Goal: Task Accomplishment & Management: Complete application form

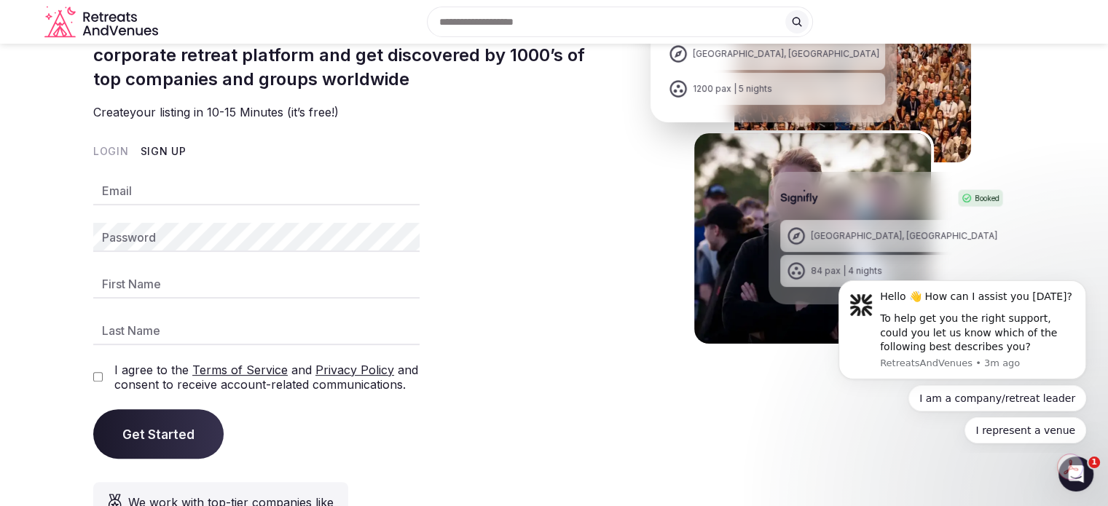
scroll to position [331, 0]
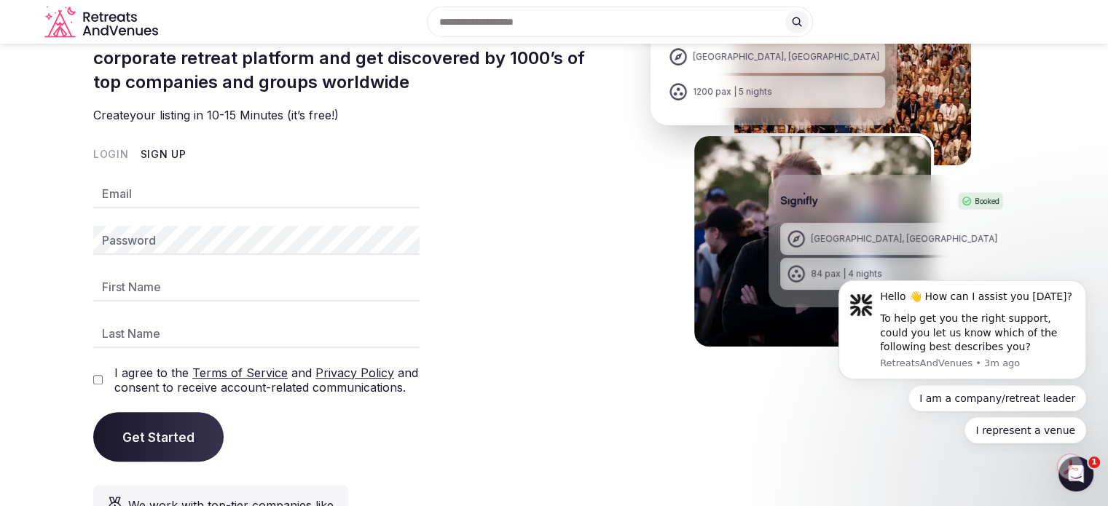
click at [157, 151] on button "Sign Up" at bounding box center [164, 154] width 46 height 15
click at [140, 188] on input "Email" at bounding box center [256, 193] width 326 height 29
type input "**********"
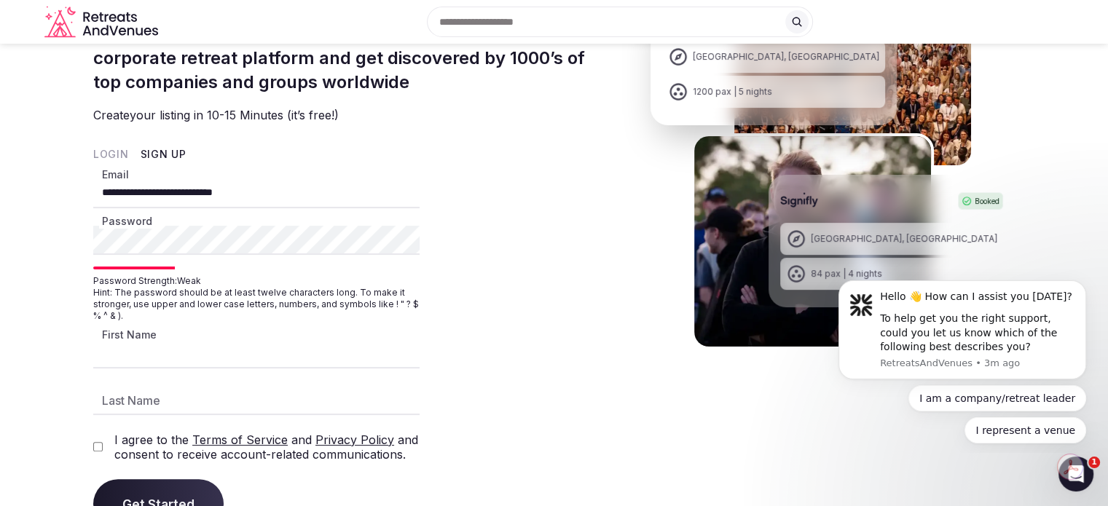
click at [146, 357] on input "First Name" at bounding box center [256, 353] width 326 height 29
type input "*******"
type input "*****"
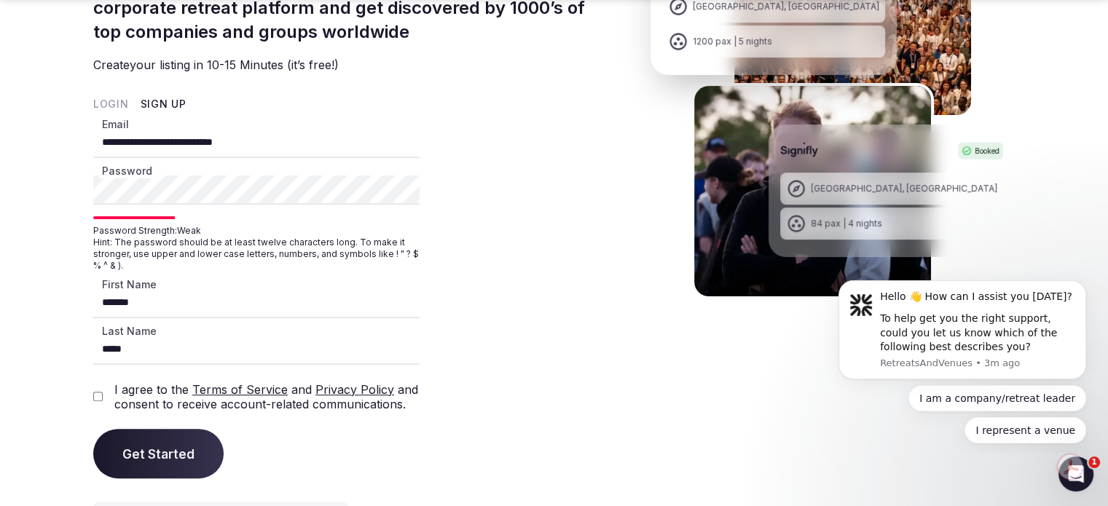
scroll to position [409, 0]
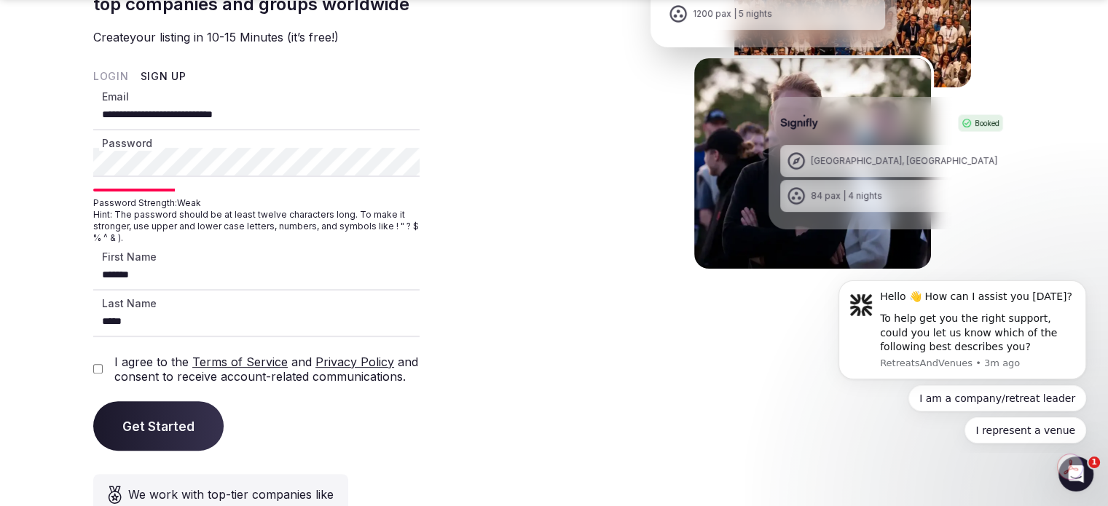
click at [90, 369] on section "**********" at bounding box center [554, 130] width 1108 height 944
click at [159, 422] on span "Get Started" at bounding box center [158, 426] width 72 height 15
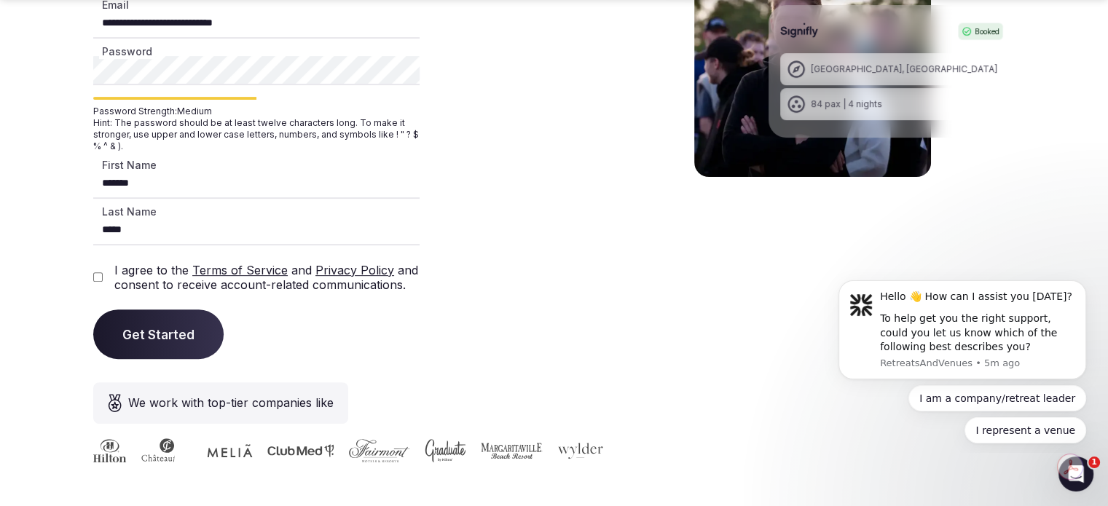
scroll to position [514, 0]
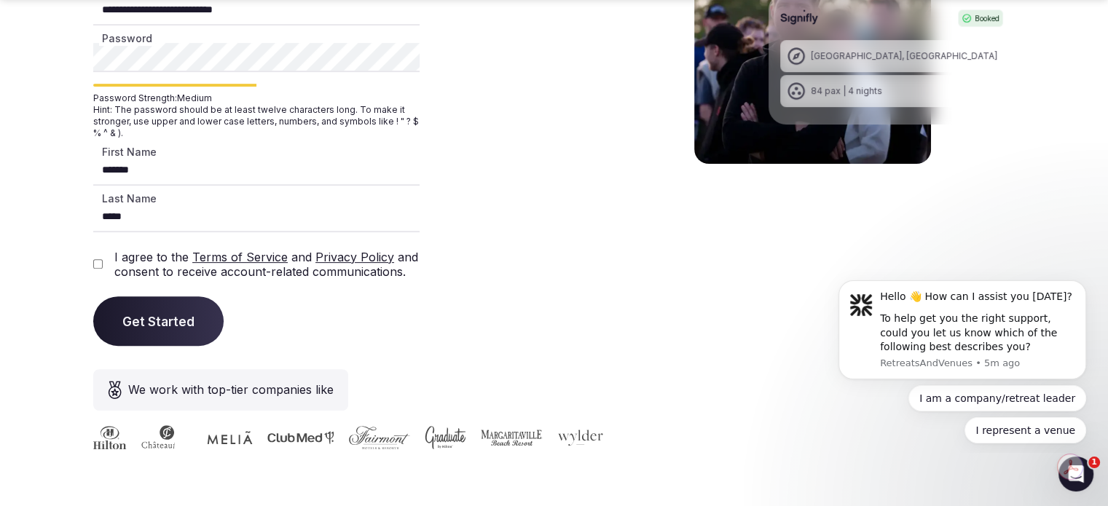
click at [162, 316] on span "Get Started" at bounding box center [158, 321] width 72 height 15
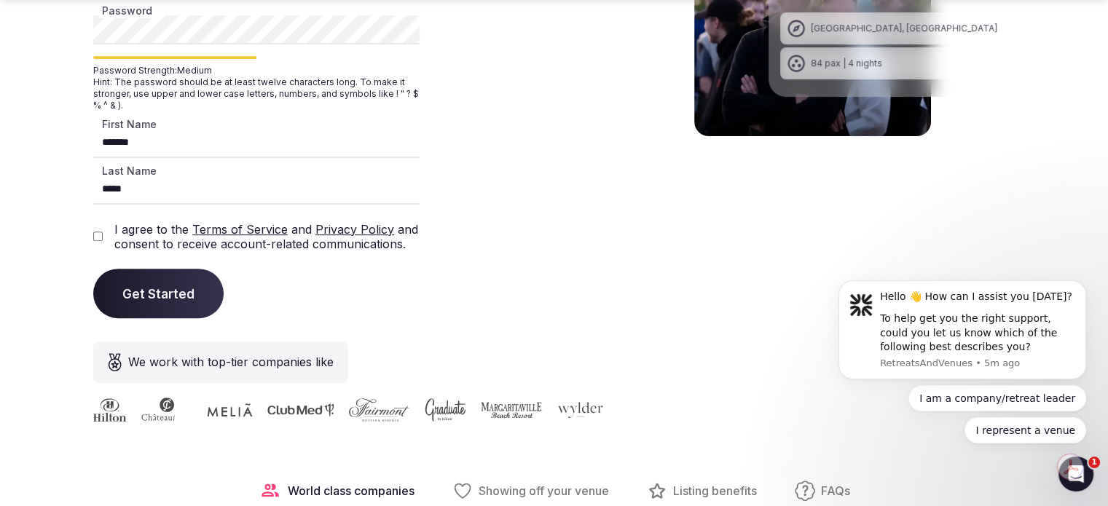
scroll to position [545, 0]
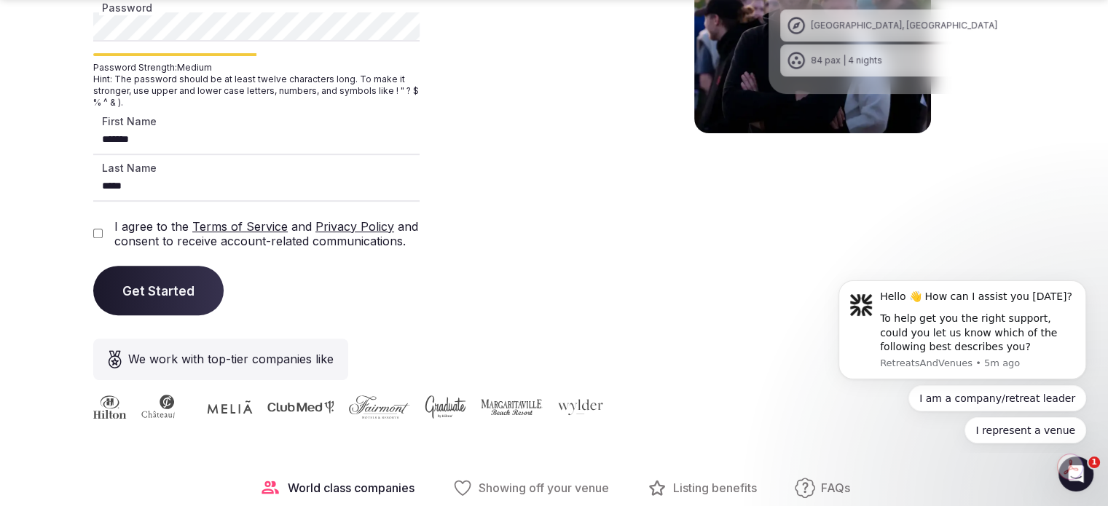
click at [157, 279] on button "Get Started" at bounding box center [158, 291] width 130 height 50
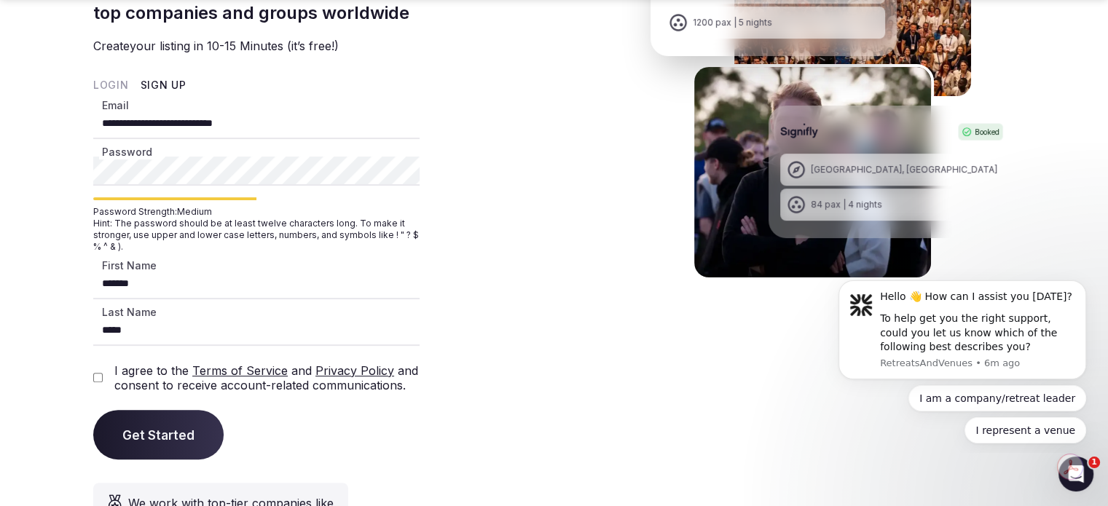
scroll to position [414, 0]
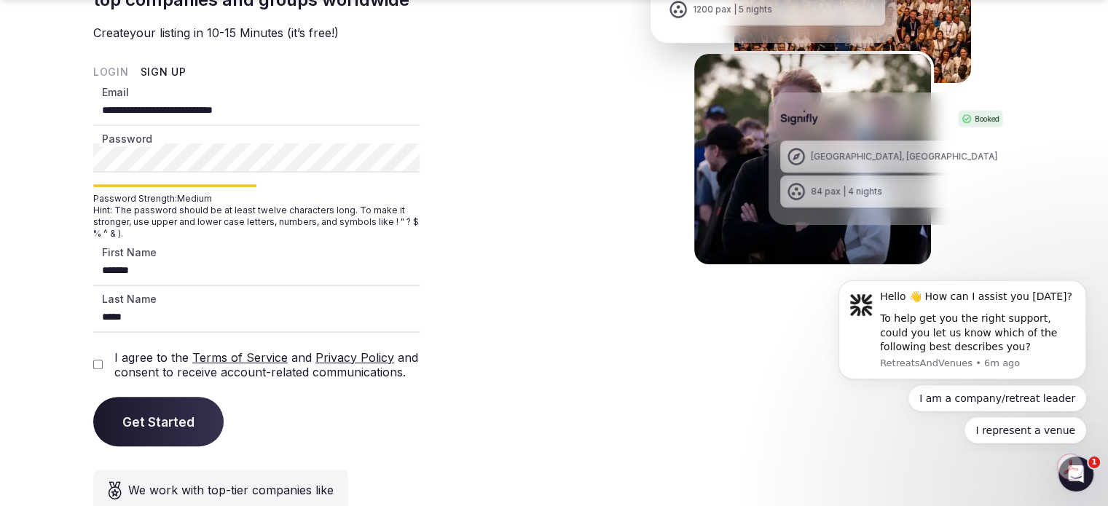
click at [151, 422] on span "Get Started" at bounding box center [158, 421] width 72 height 15
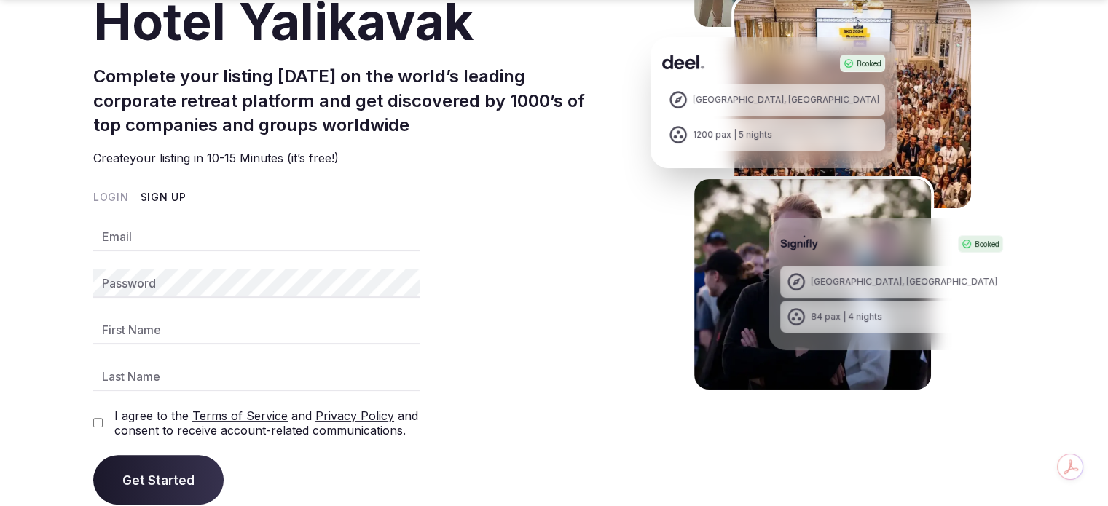
scroll to position [290, 0]
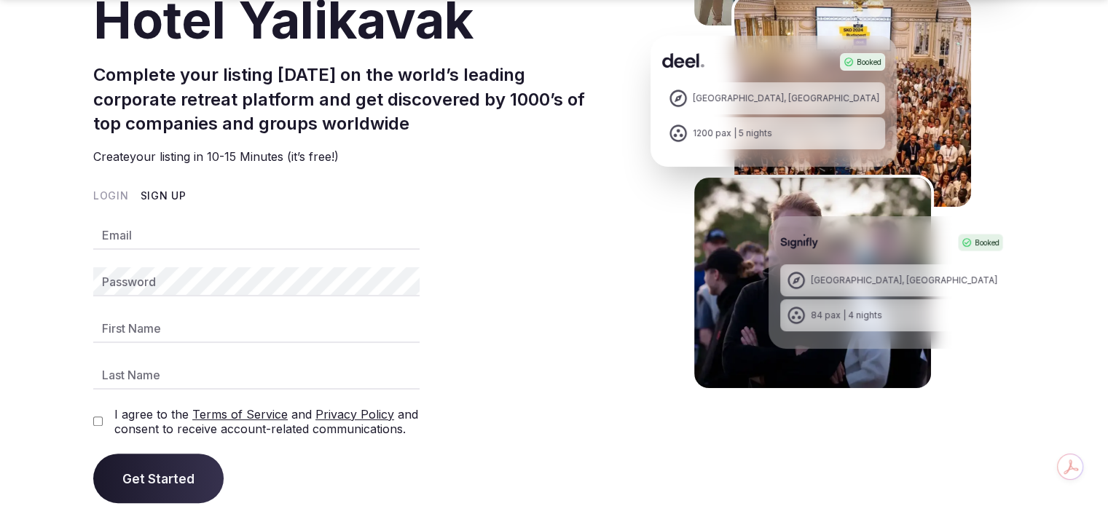
click at [152, 245] on input "Email" at bounding box center [256, 235] width 326 height 29
type input "**********"
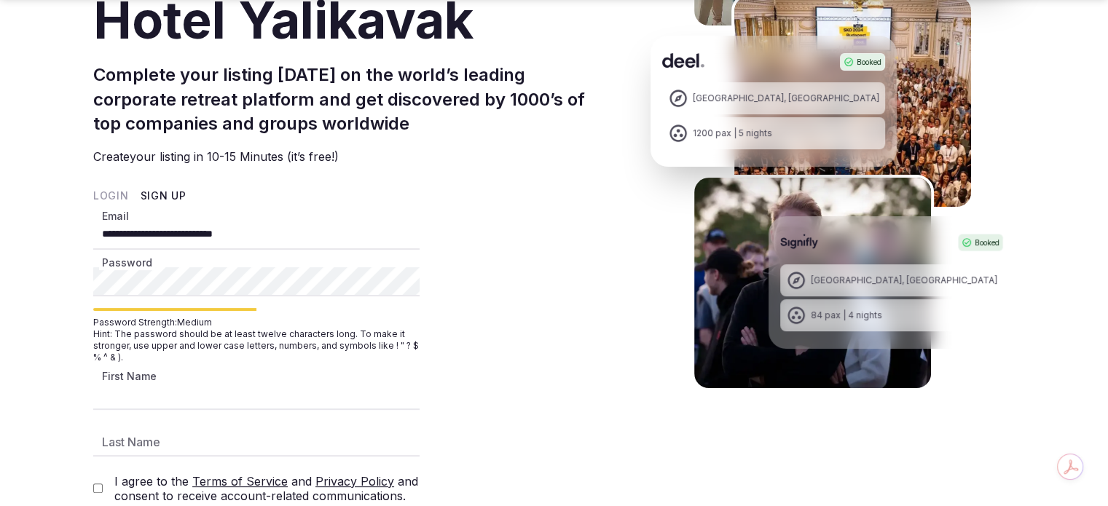
click at [183, 390] on input "First Name" at bounding box center [256, 395] width 326 height 29
type input "*******"
type input "*****"
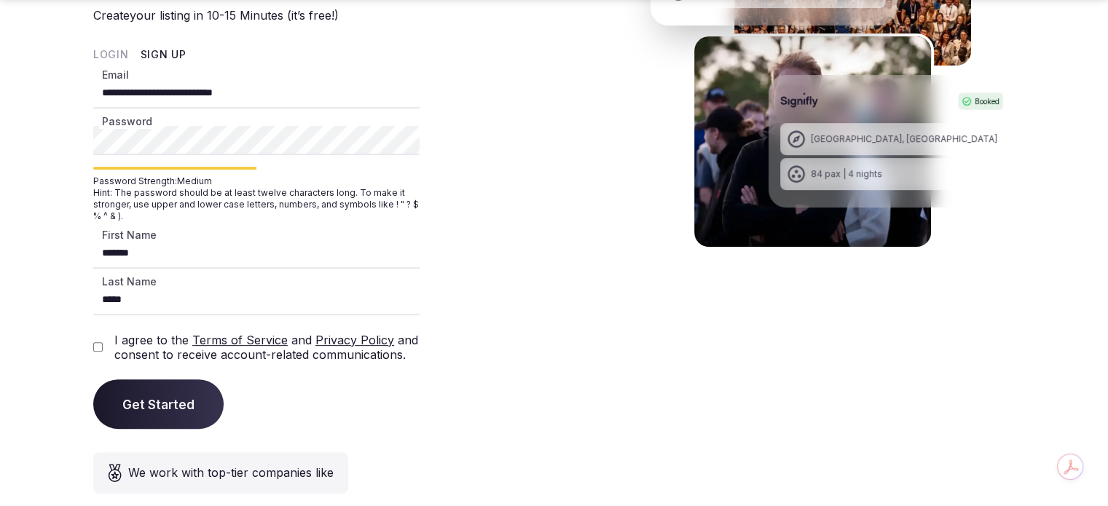
scroll to position [433, 0]
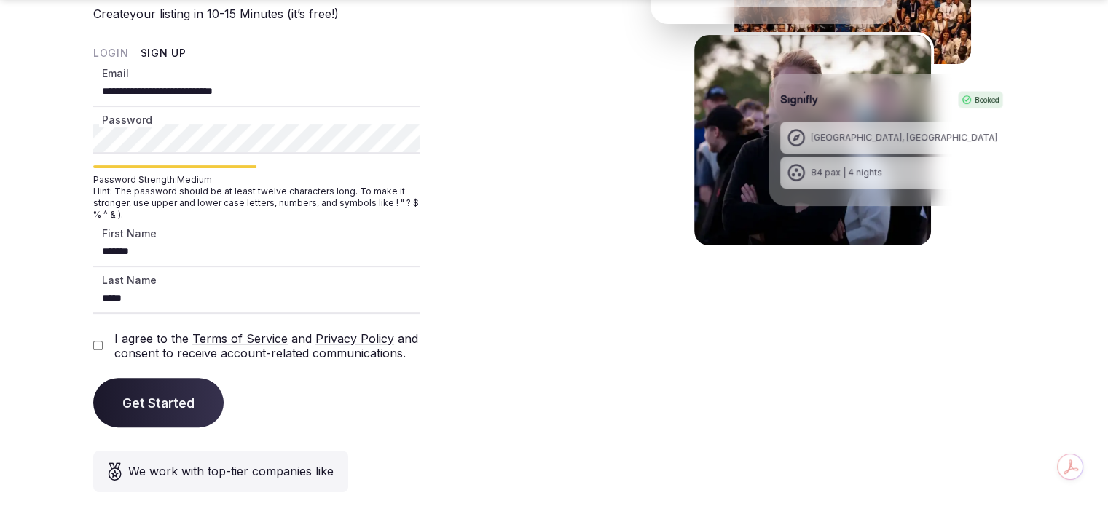
drag, startPoint x: 98, startPoint y: 351, endPoint x: 95, endPoint y: 340, distance: 11.5
click at [95, 340] on div "I agree to the Terms of Service and Privacy Policy and consent to receive accou…" at bounding box center [256, 345] width 326 height 29
click at [162, 390] on button "Get Started" at bounding box center [158, 403] width 130 height 50
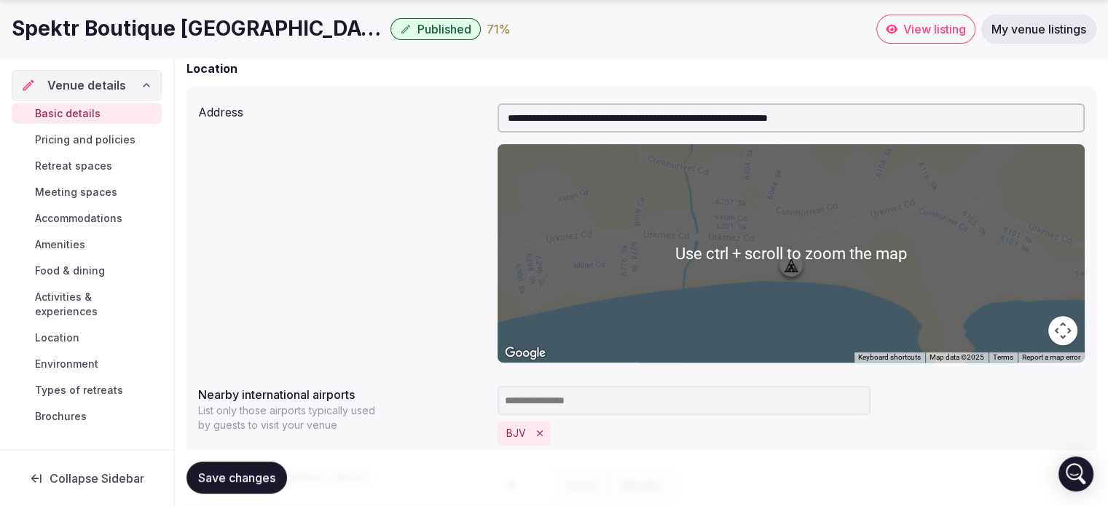
scroll to position [487, 0]
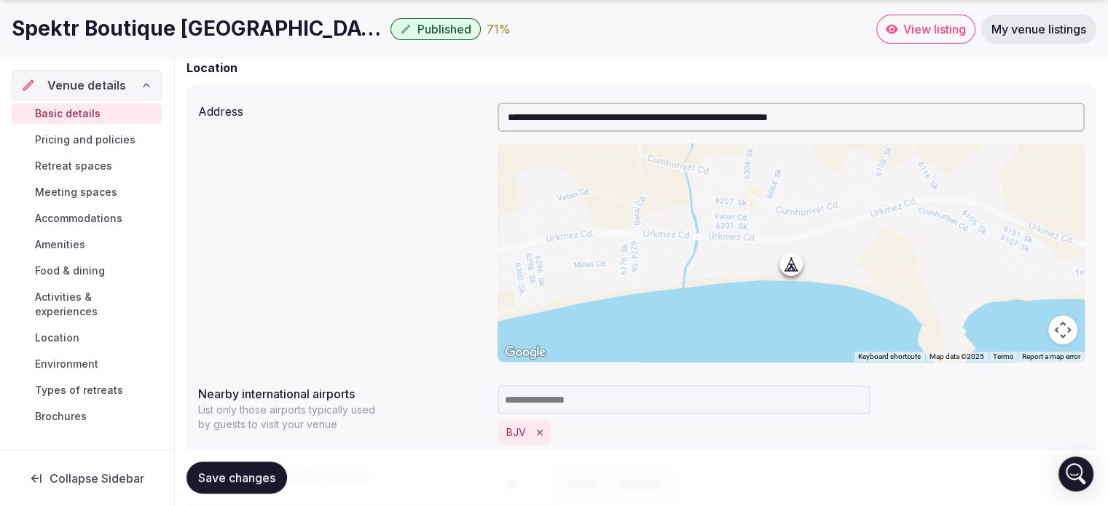
click at [801, 227] on div at bounding box center [790, 252] width 587 height 219
click at [1060, 331] on button "Map camera controls" at bounding box center [1062, 329] width 29 height 29
click at [1020, 335] on button "Zoom out" at bounding box center [1026, 329] width 29 height 29
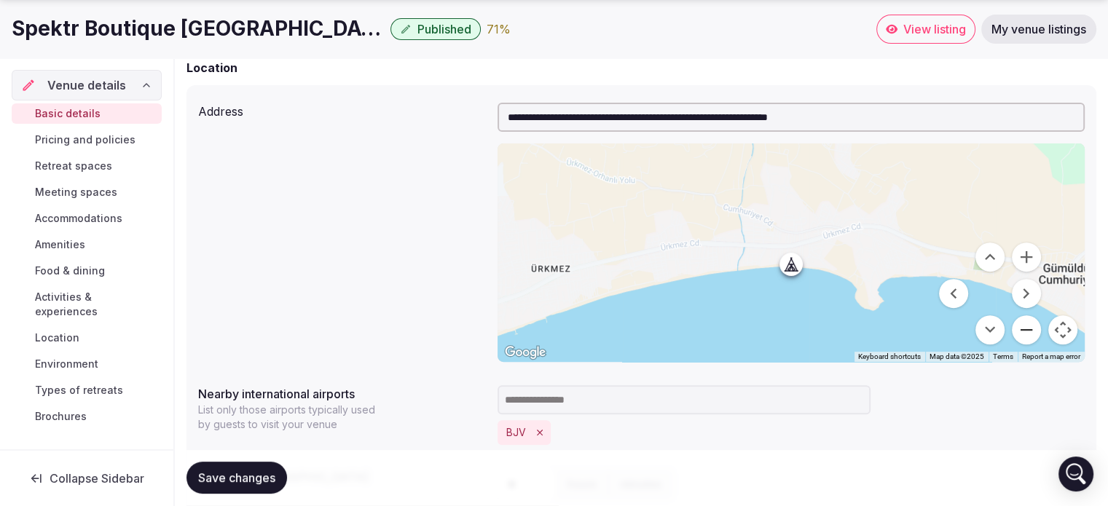
click at [1020, 335] on button "Zoom out" at bounding box center [1026, 329] width 29 height 29
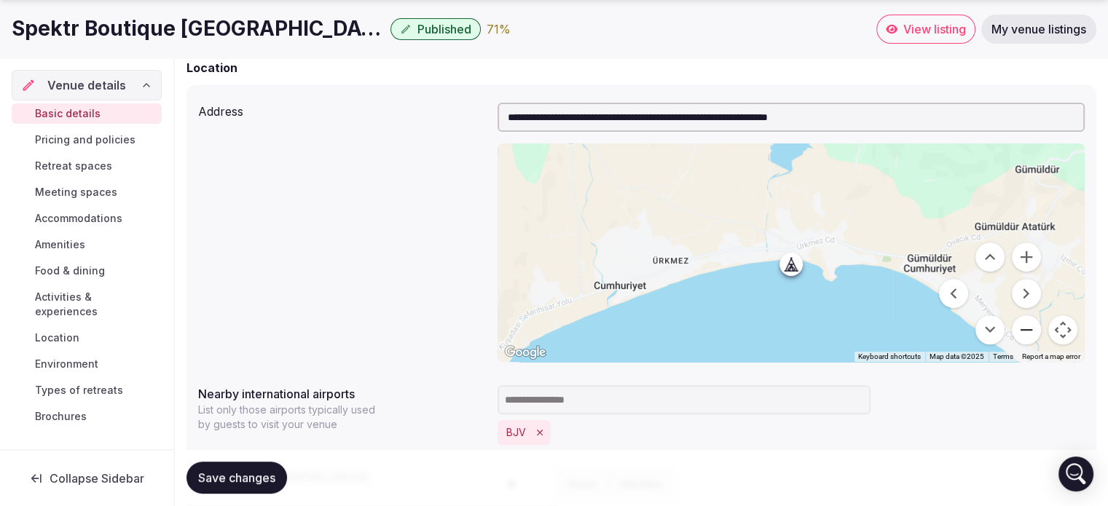
click at [1020, 335] on button "Zoom out" at bounding box center [1026, 329] width 29 height 29
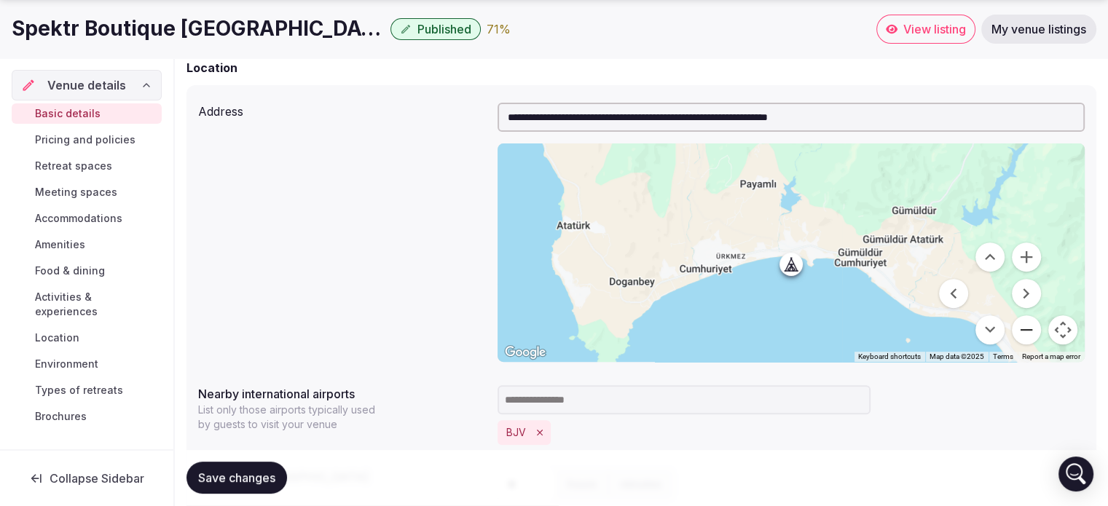
click at [1020, 335] on button "Zoom out" at bounding box center [1026, 329] width 29 height 29
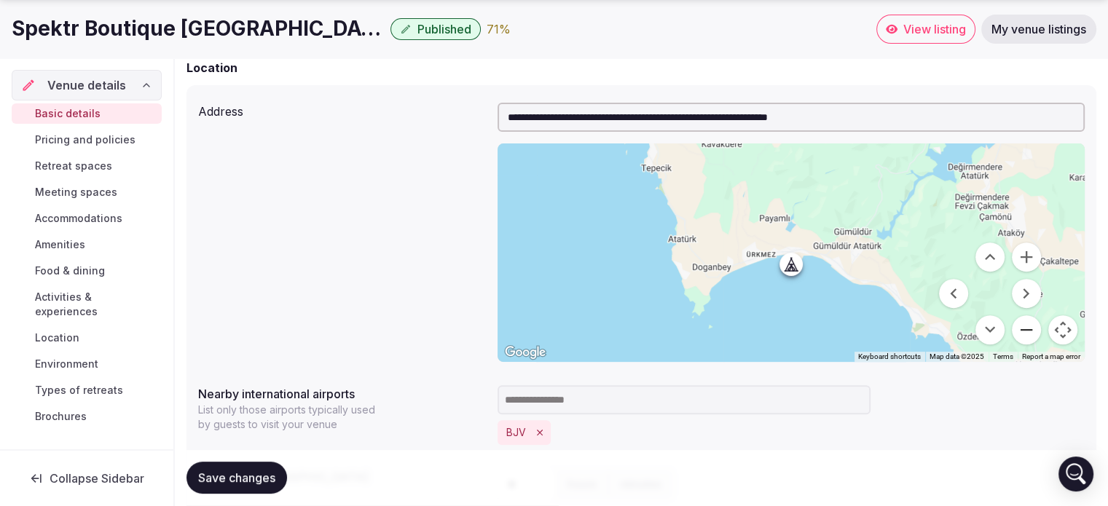
click at [1020, 335] on button "Zoom out" at bounding box center [1026, 329] width 29 height 29
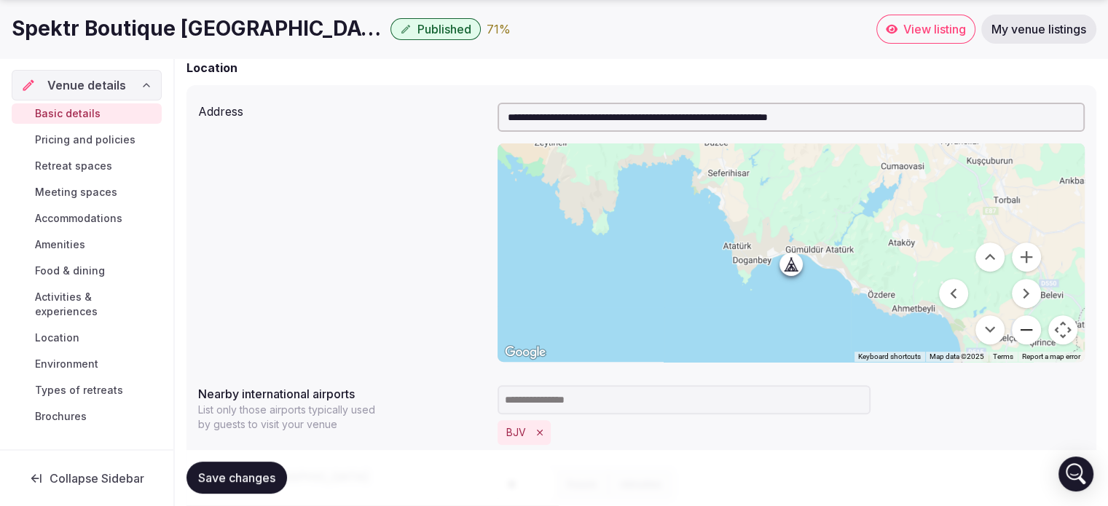
click at [1020, 335] on button "Zoom out" at bounding box center [1026, 329] width 29 height 29
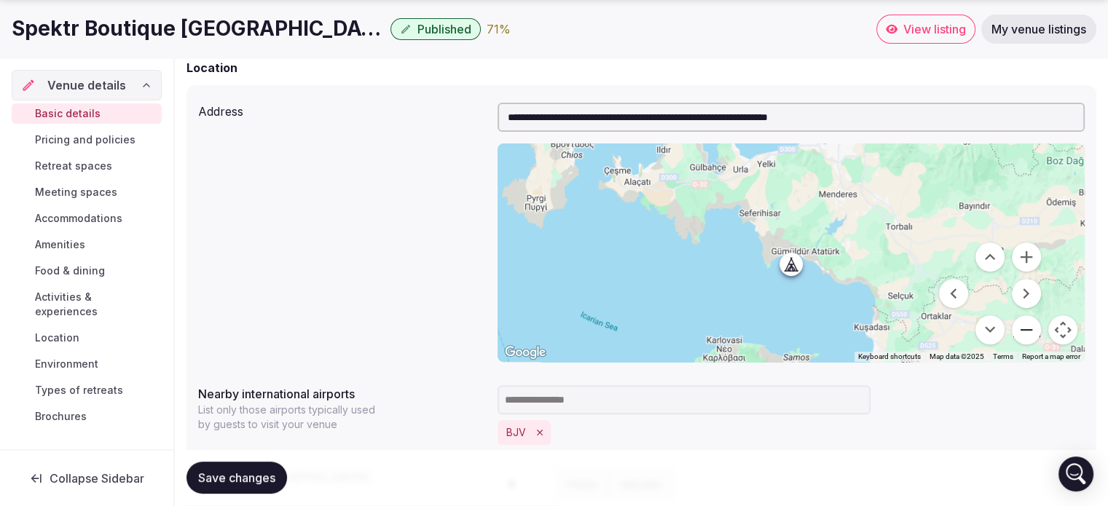
click at [1020, 335] on button "Zoom out" at bounding box center [1026, 329] width 29 height 29
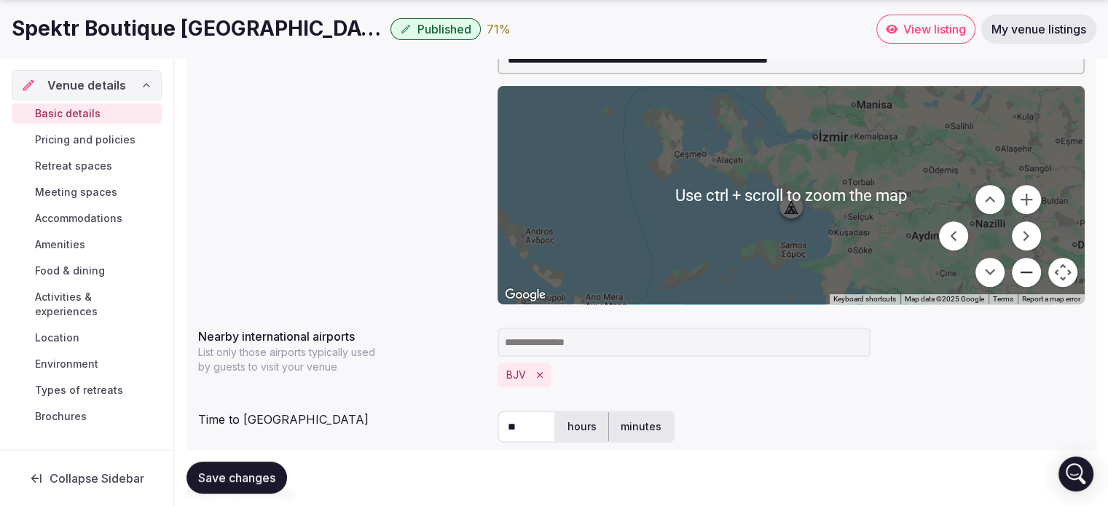
scroll to position [547, 0]
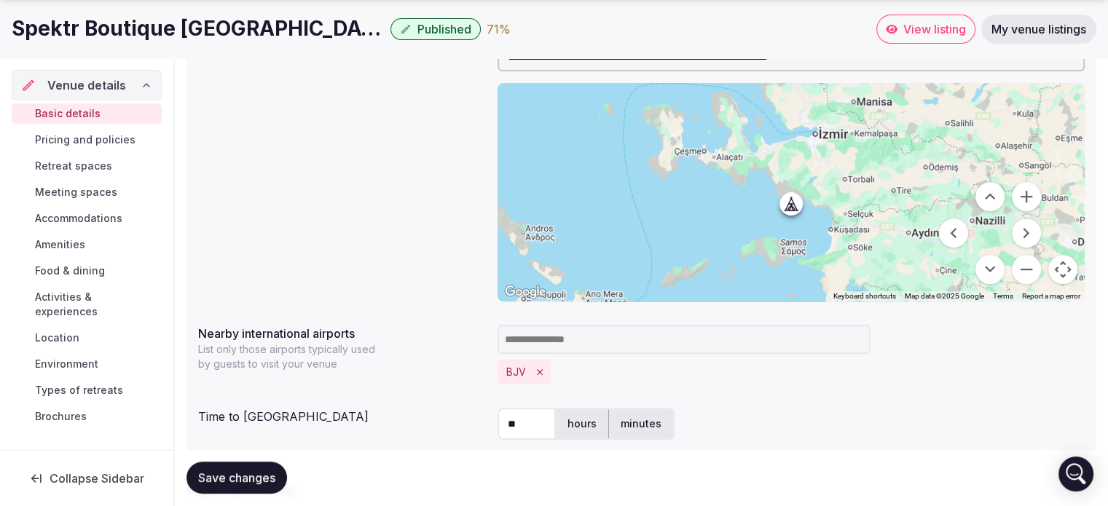
click at [846, 242] on div at bounding box center [790, 192] width 587 height 219
click at [834, 227] on div at bounding box center [790, 192] width 587 height 219
click at [1031, 267] on button "Zoom out" at bounding box center [1026, 269] width 29 height 29
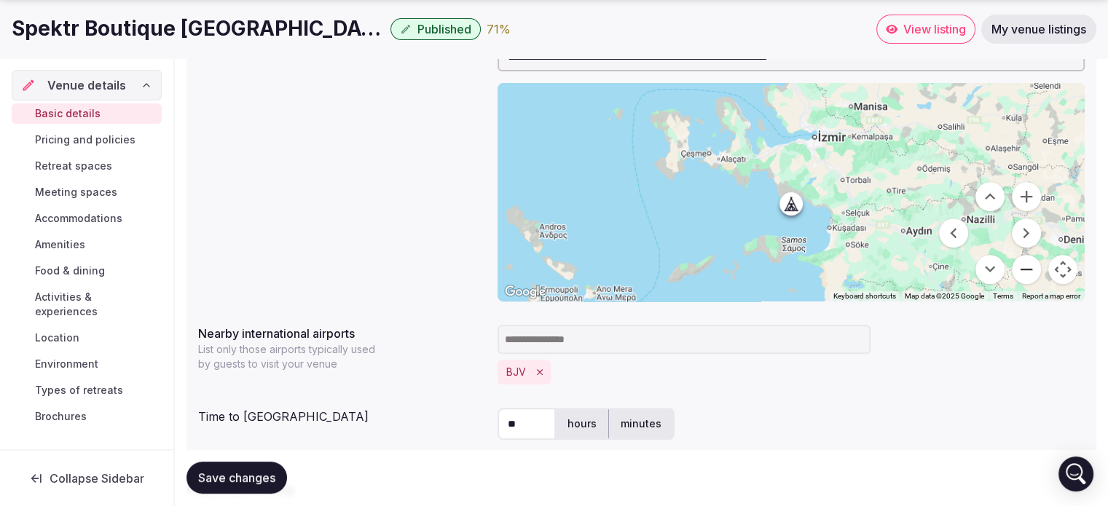
click at [1031, 267] on button "Zoom out" at bounding box center [1026, 269] width 29 height 29
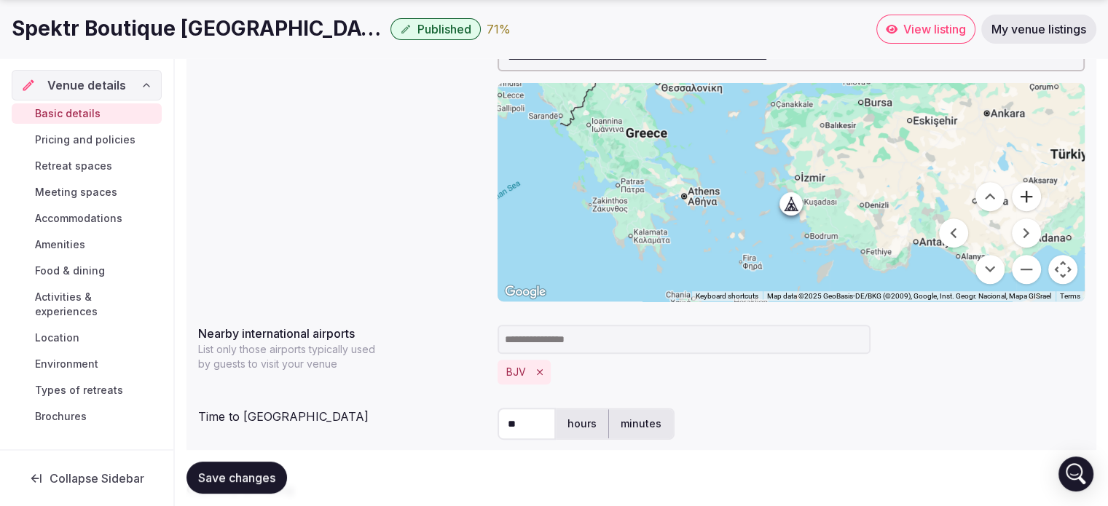
click at [1029, 194] on button "Zoom in" at bounding box center [1026, 196] width 29 height 29
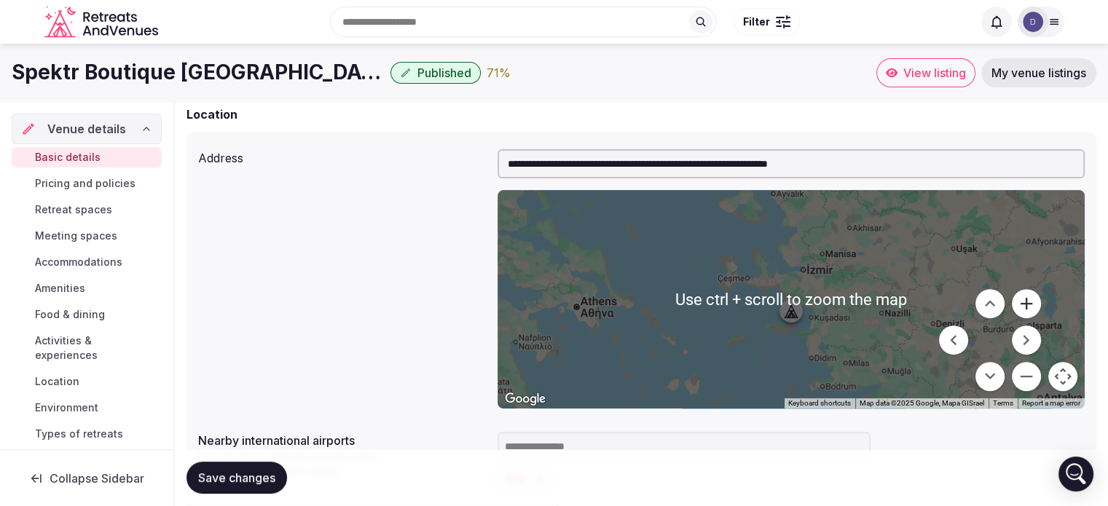
scroll to position [440, 0]
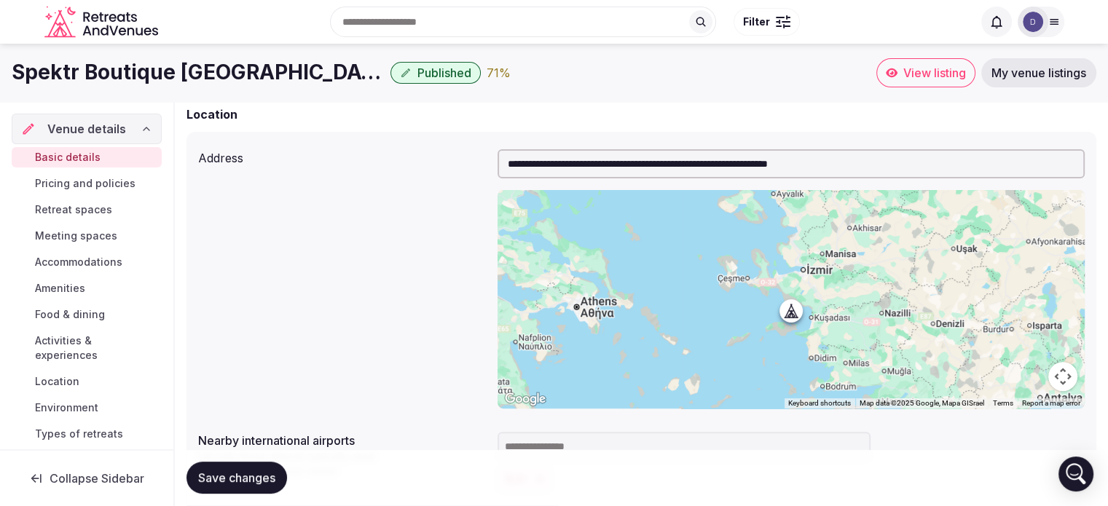
click at [606, 162] on input "**********" at bounding box center [790, 163] width 587 height 29
click at [894, 160] on input "**********" at bounding box center [790, 163] width 587 height 29
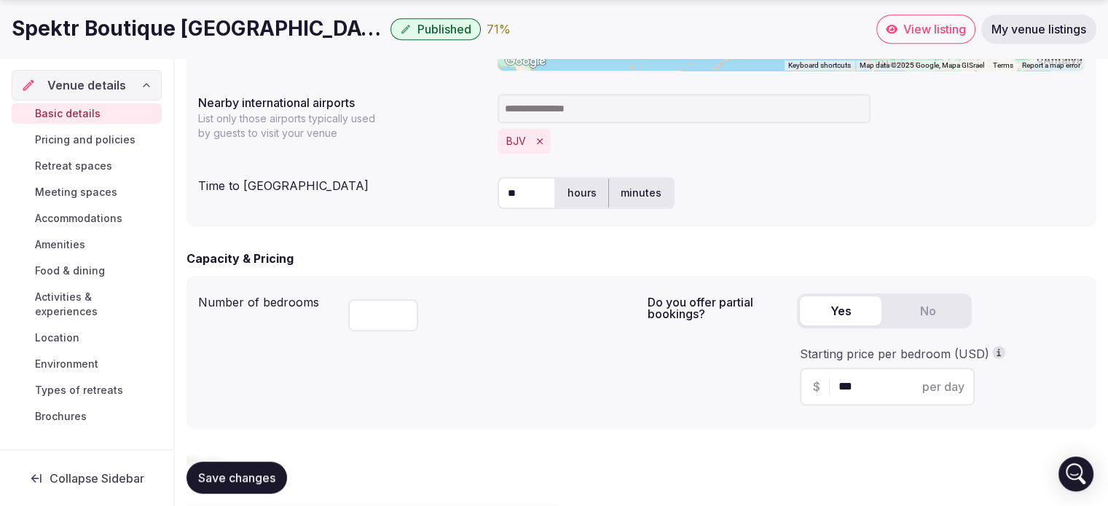
scroll to position [778, 0]
click at [405, 318] on input "**" at bounding box center [383, 315] width 70 height 32
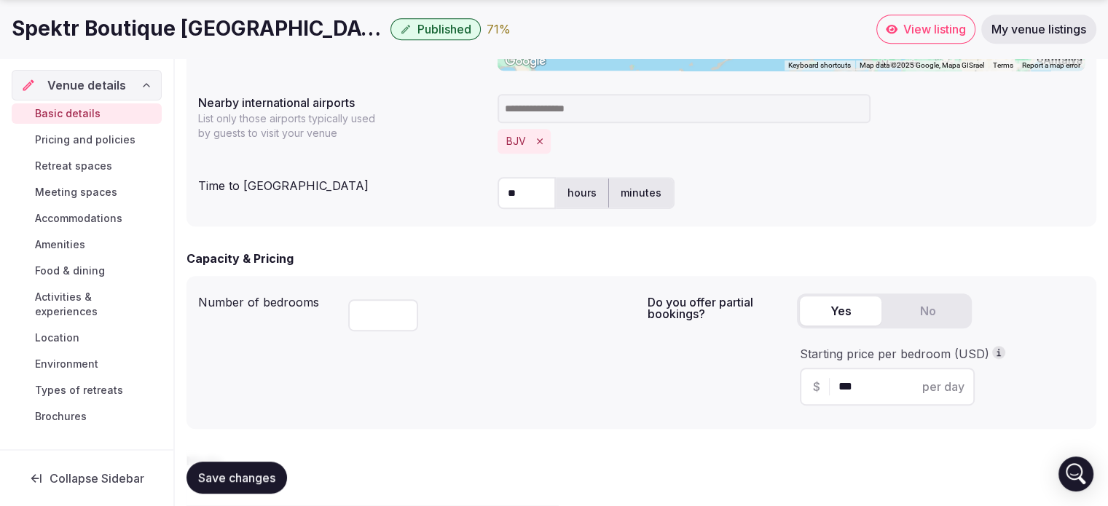
type input "**"
click at [405, 318] on input "**" at bounding box center [383, 315] width 70 height 32
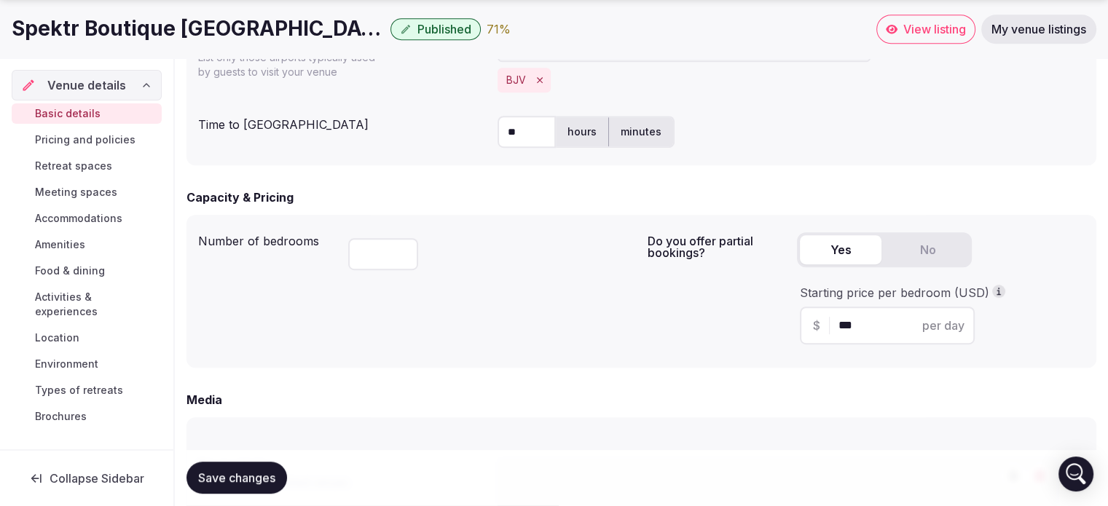
scroll to position [841, 0]
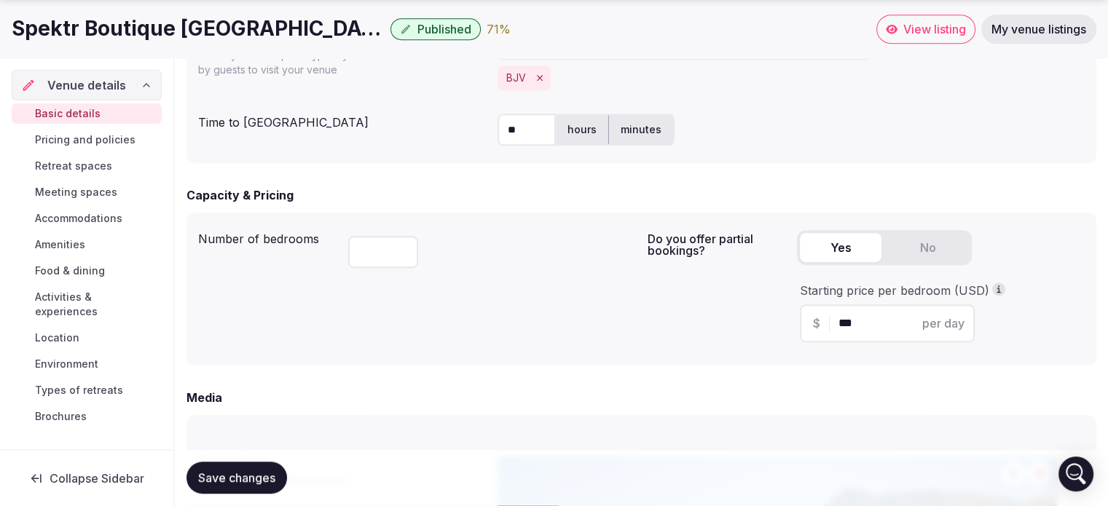
click at [849, 323] on input "***" at bounding box center [899, 323] width 123 height 17
type input "***"
click at [833, 363] on div "Number of bedrooms ** Do you offer partial bookings? Yes No Starting price per …" at bounding box center [641, 289] width 910 height 153
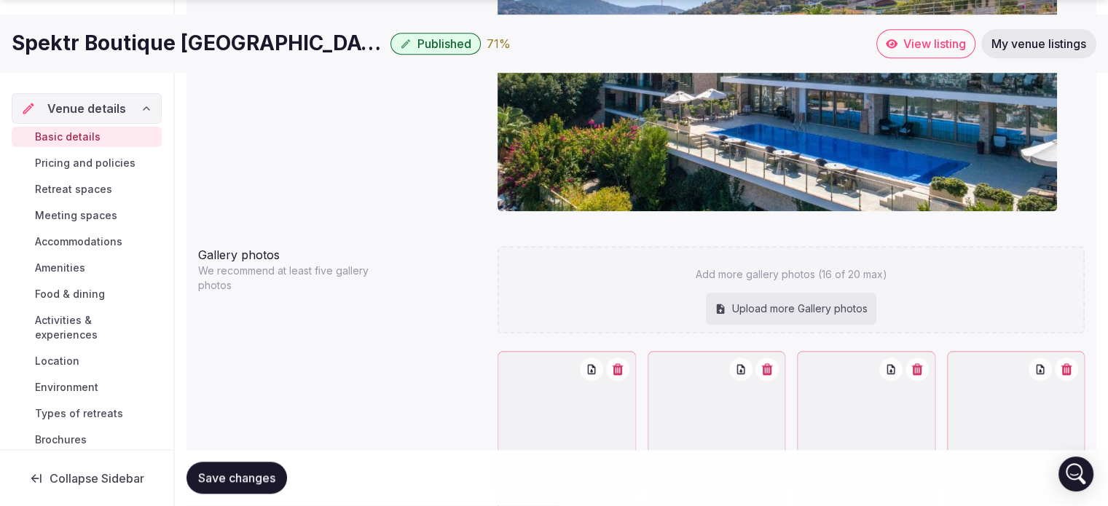
scroll to position [1401, 0]
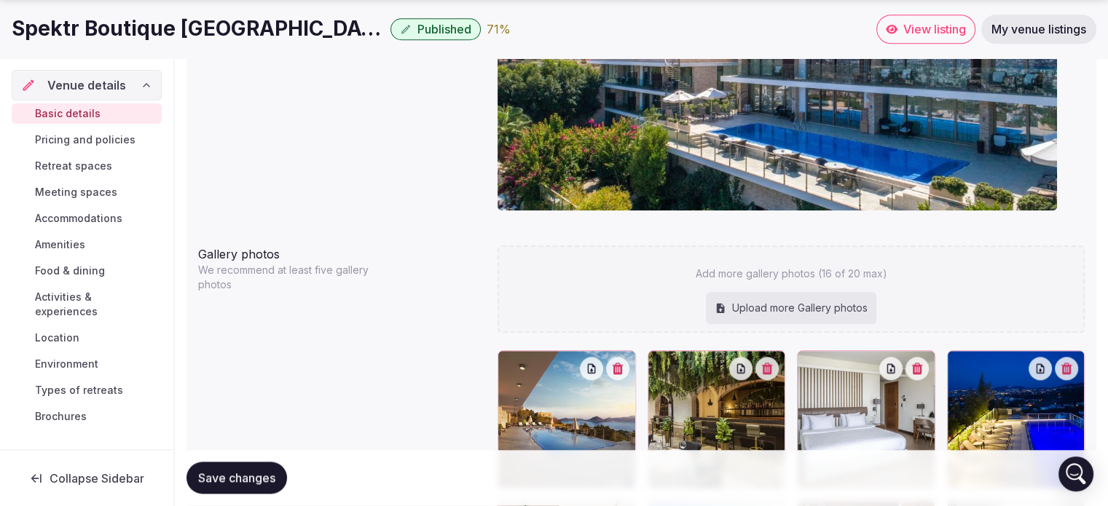
click at [770, 303] on div "Upload more Gallery photos" at bounding box center [791, 308] width 170 height 32
type input "**********"
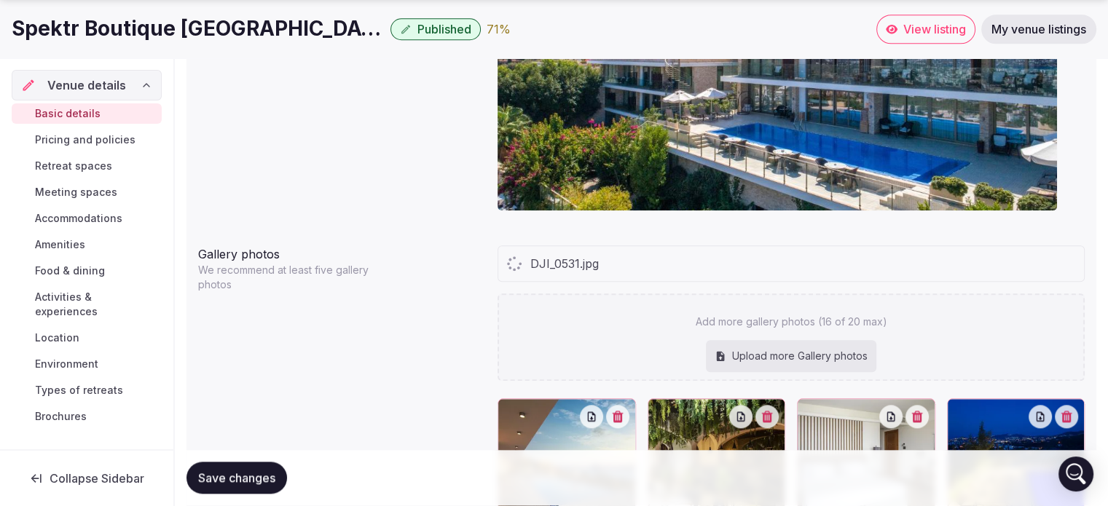
click at [781, 355] on div "Upload more Gallery photos" at bounding box center [791, 356] width 170 height 32
type input "**********"
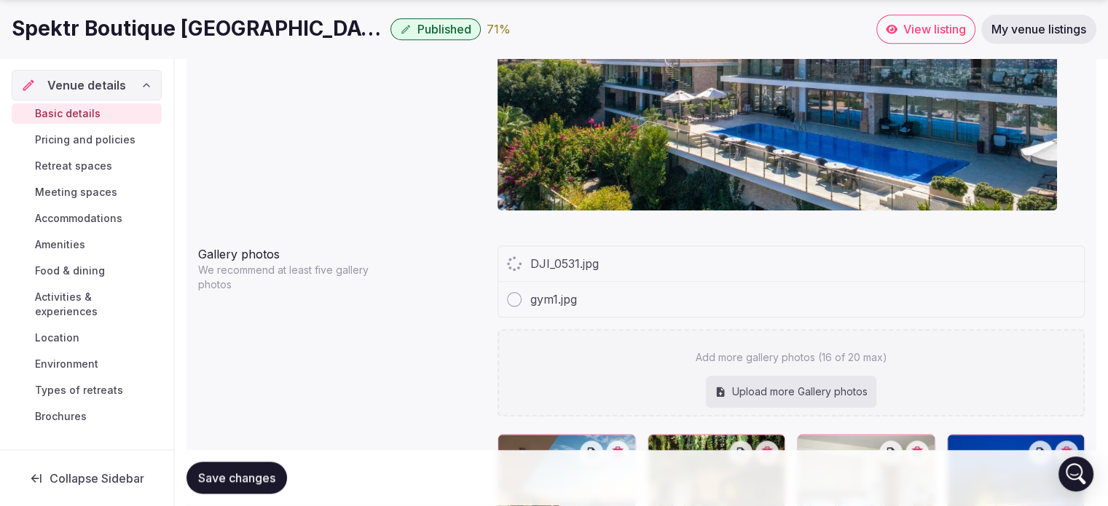
click at [759, 390] on div "Upload more Gallery photos" at bounding box center [791, 392] width 170 height 32
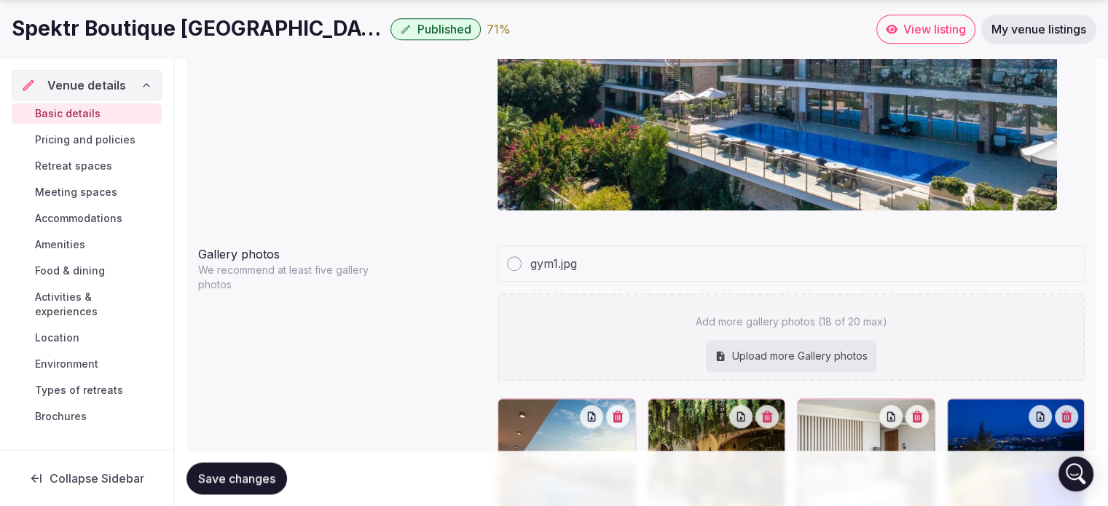
type input "**********"
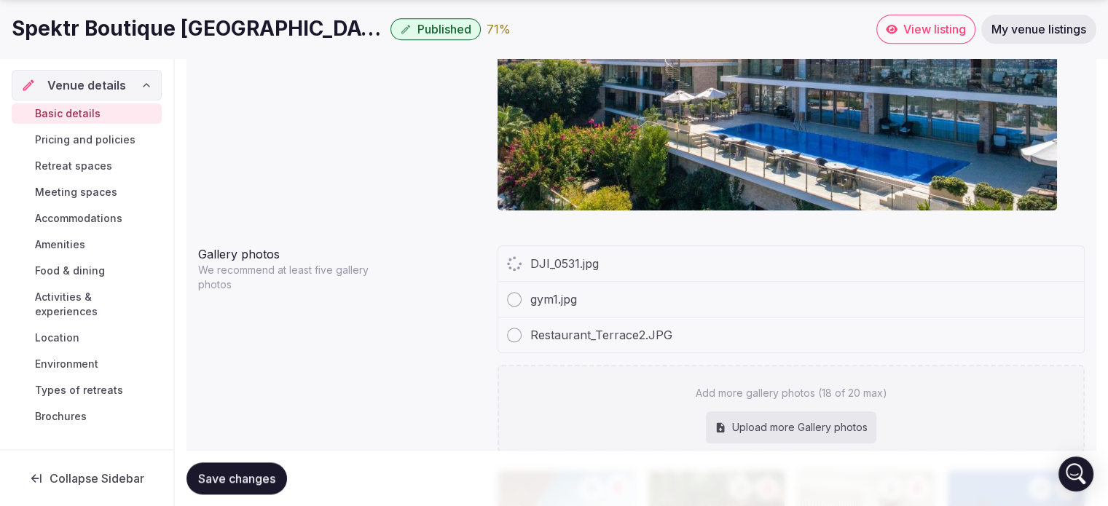
click at [787, 419] on div "Upload more Gallery photos" at bounding box center [791, 428] width 170 height 32
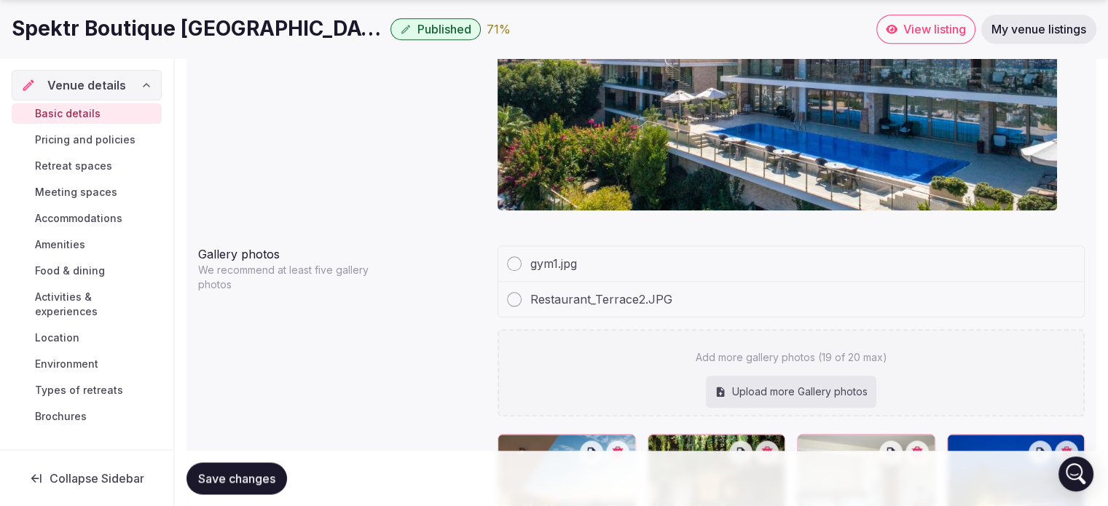
type input "**********"
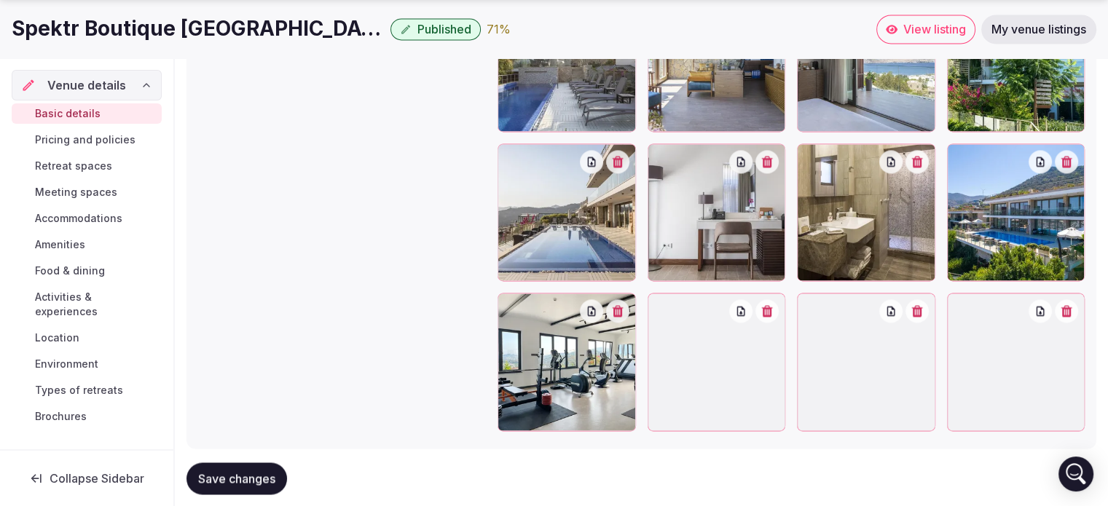
scroll to position [2208, 0]
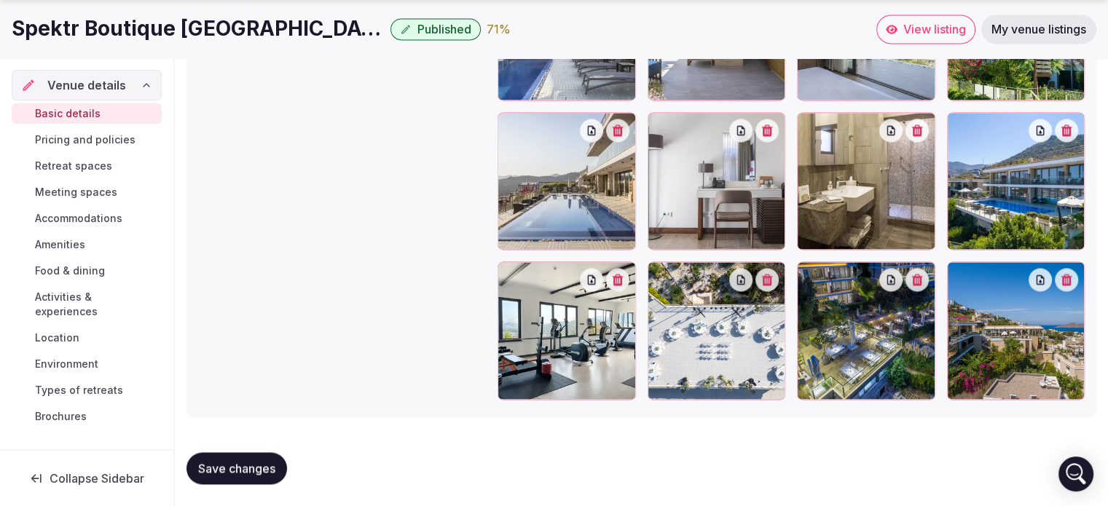
click at [262, 463] on span "Save changes" at bounding box center [236, 468] width 77 height 15
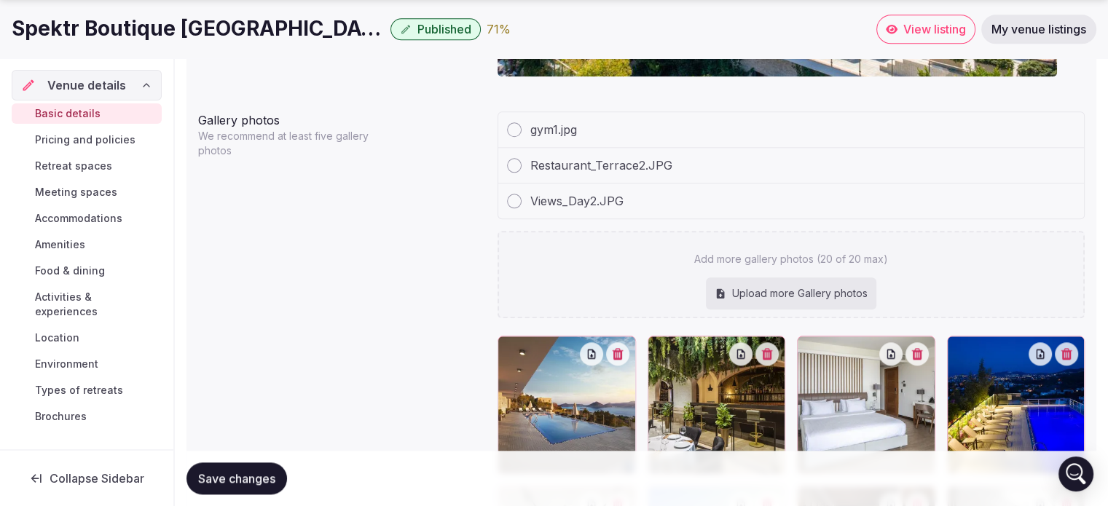
scroll to position [1538, 0]
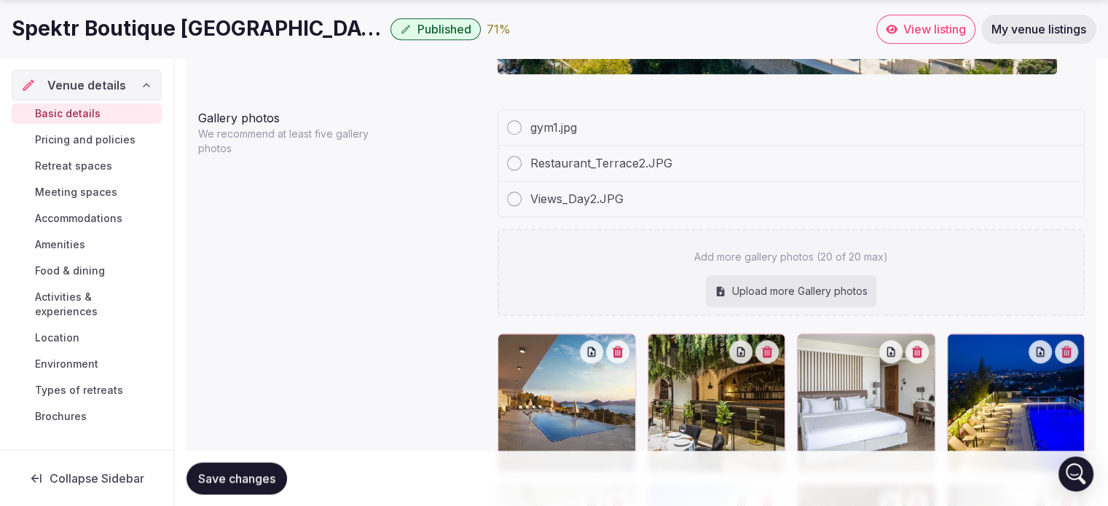
click at [77, 133] on span "Pricing and policies" at bounding box center [85, 140] width 101 height 15
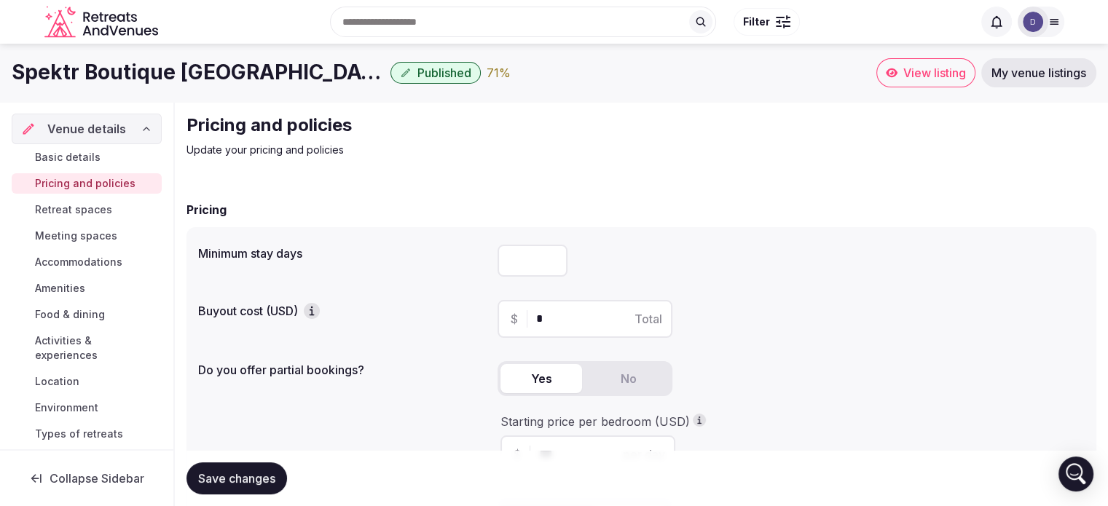
click at [315, 308] on icon "button" at bounding box center [311, 311] width 15 height 15
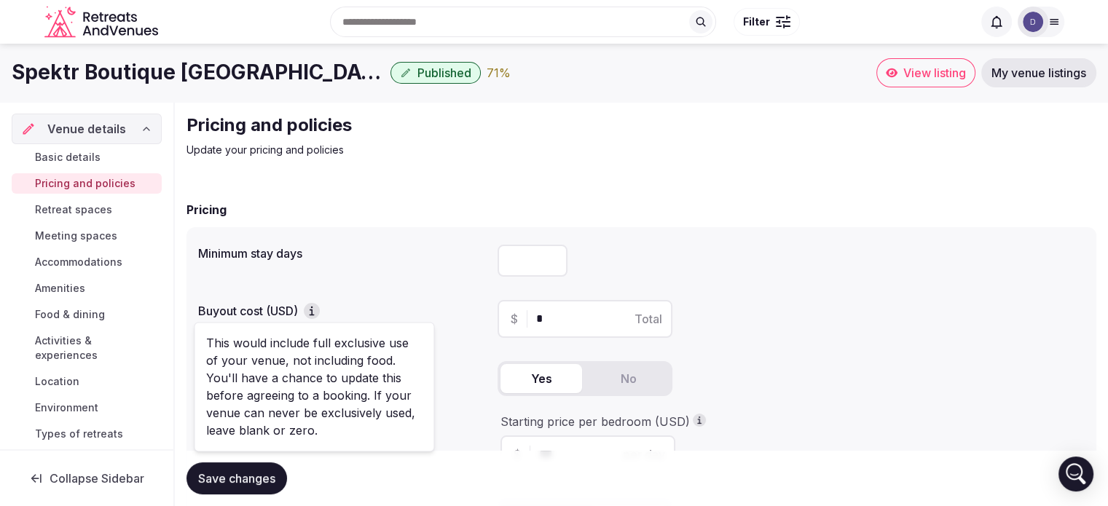
click at [530, 316] on div "$ * Total" at bounding box center [584, 319] width 175 height 38
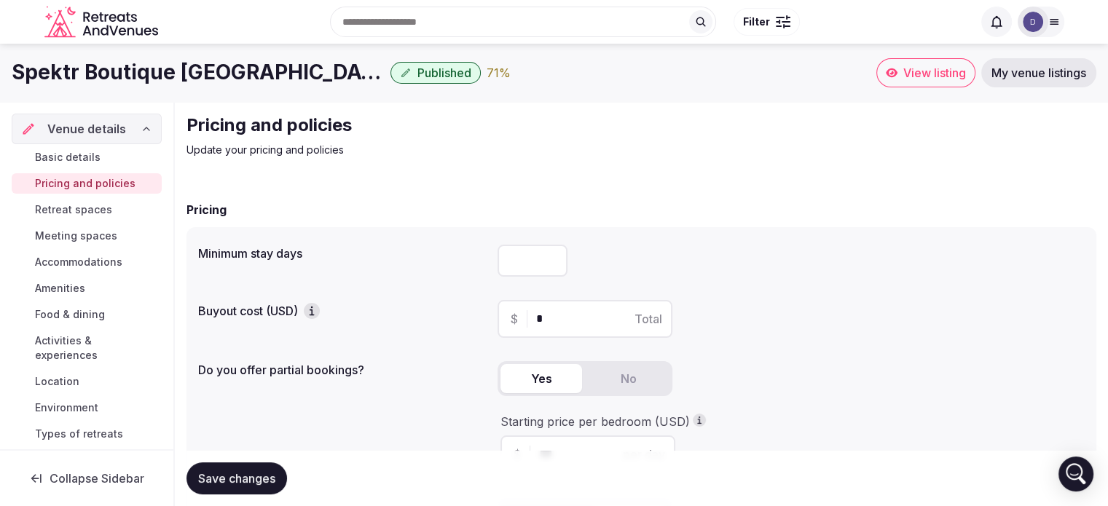
click at [541, 318] on input "*" at bounding box center [597, 318] width 123 height 17
type input "******"
click at [744, 320] on div "$ ****** Total" at bounding box center [790, 319] width 587 height 38
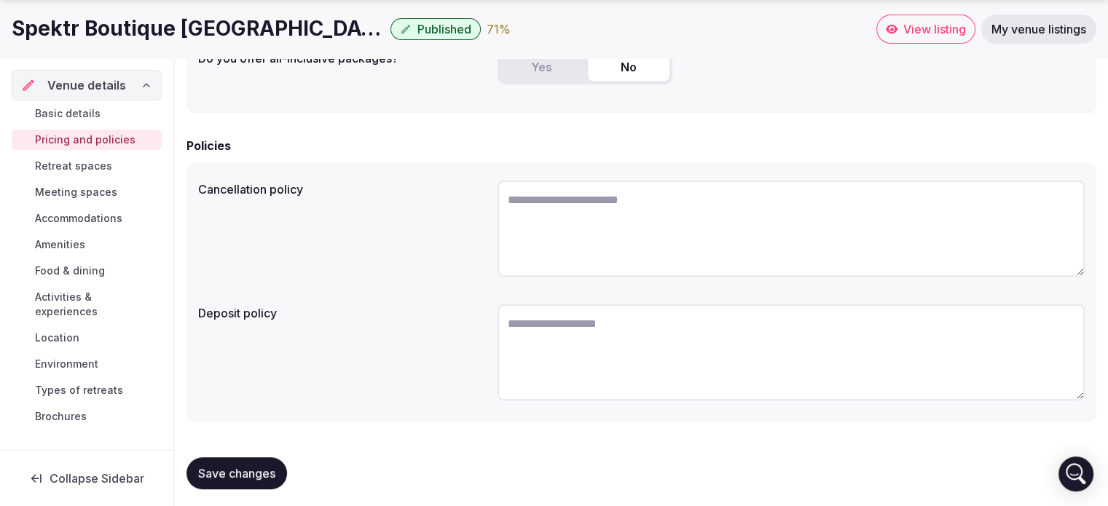
scroll to position [454, 0]
click at [593, 204] on textarea at bounding box center [790, 227] width 587 height 96
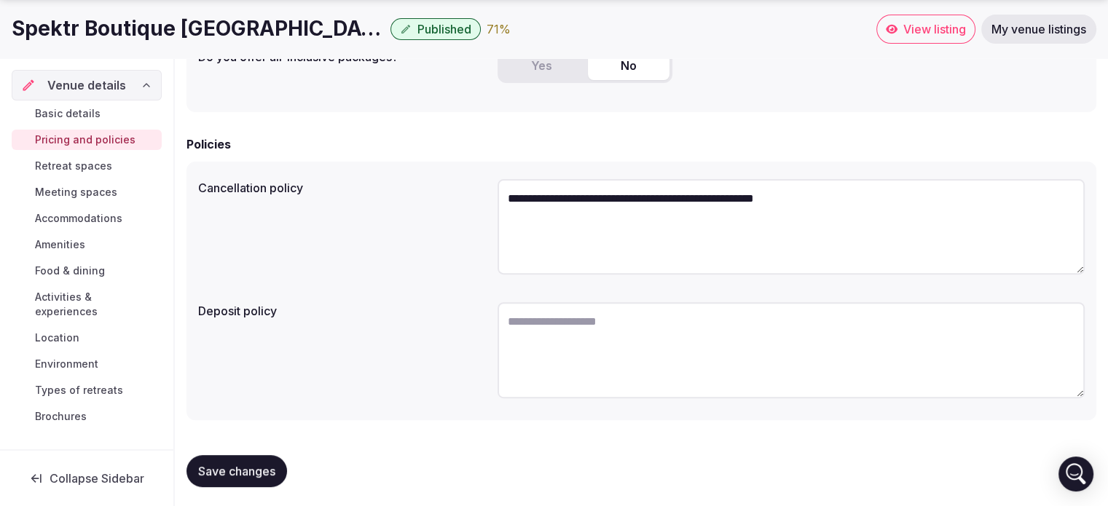
click at [788, 194] on textarea "**********" at bounding box center [790, 226] width 587 height 95
drag, startPoint x: 503, startPoint y: 193, endPoint x: 885, endPoint y: 190, distance: 381.7
click at [885, 190] on textarea "**********" at bounding box center [790, 226] width 587 height 95
type textarea "**********"
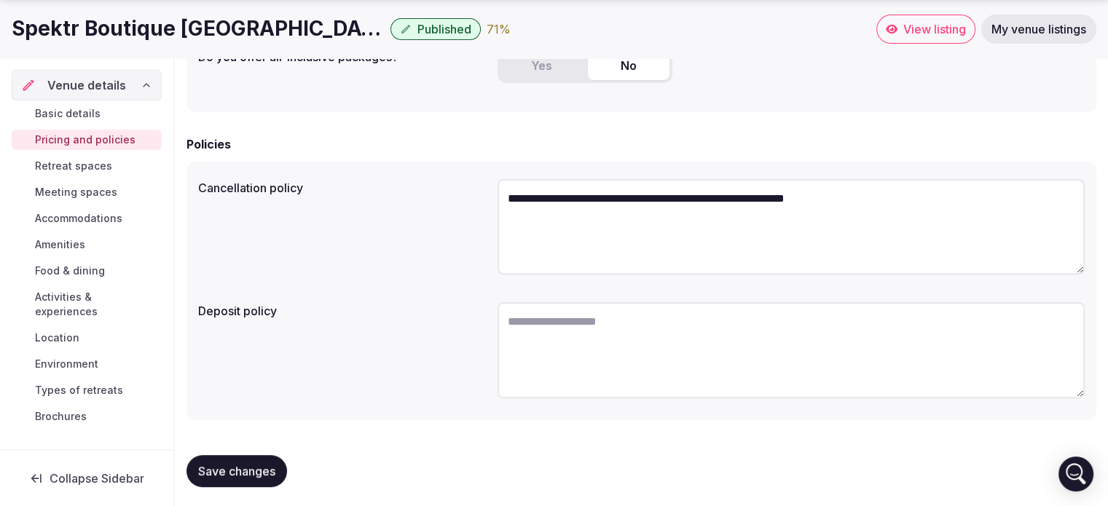
click at [607, 327] on textarea at bounding box center [790, 350] width 587 height 96
paste textarea "**********"
click at [504, 317] on textarea "**********" at bounding box center [790, 349] width 587 height 95
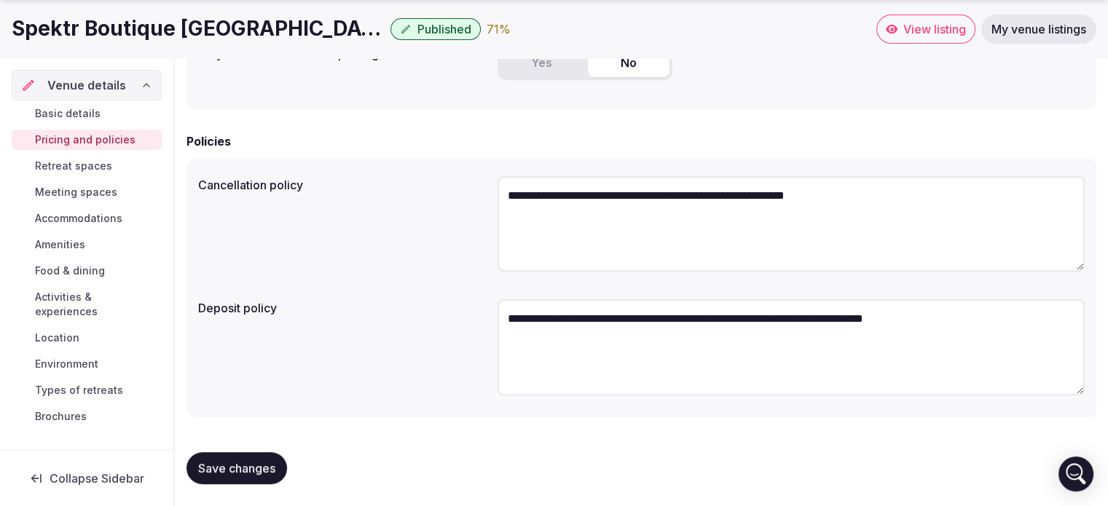
type textarea "**********"
click at [237, 457] on button "Save changes" at bounding box center [236, 468] width 101 height 32
click at [85, 160] on span "Retreat spaces" at bounding box center [73, 166] width 77 height 15
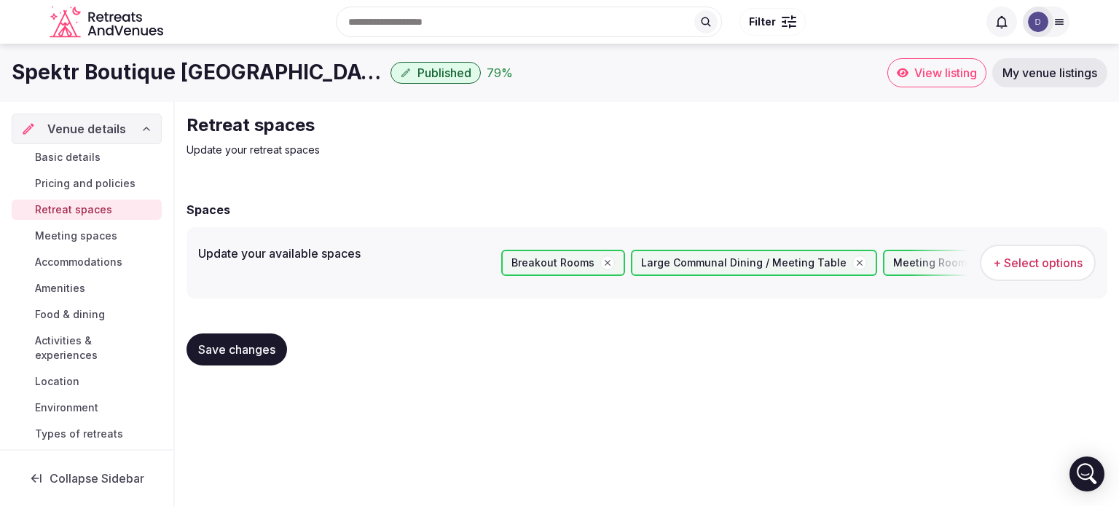
click at [1033, 267] on span "+ Select options" at bounding box center [1038, 263] width 90 height 16
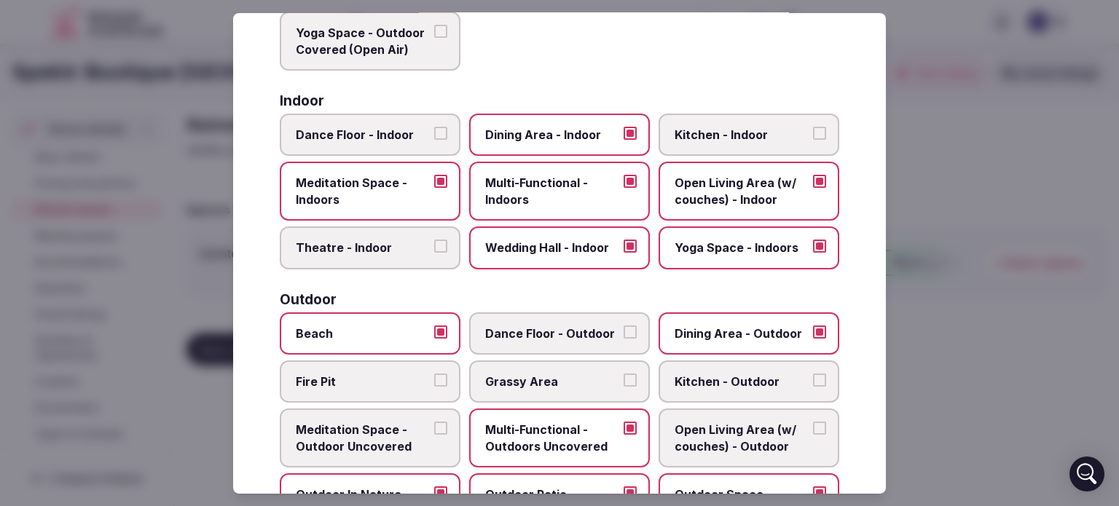
scroll to position [224, 0]
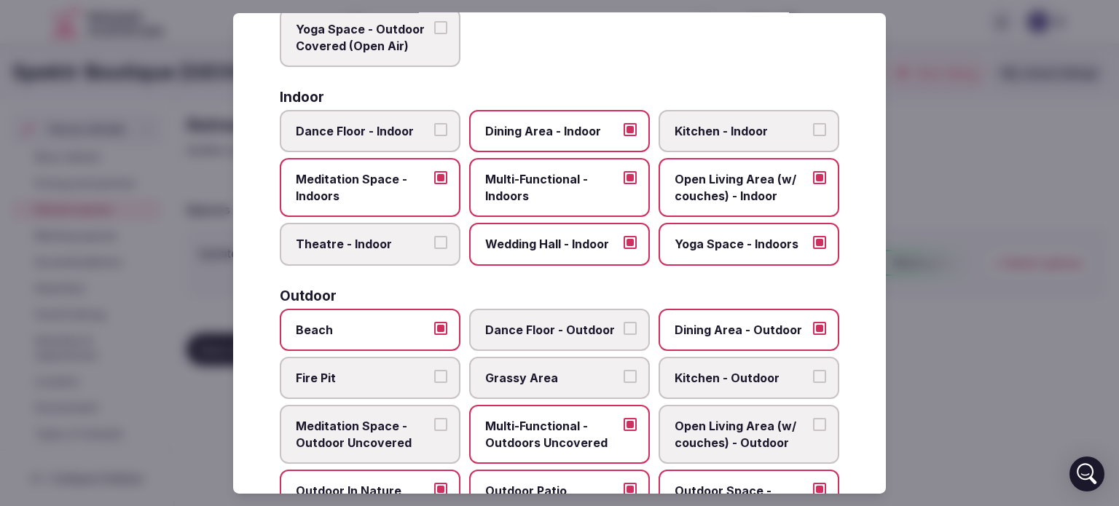
click at [436, 177] on button "Meditation Space - Indoors" at bounding box center [440, 177] width 13 height 13
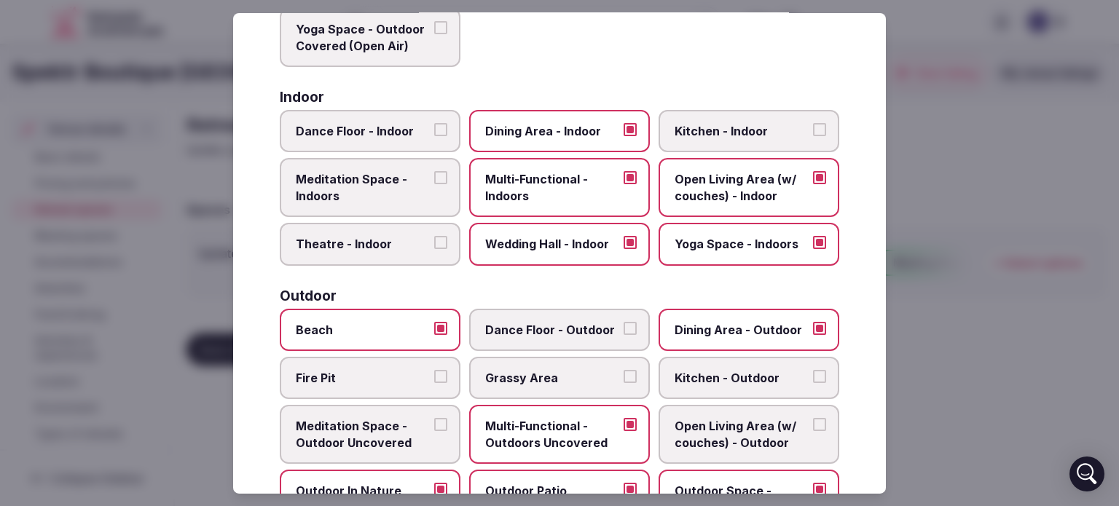
click at [813, 239] on button "Yoga Space - Indoors" at bounding box center [819, 242] width 13 height 13
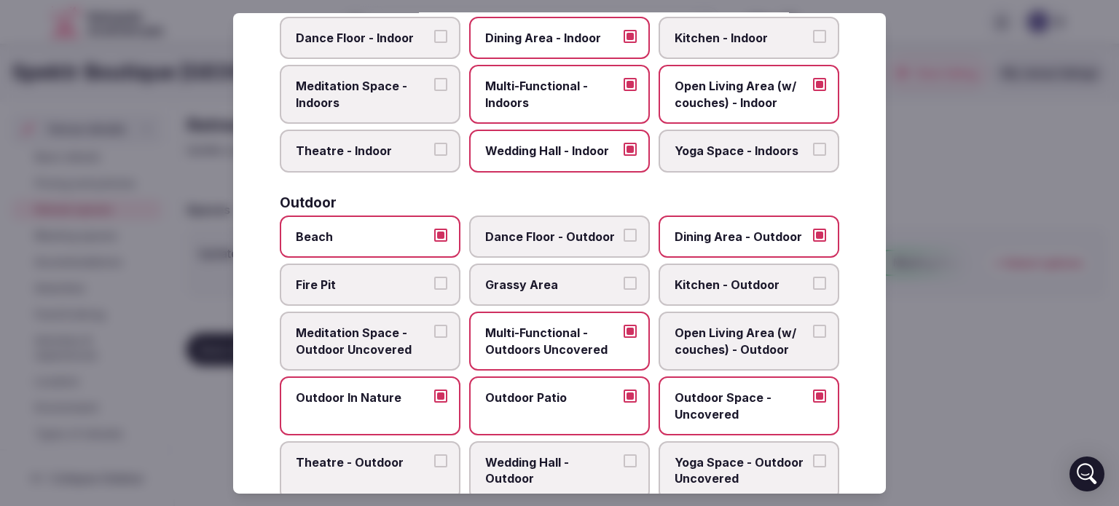
scroll to position [318, 0]
click at [436, 230] on button "Beach" at bounding box center [440, 234] width 13 height 13
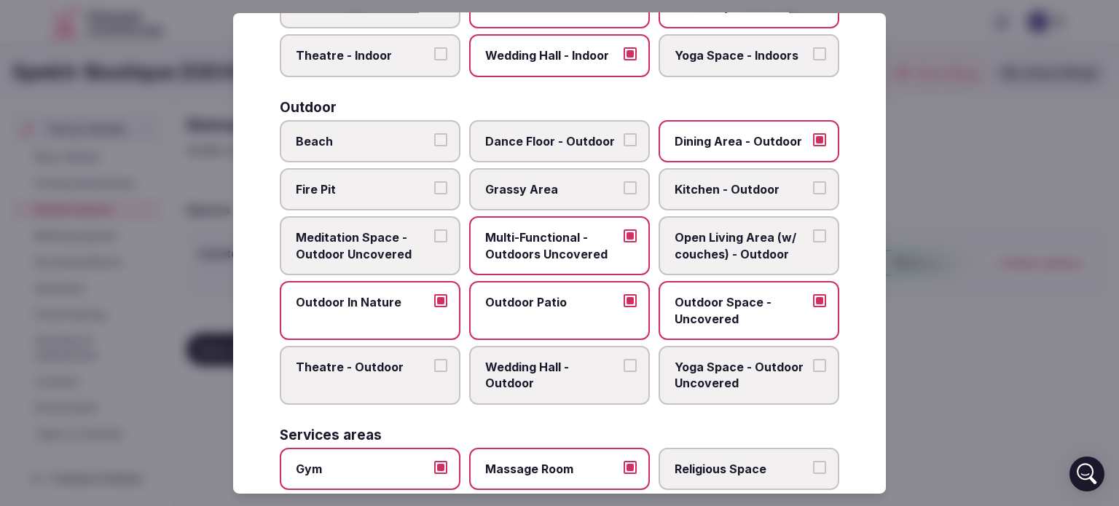
scroll to position [422, 0]
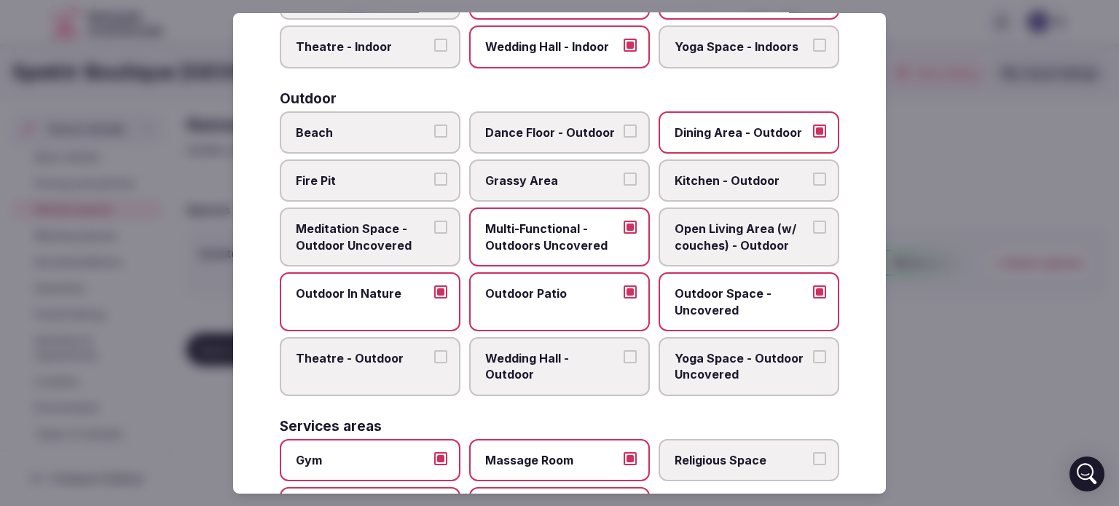
click at [623, 355] on button "Wedding Hall - Outdoor" at bounding box center [629, 356] width 13 height 13
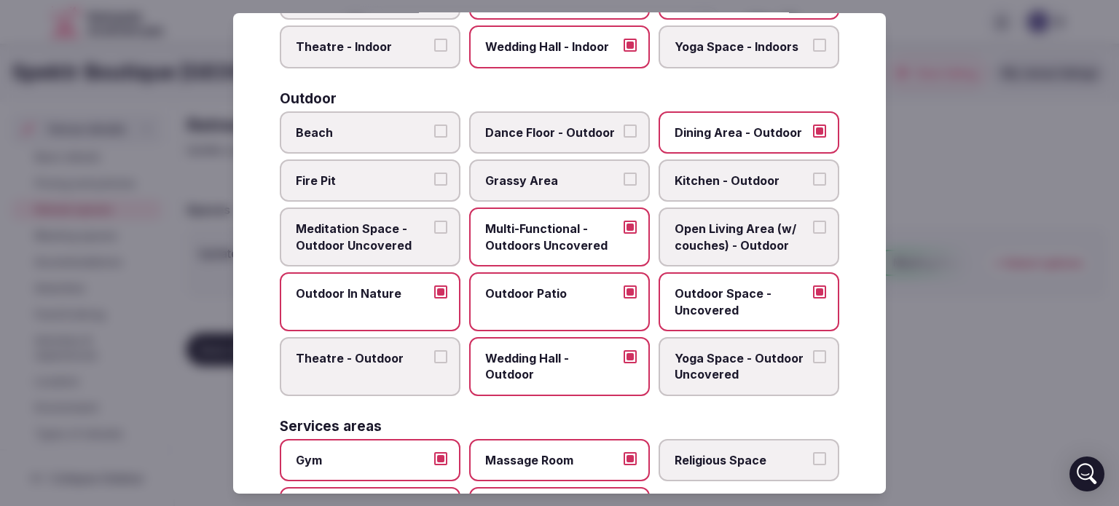
click at [813, 225] on button "Open Living Area (w/ couches) - Outdoor" at bounding box center [819, 227] width 13 height 13
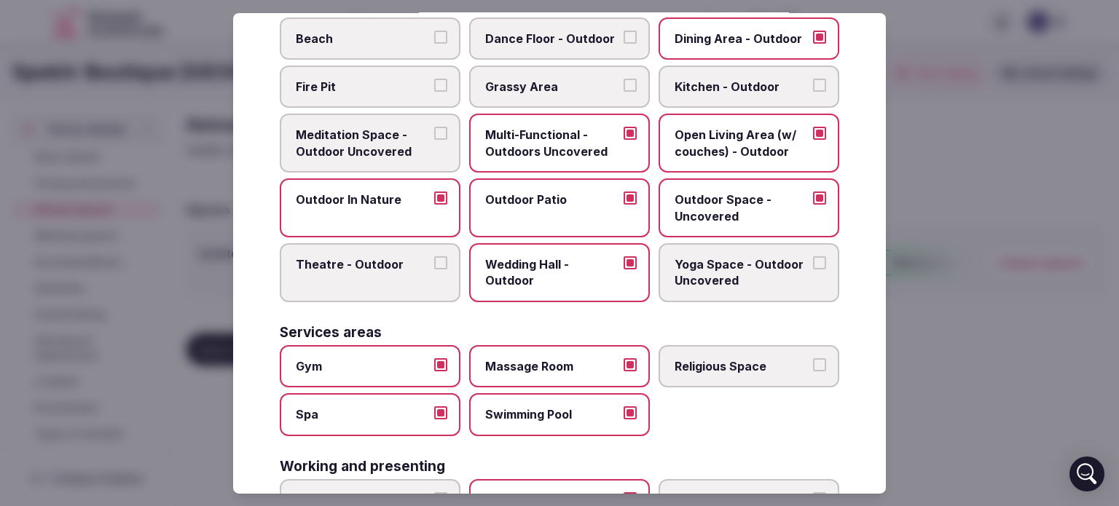
scroll to position [516, 0]
click at [813, 256] on button "Yoga Space - Outdoor Uncovered" at bounding box center [819, 262] width 13 height 13
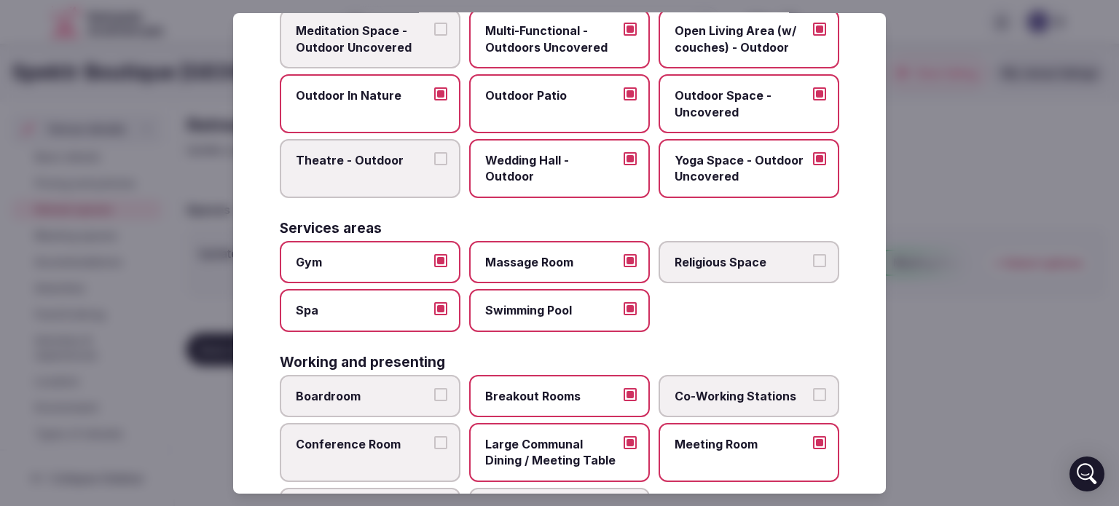
scroll to position [626, 0]
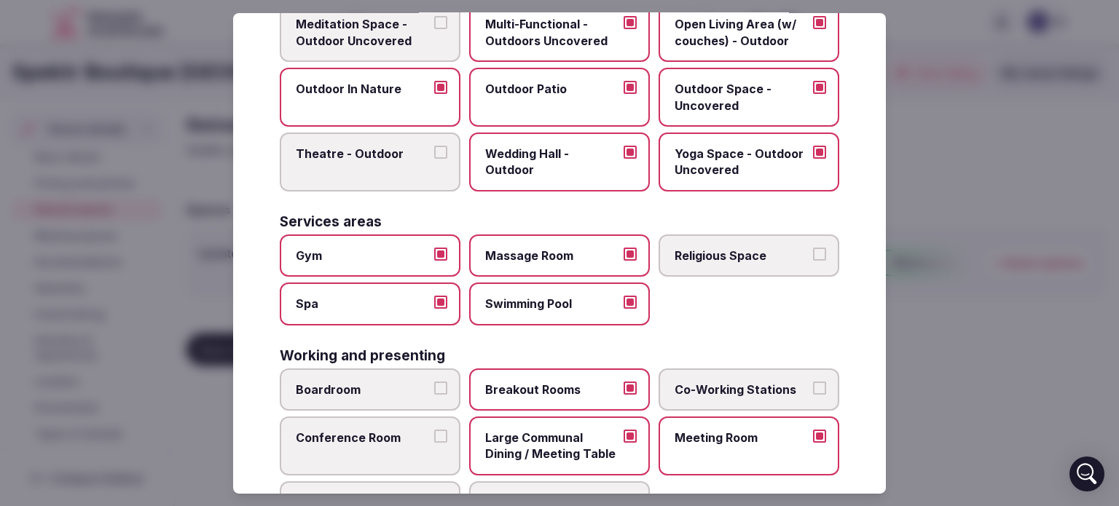
click at [625, 248] on button "Massage Room" at bounding box center [629, 254] width 13 height 13
click at [434, 297] on button "Spa" at bounding box center [440, 302] width 13 height 13
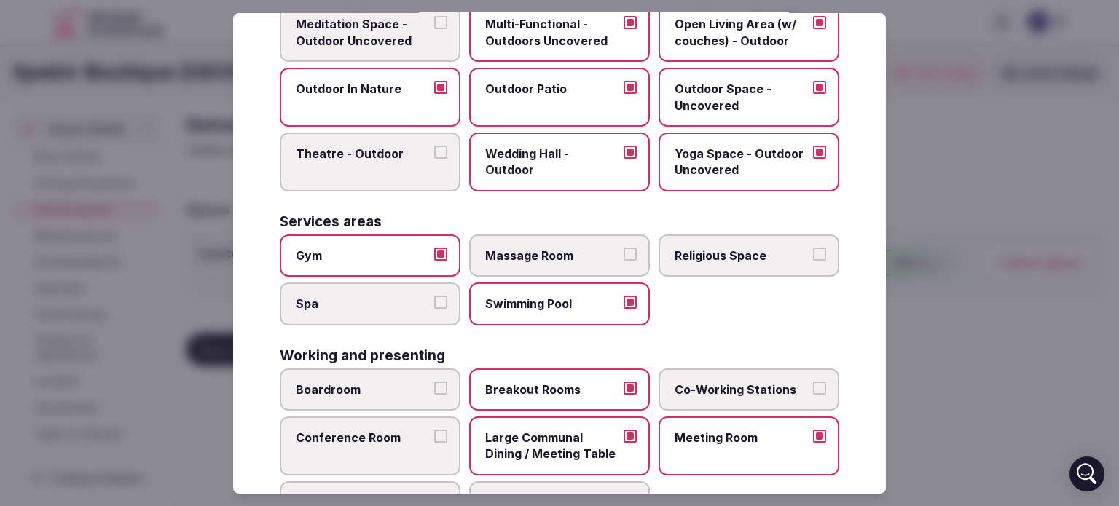
scroll to position [682, 0]
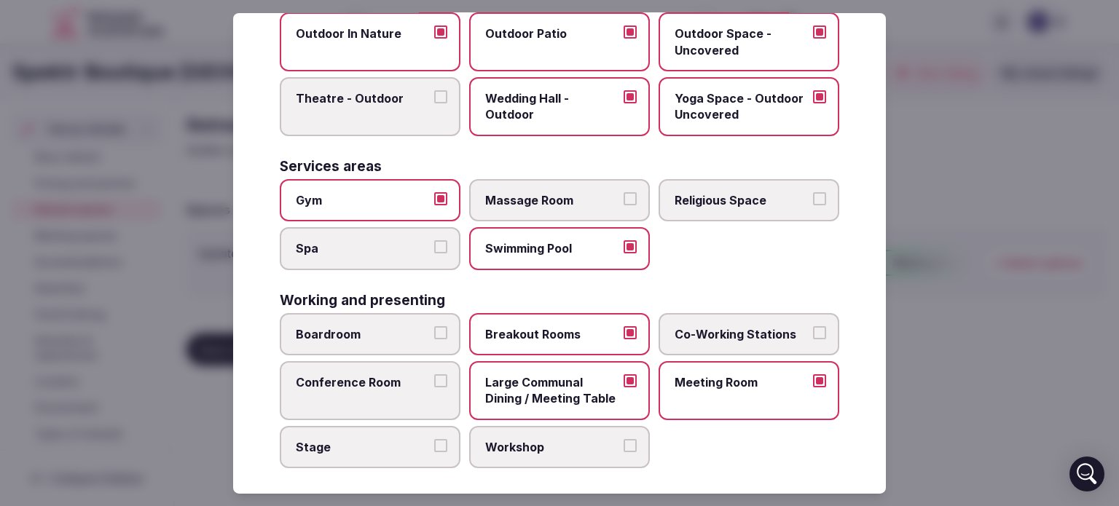
click at [440, 374] on button "Conference Room" at bounding box center [440, 380] width 13 height 13
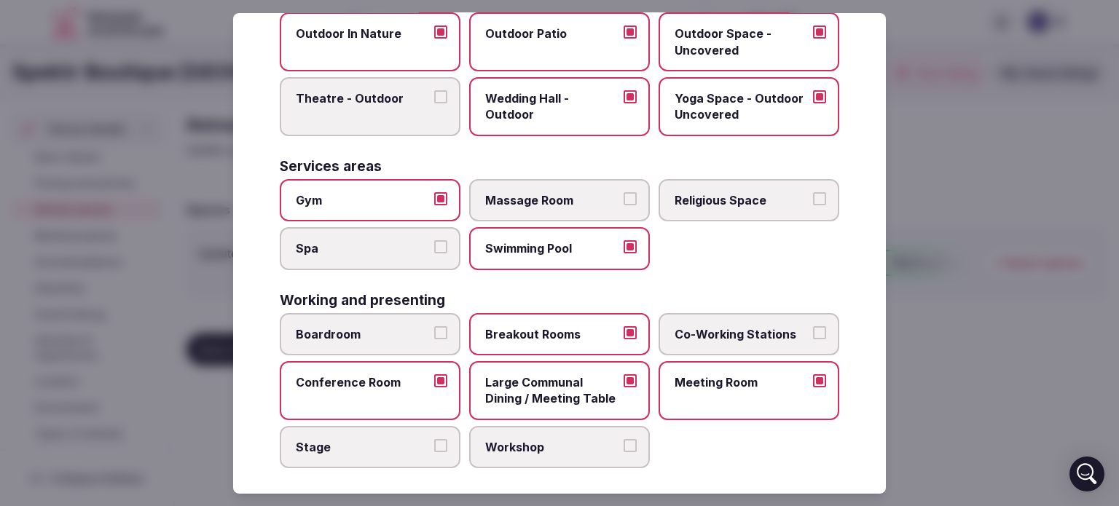
click at [446, 324] on label "Boardroom" at bounding box center [370, 333] width 181 height 42
click at [446, 326] on button "Boardroom" at bounding box center [440, 332] width 13 height 13
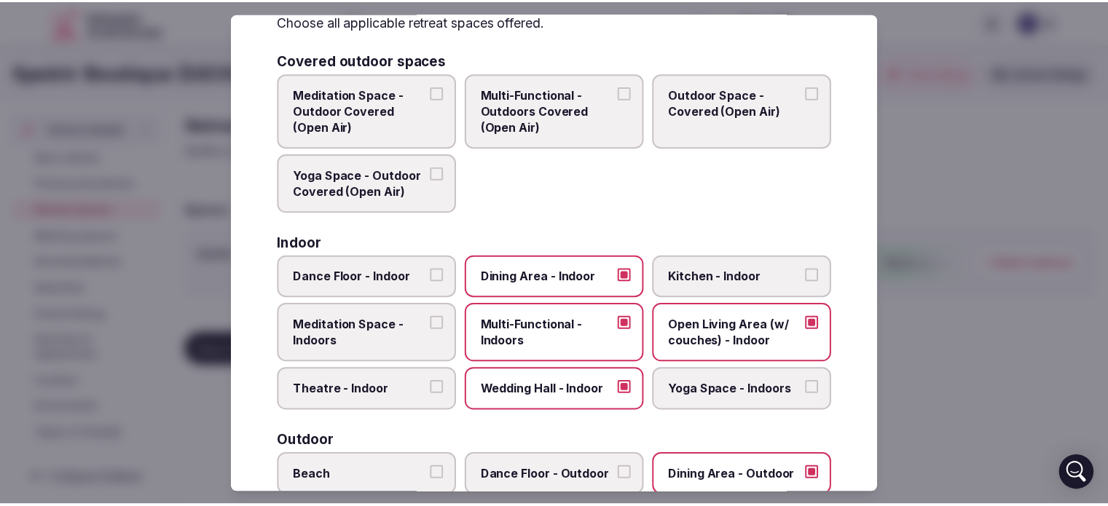
scroll to position [0, 0]
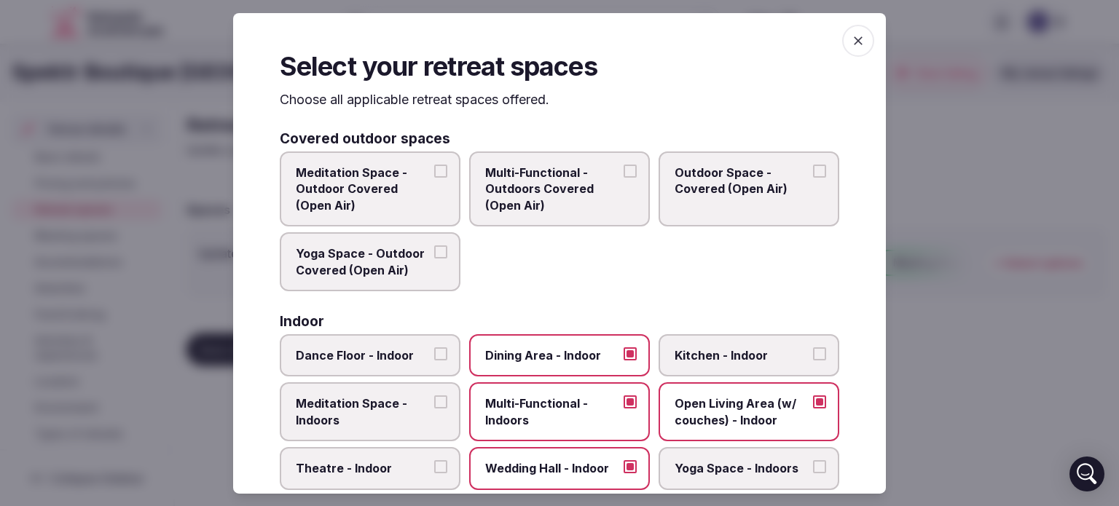
click at [854, 38] on icon "button" at bounding box center [858, 40] width 9 height 9
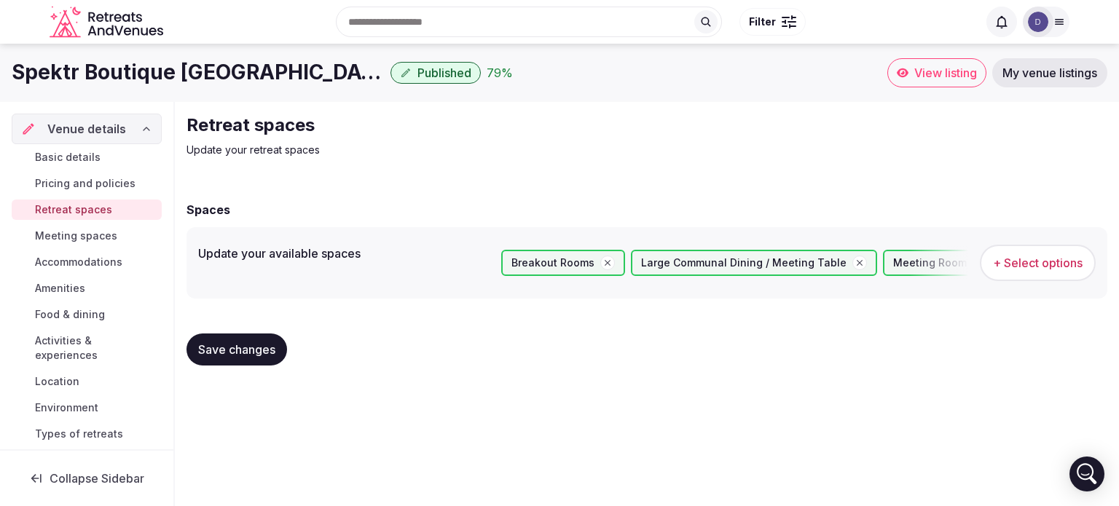
click at [230, 355] on span "Save changes" at bounding box center [236, 349] width 77 height 15
click at [98, 236] on span "Meeting spaces" at bounding box center [76, 236] width 82 height 15
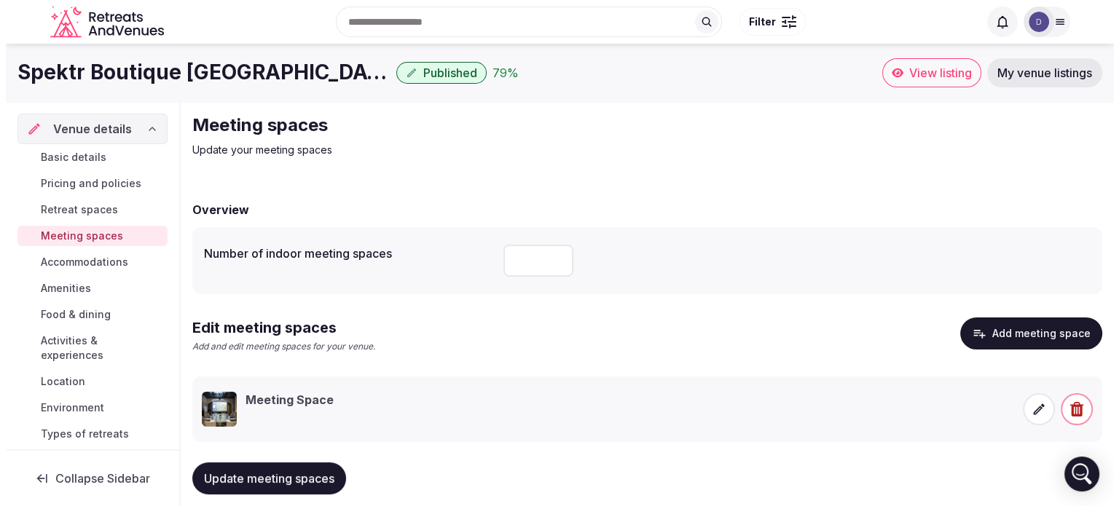
scroll to position [25, 0]
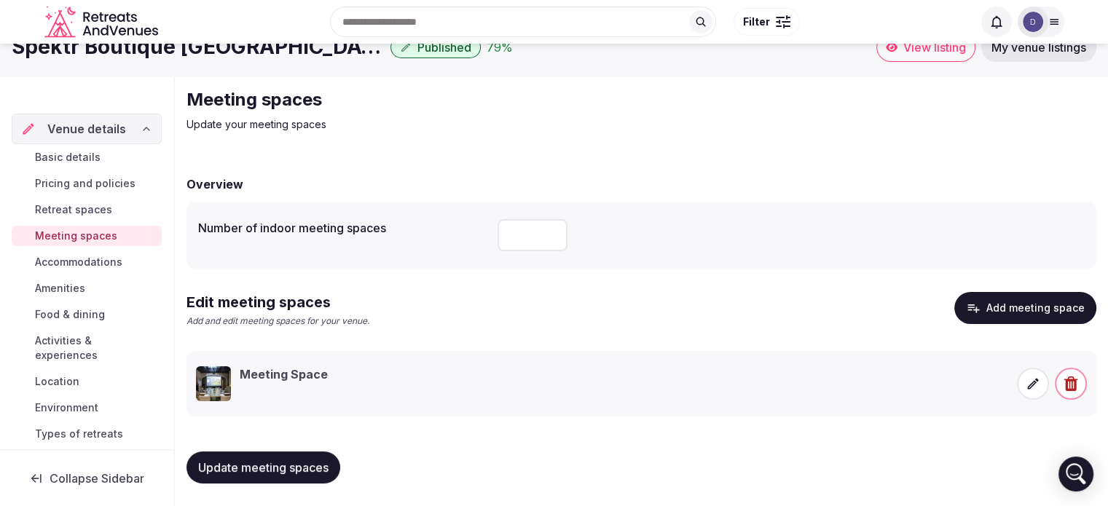
click at [1031, 382] on icon at bounding box center [1033, 383] width 11 height 11
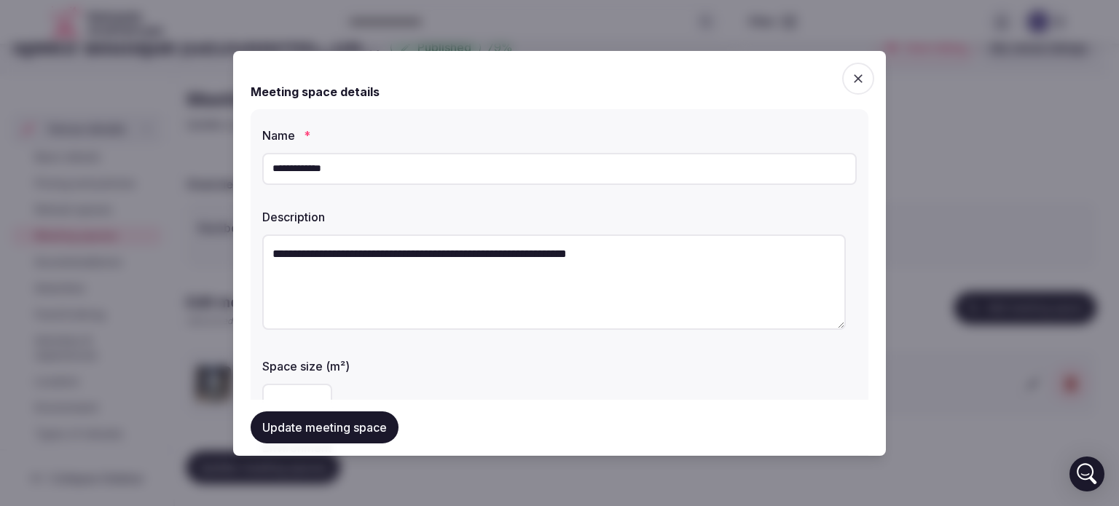
scroll to position [130, 0]
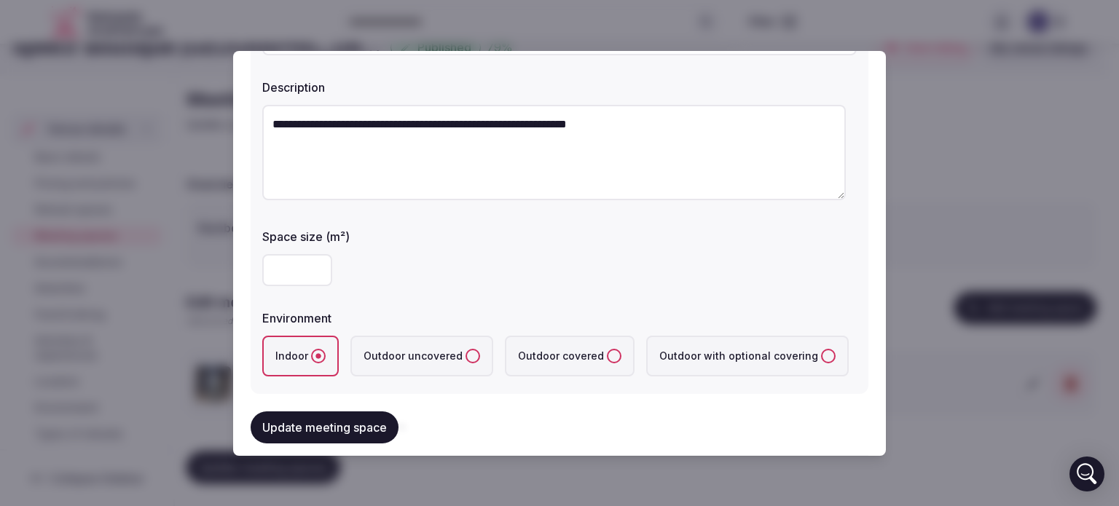
click at [516, 122] on textarea "**********" at bounding box center [553, 152] width 583 height 95
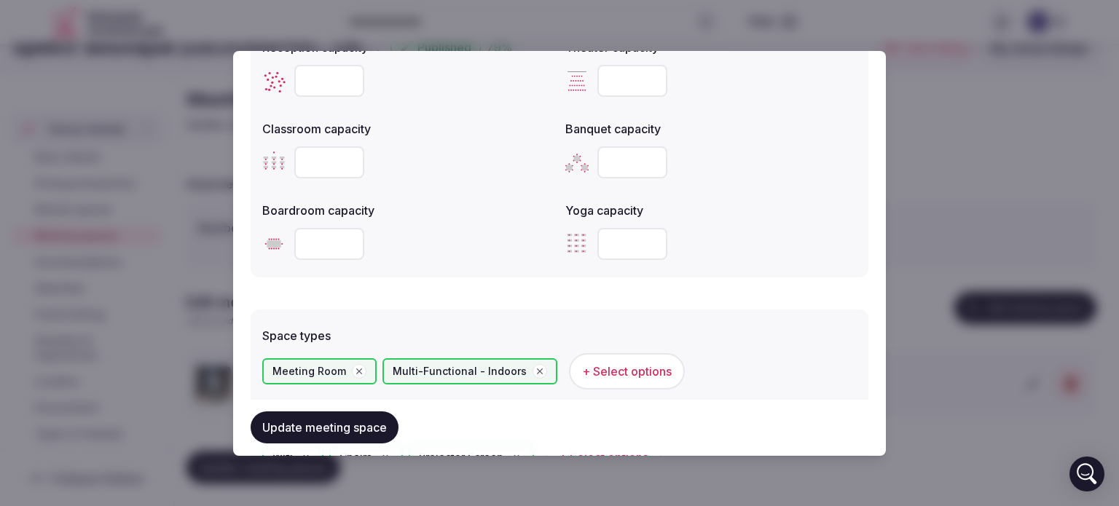
scroll to position [581, 0]
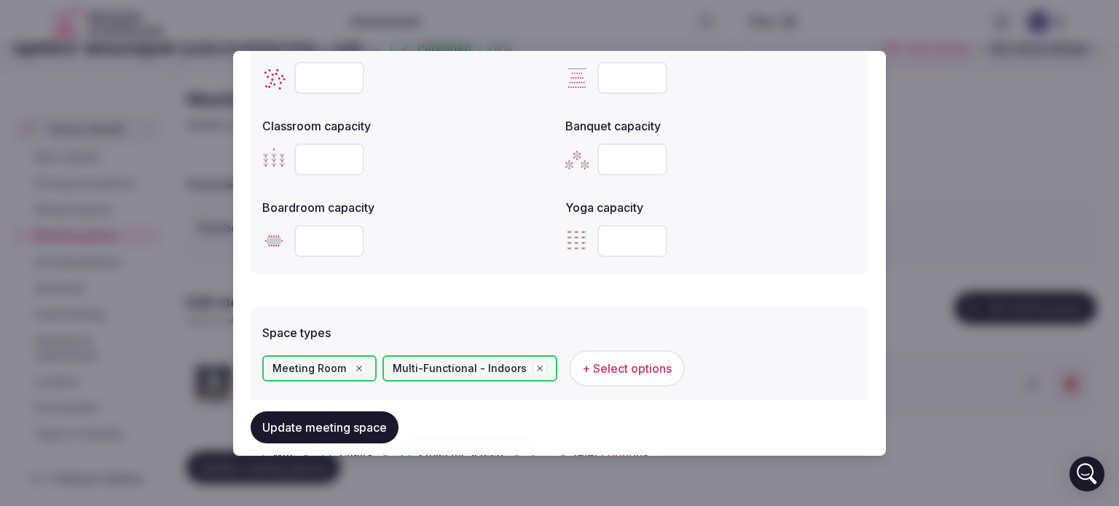
type textarea "**********"
click at [329, 241] on input "number" at bounding box center [329, 241] width 70 height 32
click at [333, 240] on input "number" at bounding box center [329, 241] width 70 height 32
type input "**"
click at [335, 157] on input "number" at bounding box center [329, 159] width 70 height 32
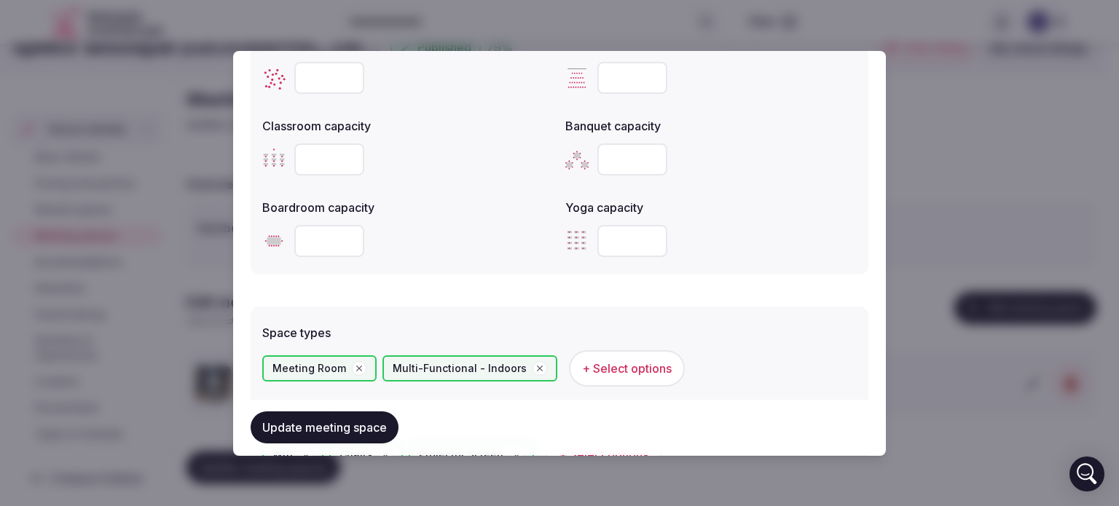
click at [335, 157] on input "number" at bounding box center [329, 159] width 70 height 32
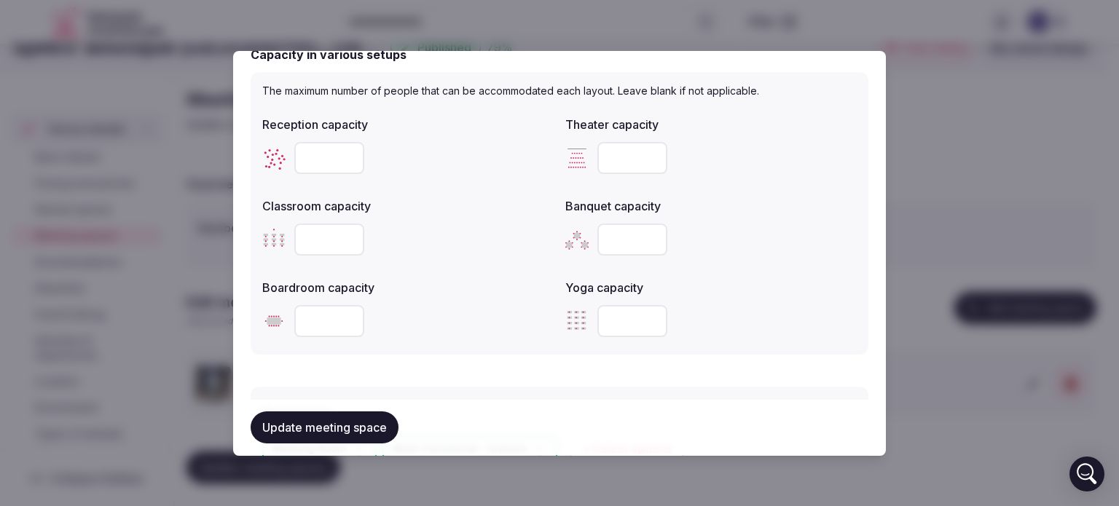
scroll to position [500, 0]
type input "**"
click at [613, 152] on input "number" at bounding box center [632, 159] width 70 height 32
click at [634, 151] on input "number" at bounding box center [632, 159] width 70 height 32
type input "**"
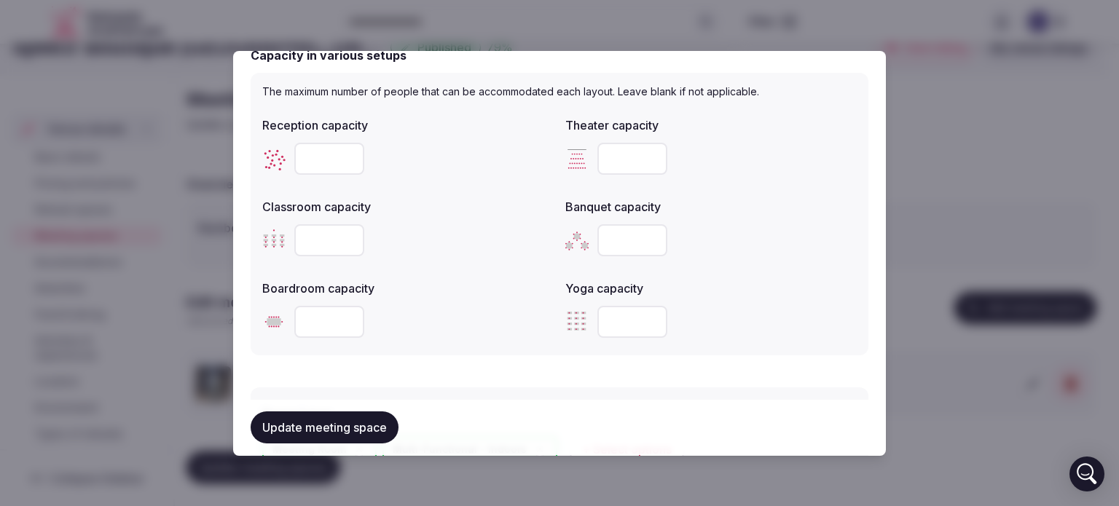
click at [324, 162] on input "number" at bounding box center [329, 159] width 70 height 32
click at [317, 152] on input "number" at bounding box center [329, 159] width 70 height 32
type input "**"
click at [437, 216] on div "Classroom capacity **" at bounding box center [407, 227] width 291 height 70
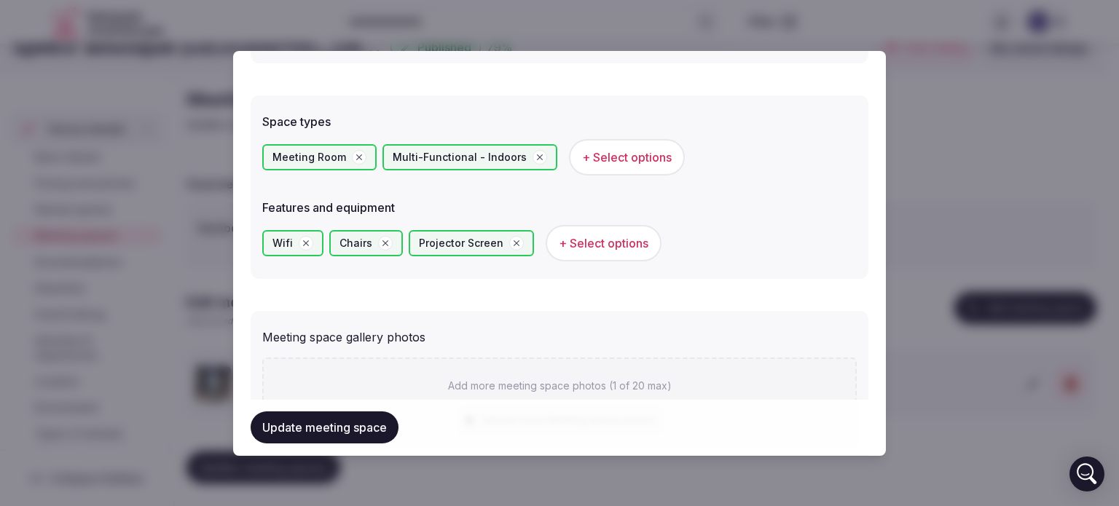
scroll to position [795, 0]
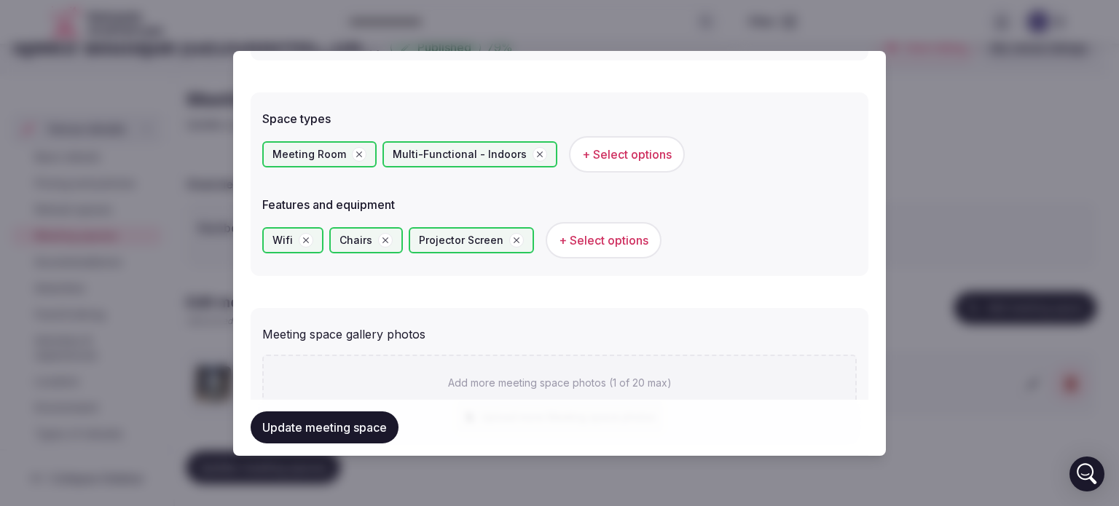
click at [615, 156] on span "+ Select options" at bounding box center [627, 154] width 90 height 16
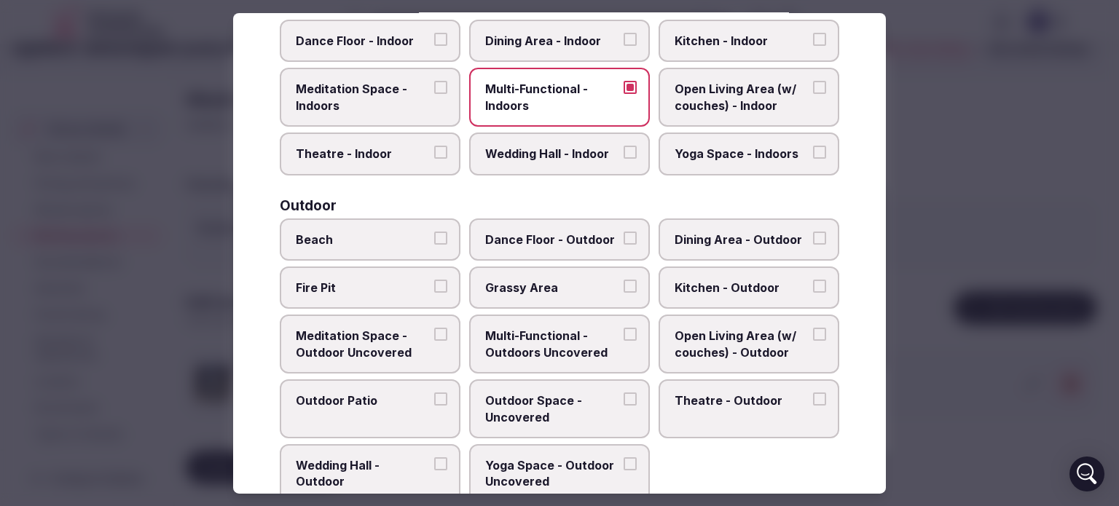
scroll to position [367, 0]
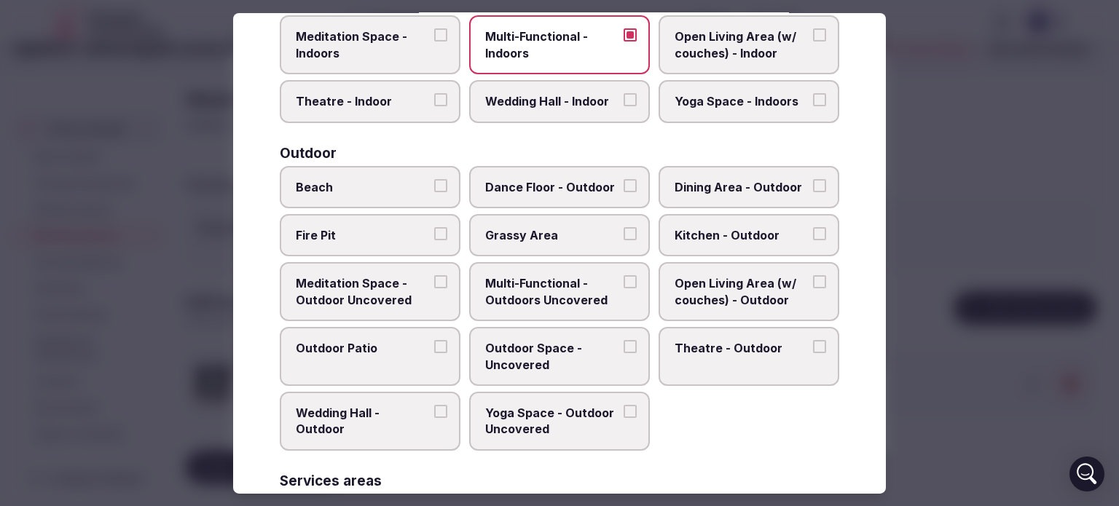
click at [813, 181] on button "Dining Area - Outdoor" at bounding box center [819, 184] width 13 height 13
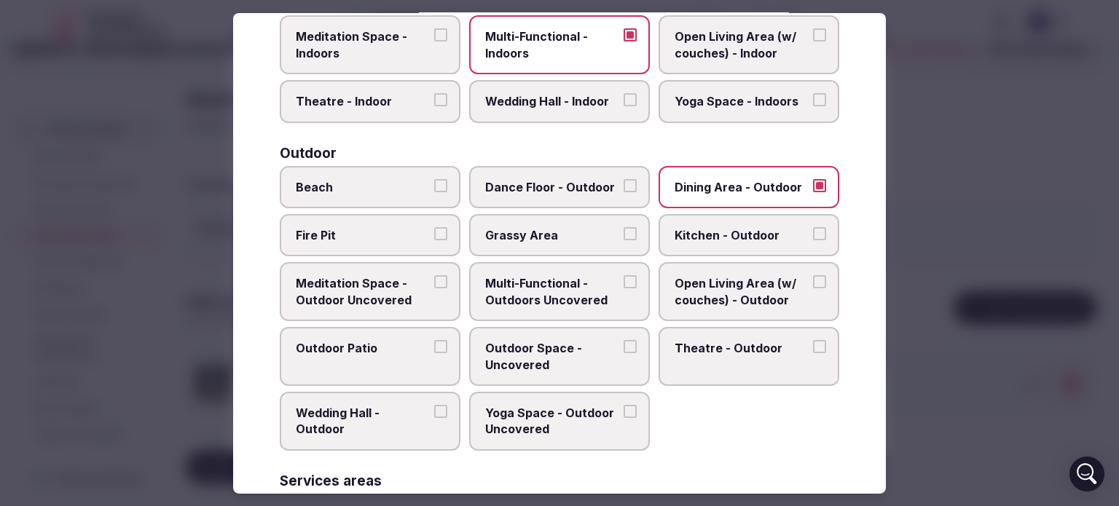
click at [434, 277] on button "Meditation Space - Outdoor Uncovered" at bounding box center [440, 281] width 13 height 13
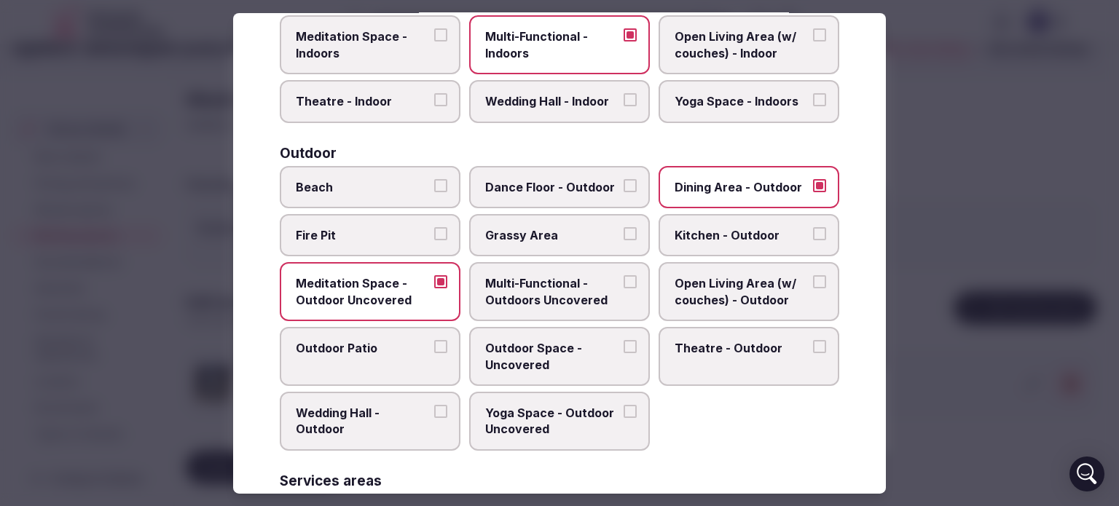
click at [623, 275] on button "Multi-Functional - Outdoors Uncovered" at bounding box center [629, 281] width 13 height 13
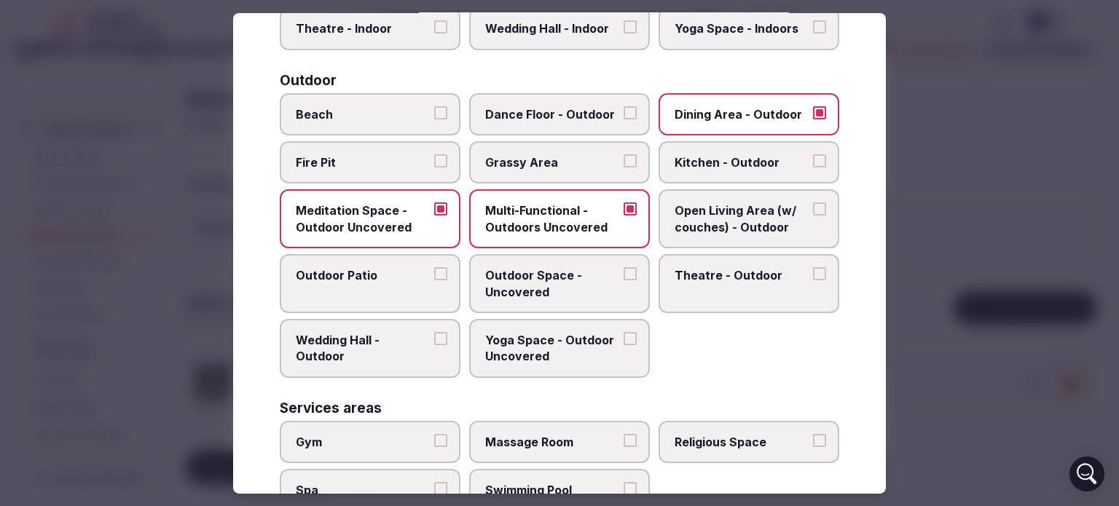
scroll to position [442, 0]
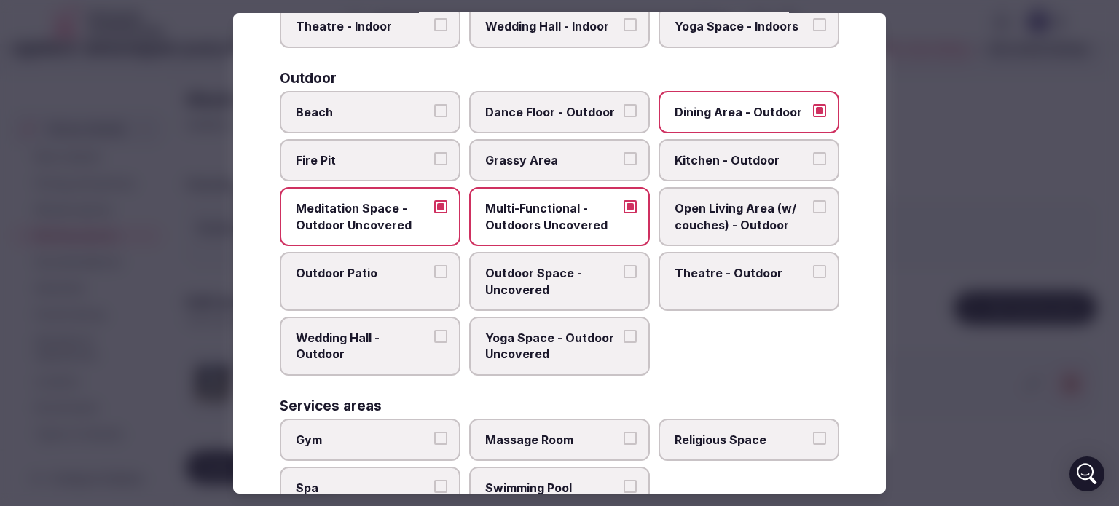
click at [813, 200] on button "Open Living Area (w/ couches) - Outdoor" at bounding box center [819, 206] width 13 height 13
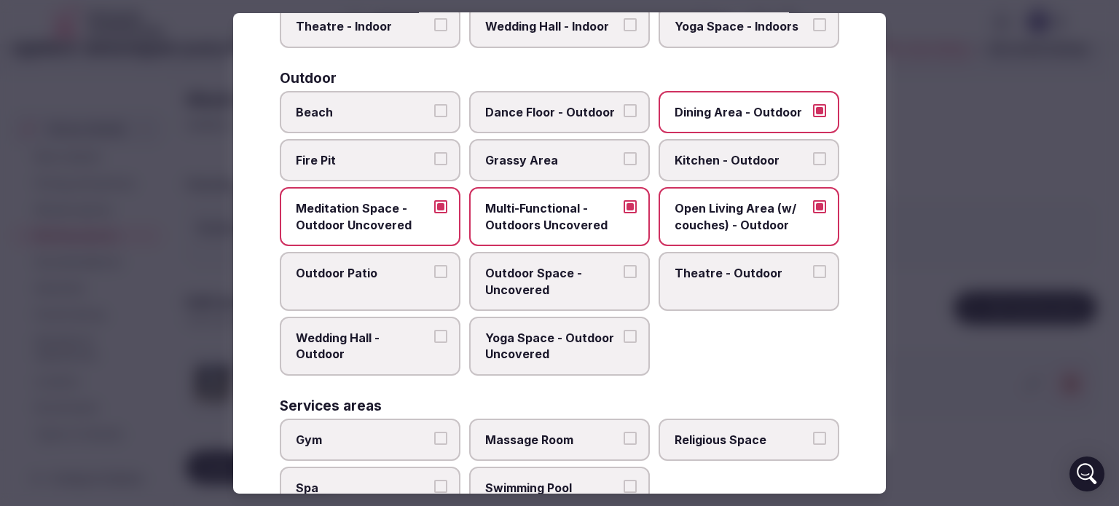
click at [623, 265] on button "Outdoor Space - Uncovered" at bounding box center [629, 271] width 13 height 13
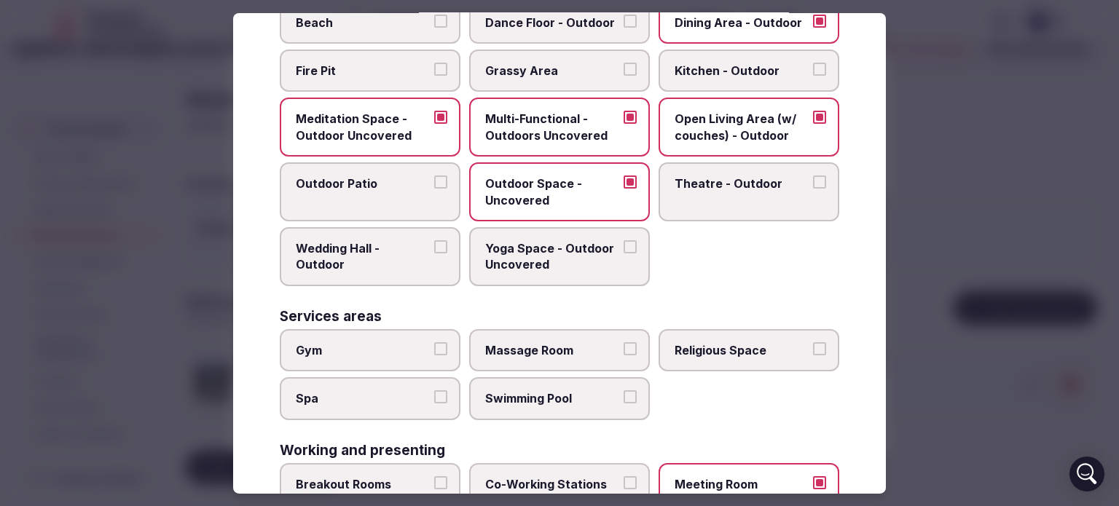
scroll to position [535, 0]
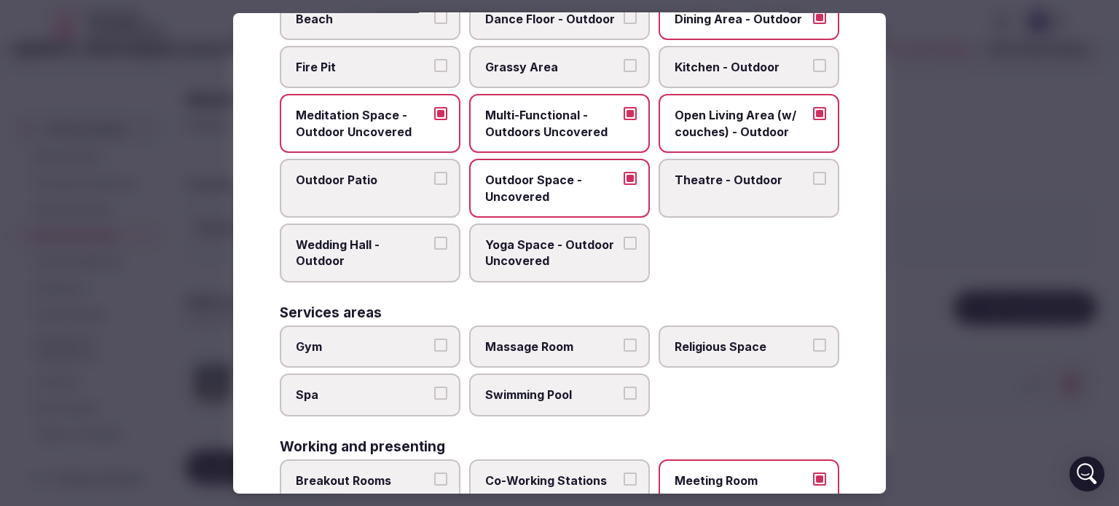
click at [438, 175] on button "Outdoor Patio" at bounding box center [440, 178] width 13 height 13
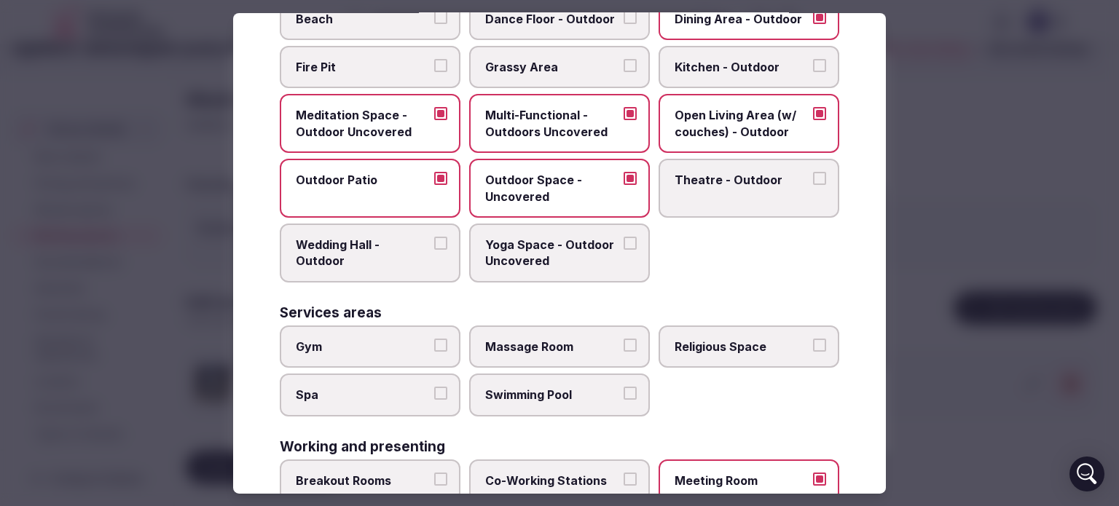
click at [625, 238] on button "Yoga Space - Outdoor Uncovered" at bounding box center [629, 243] width 13 height 13
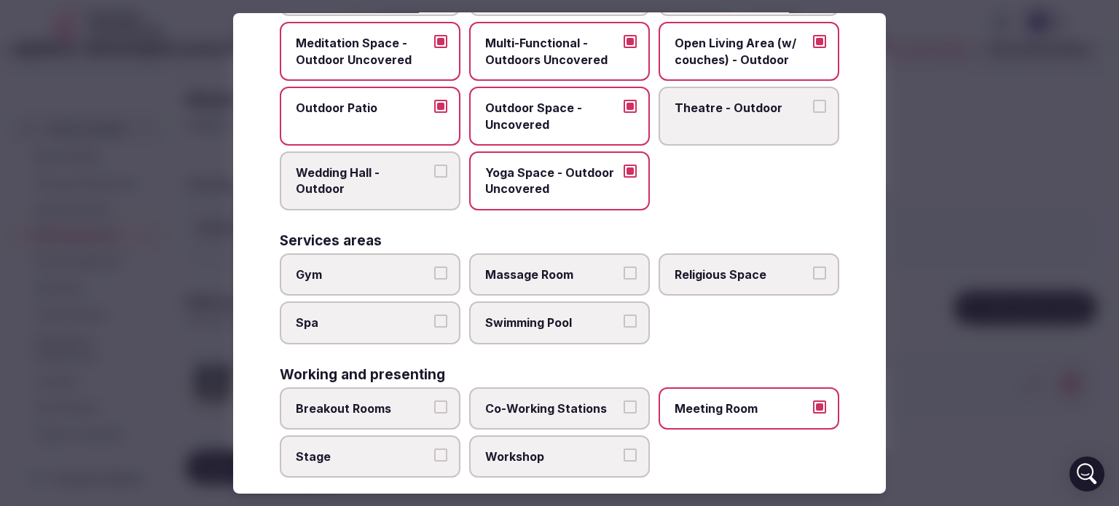
scroll to position [618, 0]
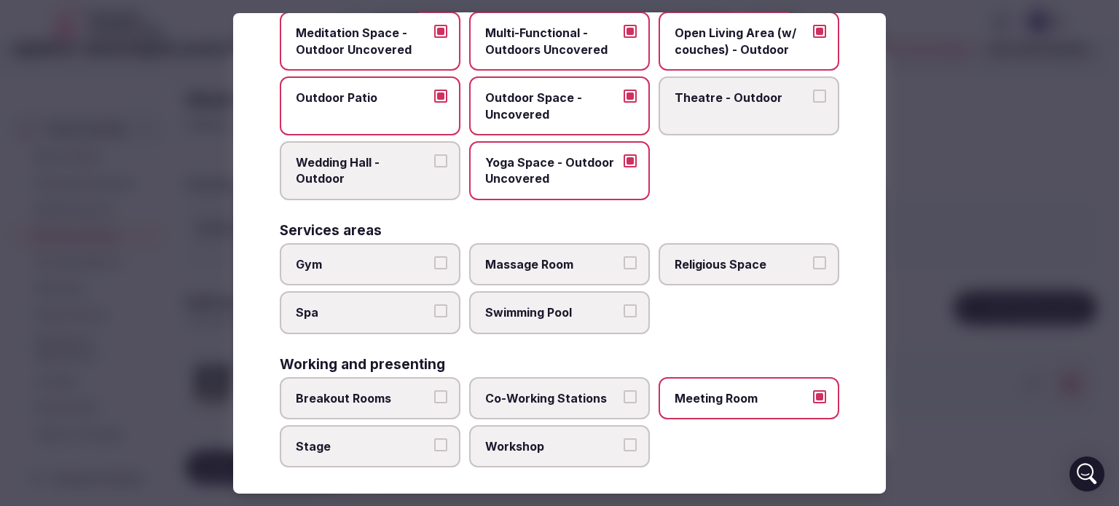
click at [434, 256] on button "Gym" at bounding box center [440, 262] width 13 height 13
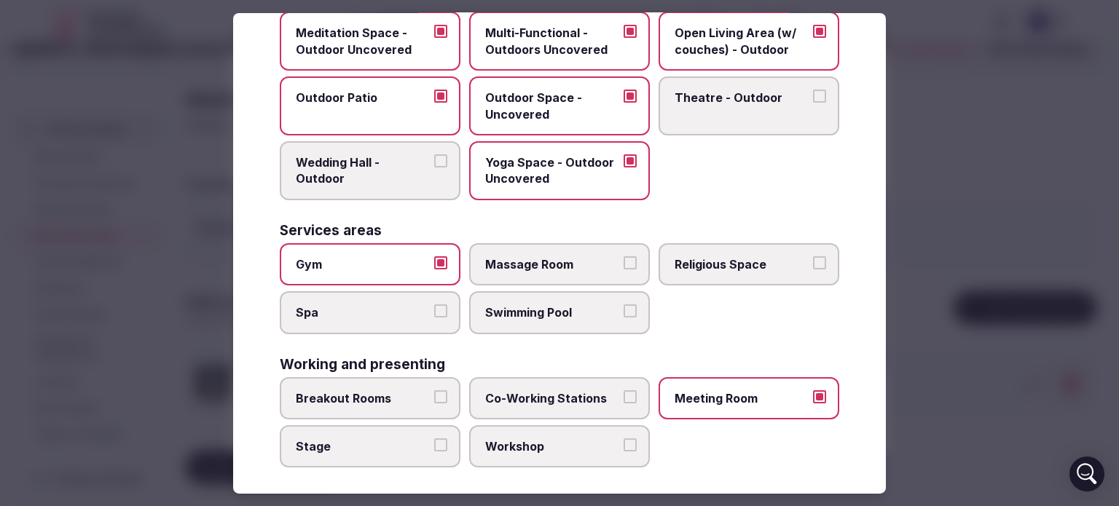
click at [625, 304] on button "Swimming Pool" at bounding box center [629, 310] width 13 height 13
click at [441, 390] on button "Breakout Rooms" at bounding box center [440, 396] width 13 height 13
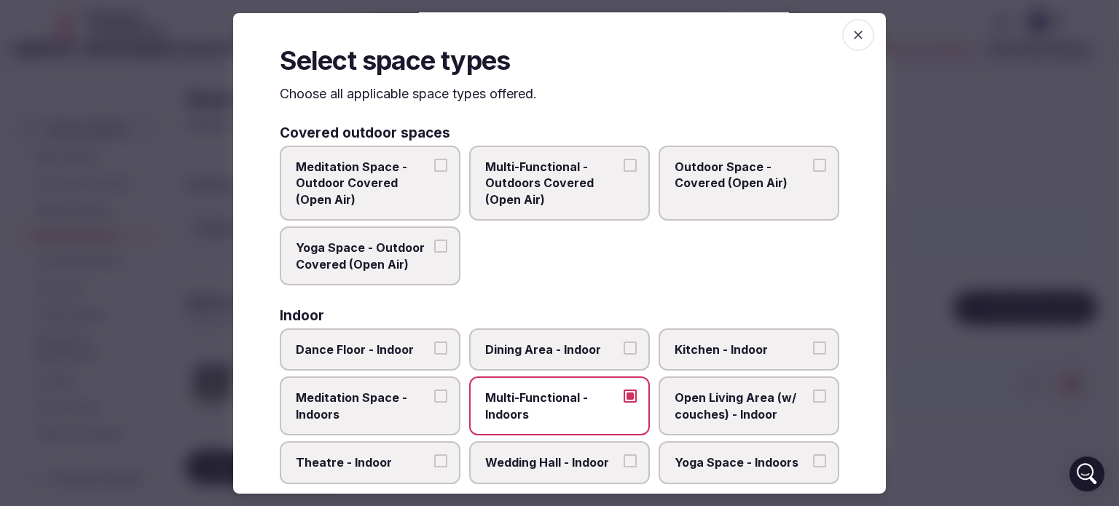
scroll to position [0, 0]
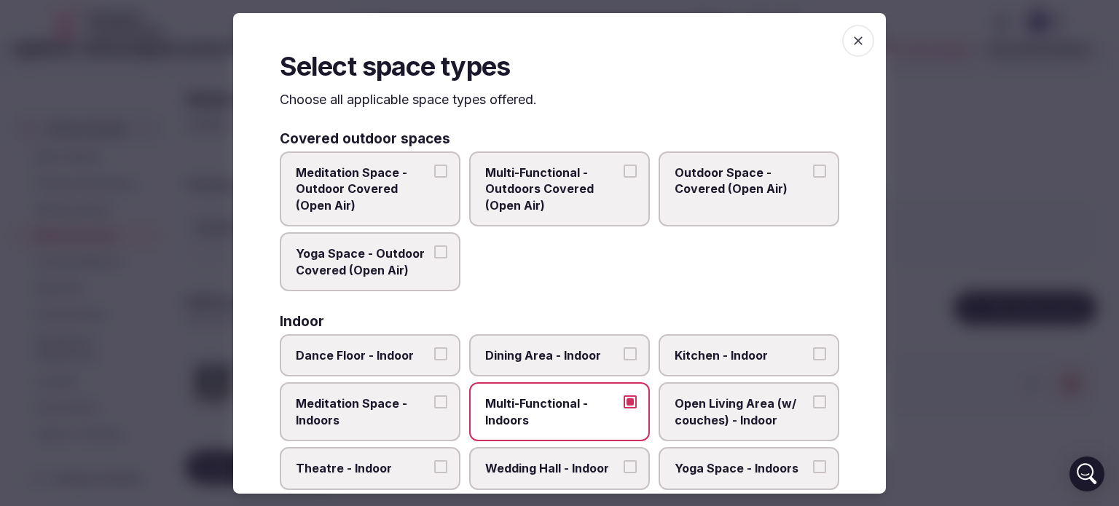
click at [851, 40] on icon "button" at bounding box center [858, 40] width 15 height 15
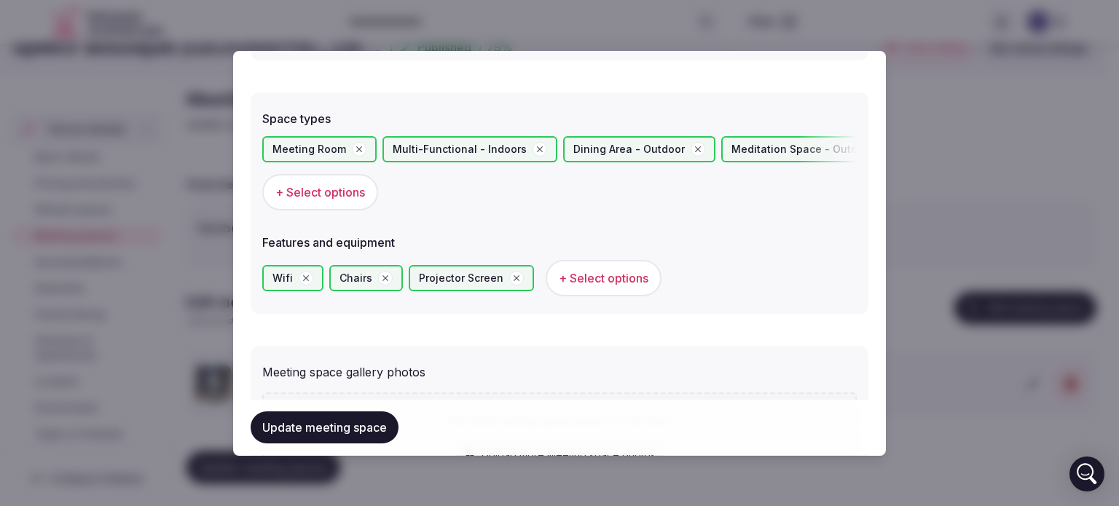
click at [583, 286] on button "+ Select options" at bounding box center [604, 278] width 116 height 36
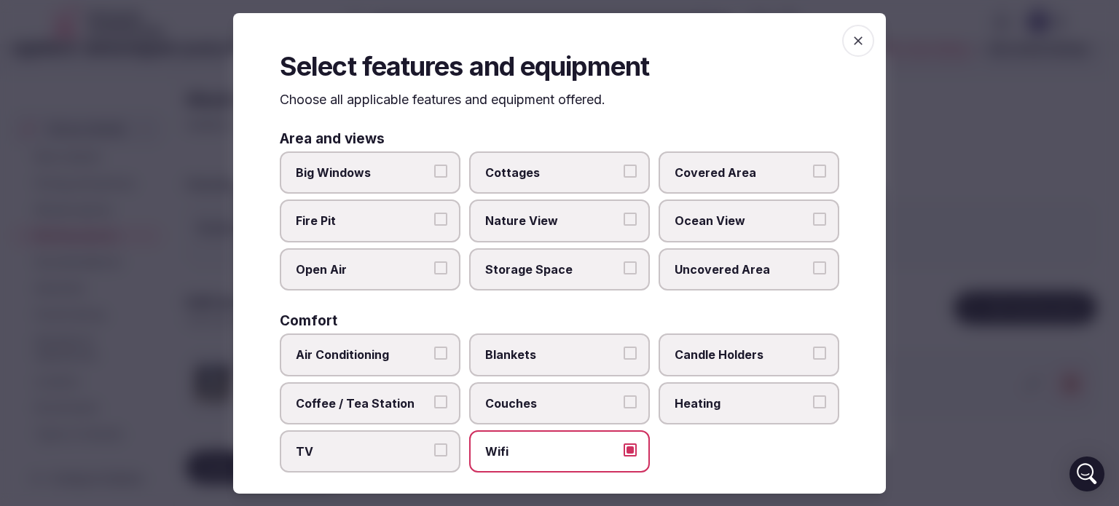
click at [434, 167] on button "Big Windows" at bounding box center [440, 171] width 13 height 13
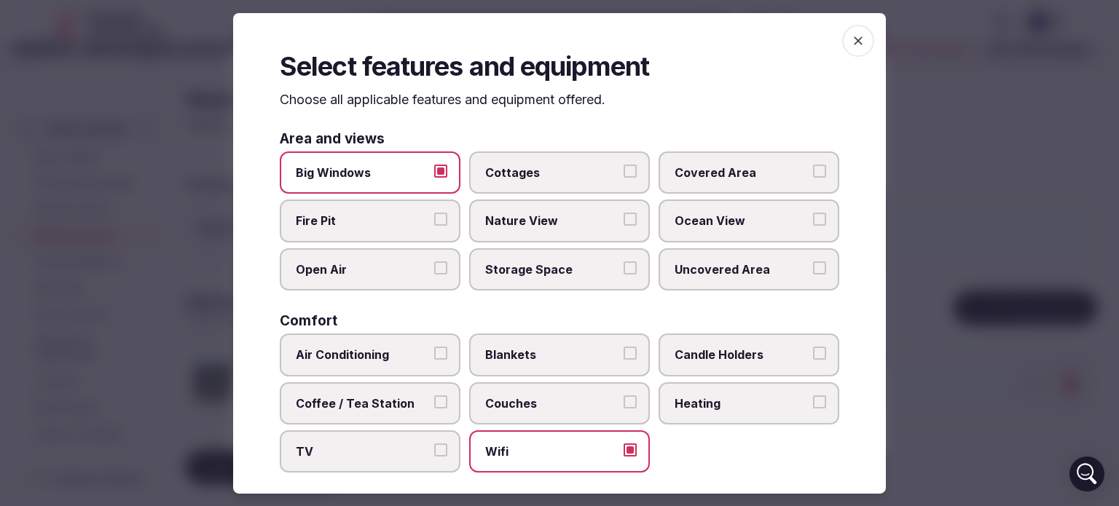
click at [813, 173] on button "Covered Area" at bounding box center [819, 171] width 13 height 13
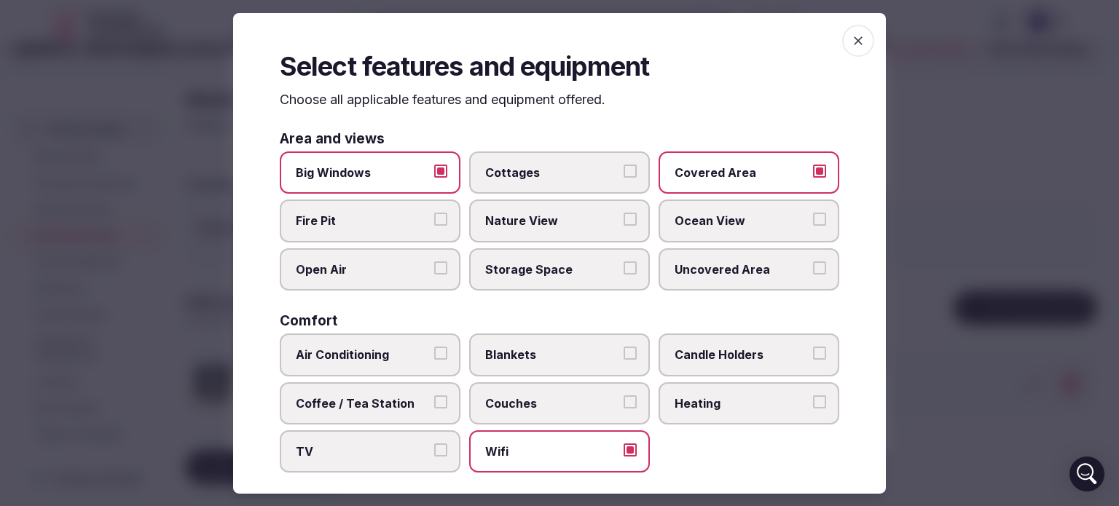
click at [813, 219] on button "Ocean View" at bounding box center [819, 219] width 13 height 13
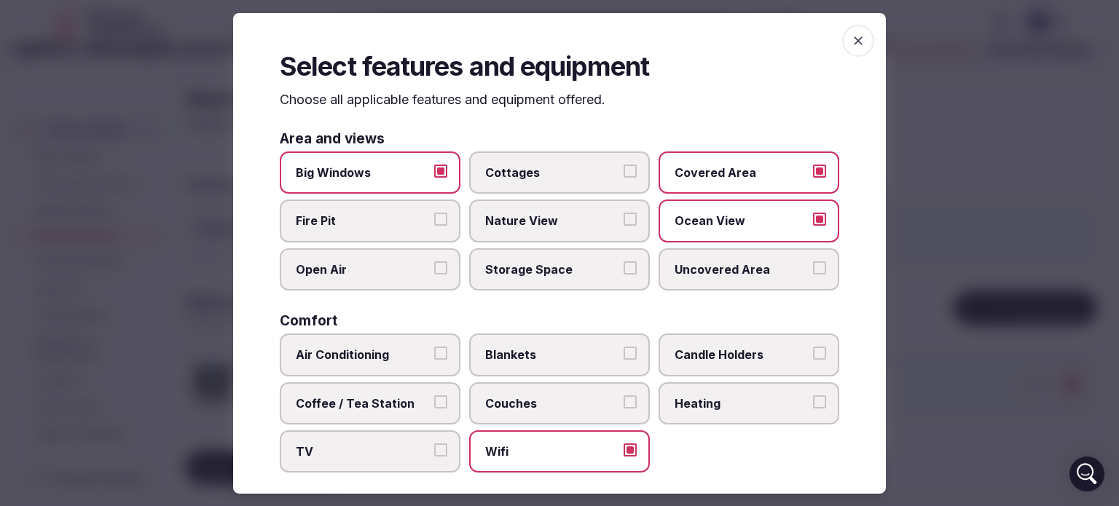
click at [624, 215] on button "Nature View" at bounding box center [629, 219] width 13 height 13
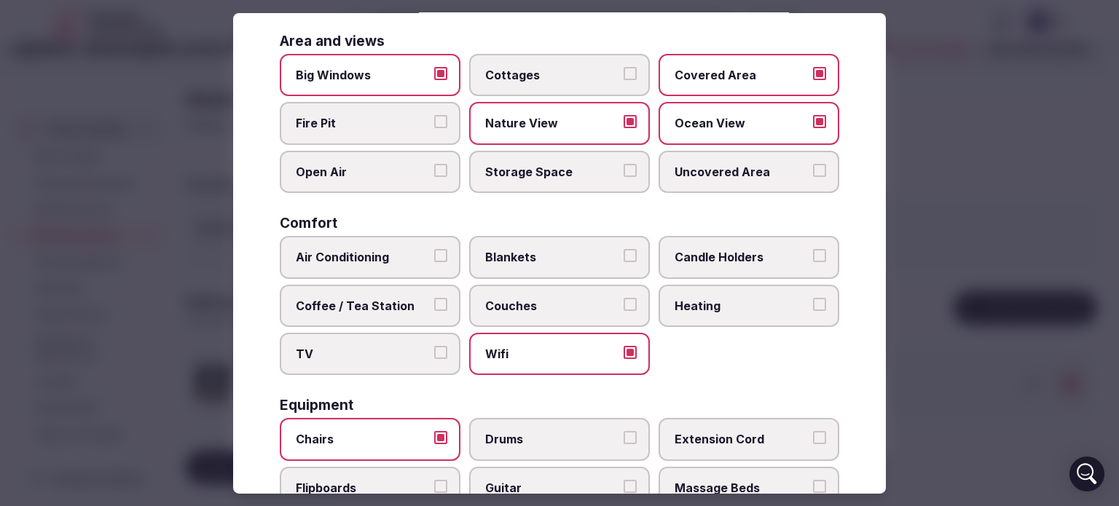
scroll to position [110, 0]
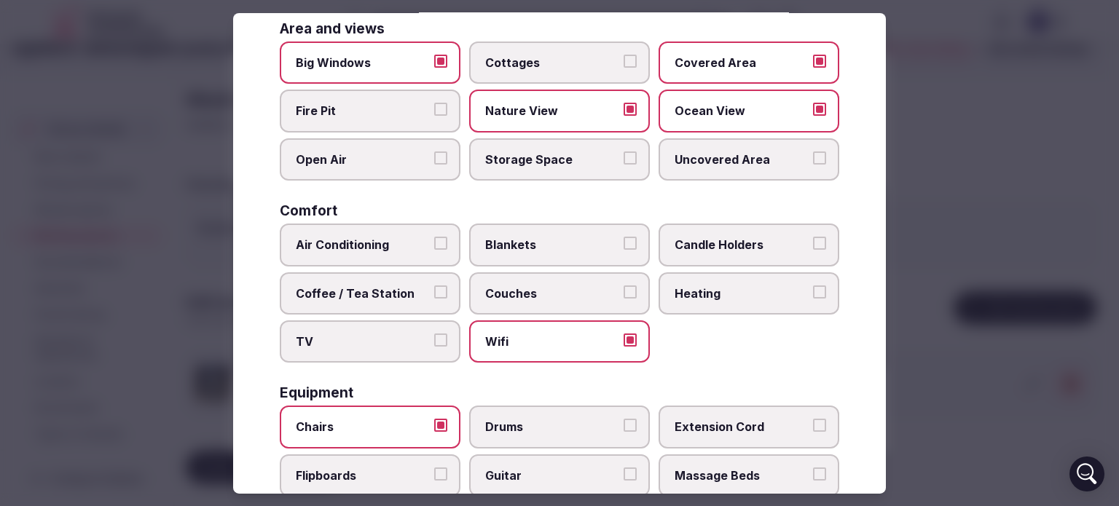
click at [434, 241] on button "Air Conditioning" at bounding box center [440, 243] width 13 height 13
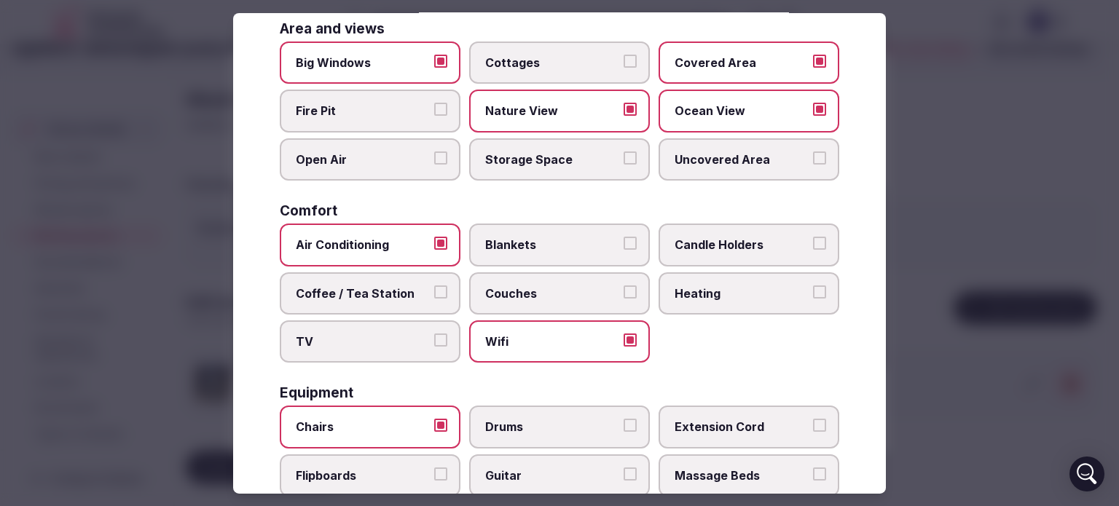
click at [813, 289] on button "Heating" at bounding box center [819, 292] width 13 height 13
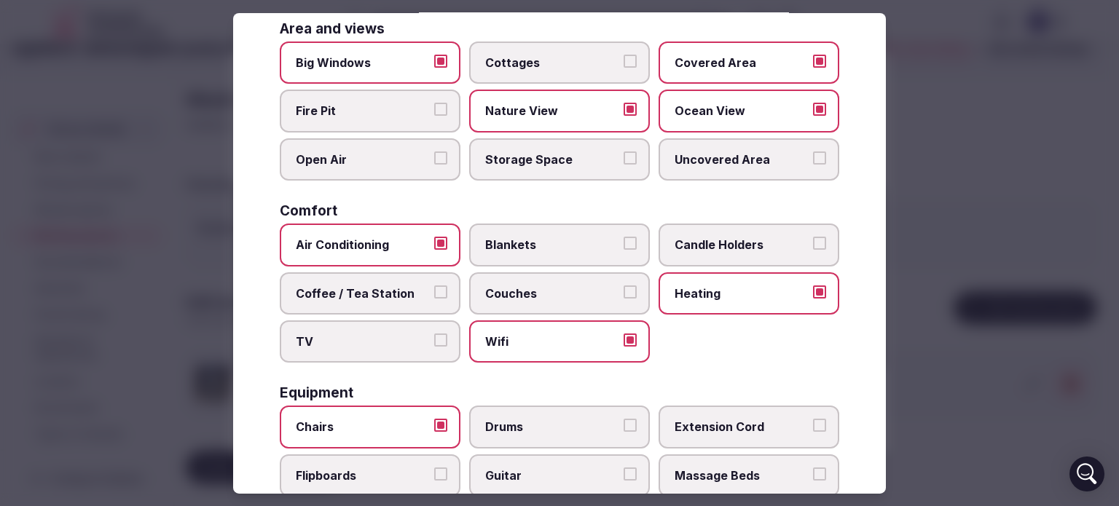
click at [436, 292] on button "Coffee / Tea Station" at bounding box center [440, 292] width 13 height 13
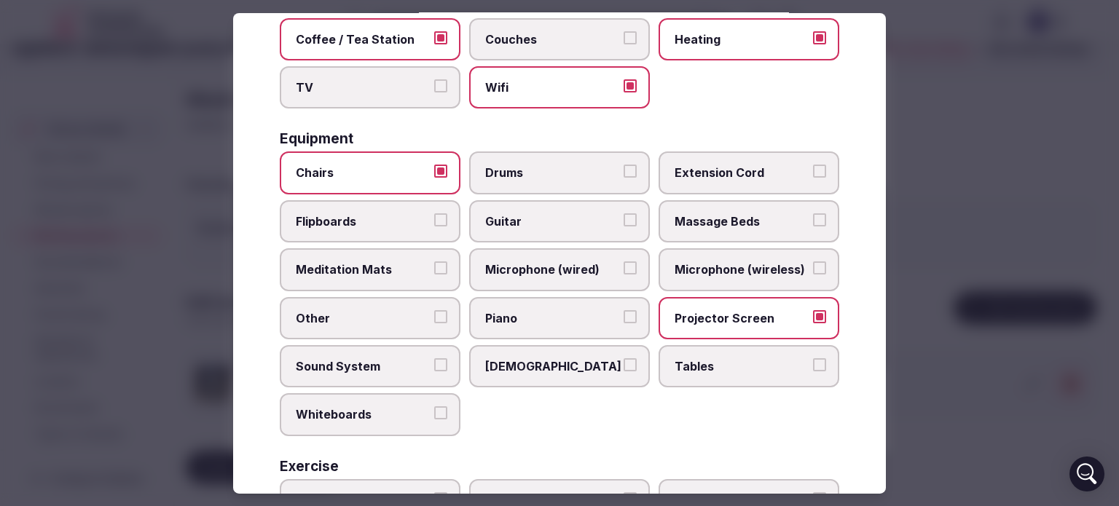
scroll to position [367, 0]
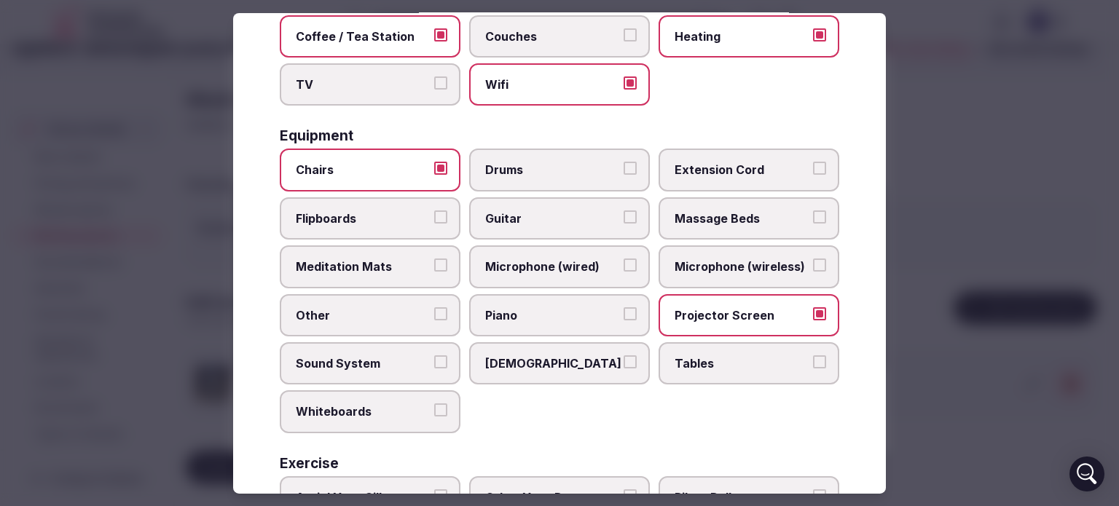
click at [813, 163] on button "Extension Cord" at bounding box center [819, 168] width 13 height 13
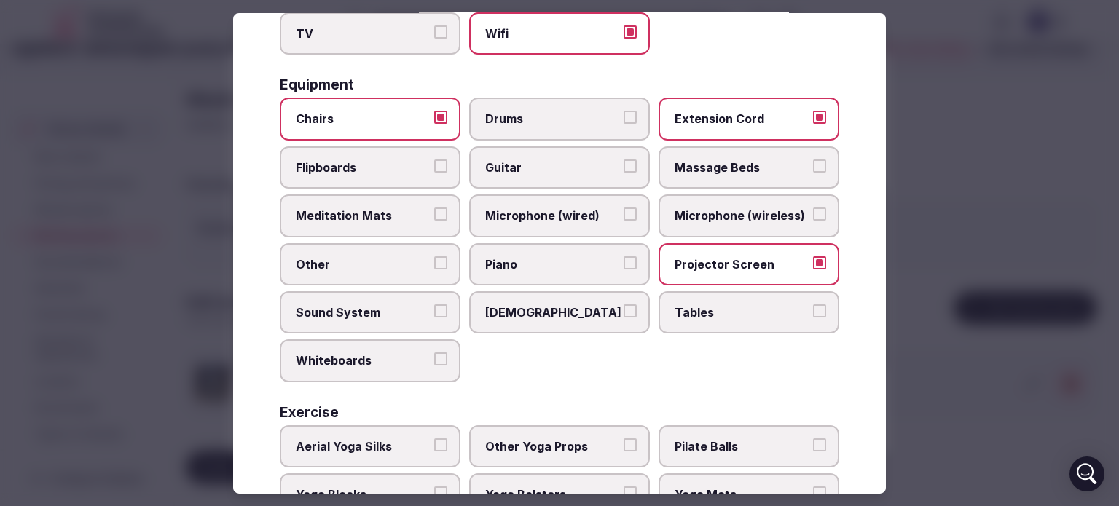
scroll to position [428, 0]
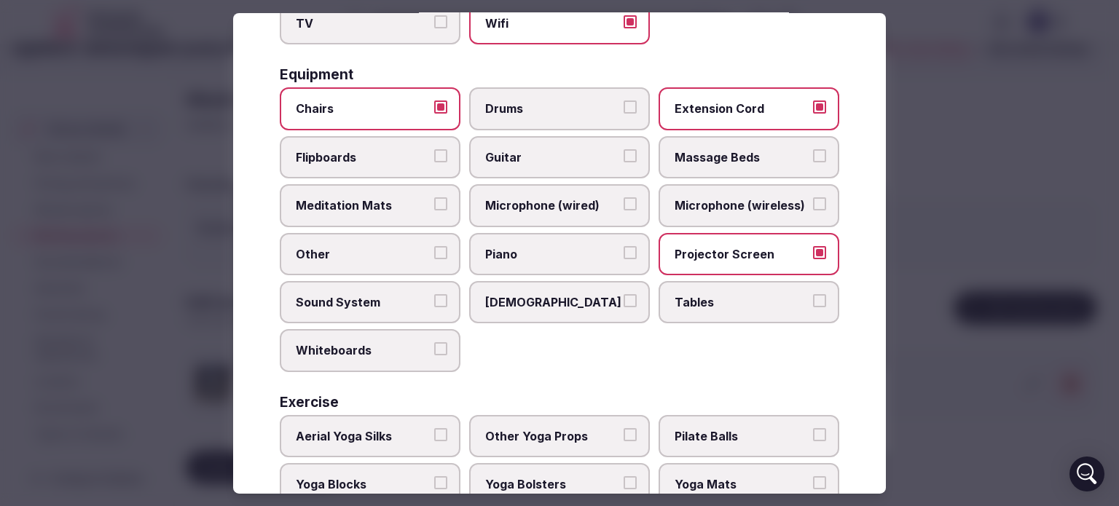
click at [436, 296] on button "Sound System" at bounding box center [440, 300] width 13 height 13
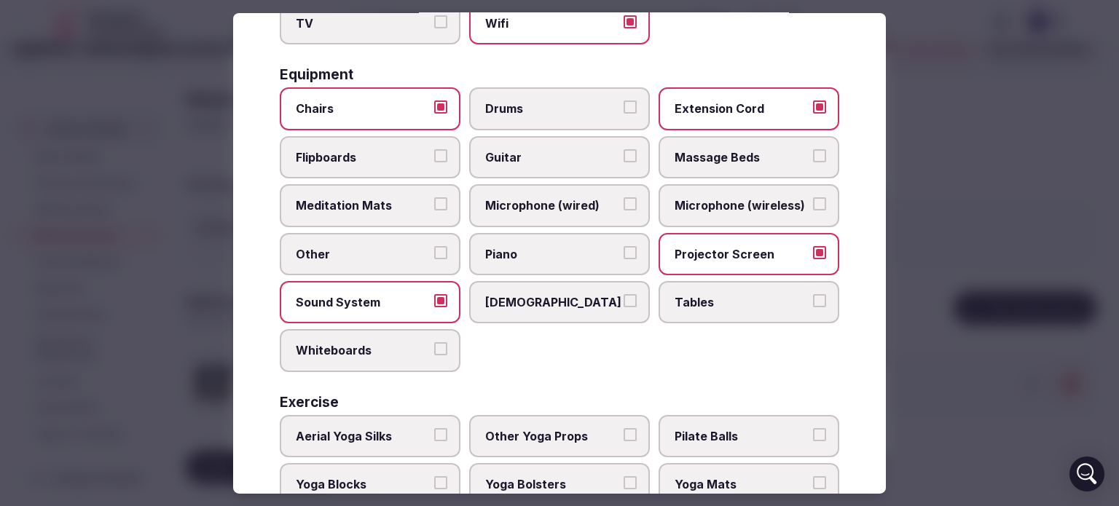
click at [813, 298] on button "Tables" at bounding box center [819, 300] width 13 height 13
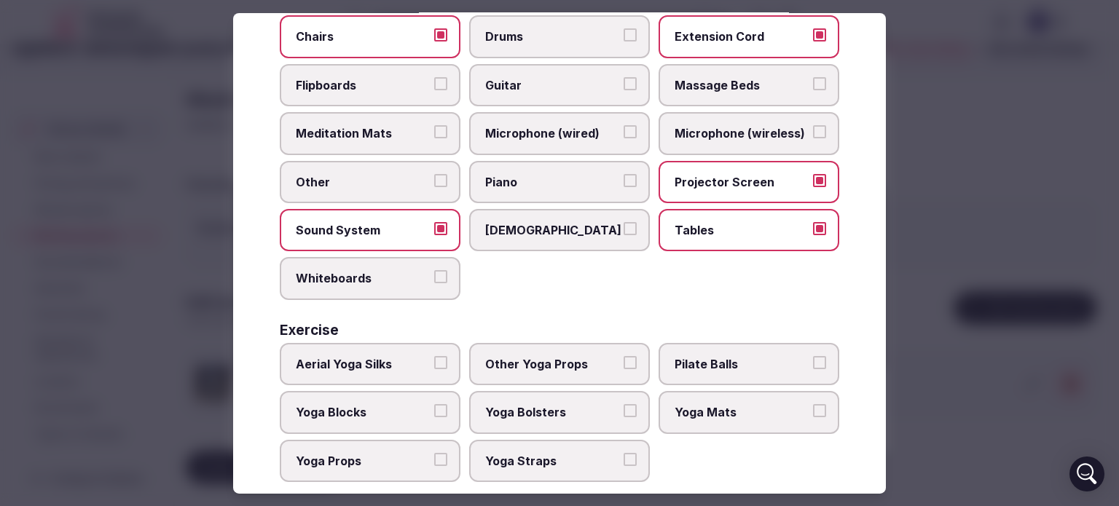
scroll to position [515, 0]
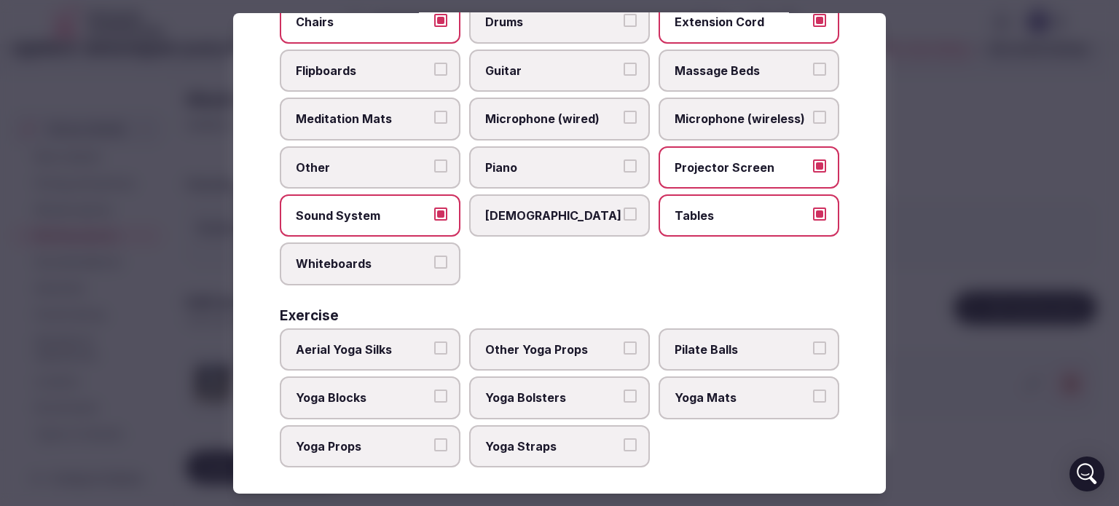
click at [813, 392] on button "Yoga Mats" at bounding box center [819, 396] width 13 height 13
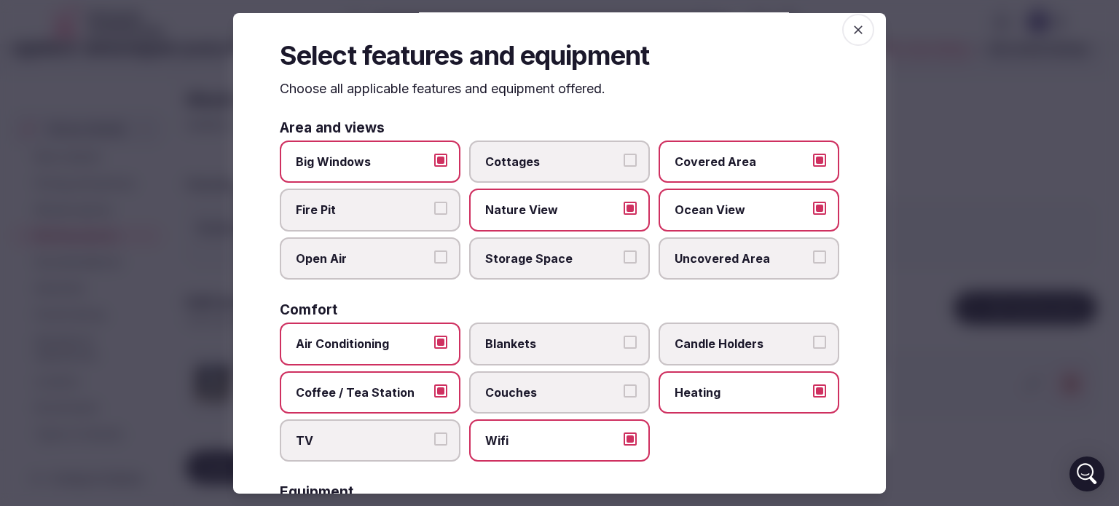
scroll to position [0, 0]
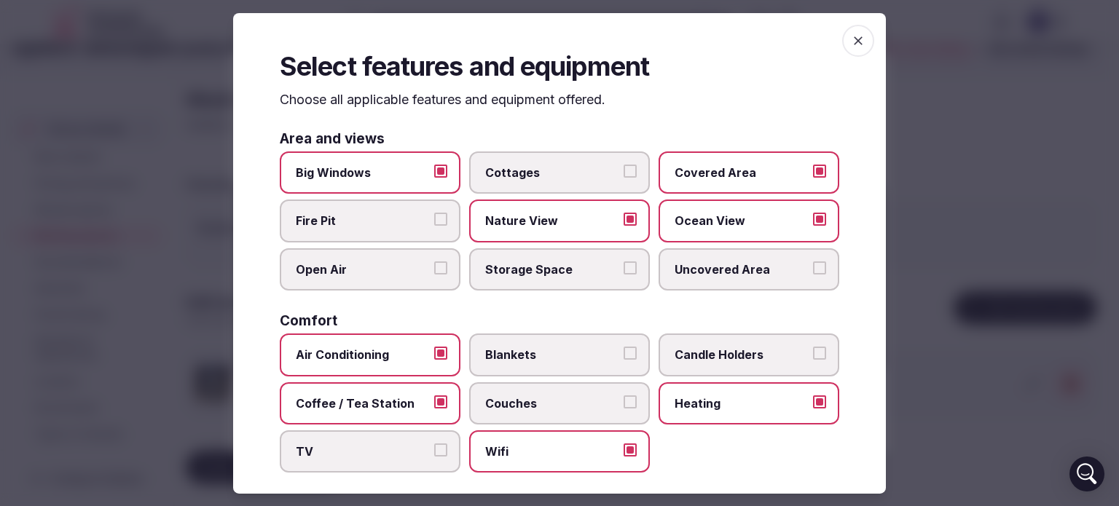
click at [851, 28] on span "button" at bounding box center [858, 40] width 32 height 32
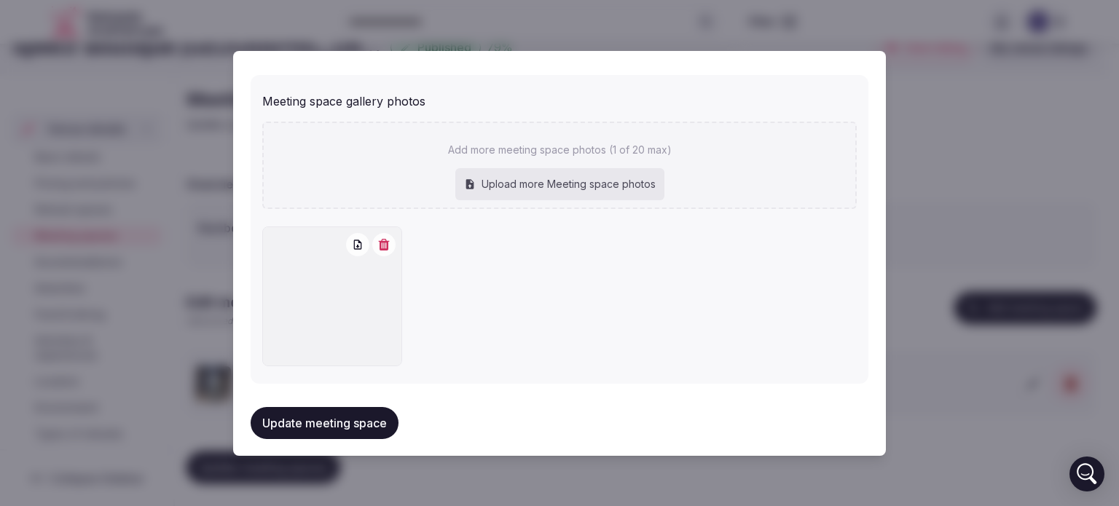
scroll to position [1111, 0]
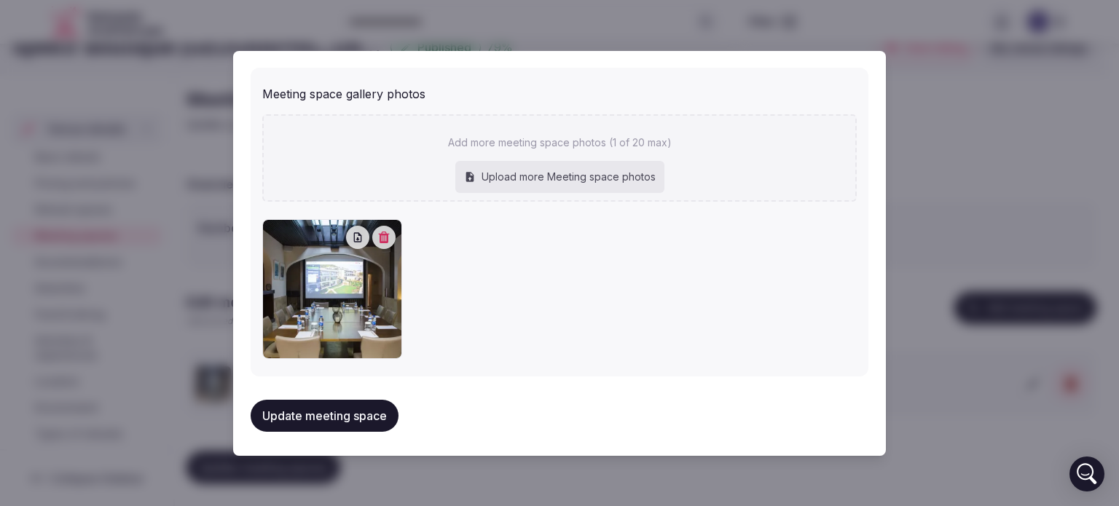
click at [541, 167] on div "Upload more Meeting space photos" at bounding box center [559, 177] width 209 height 32
type input "**********"
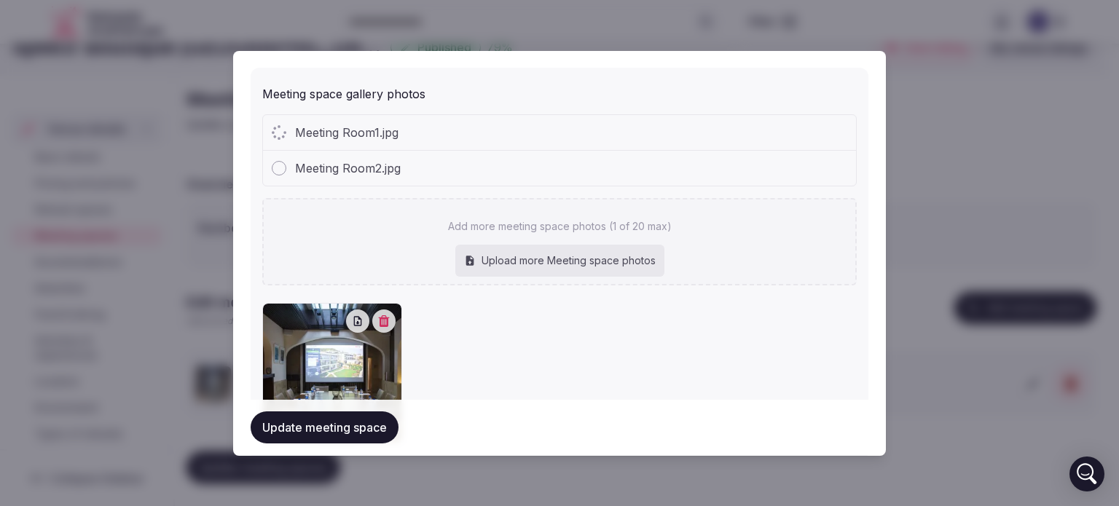
type textarea "**********"
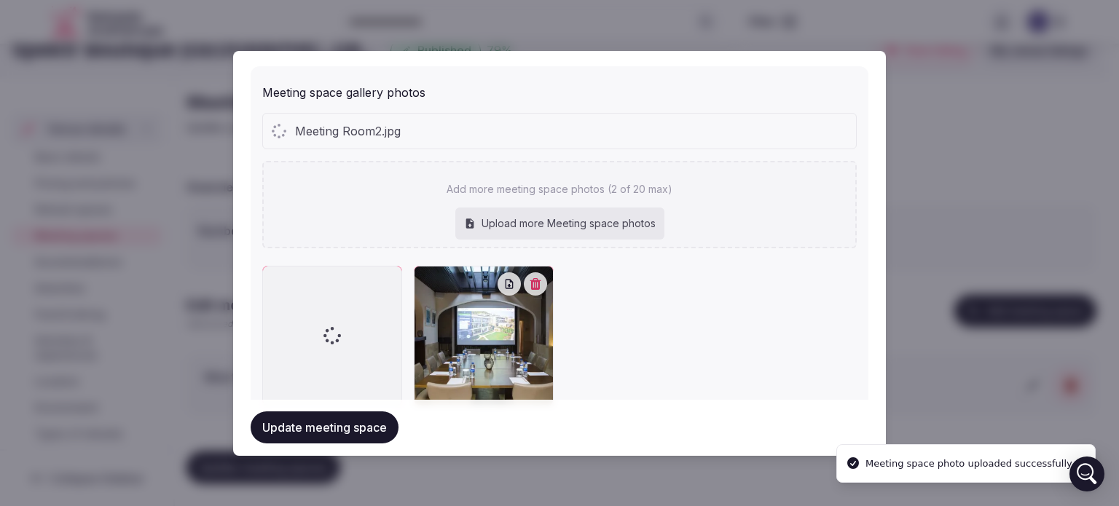
scroll to position [25, 0]
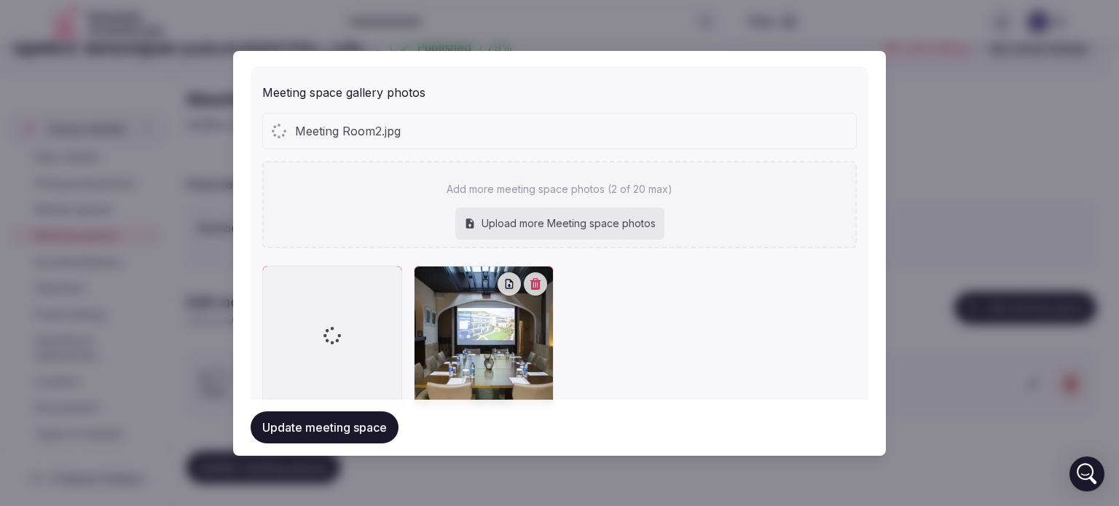
click at [537, 285] on icon "button" at bounding box center [536, 284] width 12 height 12
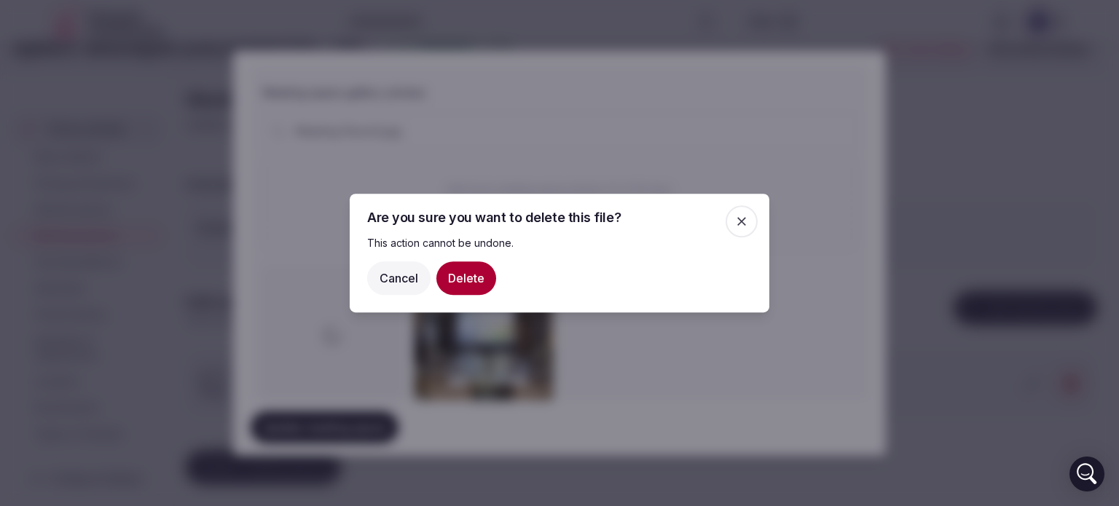
click at [461, 269] on button "Delete" at bounding box center [466, 278] width 60 height 34
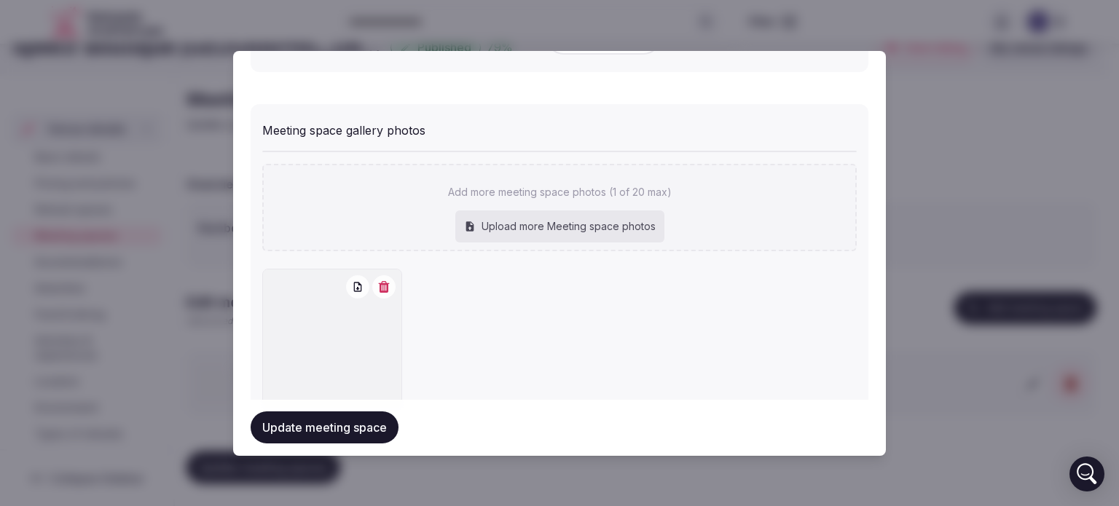
scroll to position [1050, 0]
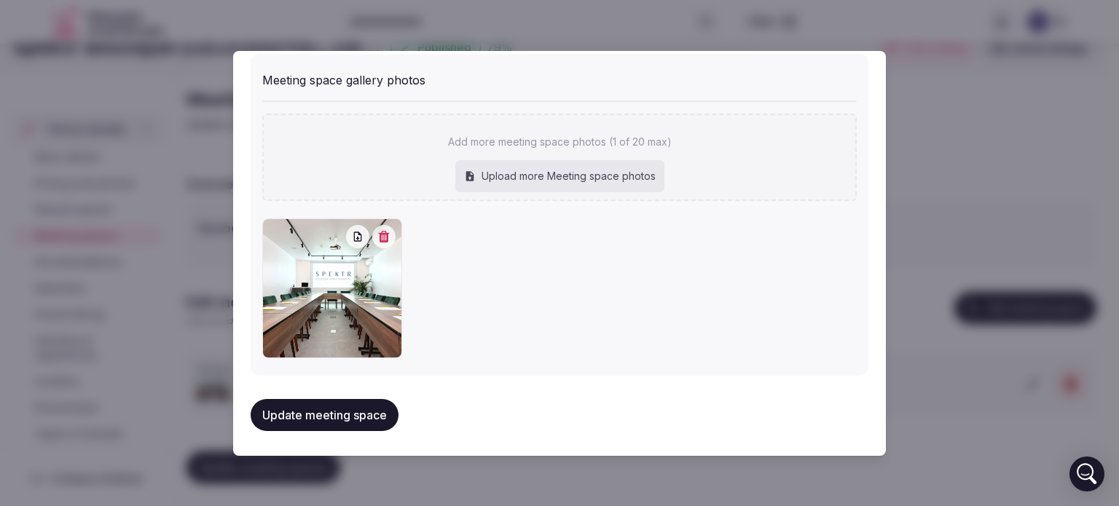
click at [546, 170] on div "Upload more Meeting space photos" at bounding box center [559, 176] width 209 height 32
type input "**********"
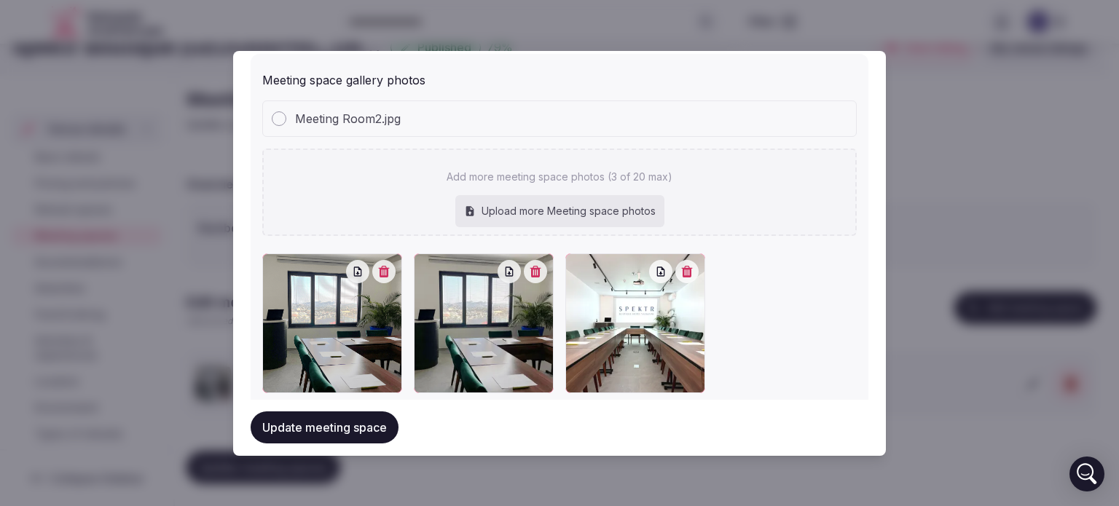
click at [532, 270] on icon "button" at bounding box center [536, 272] width 12 height 12
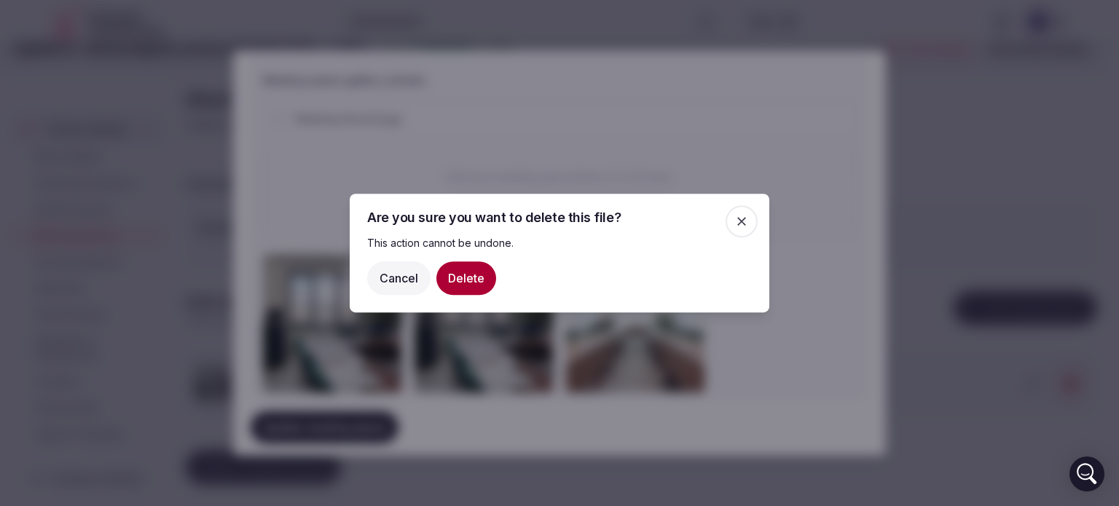
click at [480, 263] on button "Delete" at bounding box center [466, 278] width 60 height 34
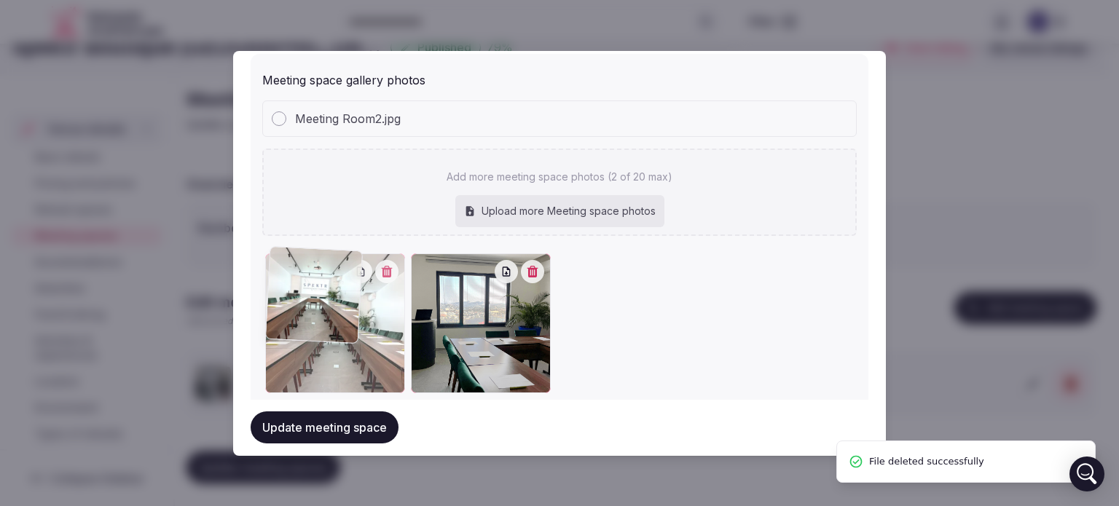
drag, startPoint x: 498, startPoint y: 324, endPoint x: 350, endPoint y: 322, distance: 148.6
click at [350, 322] on div at bounding box center [335, 323] width 140 height 140
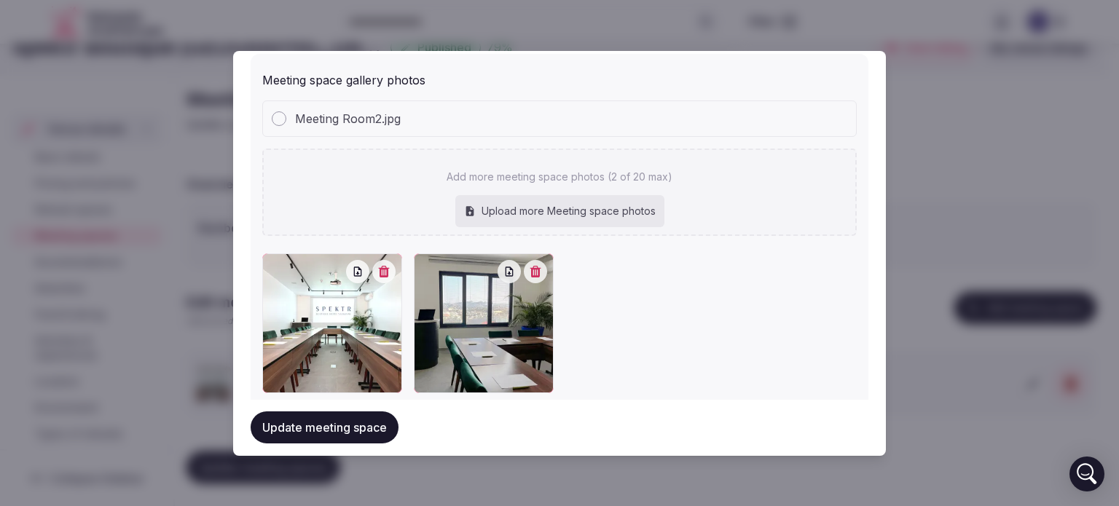
click at [318, 428] on button "Update meeting space" at bounding box center [325, 428] width 148 height 32
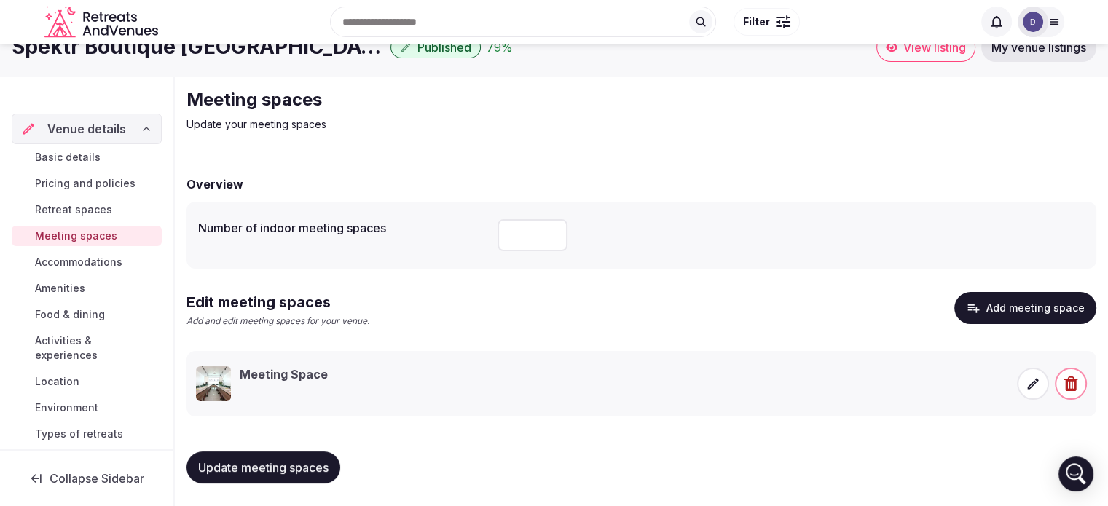
click at [1031, 387] on icon at bounding box center [1033, 383] width 11 height 11
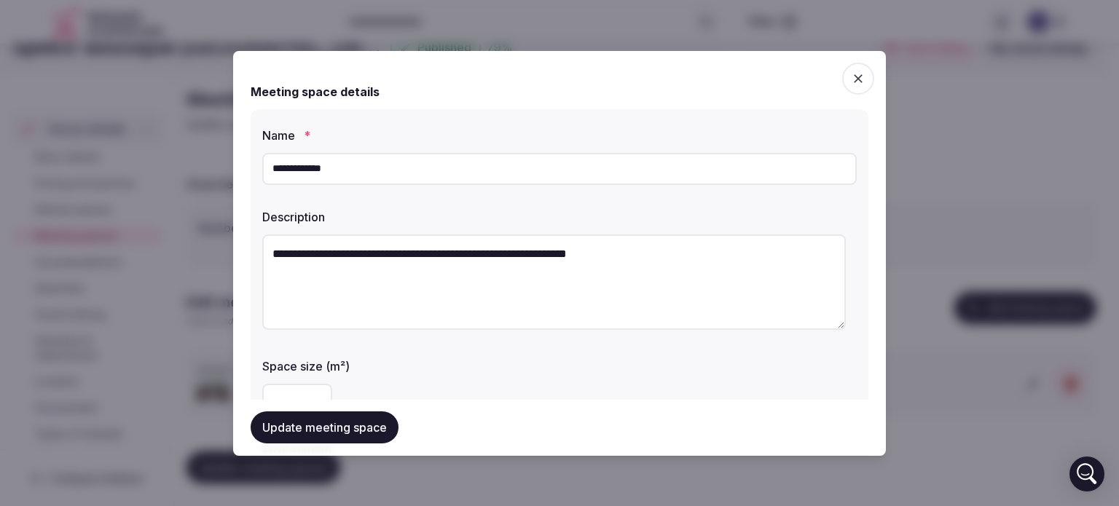
click at [656, 251] on textarea "**********" at bounding box center [553, 282] width 583 height 95
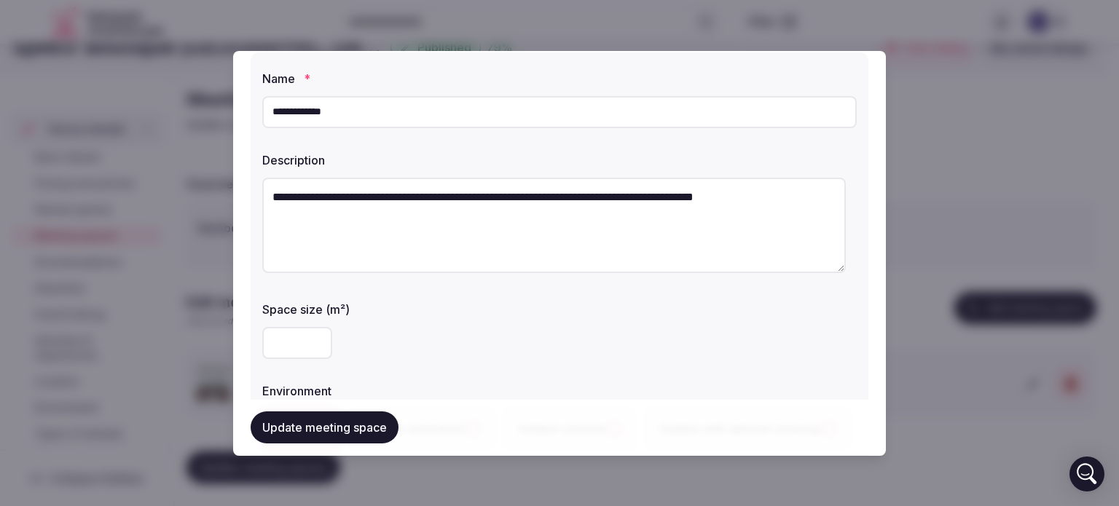
scroll to position [67, 0]
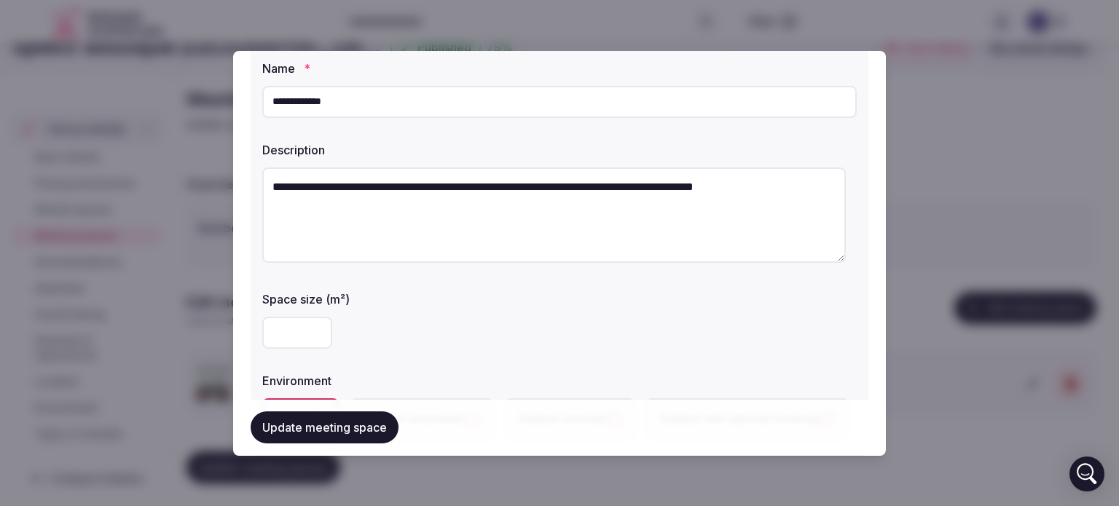
type textarea "**********"
click at [280, 328] on input "number" at bounding box center [297, 333] width 70 height 32
click at [297, 328] on input "*" at bounding box center [297, 333] width 70 height 32
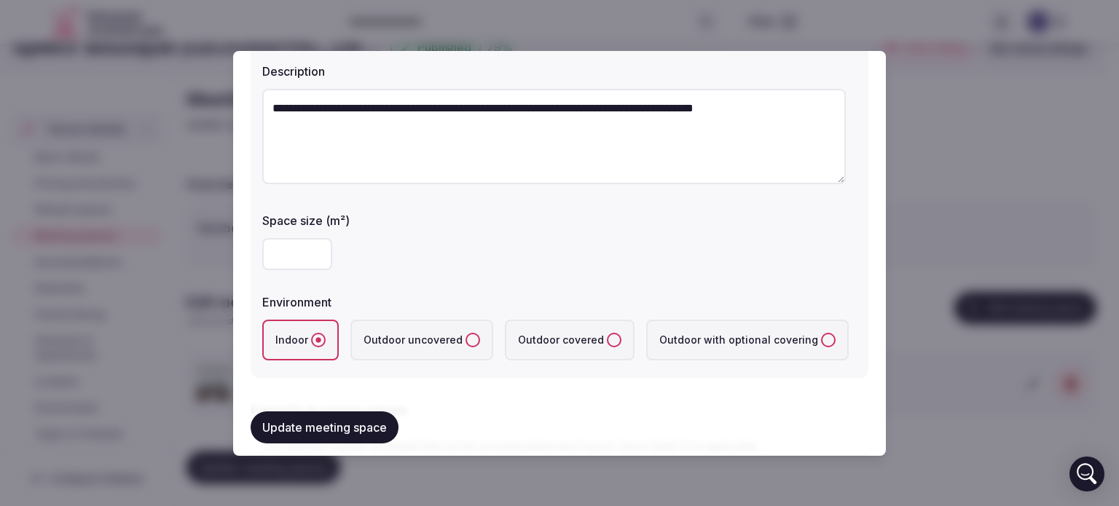
scroll to position [192, 0]
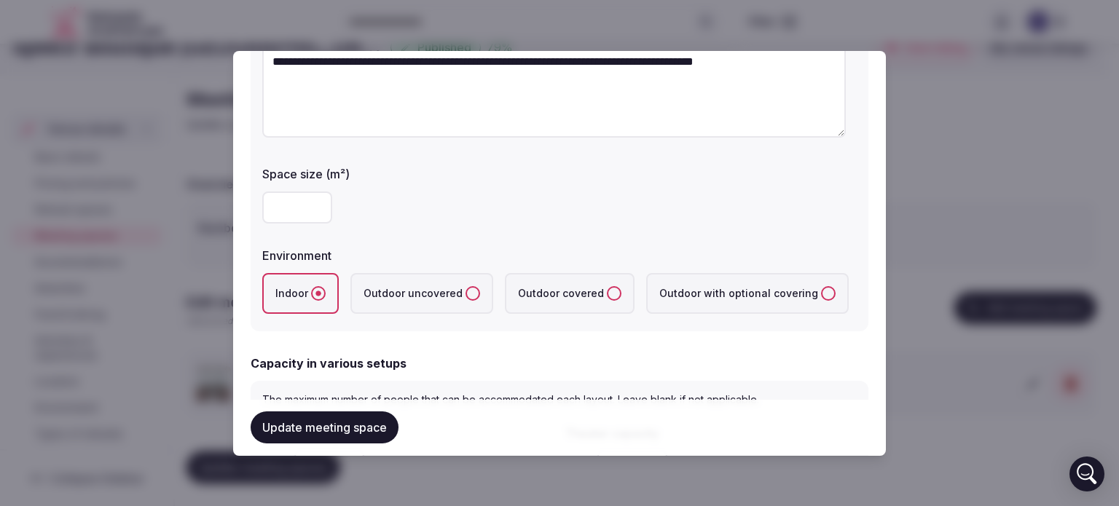
type input "**"
click at [347, 430] on button "Update meeting space" at bounding box center [325, 428] width 148 height 32
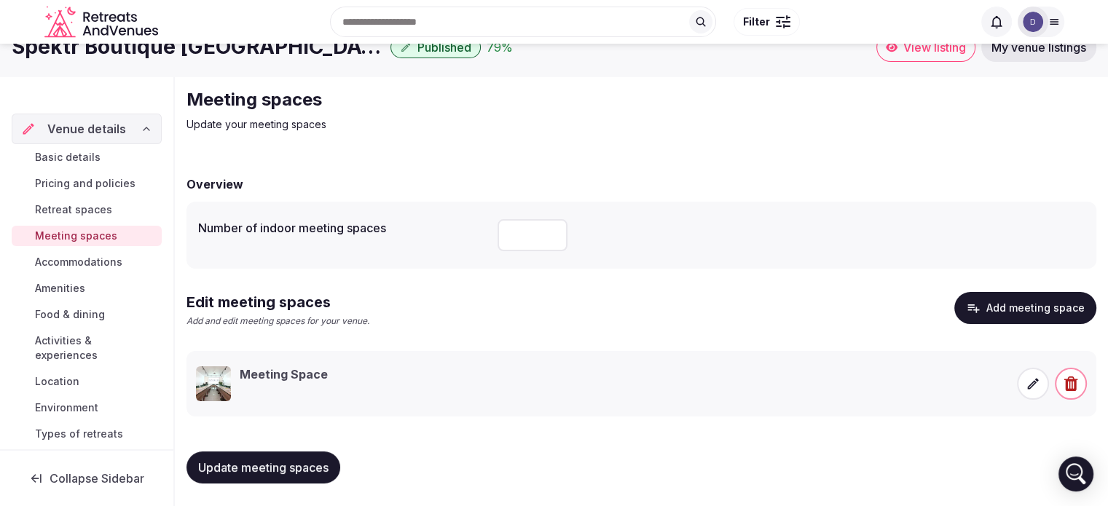
click at [1027, 306] on button "Add meeting space" at bounding box center [1025, 308] width 142 height 32
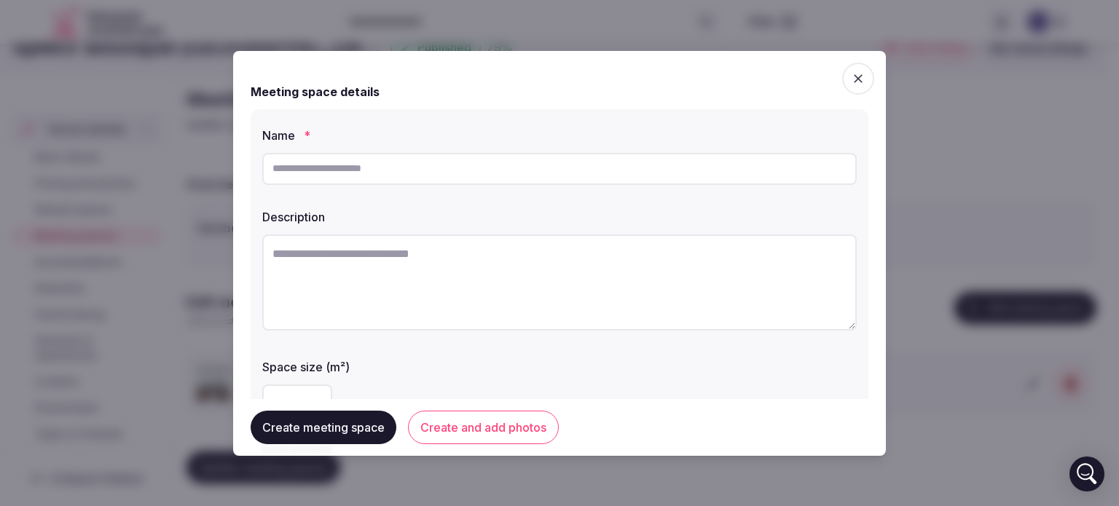
click at [411, 165] on input "text" at bounding box center [559, 169] width 594 height 32
type input "**********"
click at [383, 197] on div "**********" at bounding box center [560, 316] width 618 height 415
click at [310, 262] on textarea at bounding box center [559, 283] width 594 height 96
click at [498, 250] on textarea "**********" at bounding box center [553, 282] width 583 height 95
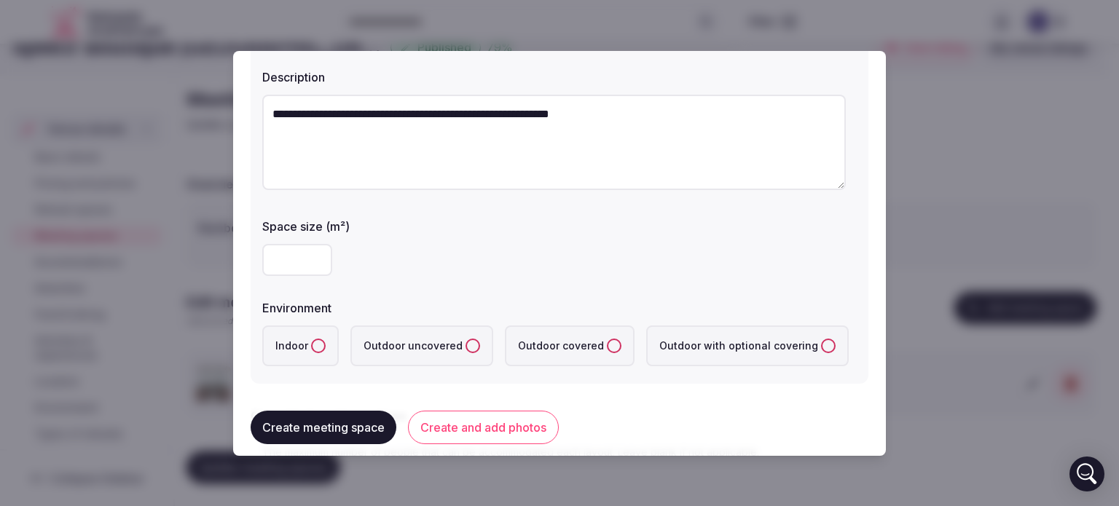
scroll to position [140, 0]
type textarea "**********"
click at [302, 261] on input "number" at bounding box center [297, 260] width 70 height 32
type input "***"
click at [473, 345] on label "Outdoor uncovered" at bounding box center [421, 346] width 143 height 41
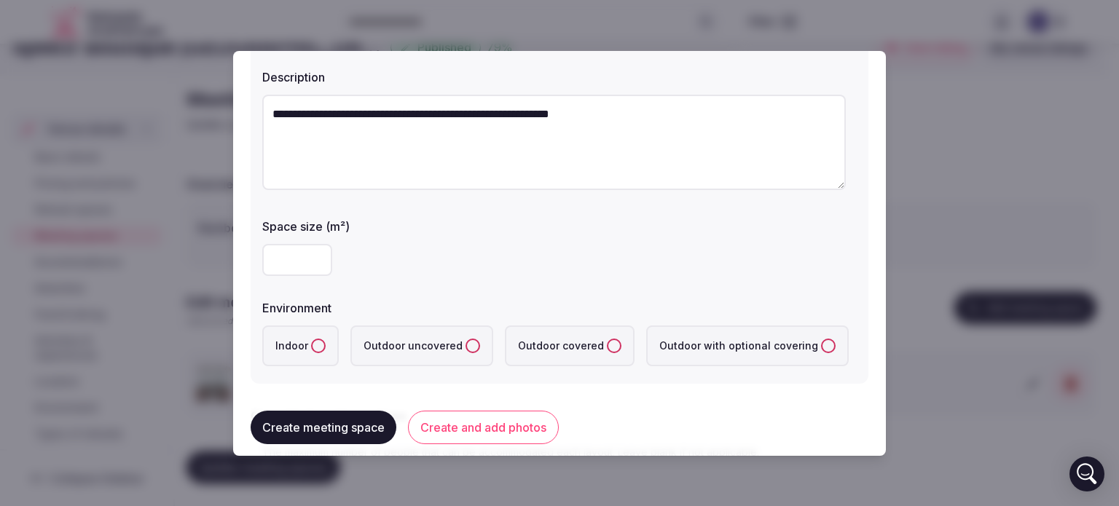
click at [473, 345] on uncovered "Outdoor uncovered" at bounding box center [472, 346] width 15 height 15
click at [607, 345] on covered "Outdoor covered" at bounding box center [614, 346] width 15 height 15
click at [821, 342] on covering "Outdoor with optional covering" at bounding box center [828, 346] width 15 height 15
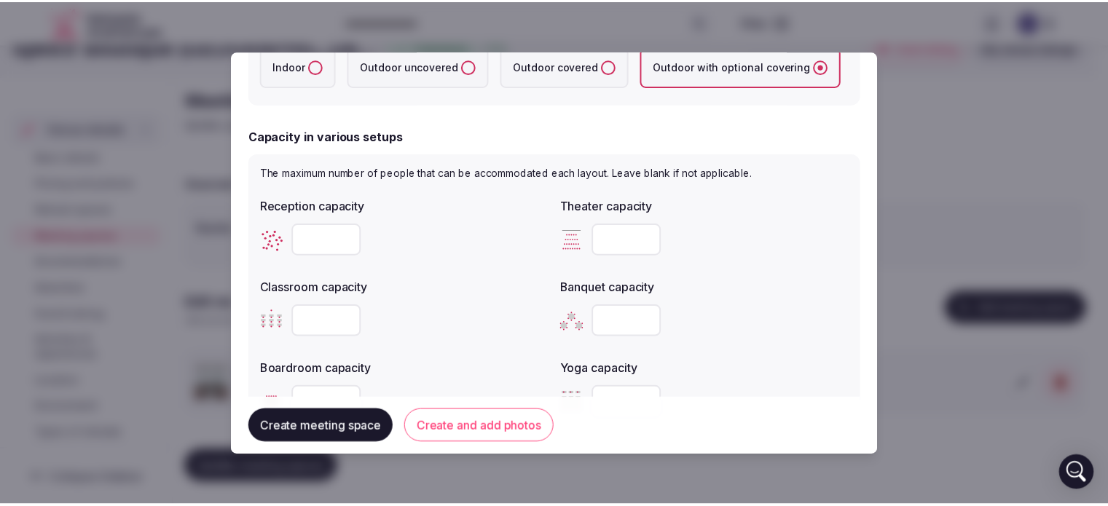
scroll to position [0, 0]
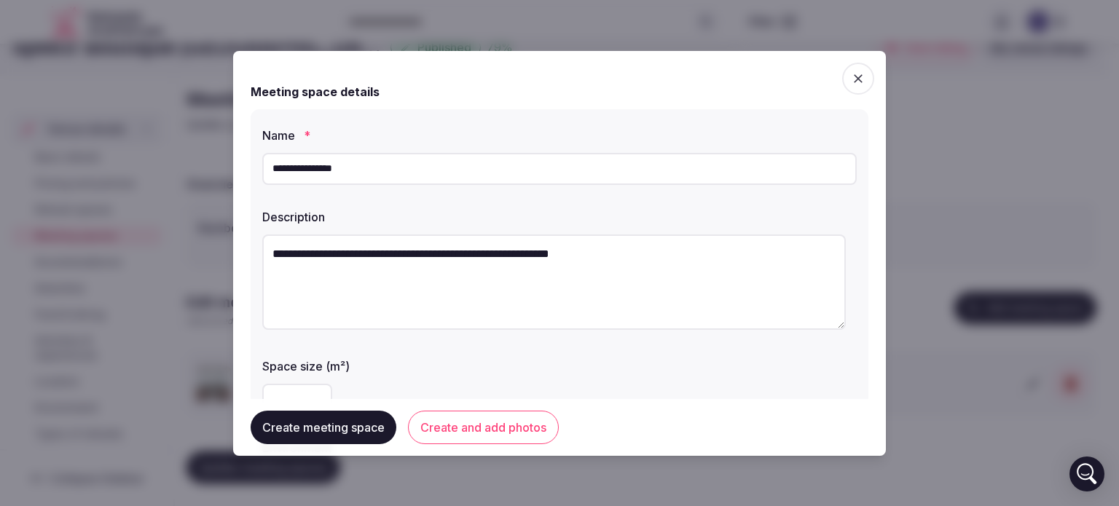
click at [857, 71] on span "button" at bounding box center [858, 79] width 32 height 32
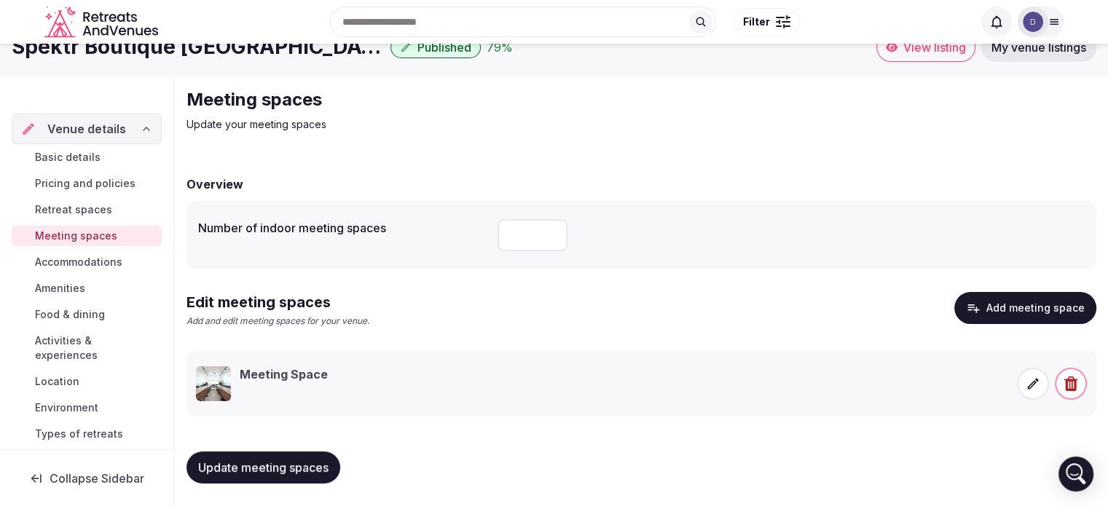
click at [89, 257] on span "Accommodations" at bounding box center [78, 262] width 87 height 15
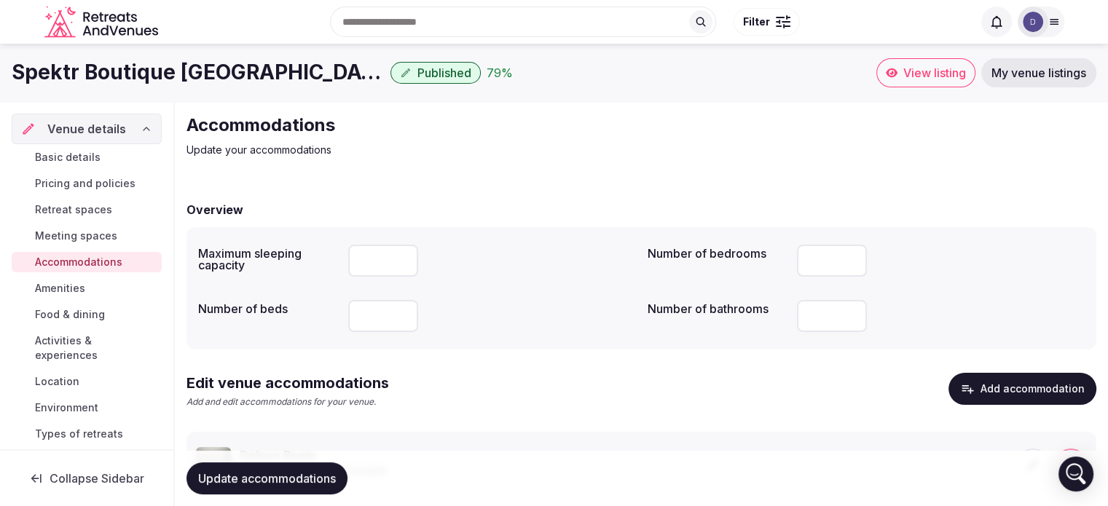
click at [388, 264] on input "number" at bounding box center [383, 261] width 70 height 32
type input "**"
click at [823, 315] on input "number" at bounding box center [832, 316] width 70 height 32
type input "**"
click at [374, 317] on input "number" at bounding box center [383, 316] width 70 height 32
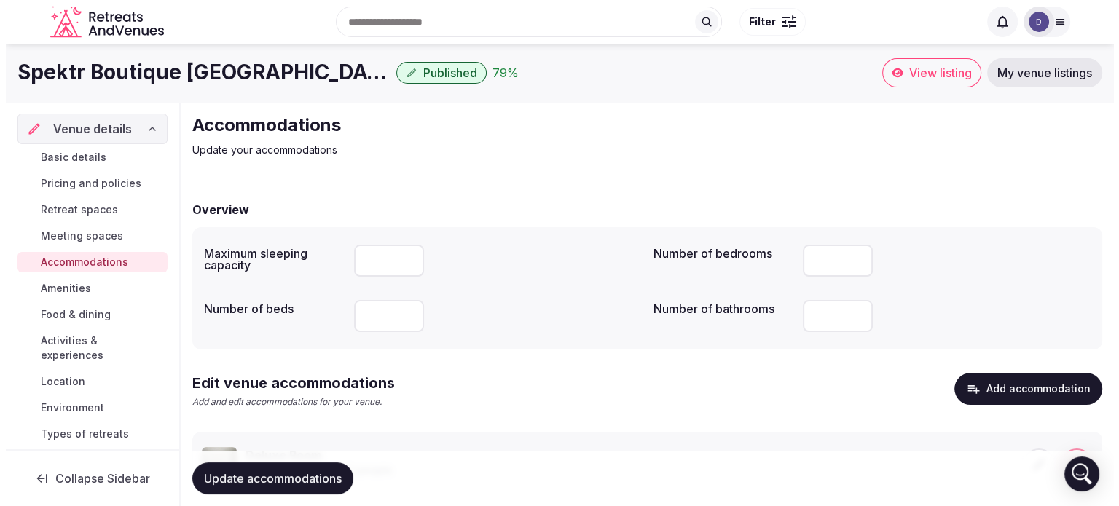
scroll to position [81, 0]
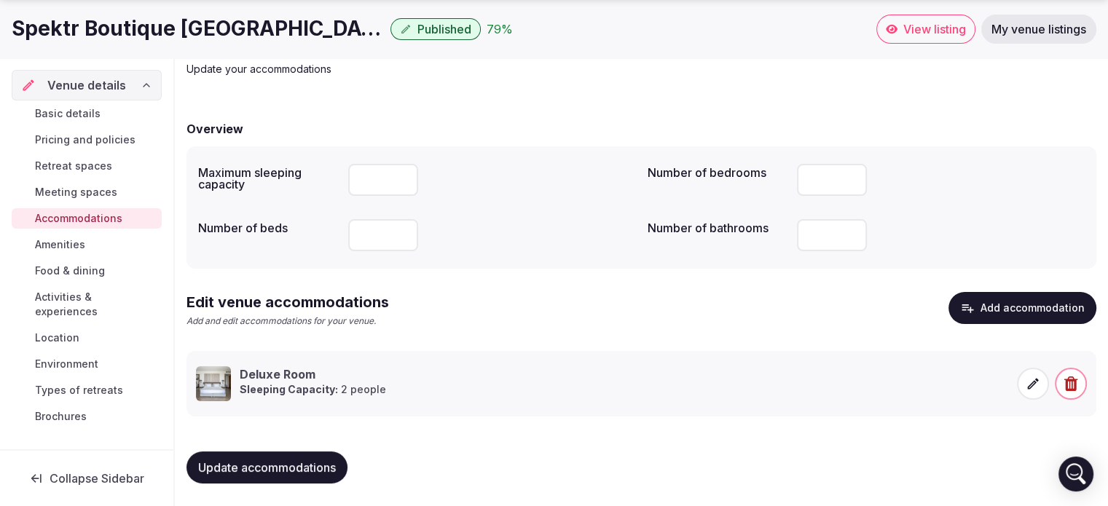
type input "**"
click at [1026, 307] on button "Add accommodation" at bounding box center [1022, 308] width 148 height 32
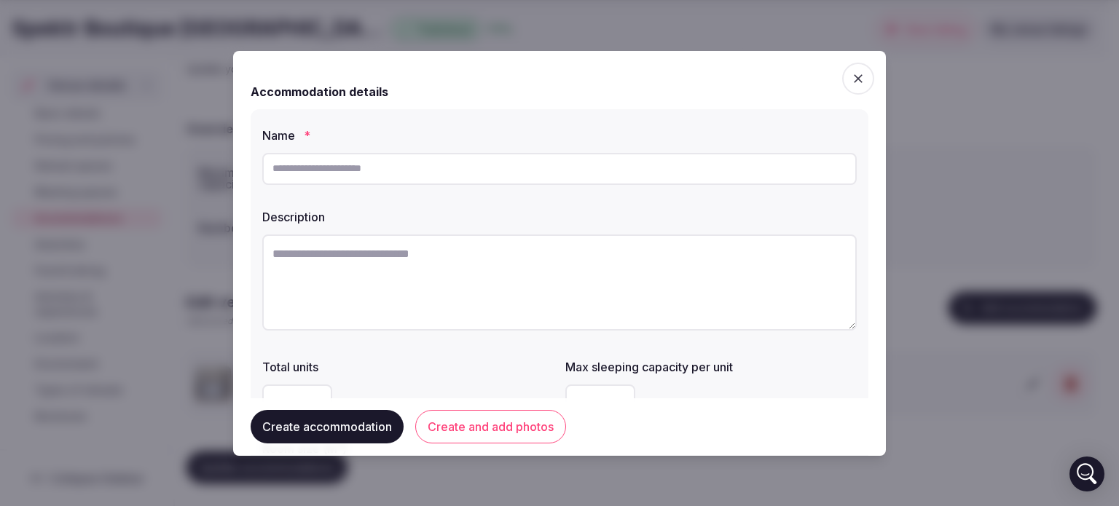
click at [303, 164] on input "text" at bounding box center [559, 169] width 594 height 32
type input "**********"
click at [286, 253] on textarea at bounding box center [559, 283] width 594 height 96
drag, startPoint x: 460, startPoint y: 170, endPoint x: 245, endPoint y: 176, distance: 215.7
click at [245, 176] on div "**********" at bounding box center [559, 253] width 653 height 405
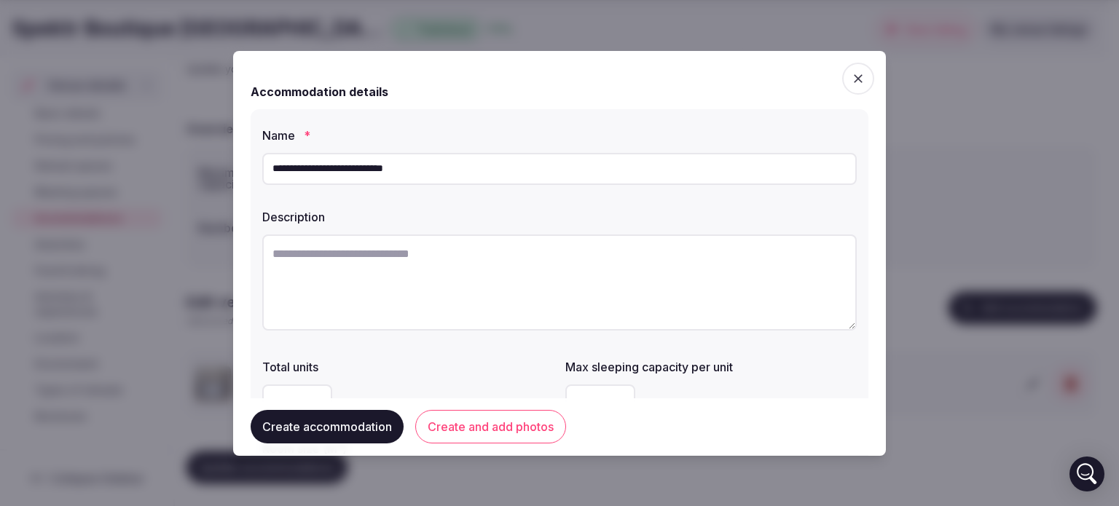
click at [288, 251] on textarea at bounding box center [559, 283] width 594 height 96
paste textarea "**********"
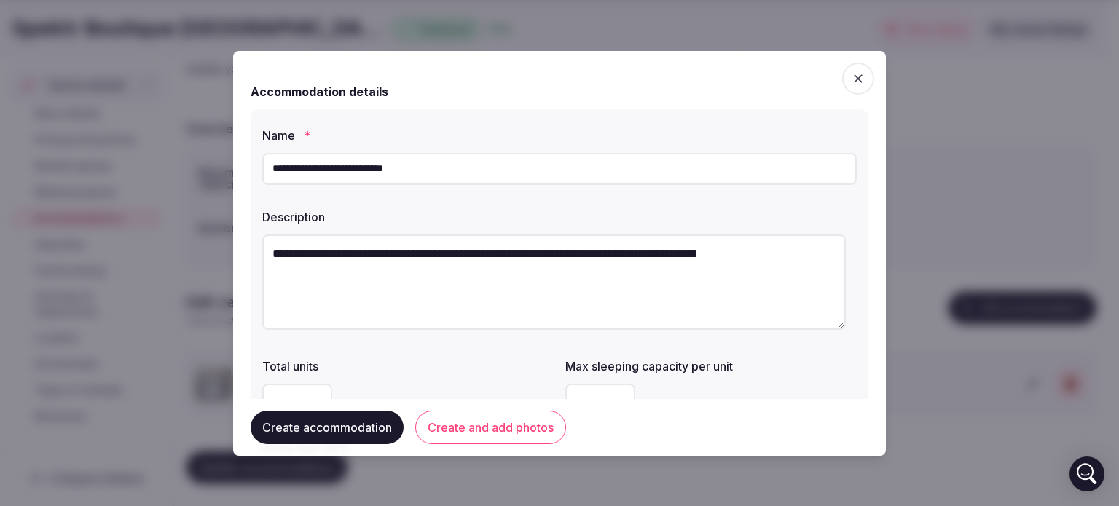
click at [526, 253] on textarea "**********" at bounding box center [553, 282] width 583 height 95
drag, startPoint x: 707, startPoint y: 272, endPoint x: 267, endPoint y: 260, distance: 440.8
click at [267, 260] on textarea "**********" at bounding box center [553, 282] width 583 height 95
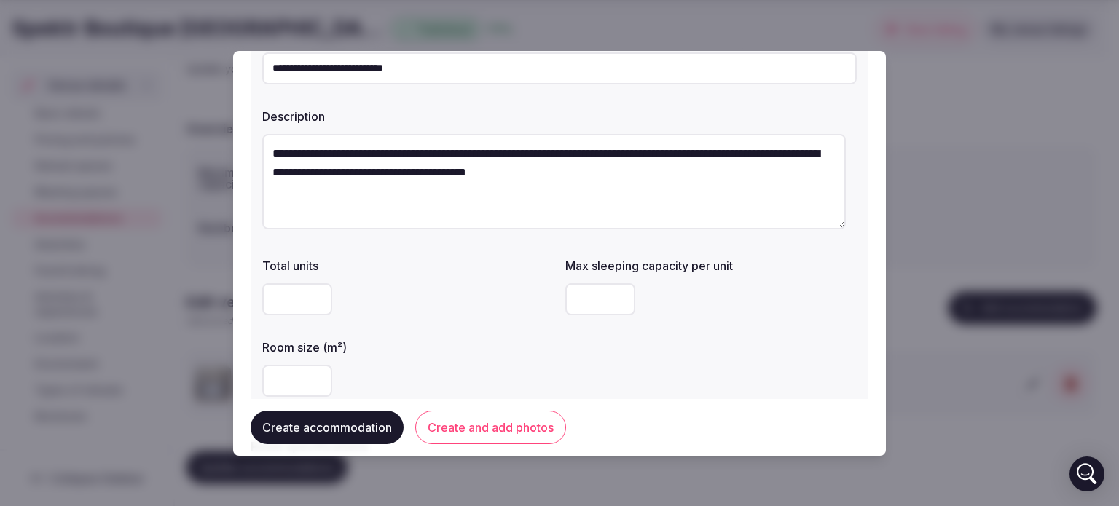
scroll to position [105, 0]
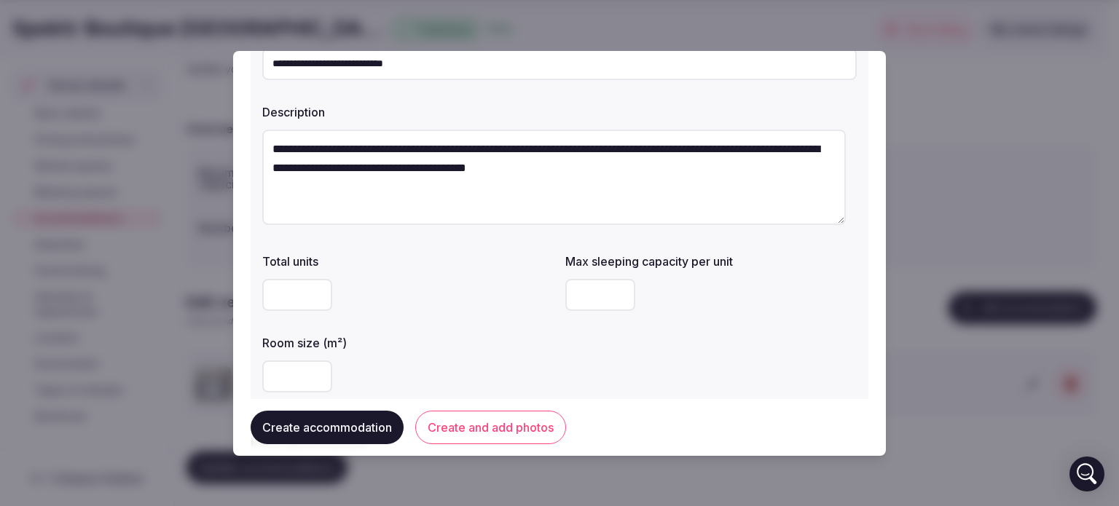
type textarea "**********"
click at [296, 296] on input "number" at bounding box center [297, 295] width 70 height 32
type input "**"
click at [578, 287] on input "number" at bounding box center [600, 295] width 70 height 32
type input "*"
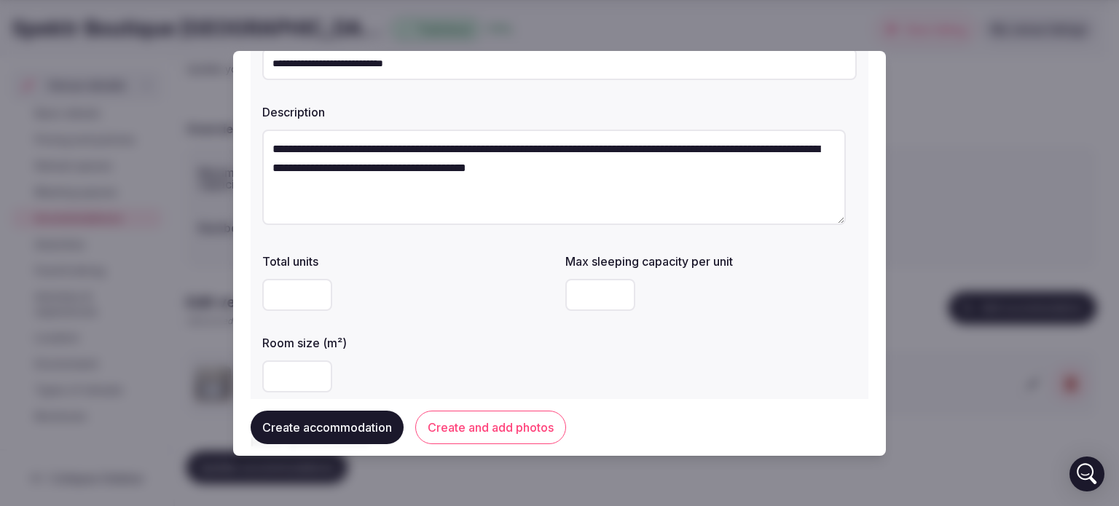
click at [291, 374] on input "number" at bounding box center [297, 377] width 70 height 32
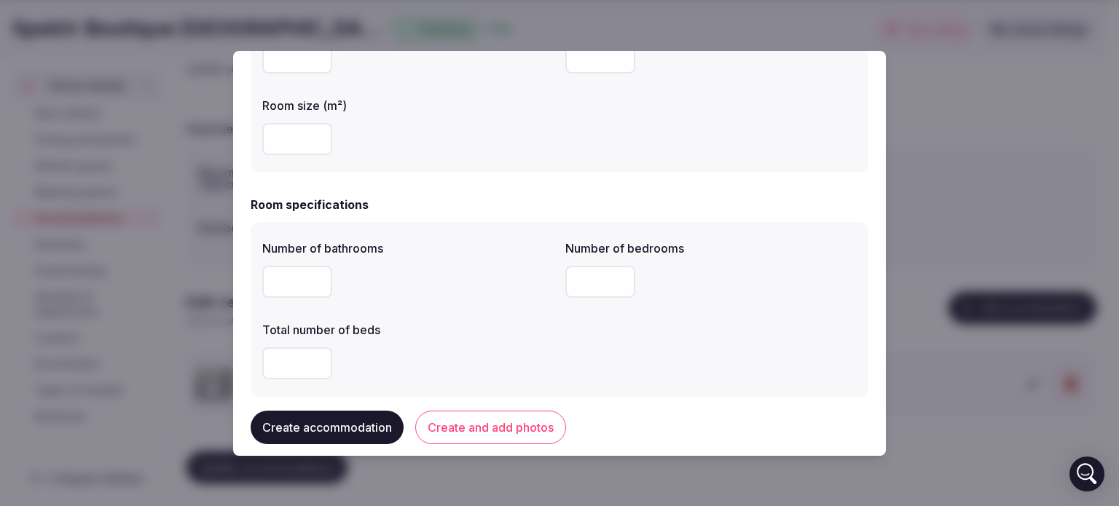
scroll to position [346, 0]
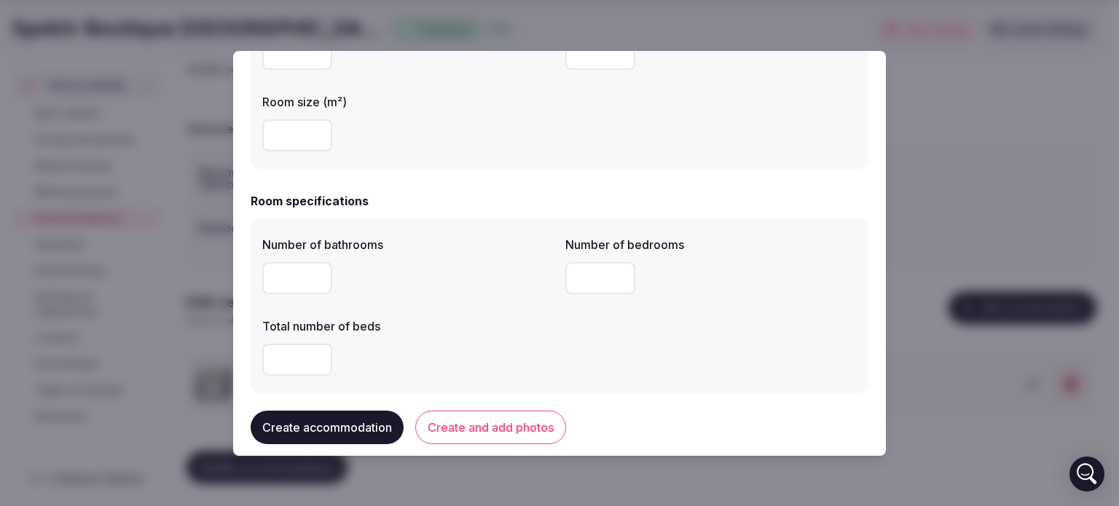
type input "**"
click at [299, 279] on input "number" at bounding box center [297, 278] width 70 height 32
type input "*"
click at [588, 288] on input "number" at bounding box center [600, 278] width 70 height 32
type input "*"
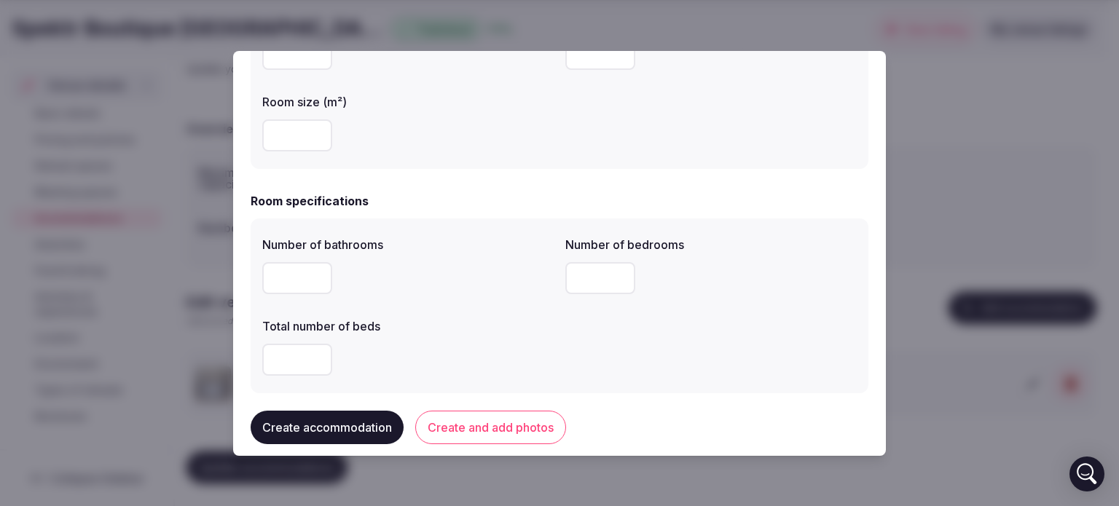
click at [284, 363] on input "number" at bounding box center [297, 360] width 70 height 32
type input "*"
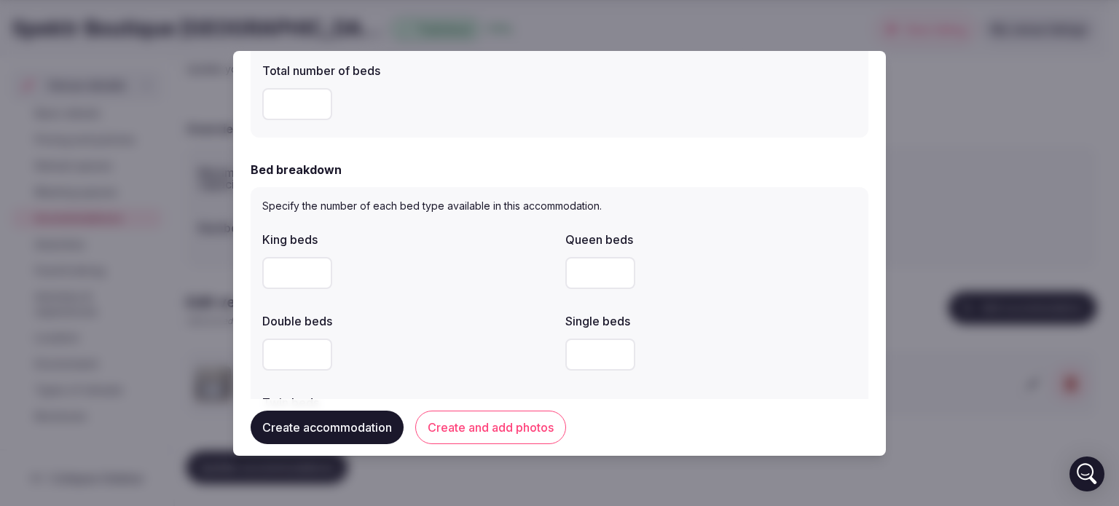
scroll to position [603, 0]
click at [295, 278] on input "*" at bounding box center [297, 272] width 70 height 32
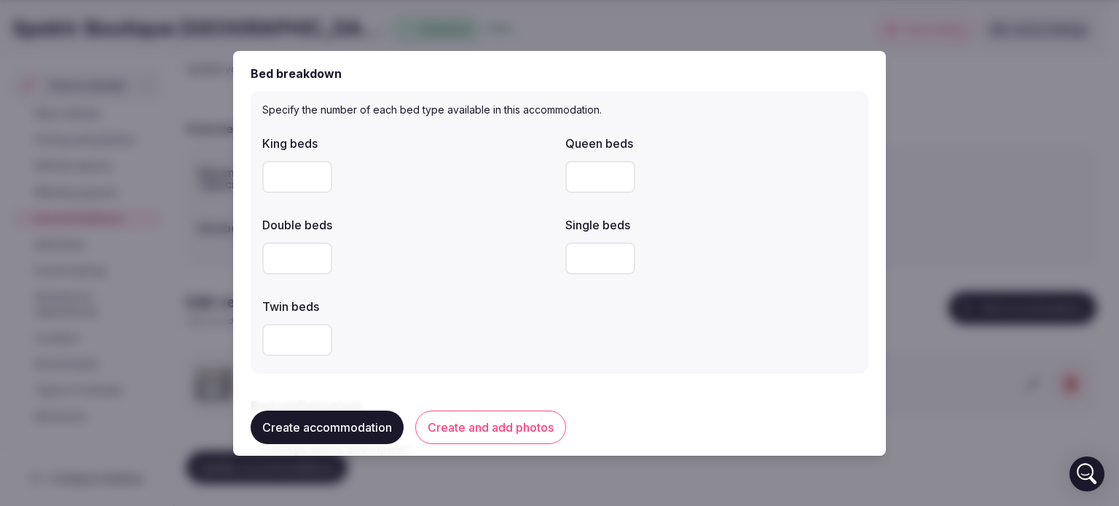
scroll to position [699, 0]
type input "*"
click at [293, 340] on input "number" at bounding box center [297, 339] width 70 height 32
type input "*"
click at [438, 281] on div "King beds * Queen beds Double beds Single beds Twin beds *" at bounding box center [559, 243] width 594 height 233
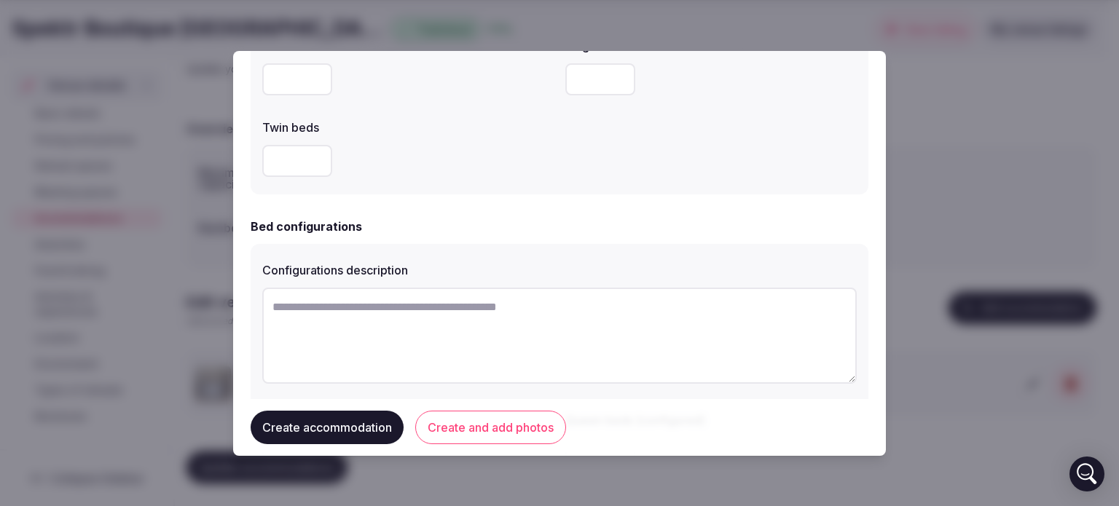
scroll to position [940, 0]
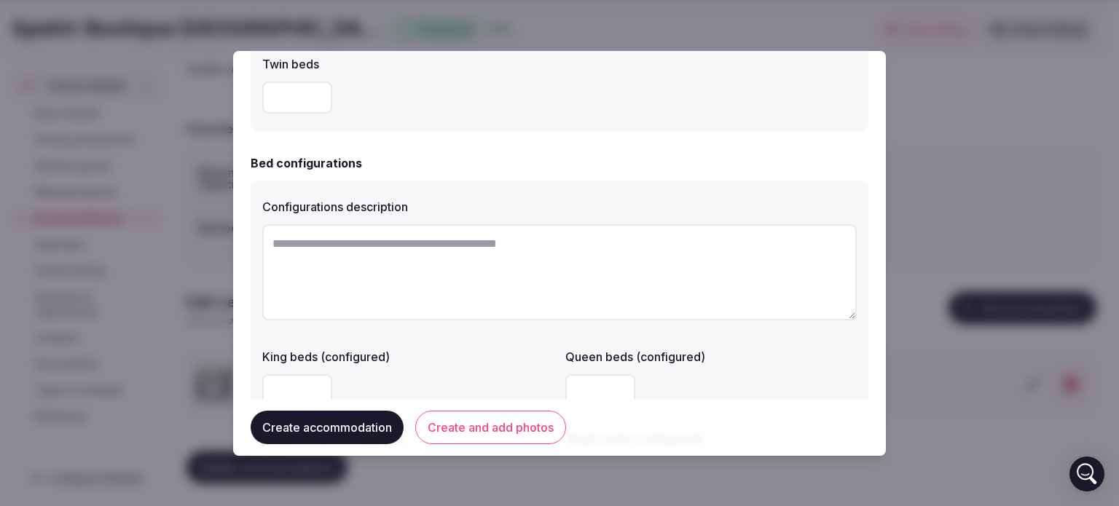
click at [344, 248] on textarea at bounding box center [559, 272] width 594 height 96
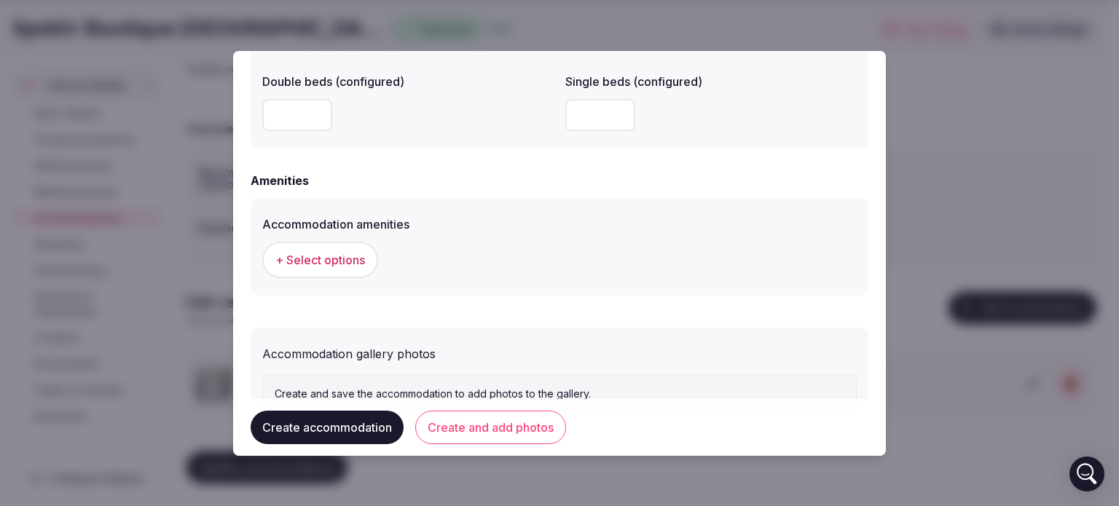
scroll to position [1357, 0]
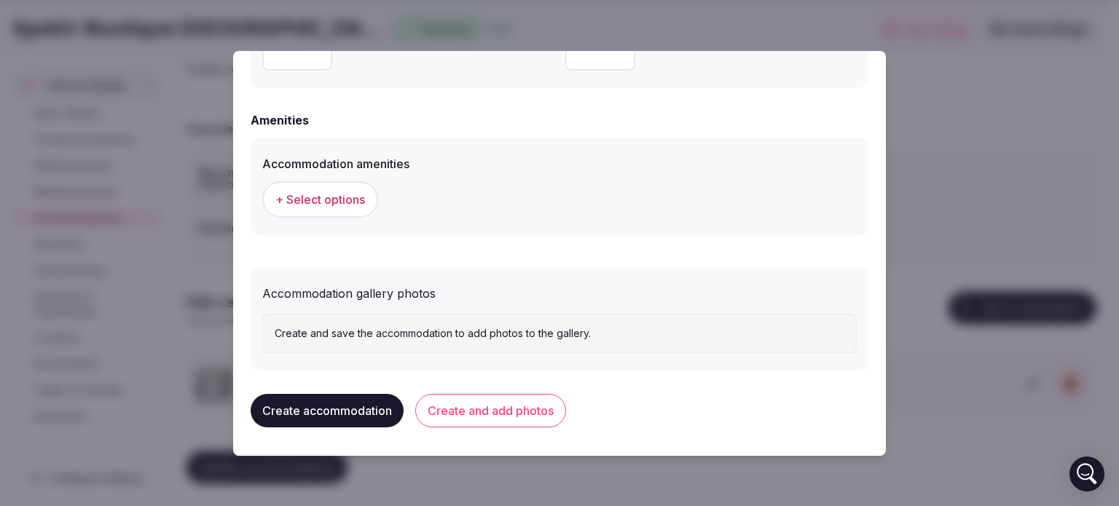
type textarea "**********"
click at [333, 189] on button "+ Select options" at bounding box center [320, 199] width 116 height 36
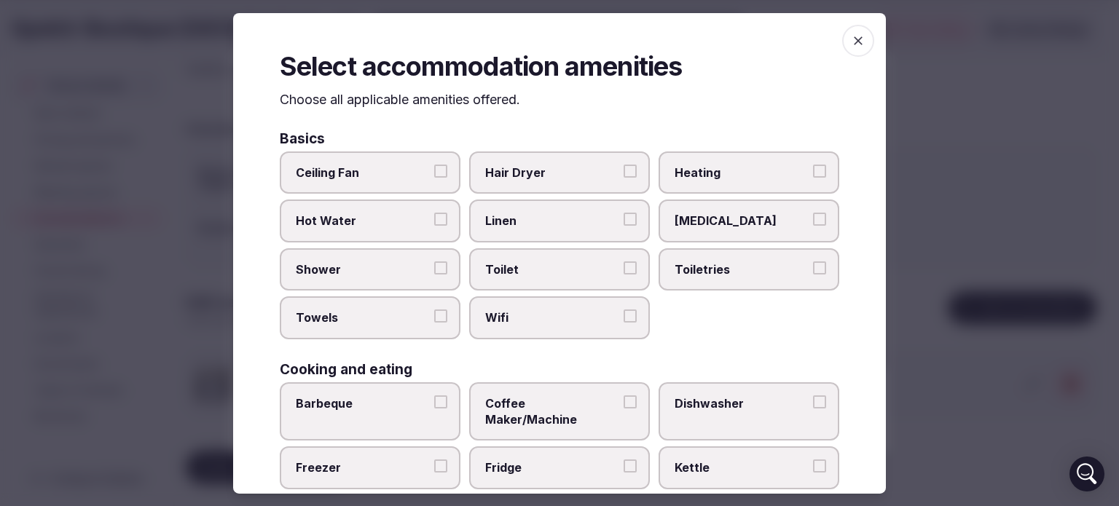
click at [625, 173] on button "Hair Dryer" at bounding box center [629, 171] width 13 height 13
click at [813, 168] on button "Heating" at bounding box center [819, 171] width 13 height 13
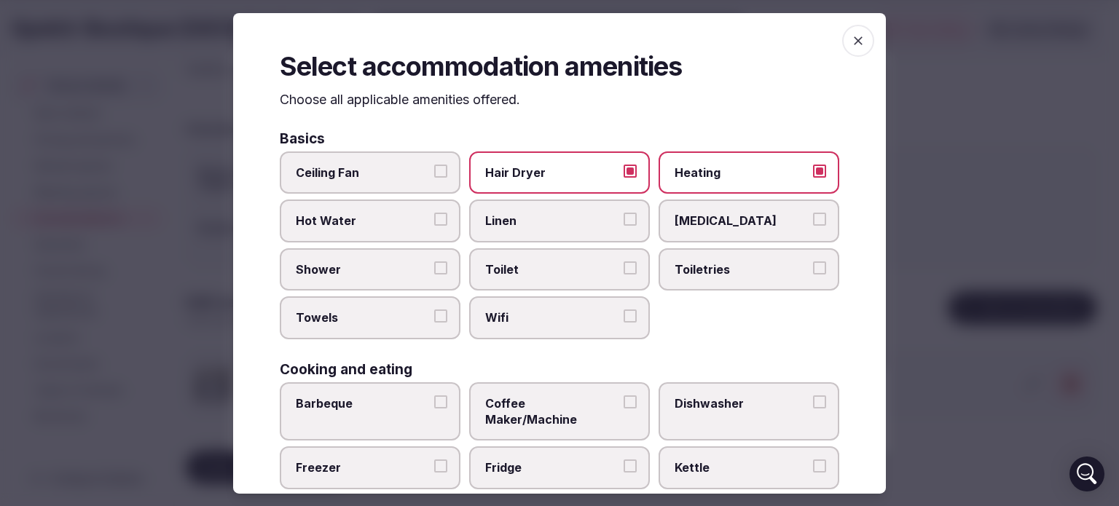
click at [813, 264] on button "Toiletries" at bounding box center [819, 267] width 13 height 13
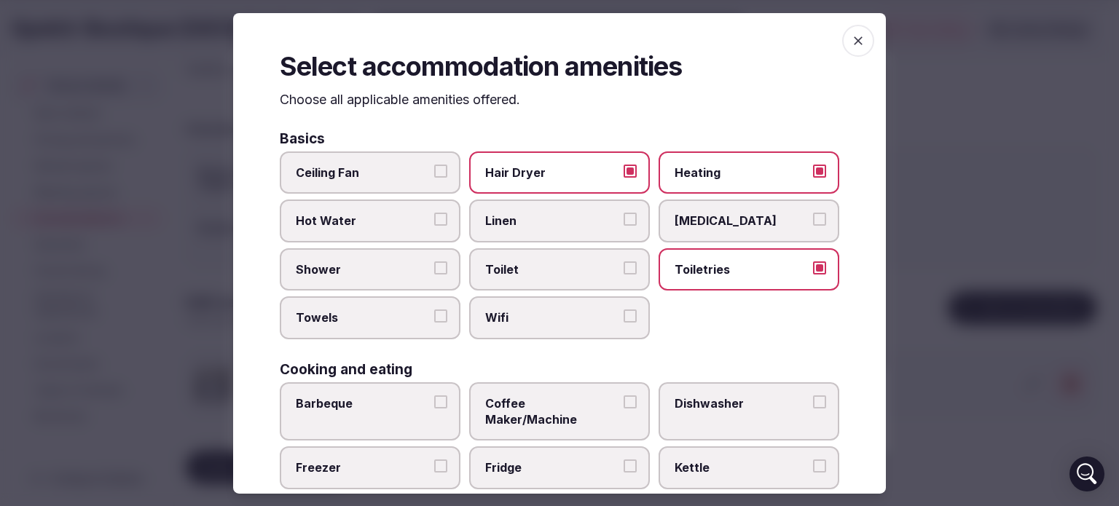
click at [623, 317] on button "Wifi" at bounding box center [629, 316] width 13 height 13
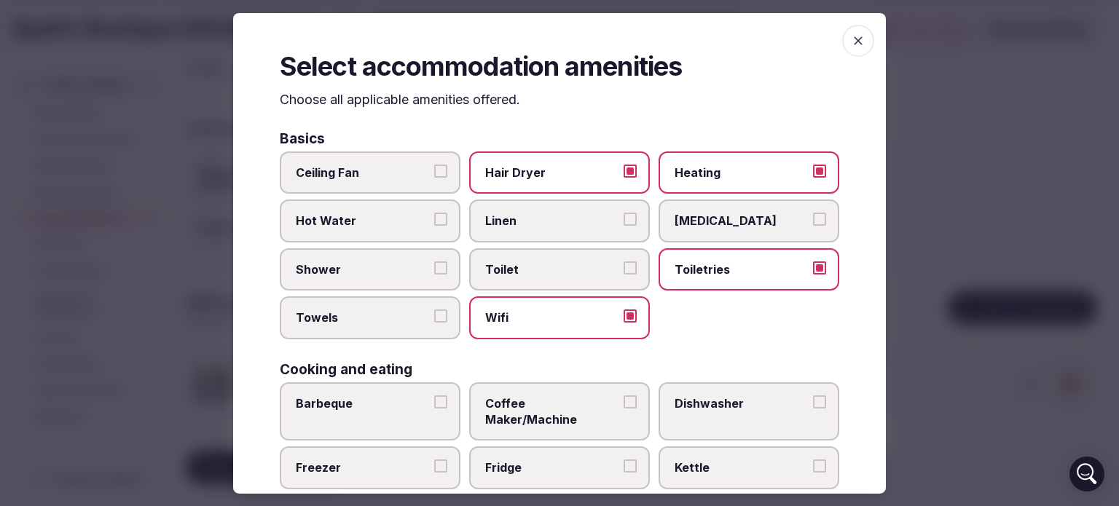
click at [621, 274] on label "Toilet" at bounding box center [559, 269] width 181 height 42
click at [623, 274] on button "Toilet" at bounding box center [629, 267] width 13 height 13
click at [624, 214] on button "Linen" at bounding box center [629, 219] width 13 height 13
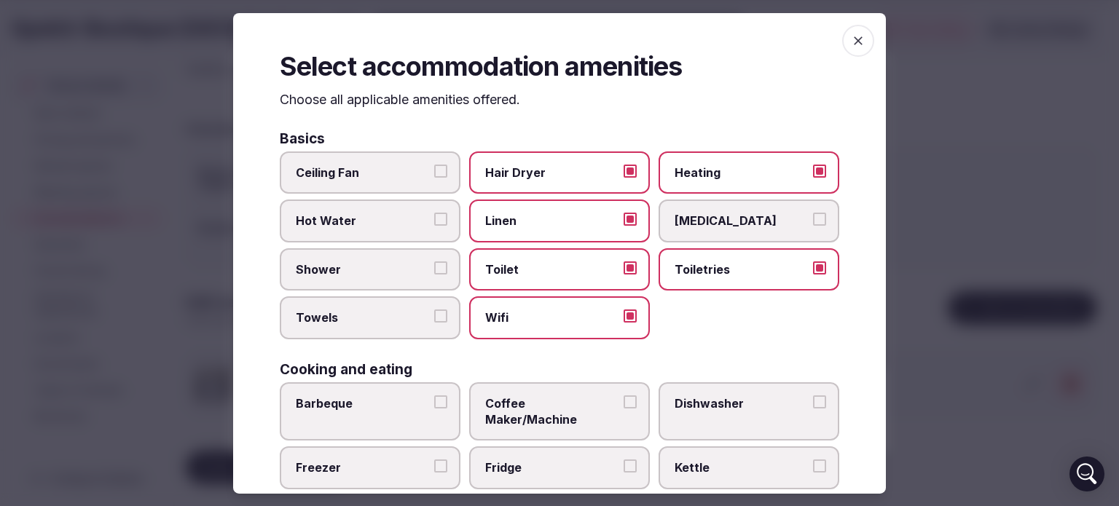
click at [437, 213] on button "Hot Water" at bounding box center [440, 219] width 13 height 13
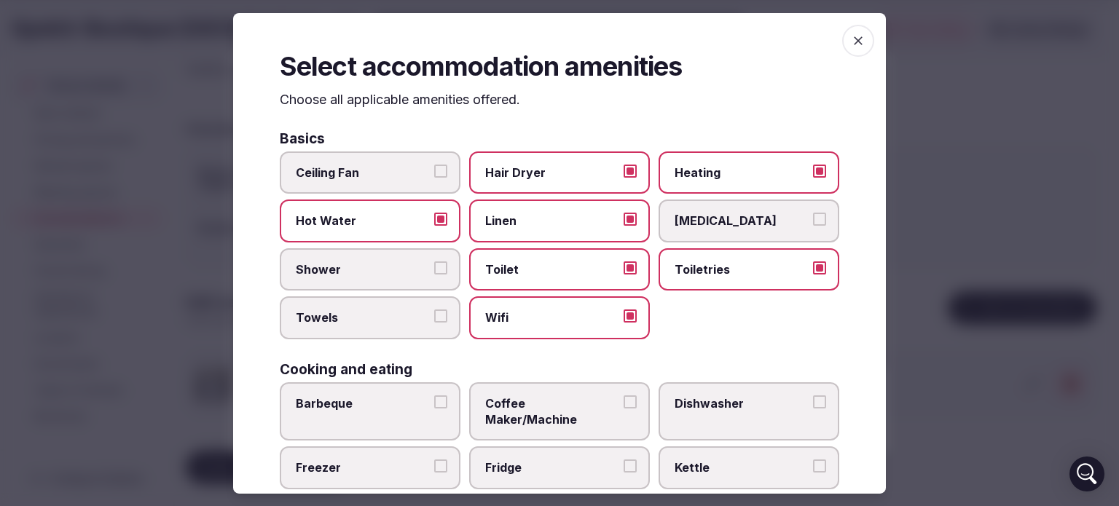
click at [434, 267] on button "Shower" at bounding box center [440, 267] width 13 height 13
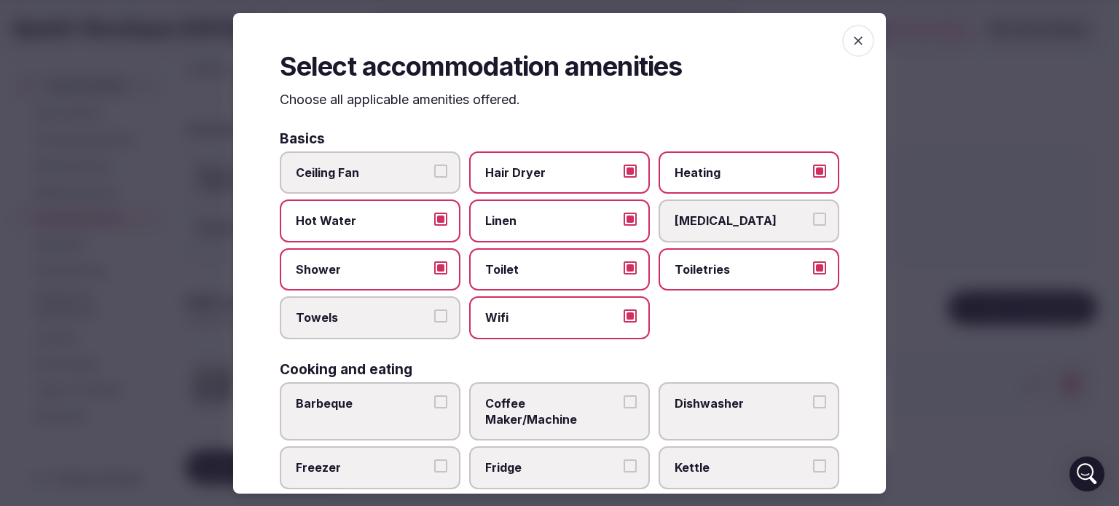
click at [433, 323] on label "Towels" at bounding box center [370, 317] width 181 height 42
click at [434, 323] on button "Towels" at bounding box center [440, 316] width 13 height 13
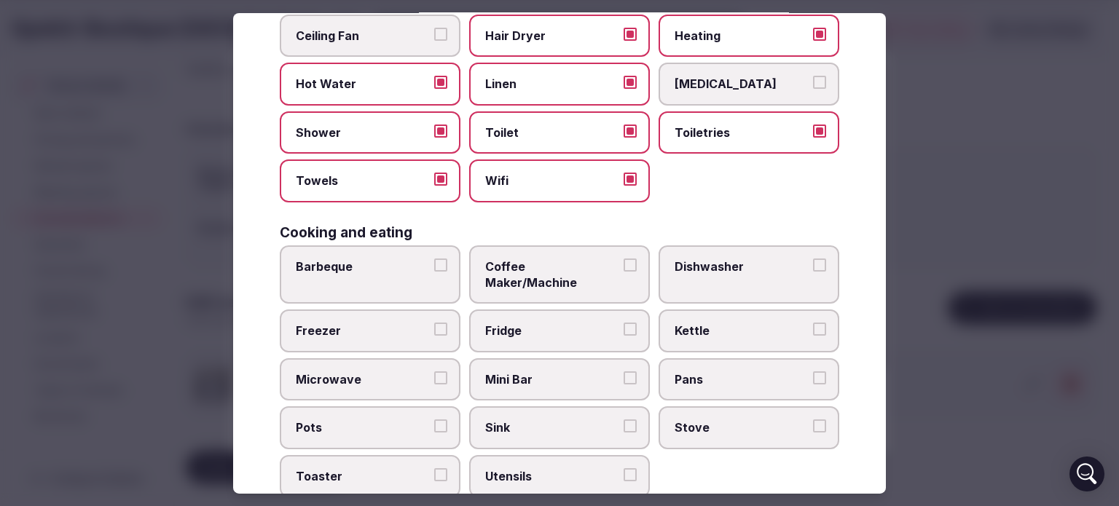
scroll to position [138, 0]
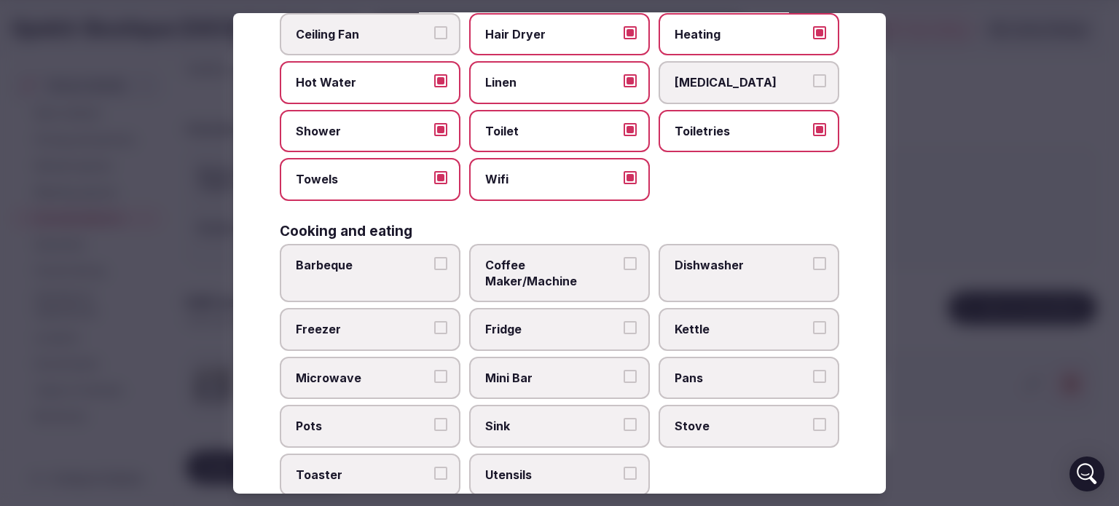
click at [626, 258] on button "Coffee Maker/Machine" at bounding box center [629, 263] width 13 height 13
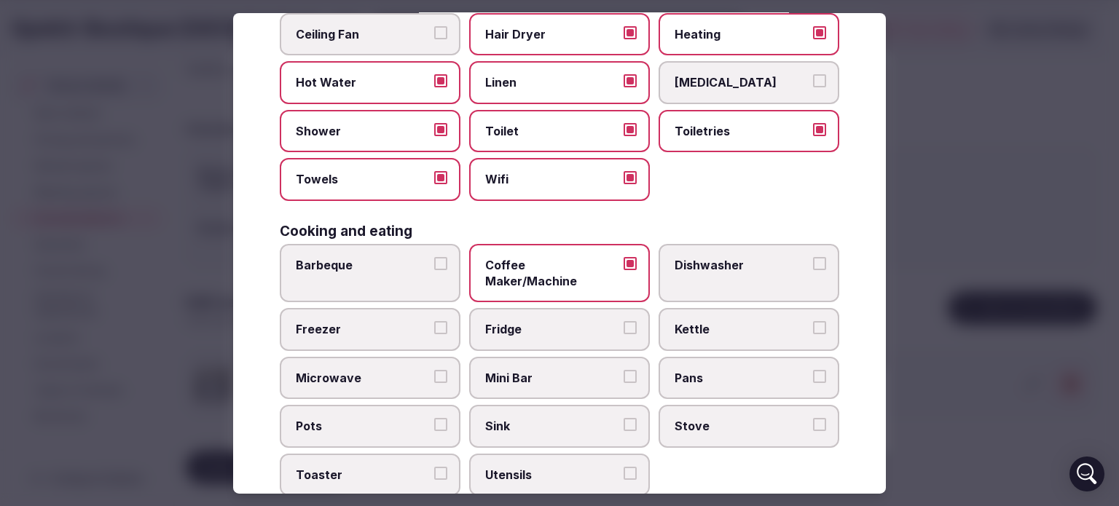
click at [813, 321] on button "Kettle" at bounding box center [819, 327] width 13 height 13
click at [623, 370] on button "Mini Bar" at bounding box center [629, 376] width 13 height 13
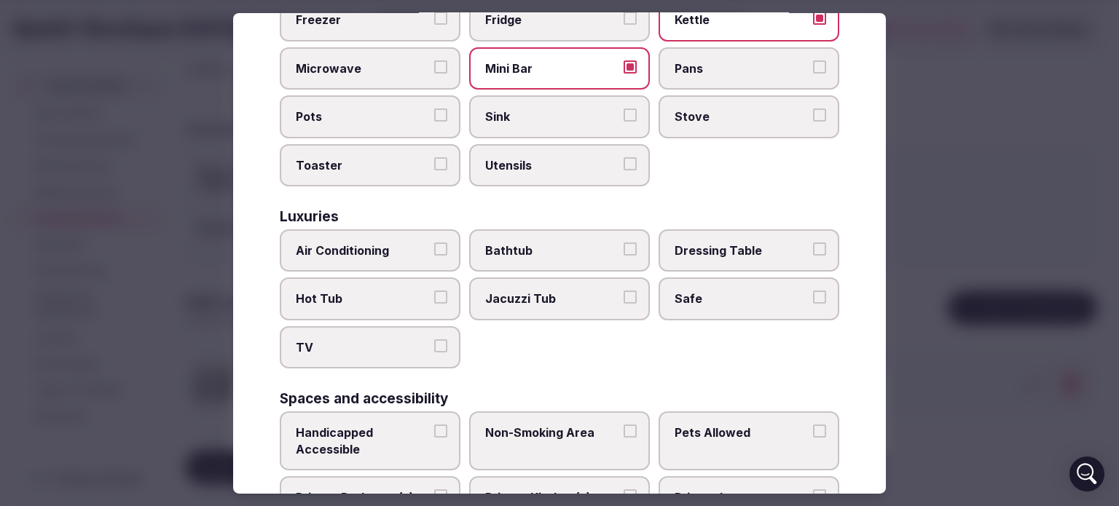
scroll to position [449, 0]
click at [430, 229] on label "Air Conditioning" at bounding box center [370, 250] width 181 height 42
click at [434, 242] on button "Air Conditioning" at bounding box center [440, 248] width 13 height 13
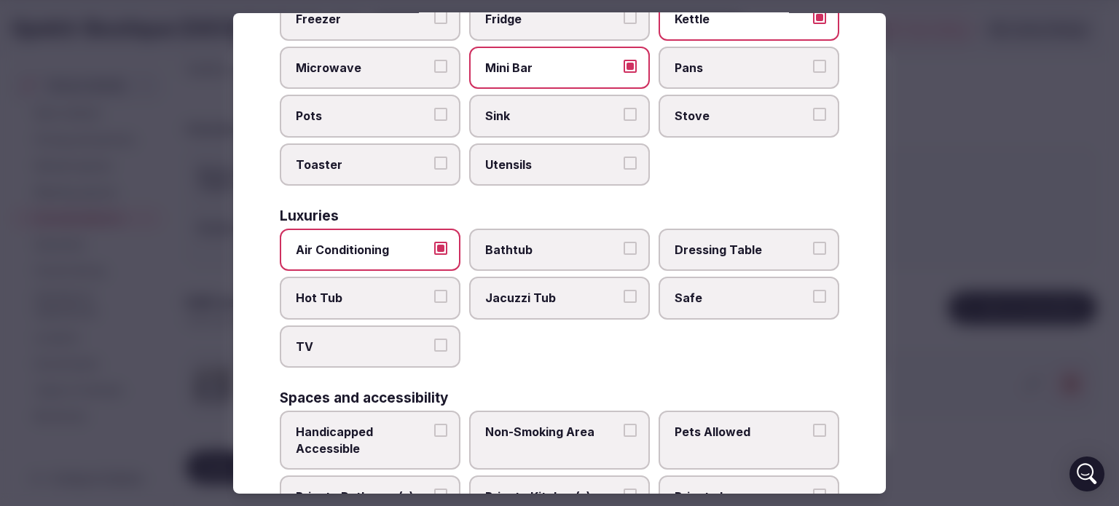
click at [813, 290] on button "Safe" at bounding box center [819, 296] width 13 height 13
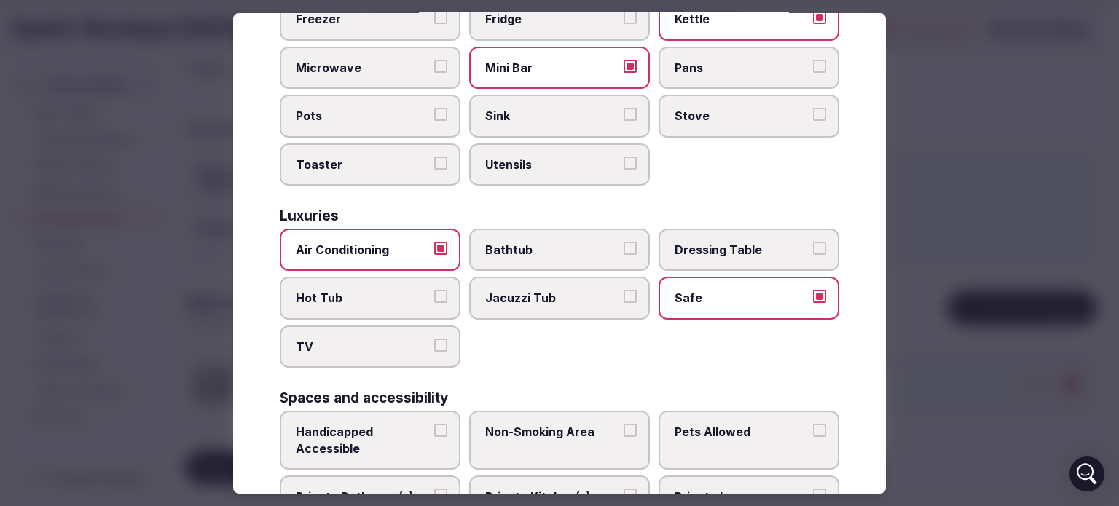
click at [434, 339] on button "TV" at bounding box center [440, 345] width 13 height 13
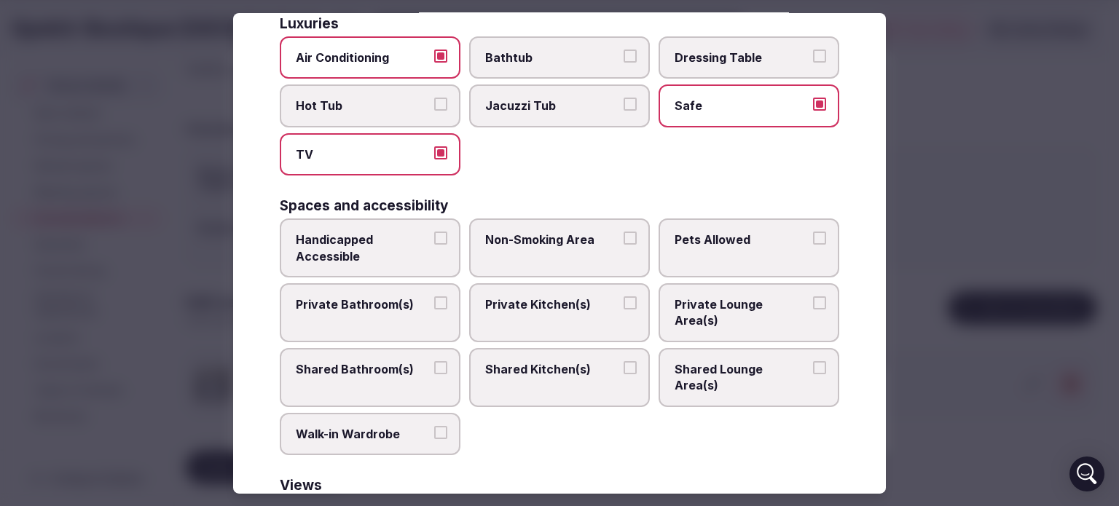
scroll to position [641, 0]
click at [623, 232] on button "Non-Smoking Area" at bounding box center [629, 238] width 13 height 13
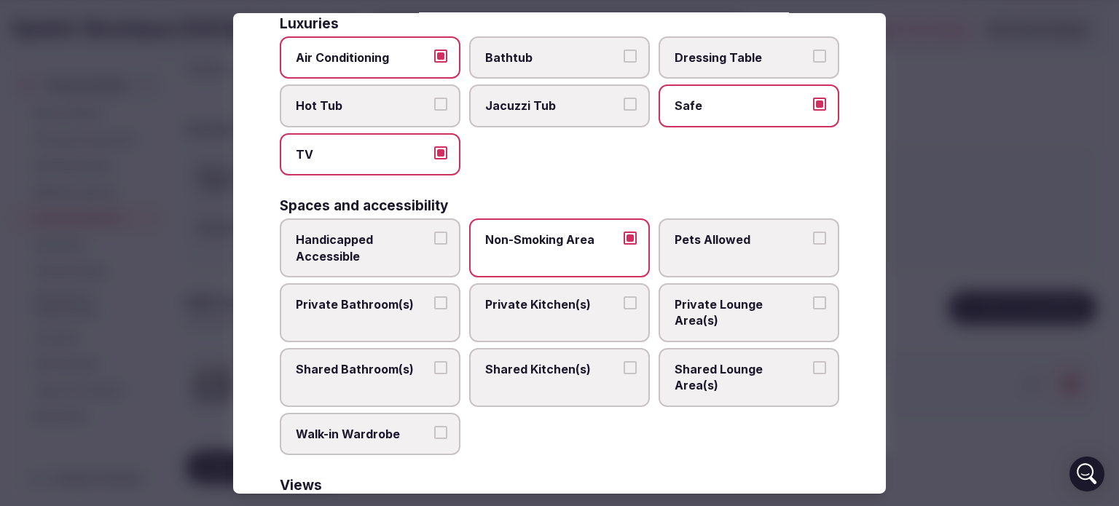
click at [813, 232] on button "Pets Allowed" at bounding box center [819, 238] width 13 height 13
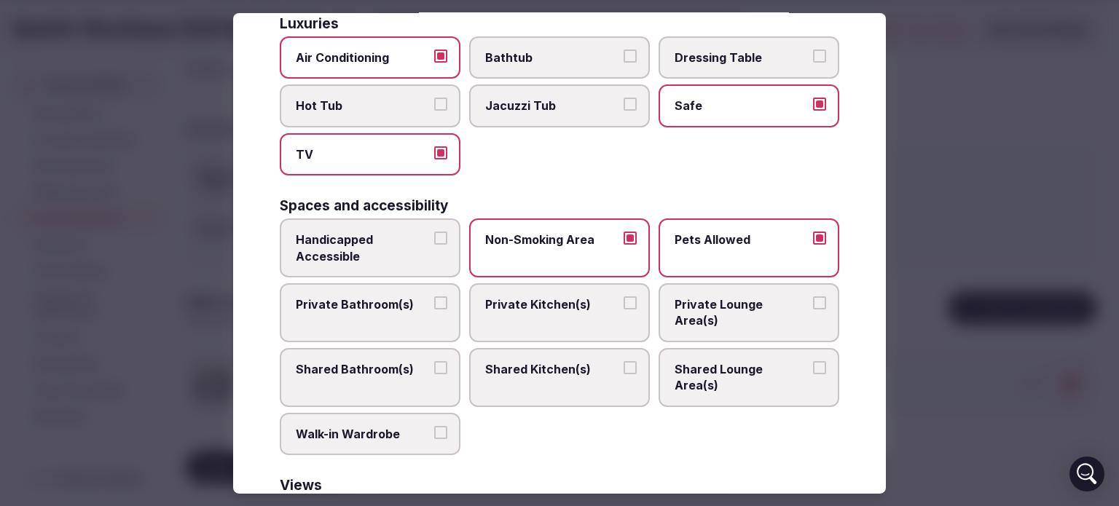
click at [813, 361] on button "Shared Lounge Area(s)" at bounding box center [819, 367] width 13 height 13
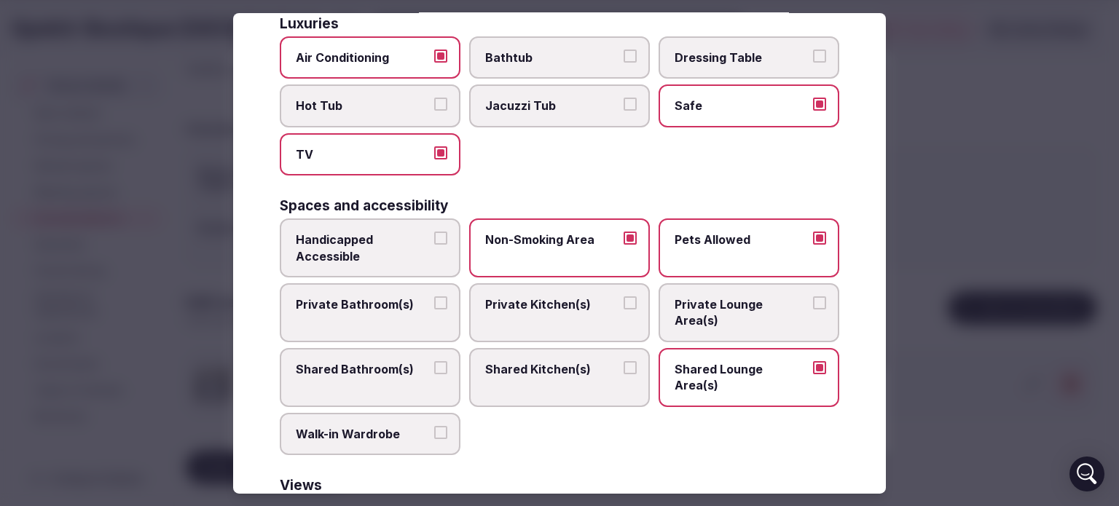
click at [434, 296] on button "Private Bathroom(s)" at bounding box center [440, 302] width 13 height 13
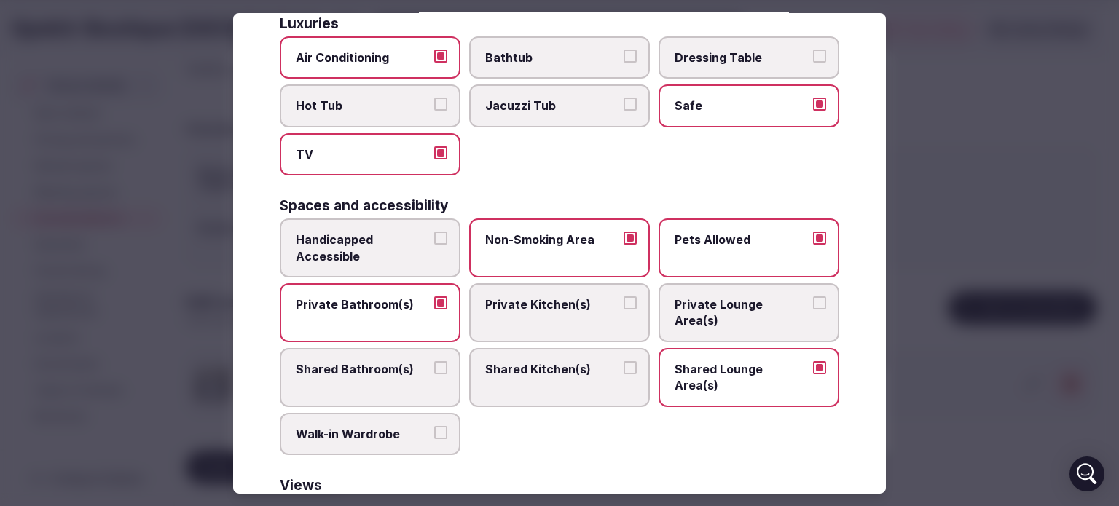
scroll to position [759, 0]
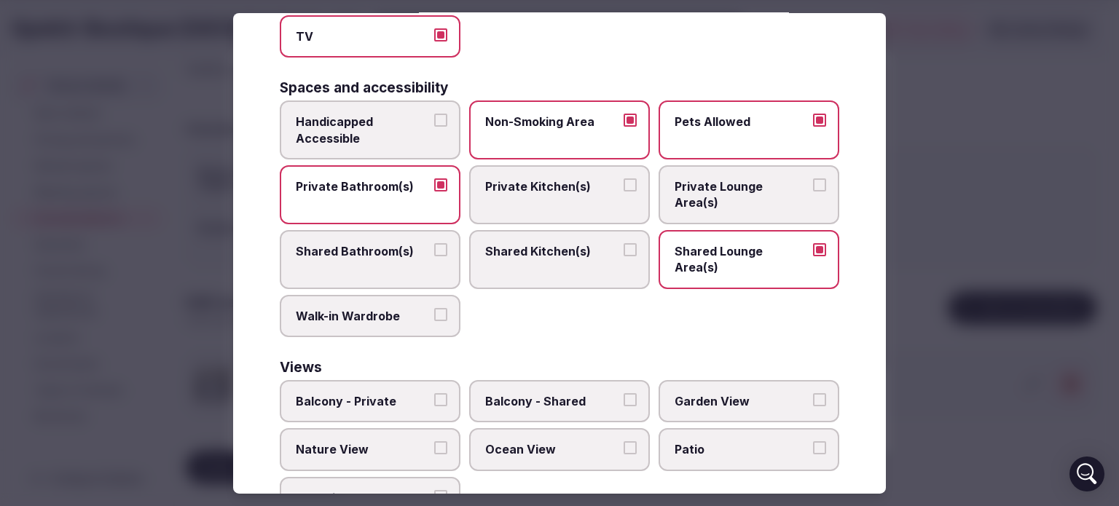
click at [436, 393] on button "Balcony - Private" at bounding box center [440, 399] width 13 height 13
click at [813, 393] on button "Garden View" at bounding box center [819, 399] width 13 height 13
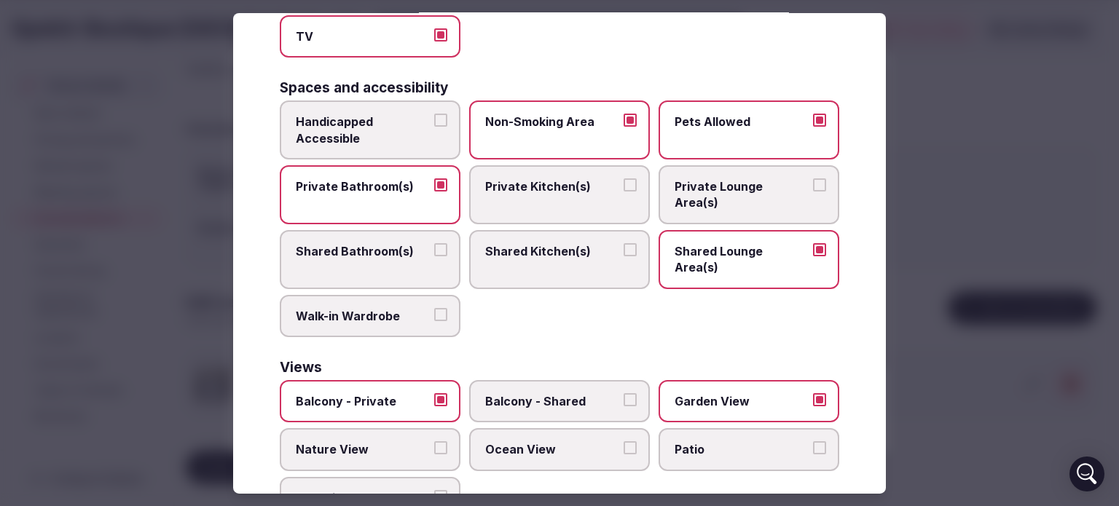
click at [623, 441] on button "Ocean View" at bounding box center [629, 447] width 13 height 13
click at [438, 441] on button "Nature View" at bounding box center [440, 447] width 13 height 13
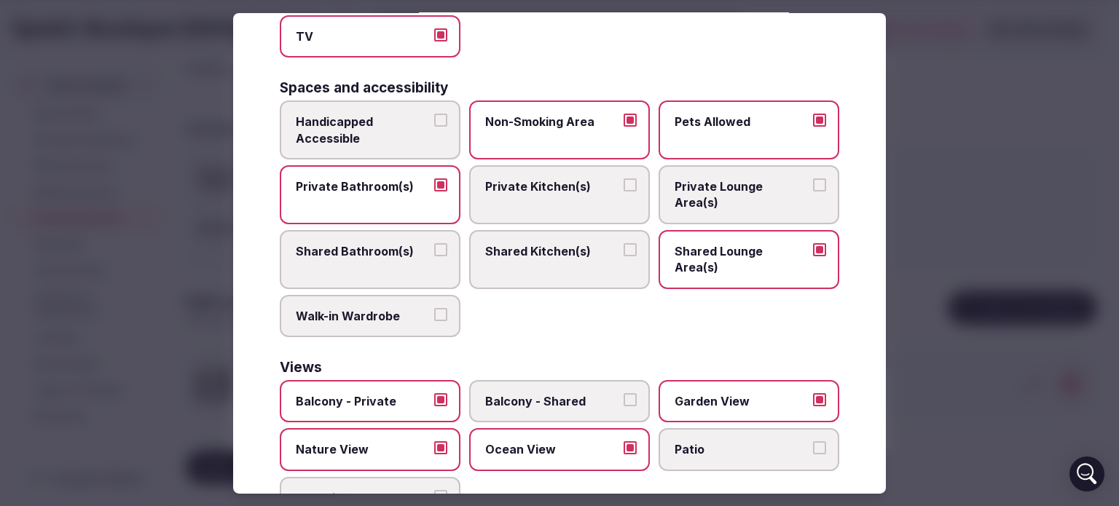
click at [436, 490] on button "Pool View" at bounding box center [440, 496] width 13 height 13
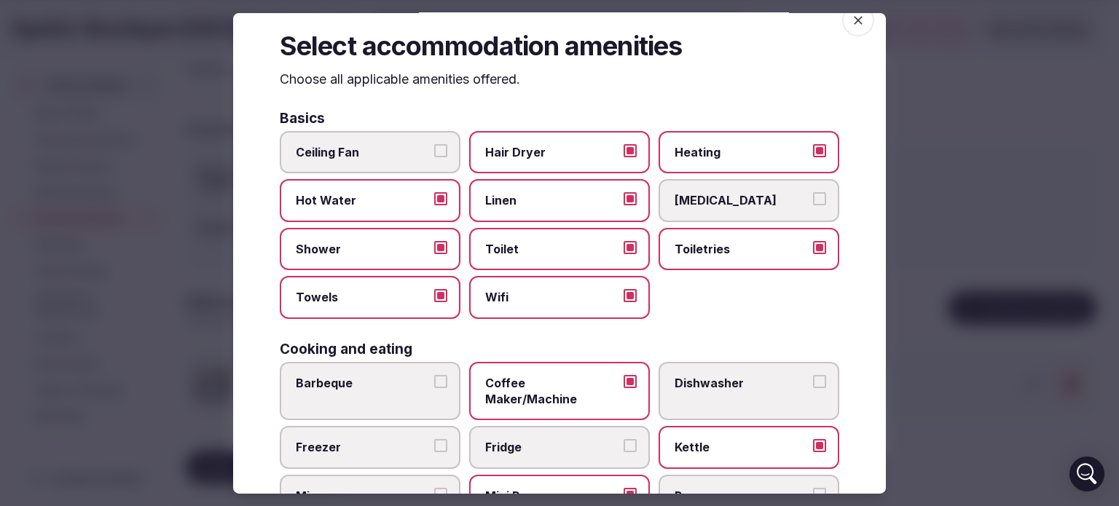
scroll to position [0, 0]
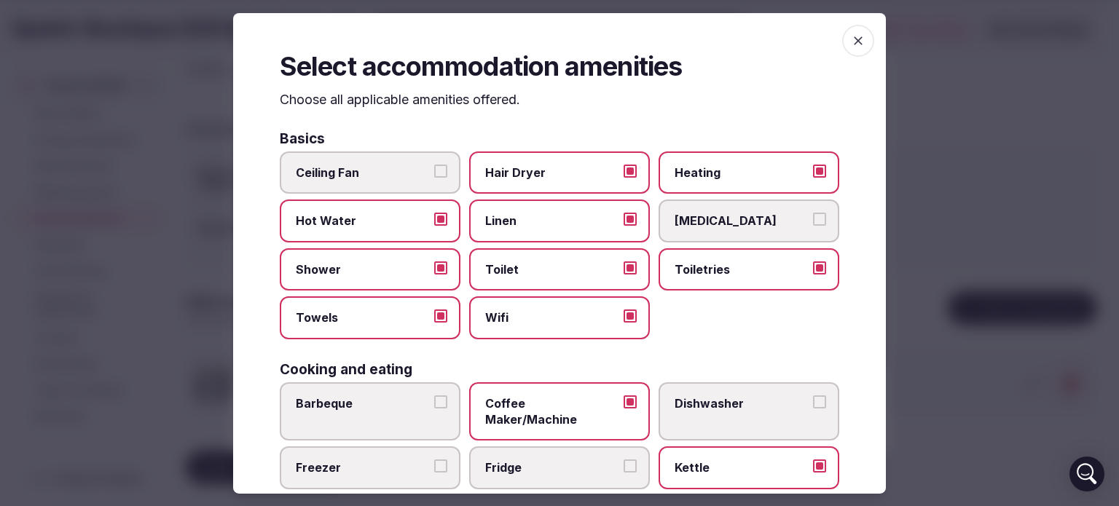
click at [851, 39] on icon "button" at bounding box center [858, 40] width 15 height 15
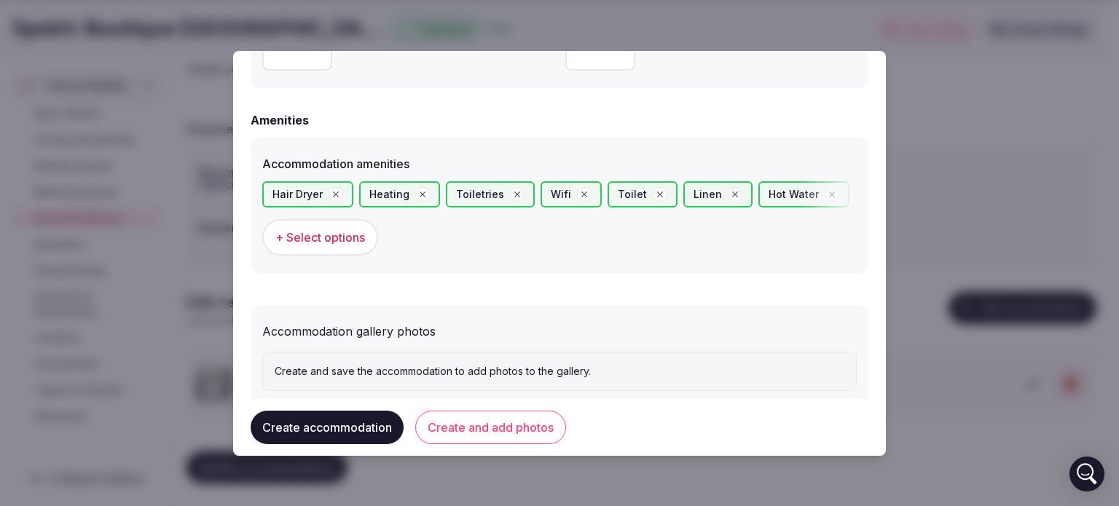
scroll to position [1394, 0]
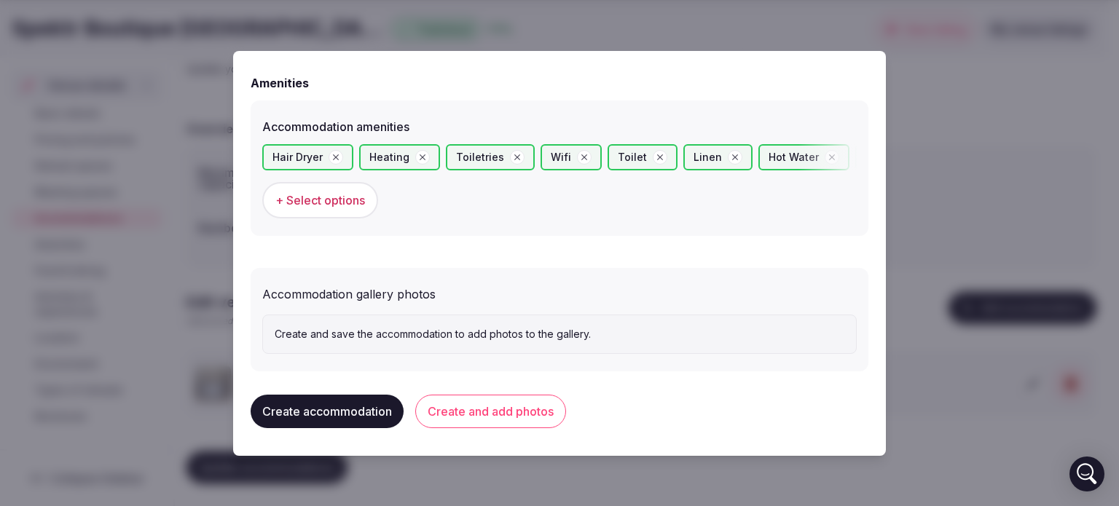
click at [487, 411] on button "Create and add photos" at bounding box center [490, 412] width 151 height 34
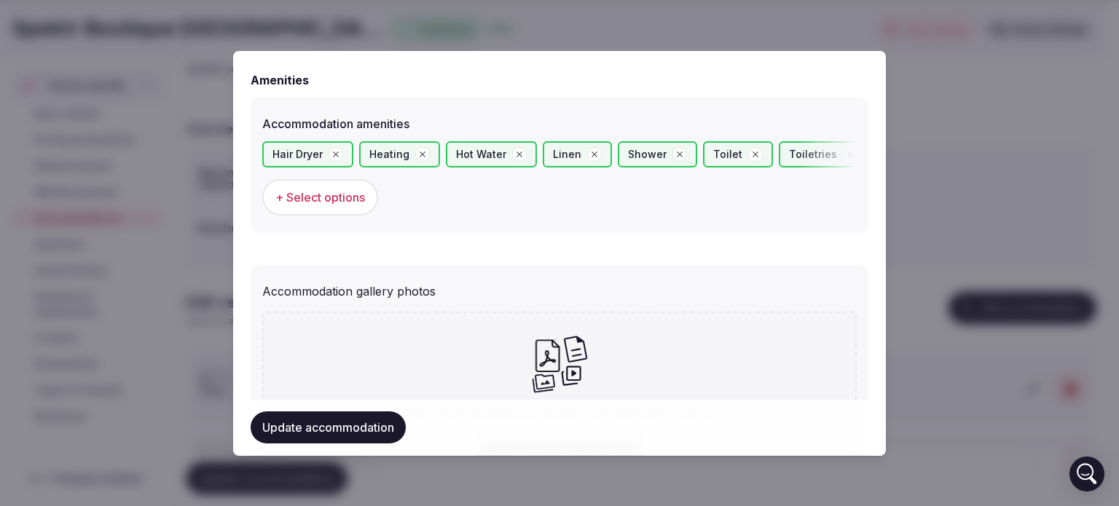
scroll to position [1528, 0]
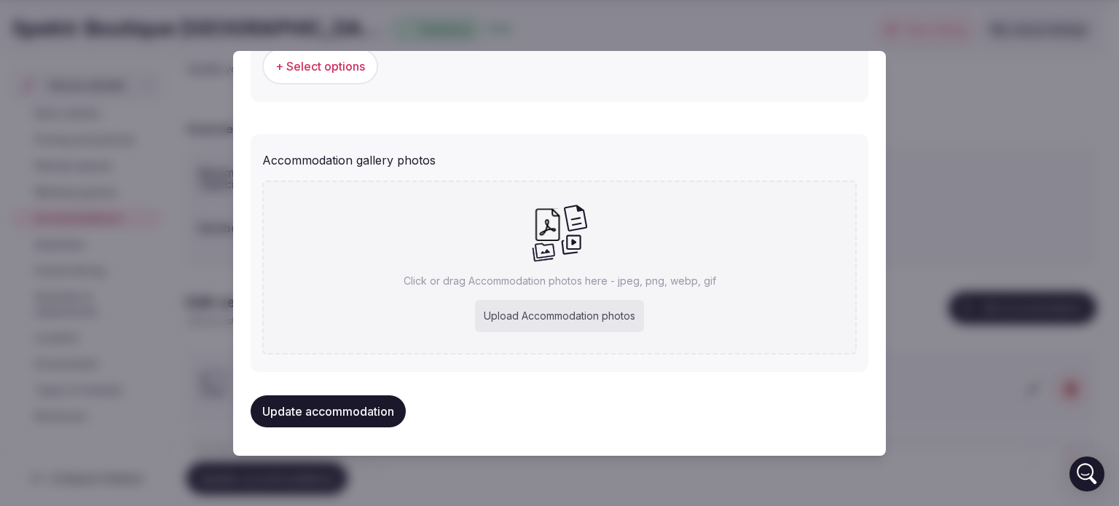
click at [543, 320] on div "Upload Accommodation photos" at bounding box center [559, 316] width 169 height 32
type input "**********"
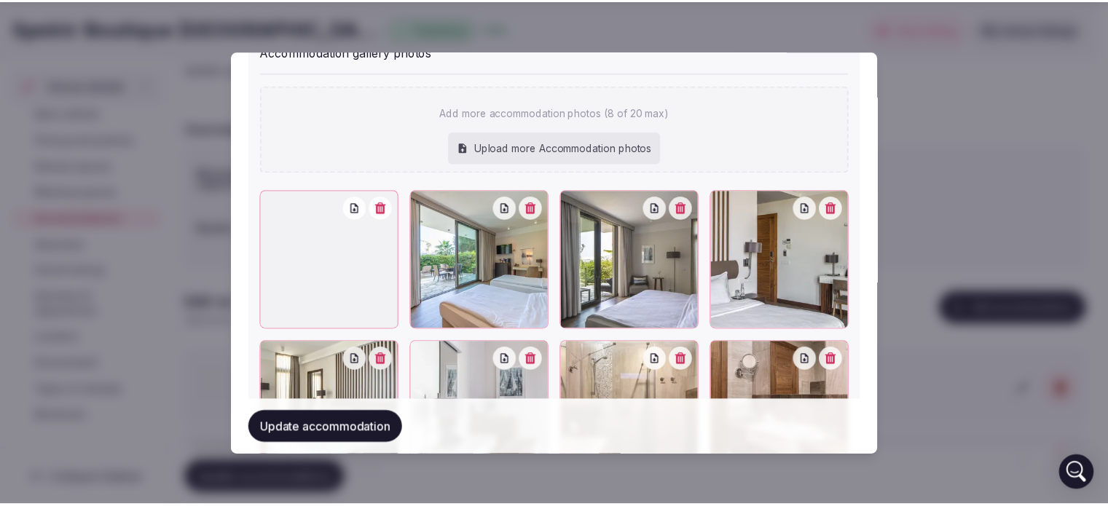
scroll to position [1758, 0]
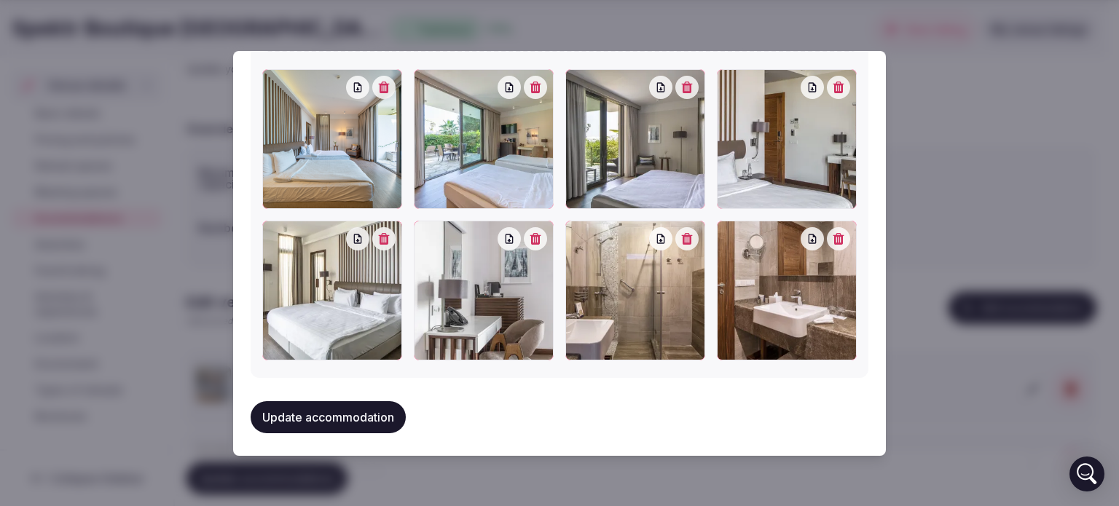
click at [361, 407] on button "Update accommodation" at bounding box center [328, 417] width 155 height 32
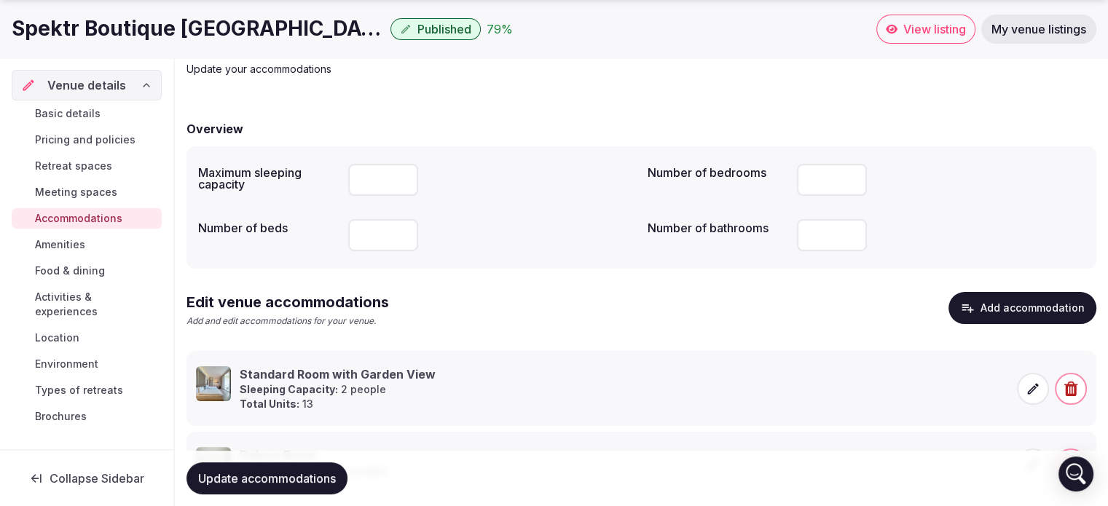
click at [96, 190] on span "Meeting spaces" at bounding box center [76, 192] width 82 height 15
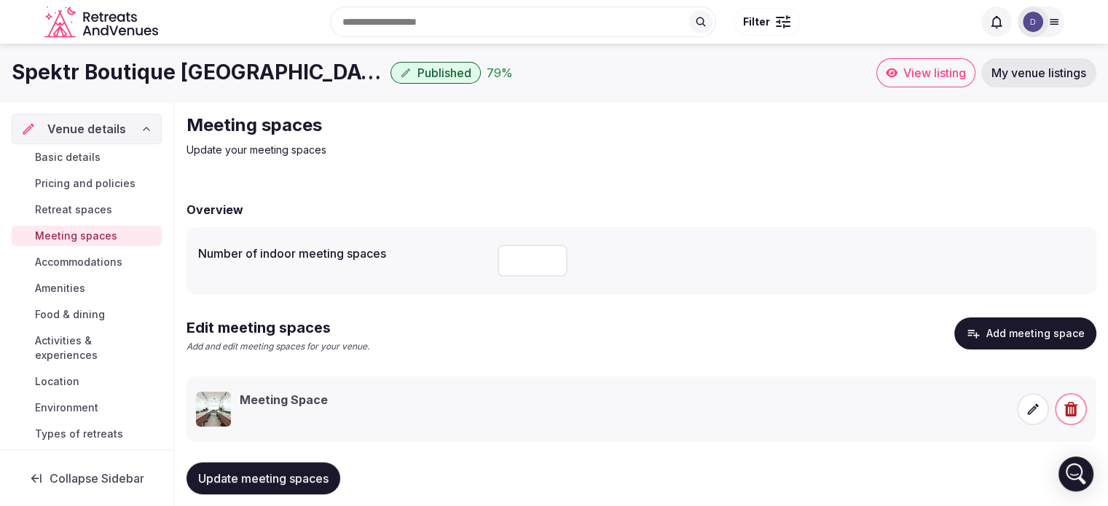
click at [1039, 415] on icon at bounding box center [1033, 409] width 15 height 15
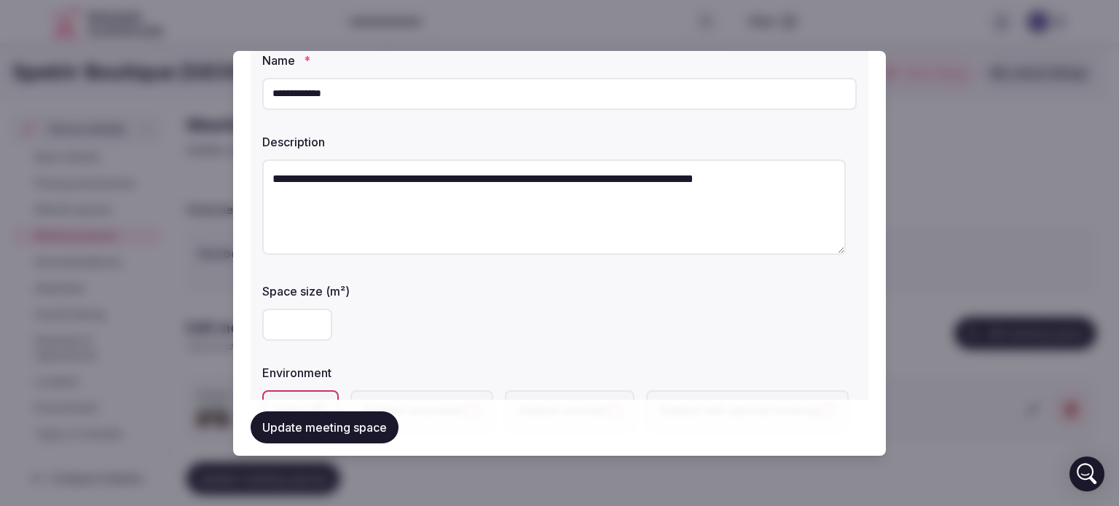
scroll to position [76, 0]
click at [276, 316] on input "**" at bounding box center [297, 324] width 70 height 32
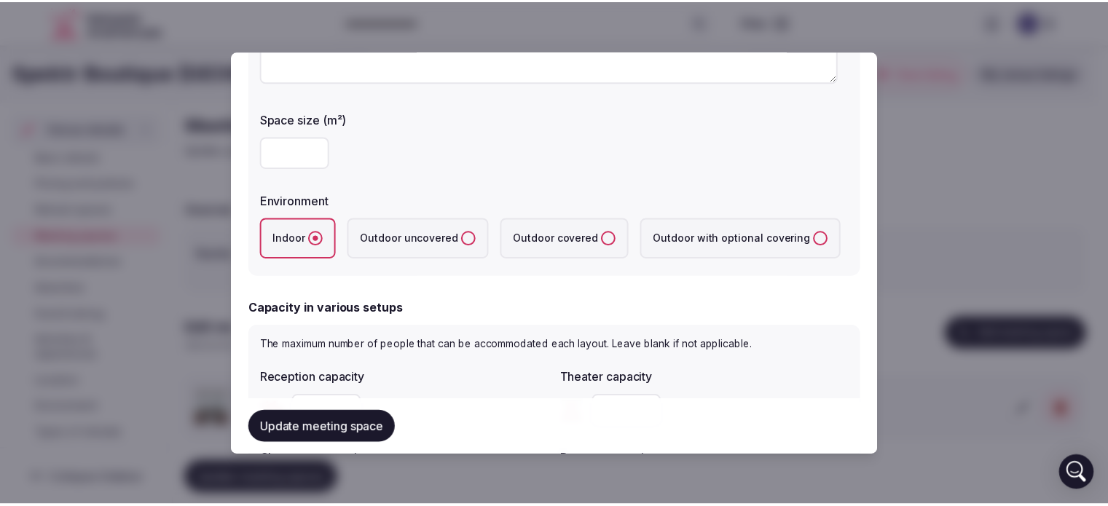
scroll to position [259, 0]
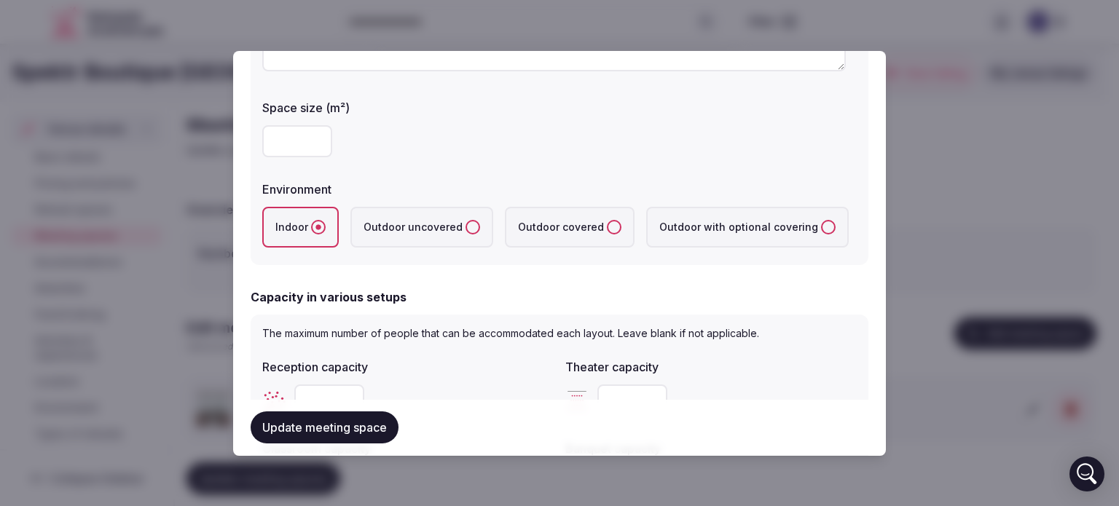
type input "**"
click at [338, 436] on button "Update meeting space" at bounding box center [325, 428] width 148 height 32
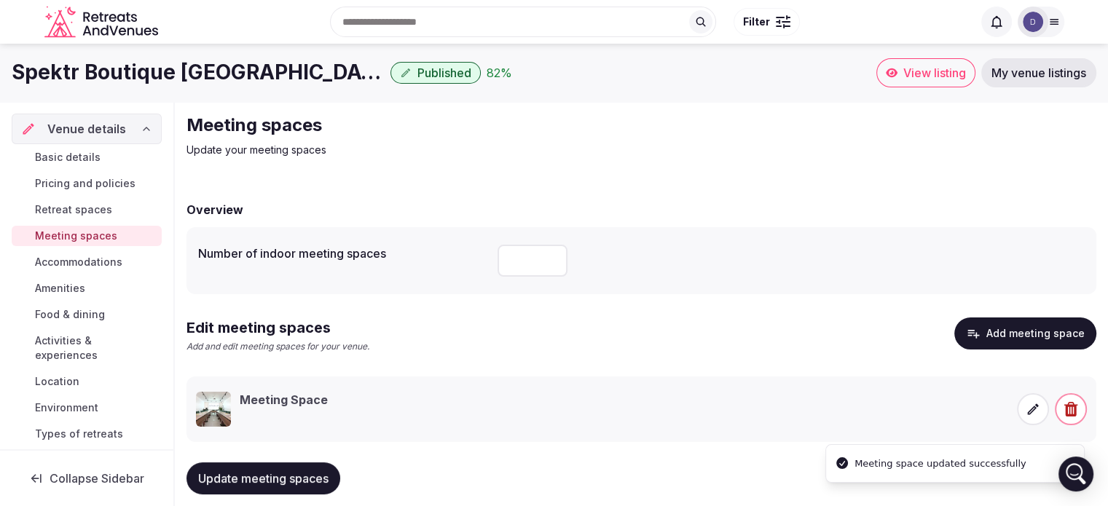
scroll to position [25, 0]
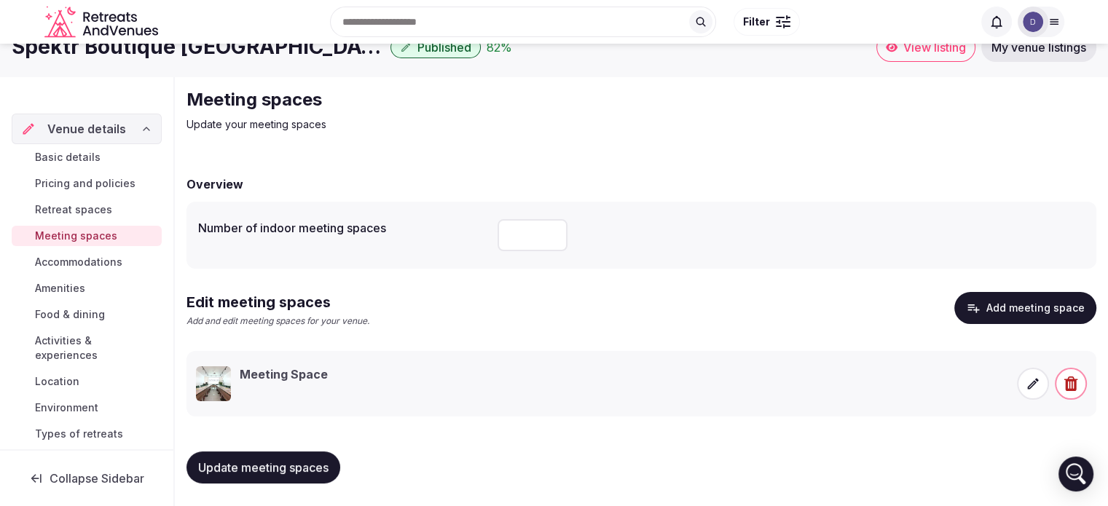
click at [91, 258] on span "Accommodations" at bounding box center [78, 262] width 87 height 15
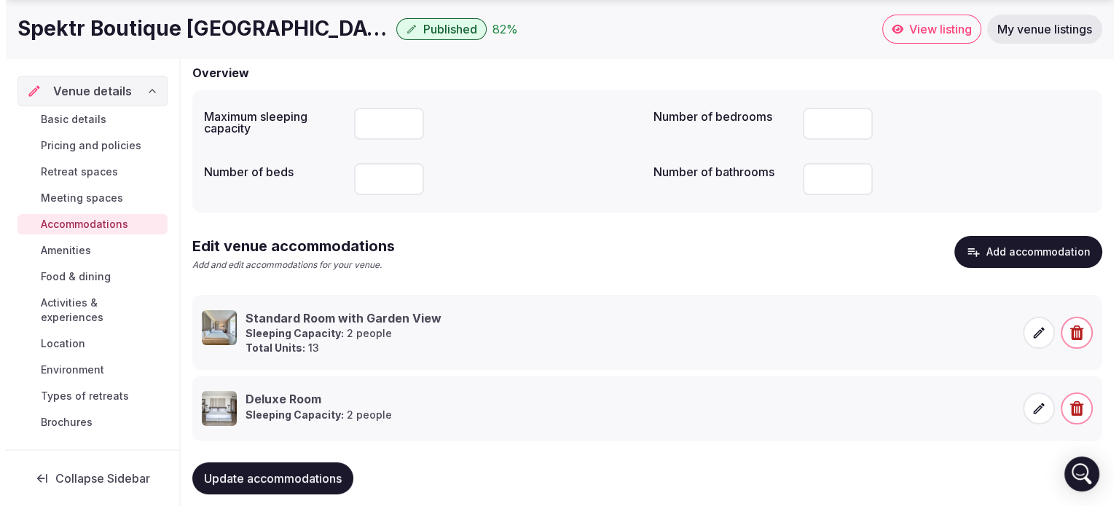
scroll to position [162, 0]
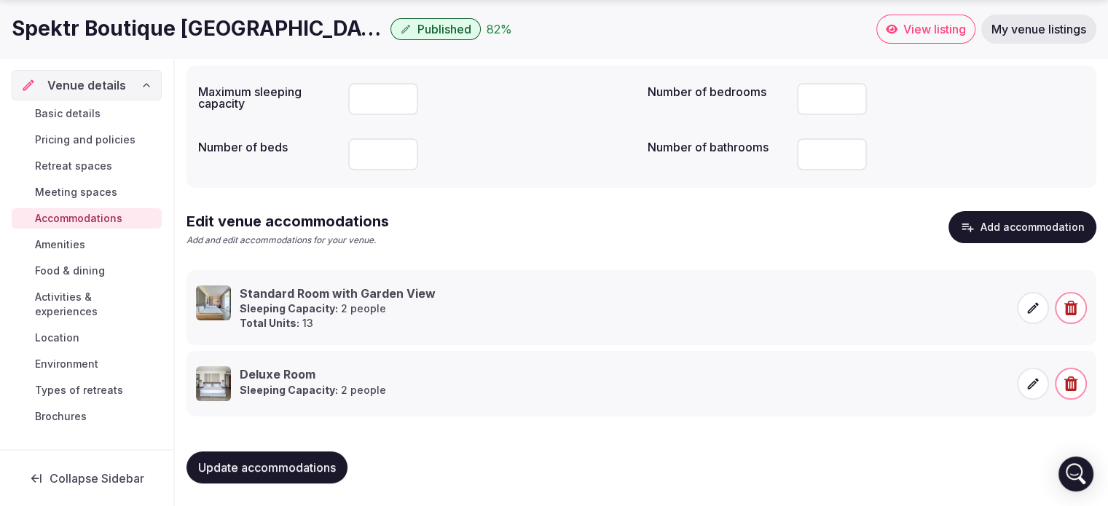
click at [1025, 310] on span at bounding box center [1033, 308] width 32 height 32
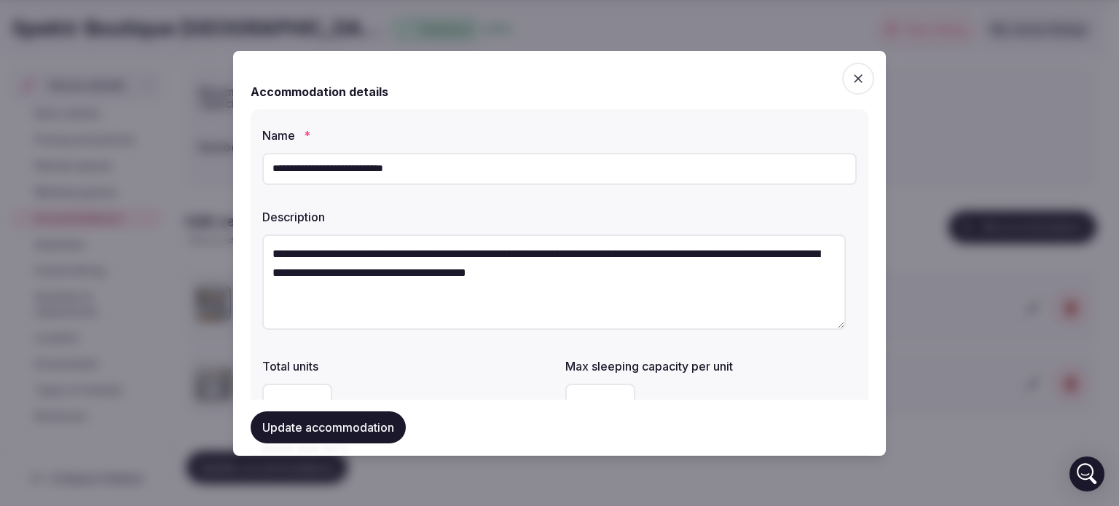
drag, startPoint x: 709, startPoint y: 272, endPoint x: 232, endPoint y: 253, distance: 477.4
click at [232, 253] on body "Search Popular Destinations [GEOGRAPHIC_DATA], [GEOGRAPHIC_DATA] [GEOGRAPHIC_DA…" at bounding box center [554, 172] width 1108 height 669
click at [382, 435] on button "Update accommodation" at bounding box center [328, 428] width 155 height 32
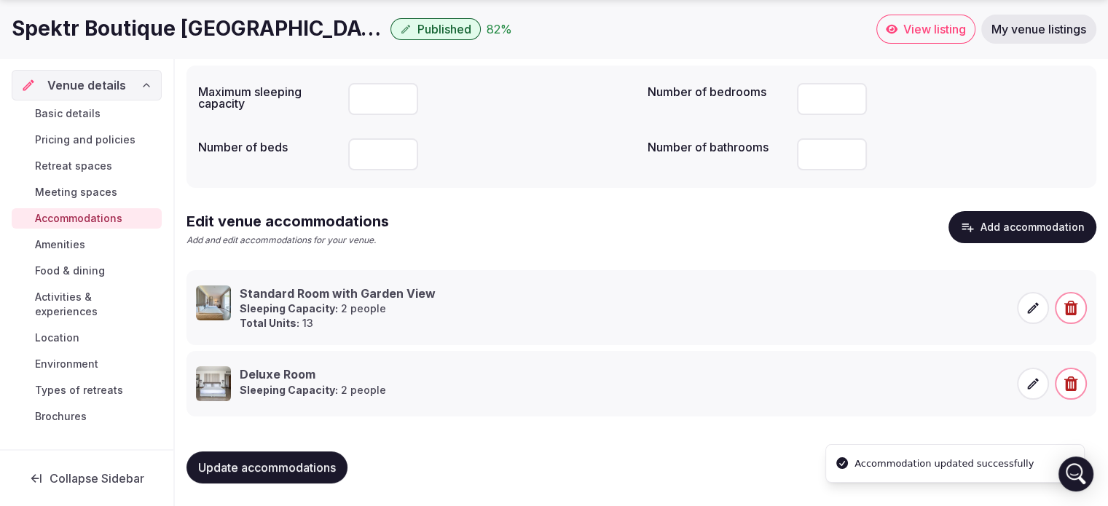
click at [1041, 385] on span at bounding box center [1033, 384] width 32 height 32
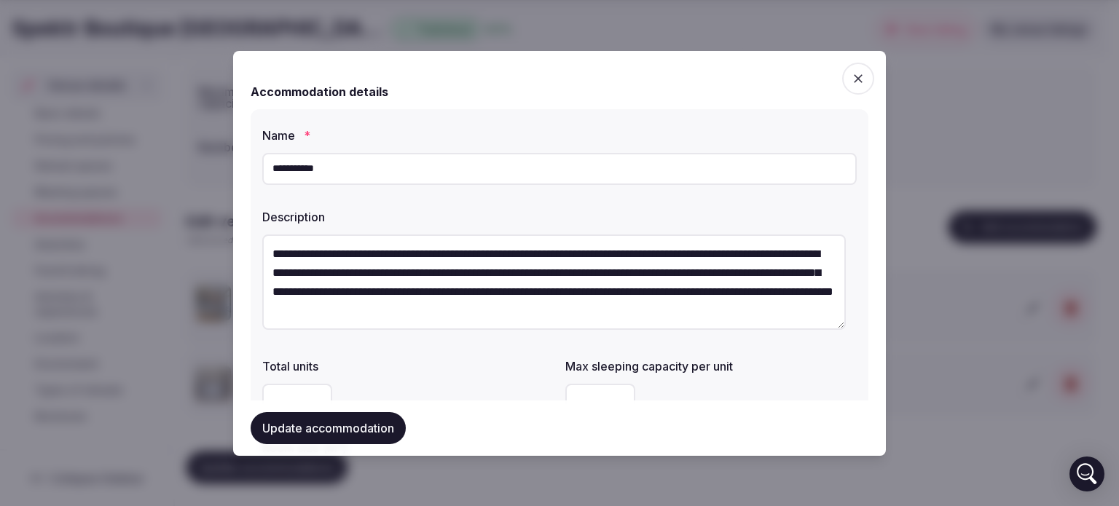
click at [349, 162] on input "**********" at bounding box center [559, 169] width 594 height 32
type input "**********"
click at [422, 270] on textarea "**********" at bounding box center [553, 282] width 583 height 95
click at [420, 275] on textarea "**********" at bounding box center [553, 282] width 583 height 95
click at [529, 286] on textarea "**********" at bounding box center [553, 282] width 583 height 95
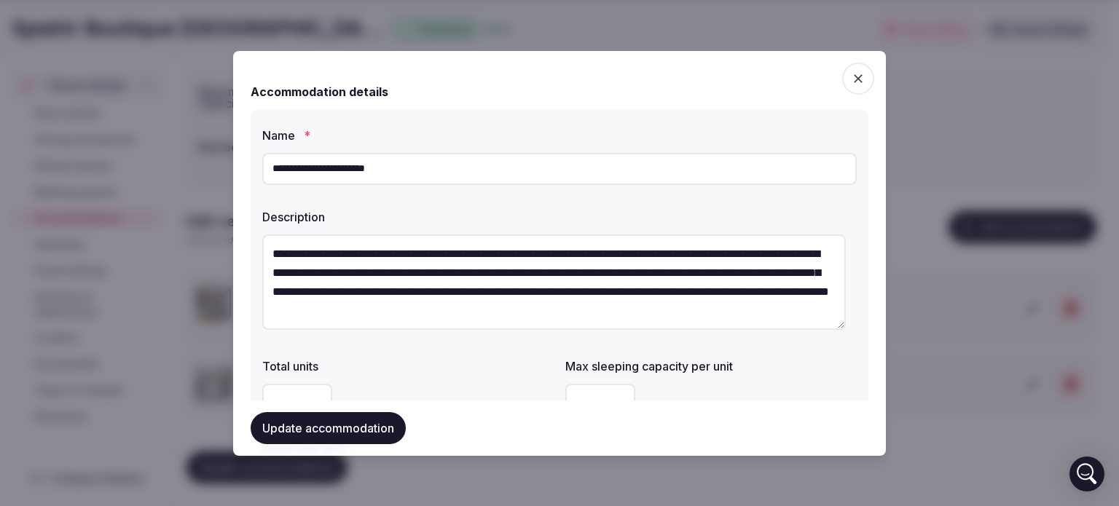
click at [513, 290] on textarea "**********" at bounding box center [553, 282] width 583 height 95
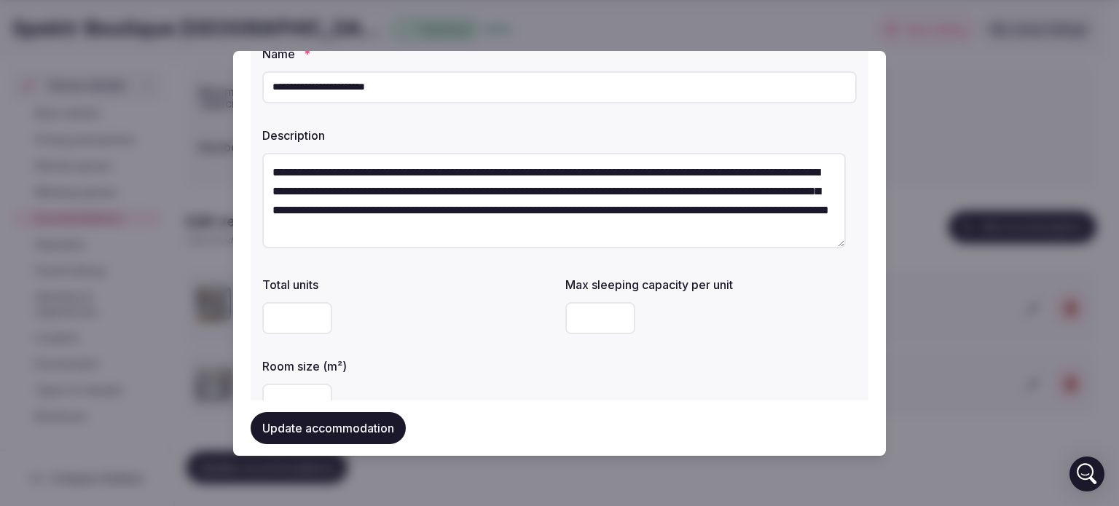
type textarea "**********"
click at [288, 310] on input "number" at bounding box center [297, 318] width 70 height 32
click at [288, 314] on input "number" at bounding box center [297, 318] width 70 height 32
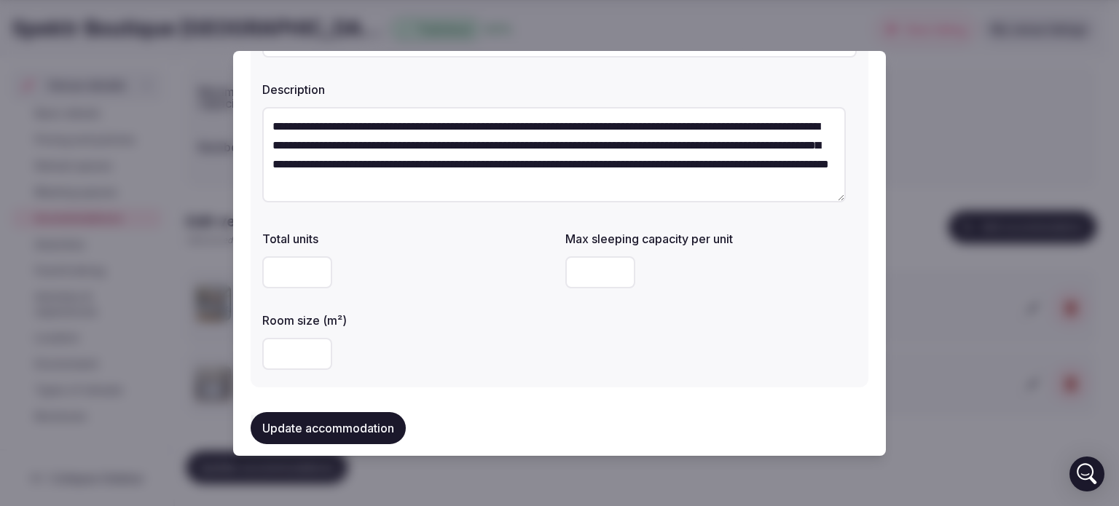
scroll to position [128, 0]
type input "**"
click at [296, 363] on input "**" at bounding box center [297, 353] width 70 height 32
click at [294, 345] on input "**" at bounding box center [297, 353] width 70 height 32
type input "**"
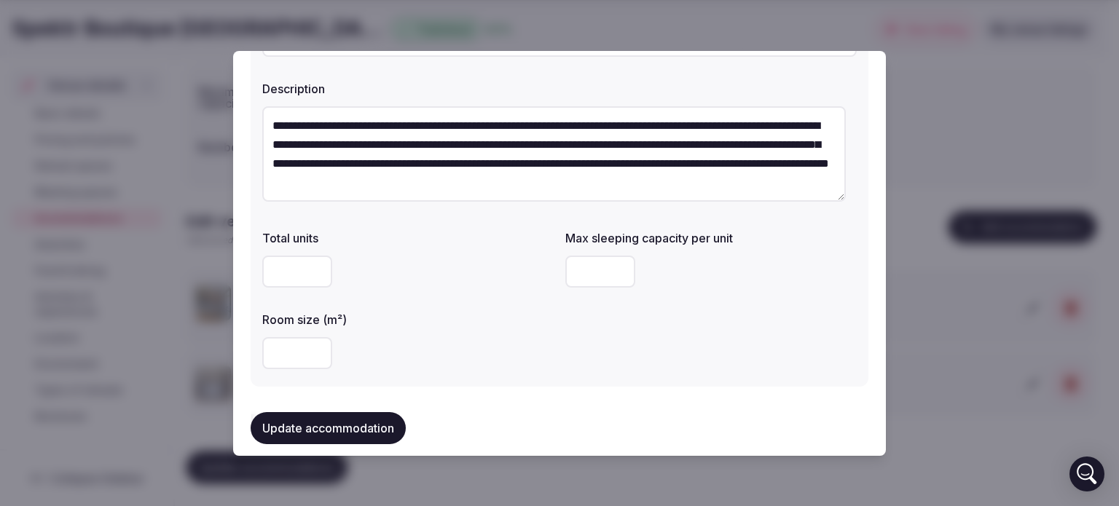
click at [463, 337] on div "**" at bounding box center [407, 353] width 291 height 32
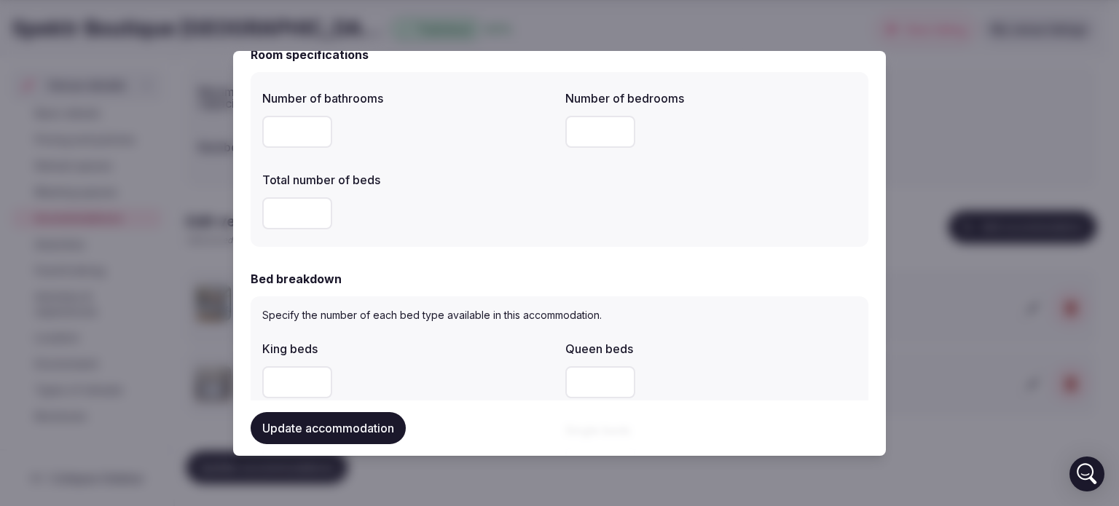
scroll to position [501, 0]
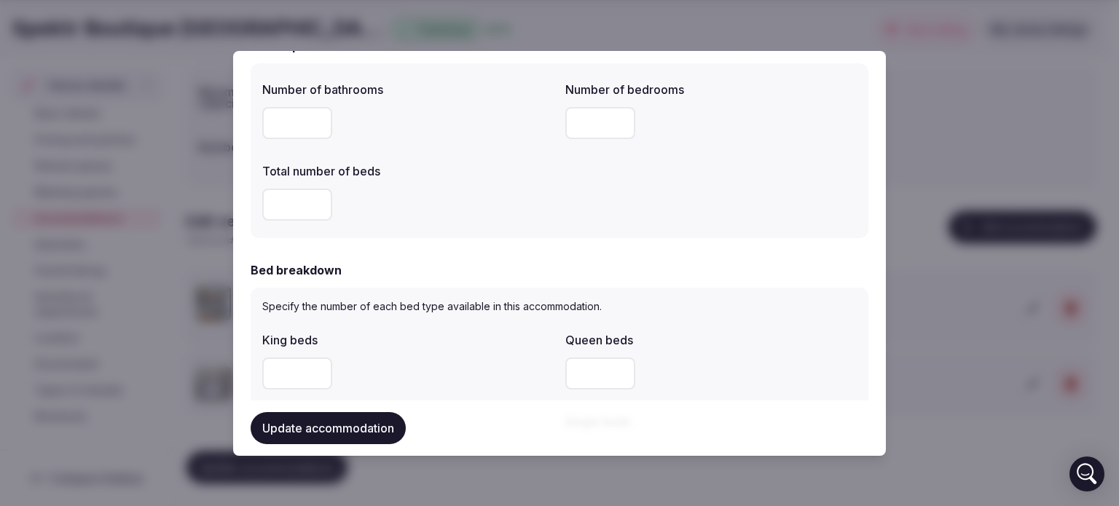
click at [295, 200] on input "*" at bounding box center [297, 205] width 70 height 32
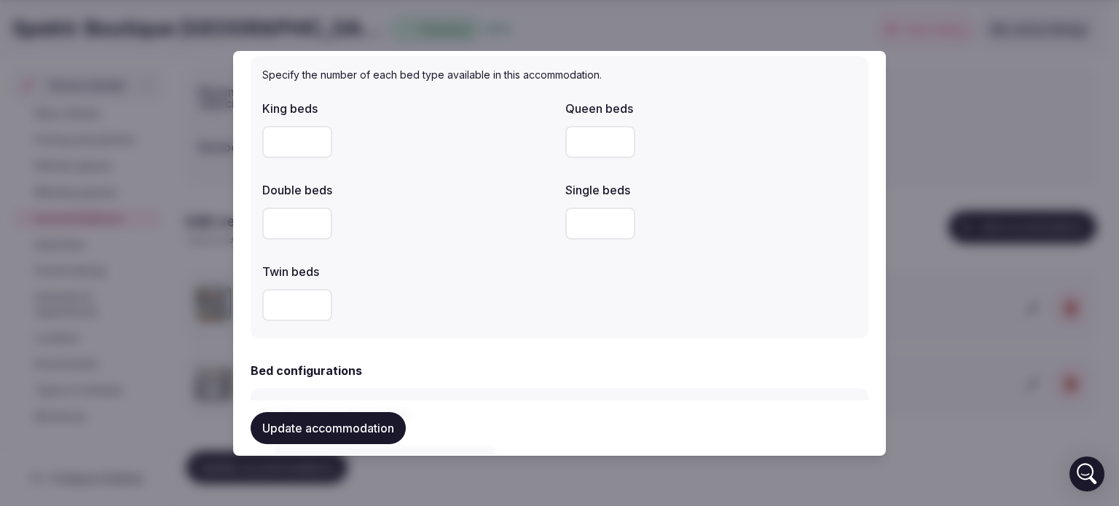
scroll to position [739, 0]
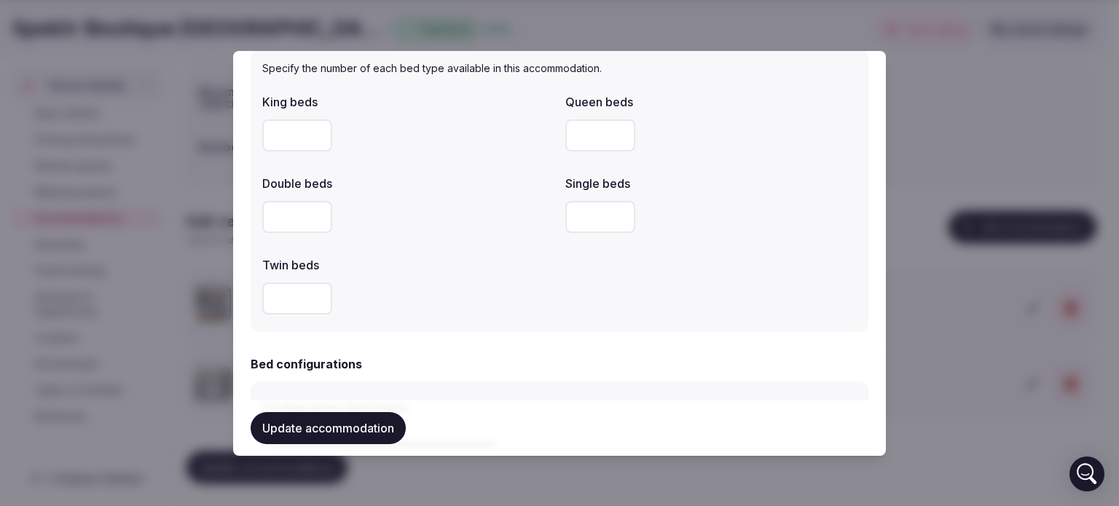
type input "*"
click at [303, 299] on input "number" at bounding box center [297, 299] width 70 height 32
click at [292, 297] on input "number" at bounding box center [297, 299] width 70 height 32
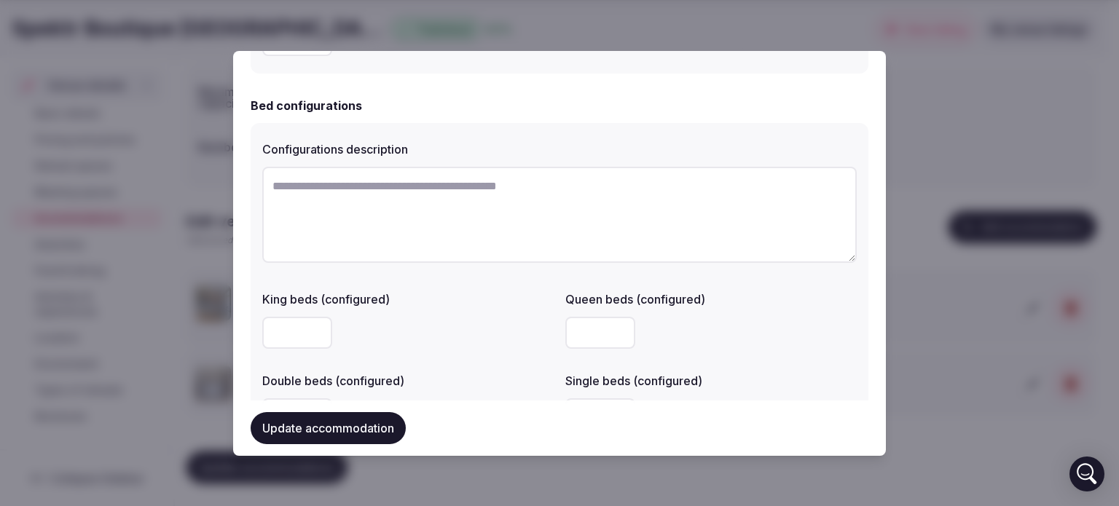
scroll to position [1001, 0]
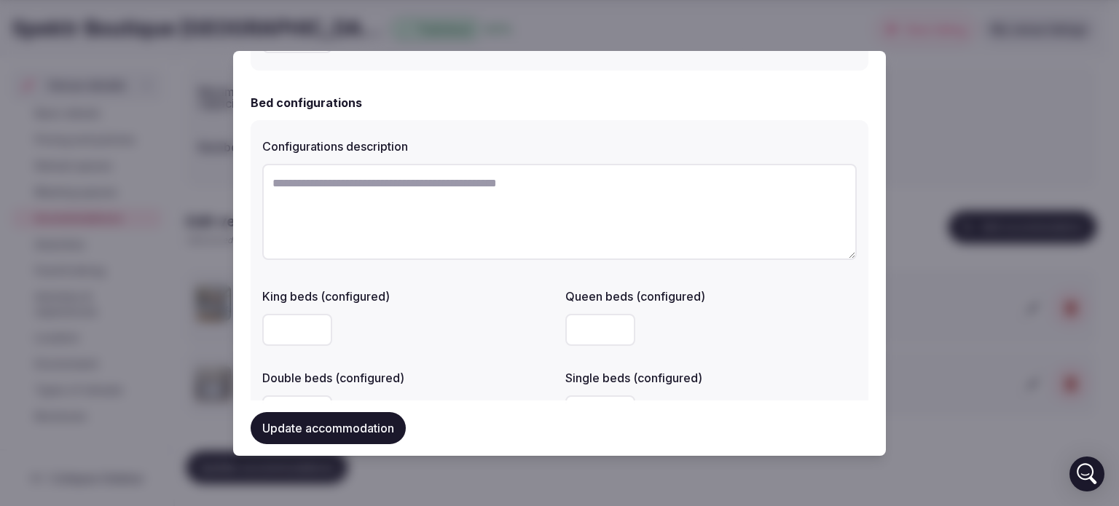
type input "*"
click at [335, 185] on textarea at bounding box center [559, 212] width 594 height 96
click at [327, 180] on textarea at bounding box center [559, 212] width 594 height 96
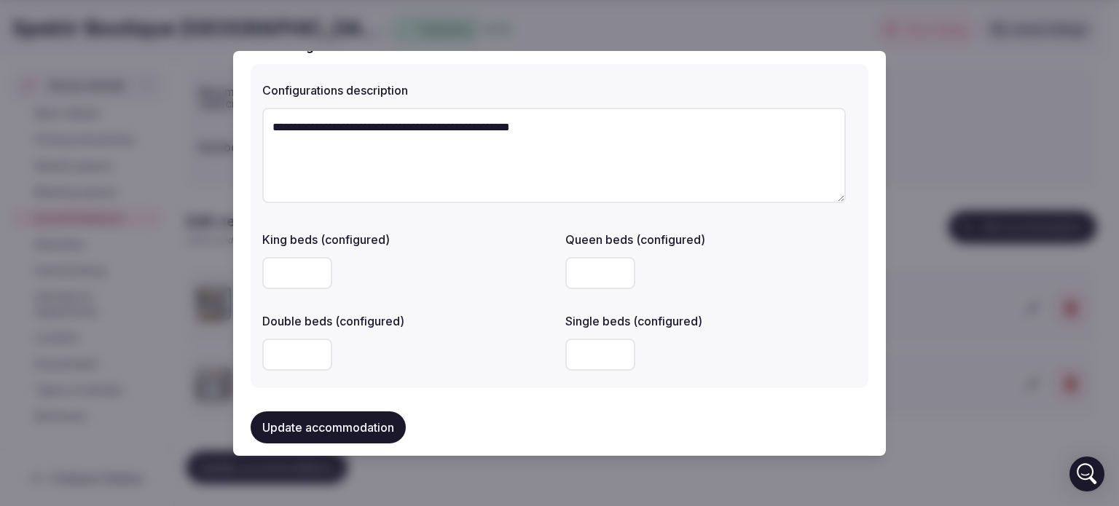
scroll to position [1055, 0]
type textarea "**********"
click at [297, 272] on input "number" at bounding box center [297, 275] width 70 height 32
click at [286, 270] on input "number" at bounding box center [297, 275] width 70 height 32
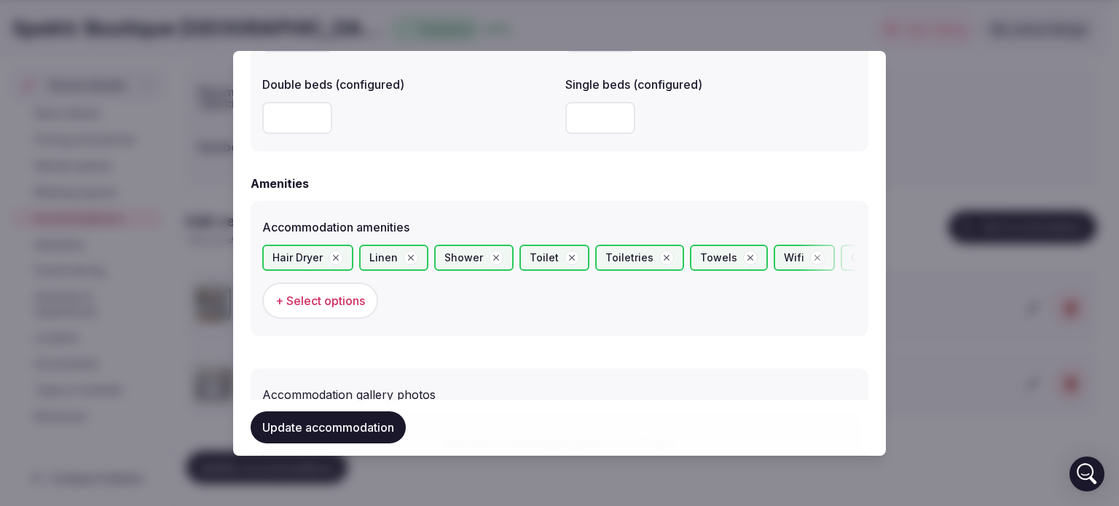
scroll to position [1296, 0]
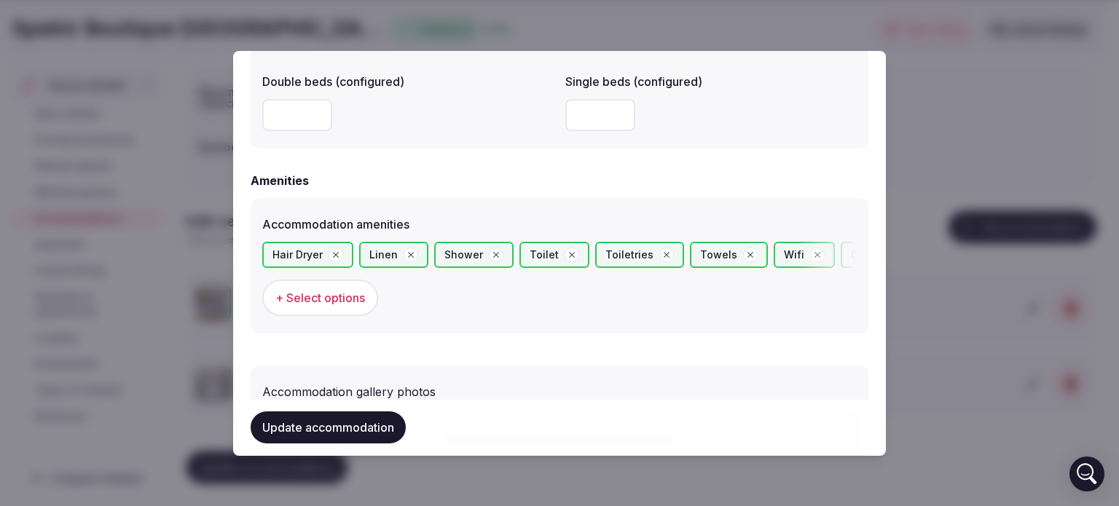
type input "*"
click at [322, 292] on span "+ Select options" at bounding box center [320, 298] width 90 height 16
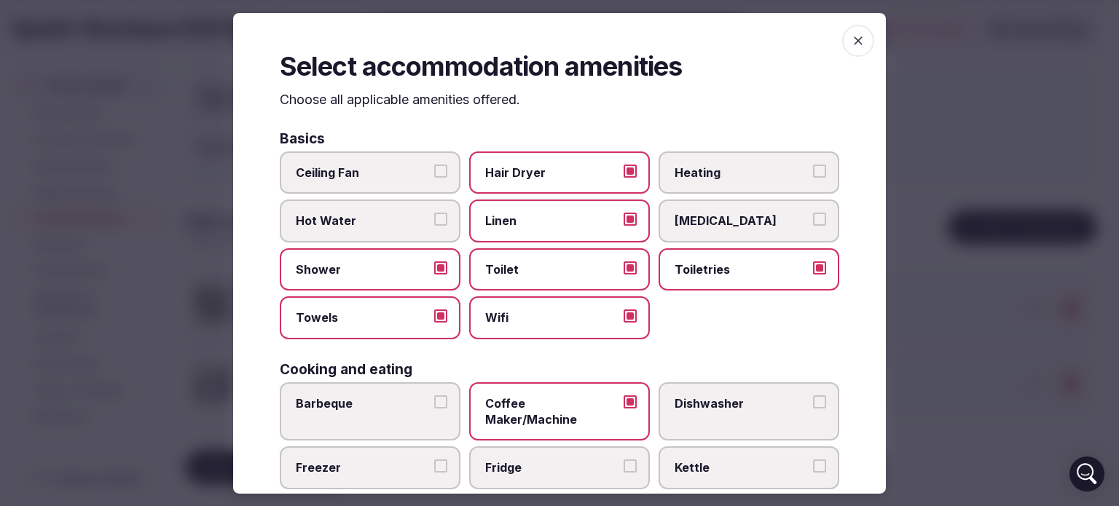
click at [439, 216] on button "Hot Water" at bounding box center [440, 219] width 13 height 13
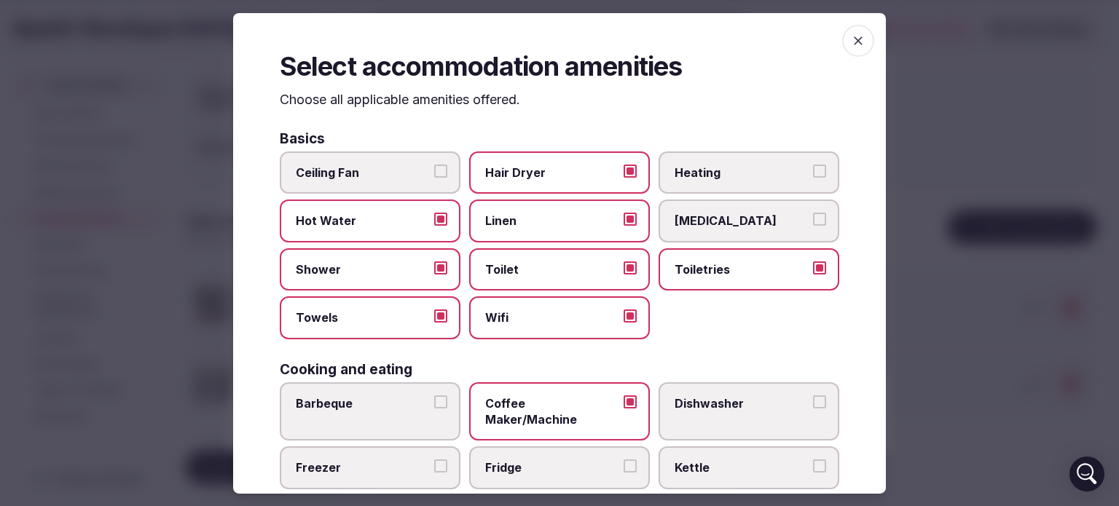
click at [813, 171] on button "Heating" at bounding box center [819, 171] width 13 height 13
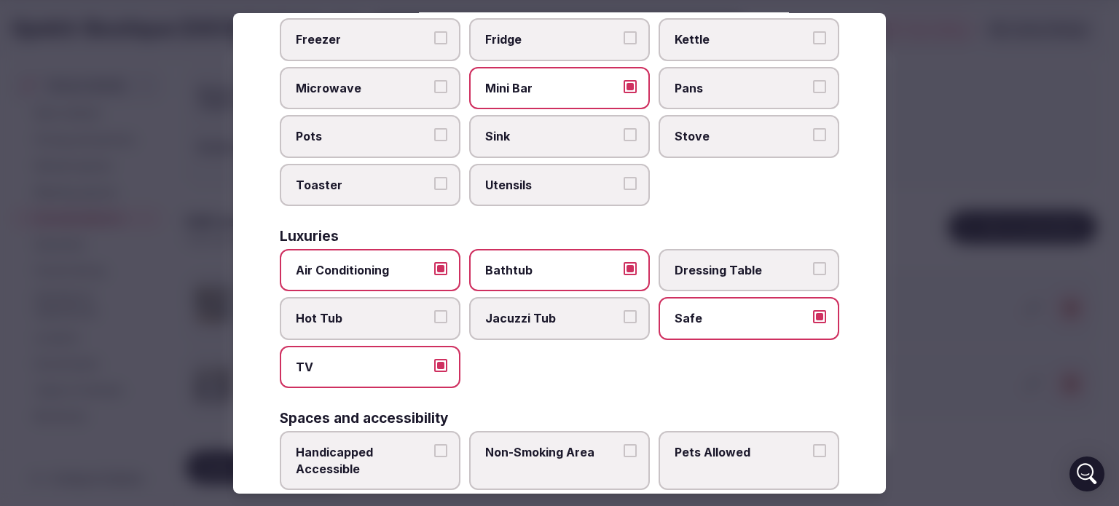
scroll to position [442, 0]
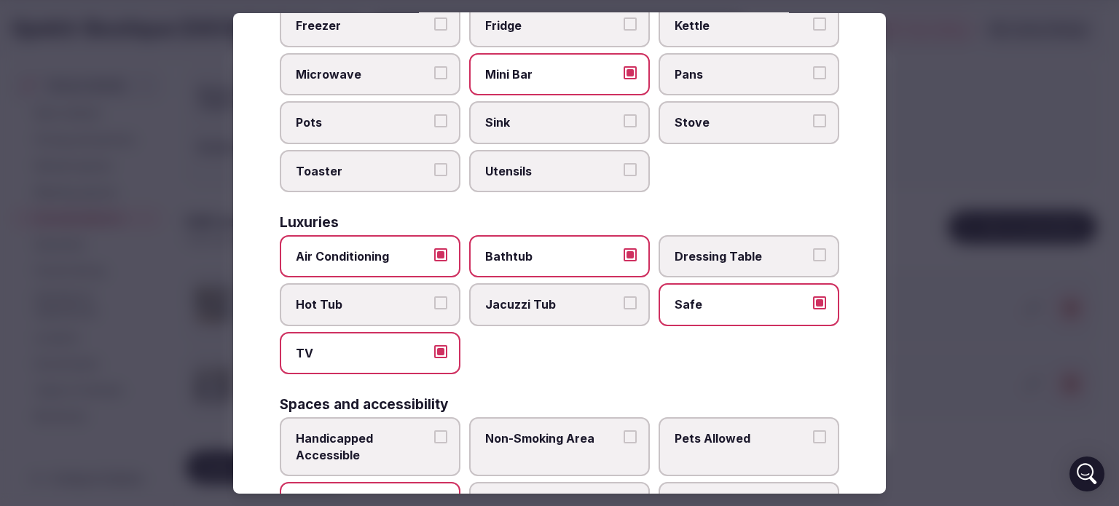
click at [623, 248] on button "Bathtub" at bounding box center [629, 254] width 13 height 13
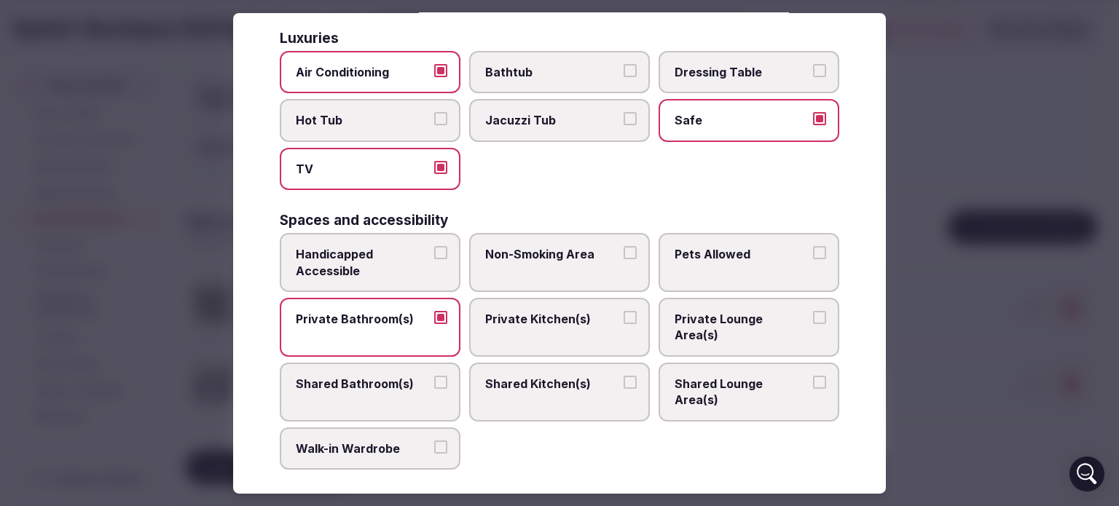
scroll to position [648, 0]
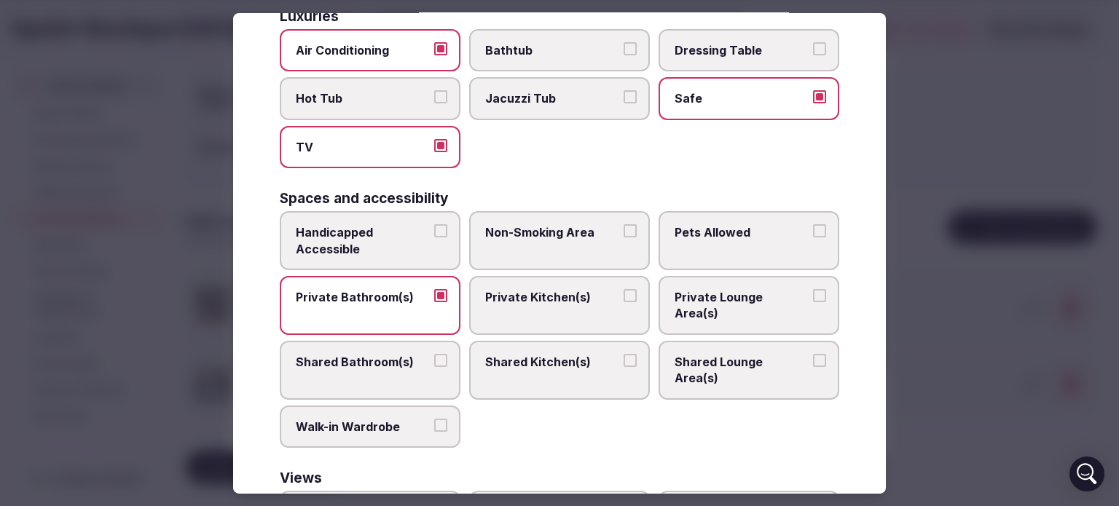
click at [623, 224] on button "Non-Smoking Area" at bounding box center [629, 230] width 13 height 13
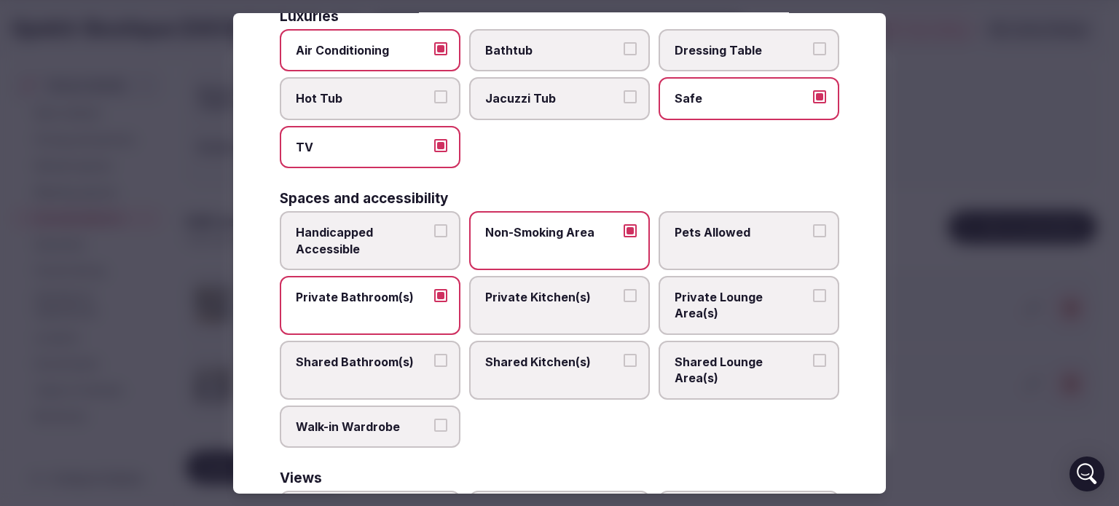
click at [813, 354] on button "Shared Lounge Area(s)" at bounding box center [819, 360] width 13 height 13
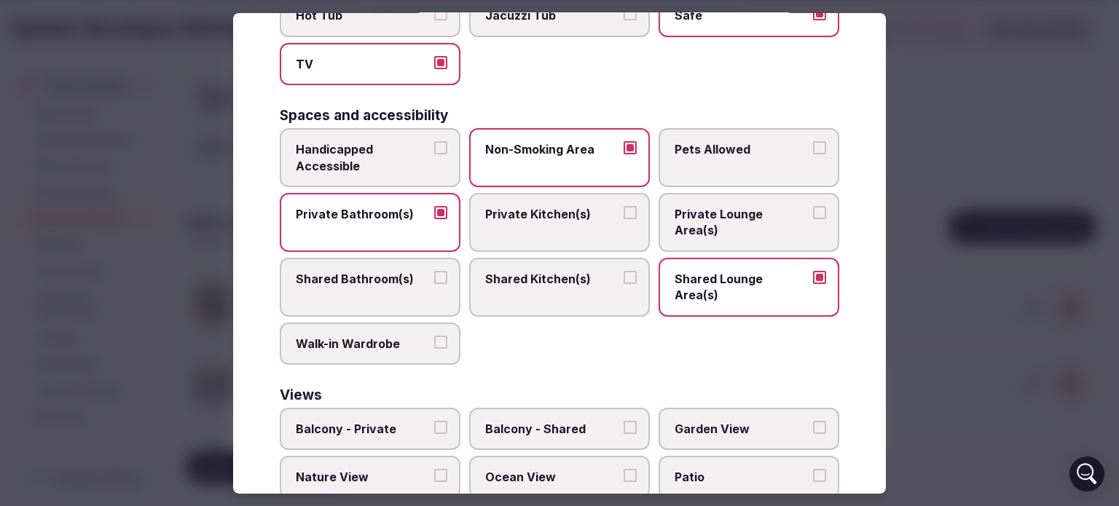
scroll to position [759, 0]
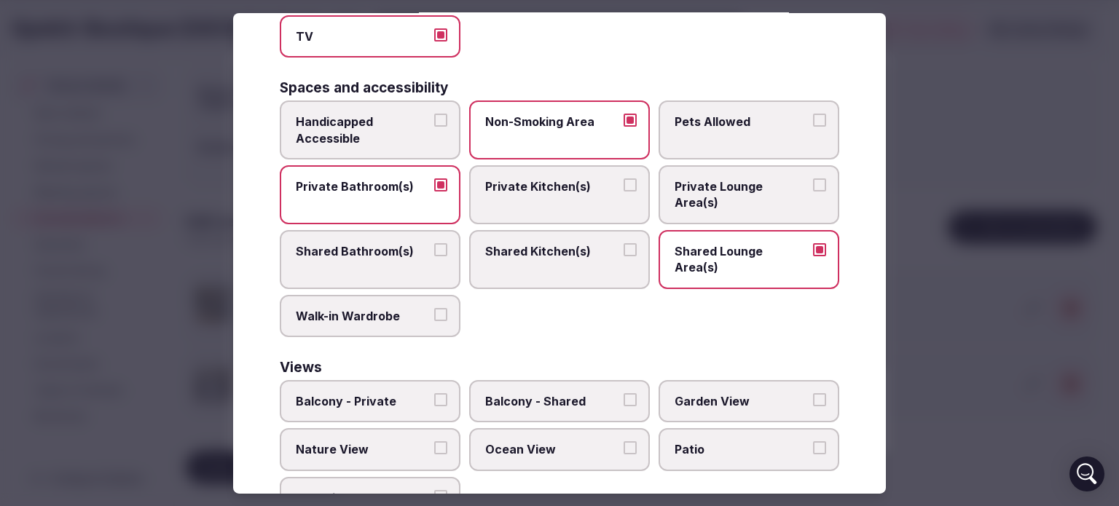
click at [434, 393] on button "Balcony - Private" at bounding box center [440, 399] width 13 height 13
click at [614, 428] on label "Ocean View" at bounding box center [559, 449] width 181 height 42
click at [623, 441] on button "Ocean View" at bounding box center [629, 447] width 13 height 13
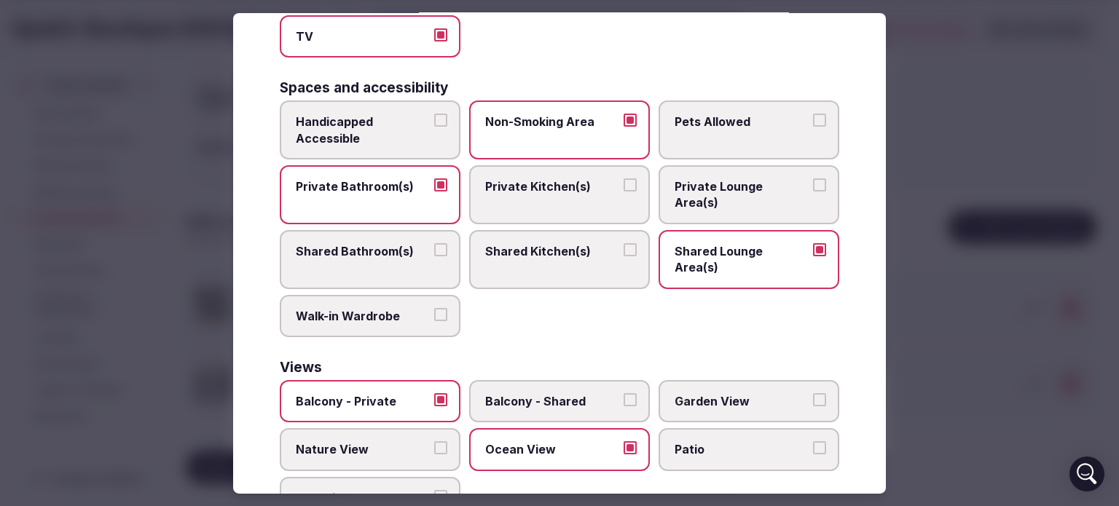
click at [443, 441] on button "Nature View" at bounding box center [440, 447] width 13 height 13
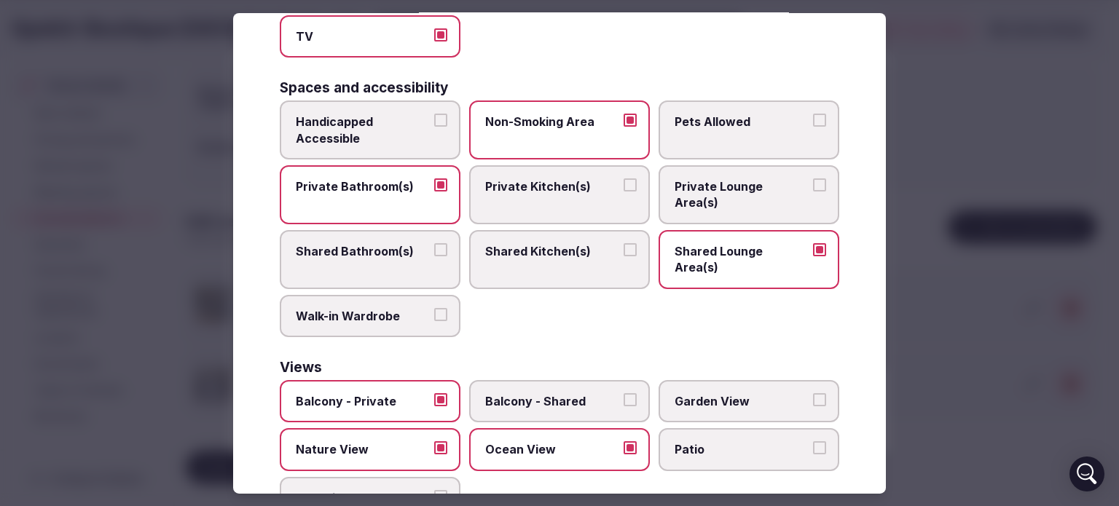
click at [440, 490] on button "Pool View" at bounding box center [440, 496] width 13 height 13
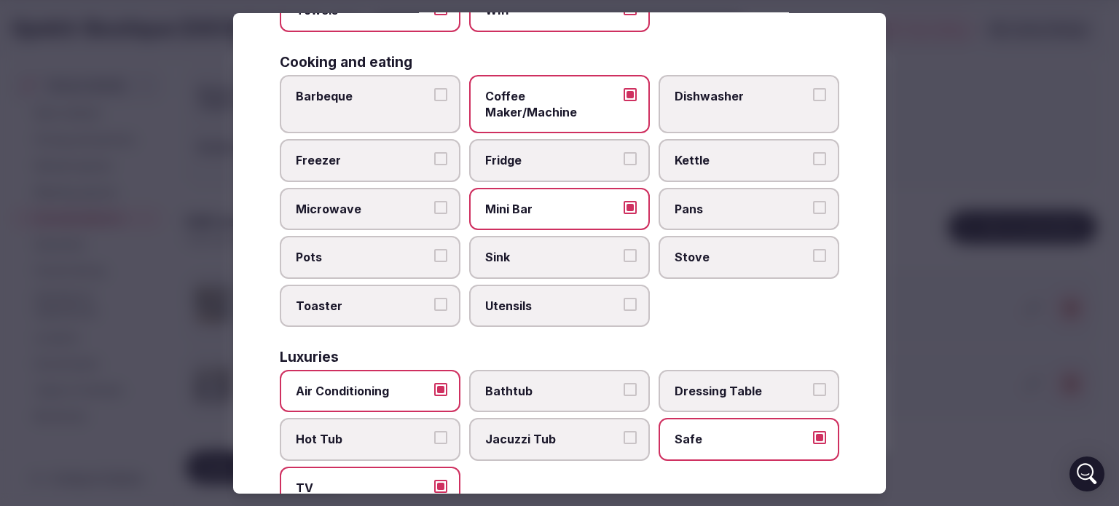
scroll to position [0, 0]
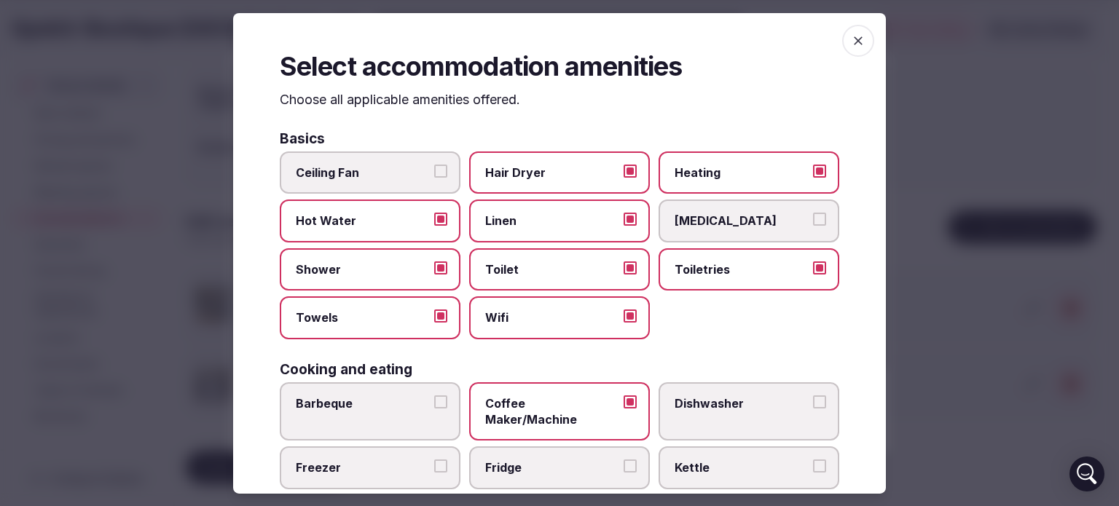
click at [842, 28] on span "button" at bounding box center [858, 40] width 32 height 32
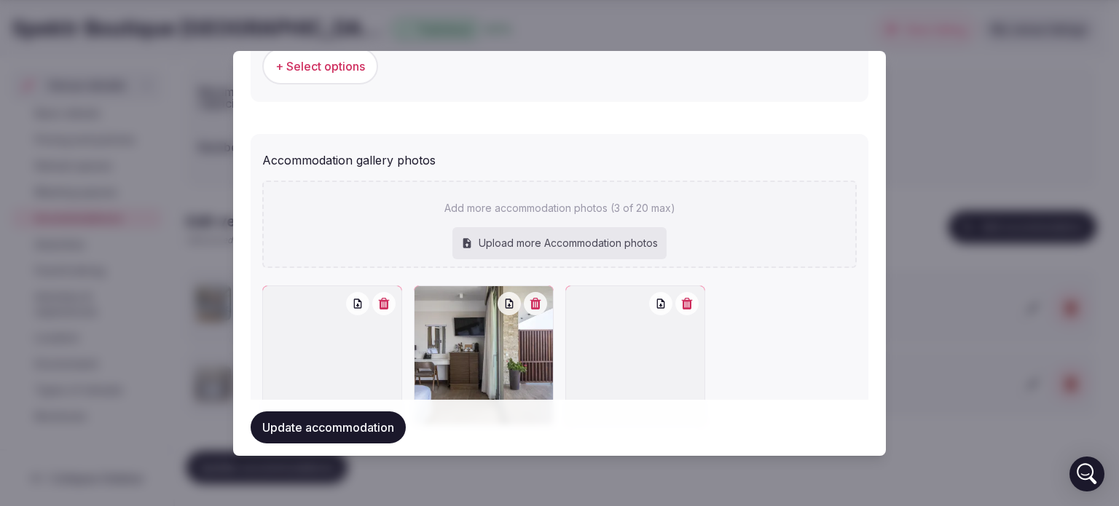
scroll to position [1597, 0]
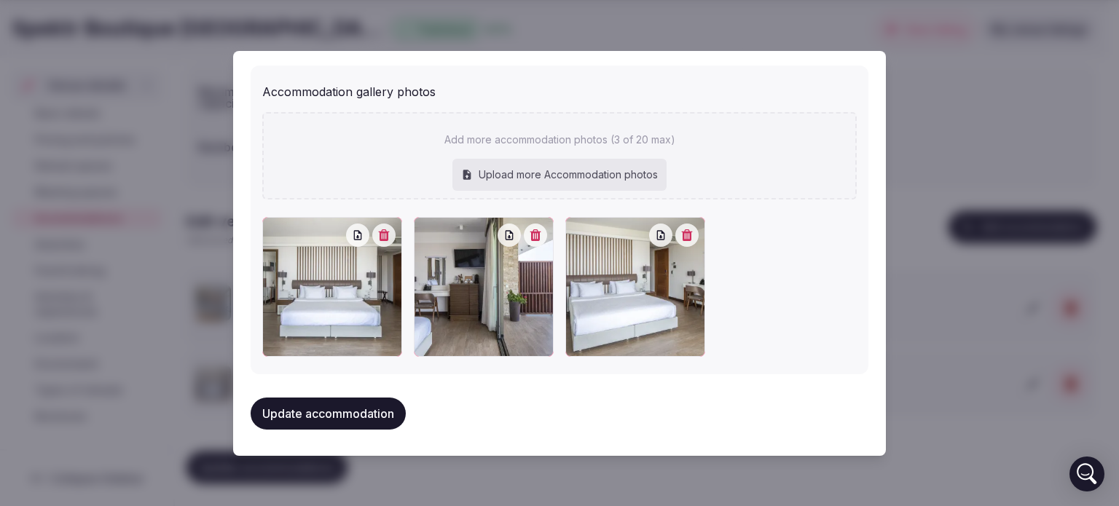
click at [554, 165] on div "Upload more Accommodation photos" at bounding box center [559, 175] width 214 height 32
type input "**********"
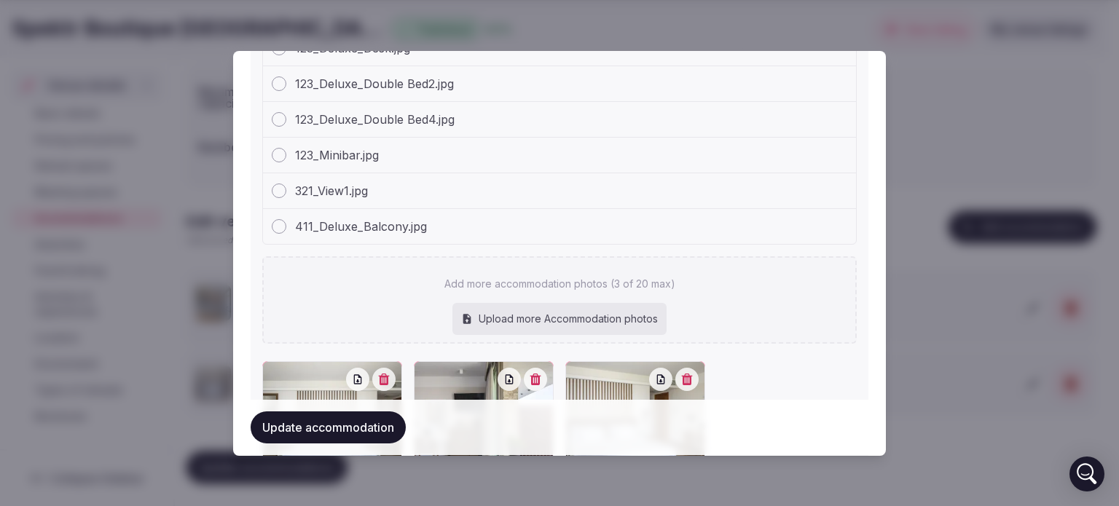
scroll to position [1929, 0]
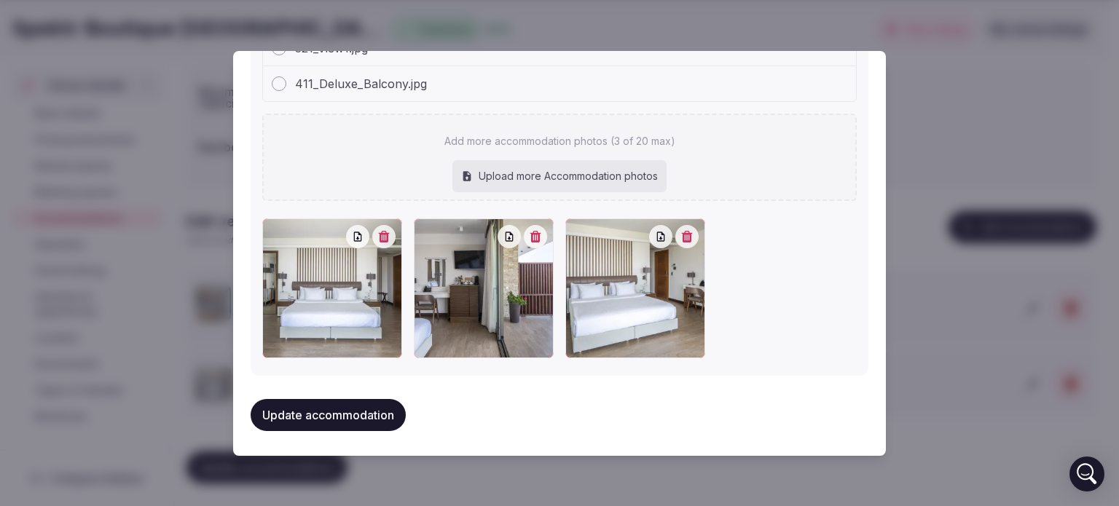
click at [530, 231] on icon "button" at bounding box center [535, 237] width 11 height 12
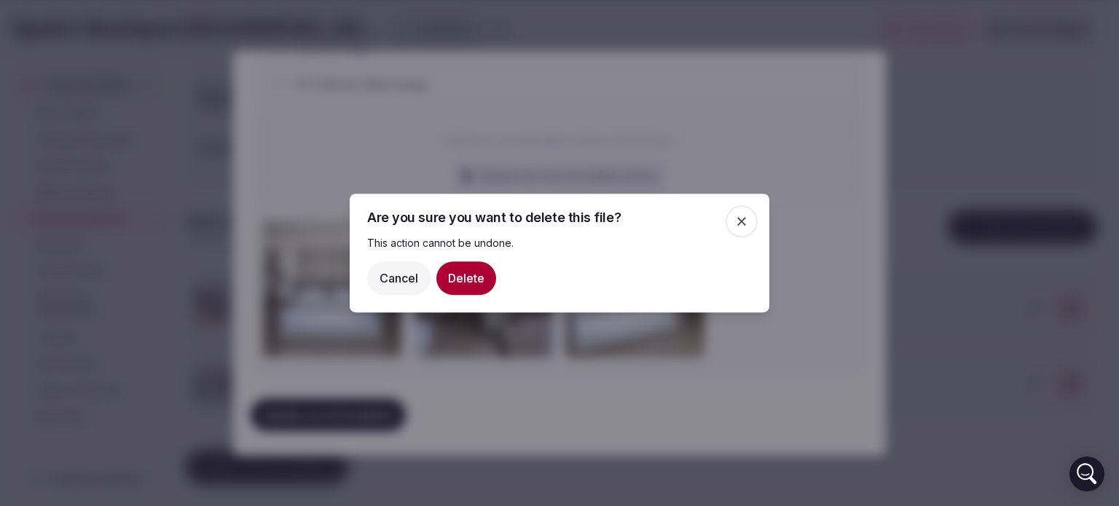
click at [469, 269] on button "Delete" at bounding box center [466, 278] width 60 height 34
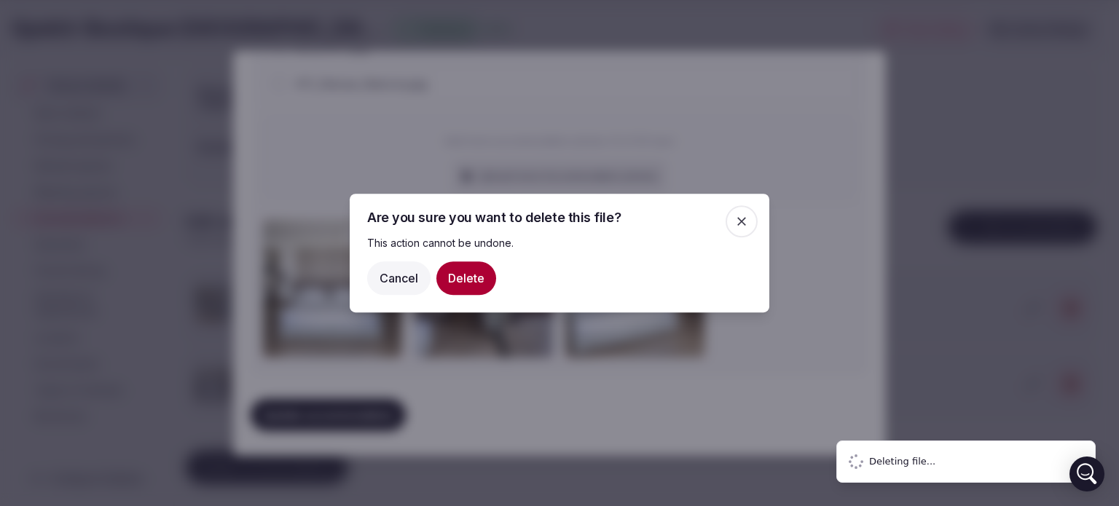
type input "**********"
type textarea "**********"
type input "**"
type input "*"
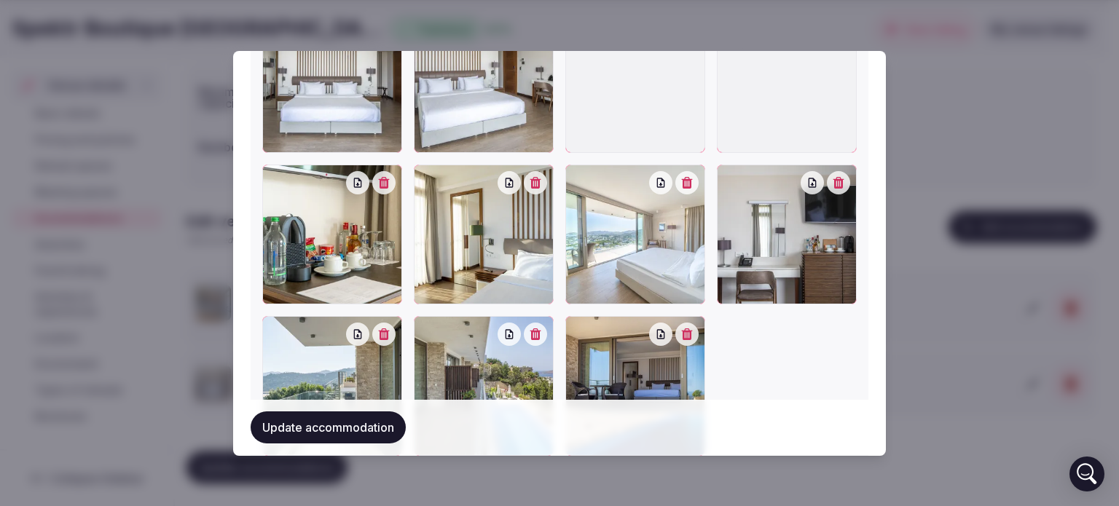
scroll to position [1817, 0]
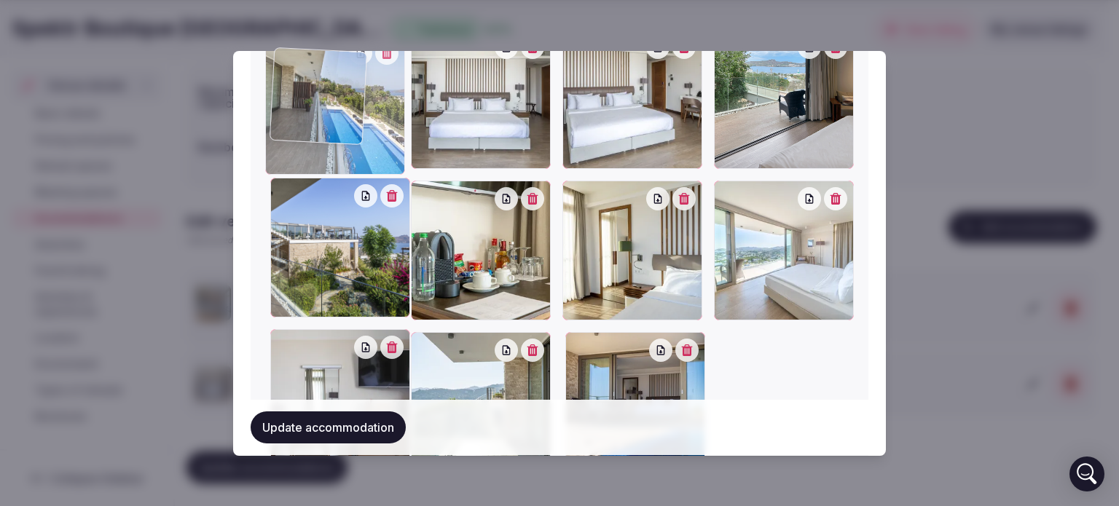
drag, startPoint x: 493, startPoint y: 384, endPoint x: 354, endPoint y: 130, distance: 289.8
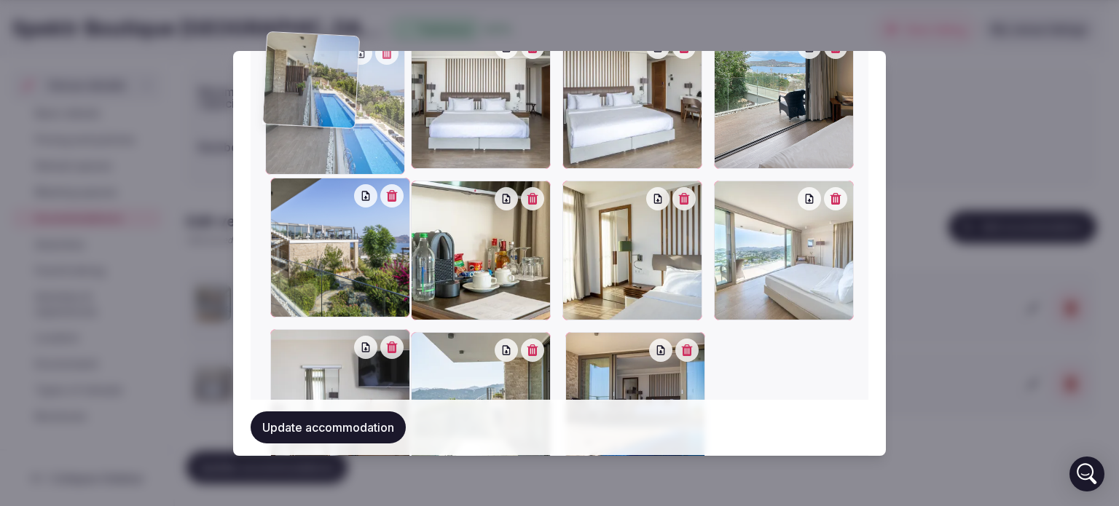
click at [354, 128] on div at bounding box center [335, 105] width 140 height 140
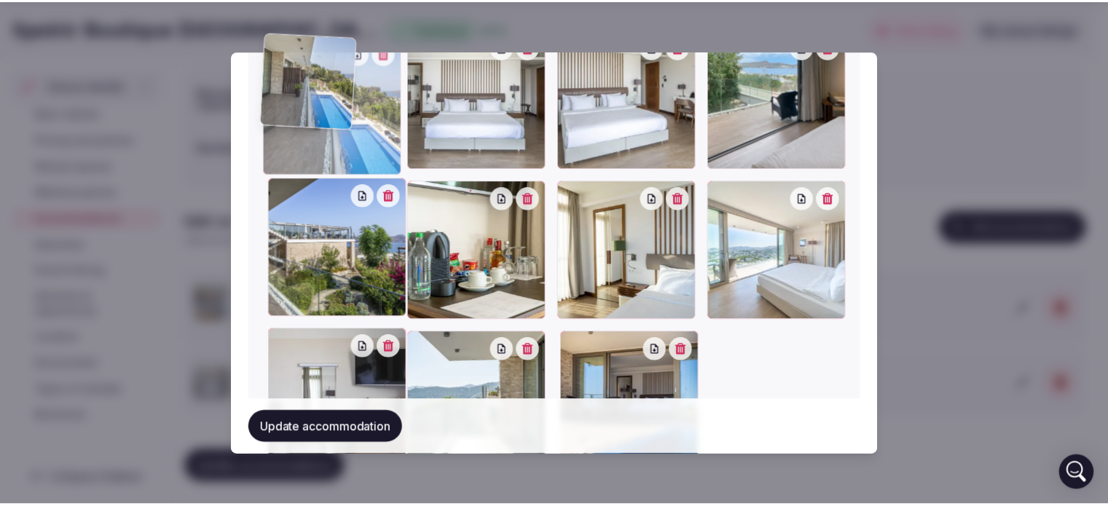
scroll to position [1795, 0]
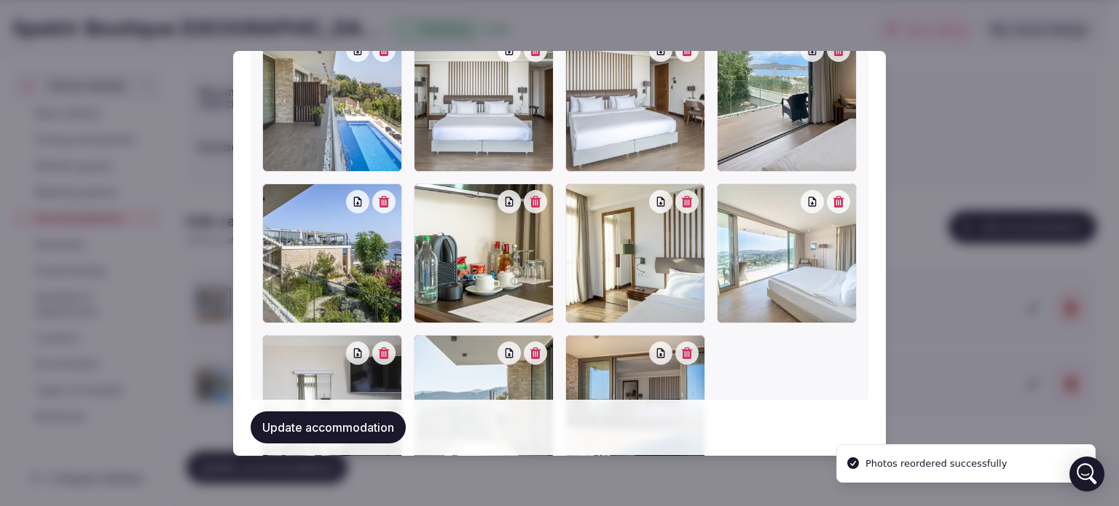
click at [335, 435] on button "Update accommodation" at bounding box center [328, 428] width 155 height 32
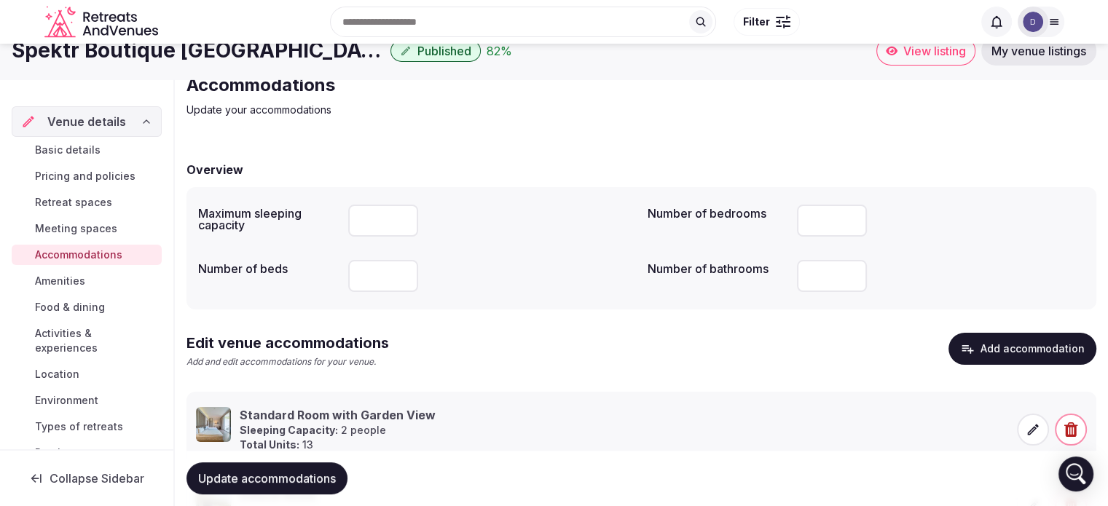
scroll to position [0, 0]
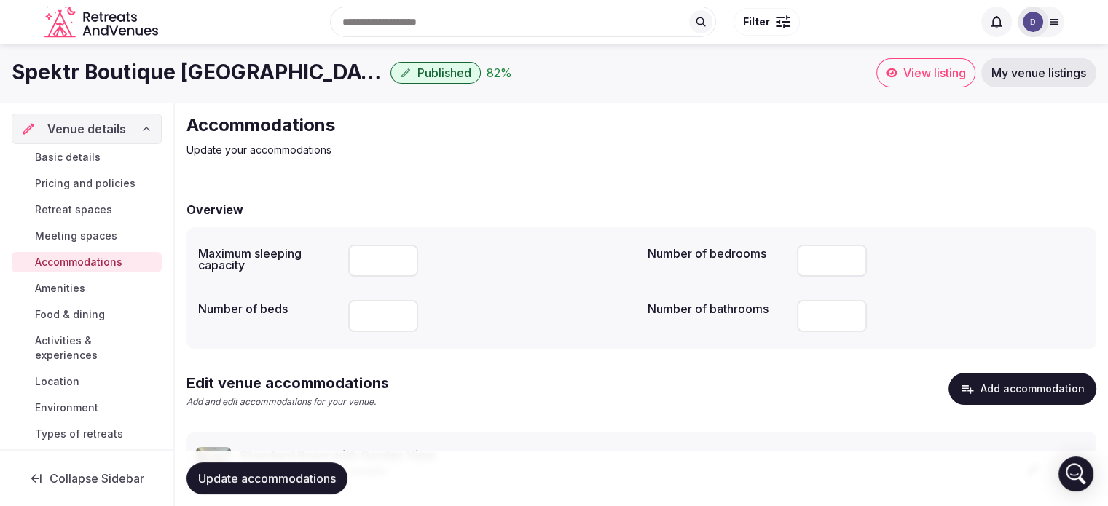
click at [374, 261] on input "number" at bounding box center [383, 261] width 70 height 32
type input "**"
click at [366, 310] on input "number" at bounding box center [383, 316] width 70 height 32
type input "**"
click at [814, 314] on input "number" at bounding box center [832, 316] width 70 height 32
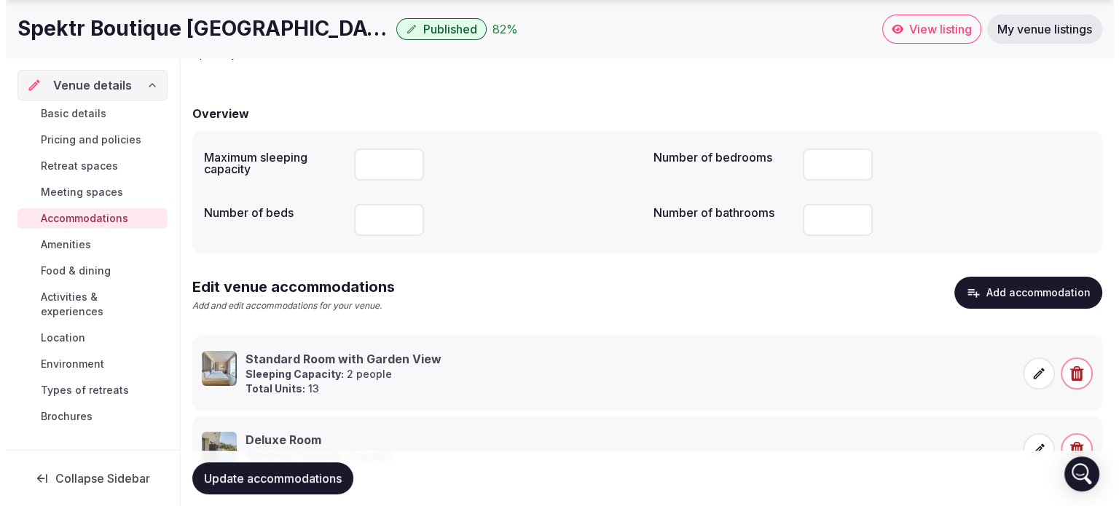
scroll to position [162, 0]
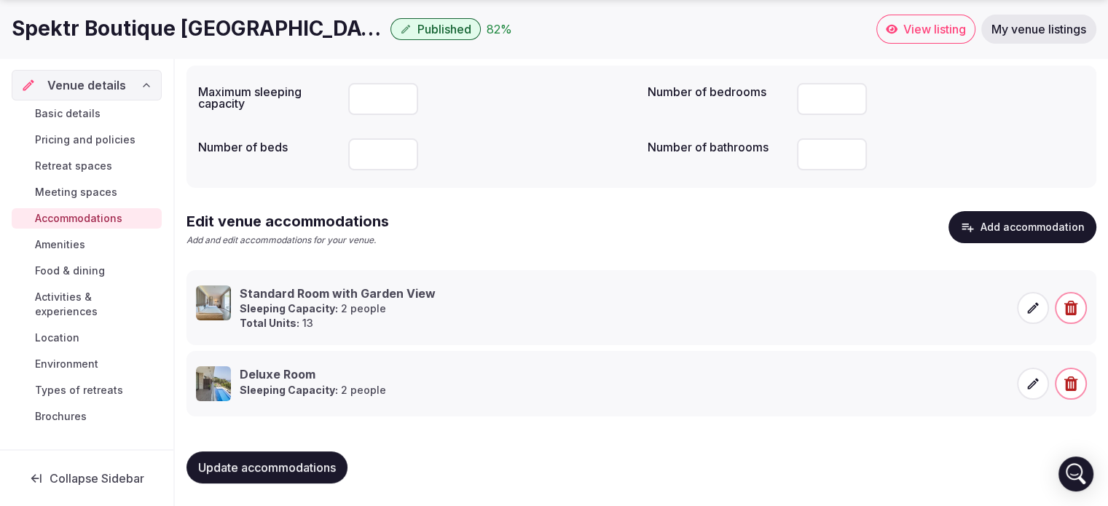
type input "**"
click at [280, 465] on span "Update accommodations" at bounding box center [267, 467] width 138 height 15
click at [1014, 235] on button "Add accommodation" at bounding box center [1022, 227] width 148 height 32
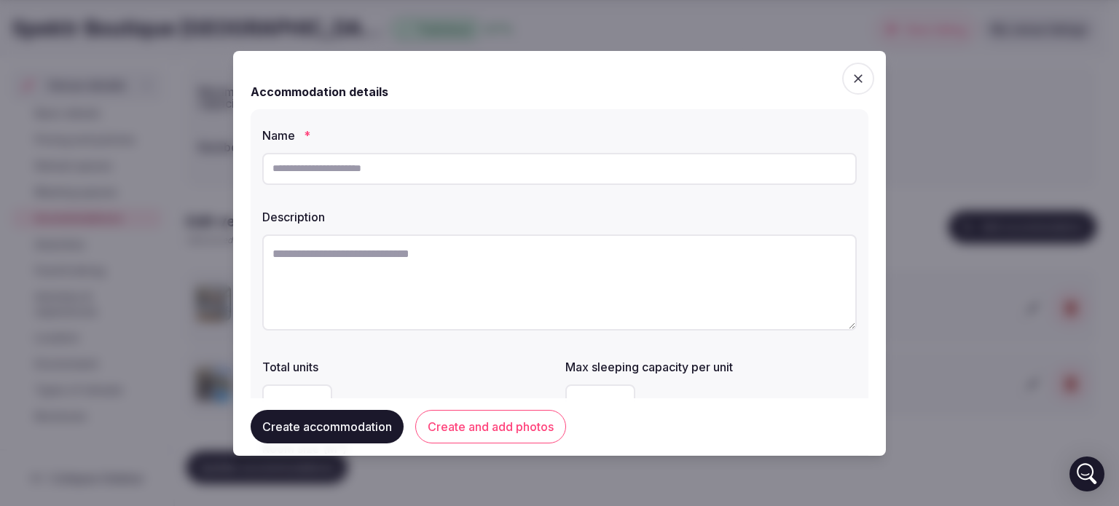
click at [431, 166] on input "text" at bounding box center [559, 169] width 594 height 32
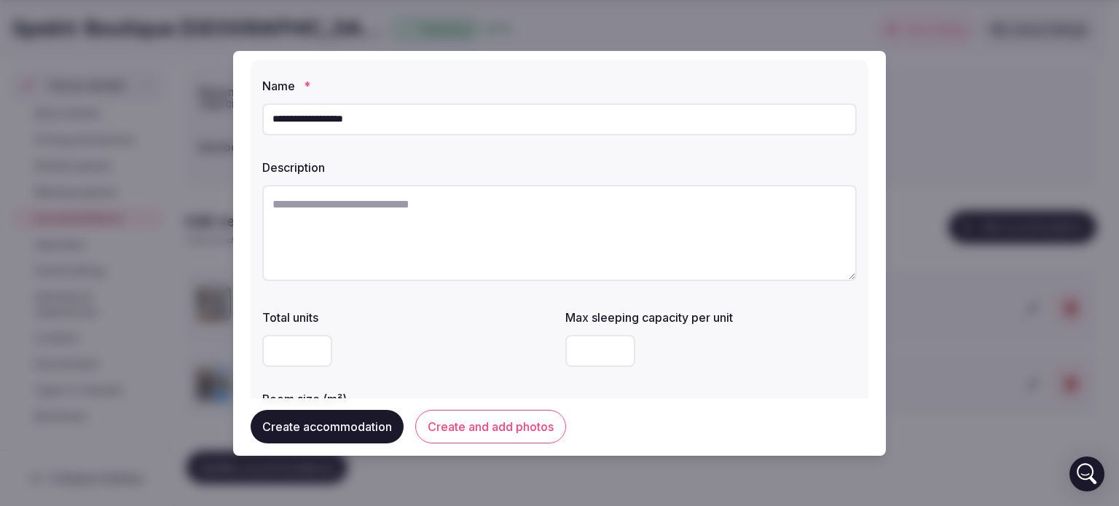
scroll to position [52, 0]
type input "**********"
click at [293, 349] on input "number" at bounding box center [297, 349] width 70 height 32
type input "*"
click at [595, 345] on input "number" at bounding box center [600, 349] width 70 height 32
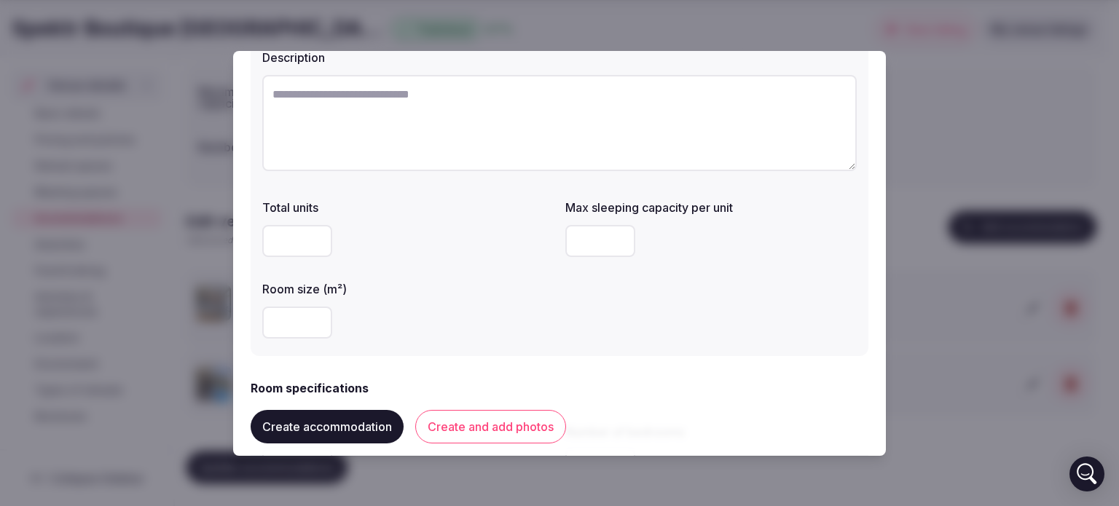
scroll to position [160, 0]
type input "*"
click at [280, 320] on input "number" at bounding box center [297, 322] width 70 height 32
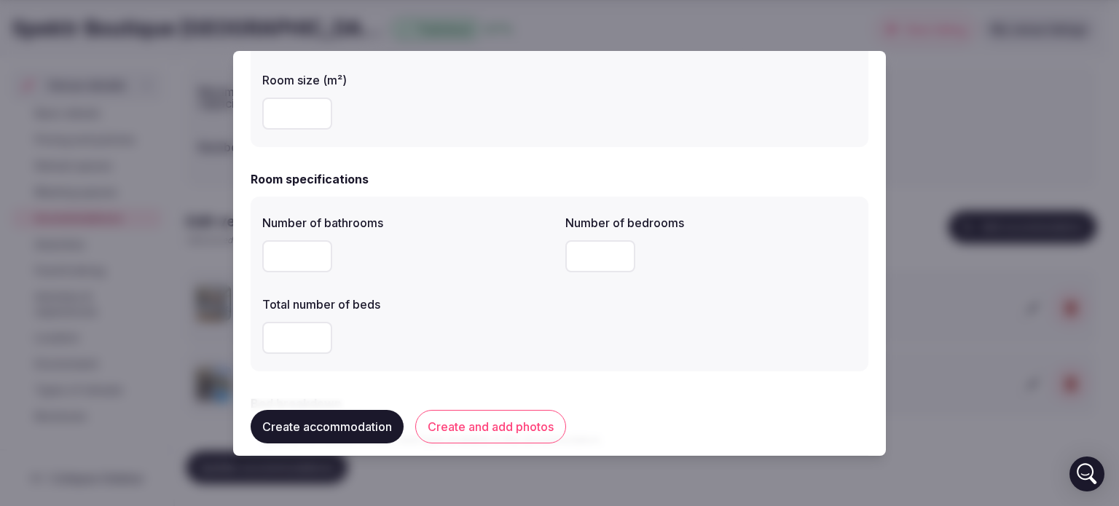
scroll to position [369, 0]
type input "**"
click at [288, 247] on input "*" at bounding box center [297, 256] width 70 height 32
type input "*"
click at [288, 337] on input "number" at bounding box center [297, 337] width 70 height 32
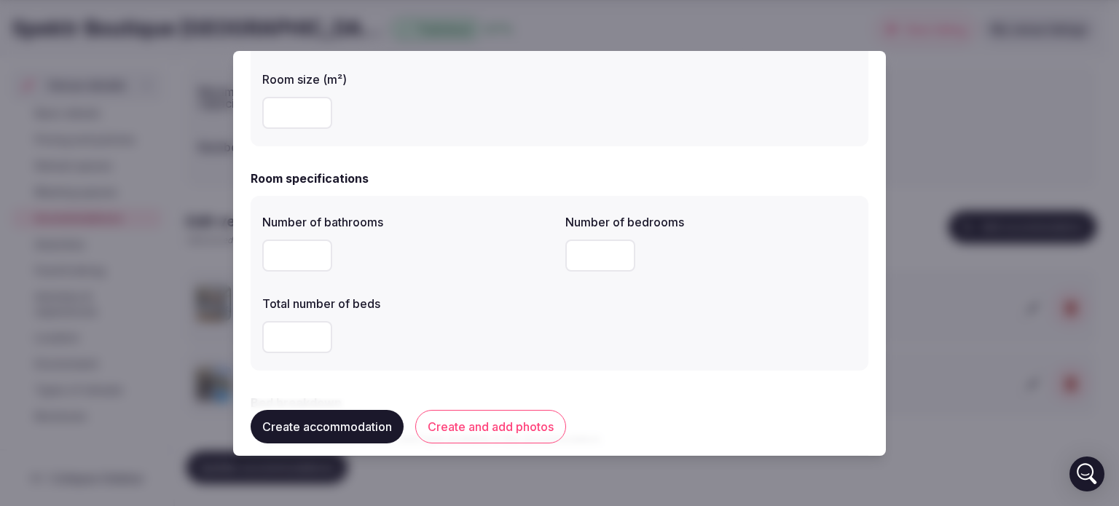
type input "*"
click at [579, 248] on input "number" at bounding box center [600, 256] width 70 height 32
type input "*"
click at [527, 318] on div "*" at bounding box center [407, 337] width 291 height 44
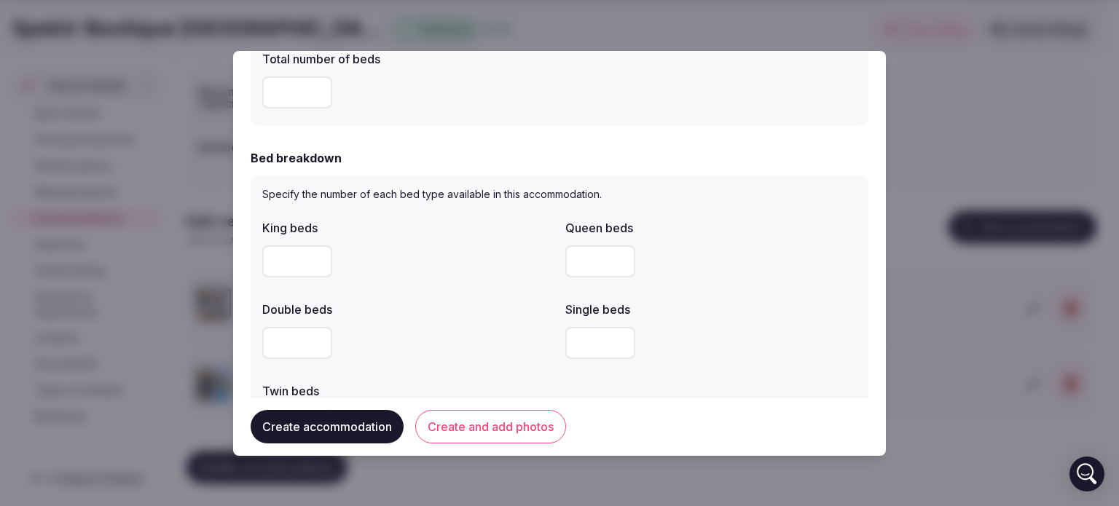
scroll to position [615, 0]
click at [277, 263] on input "number" at bounding box center [297, 261] width 70 height 32
type input "*"
click at [390, 281] on div "*" at bounding box center [407, 261] width 291 height 44
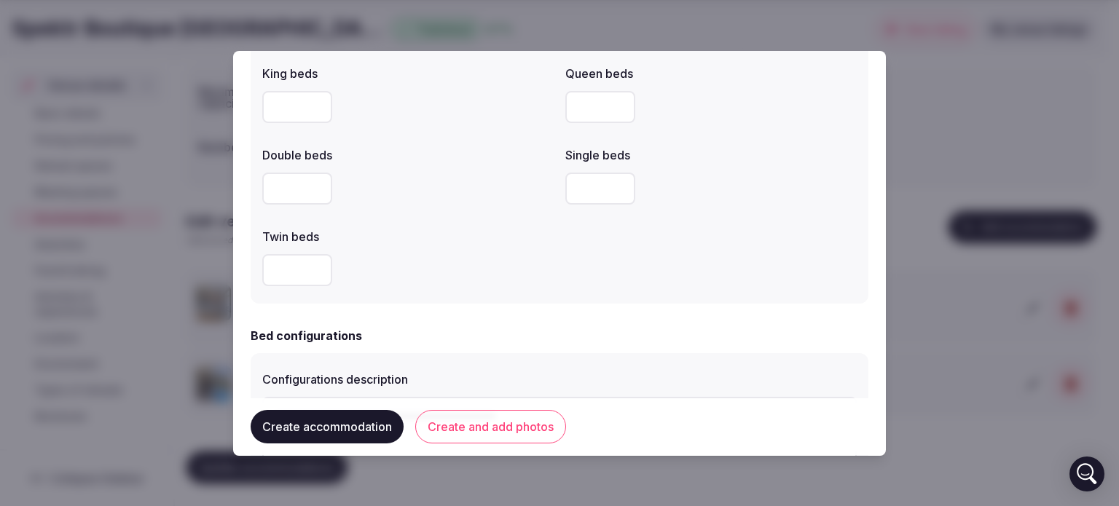
scroll to position [763, 0]
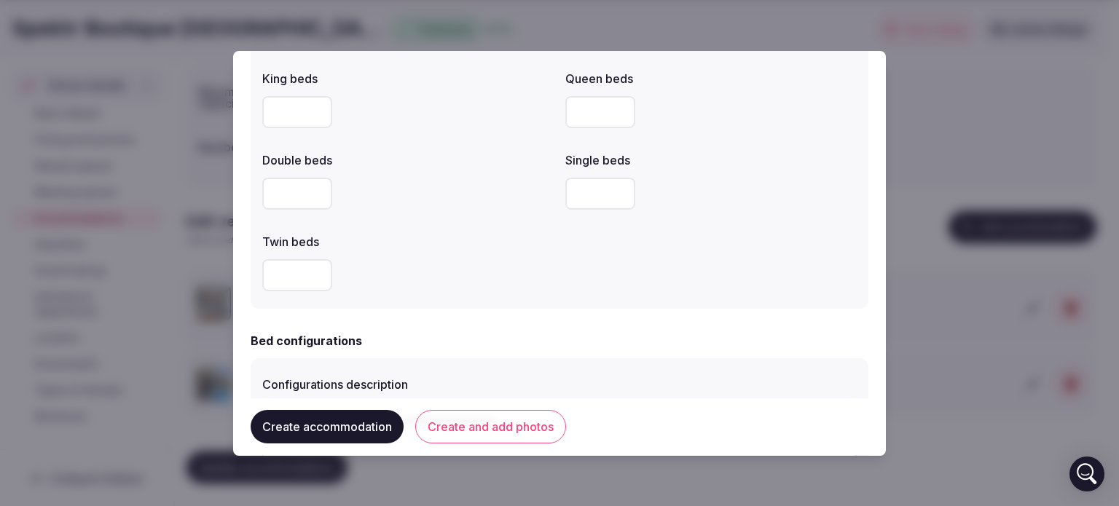
click at [583, 106] on input "number" at bounding box center [600, 112] width 70 height 32
type input "*"
click at [479, 250] on div "Twin beds" at bounding box center [407, 262] width 291 height 70
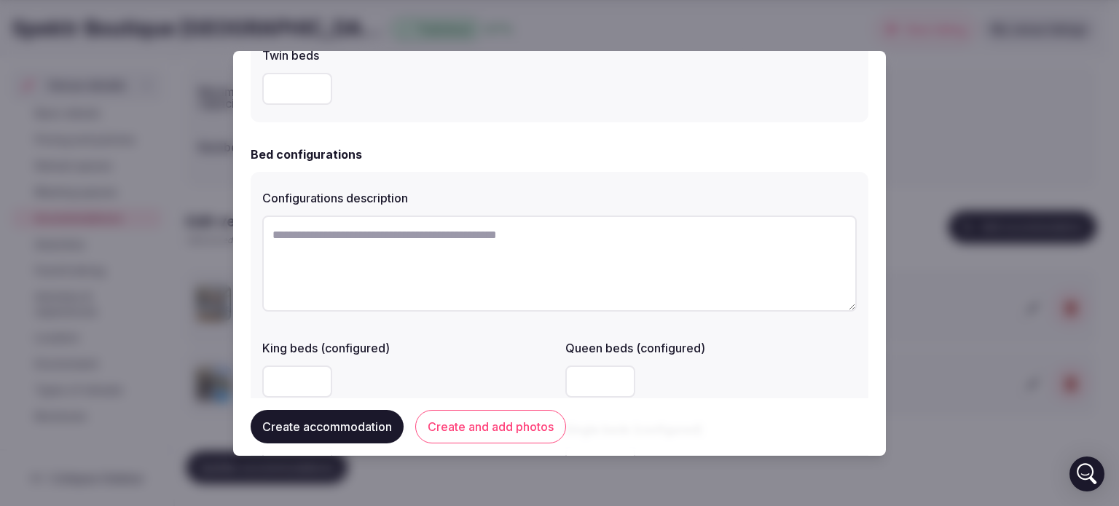
scroll to position [1008, 0]
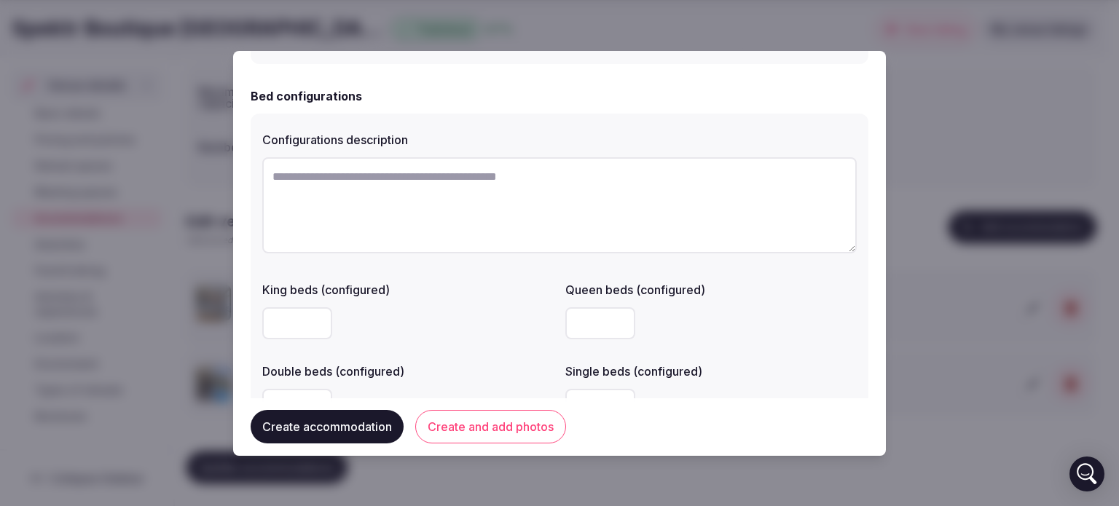
click at [330, 175] on textarea at bounding box center [559, 205] width 594 height 96
type textarea "*"
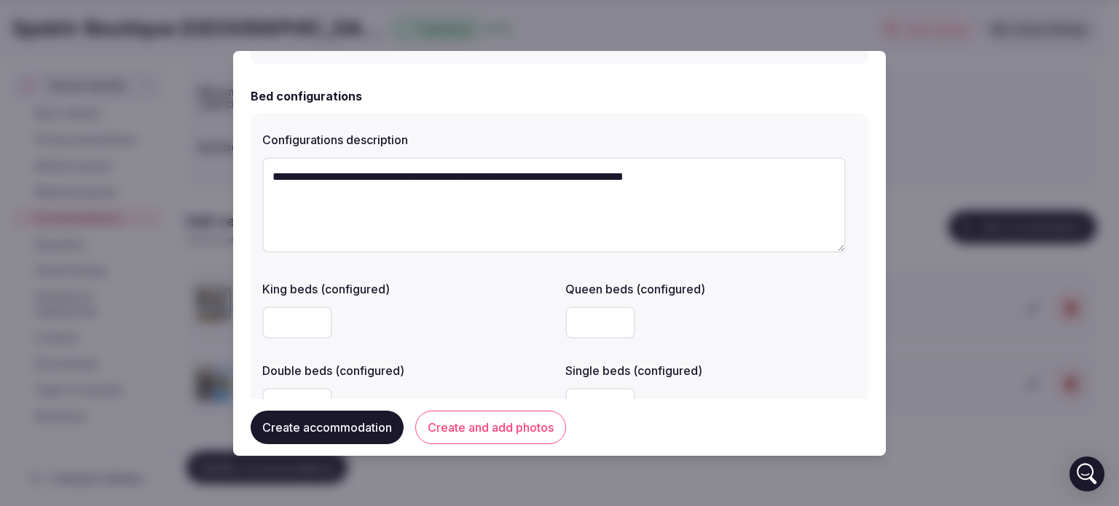
type textarea "**********"
click at [282, 315] on input "*" at bounding box center [297, 323] width 70 height 32
type input "*"
click at [583, 323] on input "number" at bounding box center [600, 323] width 70 height 32
type input "*"
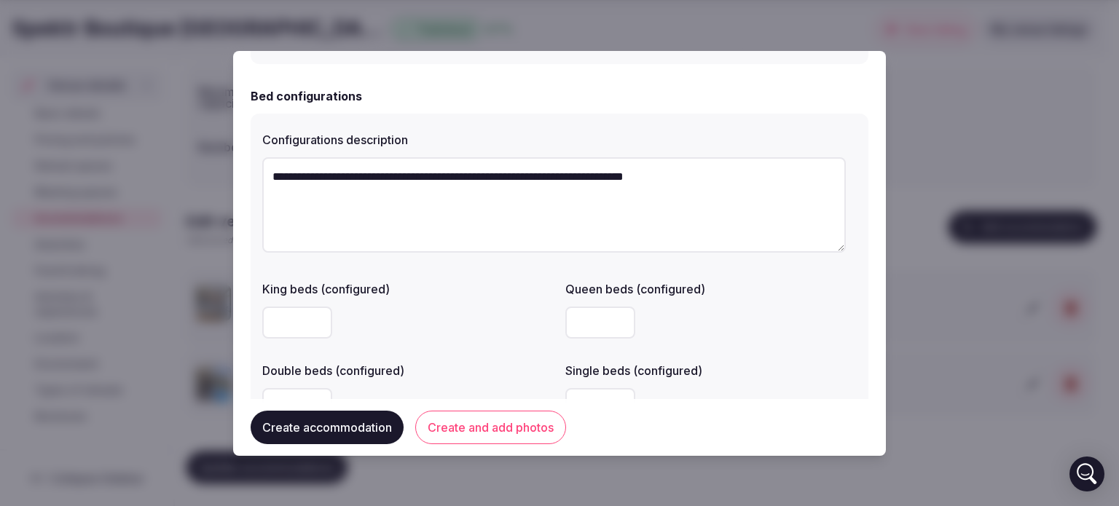
click at [475, 334] on div "*" at bounding box center [407, 323] width 291 height 32
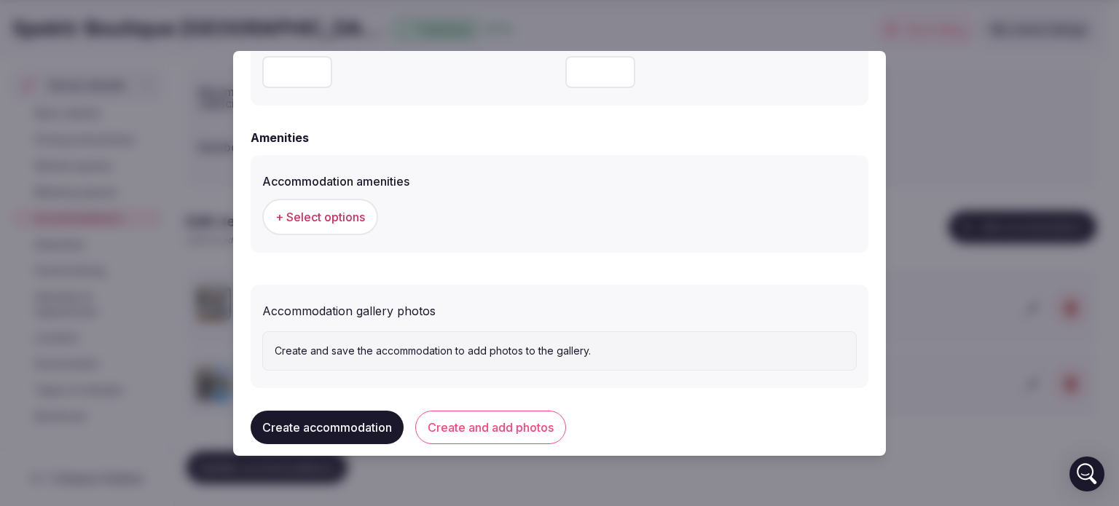
scroll to position [1342, 0]
click at [318, 220] on span "+ Select options" at bounding box center [320, 216] width 90 height 16
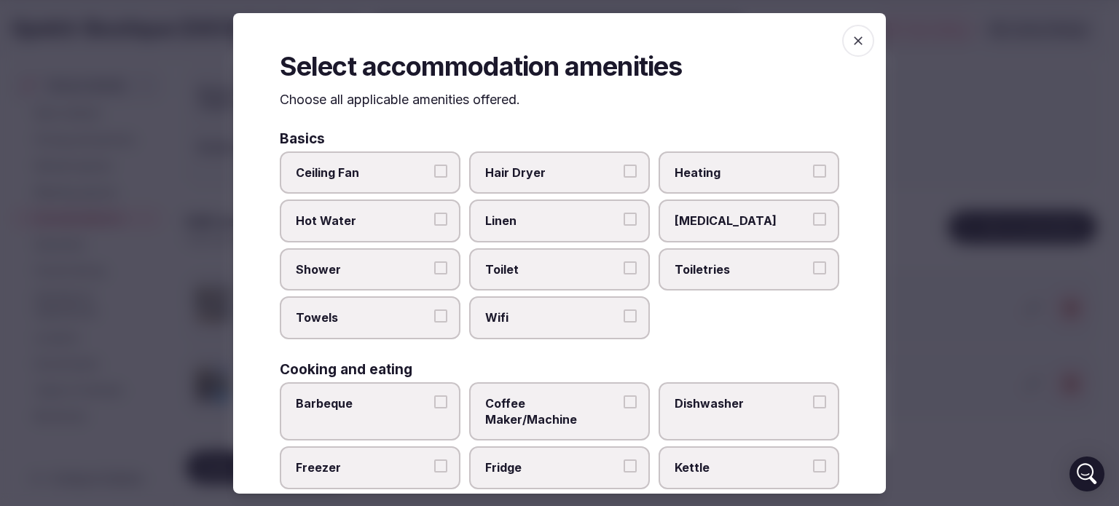
click at [434, 219] on button "Hot Water" at bounding box center [440, 219] width 13 height 13
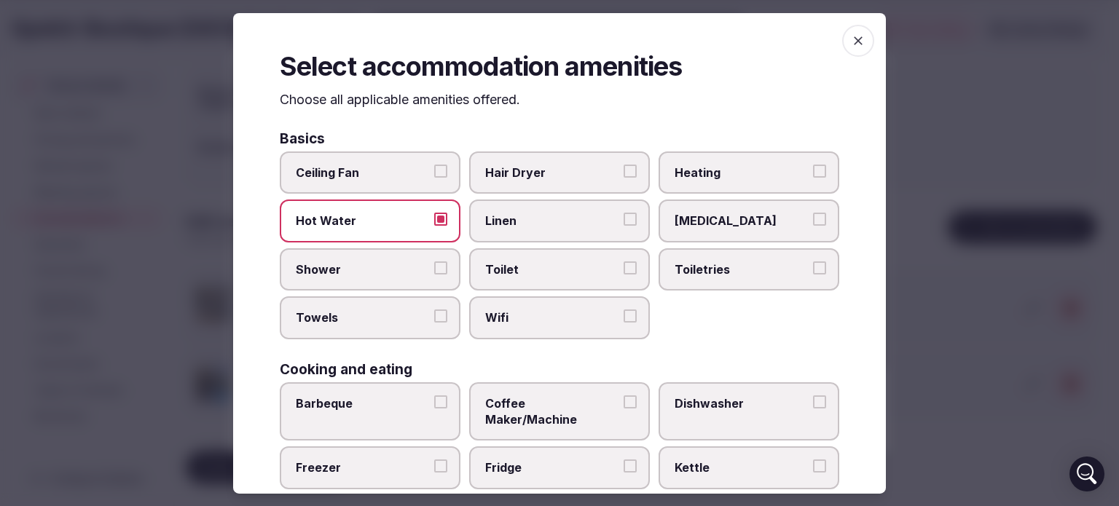
click at [439, 267] on button "Shower" at bounding box center [440, 267] width 13 height 13
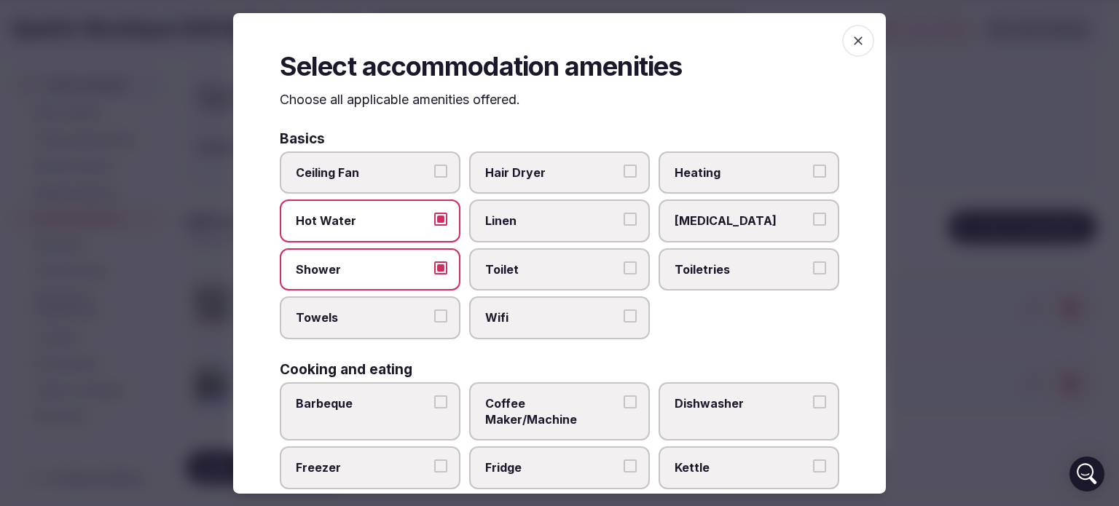
click at [436, 312] on button "Towels" at bounding box center [440, 316] width 13 height 13
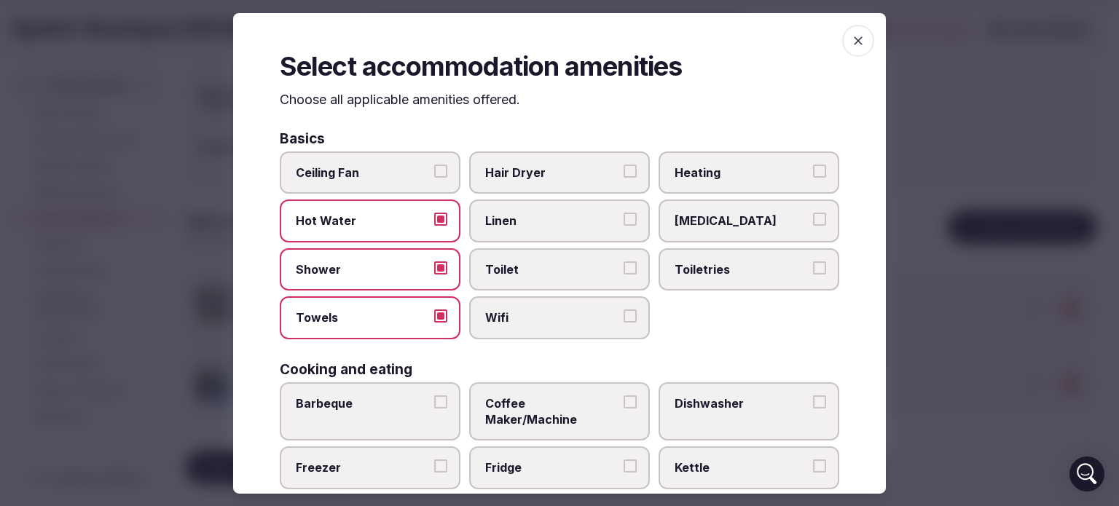
click at [623, 171] on button "Hair Dryer" at bounding box center [629, 171] width 13 height 13
click at [623, 228] on label "Linen" at bounding box center [559, 221] width 181 height 42
click at [623, 226] on button "Linen" at bounding box center [629, 219] width 13 height 13
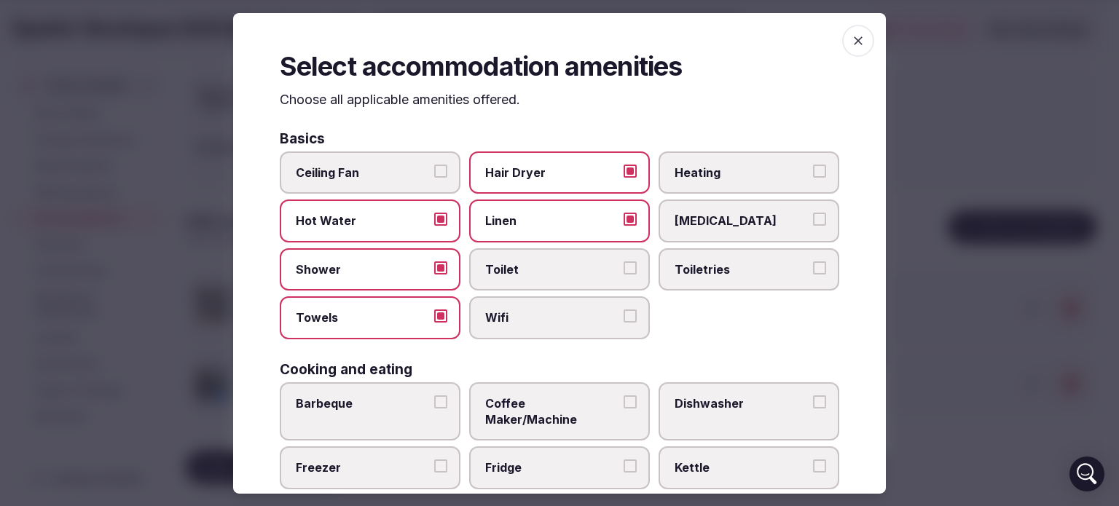
click at [623, 267] on button "Toilet" at bounding box center [629, 267] width 13 height 13
click at [625, 314] on button "Wifi" at bounding box center [629, 316] width 13 height 13
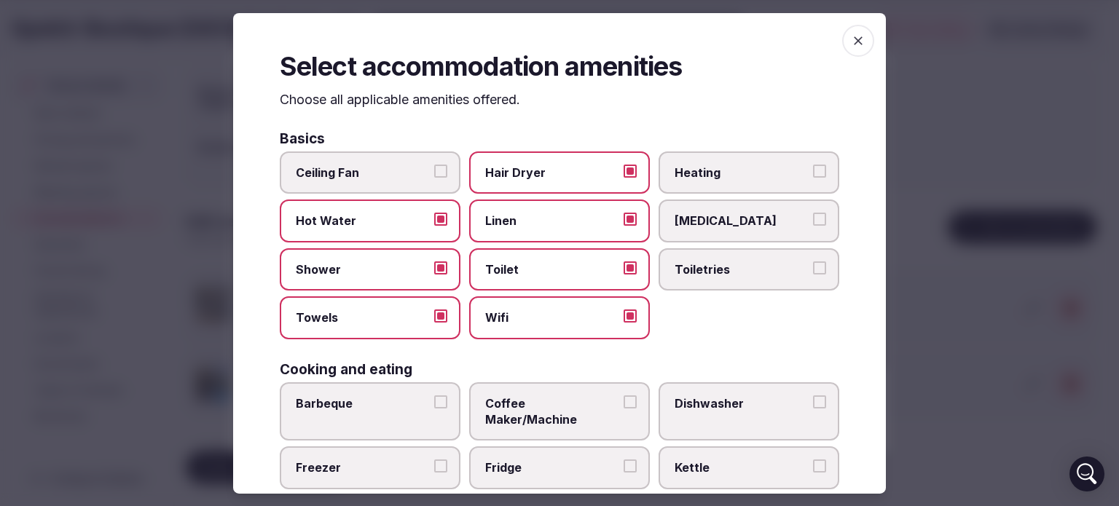
click at [813, 174] on button "Heating" at bounding box center [819, 171] width 13 height 13
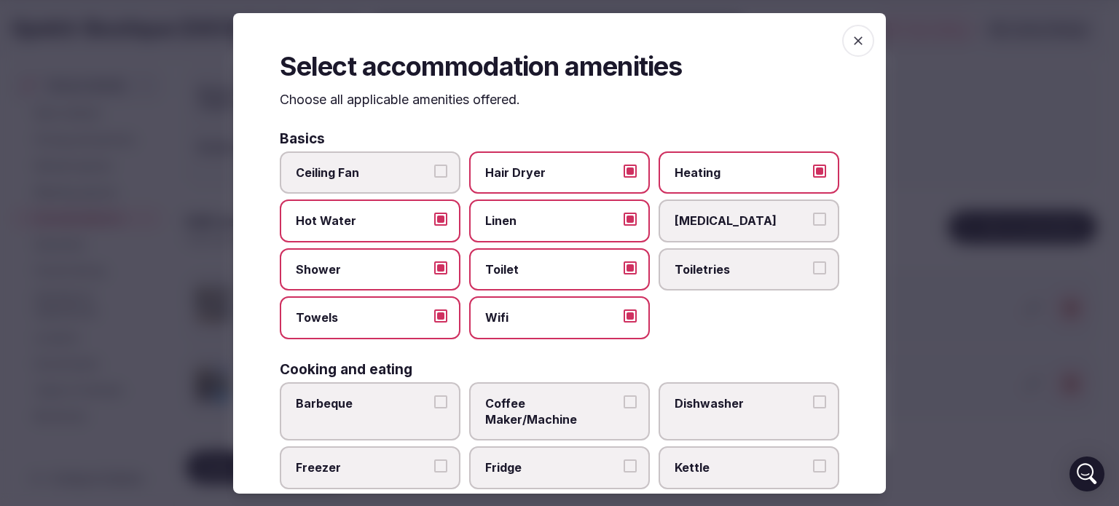
click at [813, 271] on button "Toiletries" at bounding box center [819, 267] width 13 height 13
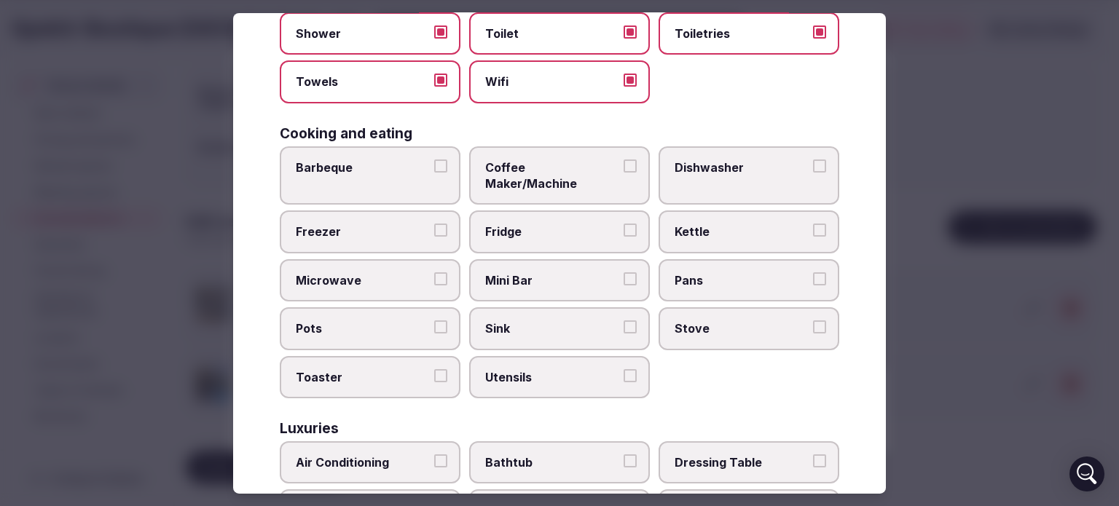
scroll to position [236, 0]
click at [626, 272] on button "Mini Bar" at bounding box center [629, 278] width 13 height 13
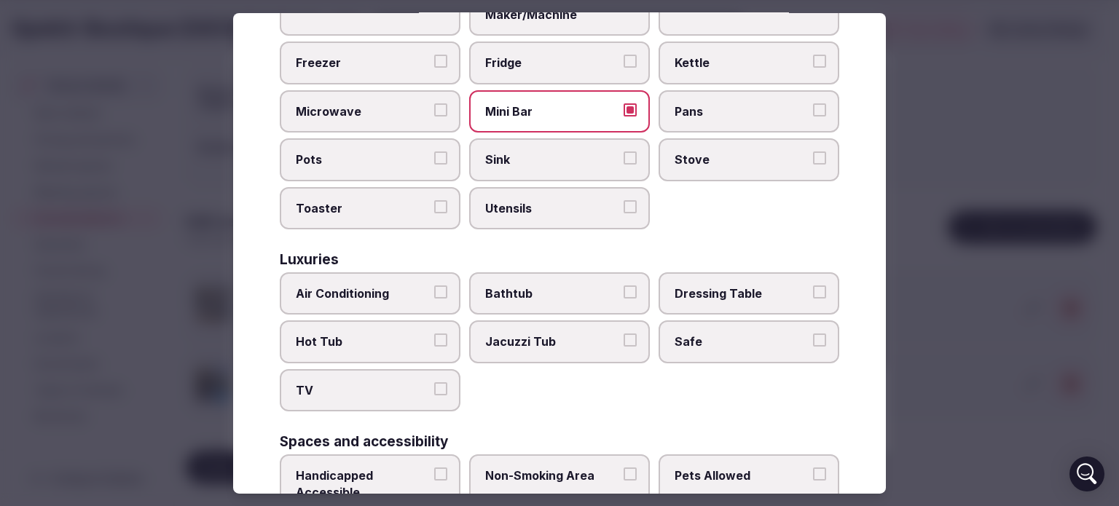
scroll to position [406, 0]
click at [436, 284] on button "Air Conditioning" at bounding box center [440, 290] width 13 height 13
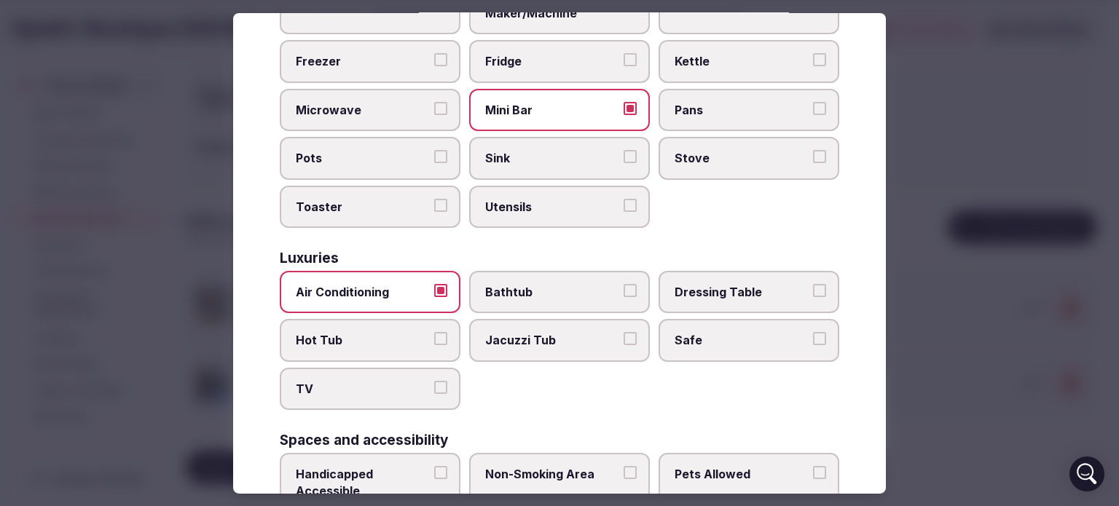
click at [436, 381] on button "TV" at bounding box center [440, 387] width 13 height 13
click at [813, 332] on button "Safe" at bounding box center [819, 338] width 13 height 13
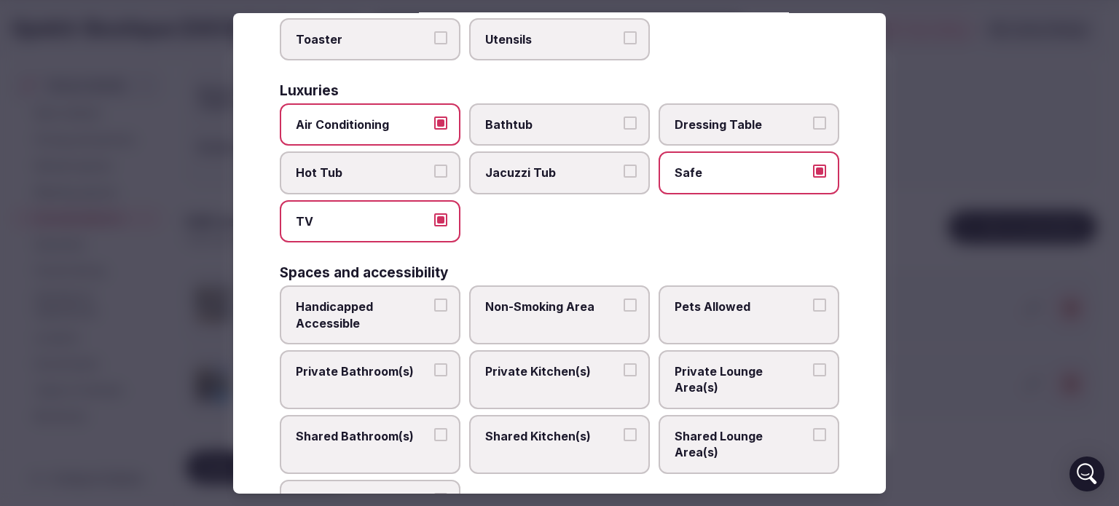
scroll to position [583, 0]
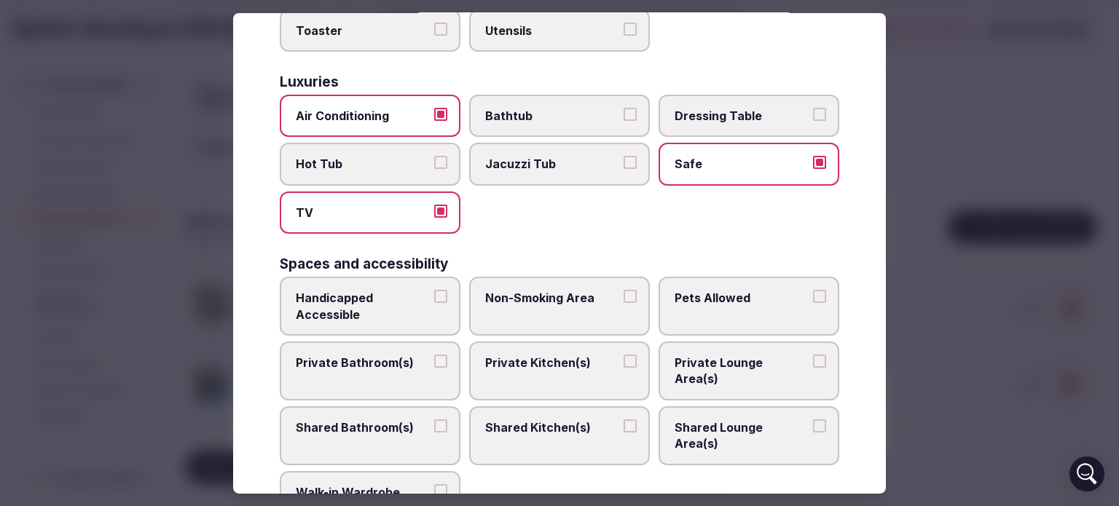
click at [428, 342] on label "Private Bathroom(s)" at bounding box center [370, 371] width 181 height 59
click at [434, 355] on button "Private Bathroom(s)" at bounding box center [440, 361] width 13 height 13
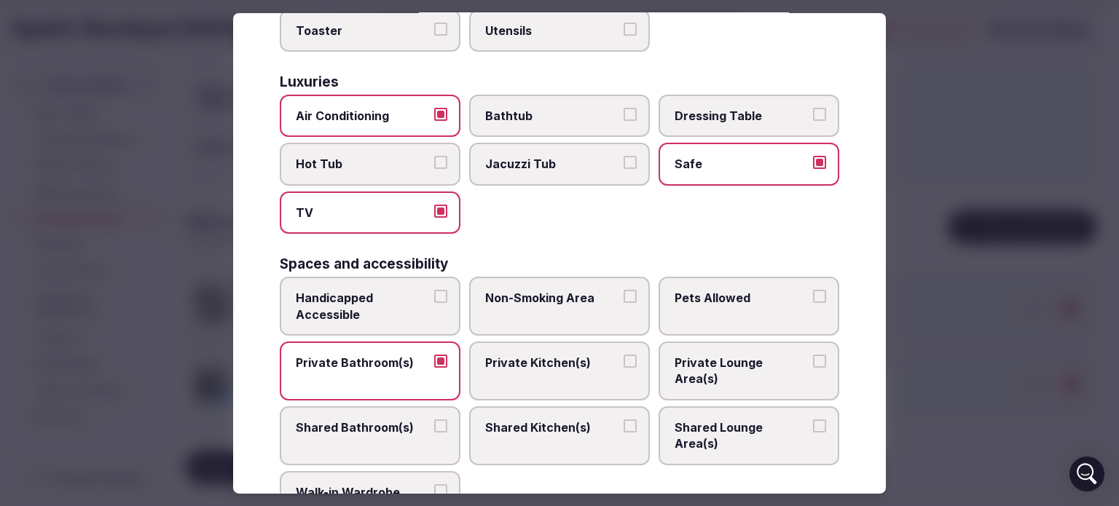
click at [623, 290] on button "Non-Smoking Area" at bounding box center [629, 296] width 13 height 13
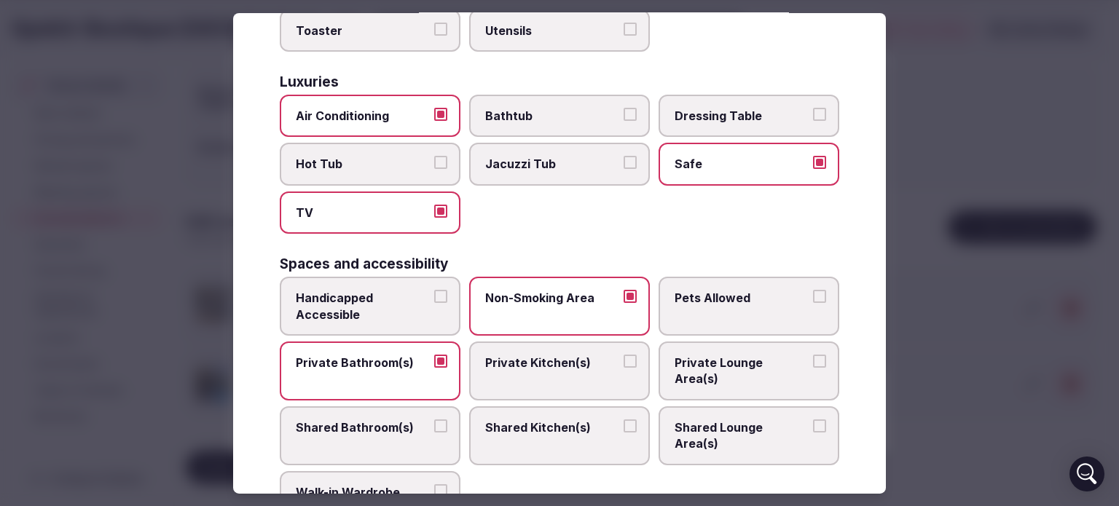
click at [813, 290] on button "Pets Allowed" at bounding box center [819, 296] width 13 height 13
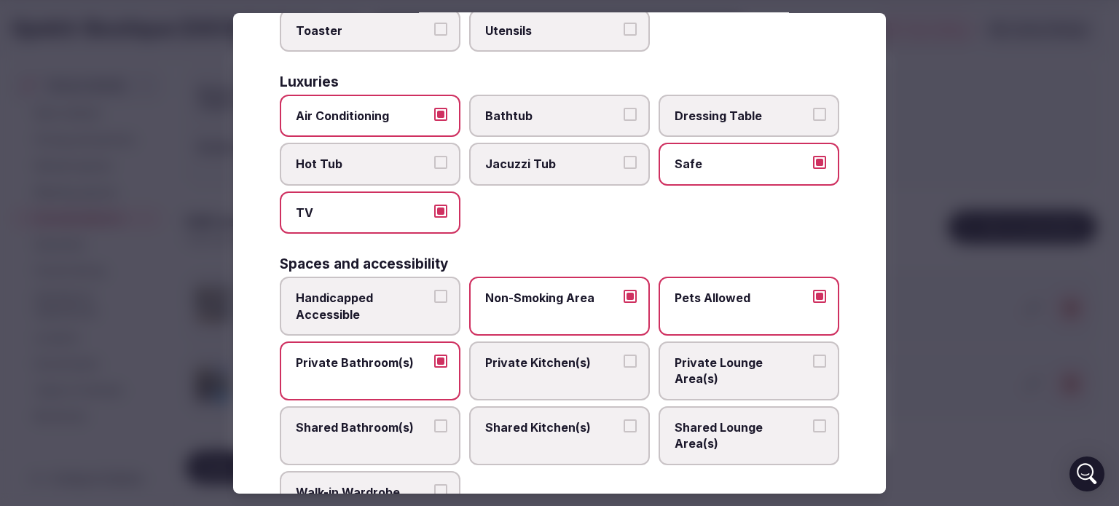
click at [813, 420] on button "Shared Lounge Area(s)" at bounding box center [819, 426] width 13 height 13
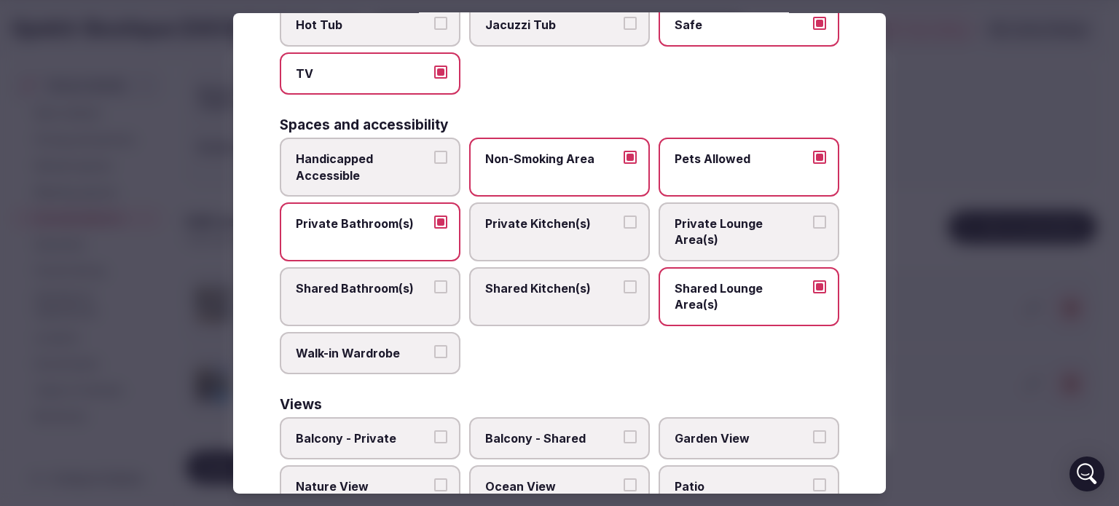
scroll to position [759, 0]
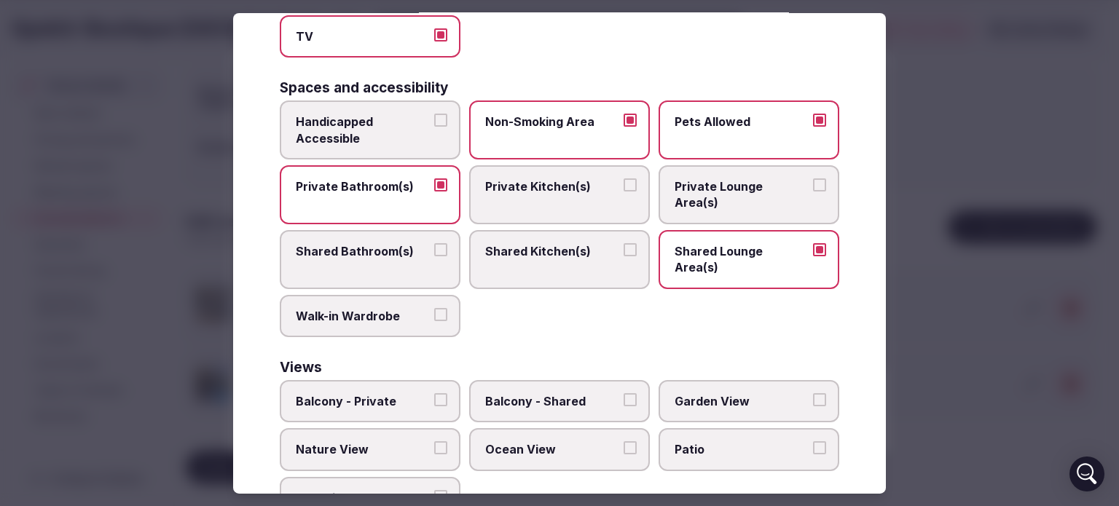
click at [437, 393] on button "Balcony - Private" at bounding box center [440, 399] width 13 height 13
click at [623, 441] on button "Ocean View" at bounding box center [629, 447] width 13 height 13
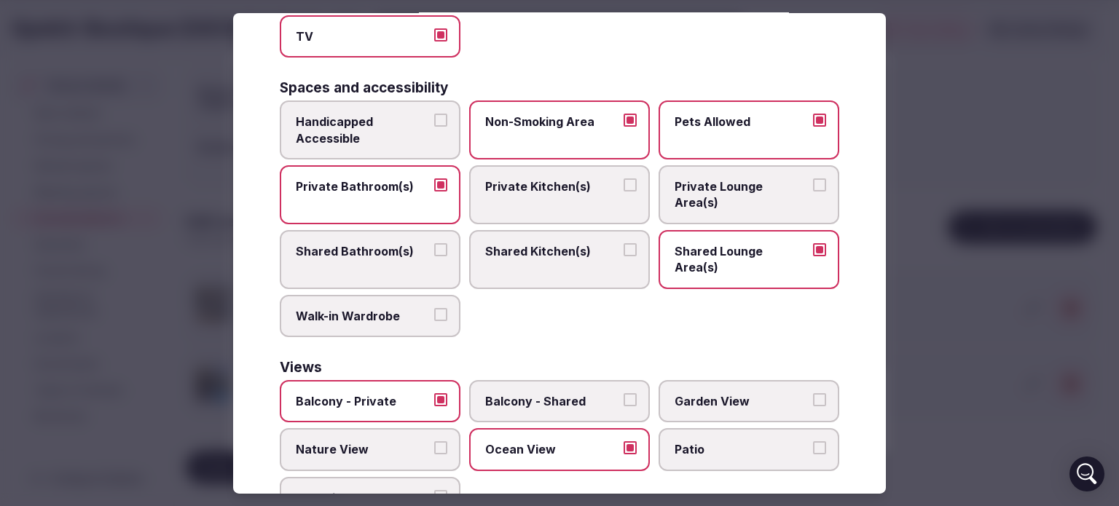
click at [436, 441] on button "Nature View" at bounding box center [440, 447] width 13 height 13
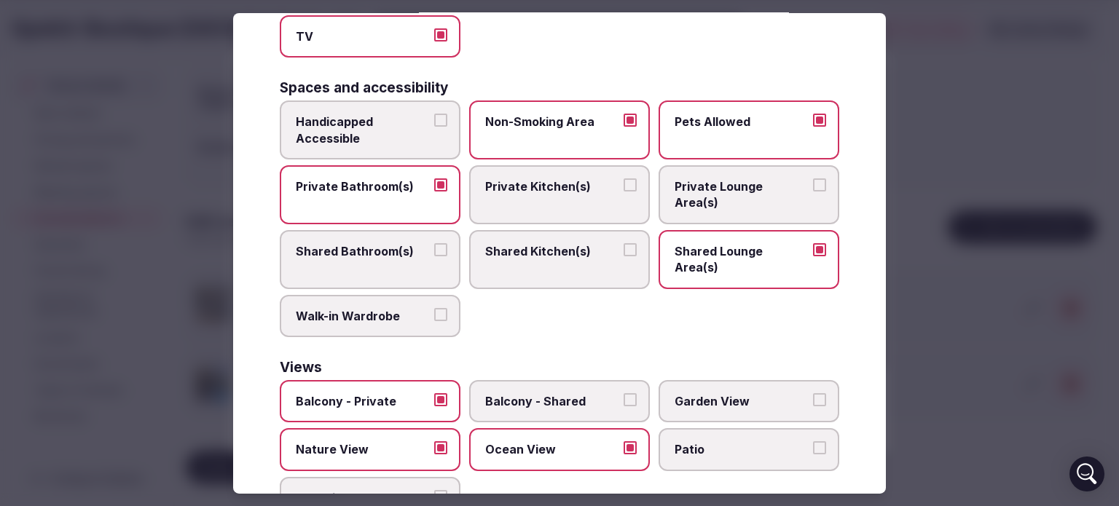
click at [438, 490] on button "Pool View" at bounding box center [440, 496] width 13 height 13
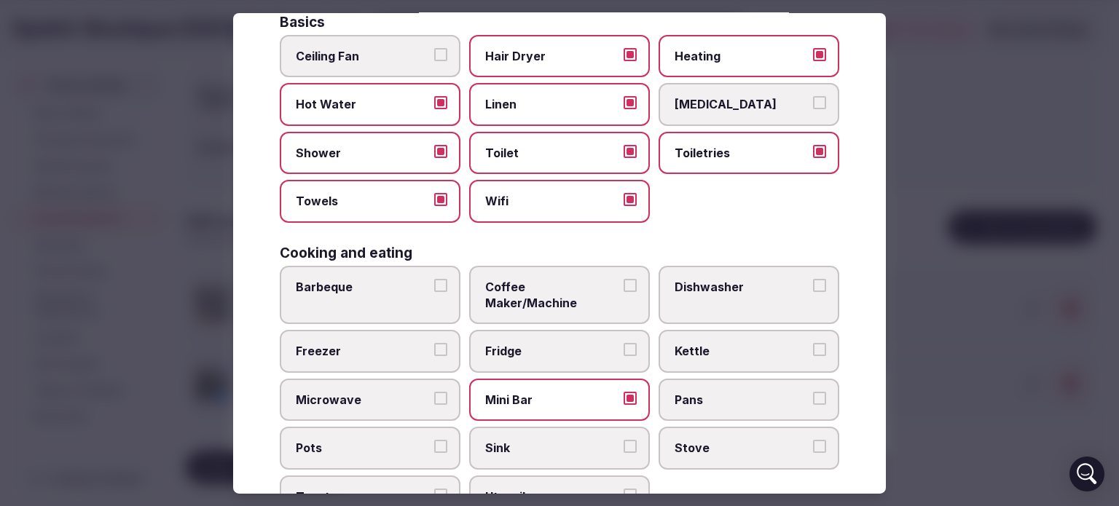
scroll to position [0, 0]
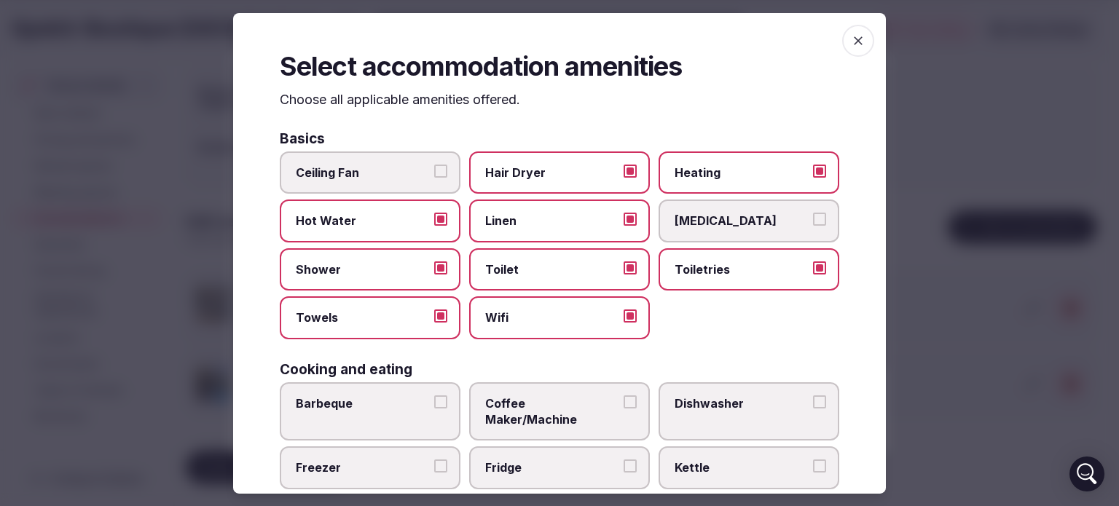
click at [851, 40] on icon "button" at bounding box center [858, 40] width 15 height 15
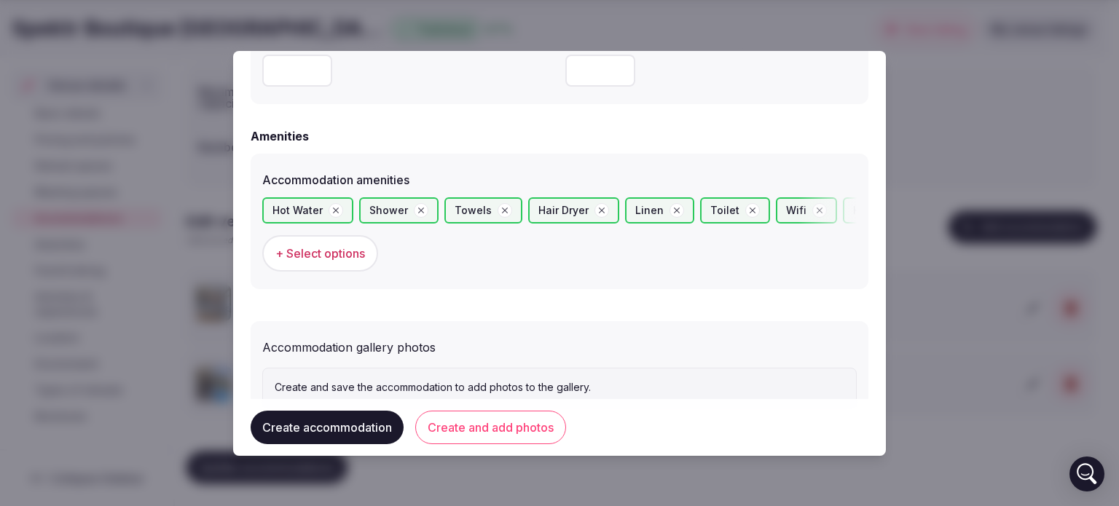
scroll to position [1394, 0]
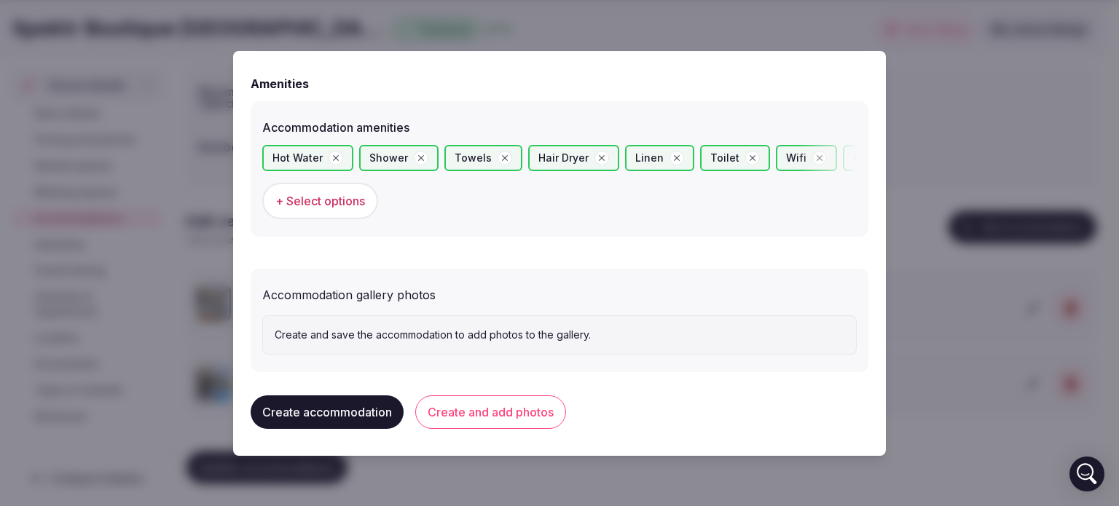
click at [358, 409] on button "Create accommodation" at bounding box center [327, 412] width 153 height 34
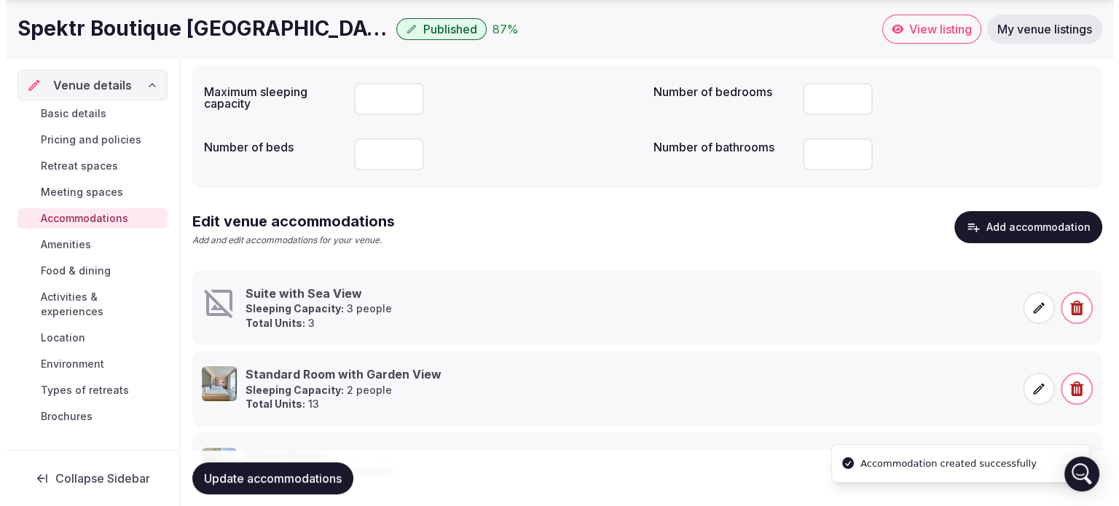
scroll to position [243, 0]
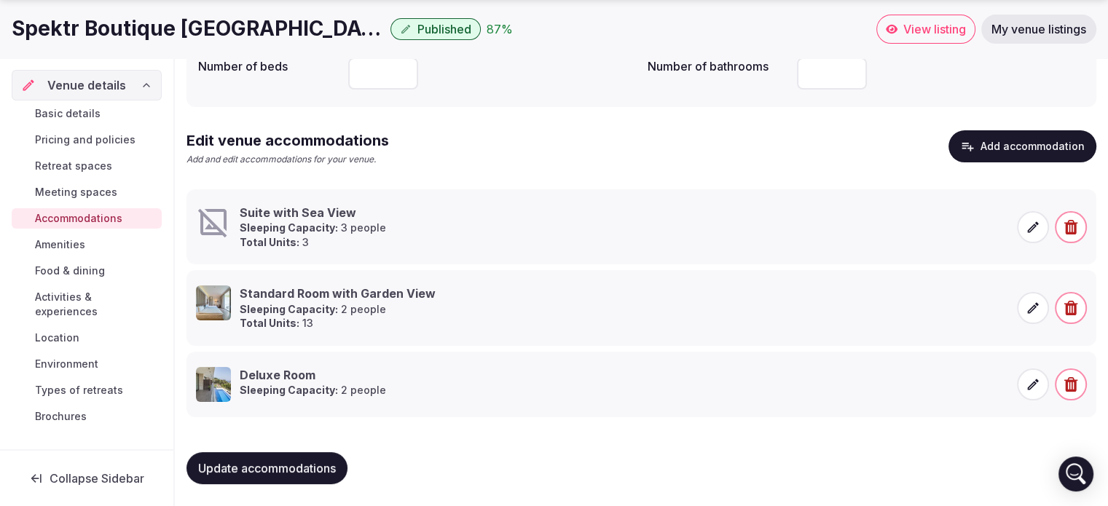
click at [1036, 385] on icon at bounding box center [1033, 384] width 15 height 15
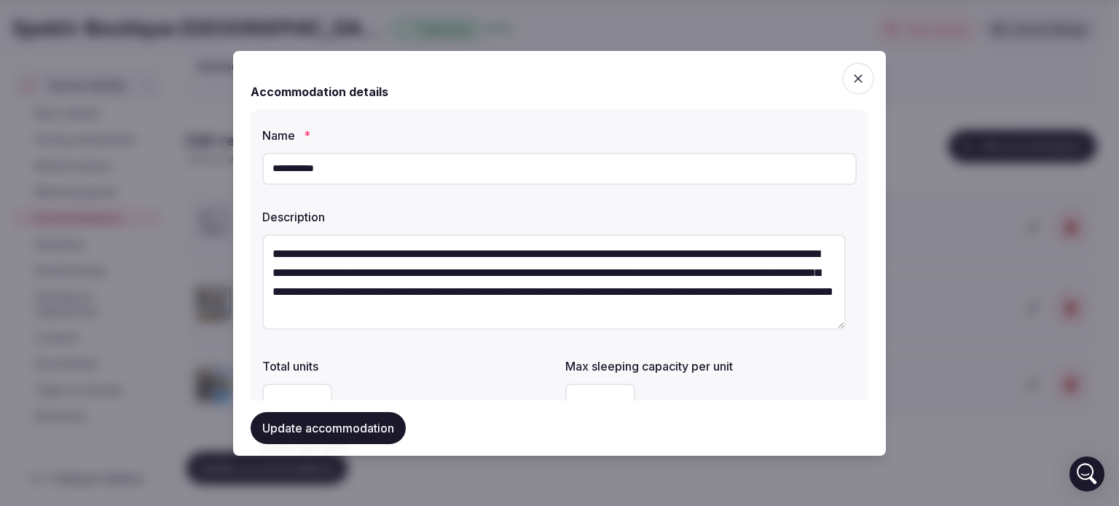
scroll to position [0, 0]
drag, startPoint x: 724, startPoint y: 268, endPoint x: 223, endPoint y: 236, distance: 502.1
click at [223, 236] on body "Search Popular Destinations [GEOGRAPHIC_DATA], [GEOGRAPHIC_DATA] [GEOGRAPHIC_DA…" at bounding box center [554, 132] width 1108 height 750
click at [384, 174] on input "**********" at bounding box center [559, 169] width 594 height 32
click at [379, 169] on input "**********" at bounding box center [559, 169] width 594 height 32
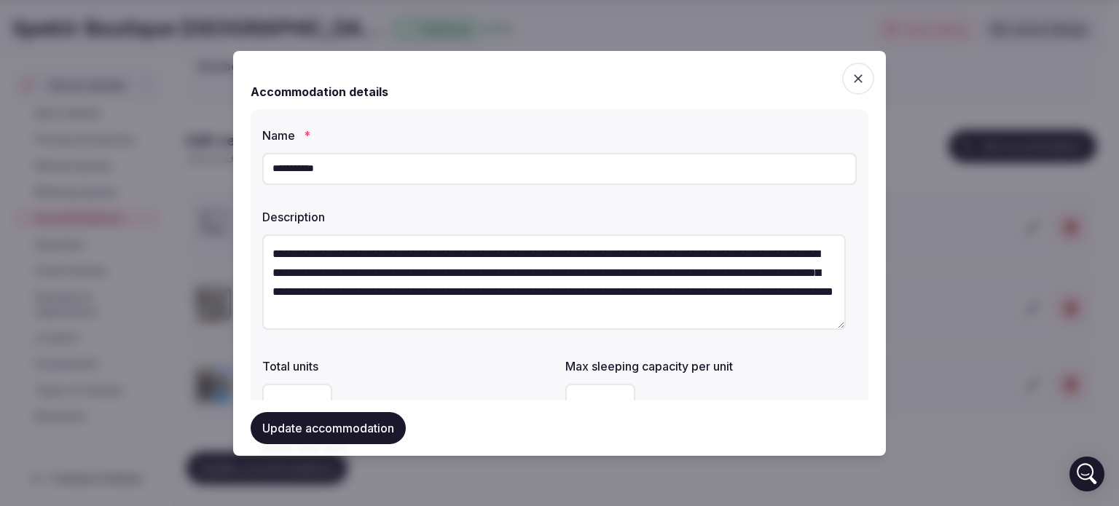
type input "**********"
click at [466, 203] on div "Description" at bounding box center [559, 212] width 594 height 20
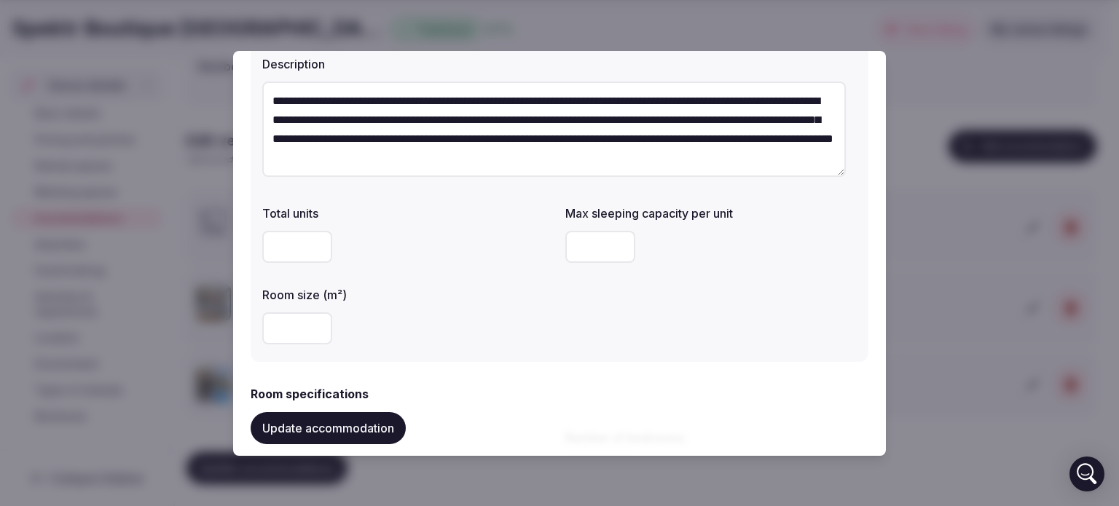
scroll to position [154, 0]
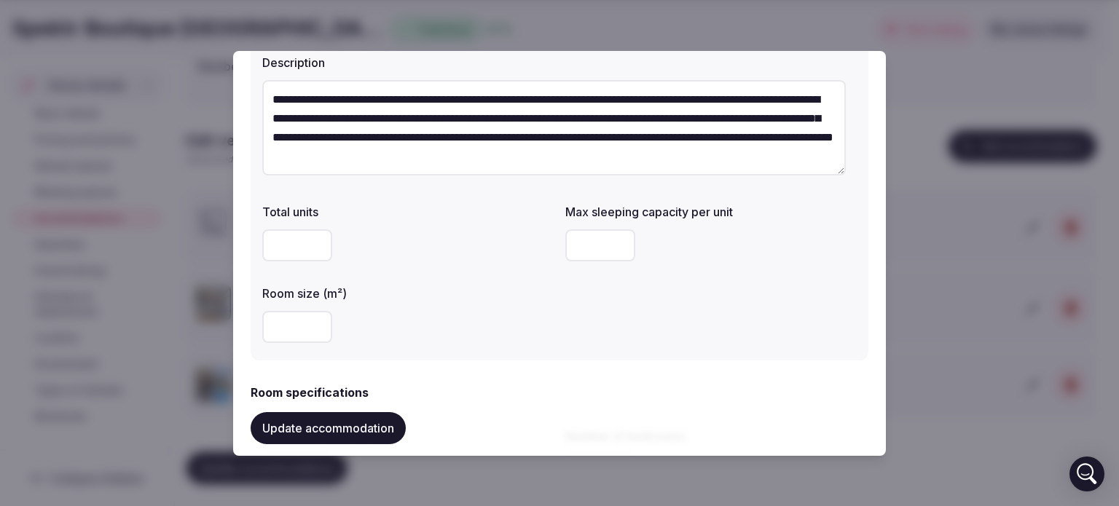
click at [272, 240] on input "number" at bounding box center [297, 245] width 70 height 32
type input "**"
click at [368, 264] on div "**" at bounding box center [407, 246] width 291 height 44
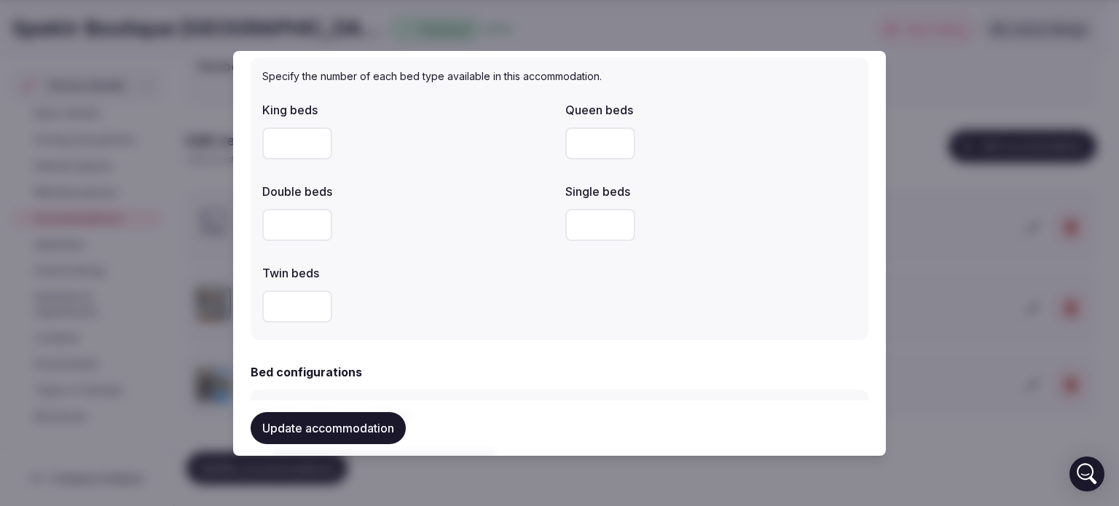
scroll to position [731, 0]
click at [291, 300] on input "number" at bounding box center [297, 307] width 70 height 32
type input "*"
click at [412, 301] on div "*" at bounding box center [407, 307] width 291 height 32
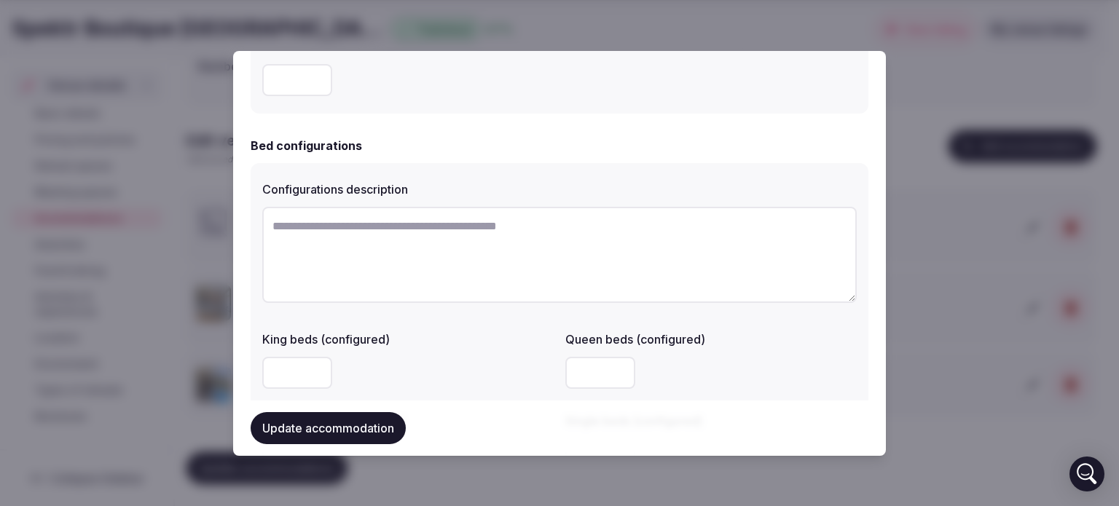
scroll to position [959, 0]
click at [336, 222] on textarea at bounding box center [559, 254] width 594 height 96
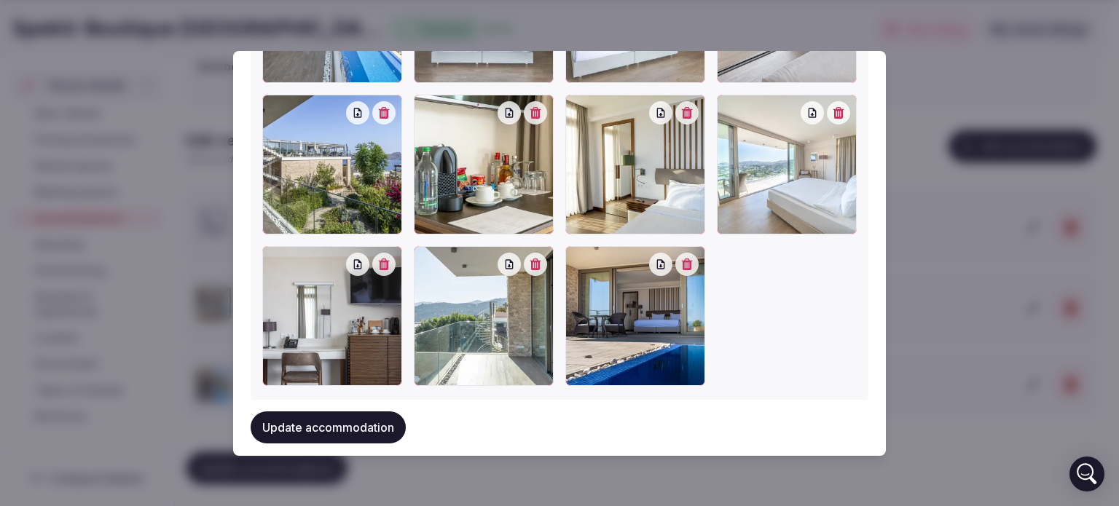
scroll to position [1894, 0]
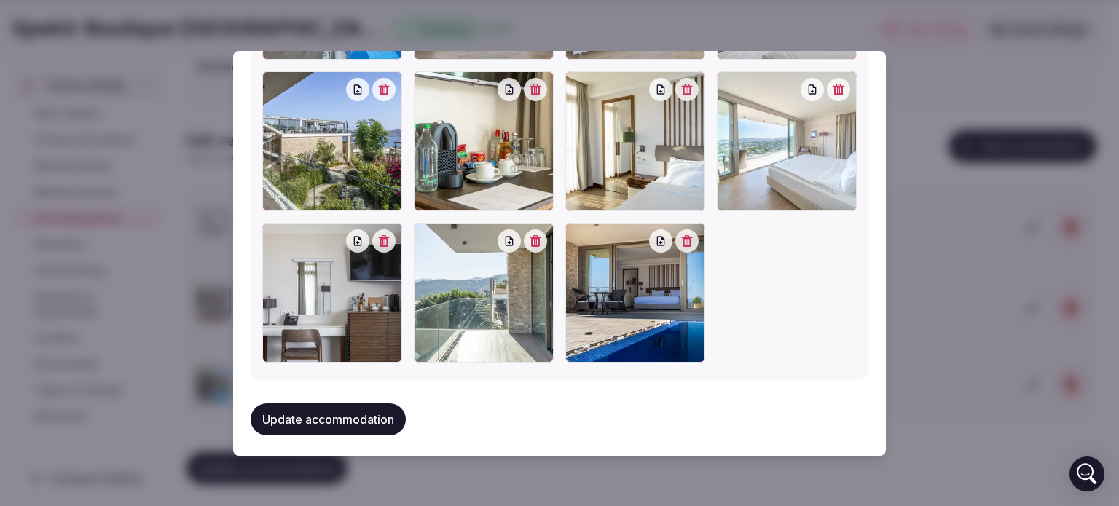
type textarea "**********"
click at [338, 409] on button "Update accommodation" at bounding box center [328, 420] width 155 height 32
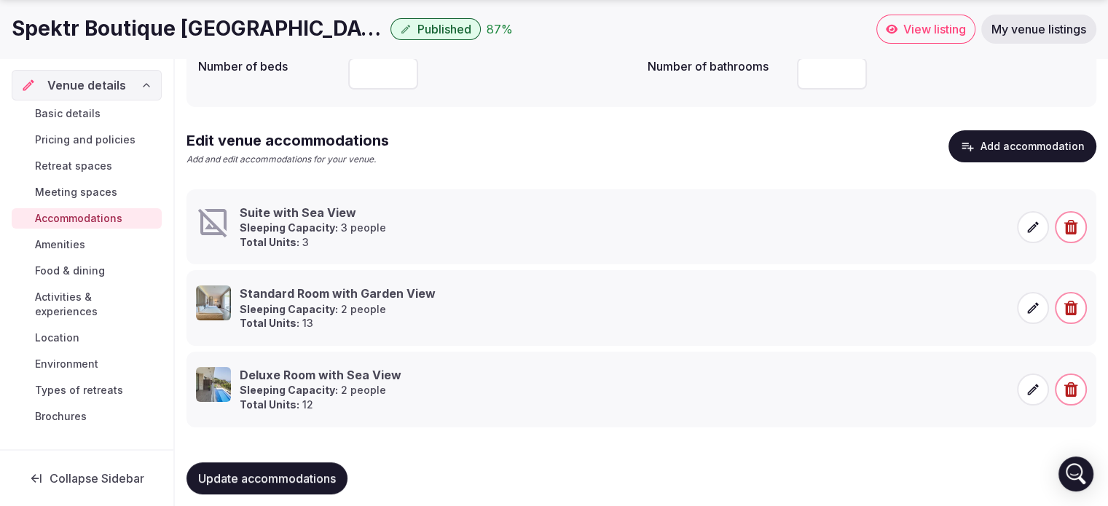
click at [1039, 225] on icon at bounding box center [1033, 227] width 15 height 15
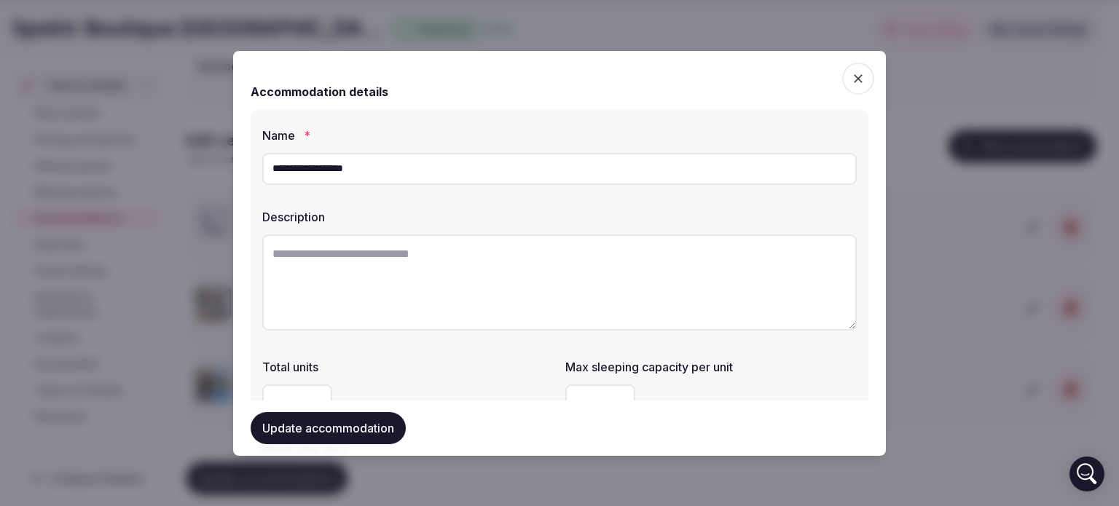
click at [367, 256] on textarea at bounding box center [559, 283] width 594 height 96
paste textarea "**********"
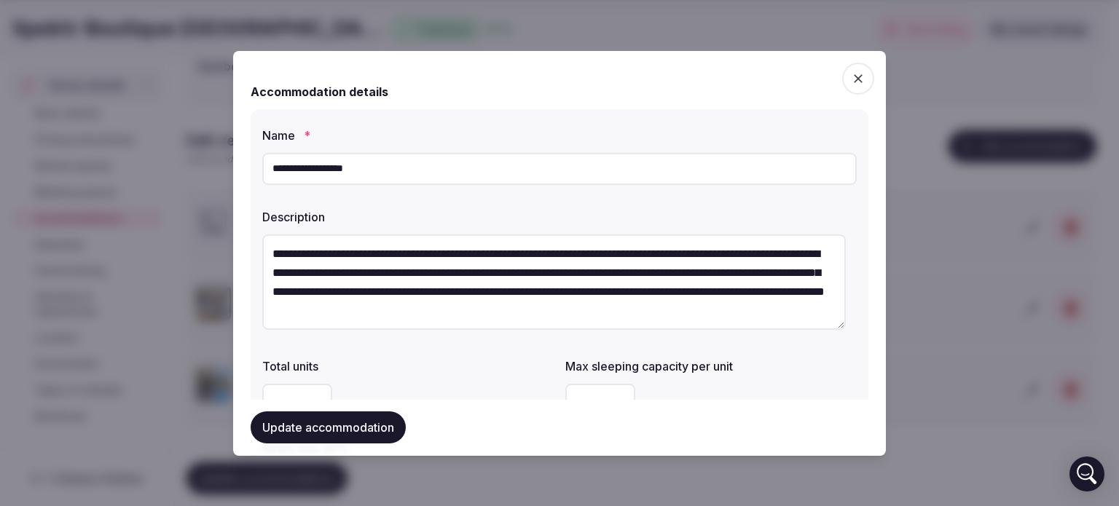
click at [548, 249] on textarea "**********" at bounding box center [553, 282] width 583 height 95
click at [554, 250] on textarea "**********" at bounding box center [553, 282] width 583 height 95
click at [797, 251] on textarea "**********" at bounding box center [553, 282] width 583 height 95
click at [570, 308] on textarea "**********" at bounding box center [553, 282] width 583 height 95
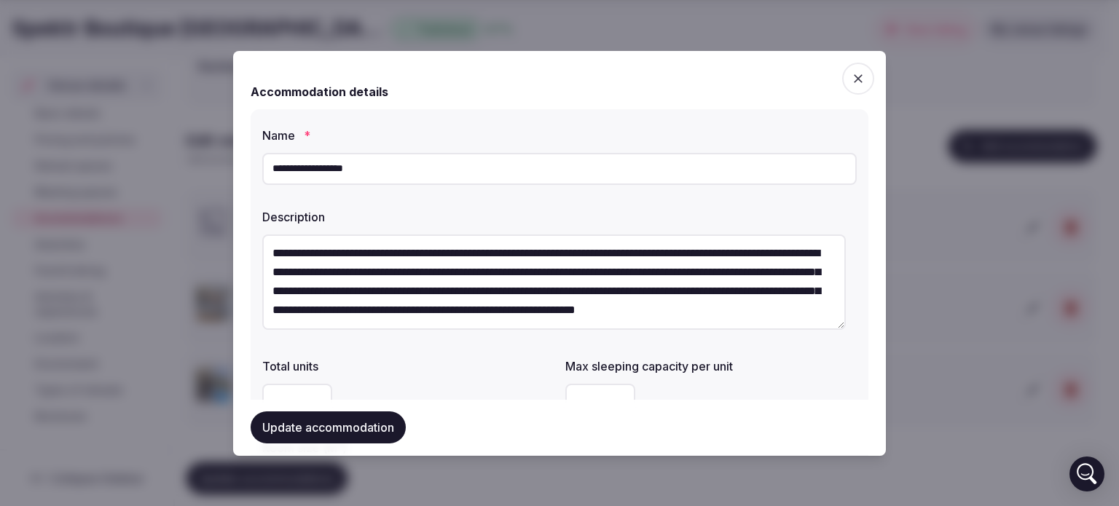
scroll to position [0, 0]
click at [504, 273] on textarea "**********" at bounding box center [553, 282] width 583 height 95
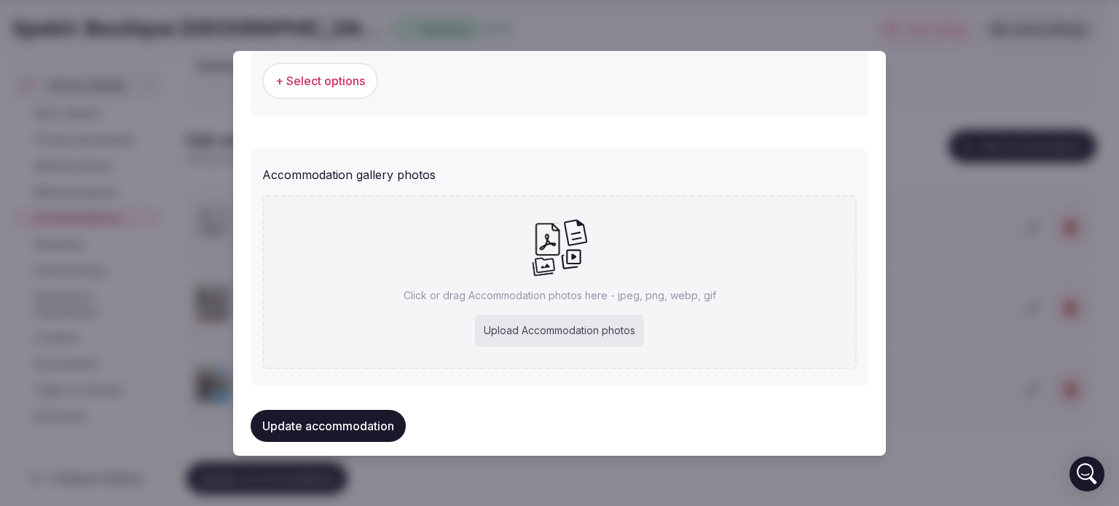
scroll to position [1528, 0]
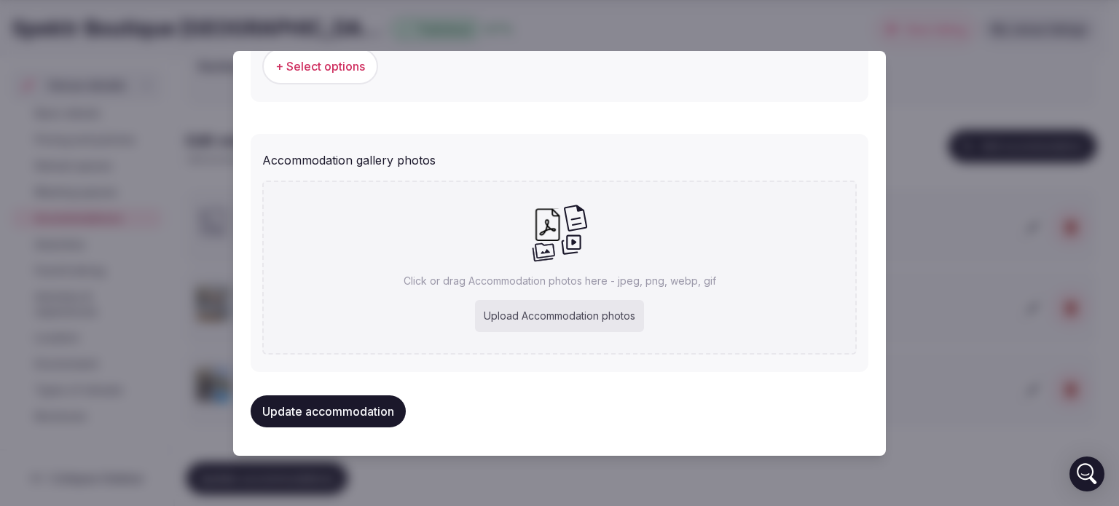
type textarea "**********"
click at [532, 313] on div "Upload Accommodation photos" at bounding box center [559, 316] width 169 height 32
type input "**********"
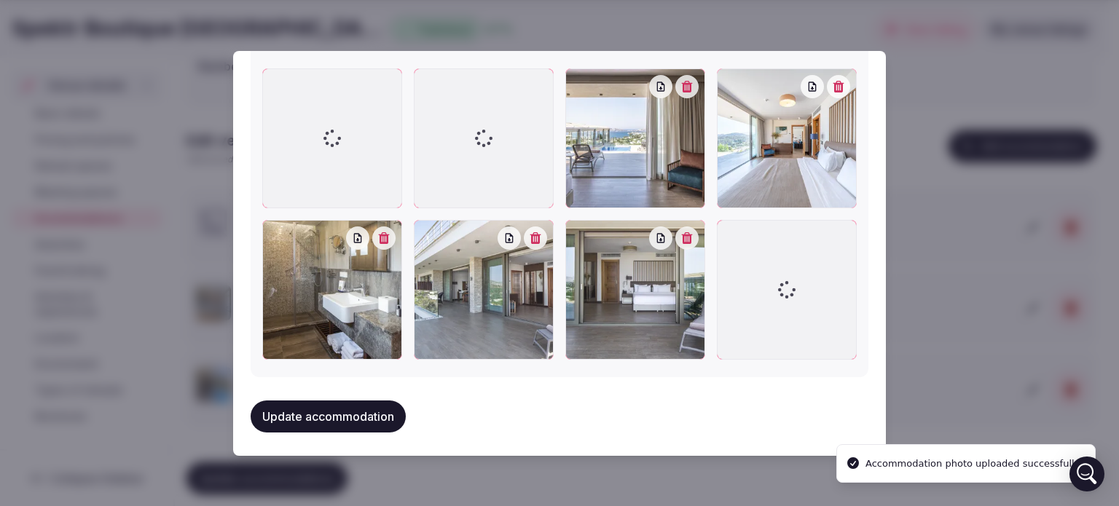
scroll to position [1723, 0]
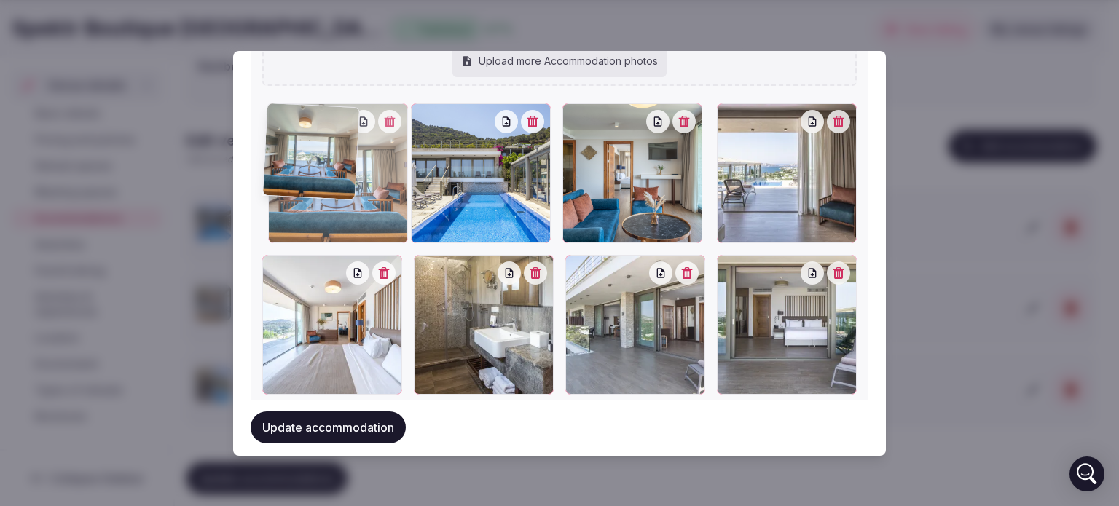
drag, startPoint x: 629, startPoint y: 197, endPoint x: 300, endPoint y: 177, distance: 329.8
click at [300, 177] on div at bounding box center [338, 173] width 140 height 140
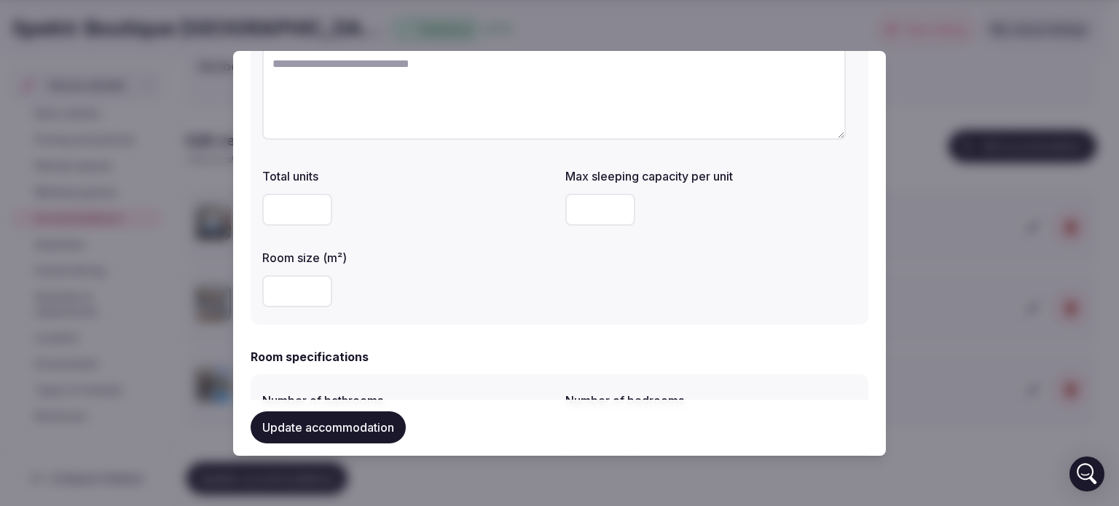
scroll to position [0, 0]
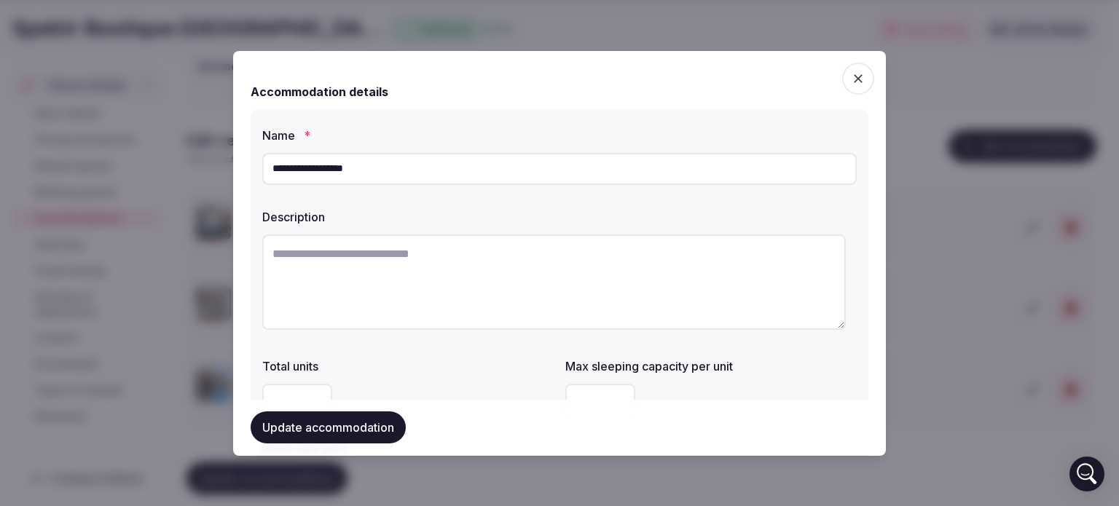
click at [519, 244] on textarea at bounding box center [553, 282] width 583 height 95
paste textarea "**********"
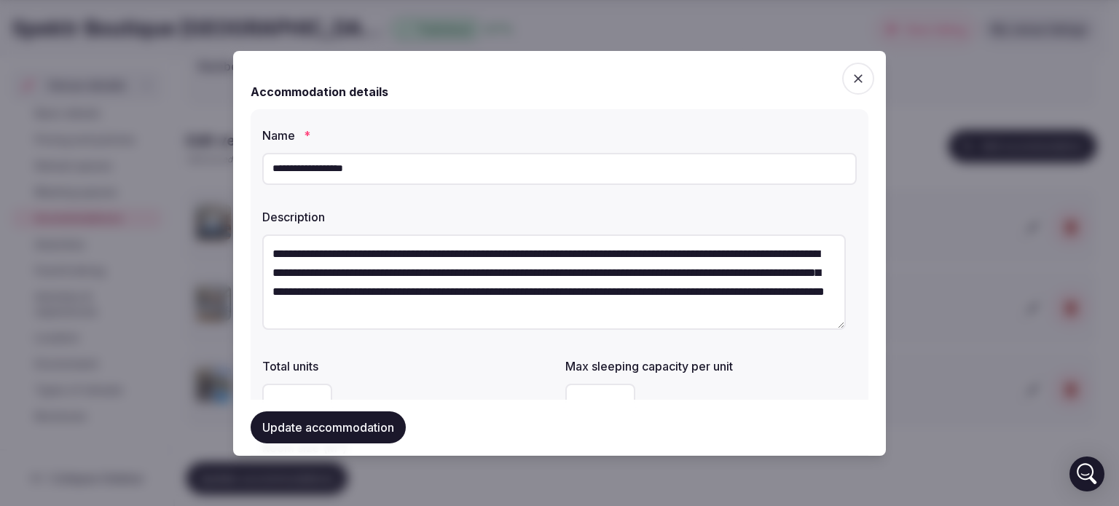
click at [554, 253] on textarea "**********" at bounding box center [553, 282] width 583 height 95
click at [793, 253] on textarea "**********" at bounding box center [553, 282] width 583 height 95
click at [716, 273] on textarea "**********" at bounding box center [553, 282] width 583 height 95
click at [737, 270] on textarea "**********" at bounding box center [553, 282] width 583 height 95
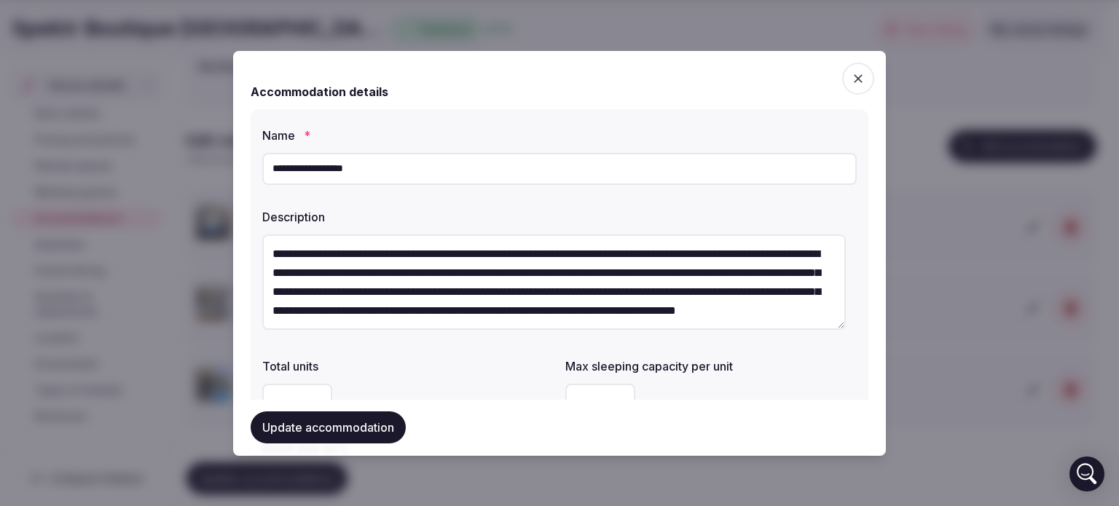
scroll to position [18, 0]
click at [411, 292] on textarea "**********" at bounding box center [553, 282] width 583 height 95
click at [594, 270] on textarea "**********" at bounding box center [553, 282] width 583 height 95
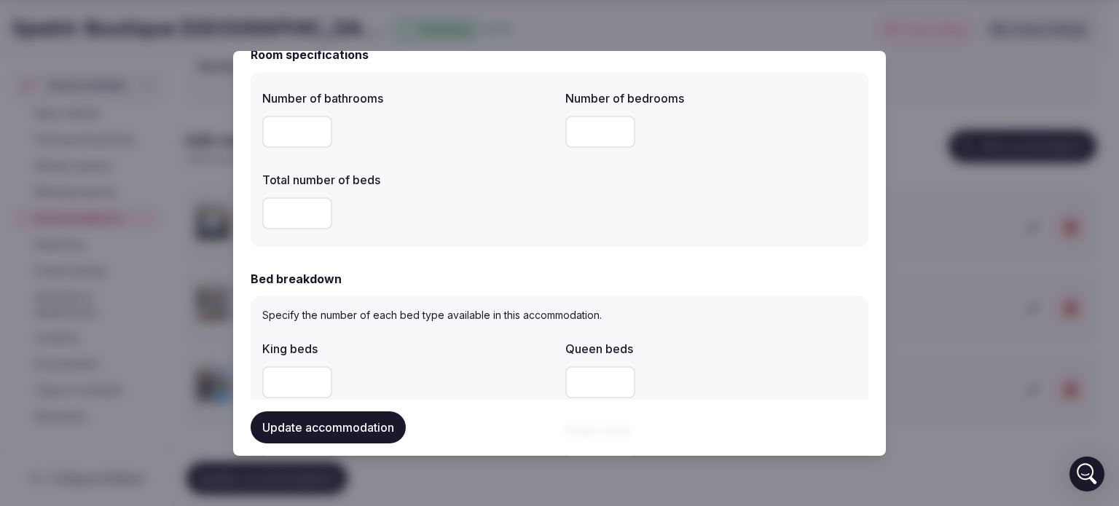
scroll to position [501, 0]
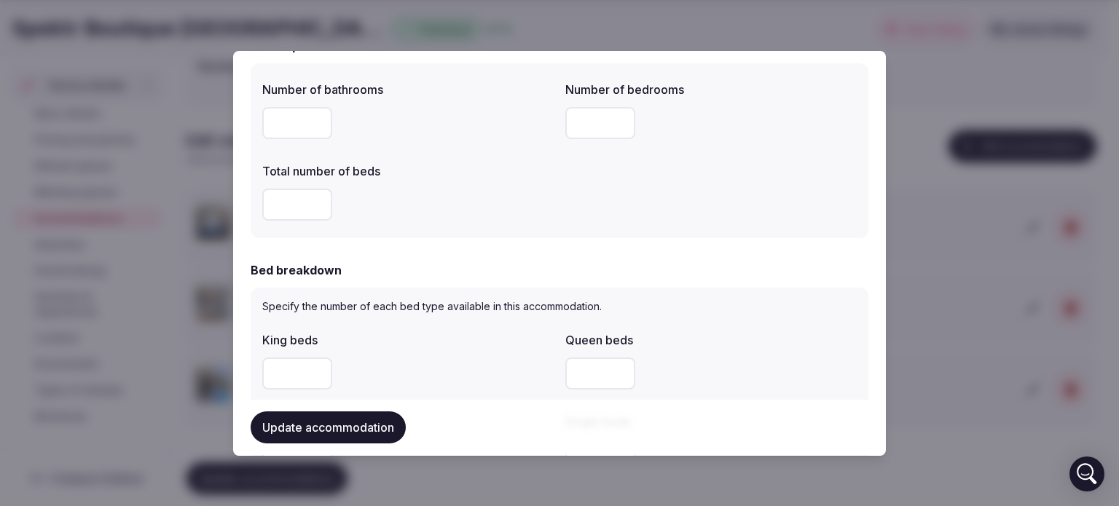
type textarea "**********"
click at [334, 420] on button "Update accommodation" at bounding box center [328, 428] width 155 height 32
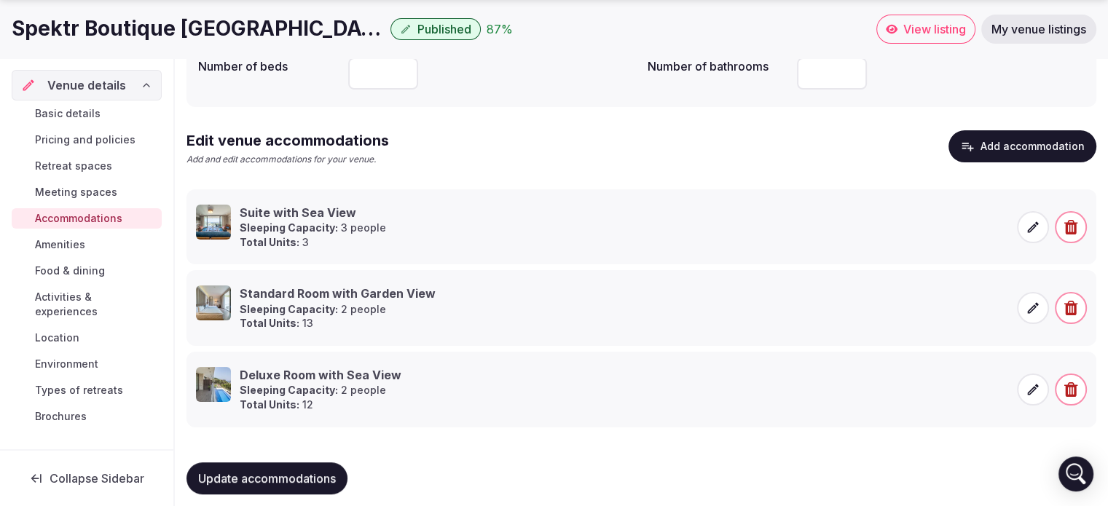
click at [1014, 151] on button "Add accommodation" at bounding box center [1022, 146] width 148 height 32
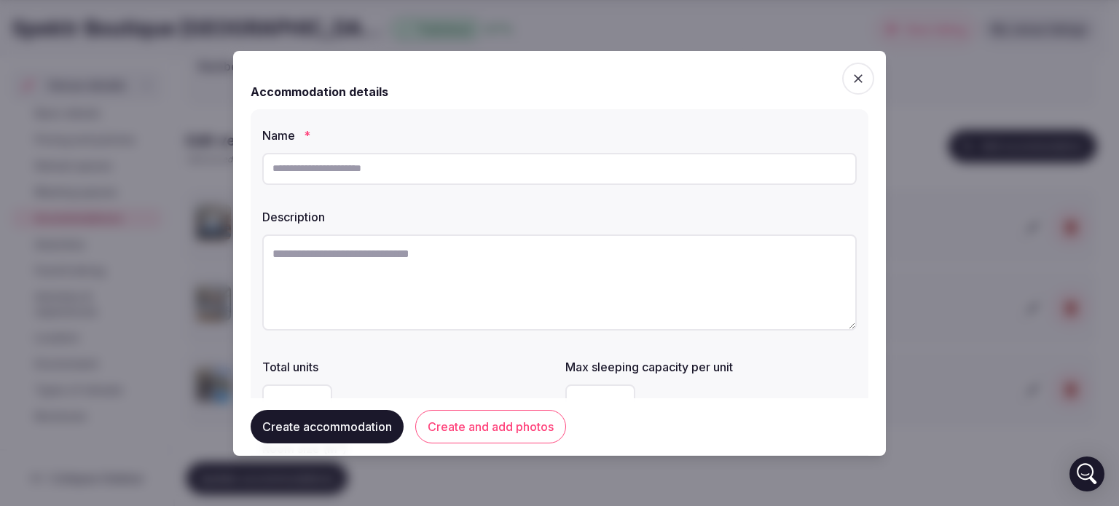
click at [370, 274] on textarea at bounding box center [559, 283] width 594 height 96
paste textarea "**********"
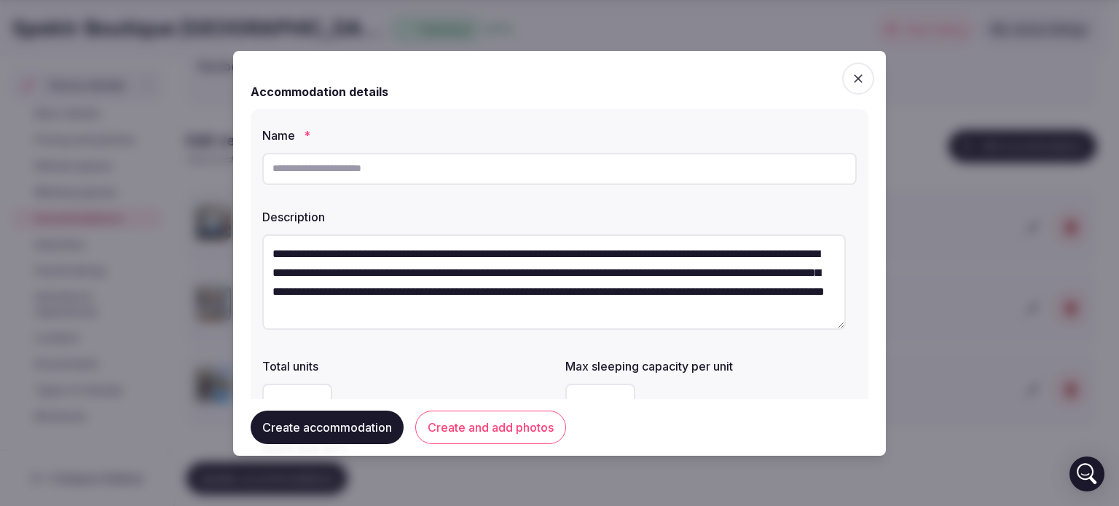
scroll to position [0, 0]
click at [481, 249] on textarea "**********" at bounding box center [553, 282] width 583 height 95
click at [736, 250] on textarea "**********" at bounding box center [553, 282] width 583 height 95
drag, startPoint x: 386, startPoint y: 290, endPoint x: 273, endPoint y: 284, distance: 113.0
click at [273, 284] on textarea "**********" at bounding box center [553, 282] width 583 height 95
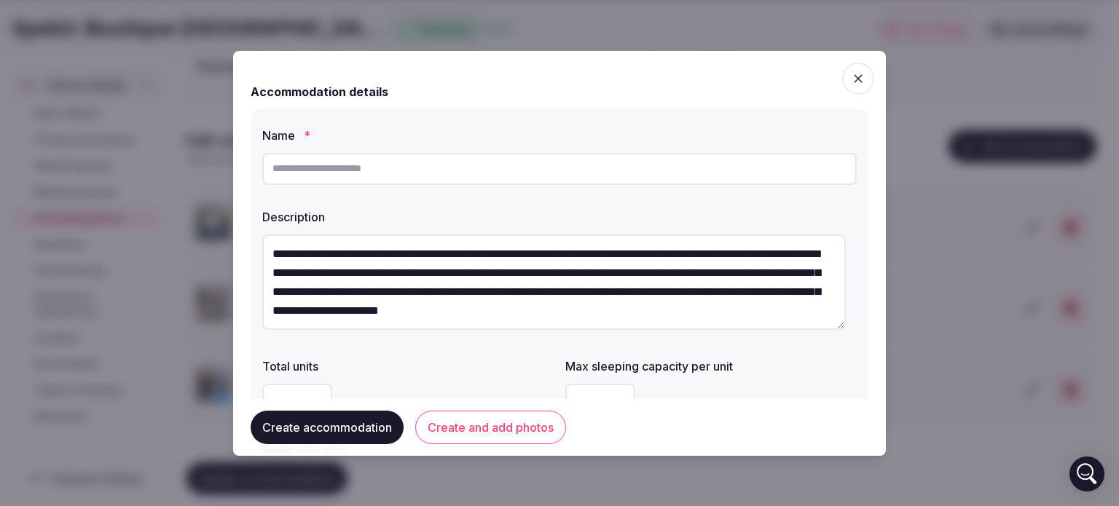
click at [620, 286] on textarea "**********" at bounding box center [553, 282] width 583 height 95
click at [354, 251] on textarea "**********" at bounding box center [553, 282] width 583 height 95
click at [512, 270] on textarea "**********" at bounding box center [553, 282] width 583 height 95
click at [451, 288] on textarea "**********" at bounding box center [553, 282] width 583 height 95
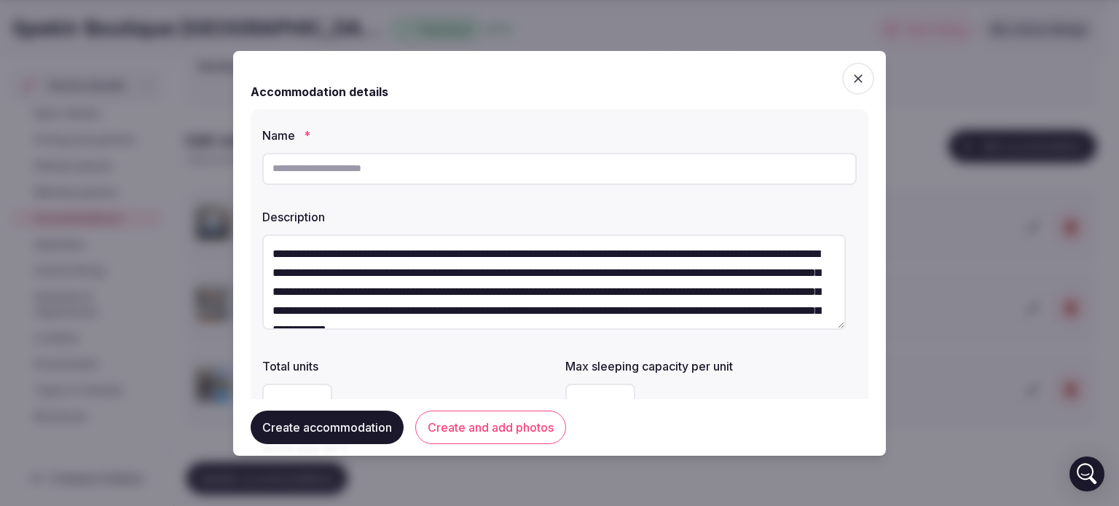
click at [719, 285] on textarea "**********" at bounding box center [553, 282] width 583 height 95
type textarea "**********"
click at [363, 174] on input "text" at bounding box center [559, 169] width 594 height 32
type input "**********"
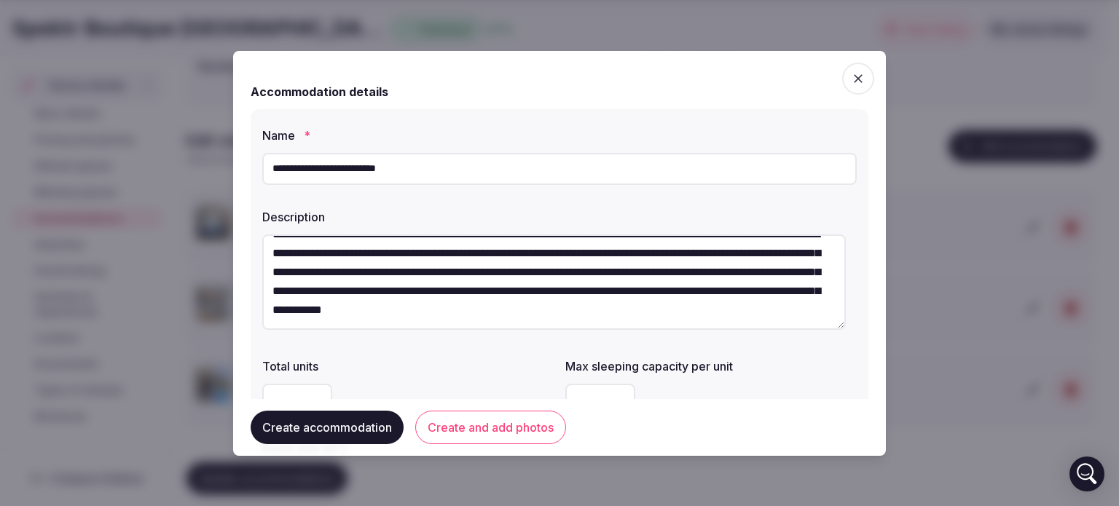
drag, startPoint x: 268, startPoint y: 251, endPoint x: 482, endPoint y: 344, distance: 233.6
click at [482, 344] on div "**********" at bounding box center [560, 312] width 618 height 406
click at [364, 429] on button "Create accommodation" at bounding box center [327, 428] width 153 height 34
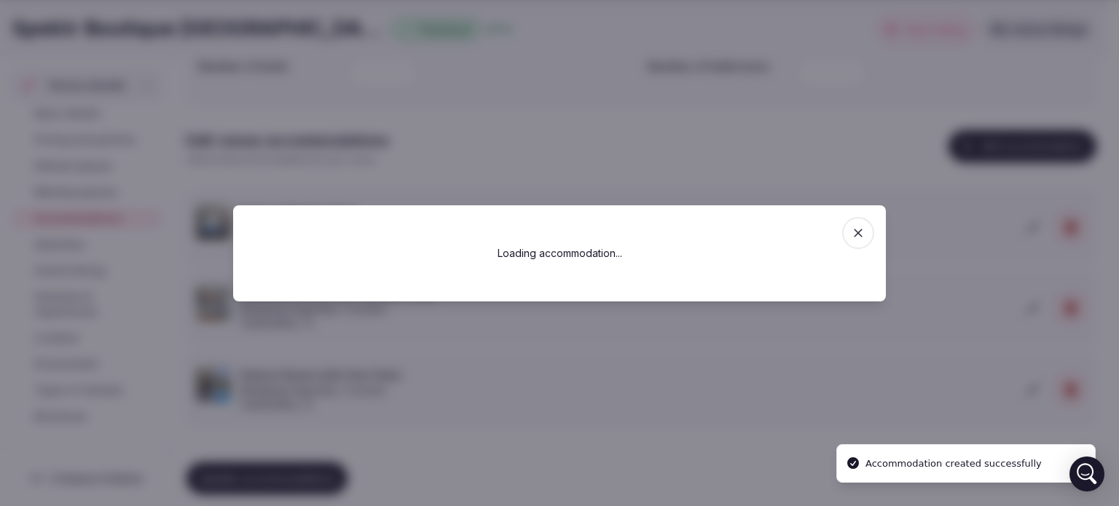
scroll to position [0, 0]
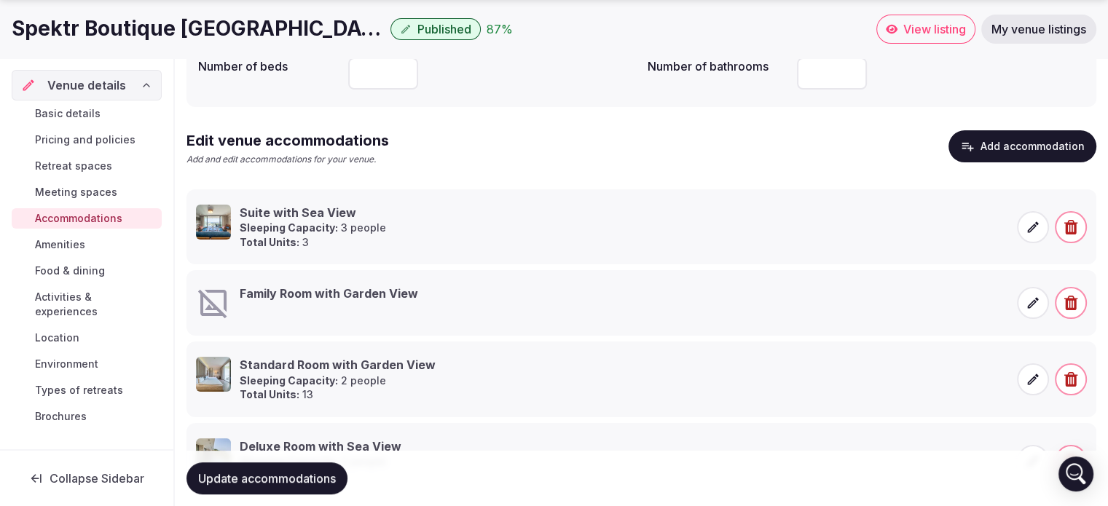
click at [1023, 305] on span at bounding box center [1033, 303] width 32 height 32
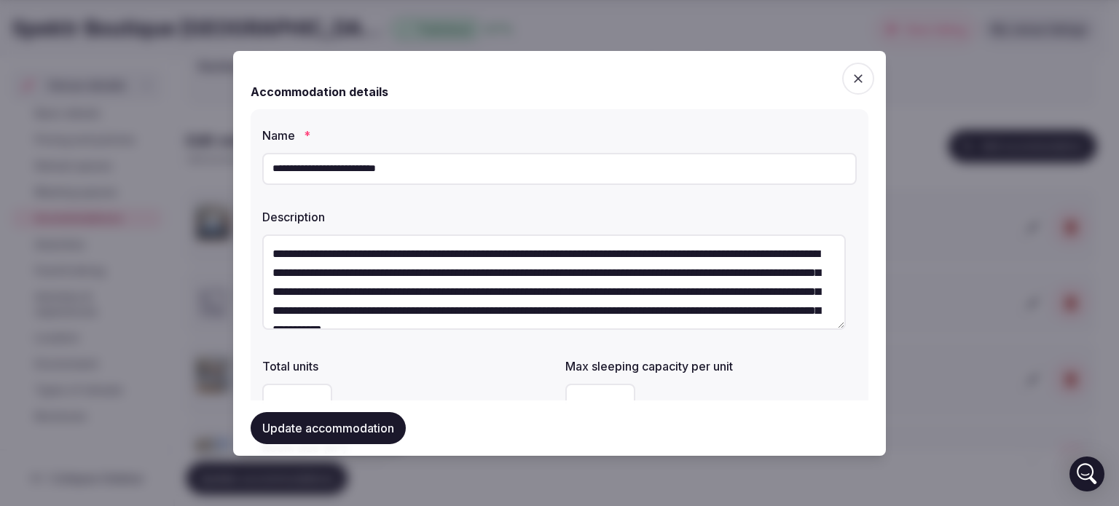
scroll to position [38, 0]
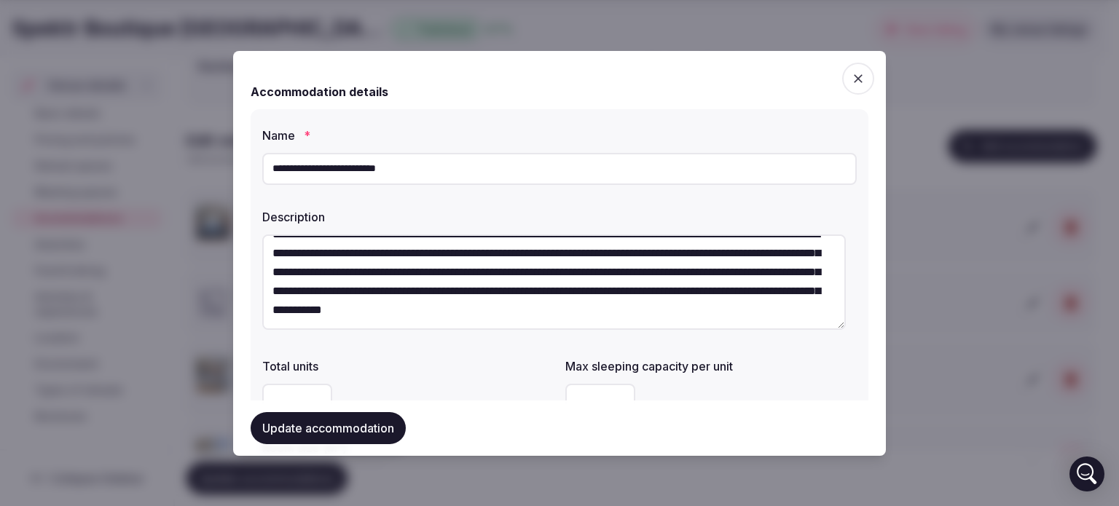
click at [288, 396] on input "number" at bounding box center [297, 400] width 70 height 32
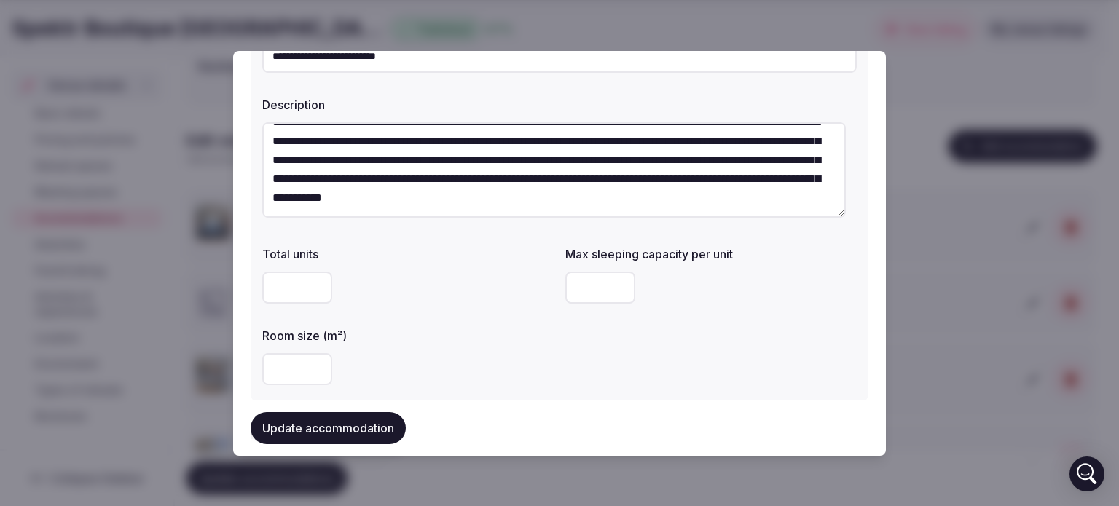
scroll to position [113, 0]
type input "*"
click at [577, 280] on input "number" at bounding box center [600, 287] width 70 height 32
type input "*"
click at [294, 370] on input "number" at bounding box center [297, 369] width 70 height 32
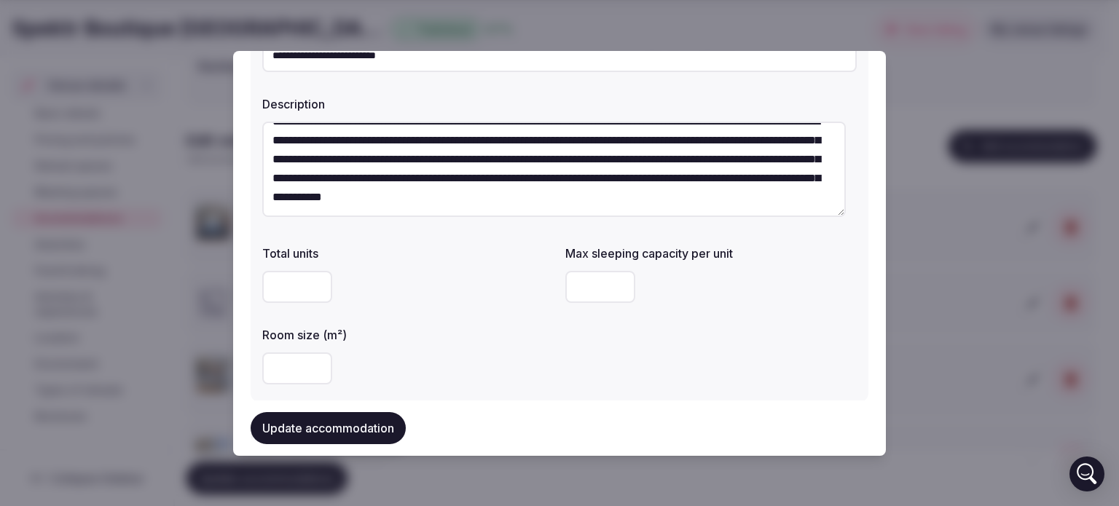
type input "**"
click at [399, 353] on div "**" at bounding box center [407, 369] width 291 height 32
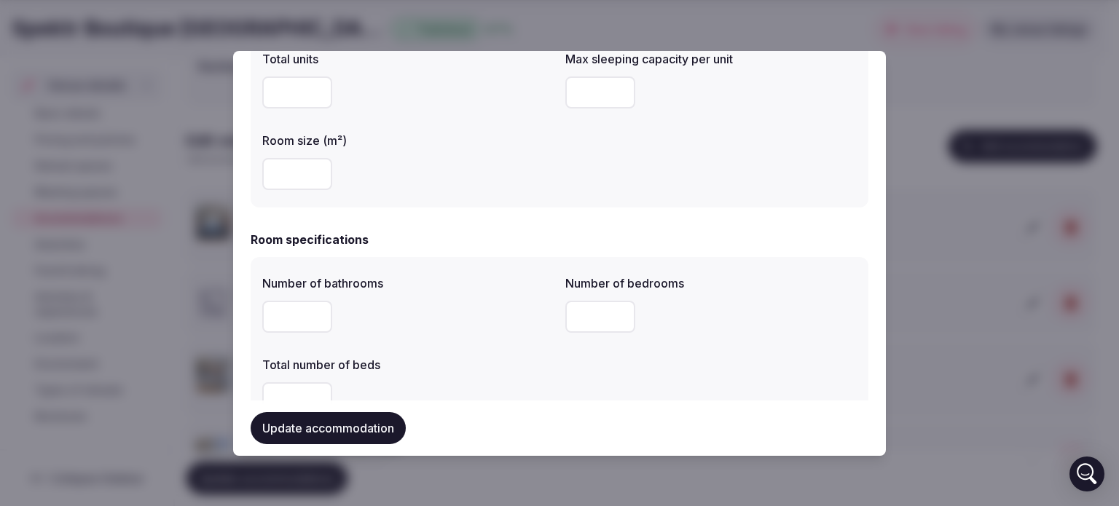
scroll to position [317, 0]
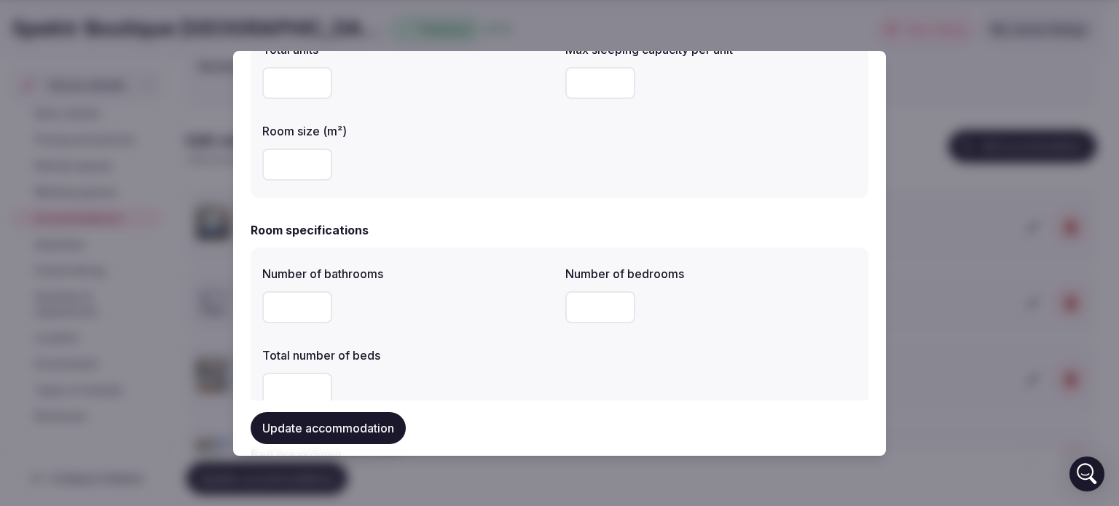
click at [283, 300] on input "number" at bounding box center [297, 307] width 70 height 32
type input "*"
click at [599, 299] on input "number" at bounding box center [600, 307] width 70 height 32
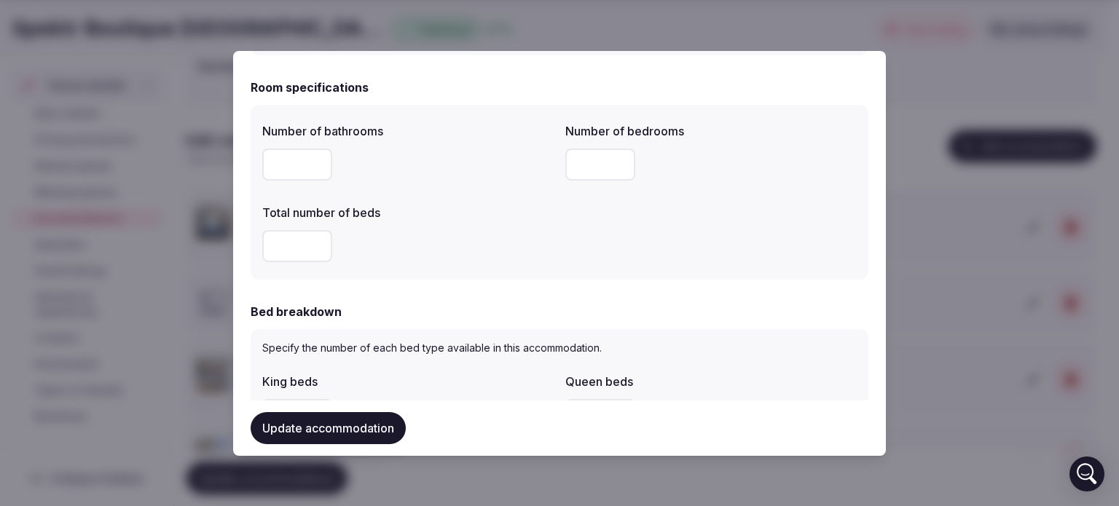
scroll to position [469, 0]
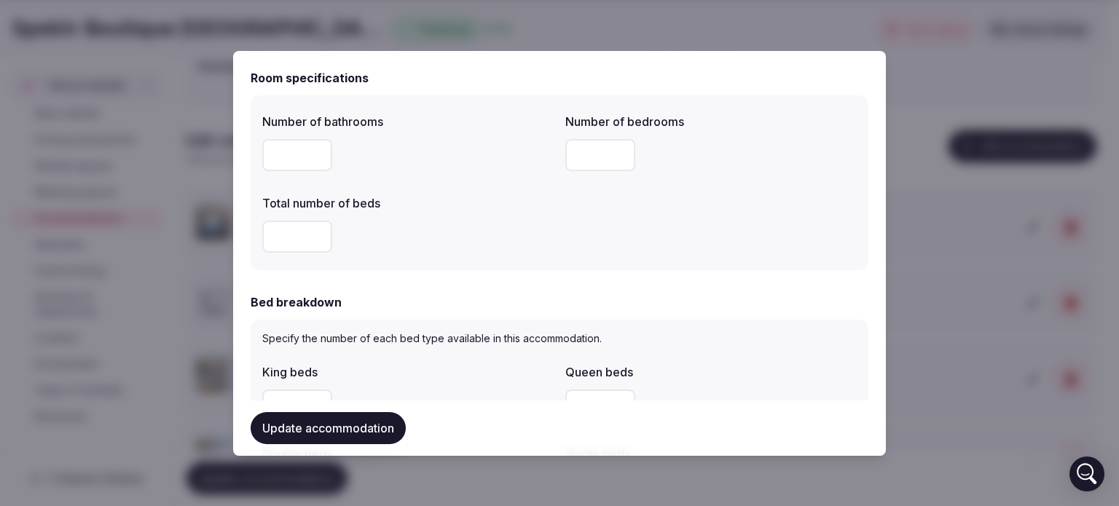
type input "*"
click at [288, 236] on input "number" at bounding box center [297, 237] width 70 height 32
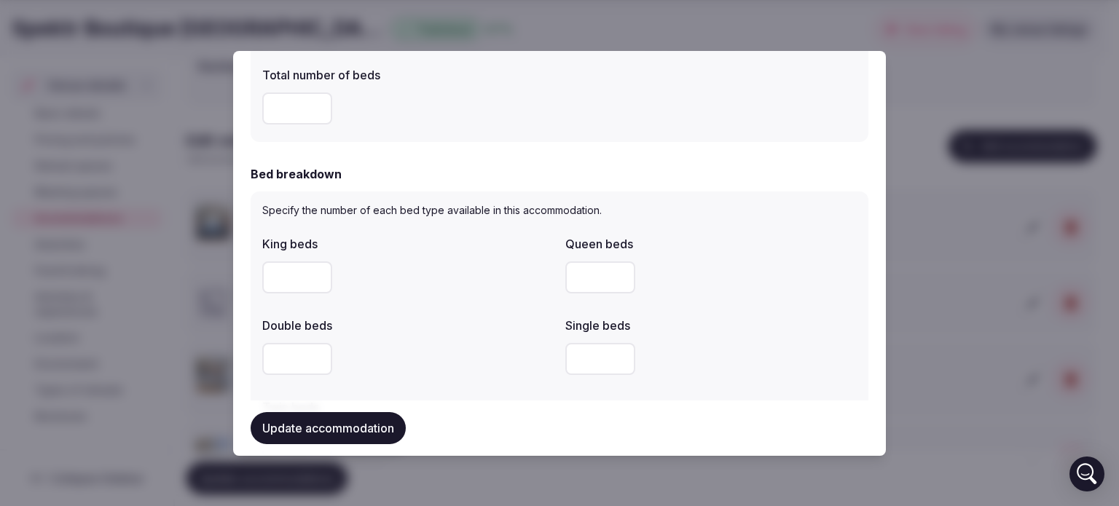
scroll to position [599, 0]
type input "*"
click at [300, 267] on input "number" at bounding box center [297, 276] width 70 height 32
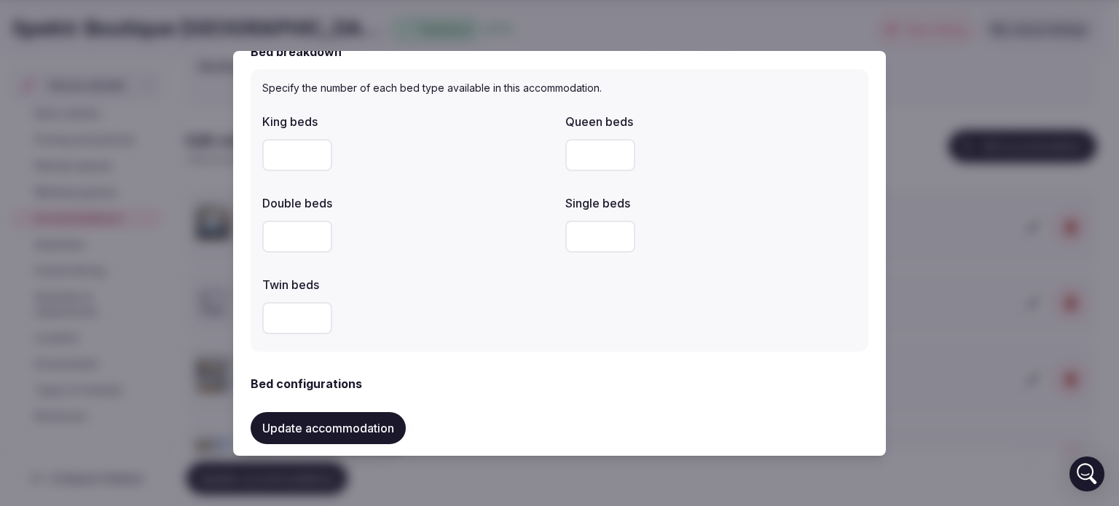
scroll to position [722, 0]
type input "*"
click at [283, 312] on input "number" at bounding box center [297, 316] width 70 height 32
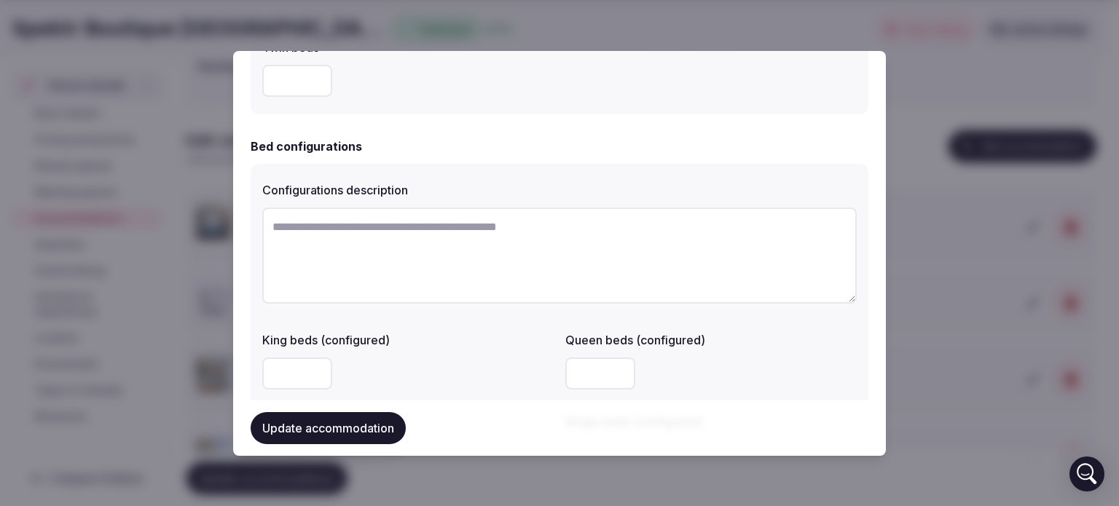
scroll to position [961, 0]
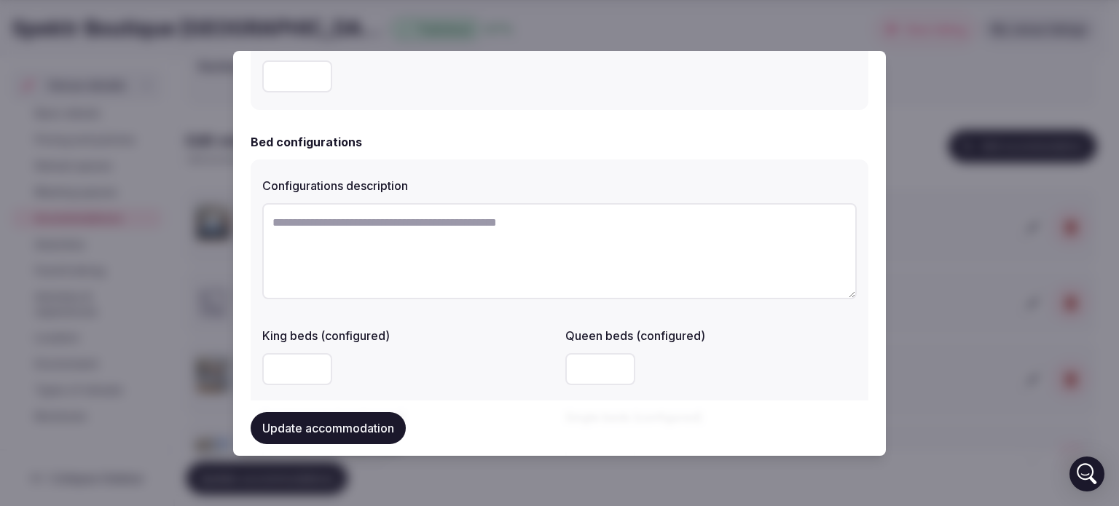
type input "*"
click at [355, 223] on textarea at bounding box center [559, 251] width 594 height 96
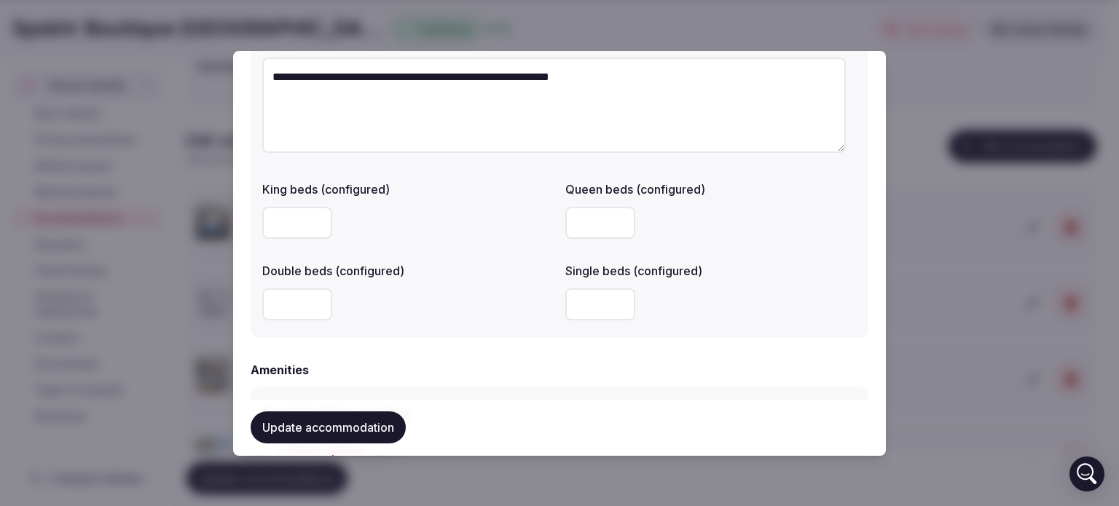
scroll to position [1107, 0]
type textarea "**********"
click at [291, 219] on input "number" at bounding box center [297, 223] width 70 height 32
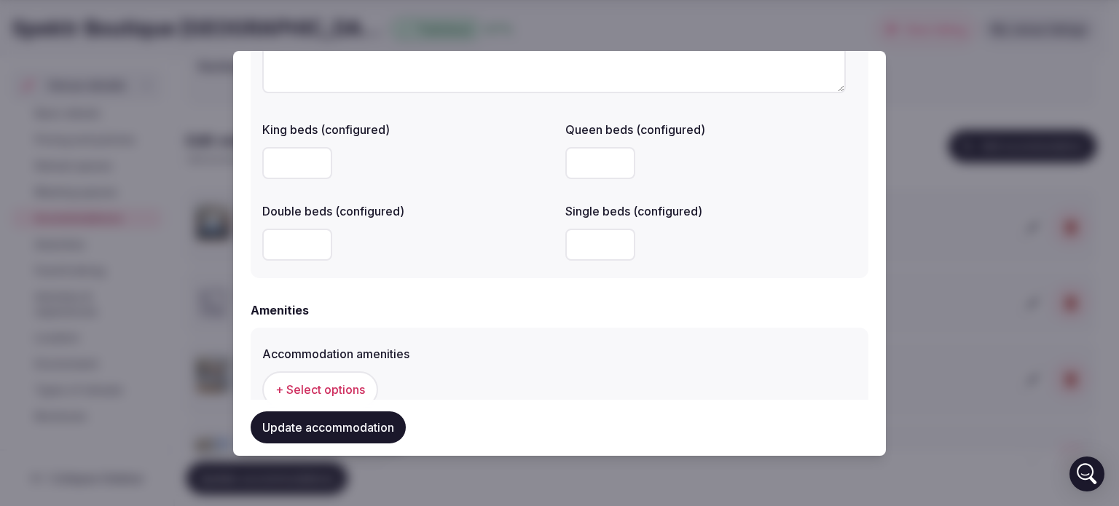
scroll to position [1170, 0]
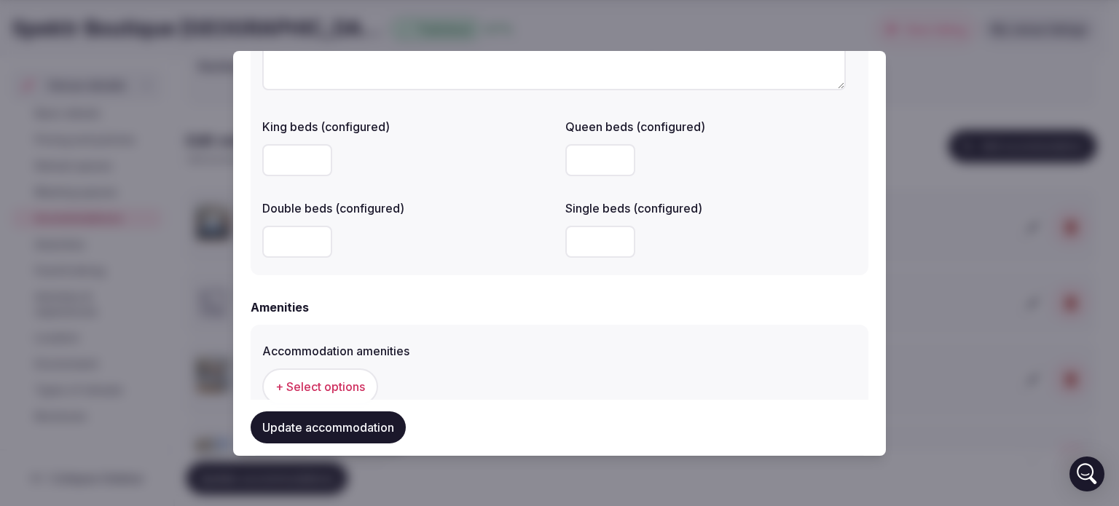
type input "*"
click at [577, 247] on input "number" at bounding box center [600, 242] width 70 height 32
type input "*"
click at [327, 395] on button "+ Select options" at bounding box center [320, 387] width 116 height 36
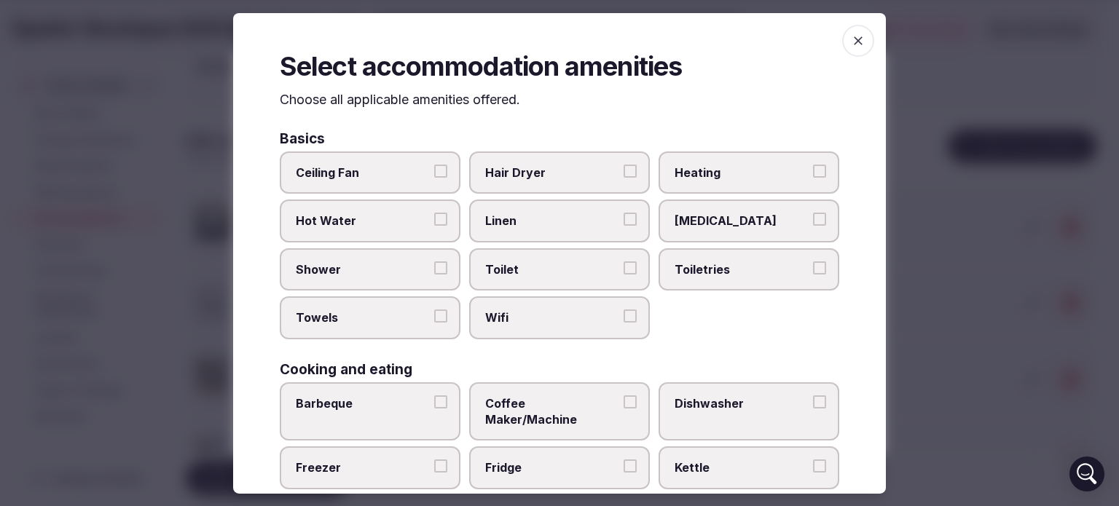
click at [434, 214] on button "Hot Water" at bounding box center [440, 219] width 13 height 13
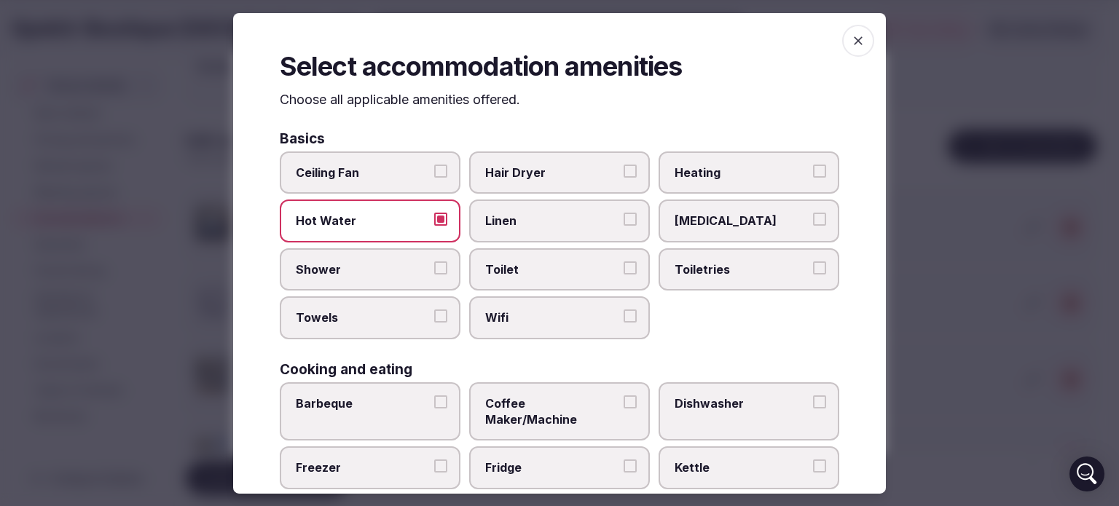
click at [440, 267] on button "Shower" at bounding box center [440, 267] width 13 height 13
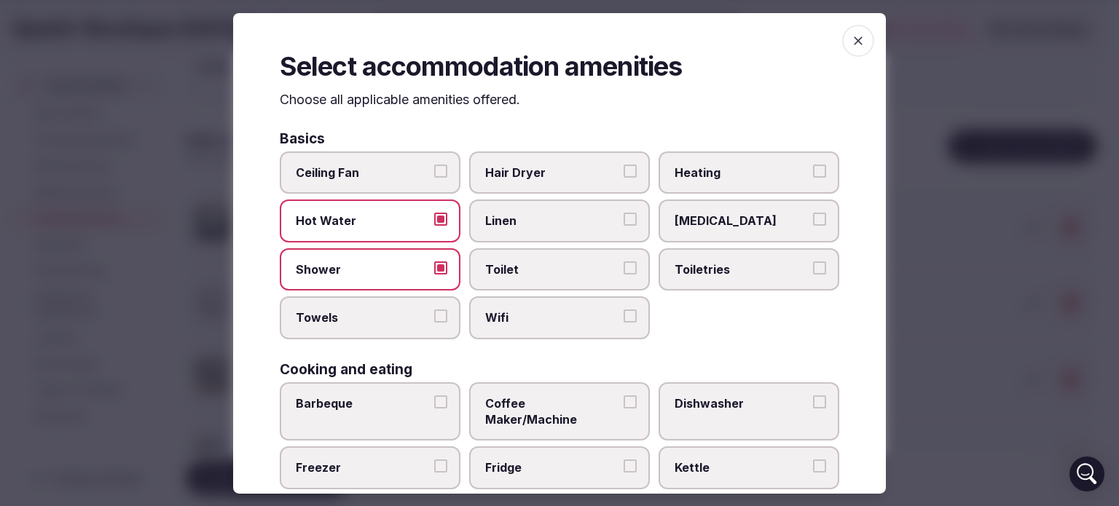
click at [440, 319] on button "Towels" at bounding box center [440, 316] width 13 height 13
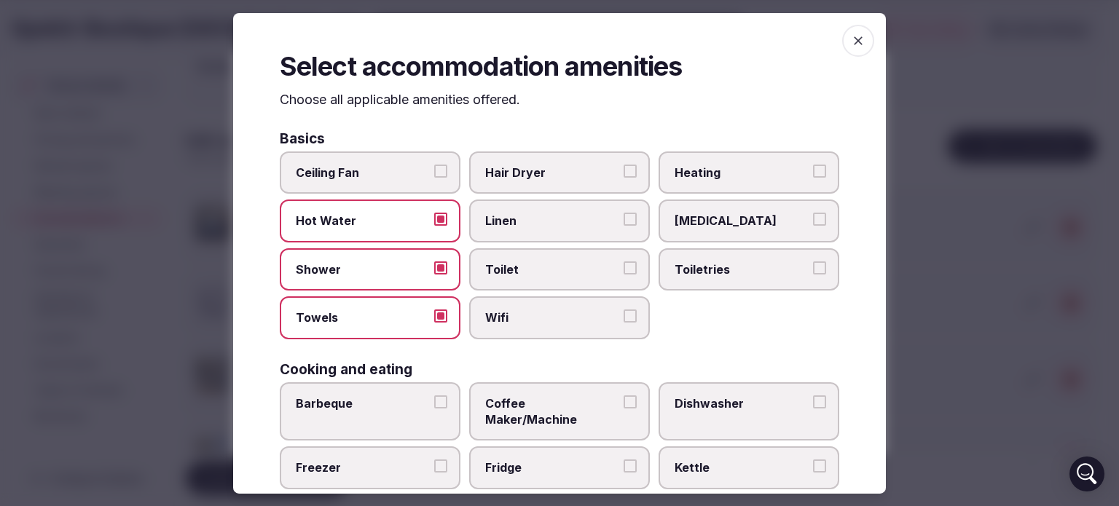
click at [623, 314] on button "Wifi" at bounding box center [629, 316] width 13 height 13
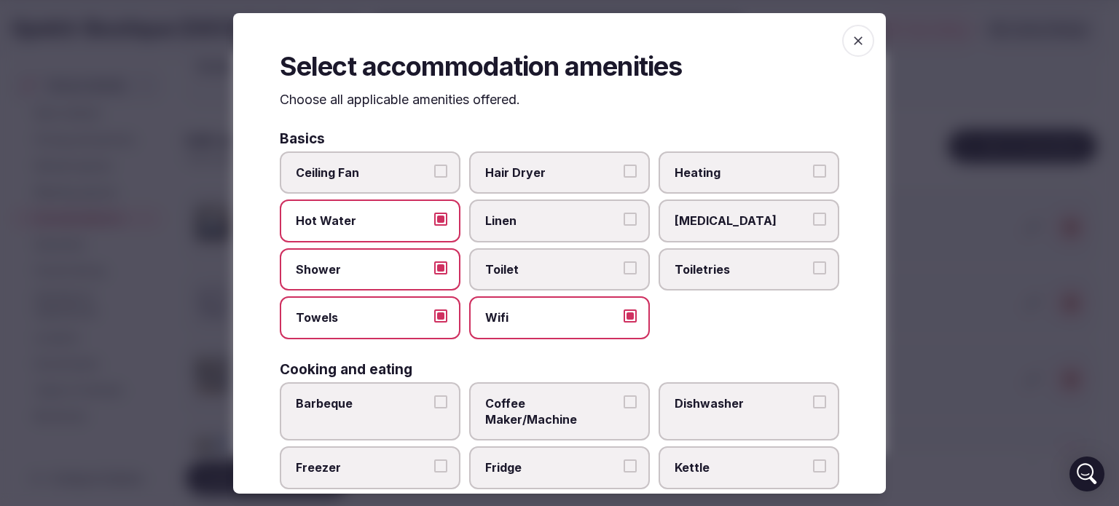
click at [623, 273] on label "Toilet" at bounding box center [559, 269] width 181 height 42
click at [623, 273] on button "Toilet" at bounding box center [629, 267] width 13 height 13
click at [623, 218] on button "Linen" at bounding box center [629, 219] width 13 height 13
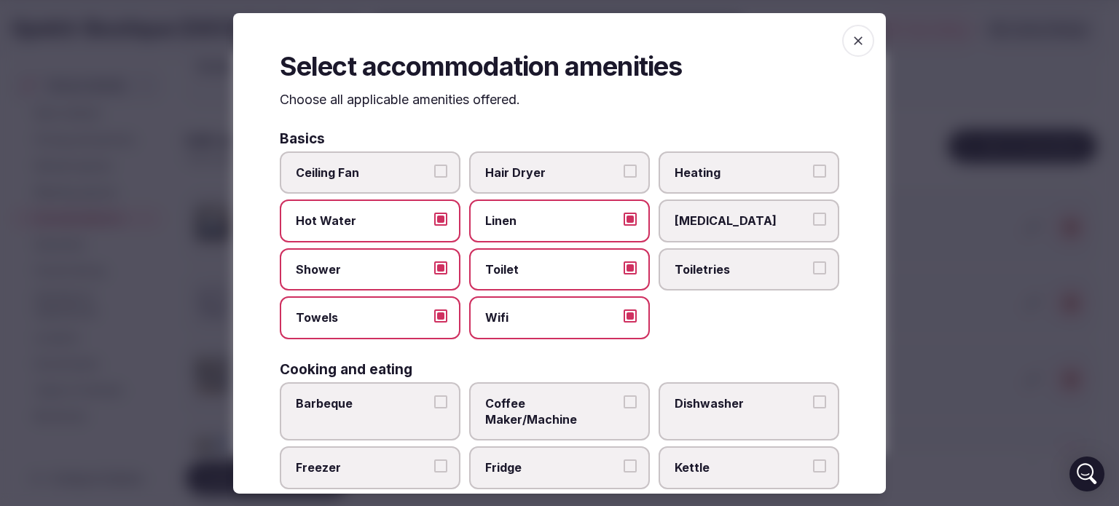
click at [623, 173] on button "Hair Dryer" at bounding box center [629, 171] width 13 height 13
click at [813, 171] on button "Heating" at bounding box center [819, 171] width 13 height 13
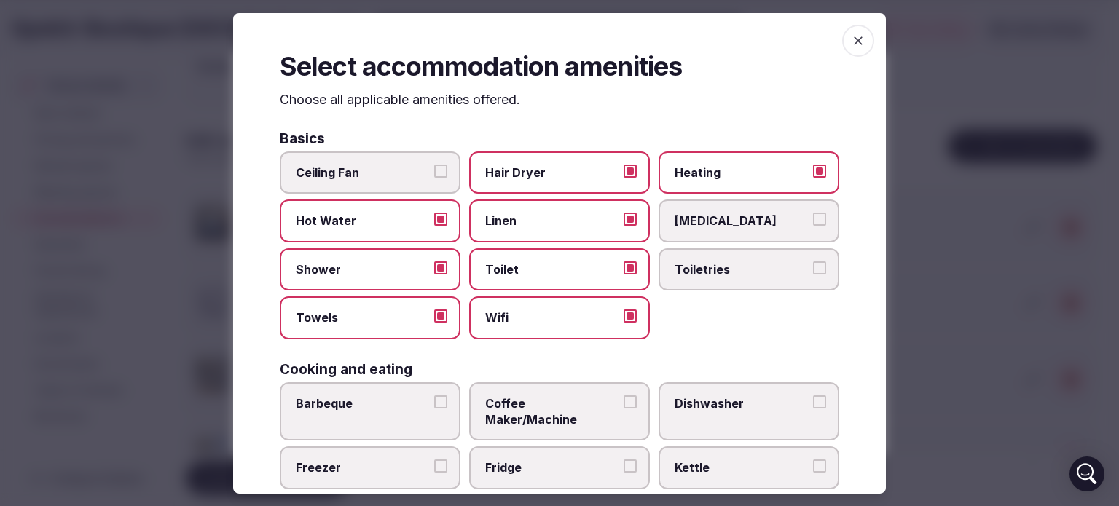
click at [813, 267] on button "Toiletries" at bounding box center [819, 267] width 13 height 13
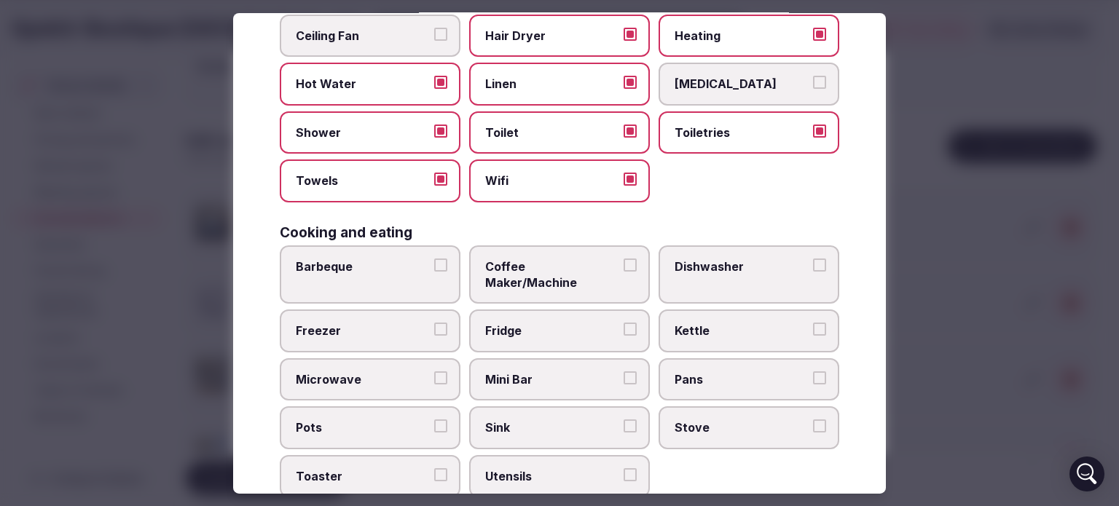
scroll to position [163, 0]
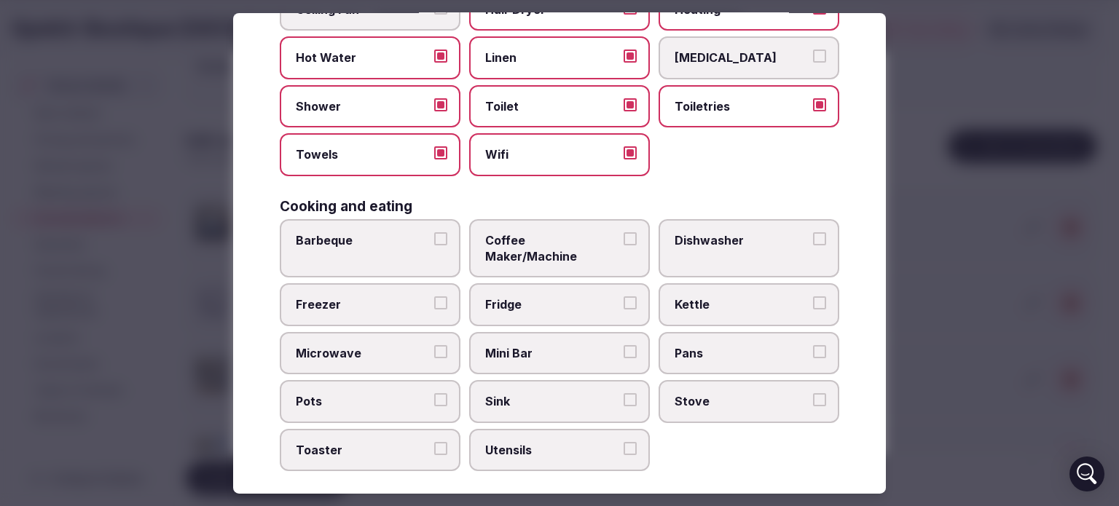
click at [623, 345] on button "Mini Bar" at bounding box center [629, 351] width 13 height 13
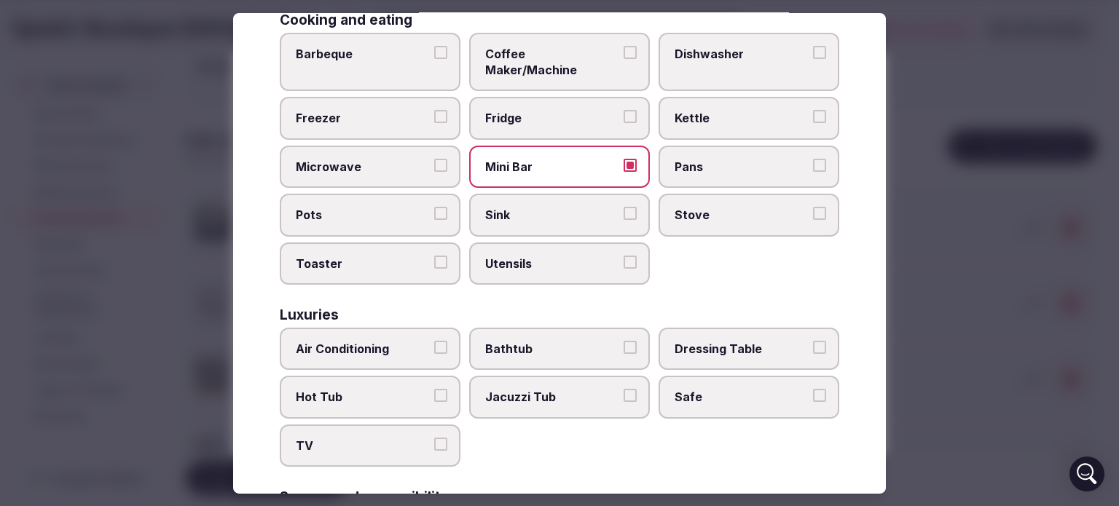
scroll to position [350, 0]
click at [441, 341] on button "Air Conditioning" at bounding box center [440, 347] width 13 height 13
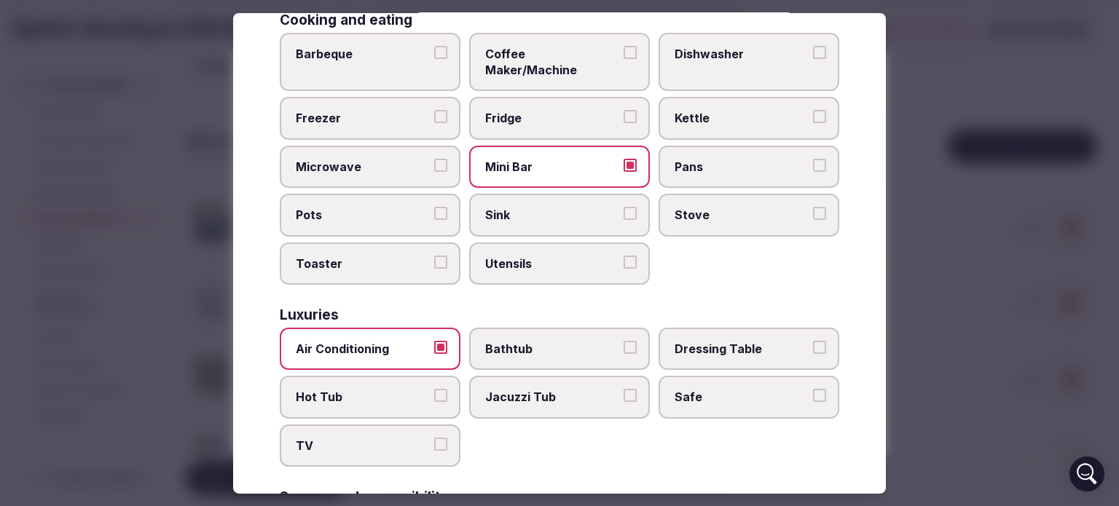
click at [440, 438] on button "TV" at bounding box center [440, 444] width 13 height 13
click at [813, 389] on button "Safe" at bounding box center [819, 395] width 13 height 13
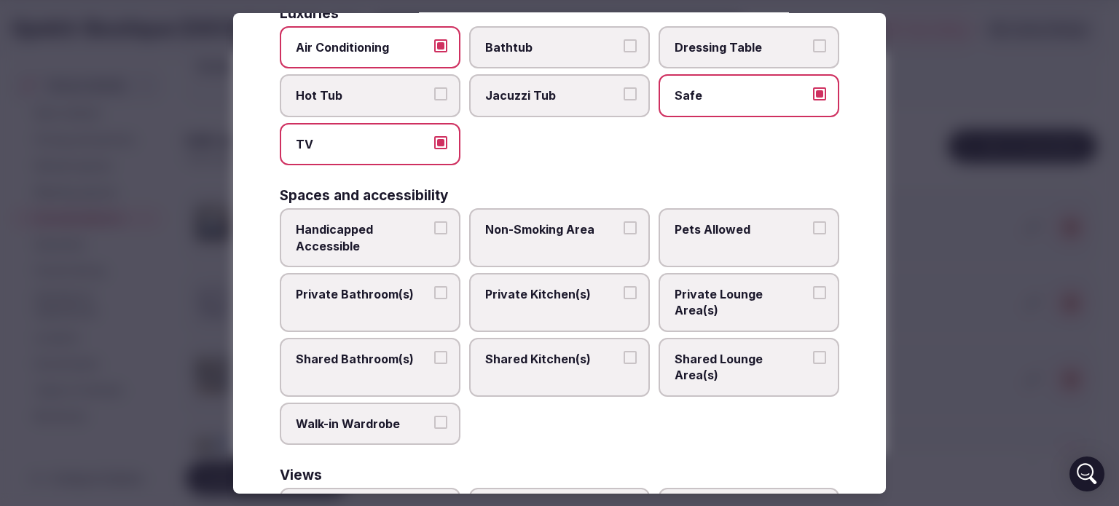
scroll to position [653, 0]
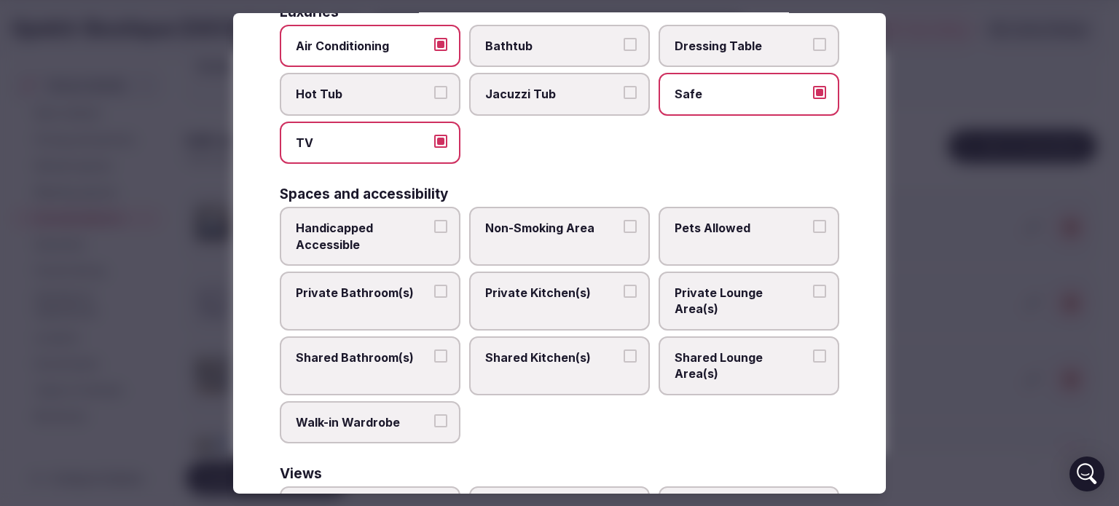
click at [439, 285] on button "Private Bathroom(s)" at bounding box center [440, 291] width 13 height 13
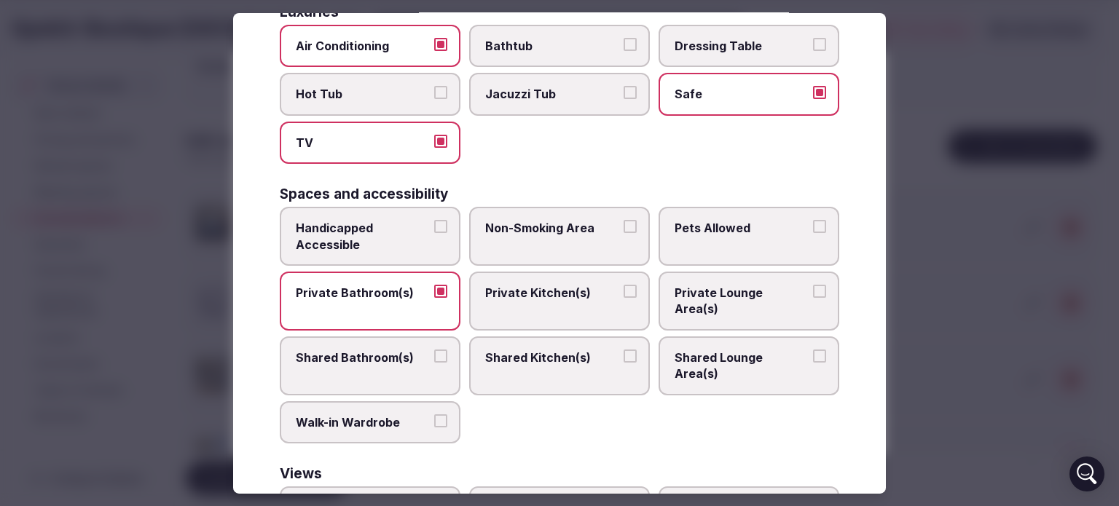
click at [626, 220] on button "Non-Smoking Area" at bounding box center [629, 226] width 13 height 13
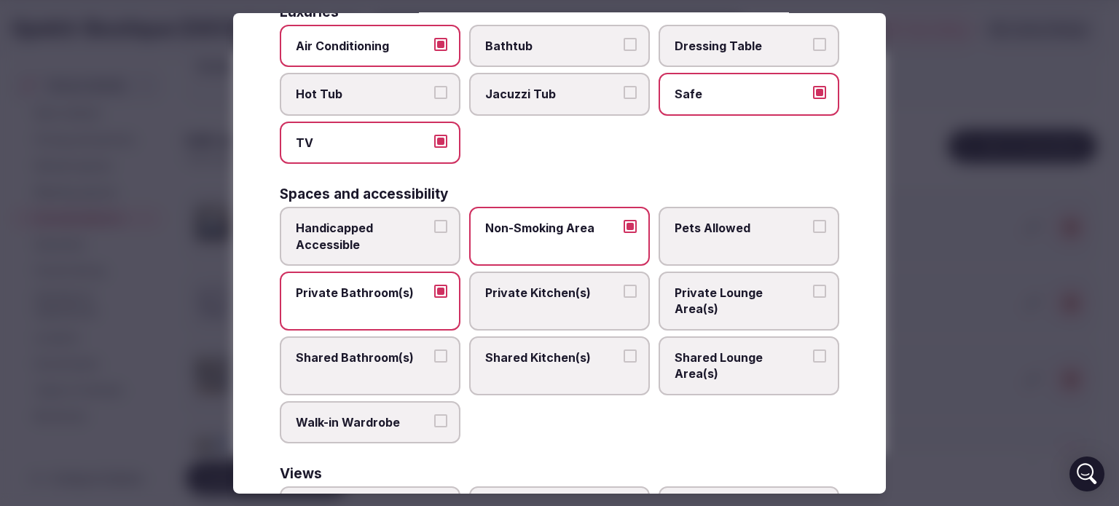
click at [813, 350] on button "Shared Lounge Area(s)" at bounding box center [819, 356] width 13 height 13
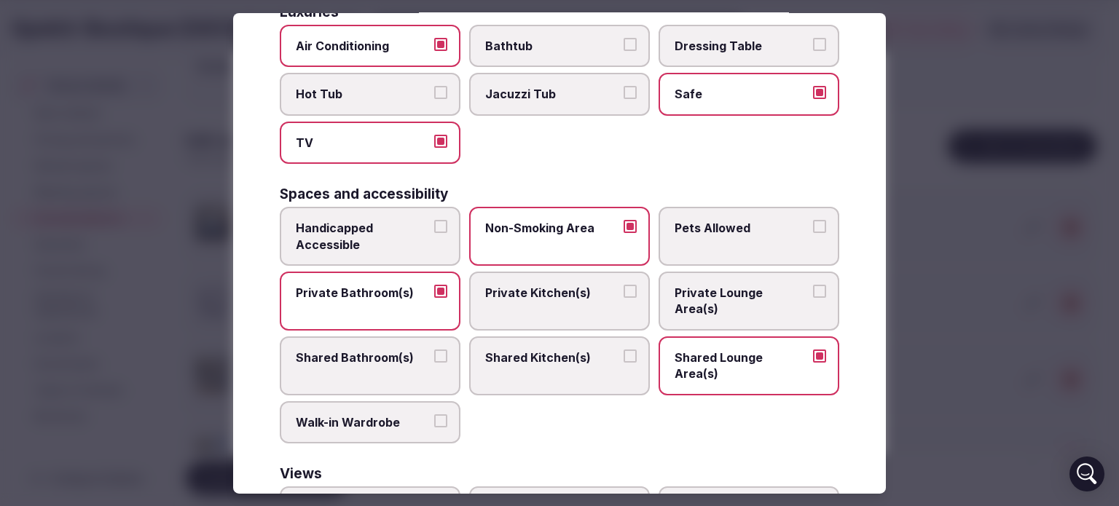
click at [813, 220] on button "Pets Allowed" at bounding box center [819, 226] width 13 height 13
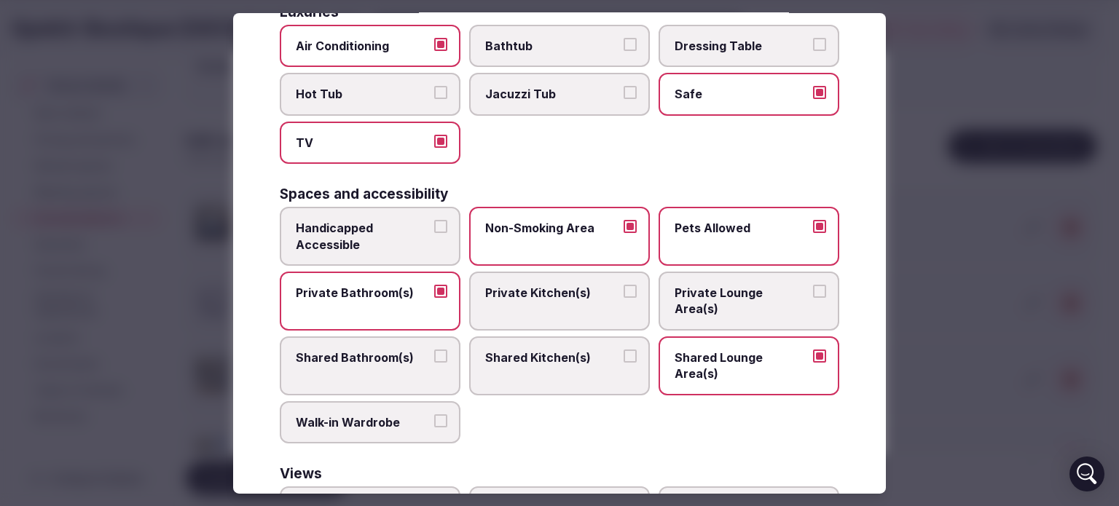
scroll to position [759, 0]
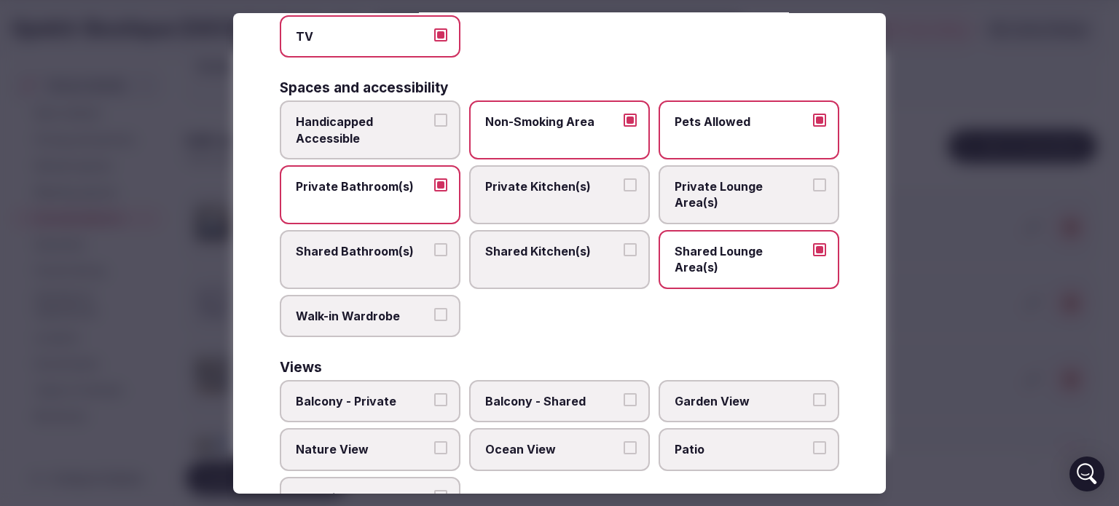
click at [623, 393] on button "Balcony - Shared" at bounding box center [629, 399] width 13 height 13
click at [813, 393] on button "Garden View" at bounding box center [819, 399] width 13 height 13
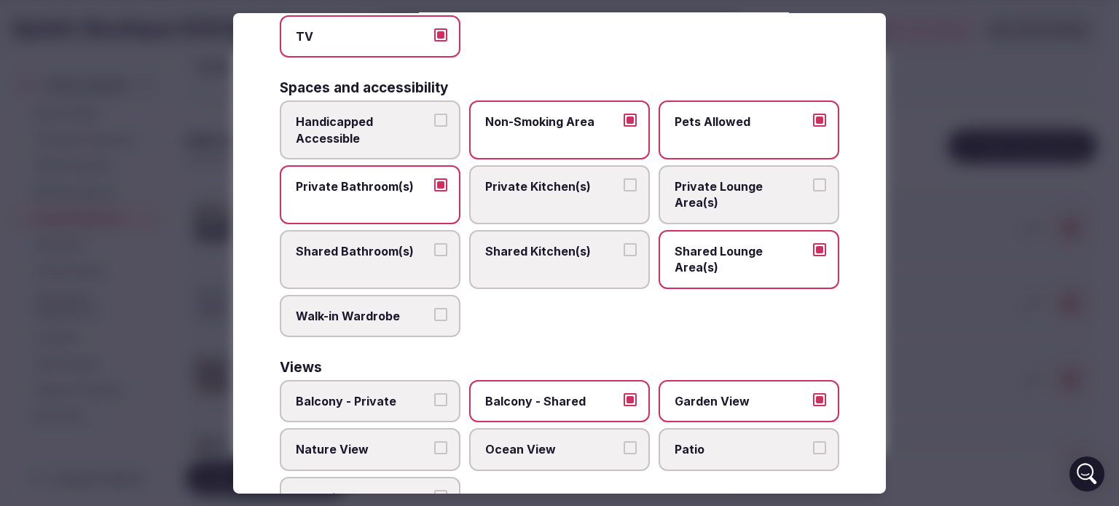
click at [441, 441] on button "Nature View" at bounding box center [440, 447] width 13 height 13
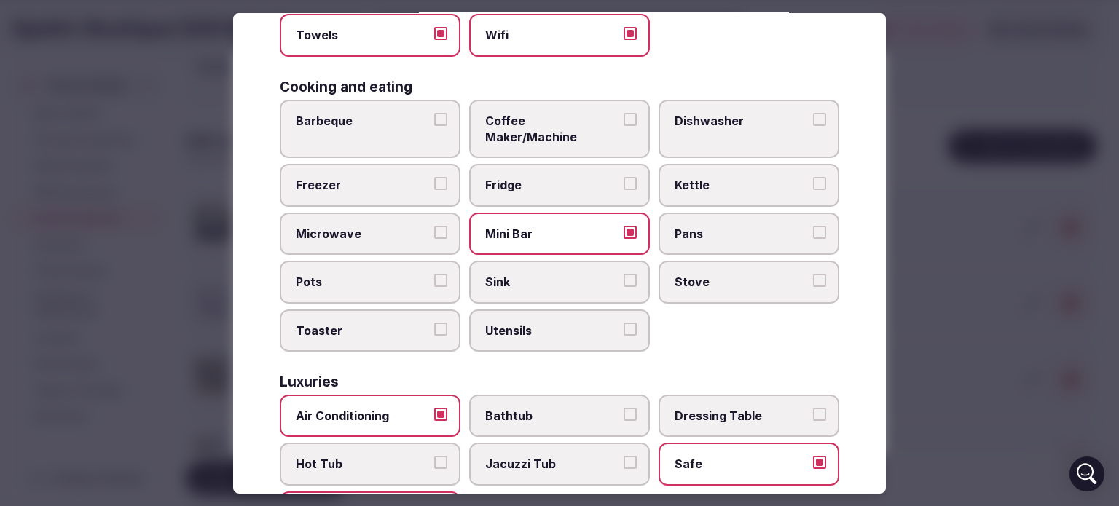
scroll to position [0, 0]
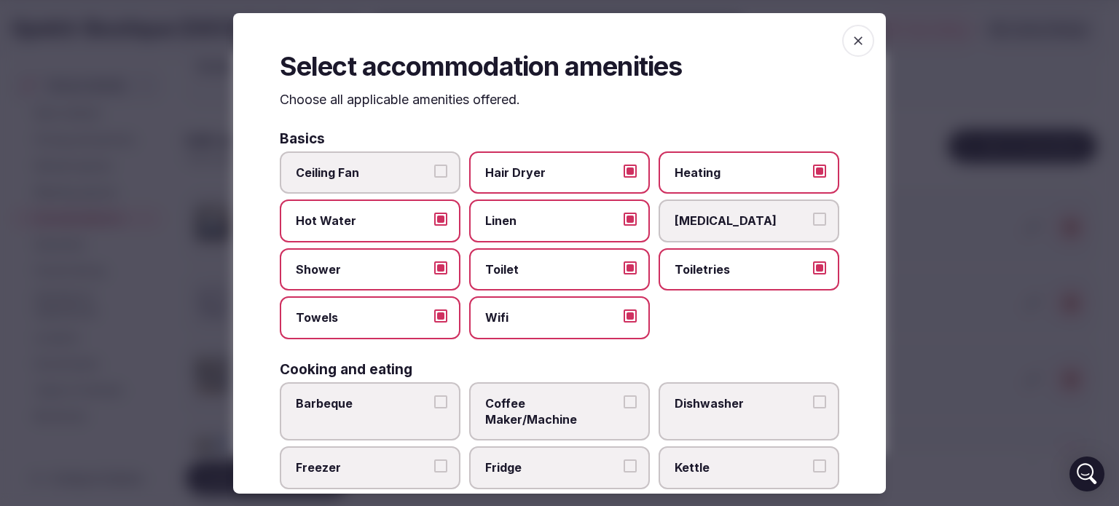
click at [851, 34] on icon "button" at bounding box center [858, 40] width 15 height 15
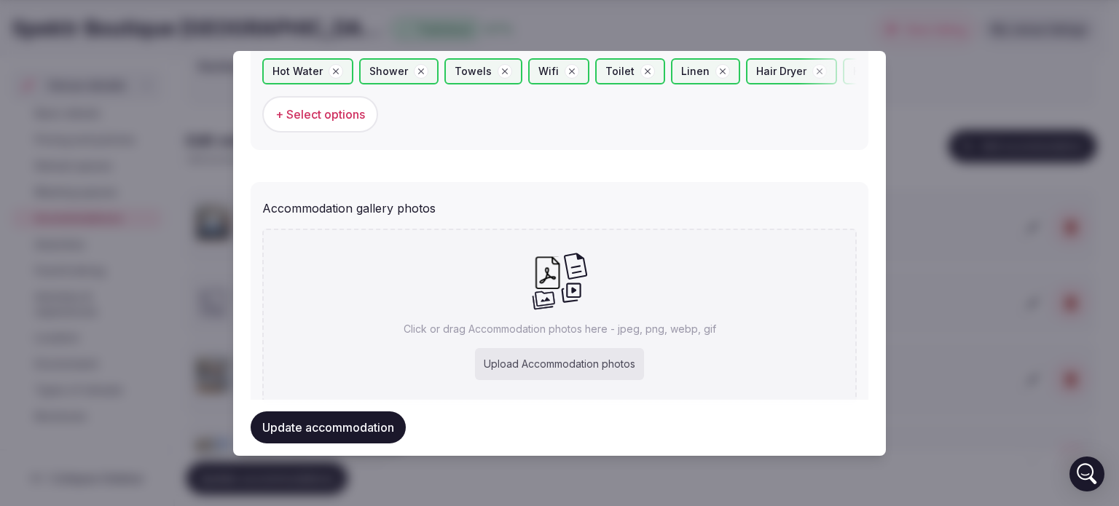
scroll to position [1528, 0]
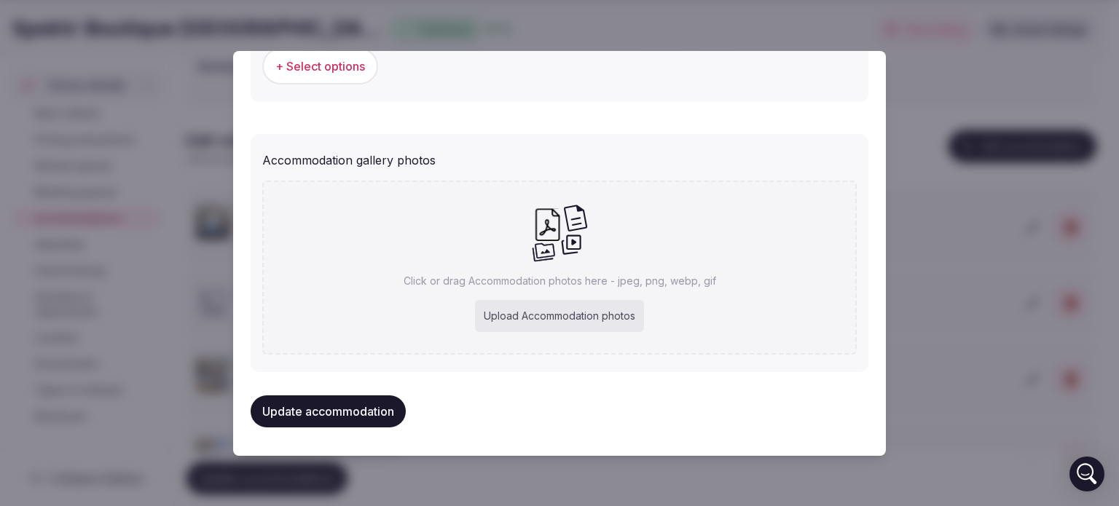
click at [513, 305] on div "Upload Accommodation photos" at bounding box center [559, 316] width 169 height 32
type input "**********"
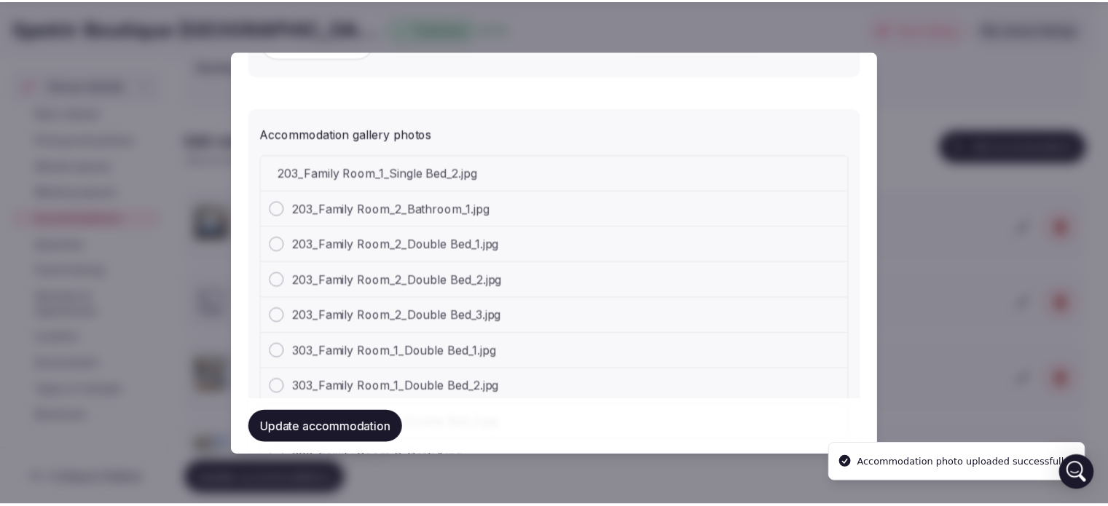
scroll to position [1491, 0]
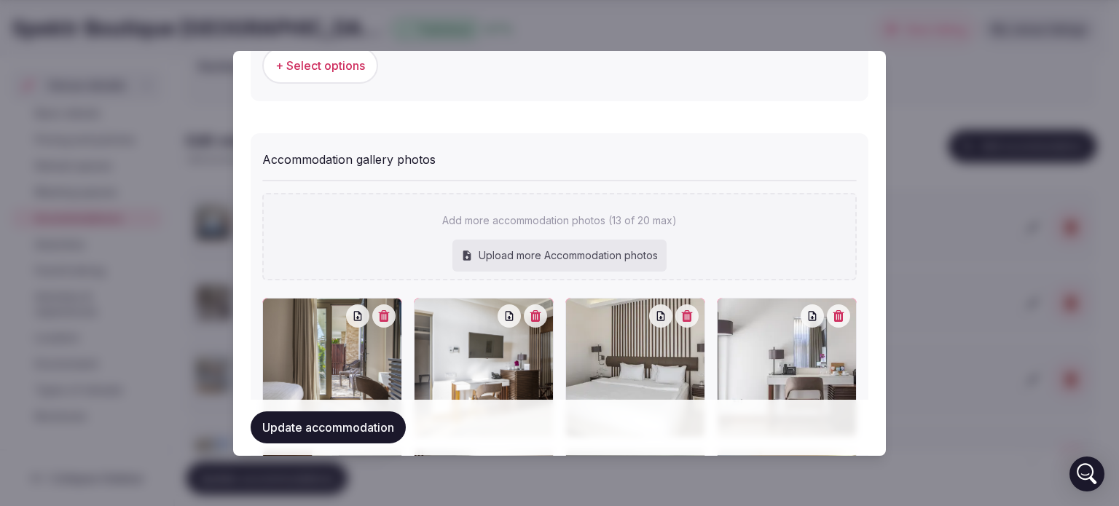
click at [310, 422] on button "Update accommodation" at bounding box center [328, 428] width 155 height 32
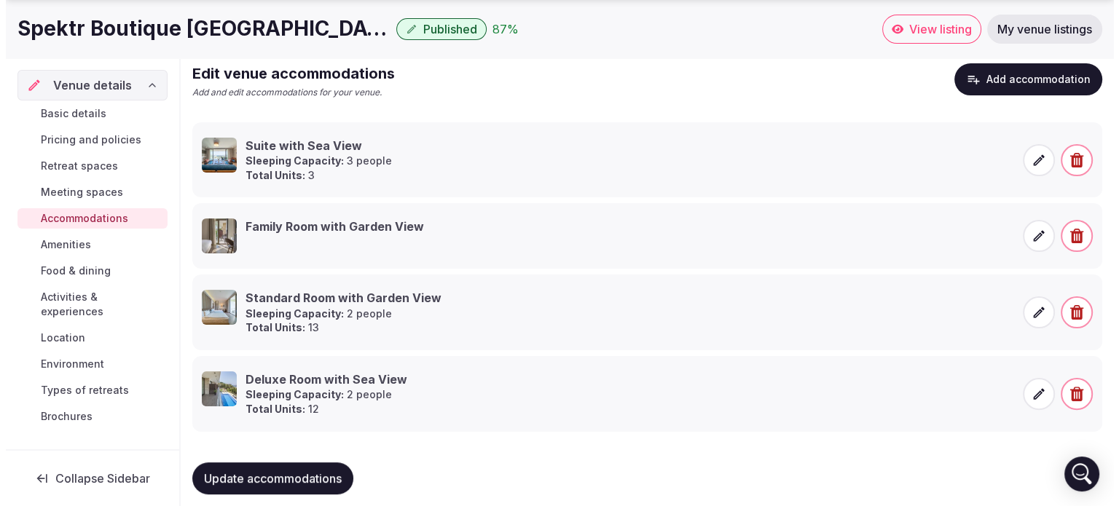
scroll to position [309, 0]
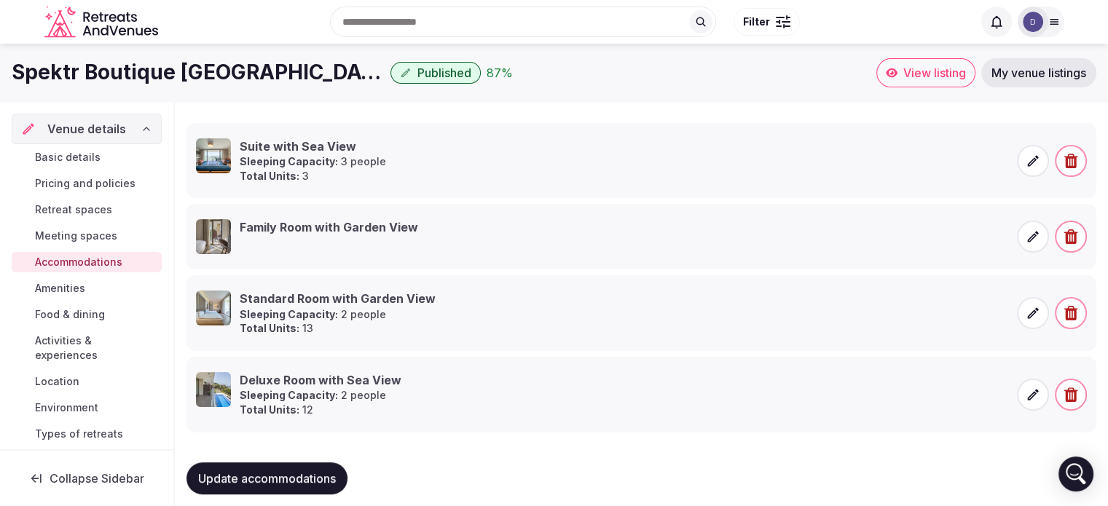
click at [1026, 232] on icon at bounding box center [1033, 236] width 15 height 15
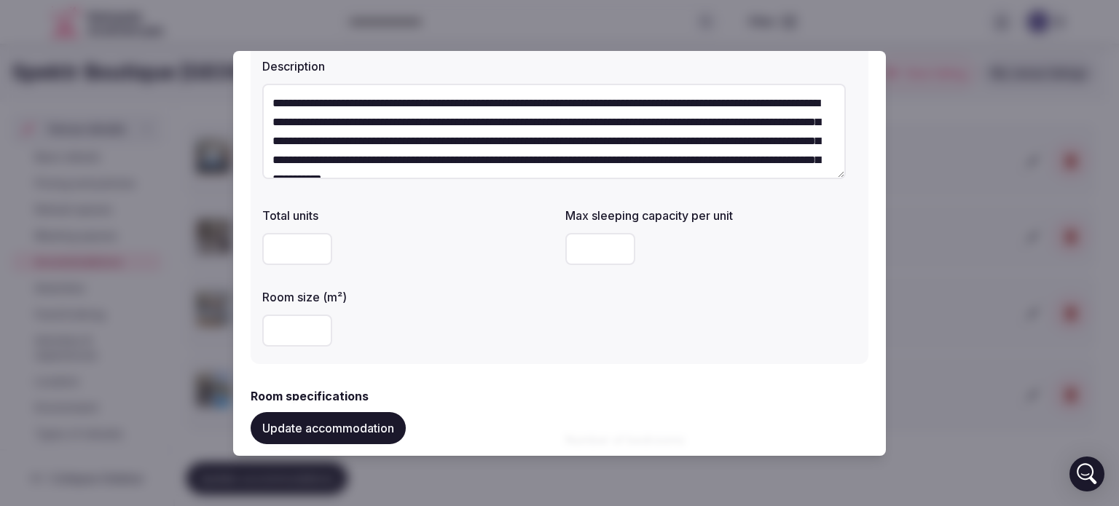
scroll to position [165, 0]
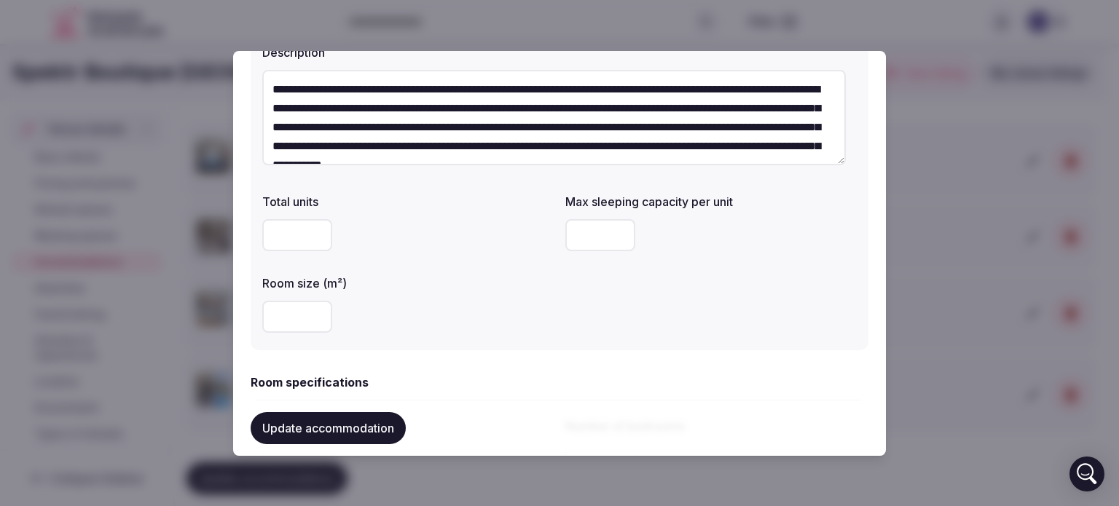
click at [289, 221] on input "number" at bounding box center [297, 235] width 70 height 32
type input "*"
click at [580, 235] on input "number" at bounding box center [600, 235] width 70 height 32
type input "*"
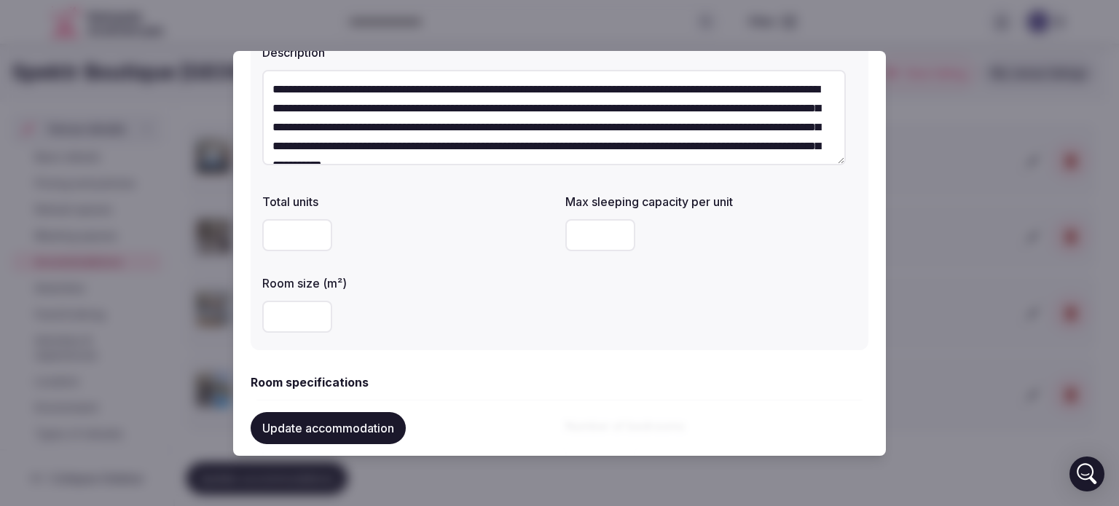
click at [296, 320] on input "number" at bounding box center [297, 317] width 70 height 32
click at [293, 316] on input "number" at bounding box center [297, 317] width 70 height 32
type input "**"
click at [435, 313] on div "**" at bounding box center [407, 317] width 291 height 32
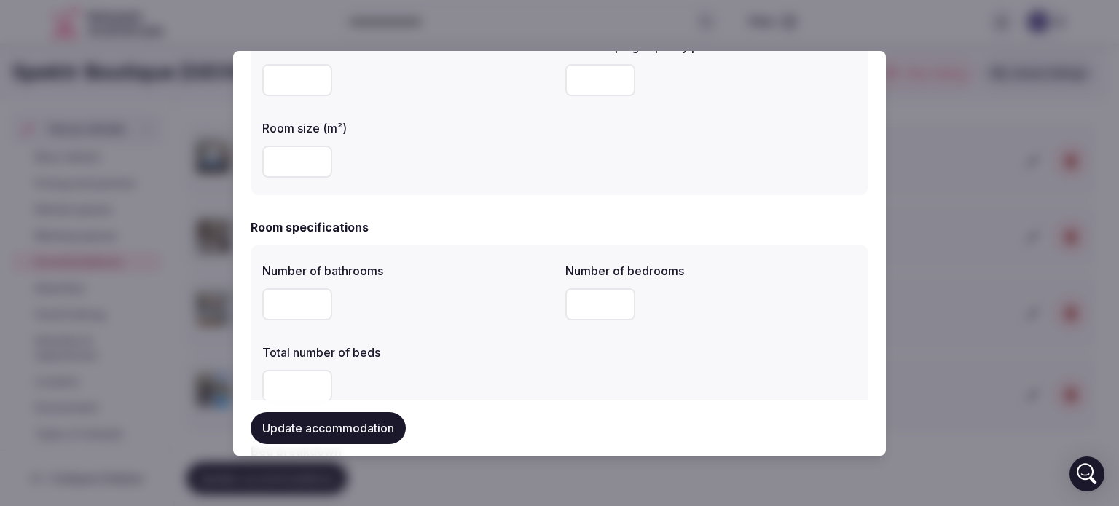
scroll to position [323, 0]
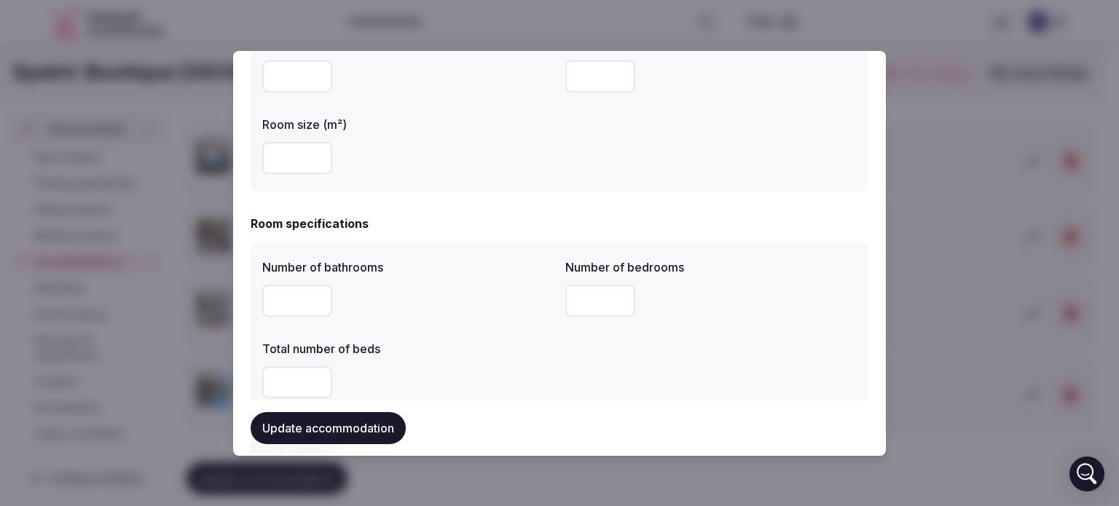
click at [281, 297] on input "number" at bounding box center [297, 301] width 70 height 32
type input "*"
click at [580, 298] on input "number" at bounding box center [600, 301] width 70 height 32
type input "*"
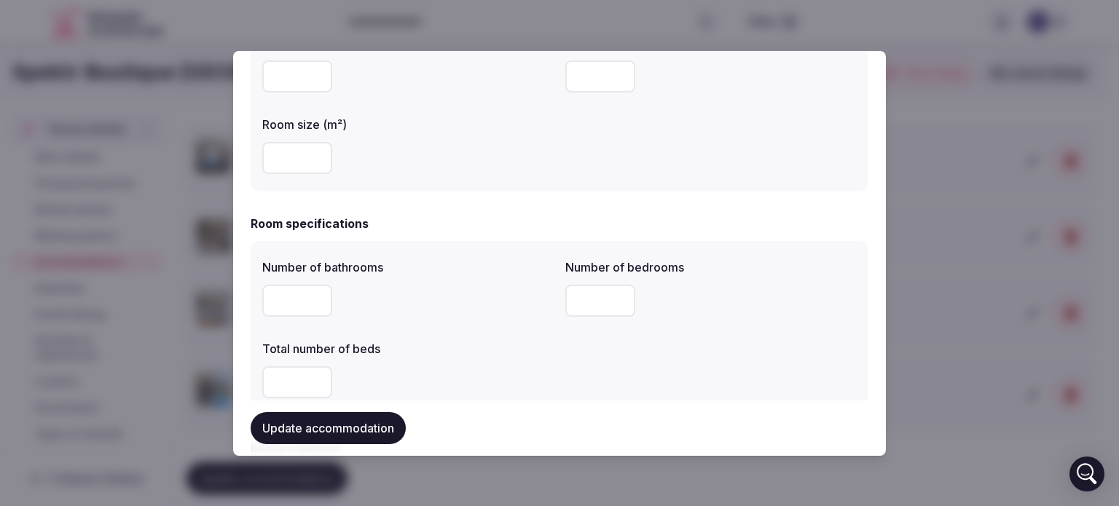
click at [291, 383] on input "number" at bounding box center [297, 382] width 70 height 32
click at [287, 373] on input "number" at bounding box center [297, 382] width 70 height 32
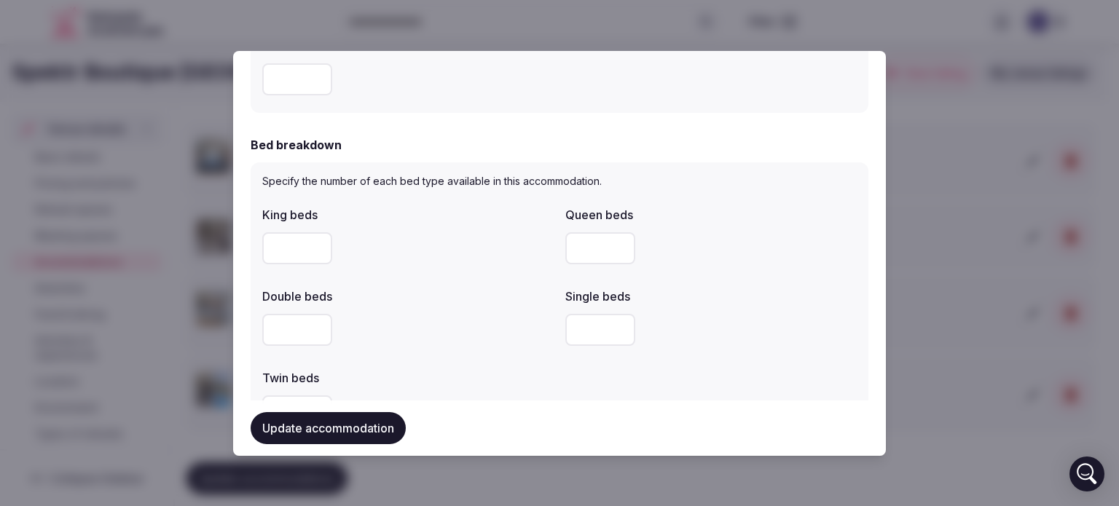
scroll to position [628, 0]
type input "*"
click at [289, 238] on input "number" at bounding box center [297, 247] width 70 height 32
click at [286, 247] on input "number" at bounding box center [297, 247] width 70 height 32
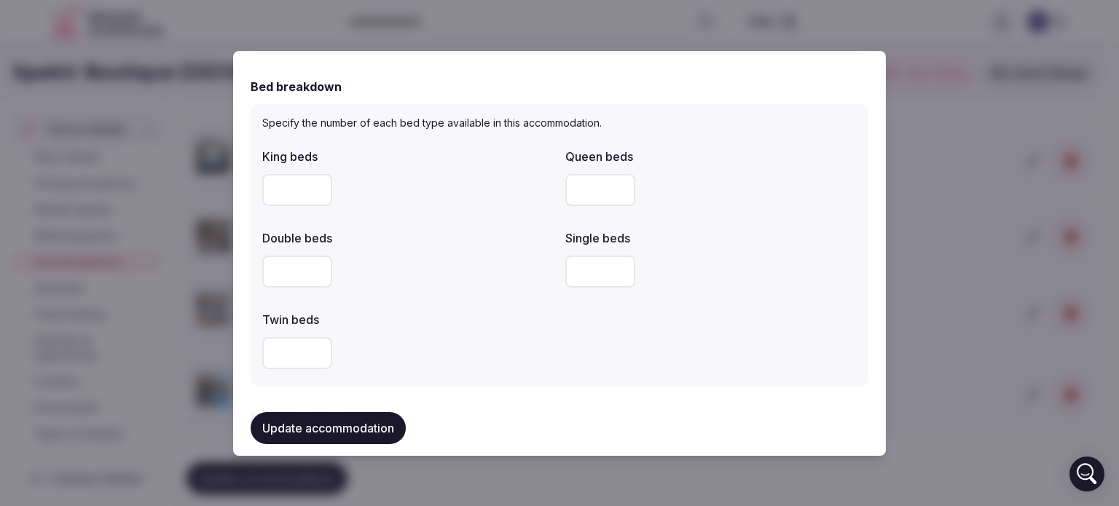
scroll to position [686, 0]
type input "*"
click at [295, 347] on input "number" at bounding box center [297, 352] width 70 height 32
type input "*"
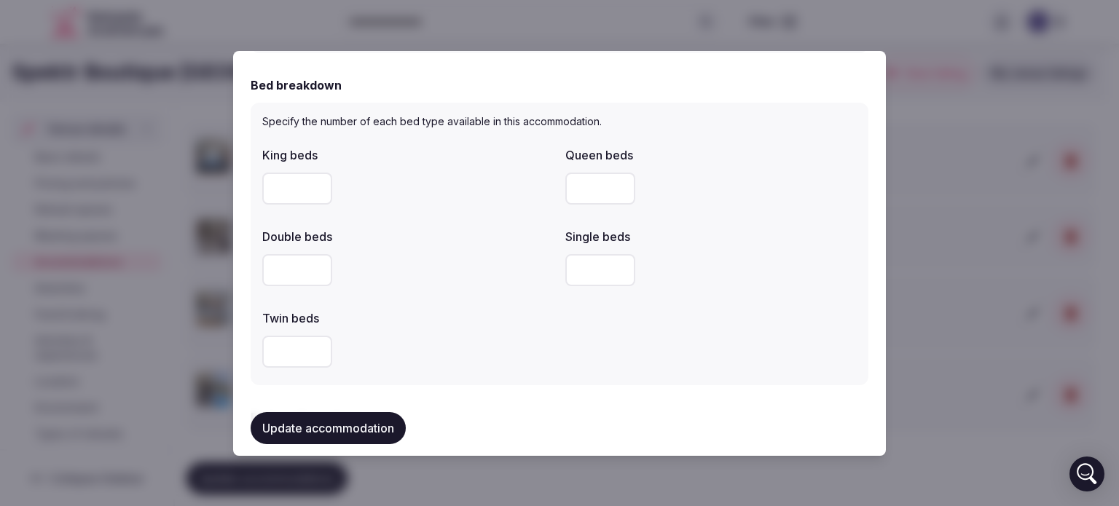
click at [377, 340] on div "*" at bounding box center [407, 352] width 291 height 32
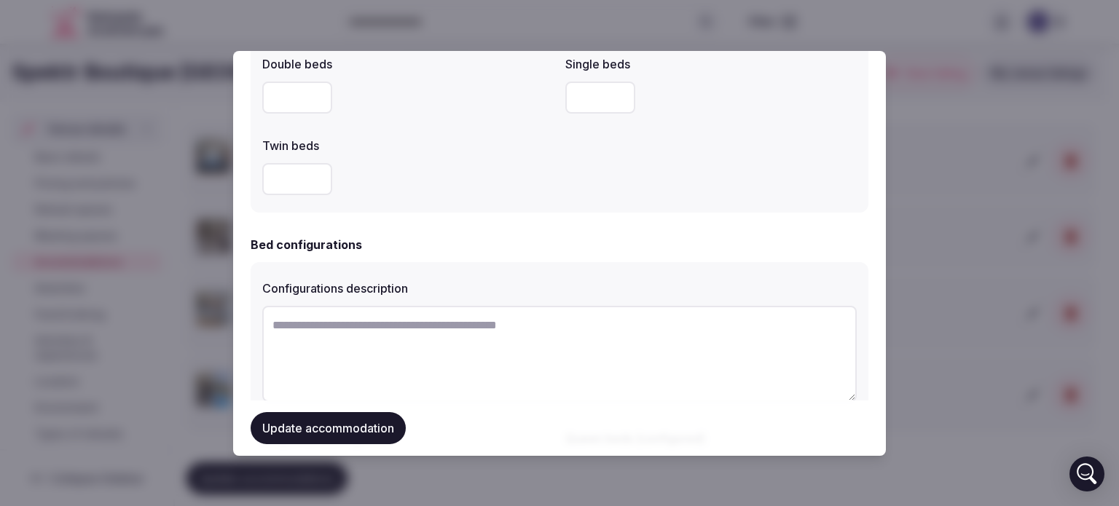
scroll to position [880, 0]
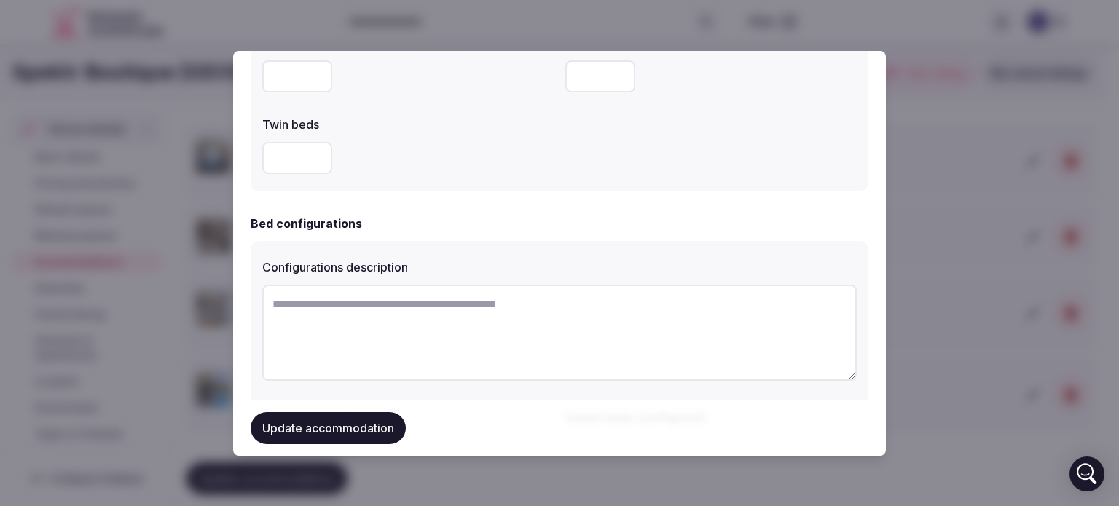
click at [353, 306] on textarea at bounding box center [559, 333] width 594 height 96
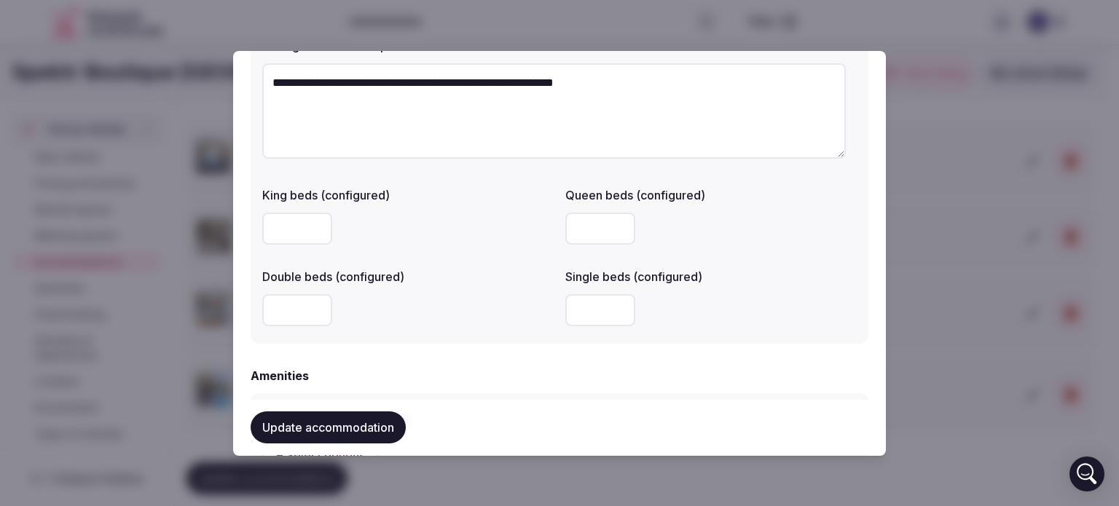
scroll to position [1104, 0]
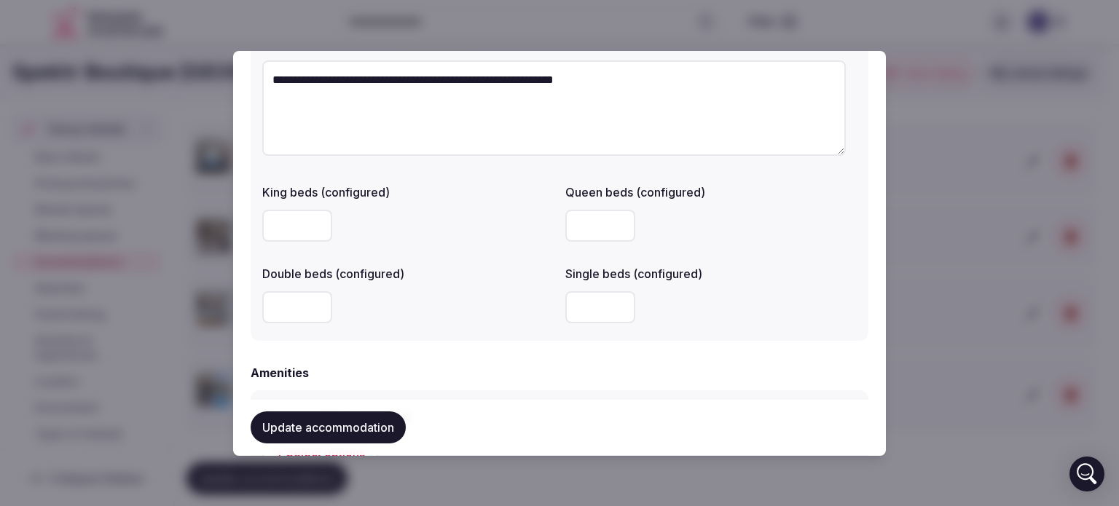
type textarea "**********"
click at [291, 227] on input "number" at bounding box center [297, 226] width 70 height 32
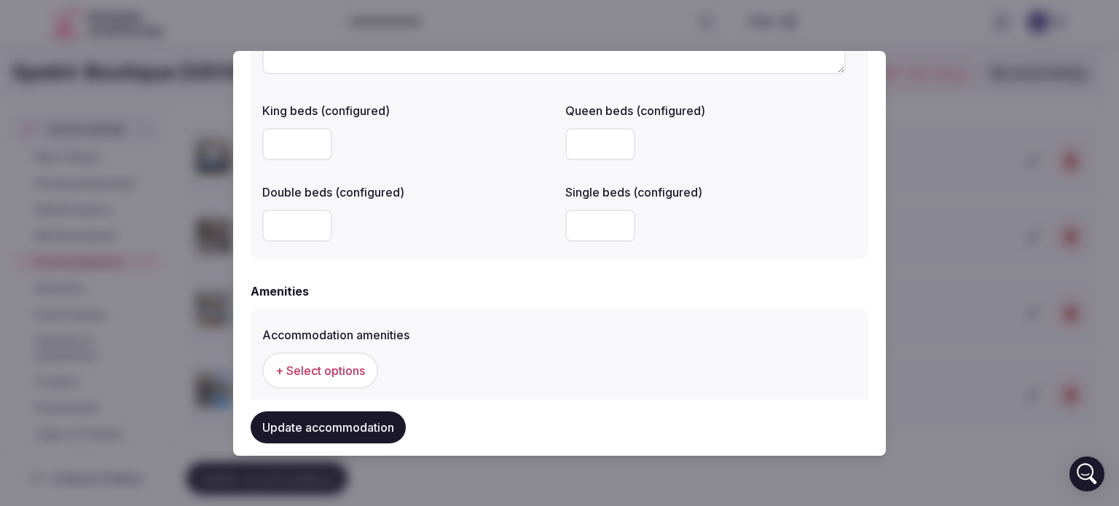
type input "*"
click at [579, 235] on input "number" at bounding box center [600, 226] width 70 height 32
click at [579, 227] on input "number" at bounding box center [600, 226] width 70 height 32
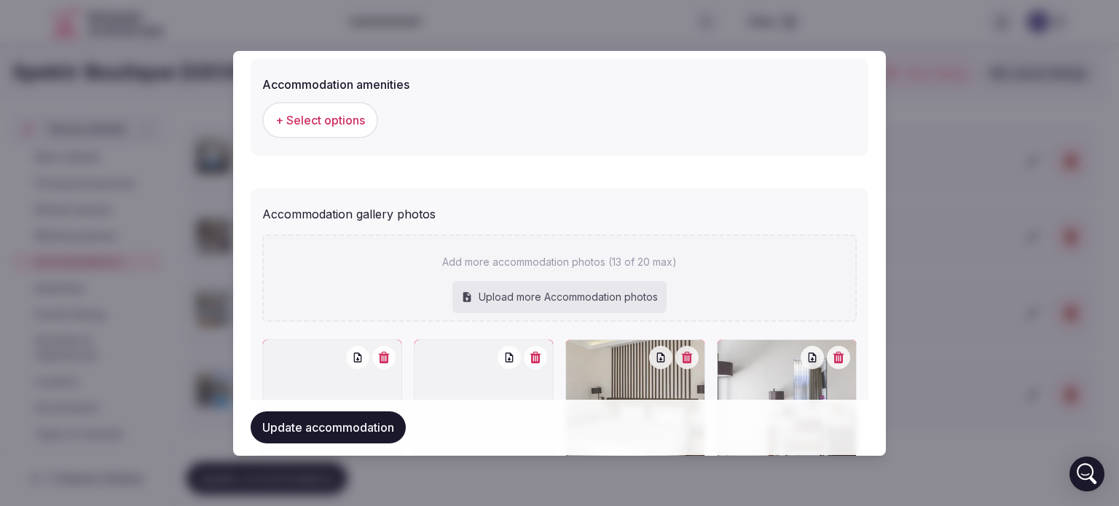
scroll to position [1439, 0]
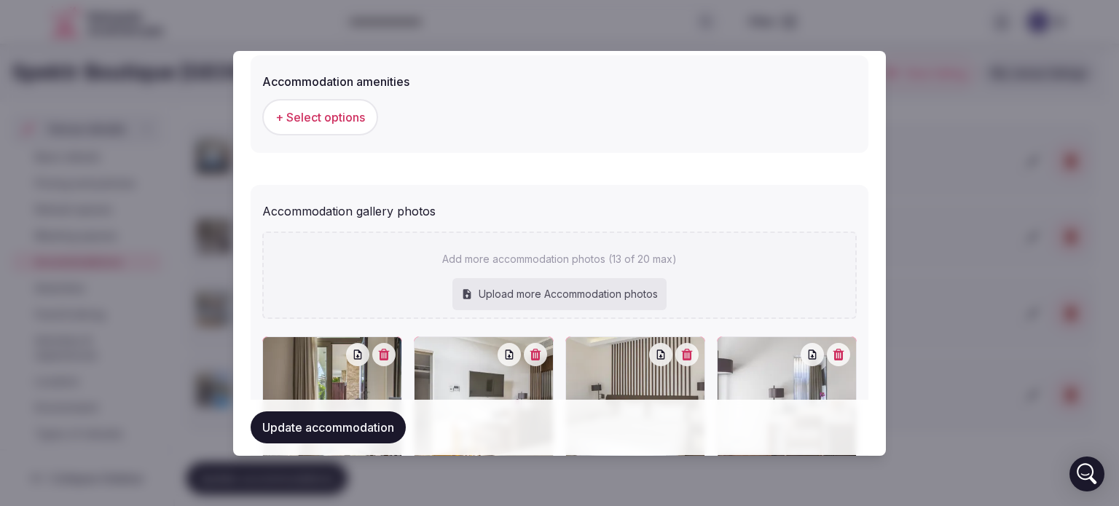
type input "*"
click at [322, 117] on span "+ Select options" at bounding box center [320, 117] width 90 height 16
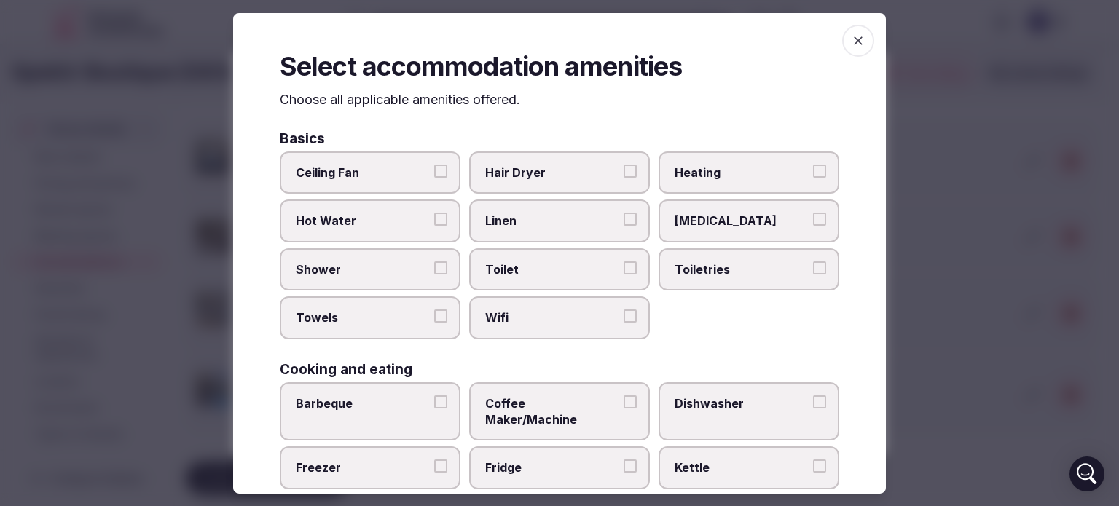
click at [434, 223] on button "Hot Water" at bounding box center [440, 219] width 13 height 13
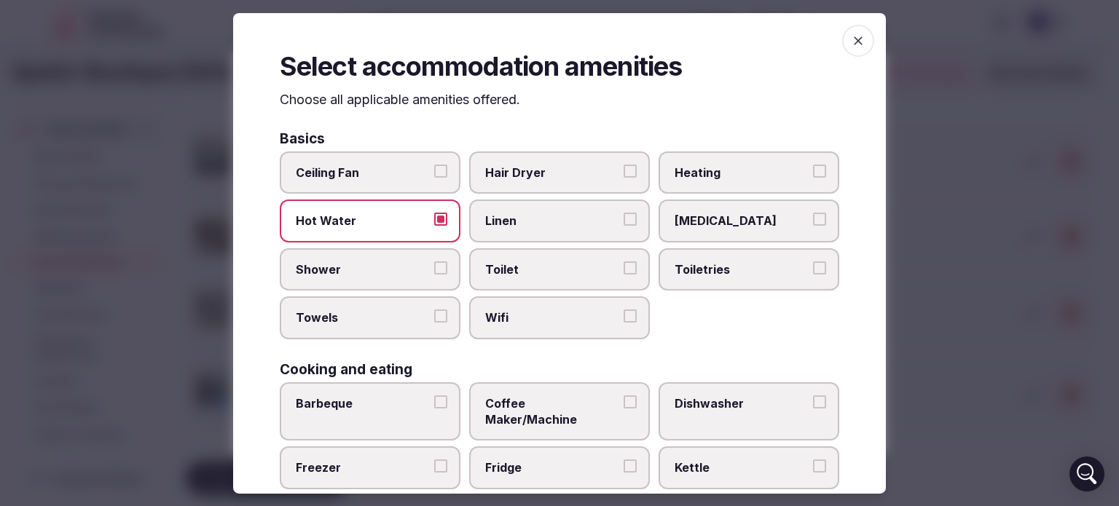
click at [437, 267] on button "Shower" at bounding box center [440, 267] width 13 height 13
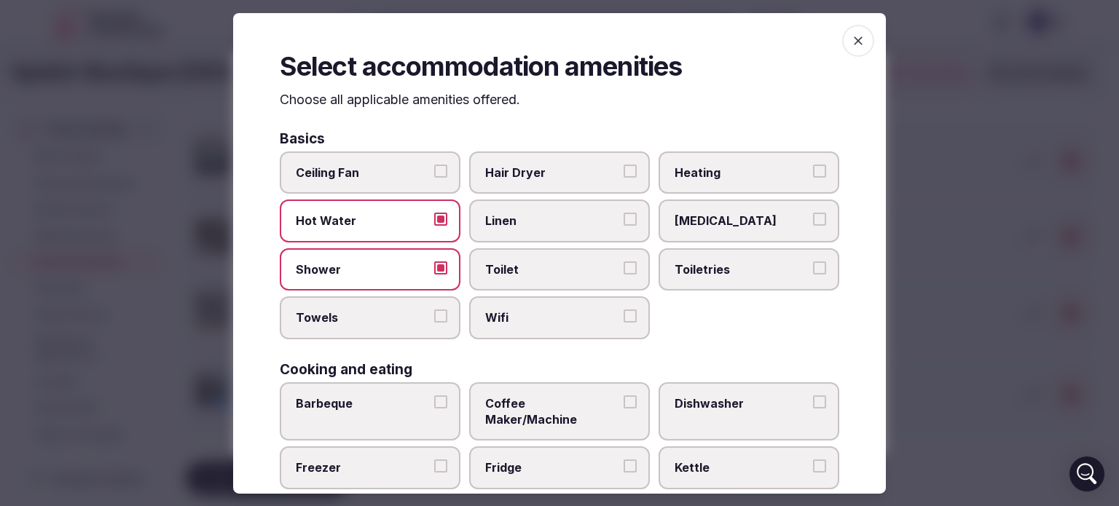
click at [436, 312] on button "Towels" at bounding box center [440, 316] width 13 height 13
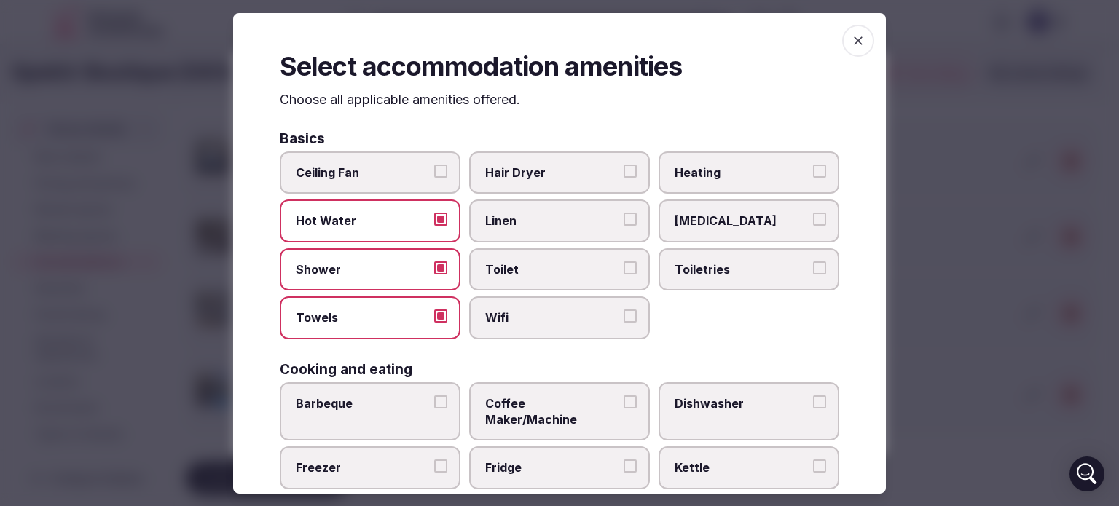
click at [628, 168] on button "Hair Dryer" at bounding box center [629, 171] width 13 height 13
click at [623, 215] on button "Linen" at bounding box center [629, 219] width 13 height 13
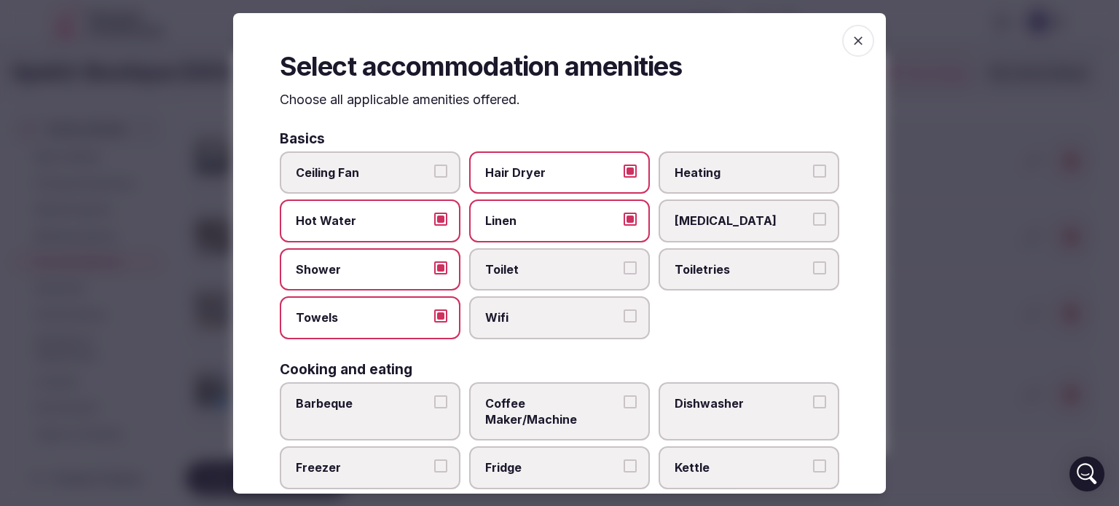
click at [623, 262] on button "Toilet" at bounding box center [629, 267] width 13 height 13
click at [623, 314] on button "Wifi" at bounding box center [629, 316] width 13 height 13
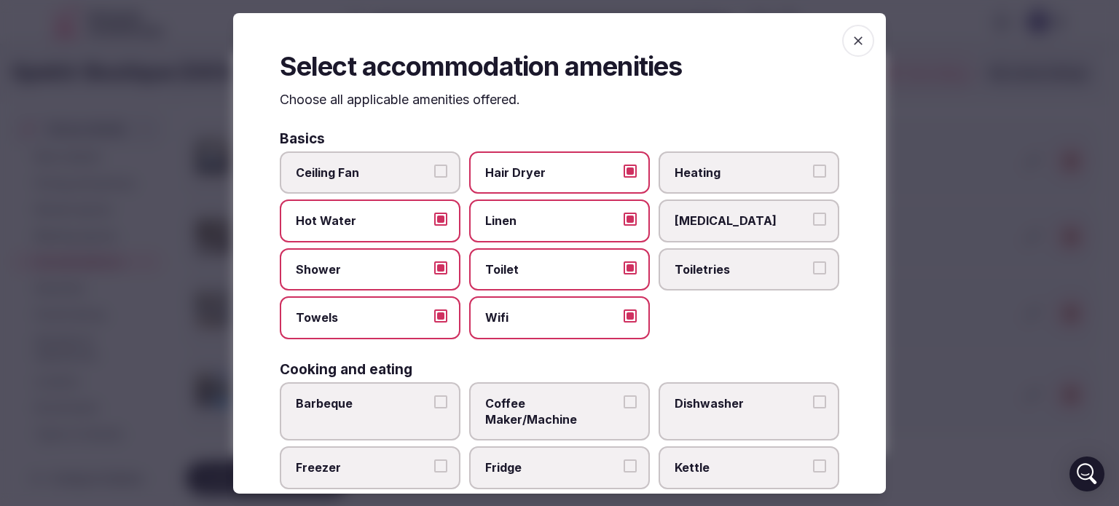
click at [813, 169] on button "Heating" at bounding box center [819, 171] width 13 height 13
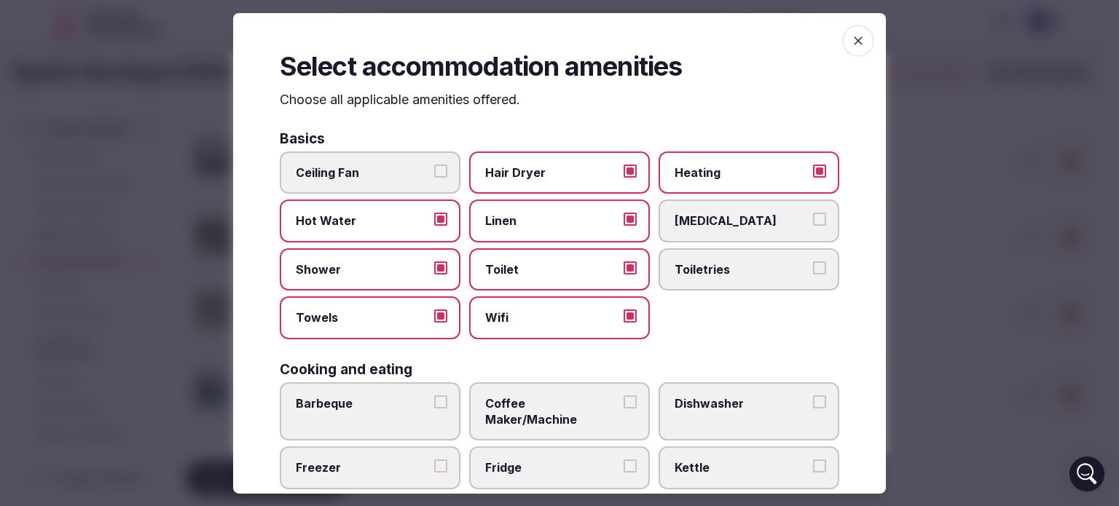
click at [813, 269] on button "Toiletries" at bounding box center [819, 267] width 13 height 13
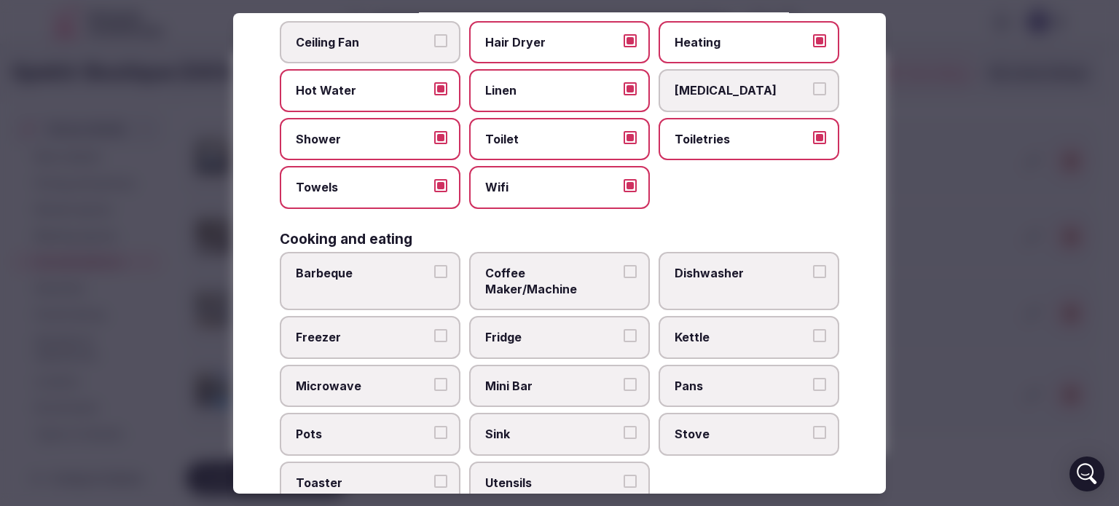
scroll to position [138, 0]
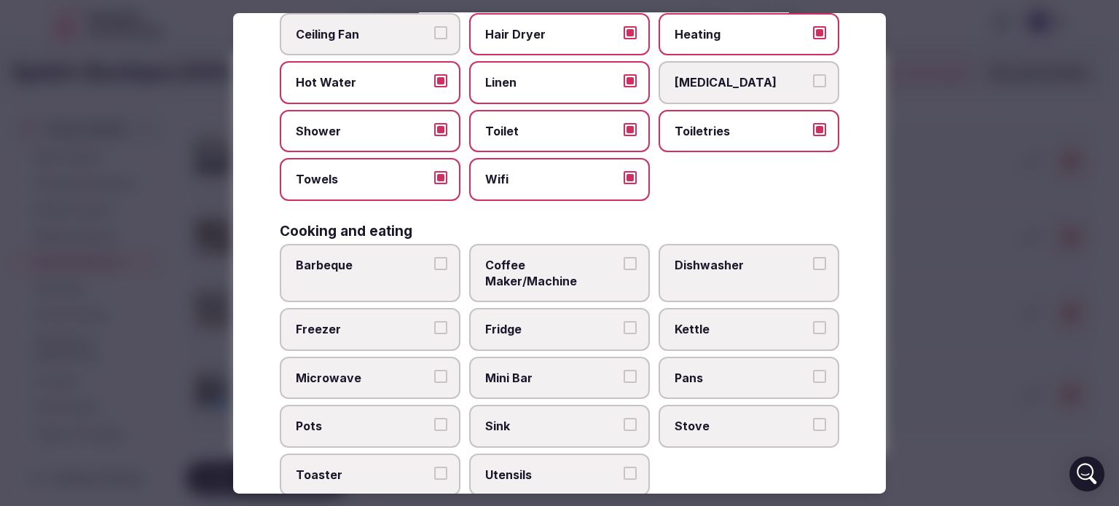
click at [627, 370] on button "Mini Bar" at bounding box center [629, 376] width 13 height 13
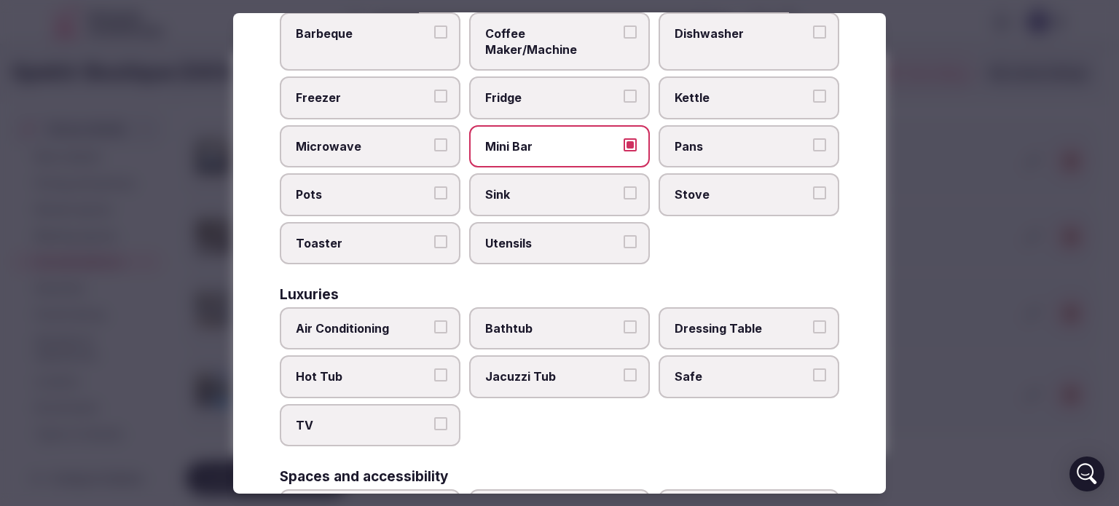
scroll to position [375, 0]
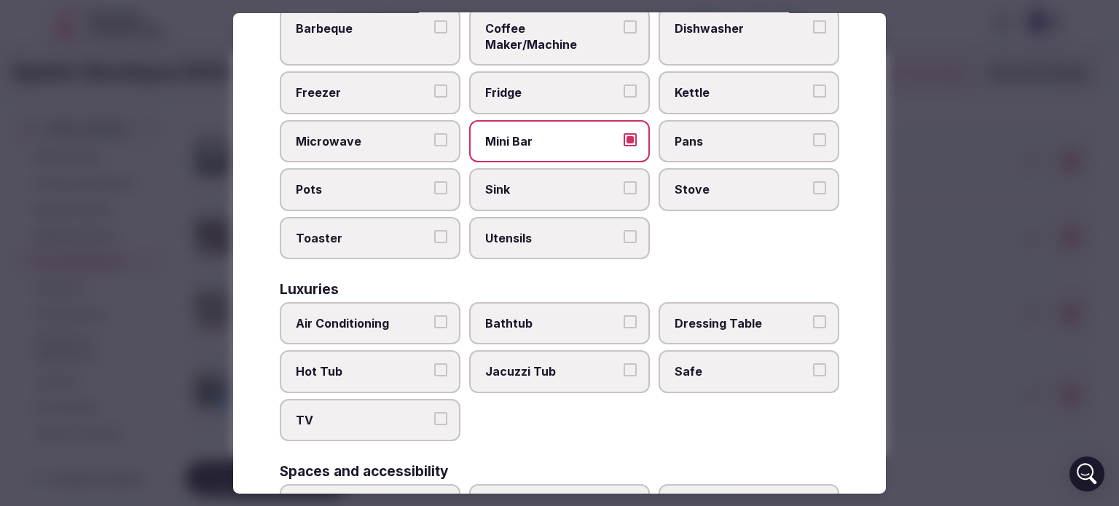
click at [434, 315] on button "Air Conditioning" at bounding box center [440, 321] width 13 height 13
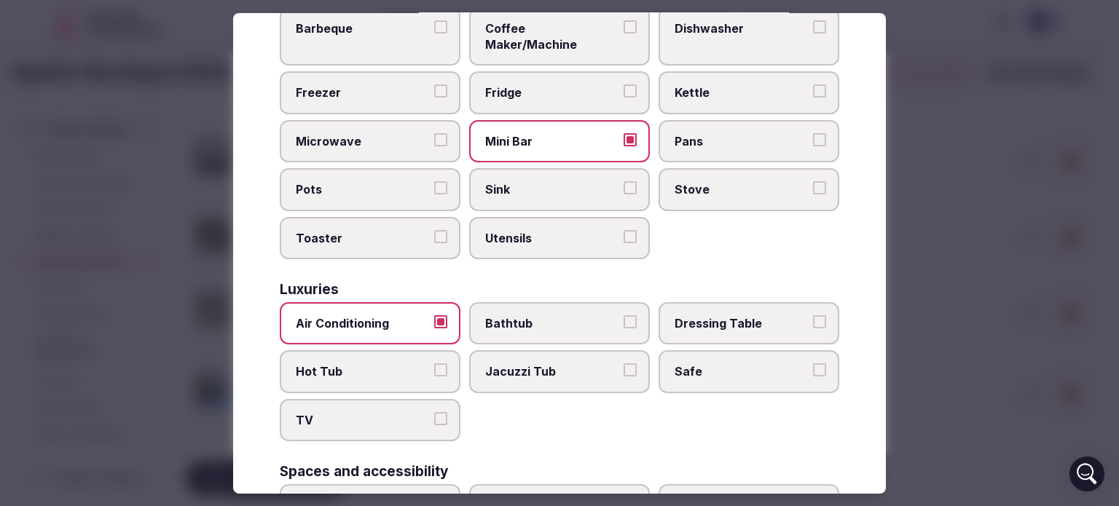
click at [434, 315] on button "Air Conditioning" at bounding box center [440, 321] width 13 height 13
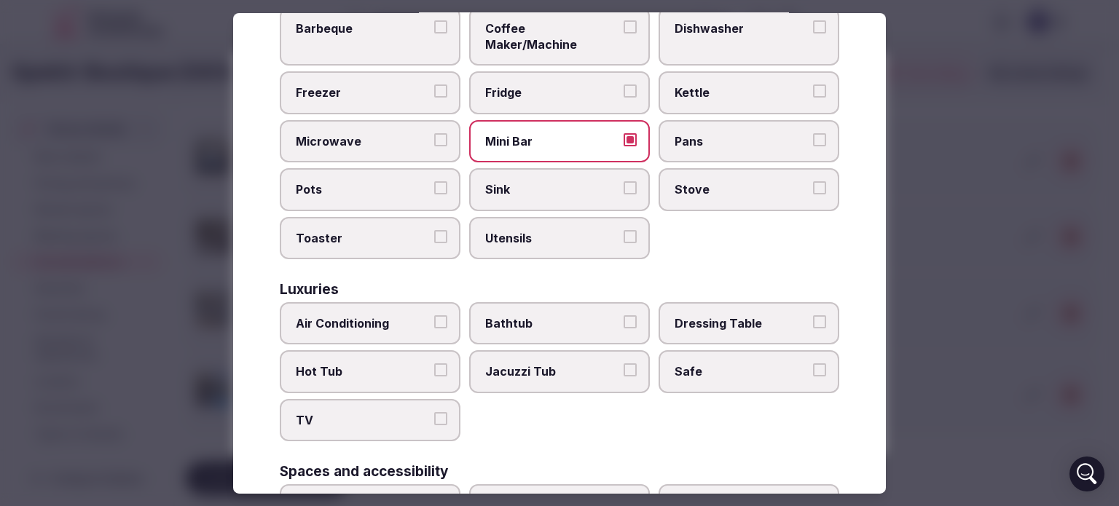
click at [434, 315] on button "Air Conditioning" at bounding box center [440, 321] width 13 height 13
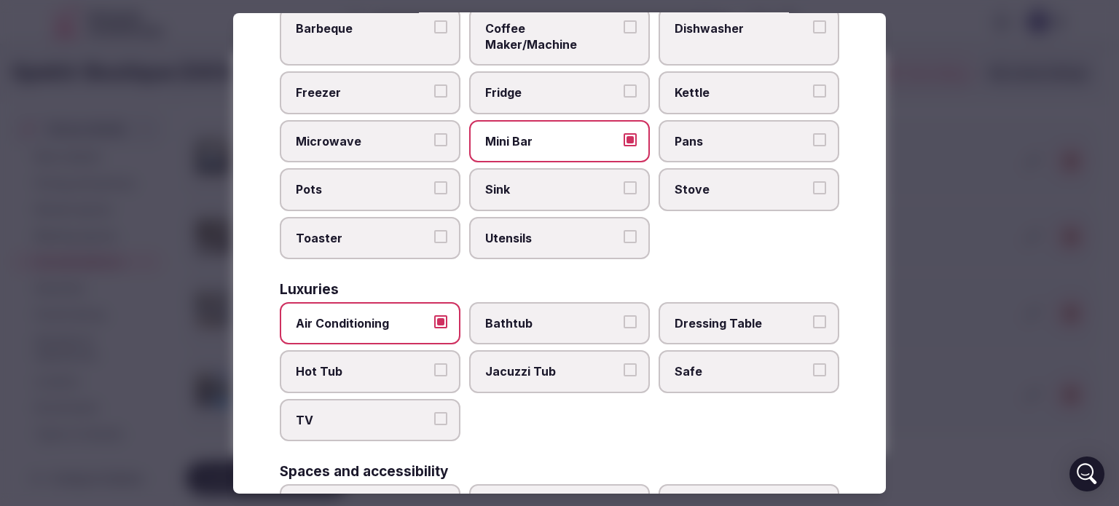
click at [813, 363] on button "Safe" at bounding box center [819, 369] width 13 height 13
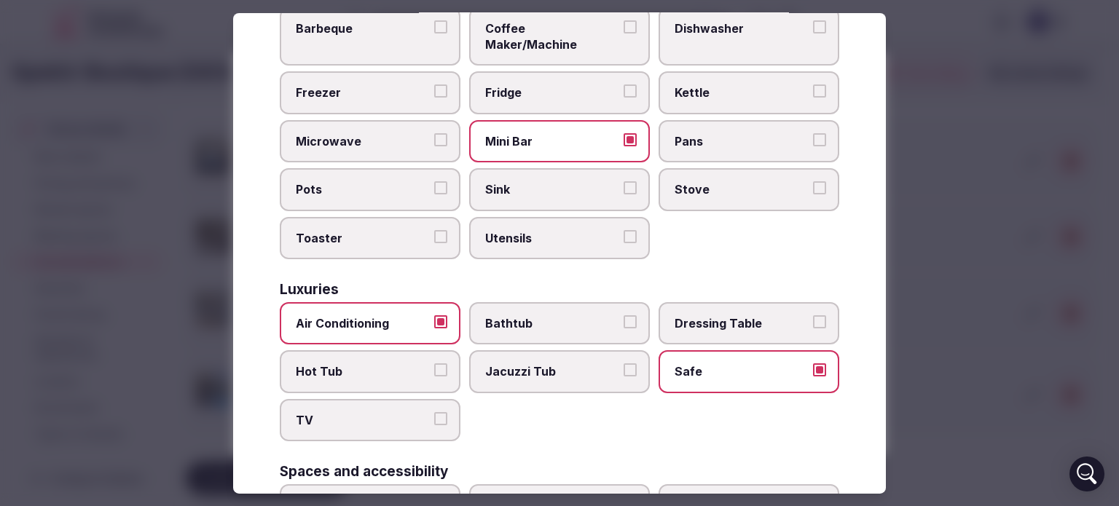
click at [438, 412] on button "TV" at bounding box center [440, 418] width 13 height 13
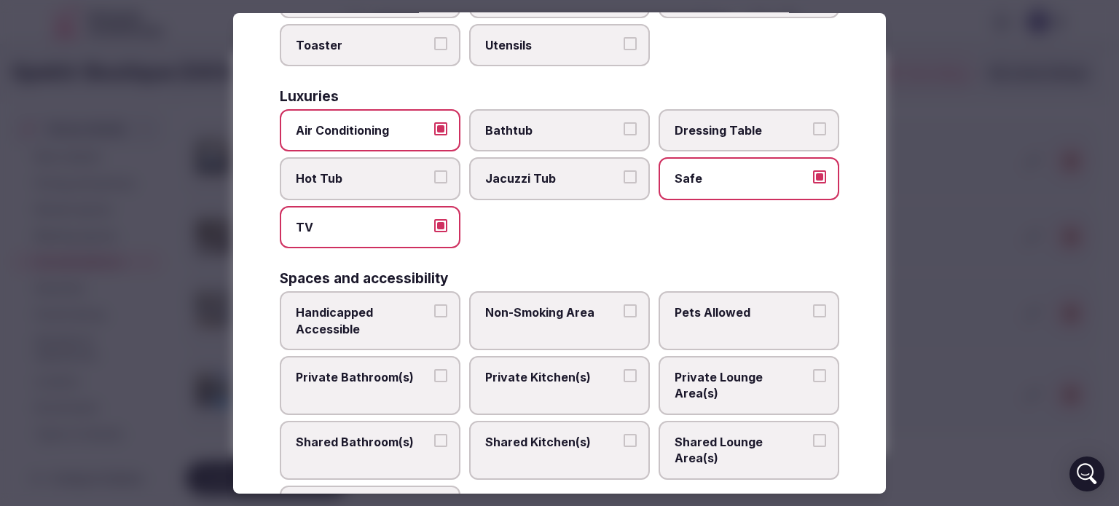
scroll to position [568, 0]
click at [439, 369] on button "Private Bathroom(s)" at bounding box center [440, 375] width 13 height 13
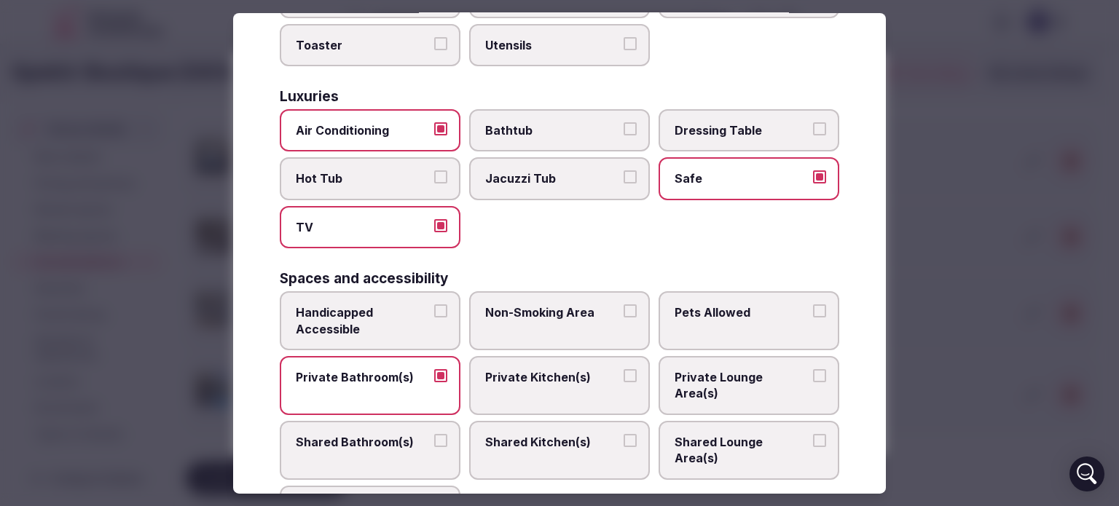
click at [626, 304] on button "Non-Smoking Area" at bounding box center [629, 310] width 13 height 13
click at [813, 434] on button "Shared Lounge Area(s)" at bounding box center [819, 440] width 13 height 13
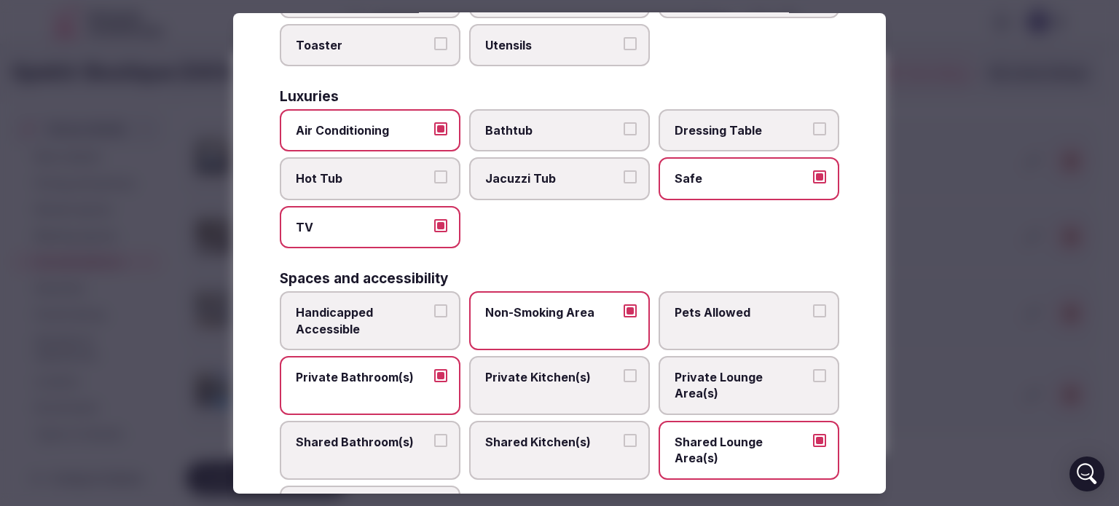
click at [813, 304] on button "Pets Allowed" at bounding box center [819, 310] width 13 height 13
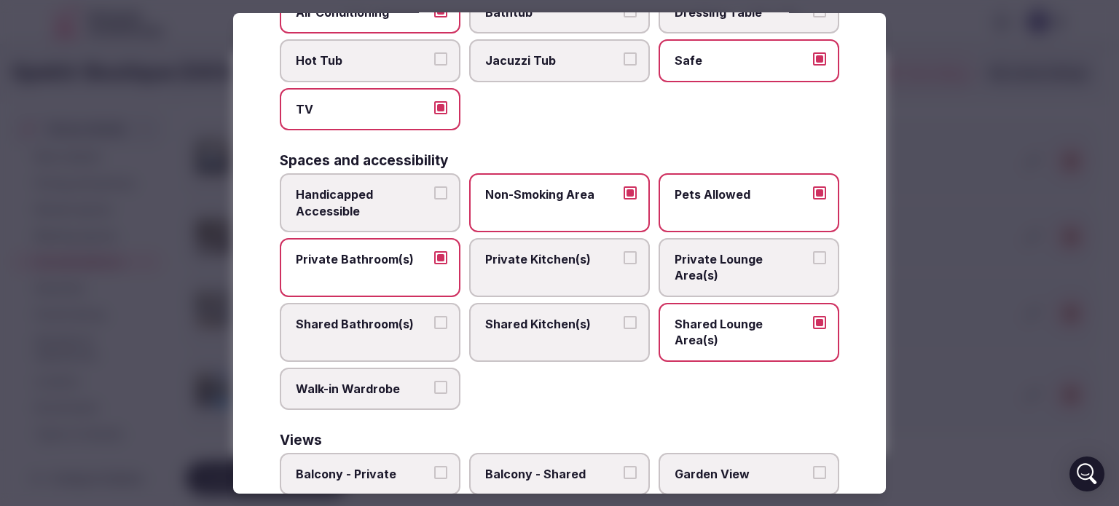
scroll to position [759, 0]
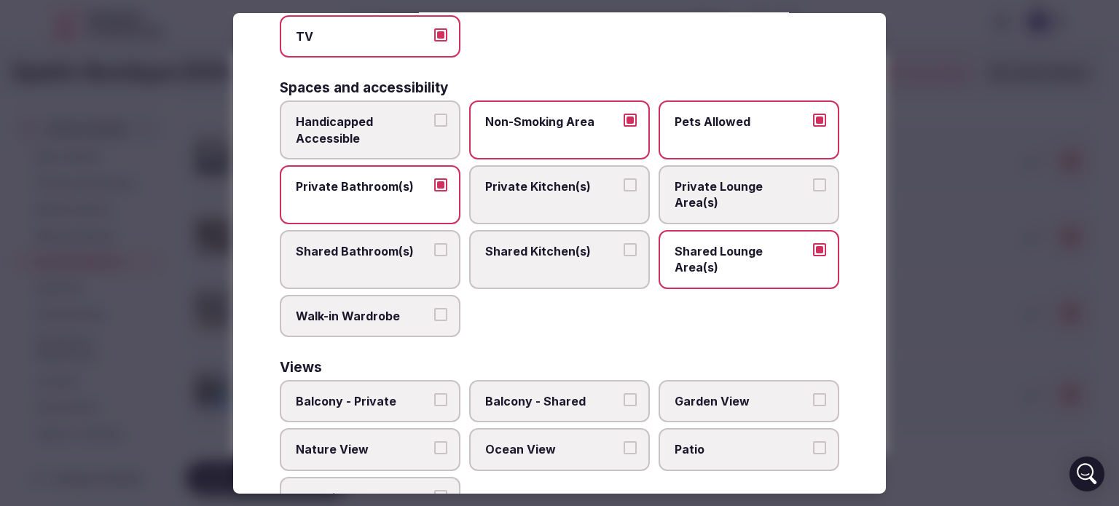
click at [623, 393] on button "Balcony - Shared" at bounding box center [629, 399] width 13 height 13
click at [814, 393] on button "Garden View" at bounding box center [819, 399] width 13 height 13
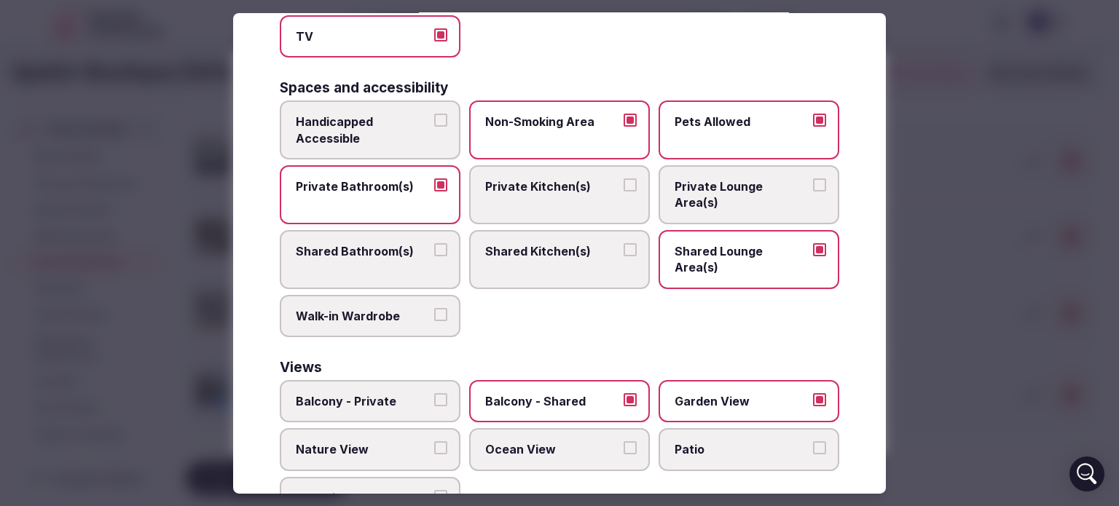
click at [444, 428] on label "Nature View" at bounding box center [370, 449] width 181 height 42
click at [444, 441] on button "Nature View" at bounding box center [440, 447] width 13 height 13
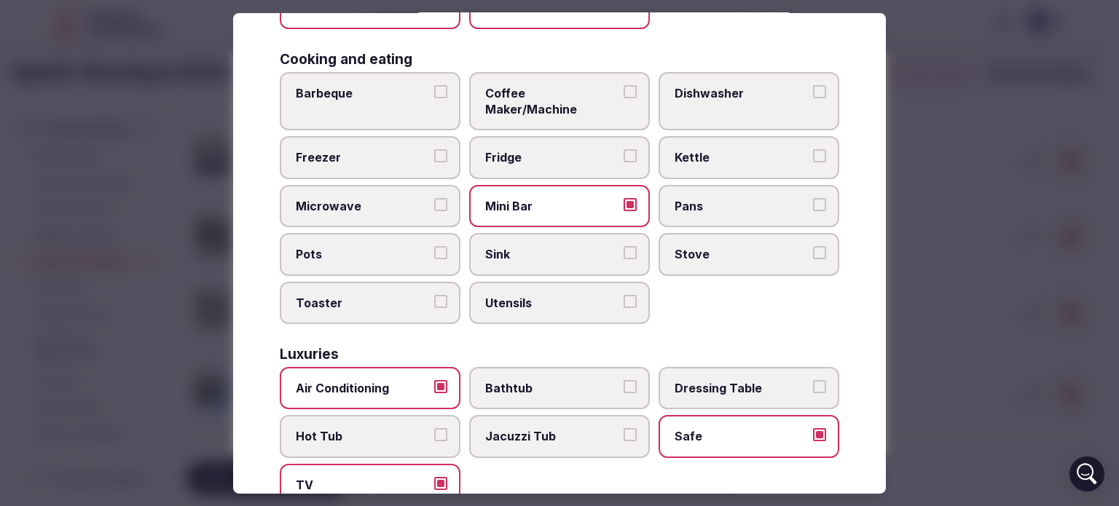
scroll to position [0, 0]
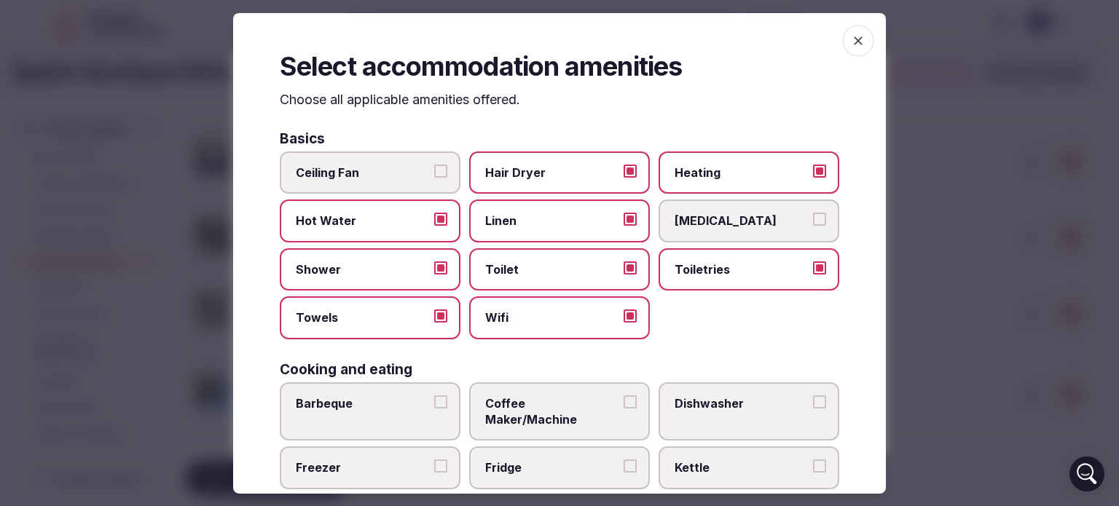
click at [851, 38] on icon "button" at bounding box center [858, 40] width 15 height 15
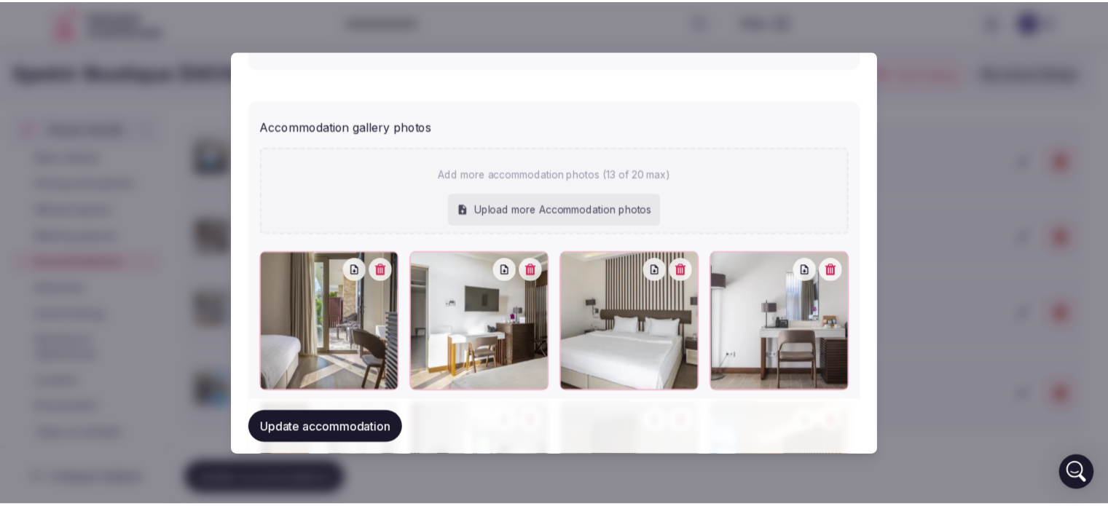
scroll to position [1566, 0]
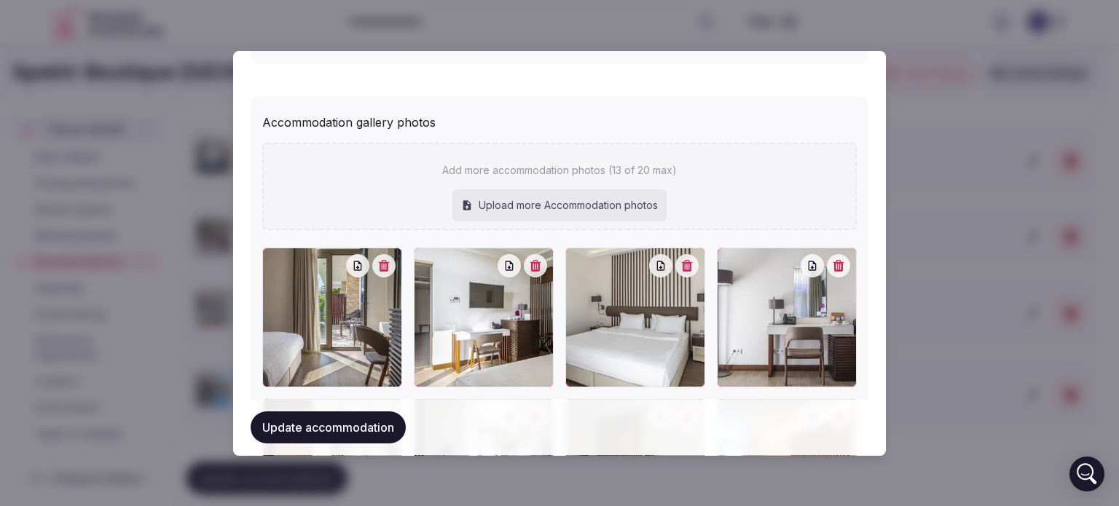
click at [317, 432] on button "Update accommodation" at bounding box center [328, 428] width 155 height 32
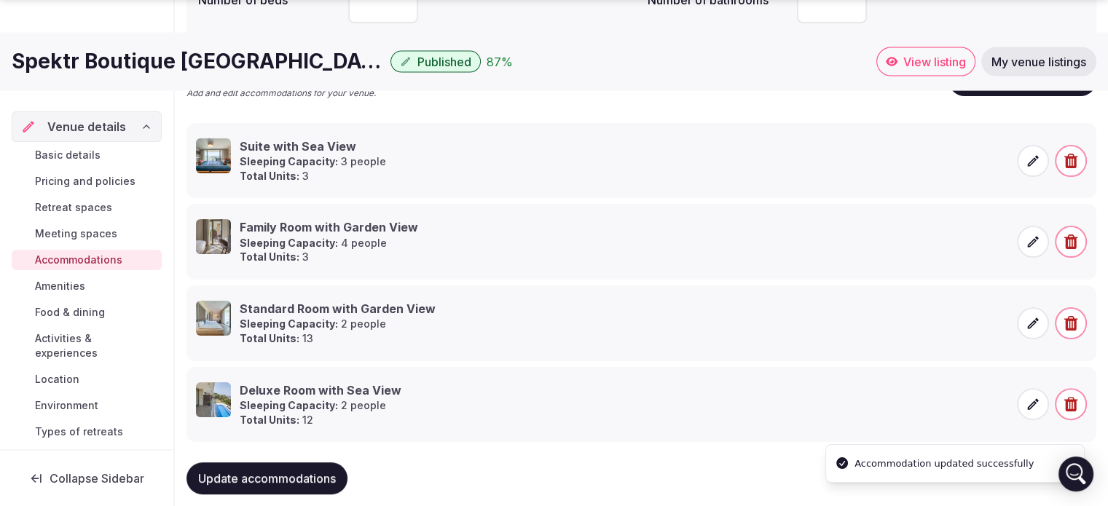
scroll to position [334, 0]
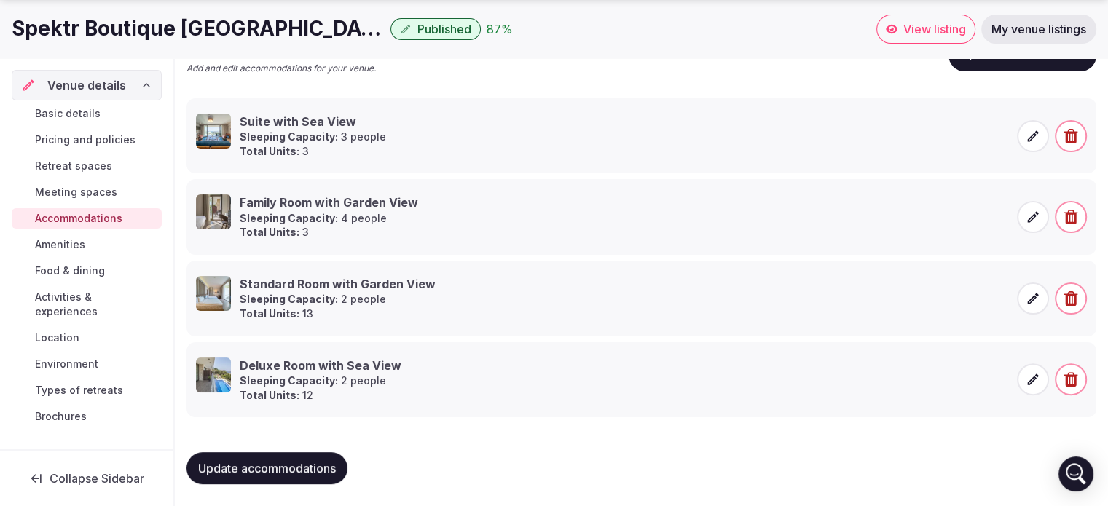
click at [56, 238] on span "Amenities" at bounding box center [60, 244] width 50 height 15
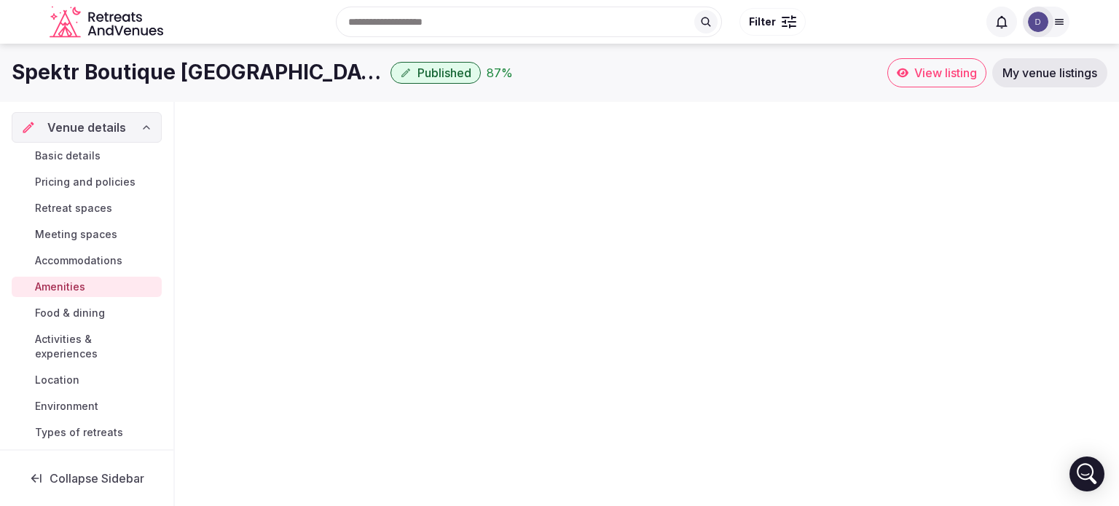
click at [52, 244] on div "Basic details Pricing and policies Retreat spaces Meeting spaces Accommodations…" at bounding box center [87, 307] width 150 height 329
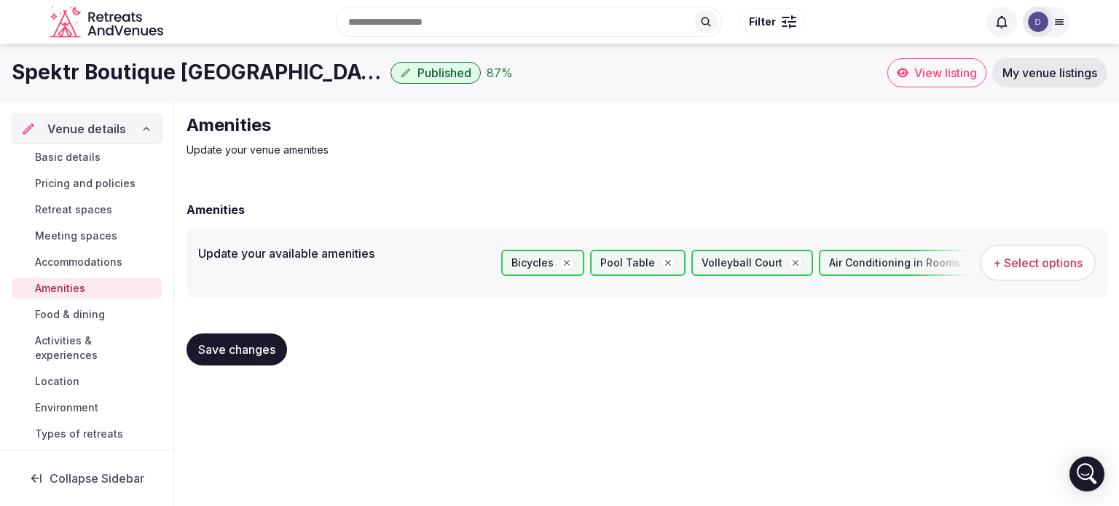
click at [1049, 261] on span "+ Select options" at bounding box center [1038, 263] width 90 height 16
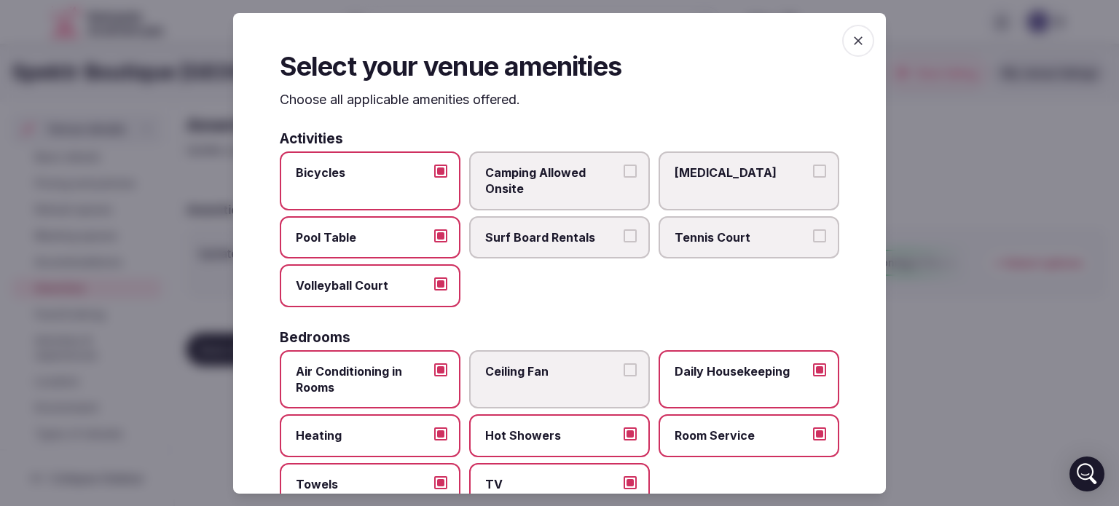
click at [436, 167] on button "Bicycles" at bounding box center [440, 171] width 13 height 13
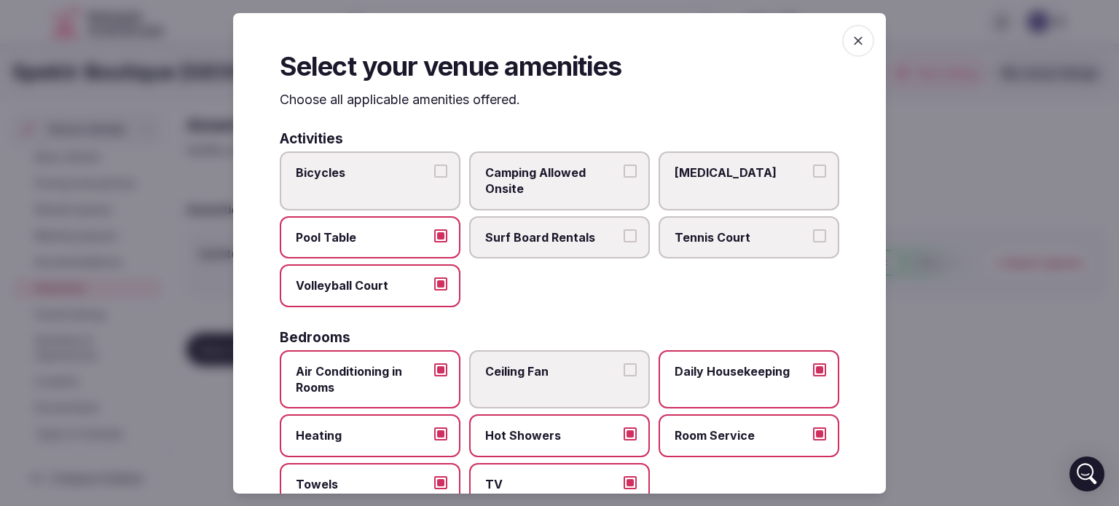
click at [438, 284] on button "Volleyball Court" at bounding box center [440, 284] width 13 height 13
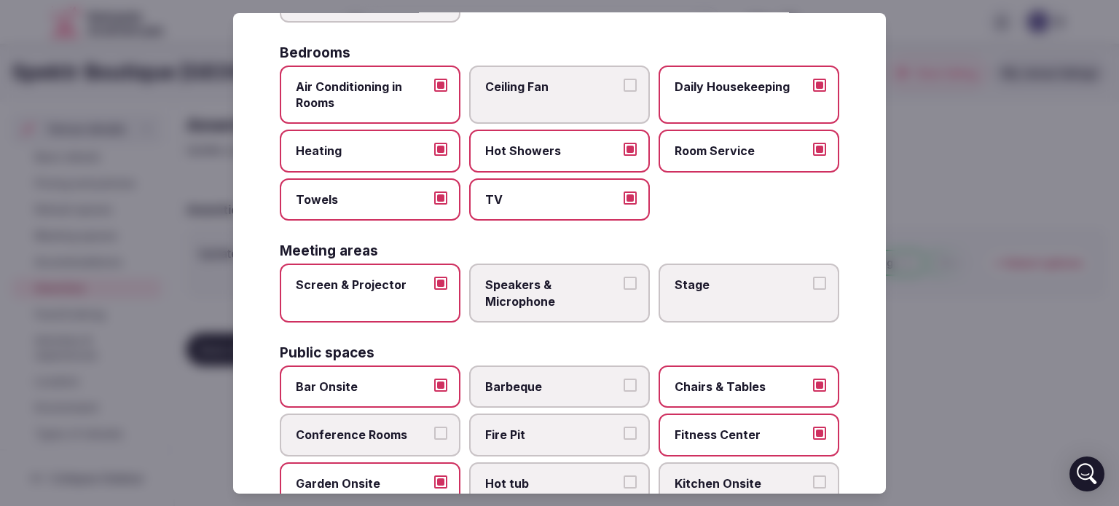
scroll to position [293, 0]
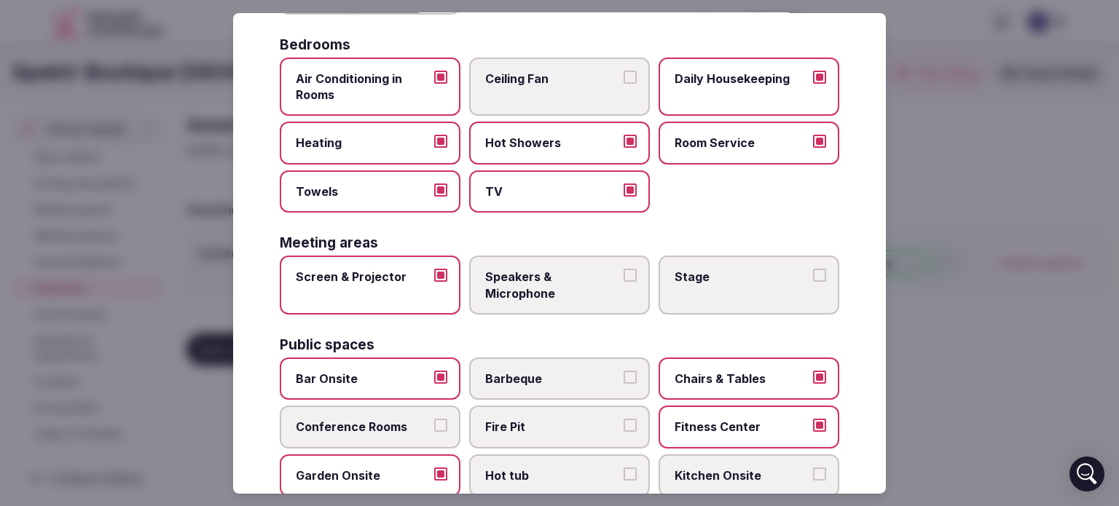
click at [623, 270] on button "Speakers & Microphone" at bounding box center [629, 275] width 13 height 13
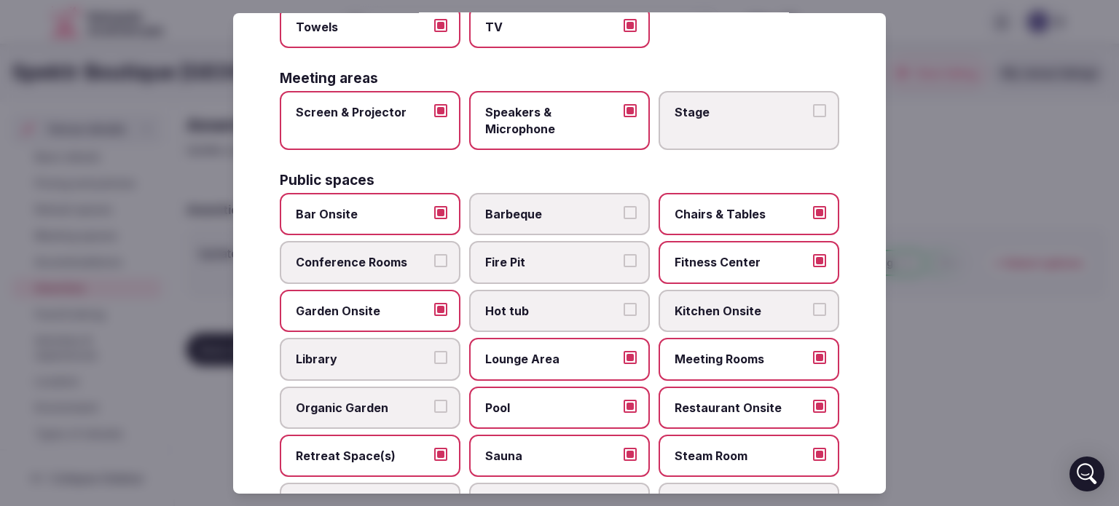
scroll to position [457, 0]
click at [444, 258] on label "Conference Rooms" at bounding box center [370, 262] width 181 height 42
click at [444, 258] on button "Conference Rooms" at bounding box center [440, 260] width 13 height 13
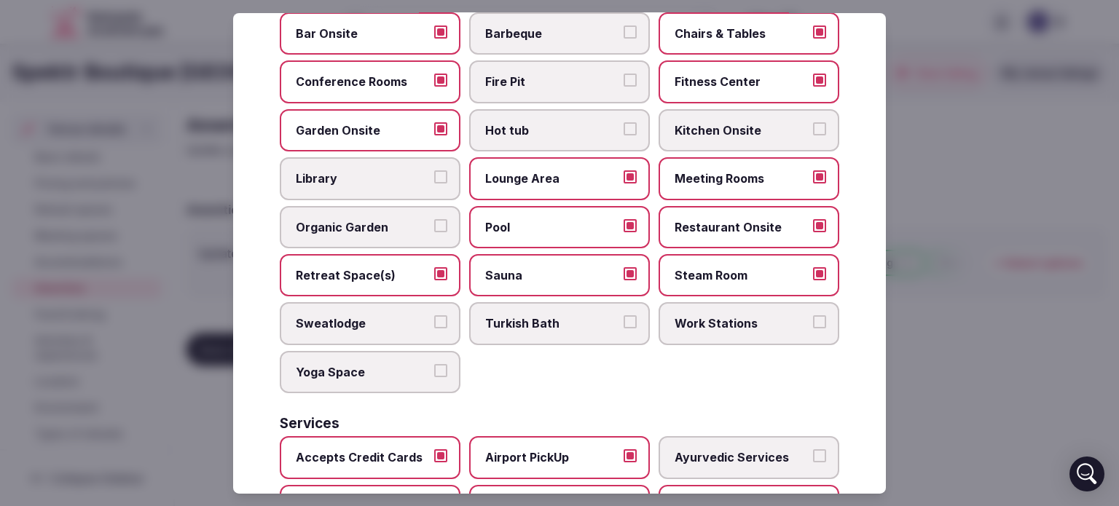
scroll to position [638, 0]
click at [436, 267] on button "Retreat Space(s)" at bounding box center [440, 273] width 13 height 13
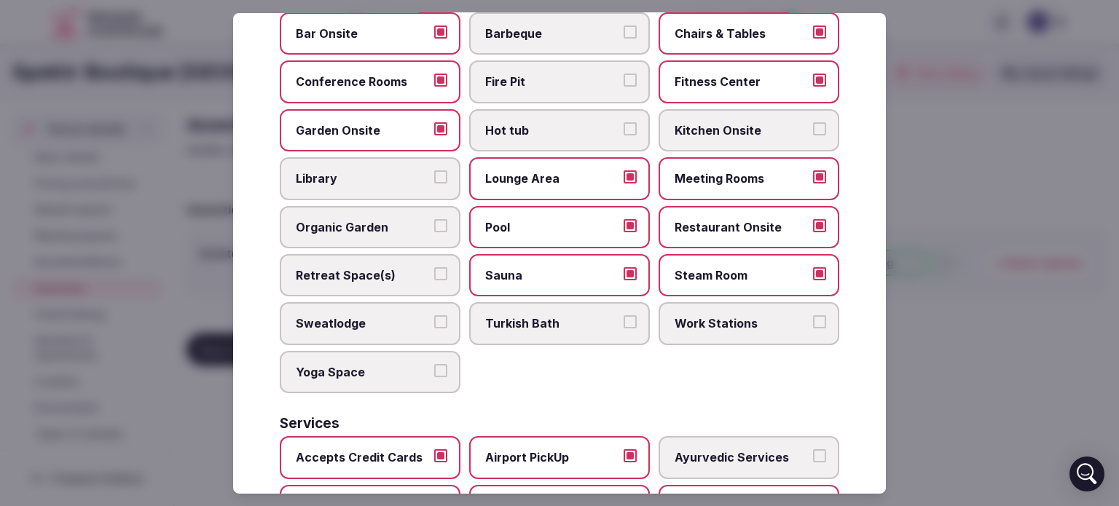
click at [623, 267] on button "Sauna" at bounding box center [629, 273] width 13 height 13
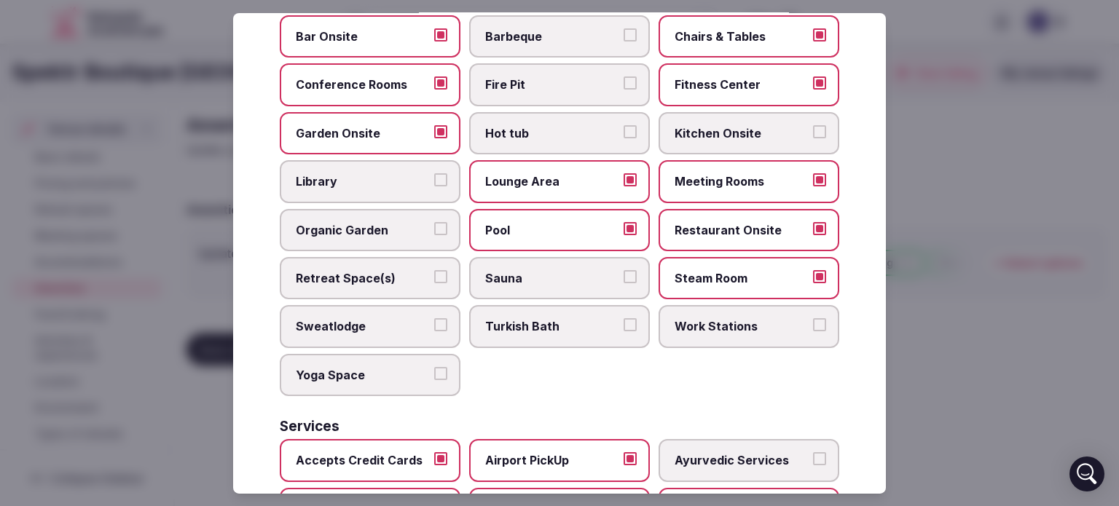
scroll to position [641, 0]
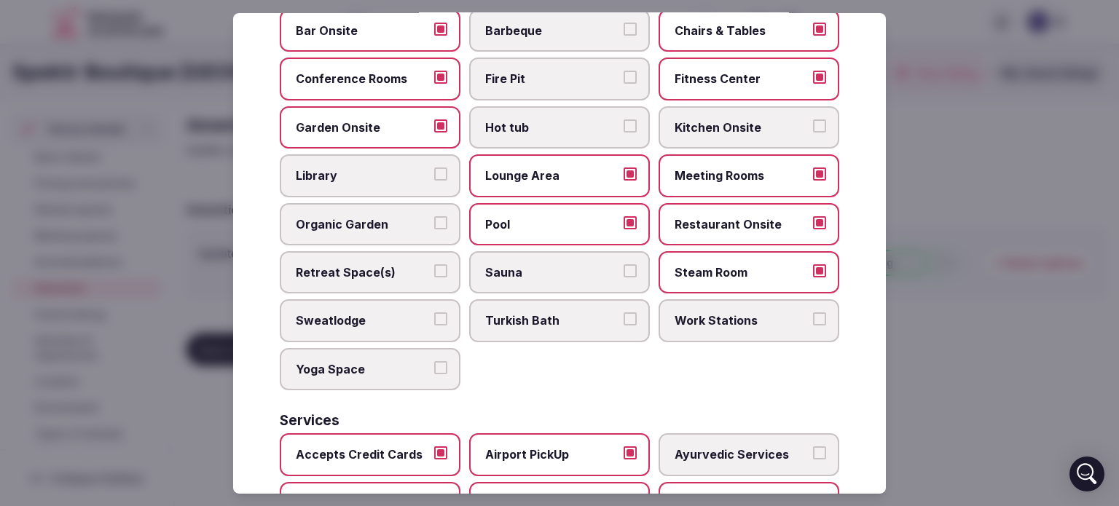
click at [813, 264] on button "Steam Room" at bounding box center [819, 270] width 13 height 13
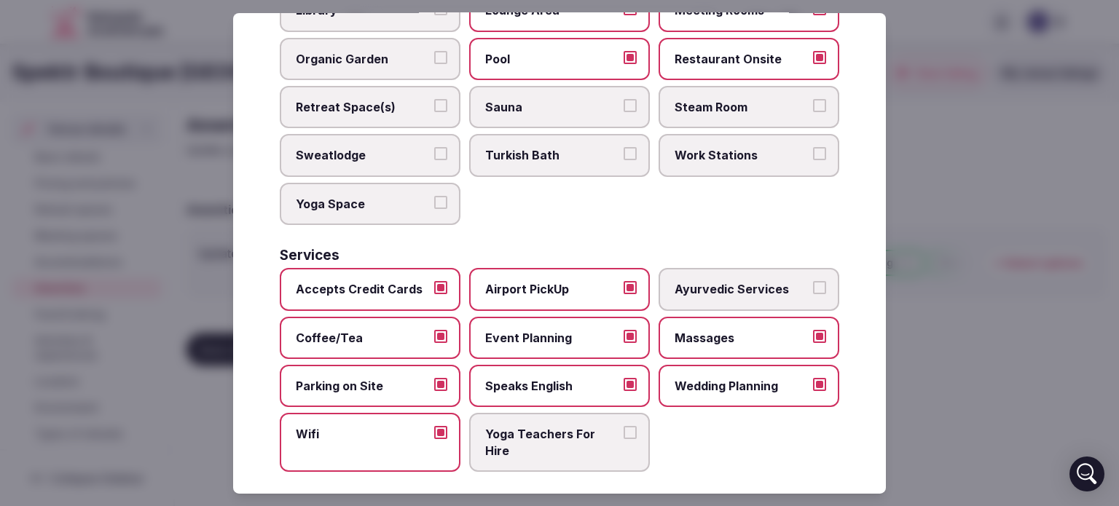
scroll to position [808, 0]
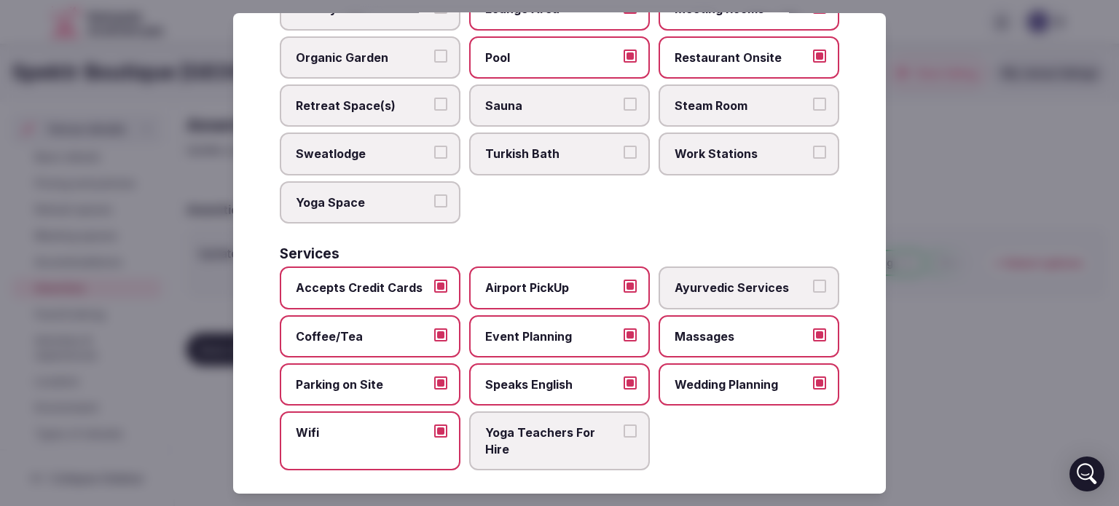
click at [813, 328] on button "Massages" at bounding box center [819, 334] width 13 height 13
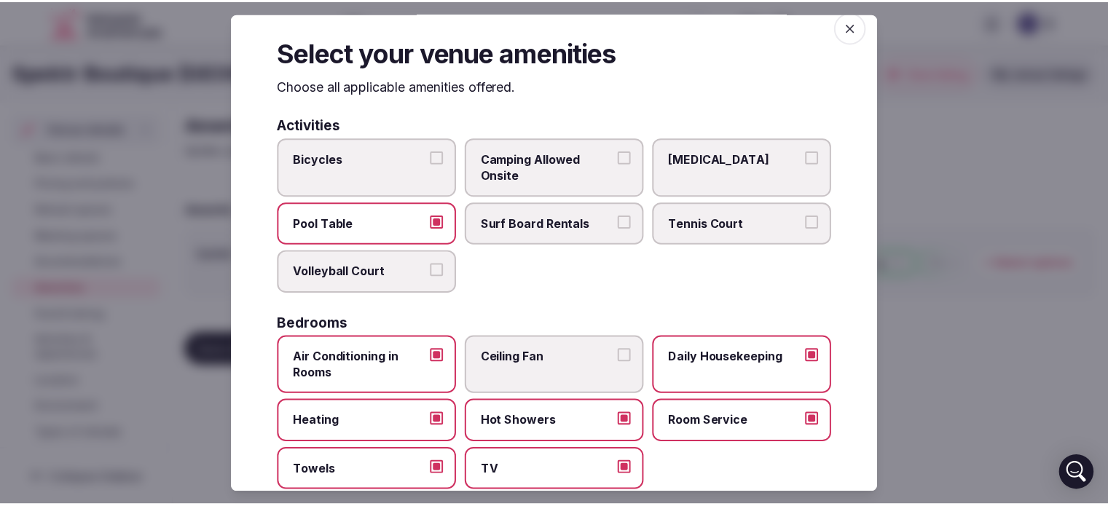
scroll to position [0, 0]
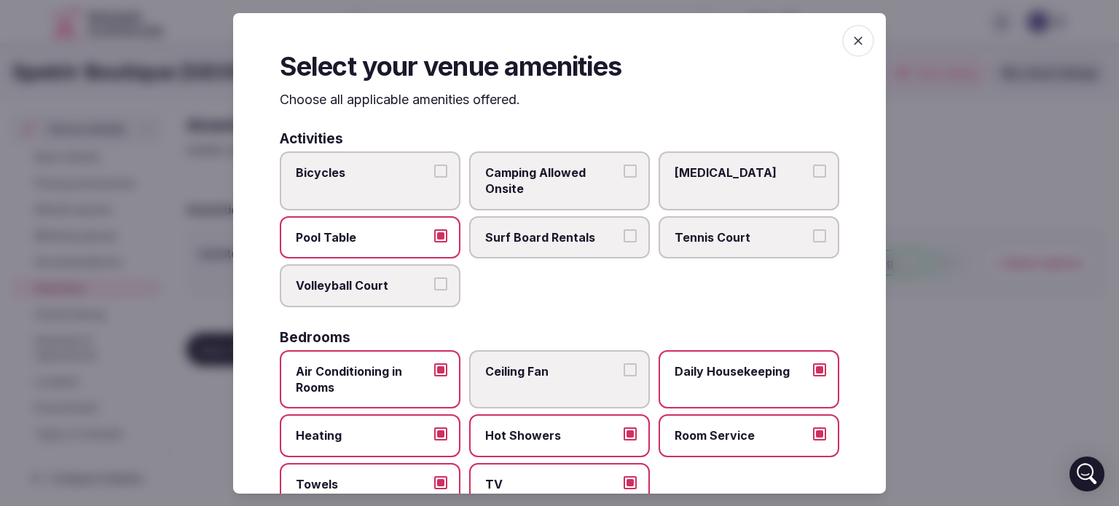
click at [845, 50] on span "button" at bounding box center [858, 40] width 32 height 32
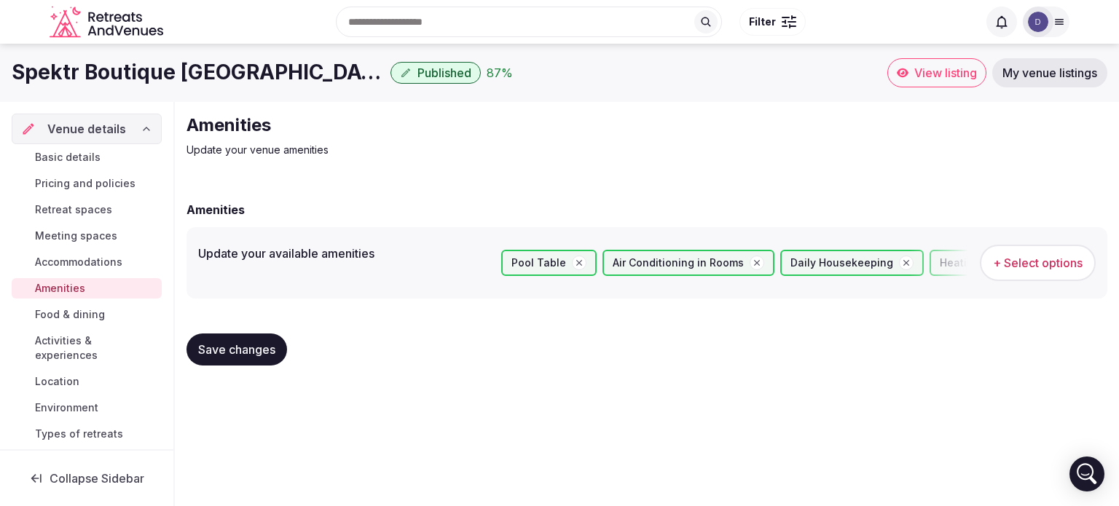
click at [242, 352] on span "Save changes" at bounding box center [236, 349] width 77 height 15
click at [62, 319] on span "Food & dining" at bounding box center [70, 314] width 70 height 15
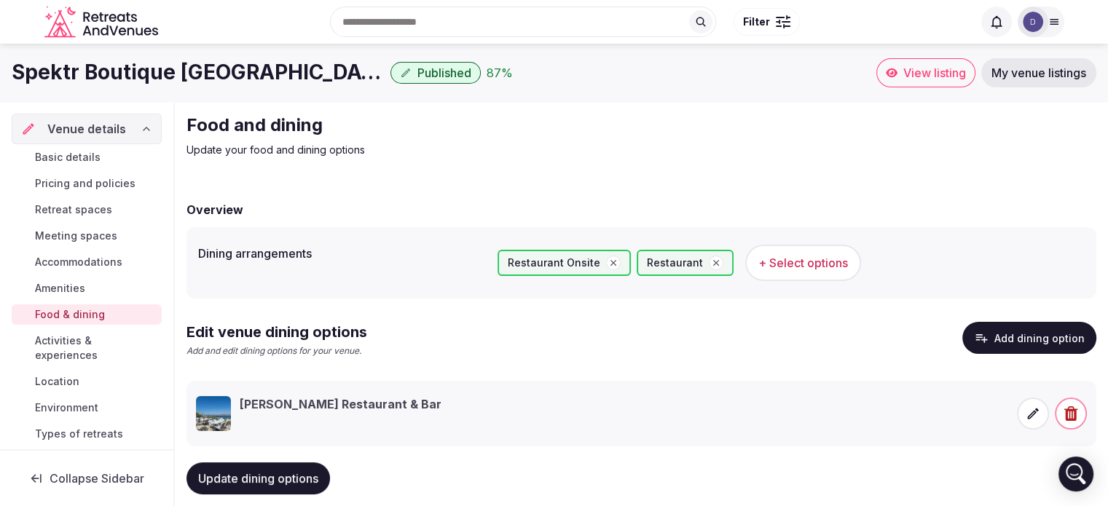
click at [776, 260] on span "+ Select options" at bounding box center [803, 263] width 90 height 16
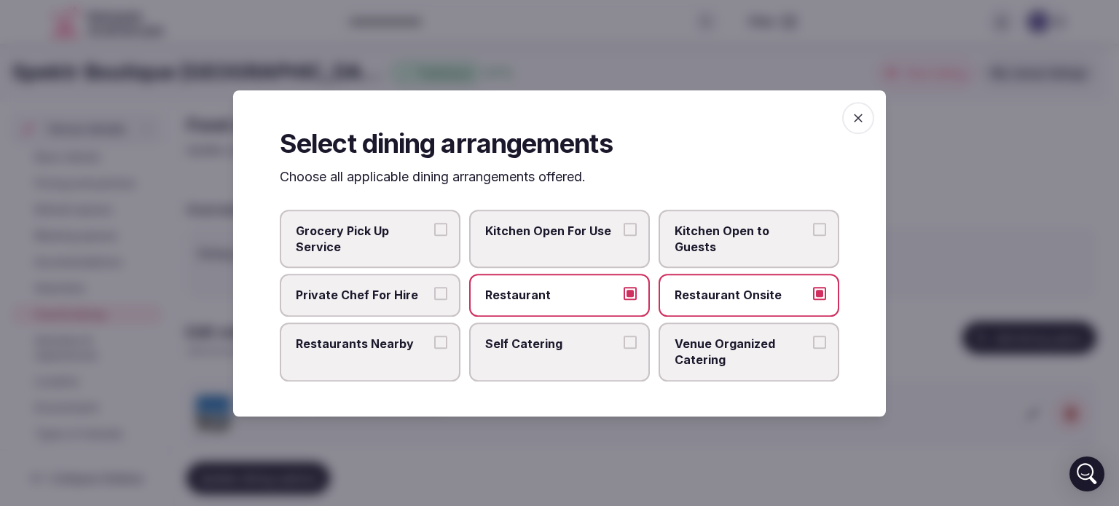
click at [864, 111] on icon "button" at bounding box center [858, 118] width 15 height 15
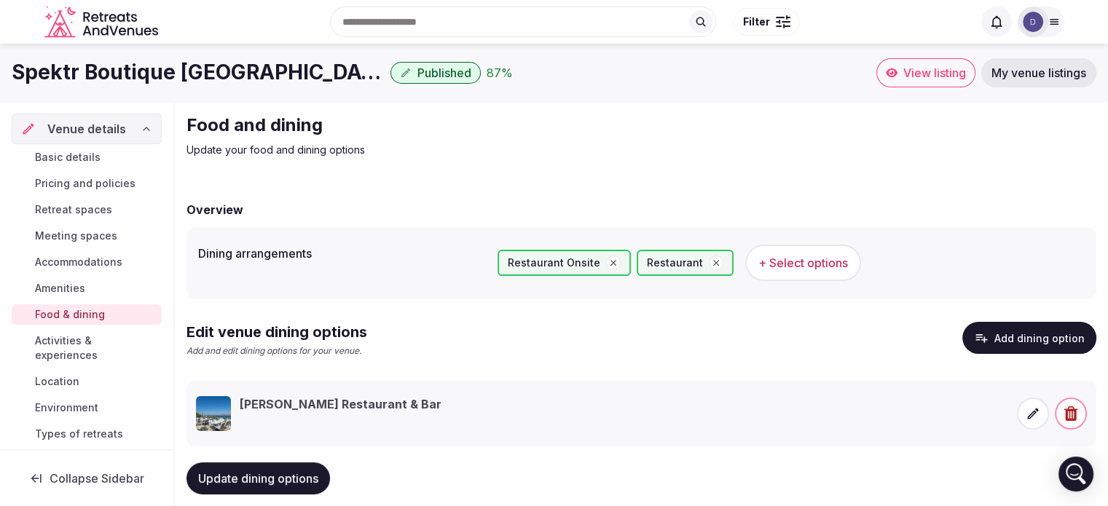
click at [790, 256] on span "+ Select options" at bounding box center [803, 263] width 90 height 16
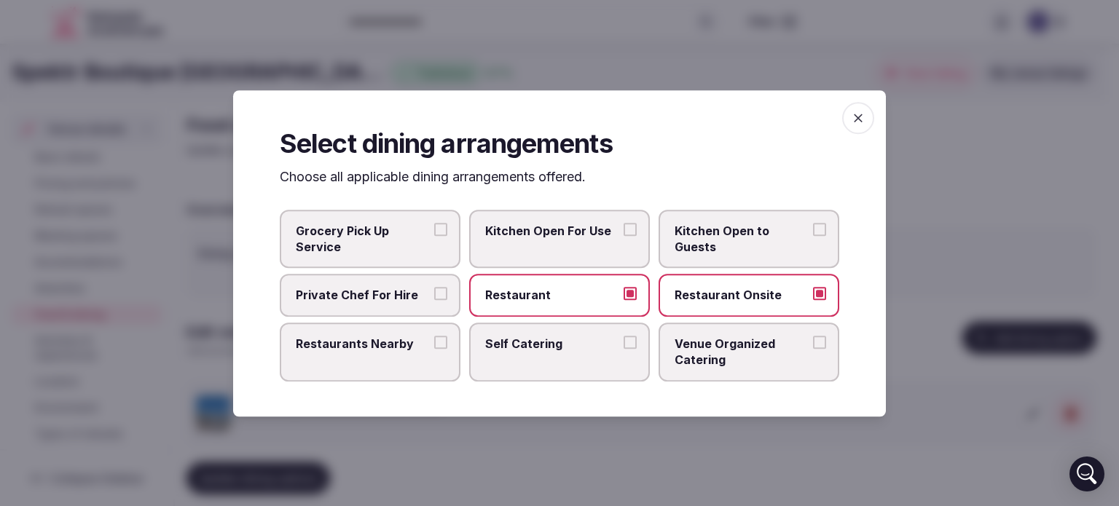
click at [816, 343] on button "Venue Organized Catering" at bounding box center [819, 341] width 13 height 13
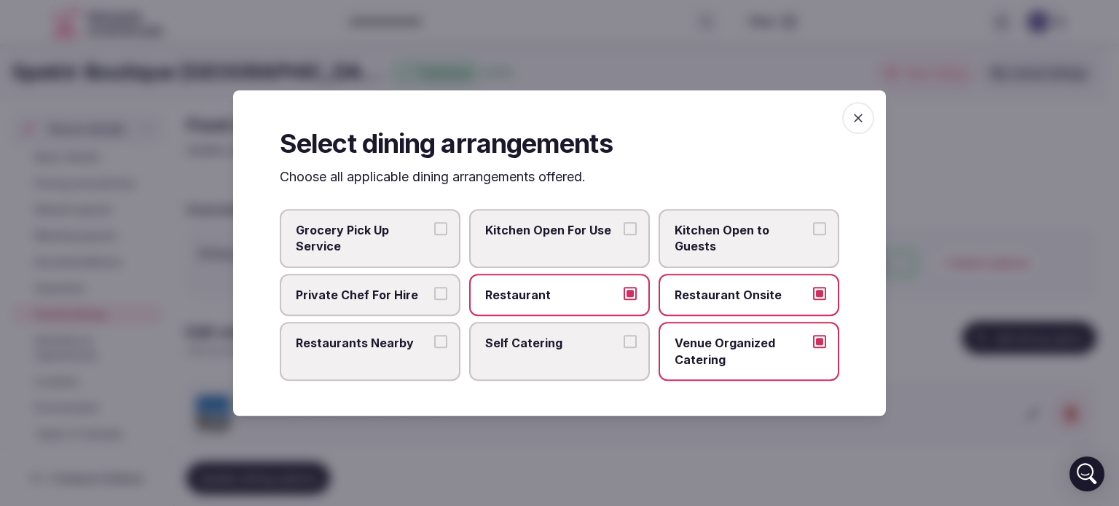
click at [865, 114] on span "button" at bounding box center [858, 118] width 32 height 32
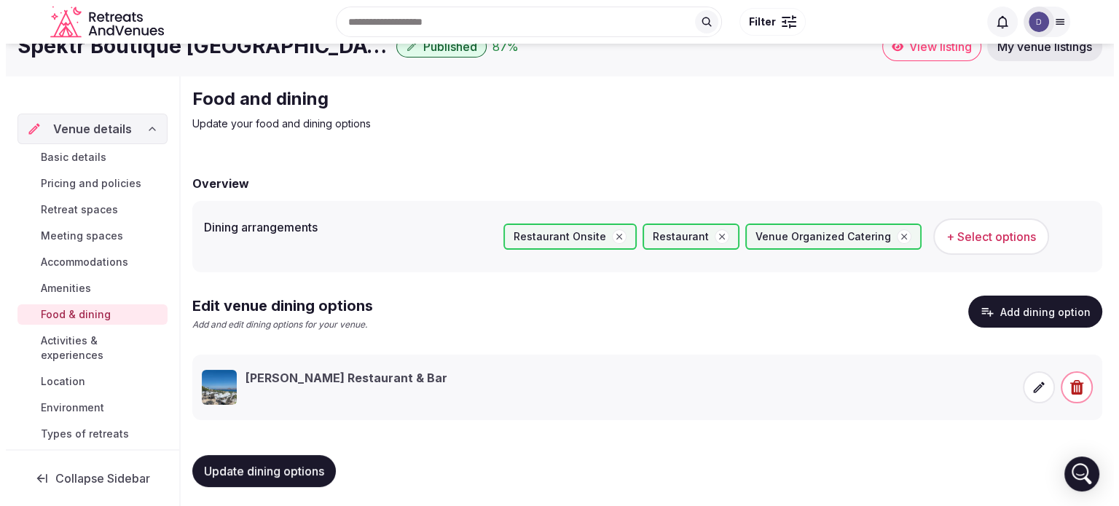
scroll to position [29, 0]
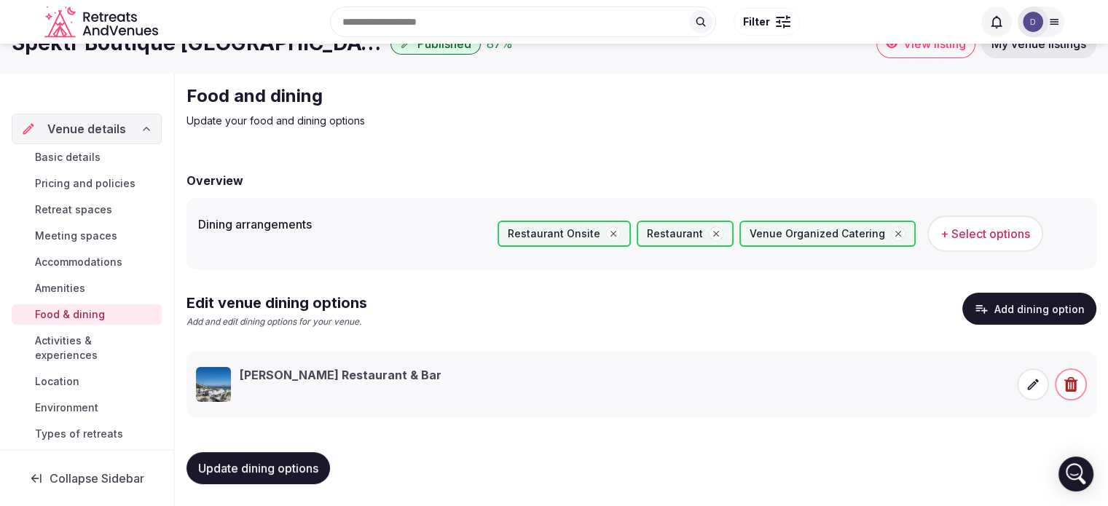
click at [259, 461] on span "Update dining options" at bounding box center [258, 468] width 120 height 15
click at [1037, 369] on span at bounding box center [1033, 385] width 32 height 32
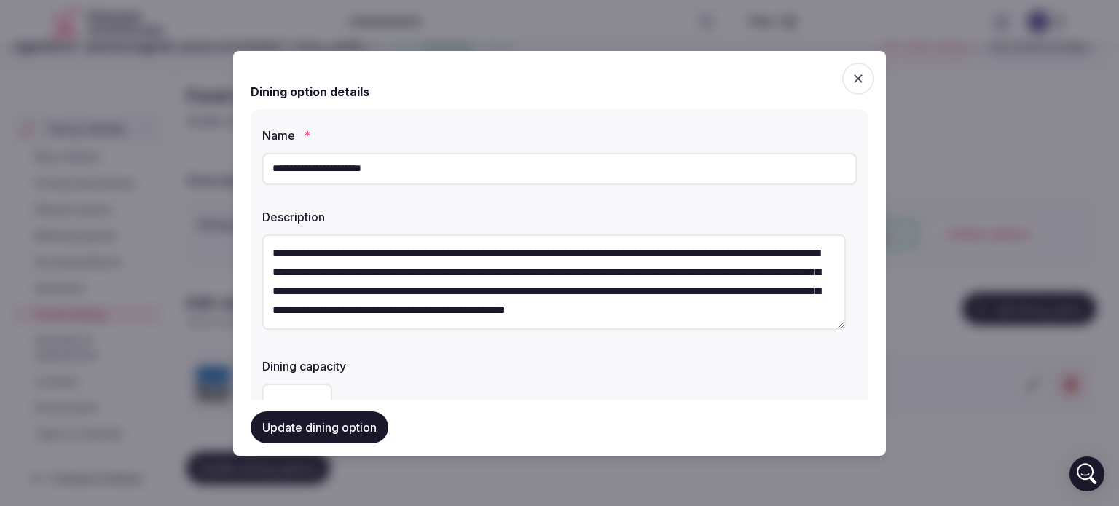
scroll to position [38, 0]
click at [599, 253] on textarea "**********" at bounding box center [553, 282] width 583 height 95
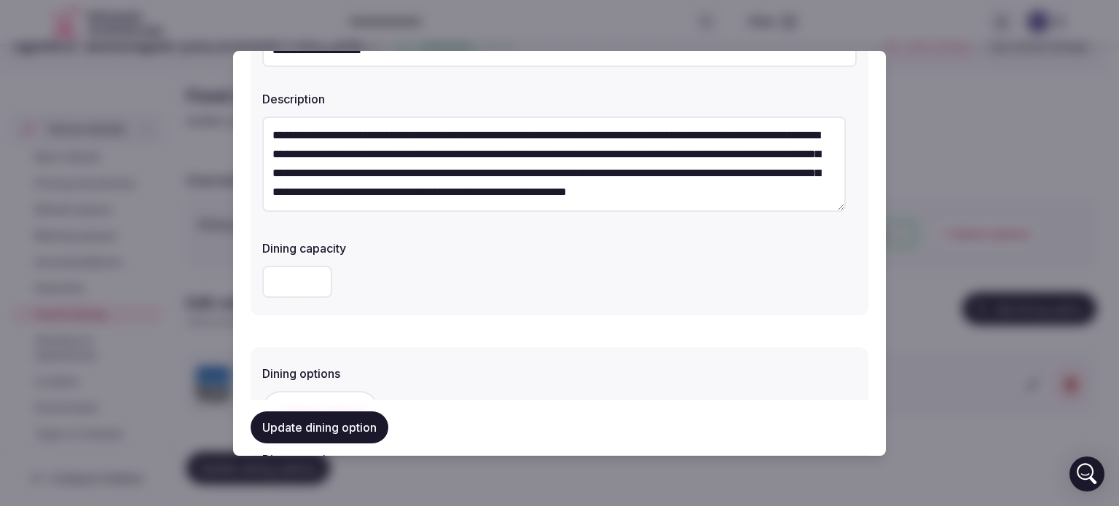
scroll to position [119, 0]
type textarea "**********"
click at [296, 270] on input "number" at bounding box center [297, 281] width 70 height 32
click at [285, 278] on input "number" at bounding box center [297, 281] width 70 height 32
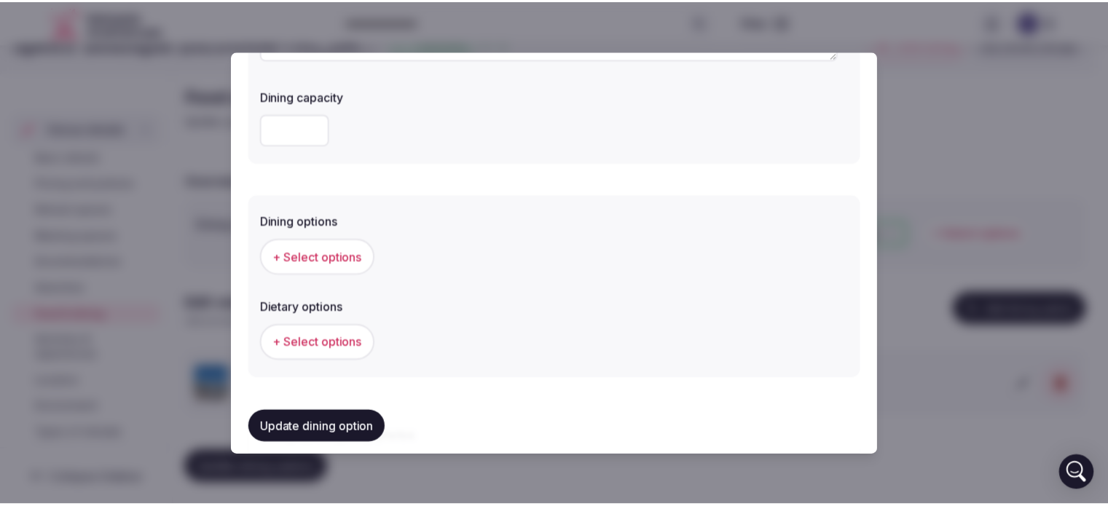
scroll to position [271, 0]
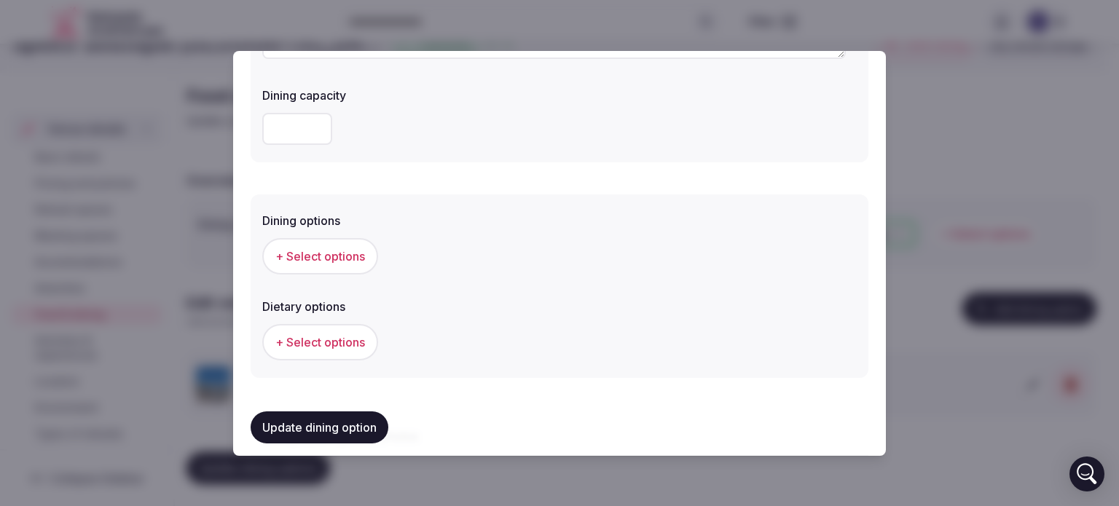
type input "**"
click at [333, 261] on span "+ Select options" at bounding box center [320, 256] width 90 height 16
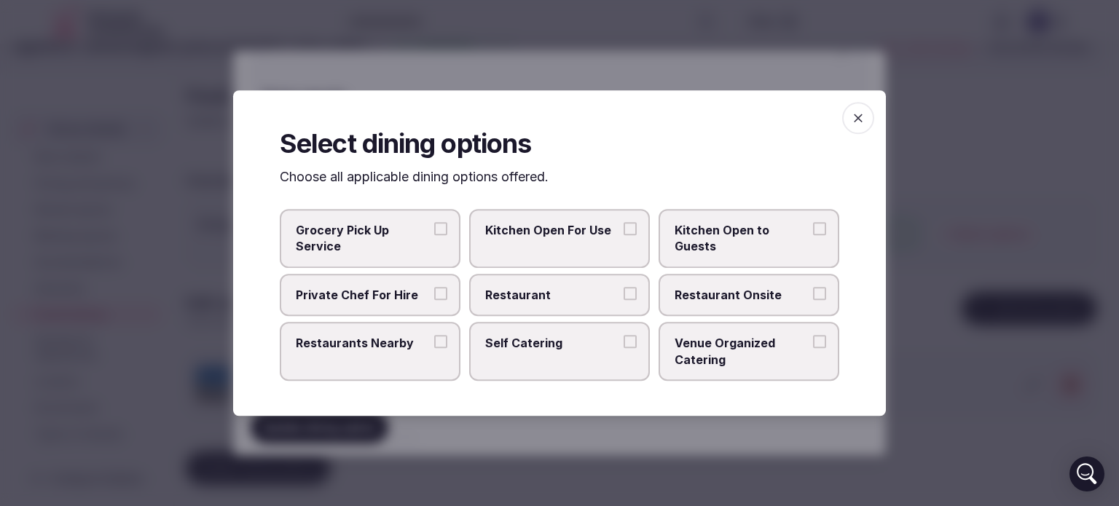
click at [634, 291] on button "Restaurant" at bounding box center [629, 293] width 13 height 13
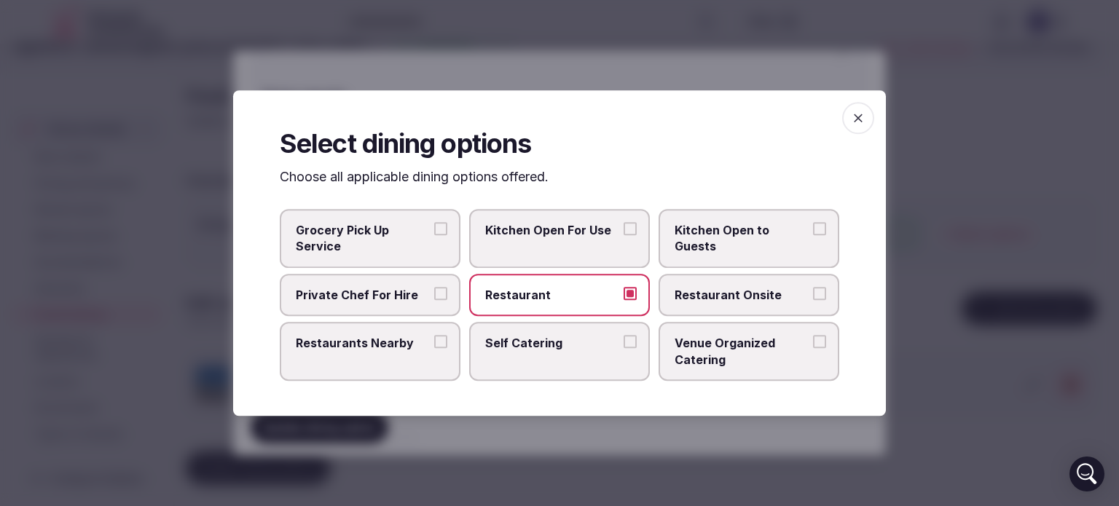
click at [819, 339] on button "Venue Organized Catering" at bounding box center [819, 341] width 13 height 13
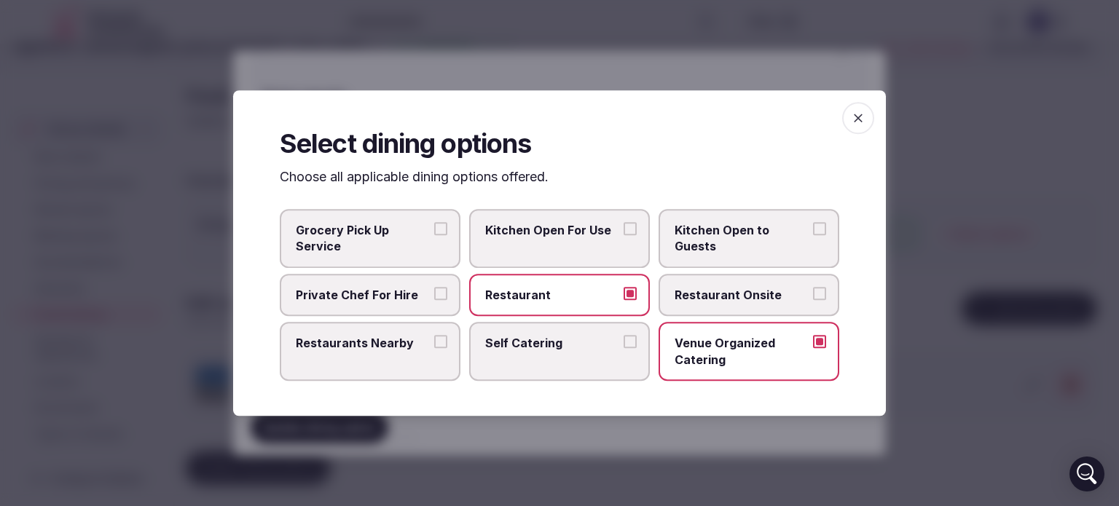
click at [824, 294] on button "Restaurant Onsite" at bounding box center [819, 293] width 13 height 13
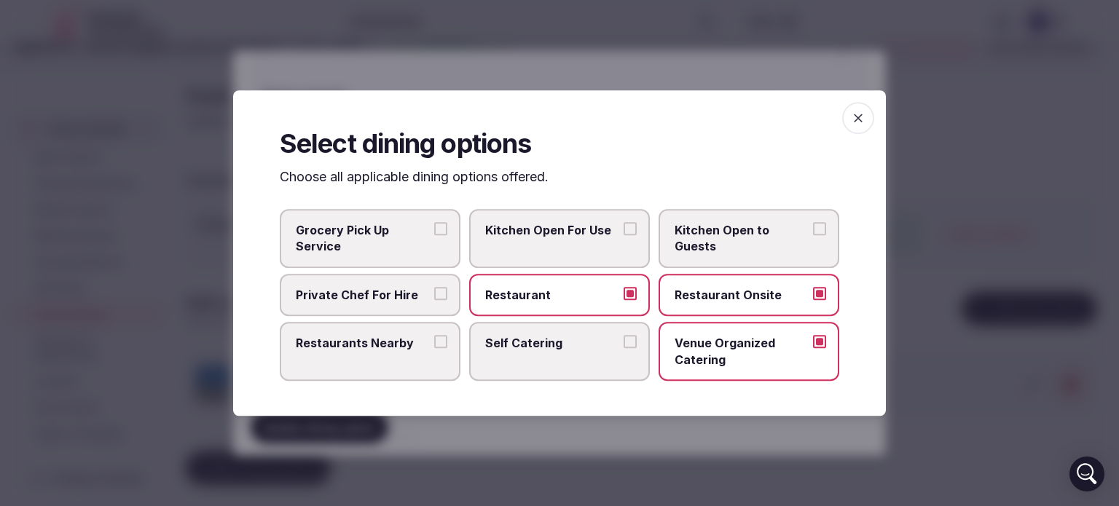
click at [859, 111] on icon "button" at bounding box center [858, 118] width 15 height 15
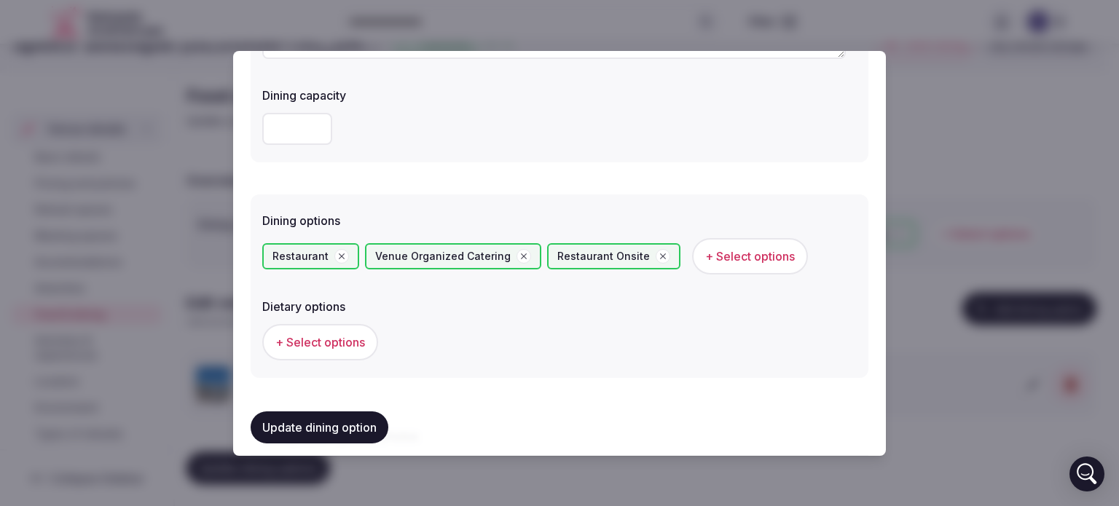
click at [297, 427] on button "Update dining option" at bounding box center [320, 428] width 138 height 32
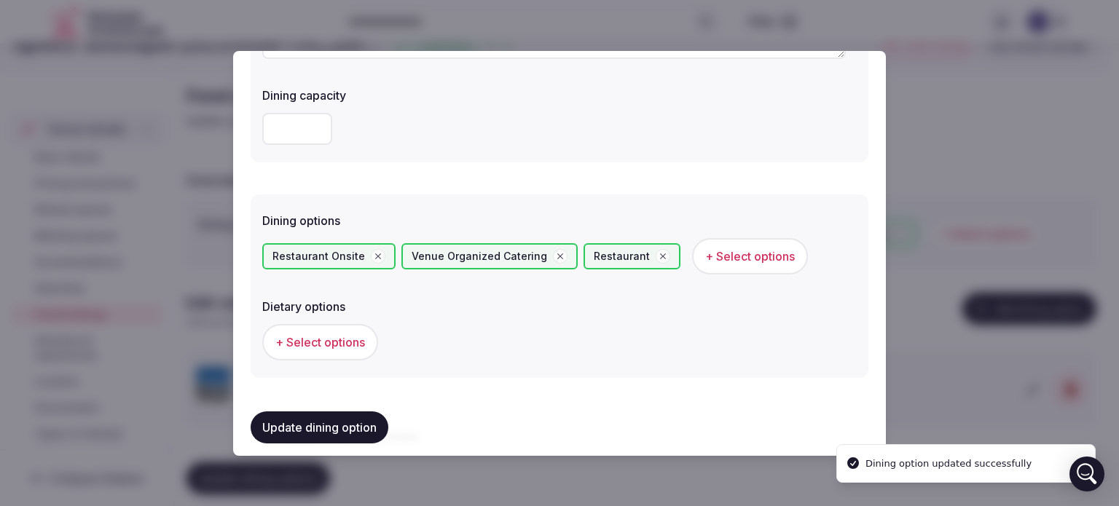
click at [312, 331] on button "+ Select options" at bounding box center [320, 342] width 116 height 36
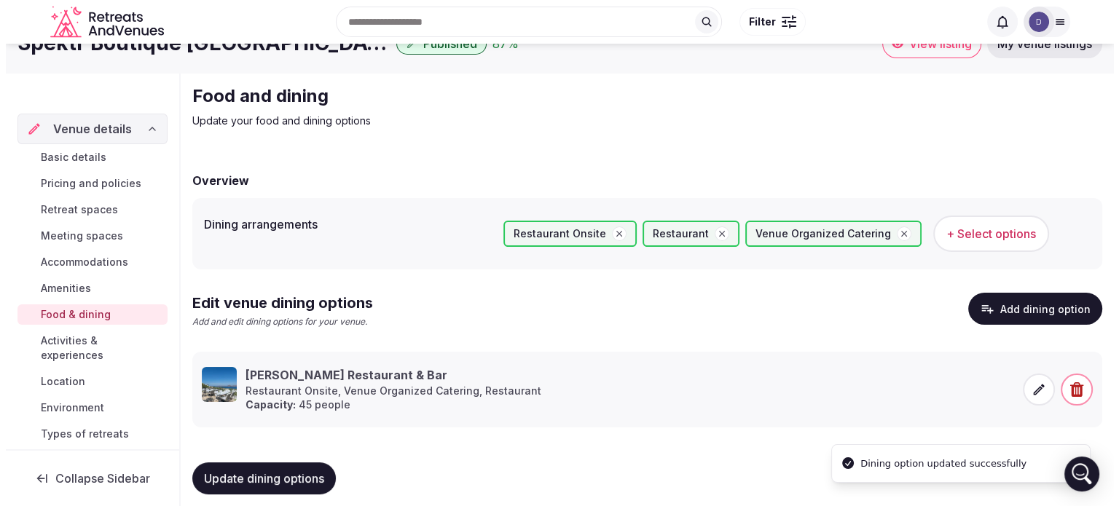
scroll to position [39, 0]
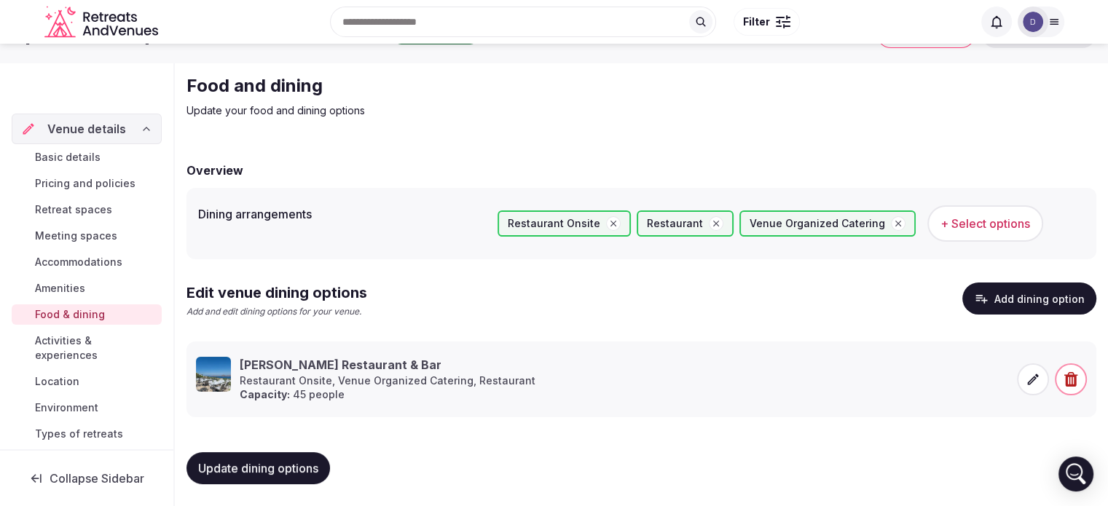
click at [1037, 377] on icon at bounding box center [1033, 379] width 15 height 15
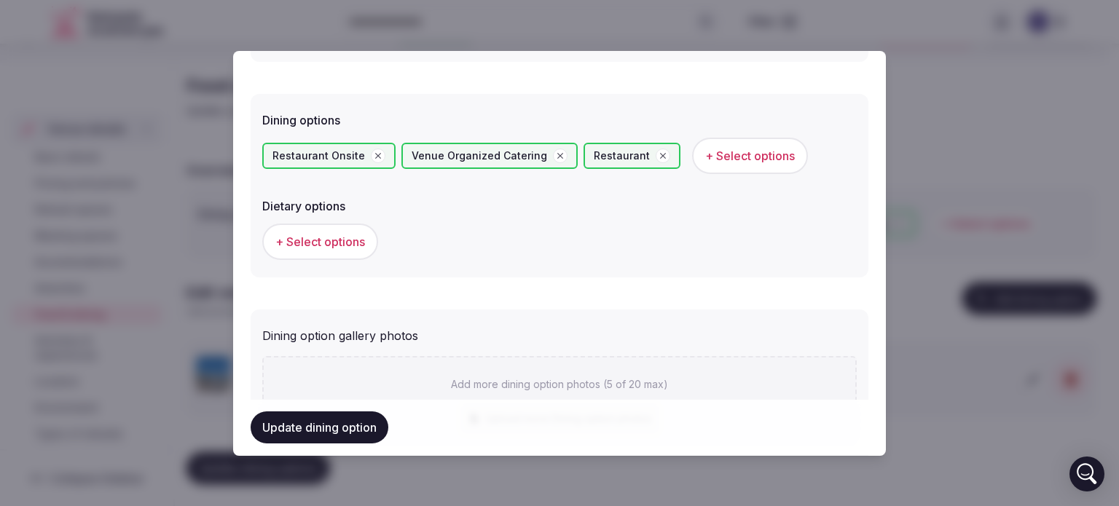
scroll to position [372, 0]
click at [314, 235] on span "+ Select options" at bounding box center [320, 241] width 90 height 16
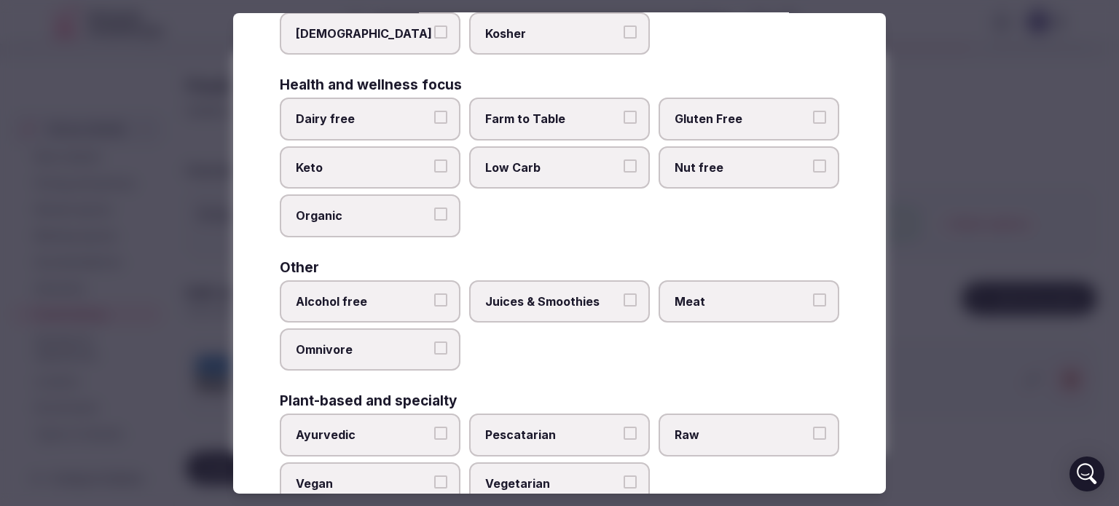
scroll to position [166, 0]
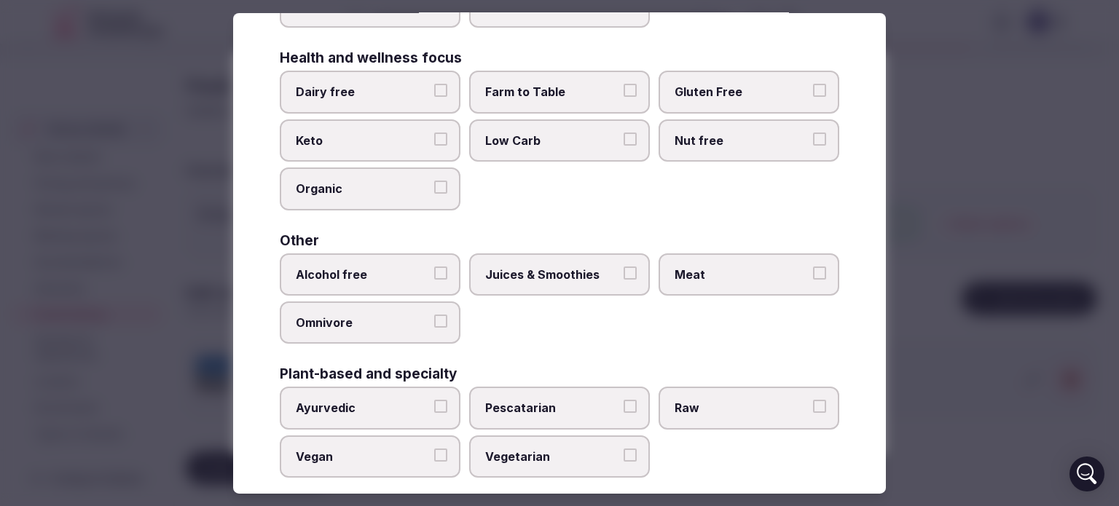
click at [623, 271] on button "Juices & Smoothies" at bounding box center [629, 273] width 13 height 13
click at [813, 270] on button "Meat" at bounding box center [819, 273] width 13 height 13
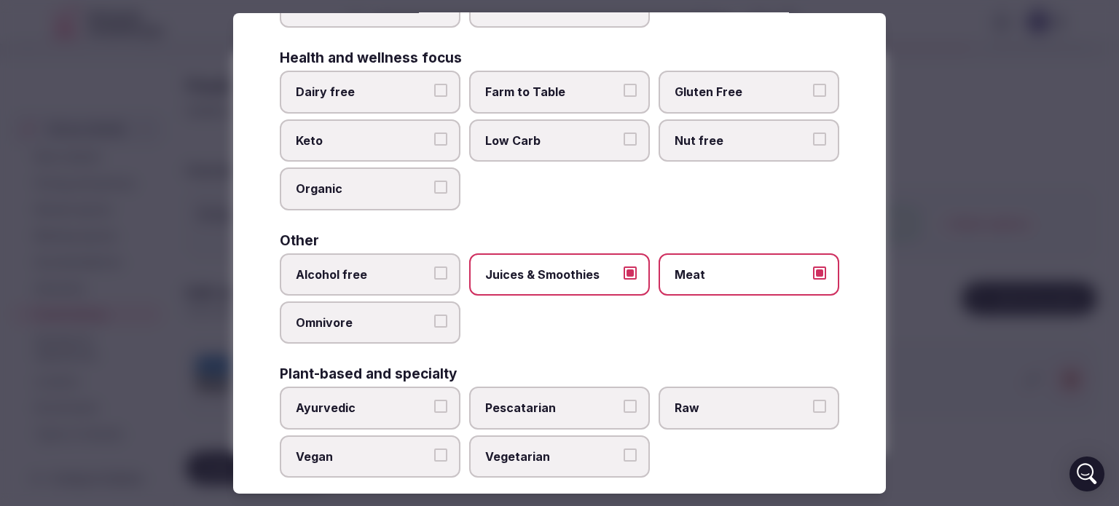
click at [623, 402] on button "Pescatarian" at bounding box center [629, 406] width 13 height 13
click at [623, 451] on button "Vegetarian" at bounding box center [629, 455] width 13 height 13
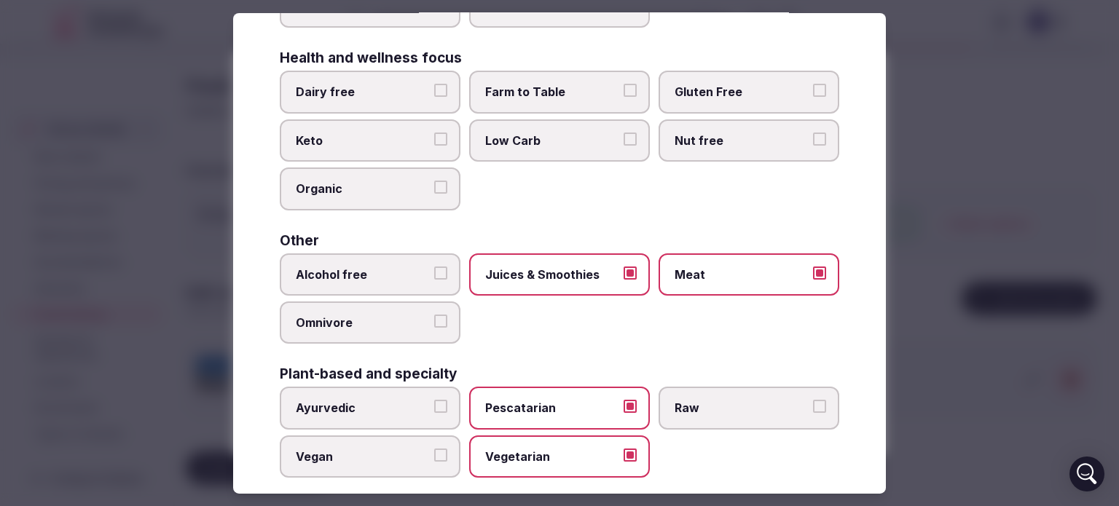
scroll to position [181, 0]
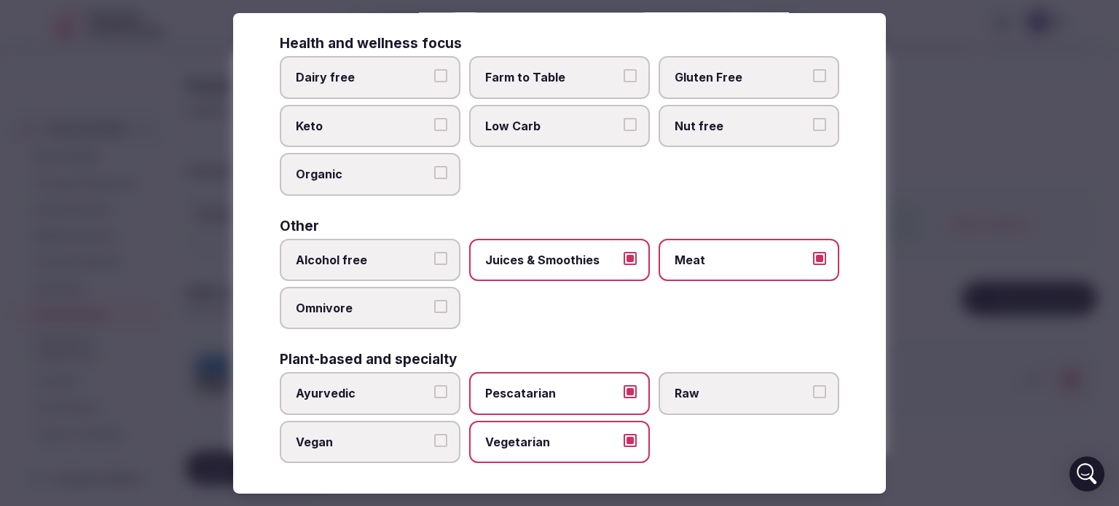
click at [438, 439] on button "Vegan" at bounding box center [440, 440] width 13 height 13
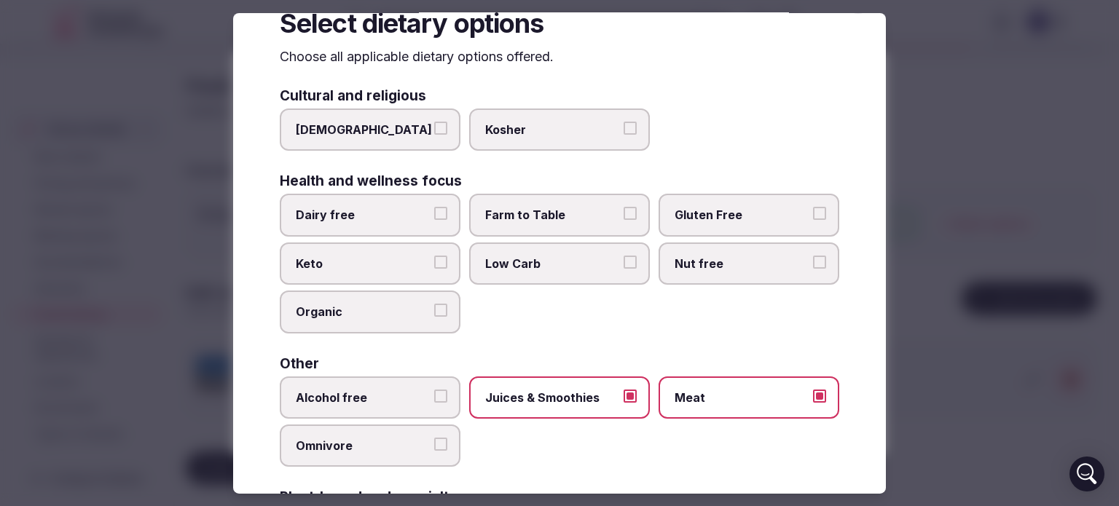
scroll to position [64, 0]
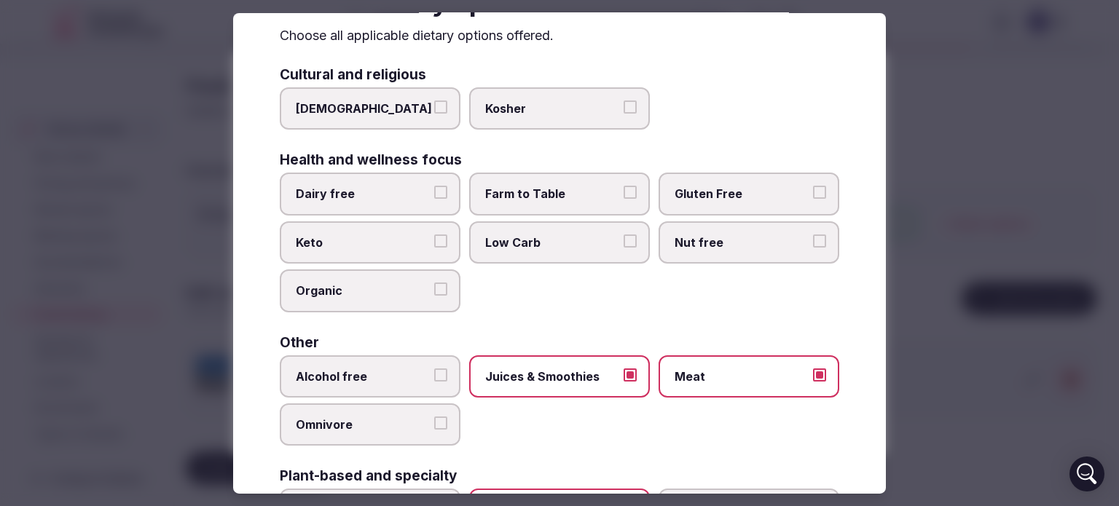
click at [626, 227] on label "Low Carb" at bounding box center [559, 242] width 181 height 42
click at [626, 235] on button "Low Carb" at bounding box center [629, 241] width 13 height 13
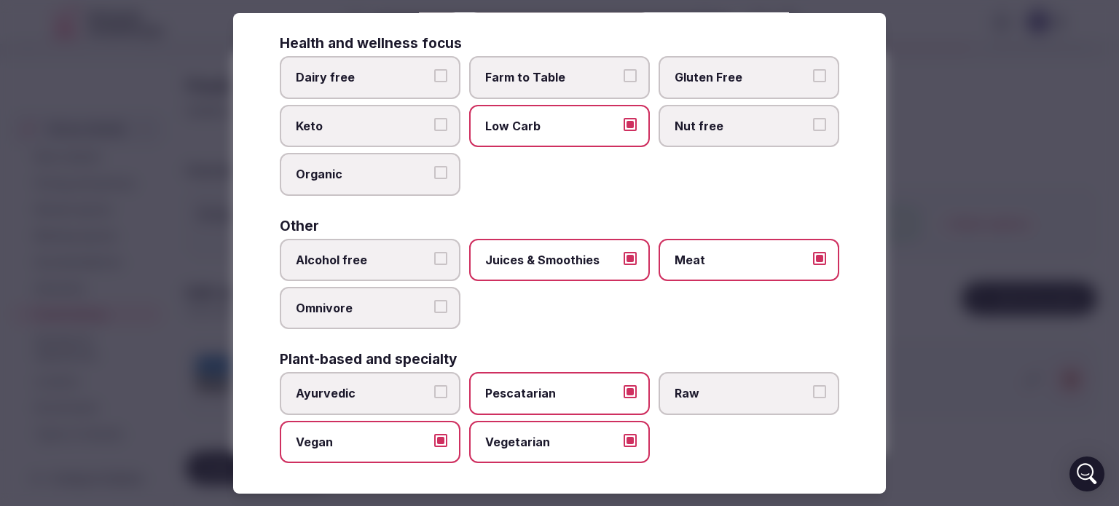
scroll to position [0, 0]
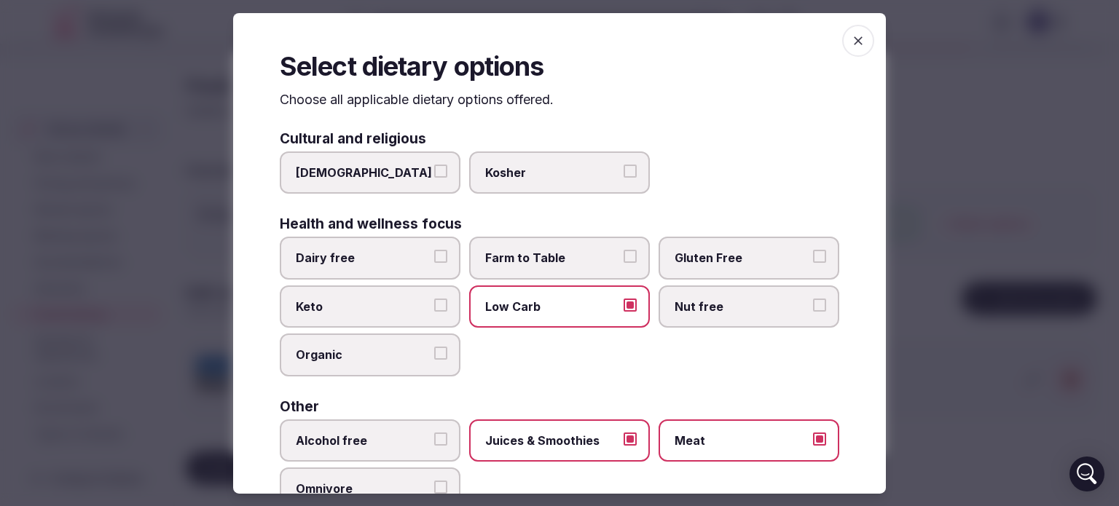
click at [851, 38] on icon "button" at bounding box center [858, 40] width 15 height 15
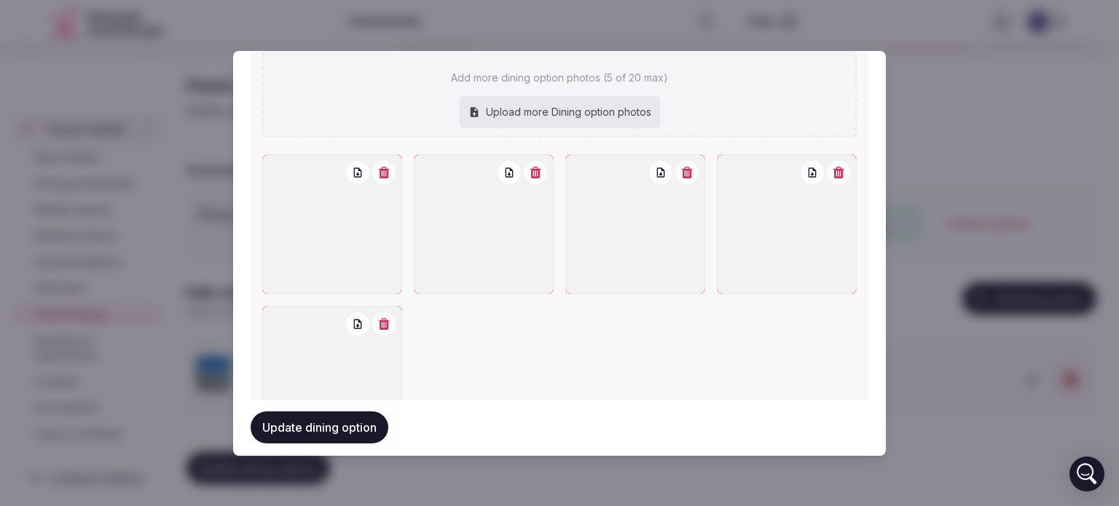
scroll to position [709, 0]
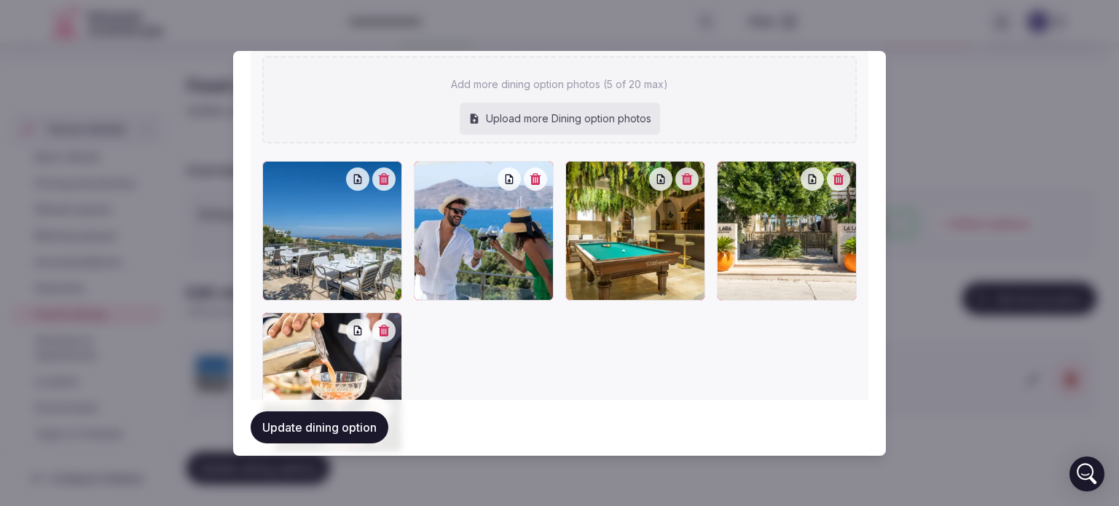
click at [550, 117] on div "Upload more Dining option photos" at bounding box center [560, 119] width 200 height 32
type input "**********"
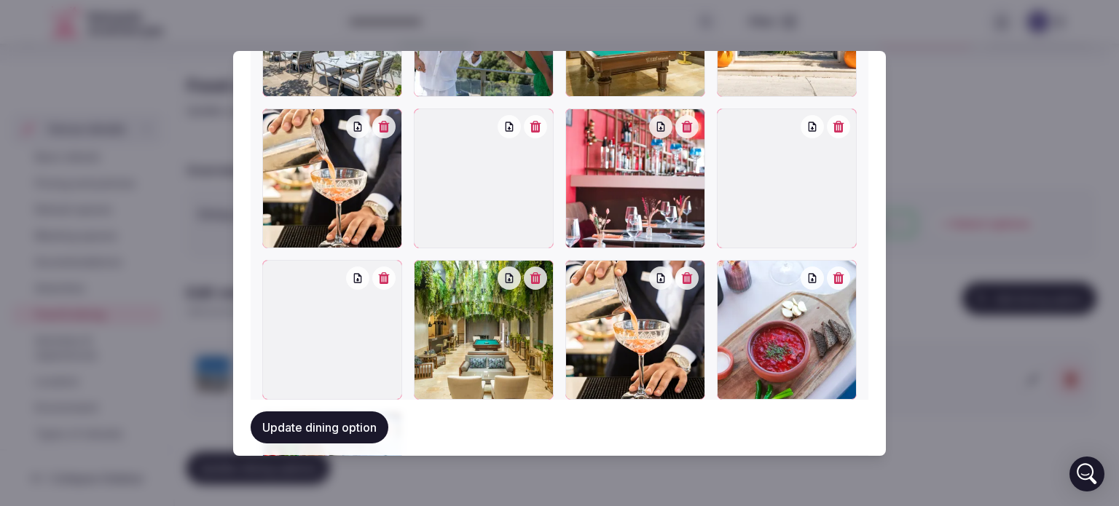
scroll to position [1068, 0]
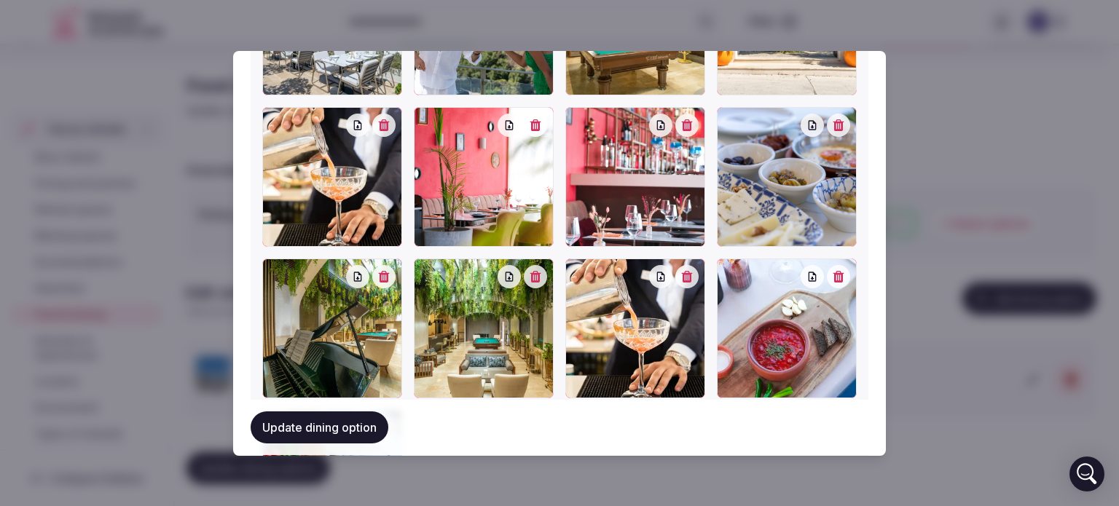
click at [685, 271] on icon "button" at bounding box center [687, 277] width 11 height 12
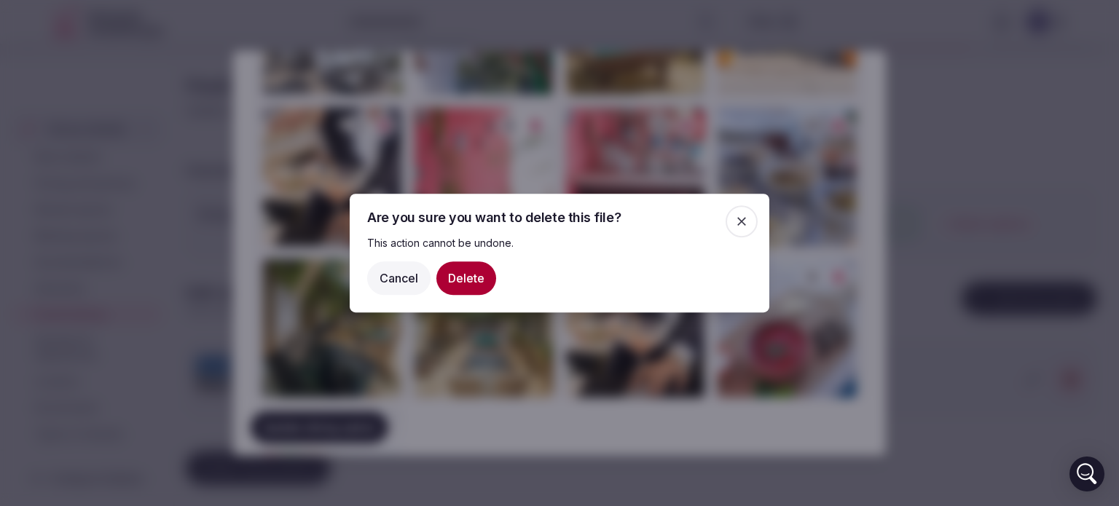
click at [481, 274] on button "Delete" at bounding box center [466, 278] width 60 height 34
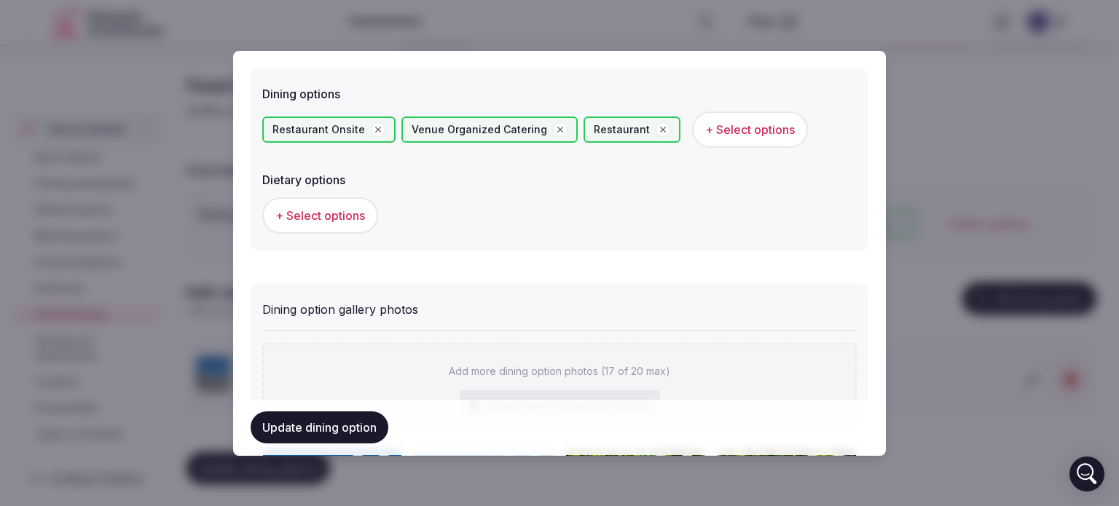
scroll to position [400, 0]
click at [314, 212] on span "+ Select options" at bounding box center [320, 213] width 90 height 16
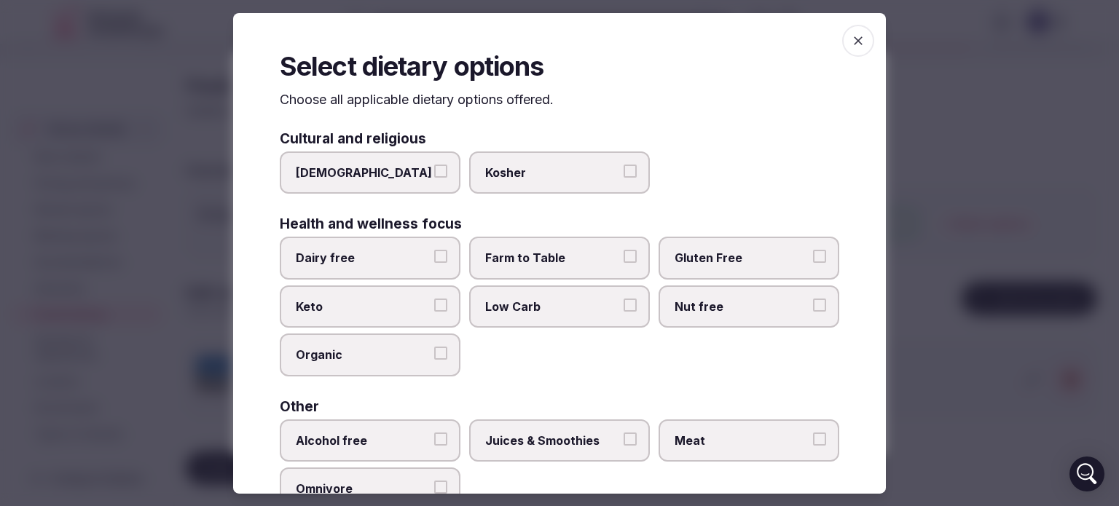
click at [623, 305] on button "Low Carb" at bounding box center [629, 305] width 13 height 13
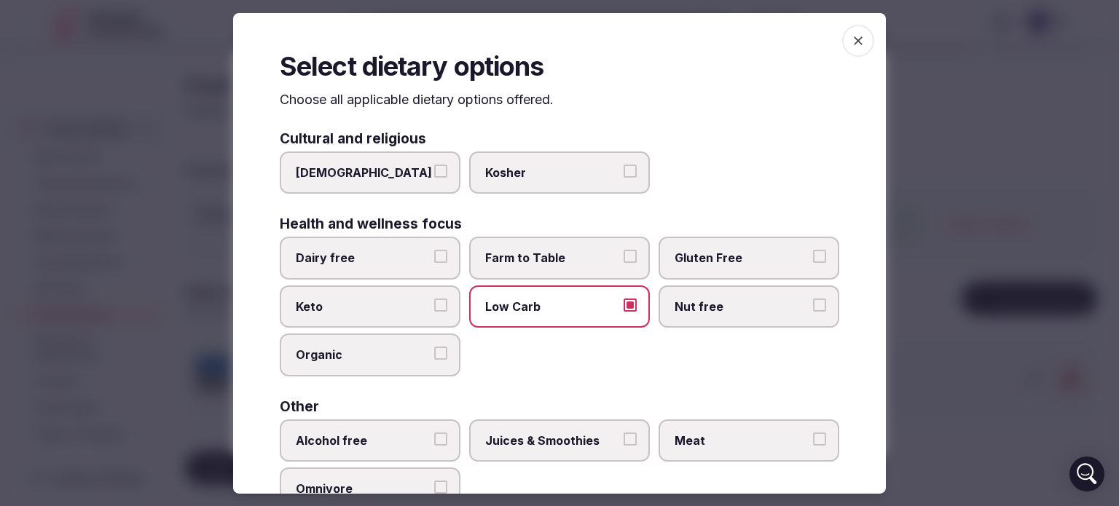
click at [813, 299] on button "Nut free" at bounding box center [819, 305] width 13 height 13
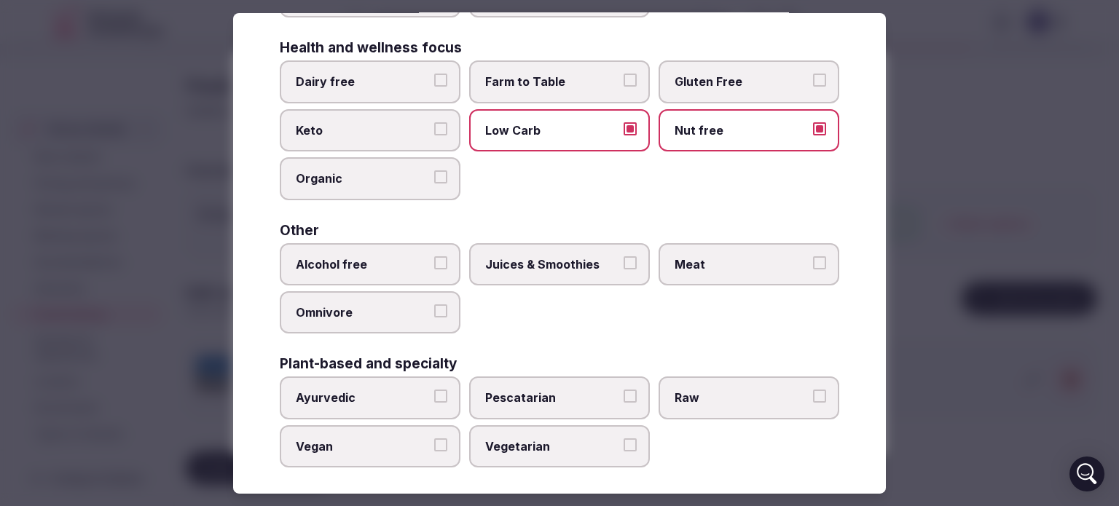
scroll to position [181, 0]
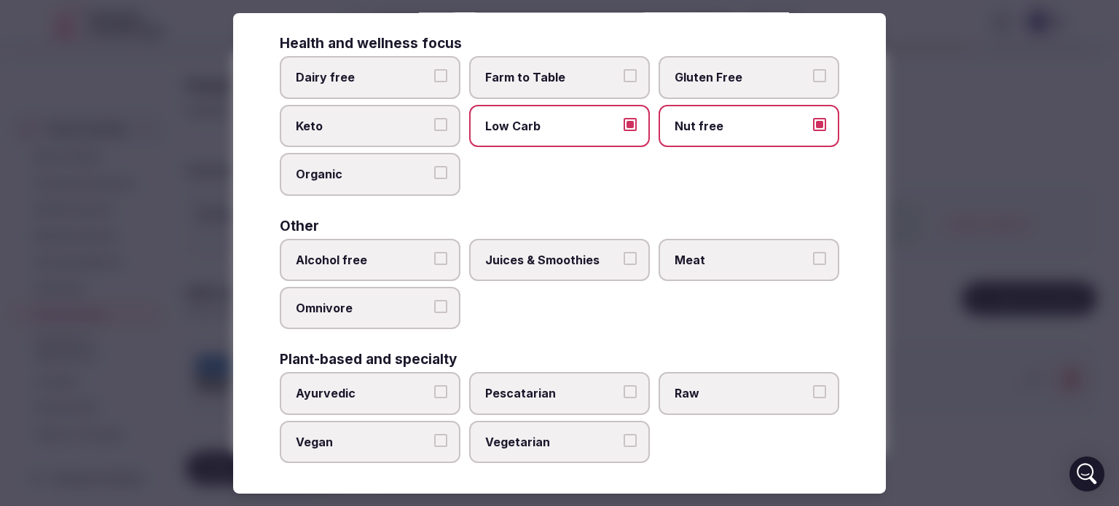
click at [438, 252] on button "Alcohol free" at bounding box center [440, 258] width 13 height 13
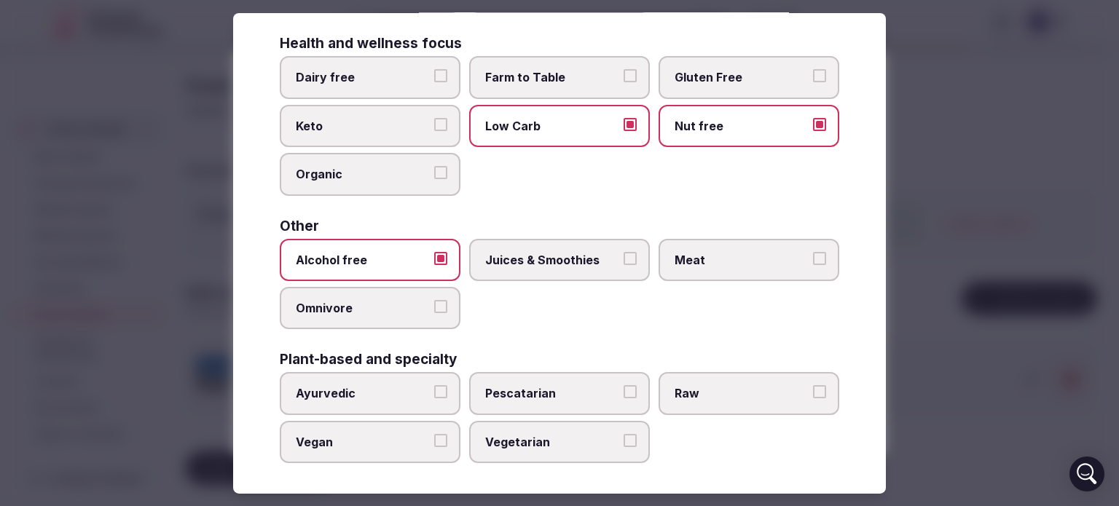
click at [623, 261] on button "Juices & Smoothies" at bounding box center [629, 258] width 13 height 13
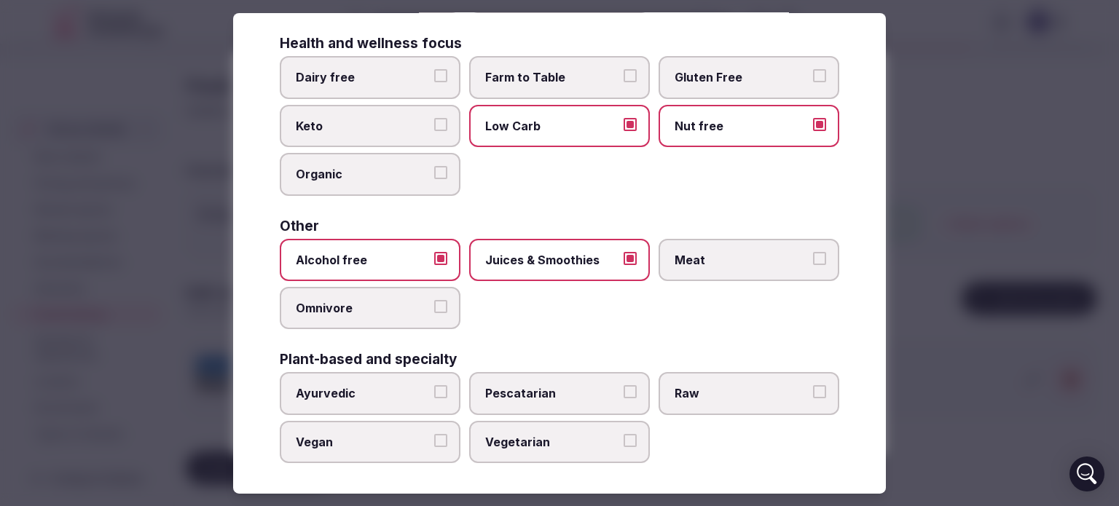
click at [813, 253] on button "Meat" at bounding box center [819, 258] width 13 height 13
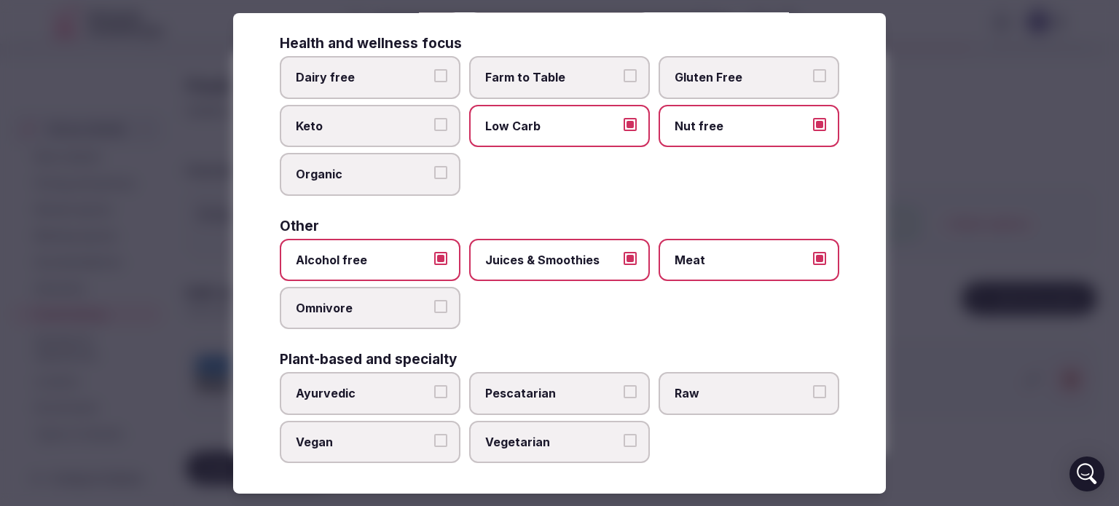
click at [623, 386] on button "Pescatarian" at bounding box center [629, 391] width 13 height 13
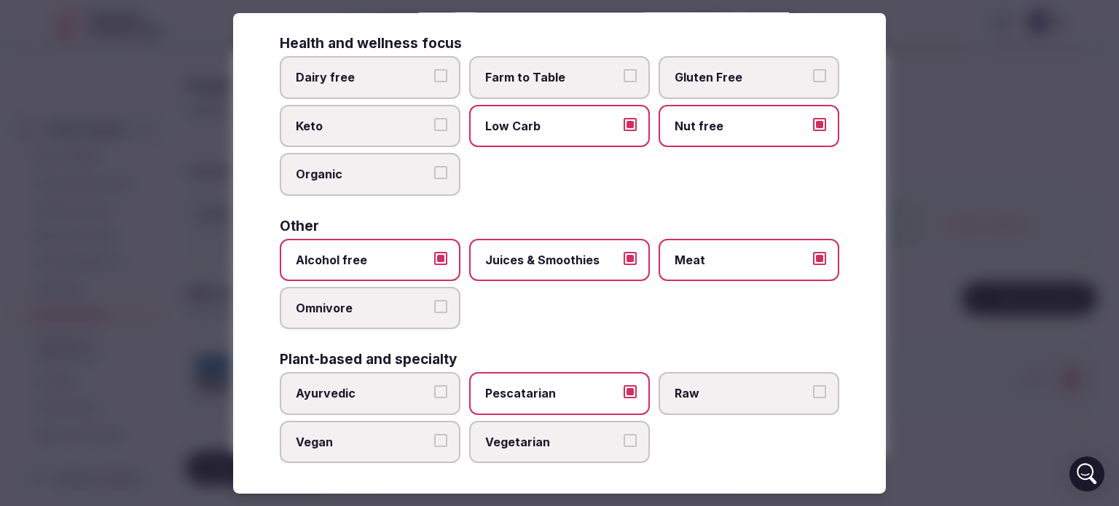
click at [626, 434] on button "Vegetarian" at bounding box center [629, 440] width 13 height 13
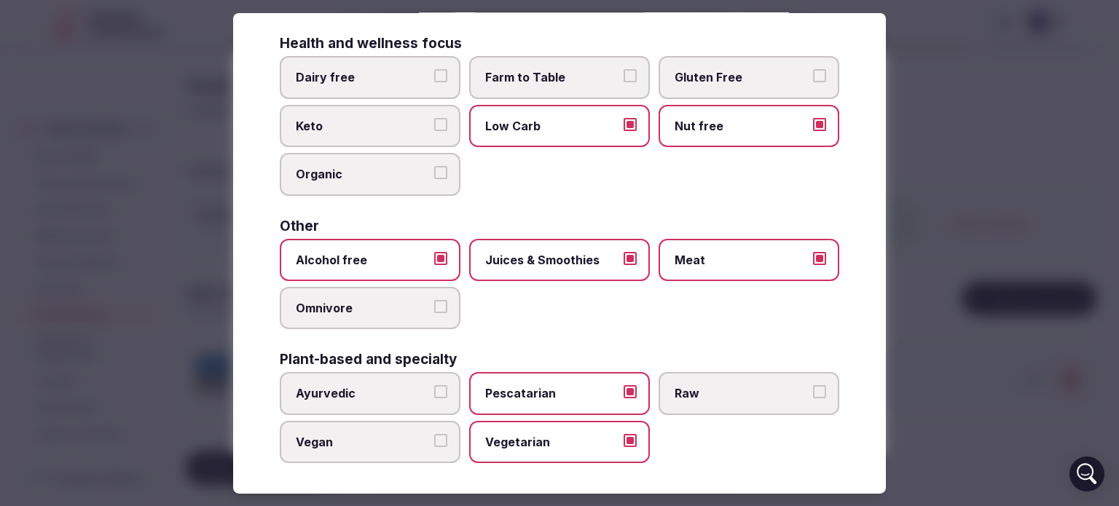
click at [444, 433] on label "Vegan" at bounding box center [370, 442] width 181 height 42
click at [444, 434] on button "Vegan" at bounding box center [440, 440] width 13 height 13
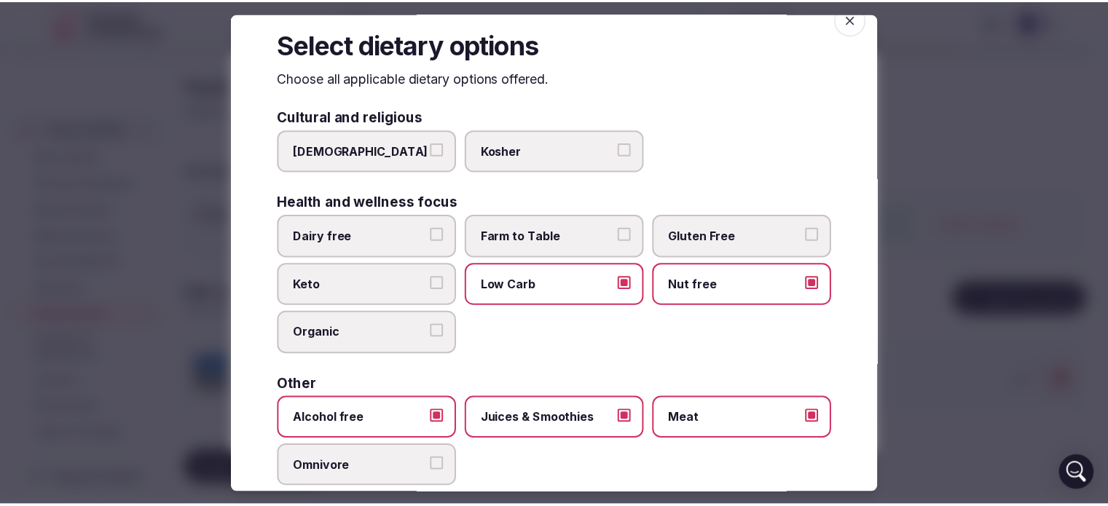
scroll to position [0, 0]
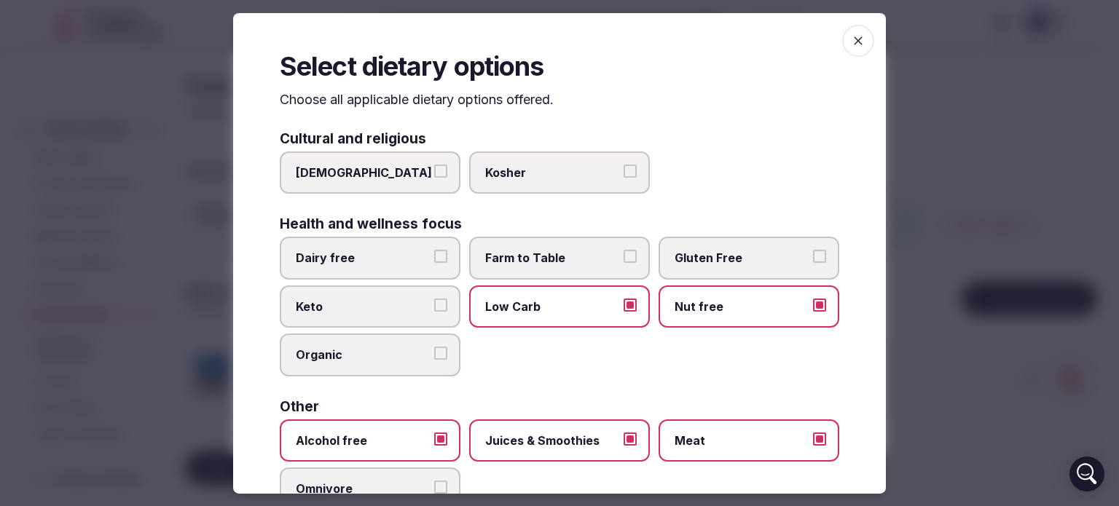
click at [851, 45] on icon "button" at bounding box center [858, 40] width 15 height 15
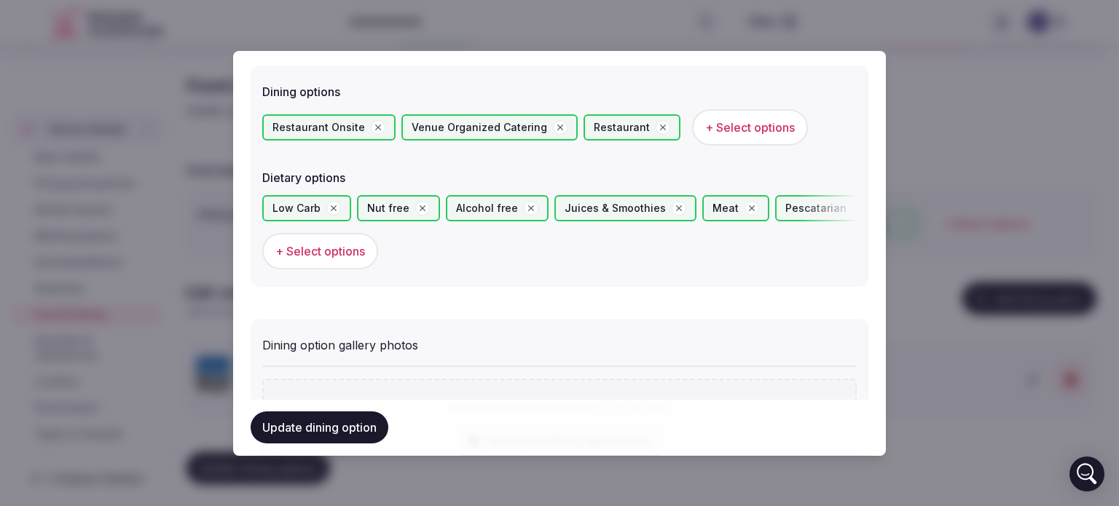
click at [352, 425] on button "Update dining option" at bounding box center [320, 428] width 138 height 32
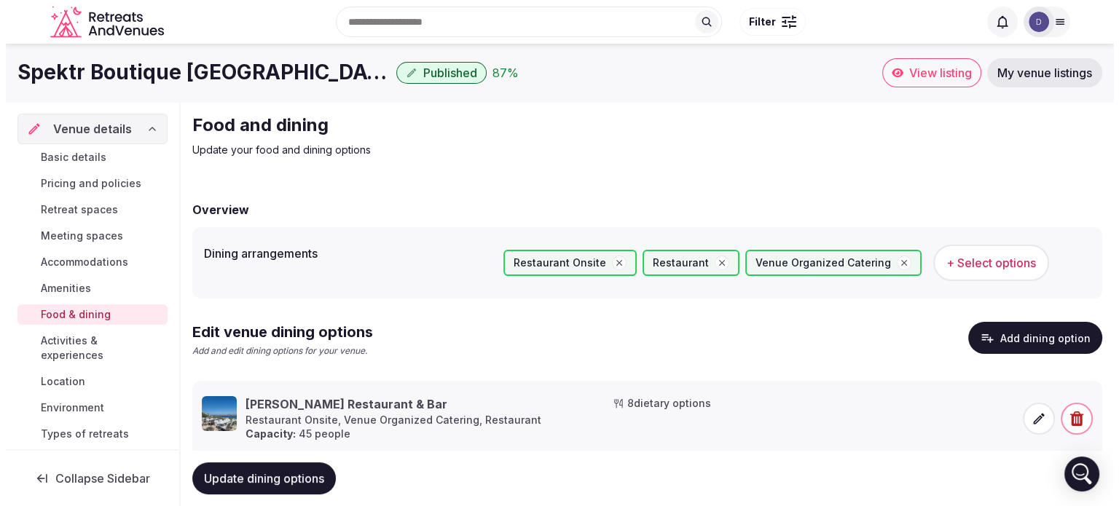
scroll to position [39, 0]
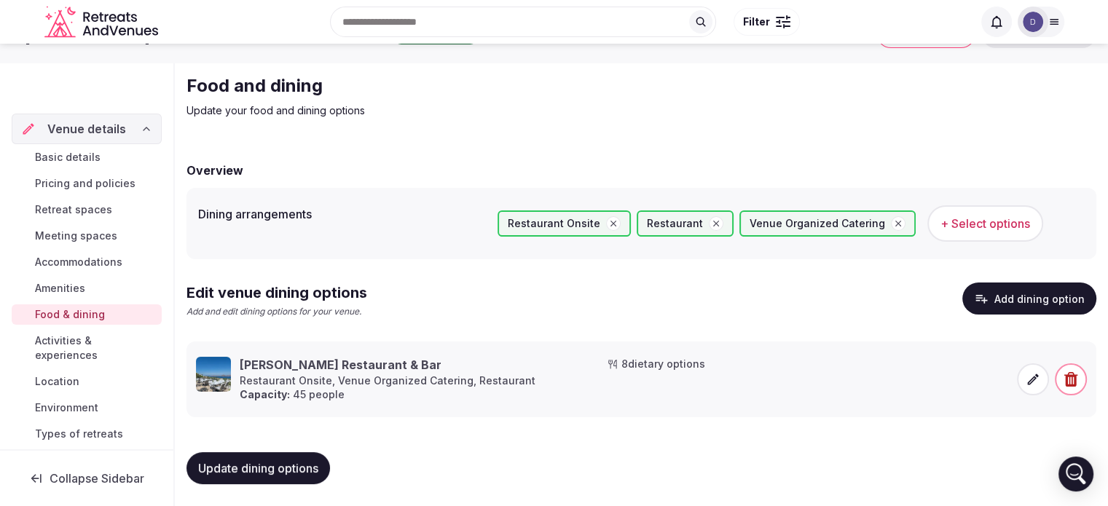
click at [1028, 301] on button "Add dining option" at bounding box center [1029, 299] width 134 height 32
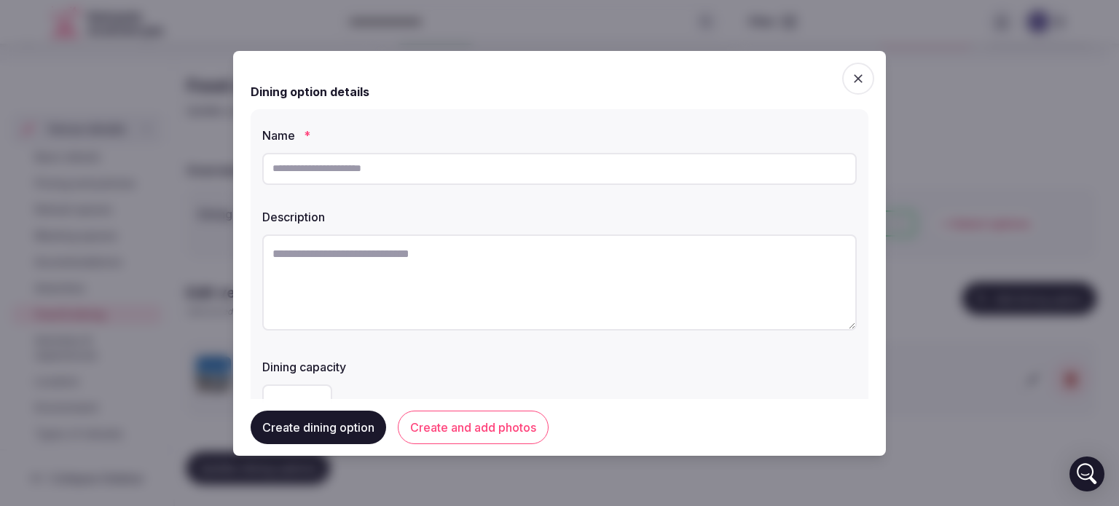
click at [444, 168] on input "text" at bounding box center [559, 169] width 594 height 32
type input "**********"
click at [294, 246] on textarea at bounding box center [559, 283] width 594 height 96
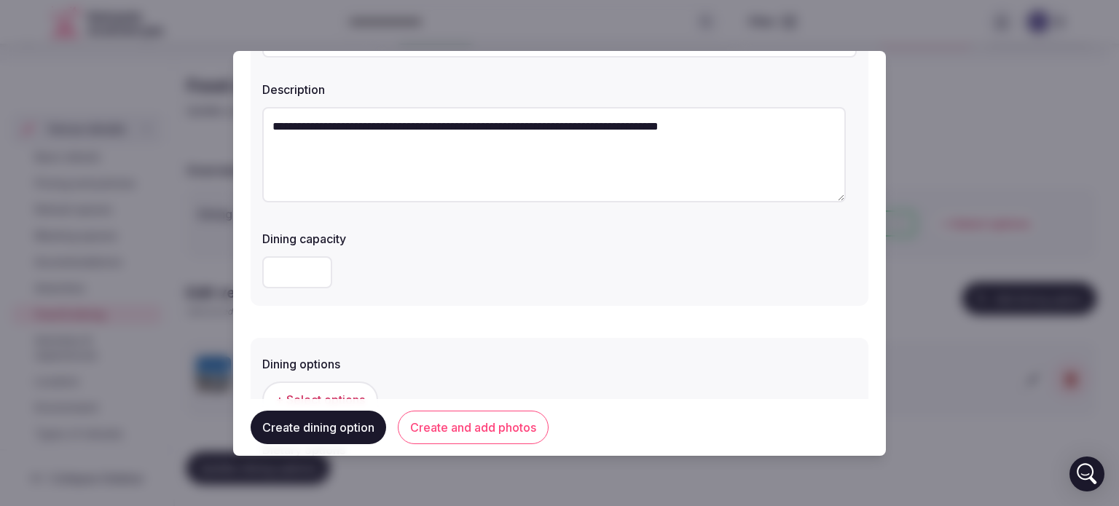
scroll to position [128, 0]
type textarea "**********"
click at [294, 275] on input "number" at bounding box center [297, 272] width 70 height 32
type input "*"
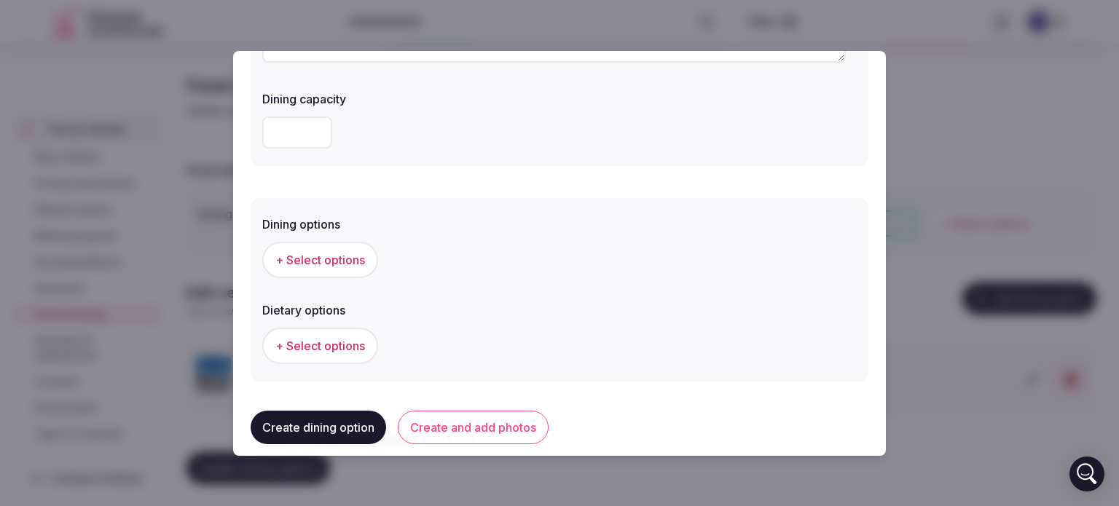
scroll to position [268, 0]
type input "***"
click at [332, 261] on span "+ Select options" at bounding box center [320, 259] width 90 height 16
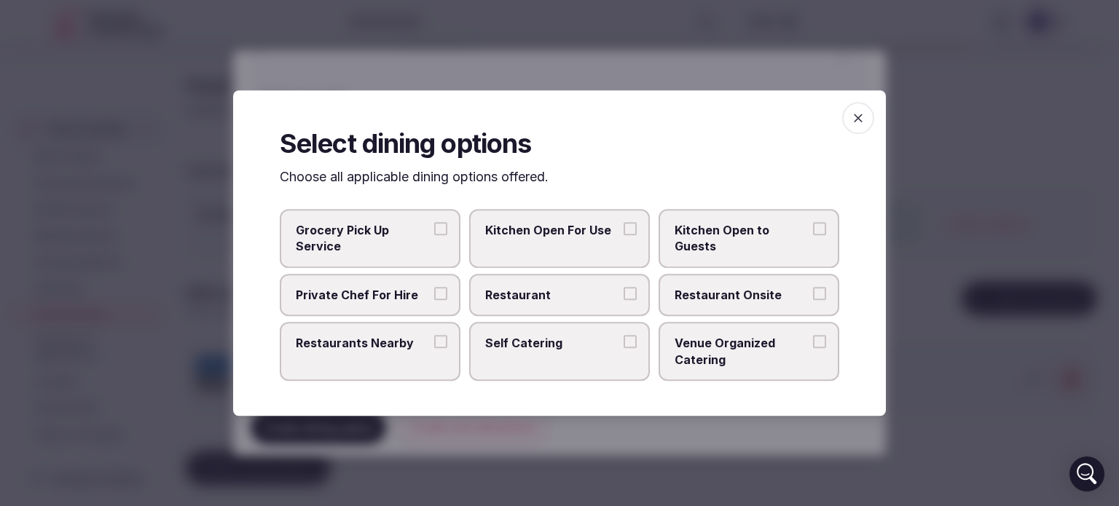
click at [444, 337] on button "Restaurants Nearby" at bounding box center [440, 341] width 13 height 13
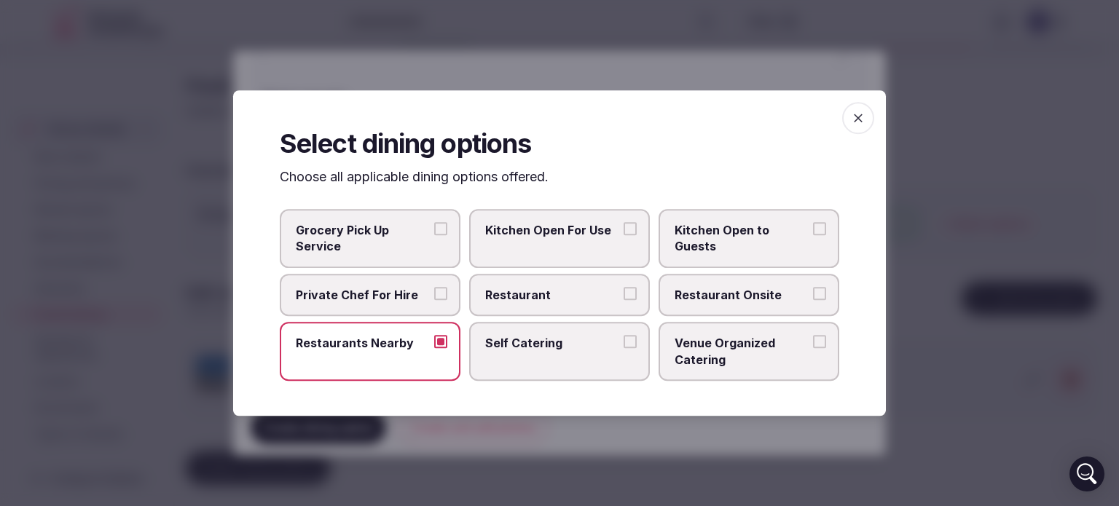
click at [817, 345] on button "Venue Organized Catering" at bounding box center [819, 341] width 13 height 13
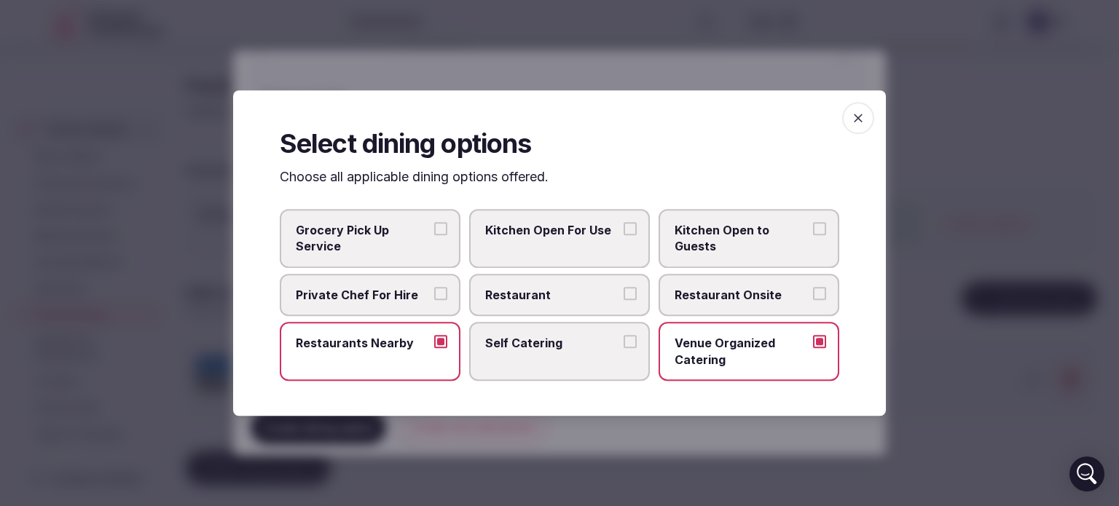
click at [852, 113] on icon "button" at bounding box center [858, 118] width 15 height 15
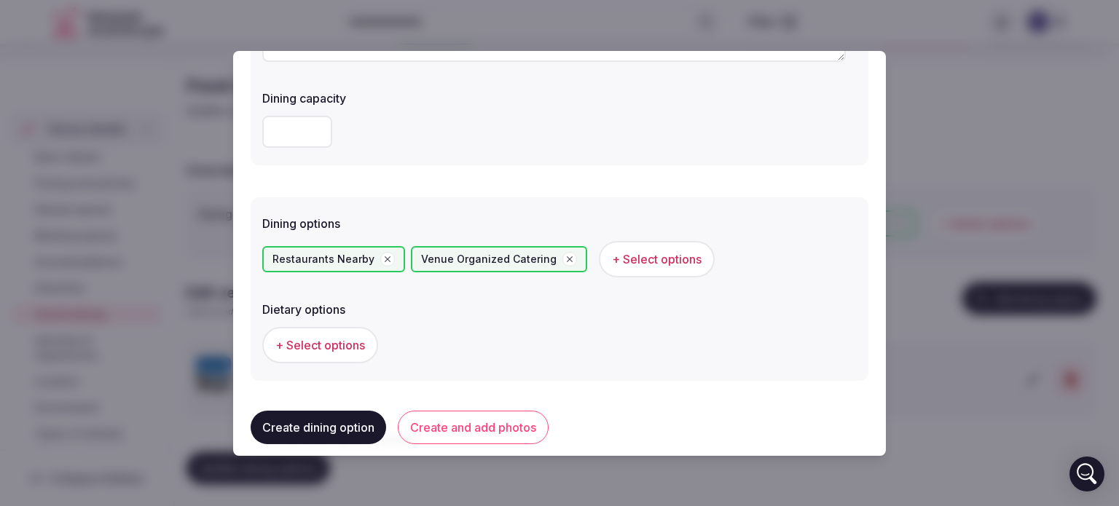
click at [328, 338] on span "+ Select options" at bounding box center [320, 345] width 90 height 16
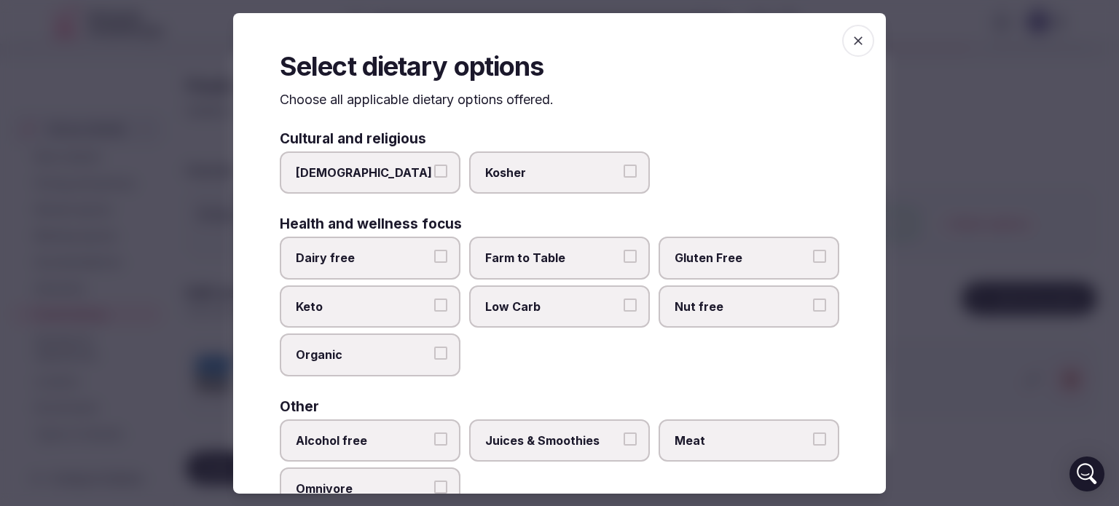
click at [813, 302] on button "Nut free" at bounding box center [819, 305] width 13 height 13
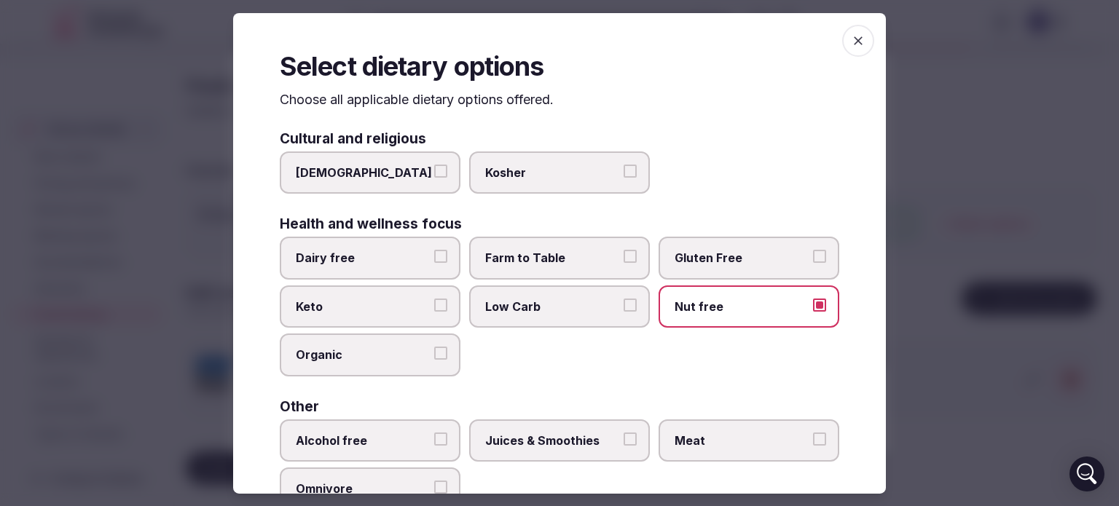
click at [626, 308] on button "Low Carb" at bounding box center [629, 305] width 13 height 13
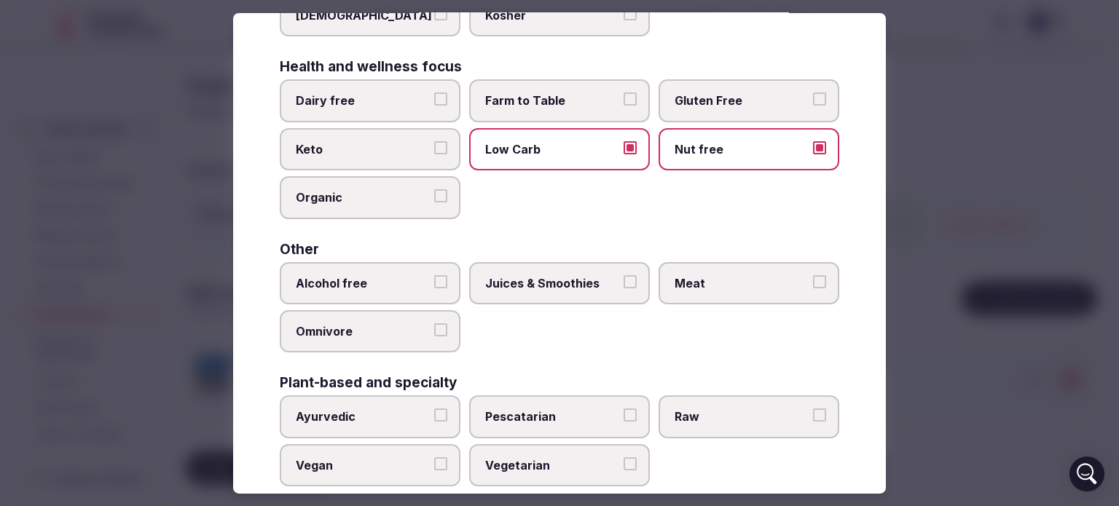
scroll to position [181, 0]
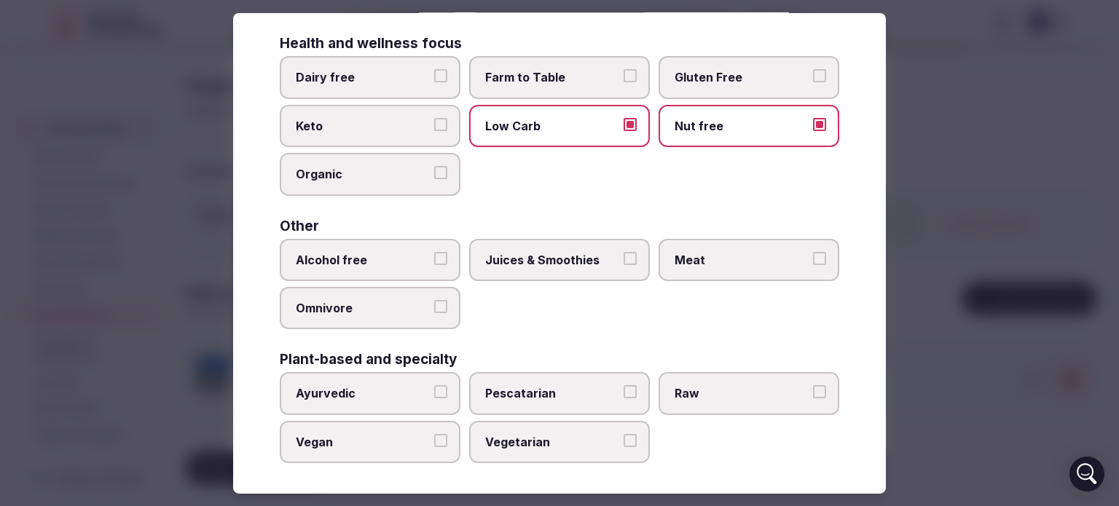
click at [437, 256] on button "Alcohol free" at bounding box center [440, 258] width 13 height 13
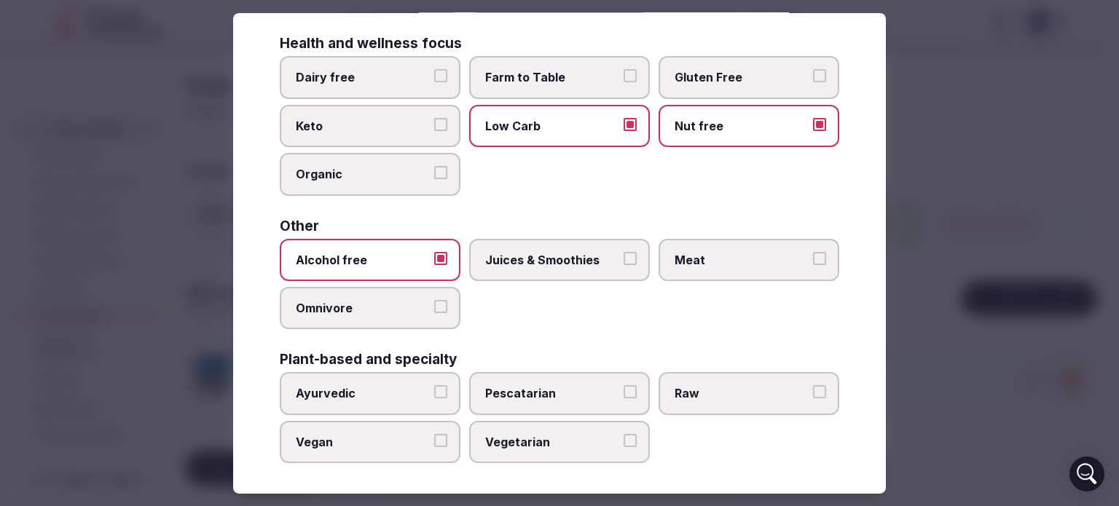
click at [813, 254] on button "Meat" at bounding box center [819, 258] width 13 height 13
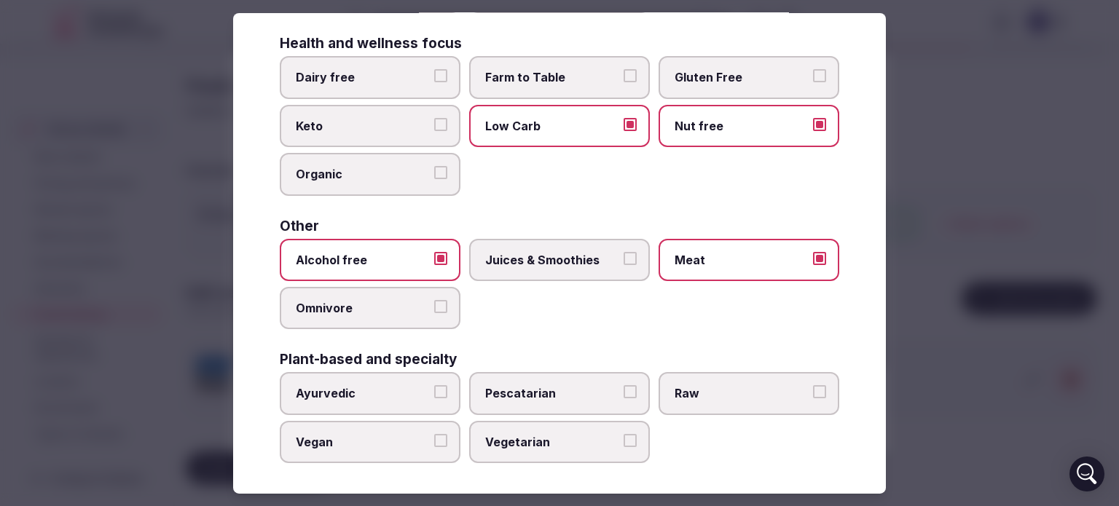
click at [436, 300] on button "Omnivore" at bounding box center [440, 306] width 13 height 13
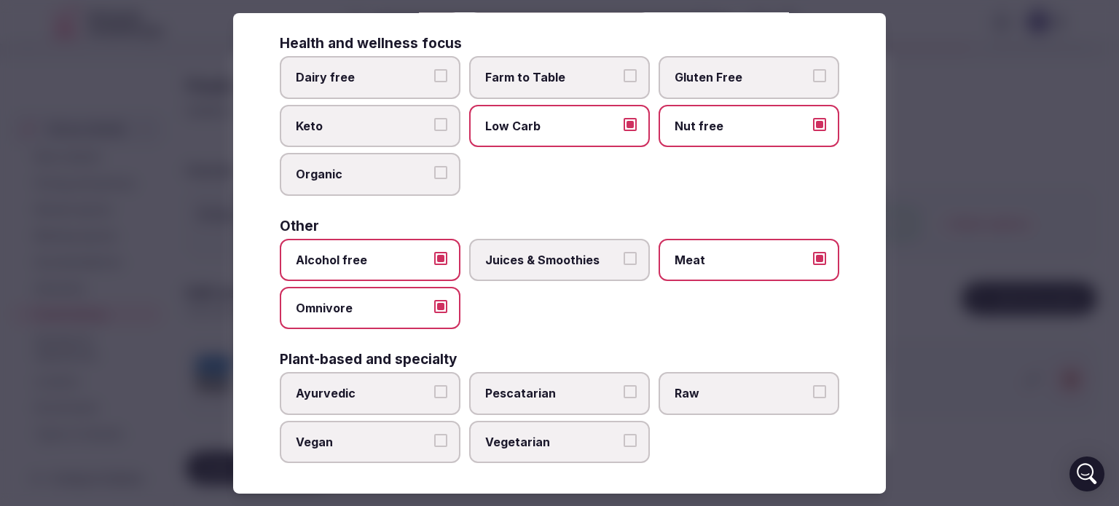
click at [624, 387] on button "Pescatarian" at bounding box center [629, 391] width 13 height 13
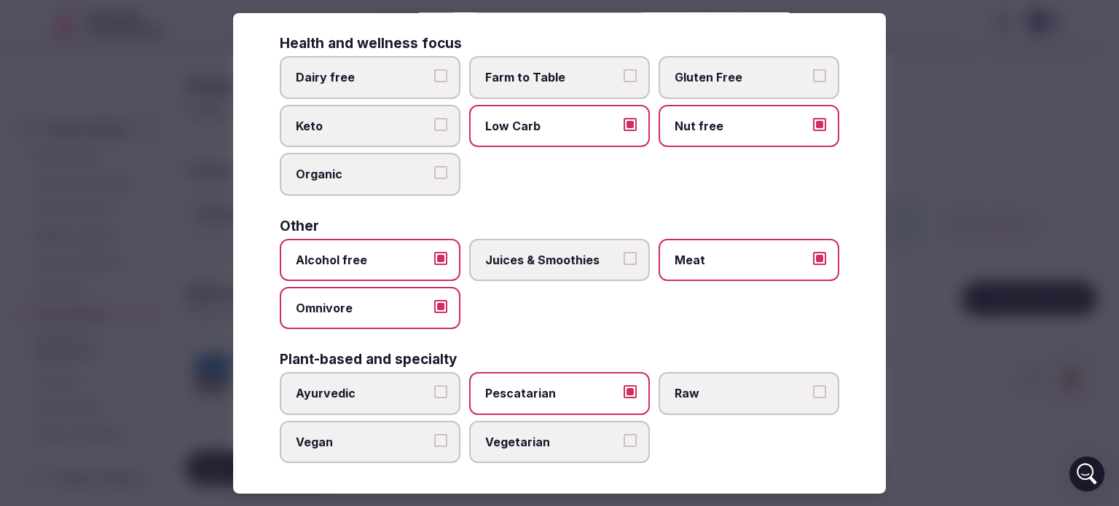
click at [626, 434] on button "Vegetarian" at bounding box center [629, 440] width 13 height 13
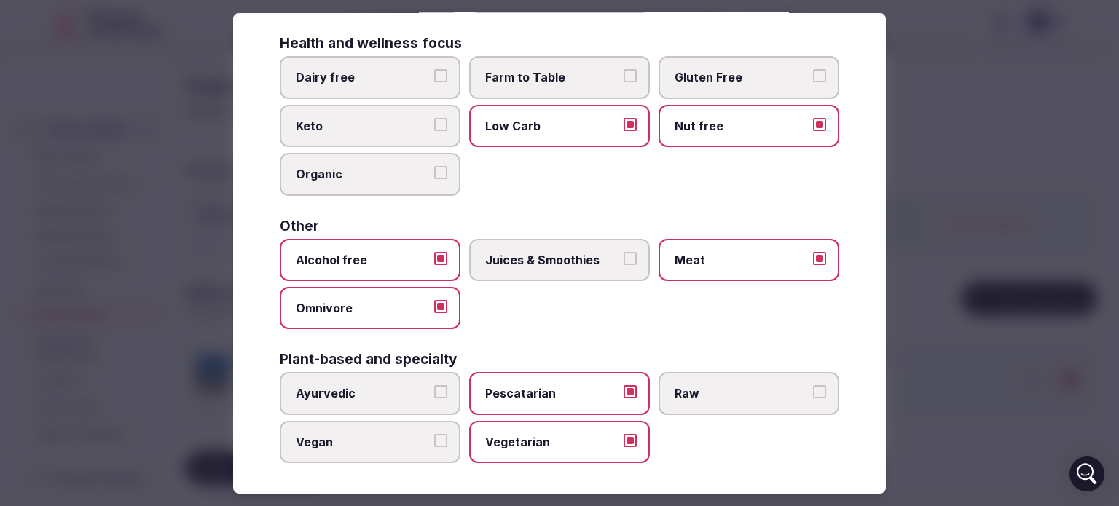
click at [434, 442] on button "Vegan" at bounding box center [440, 440] width 13 height 13
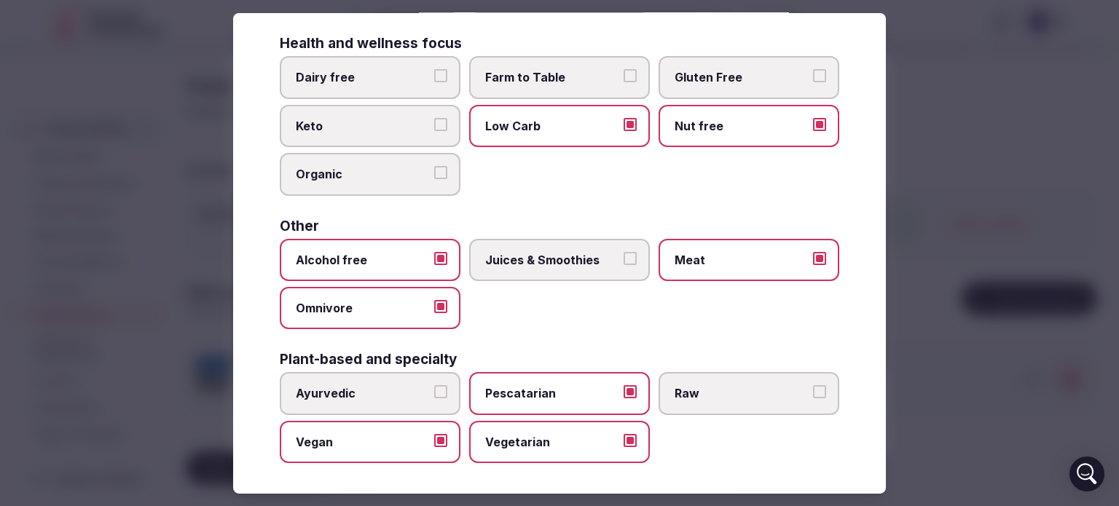
scroll to position [0, 0]
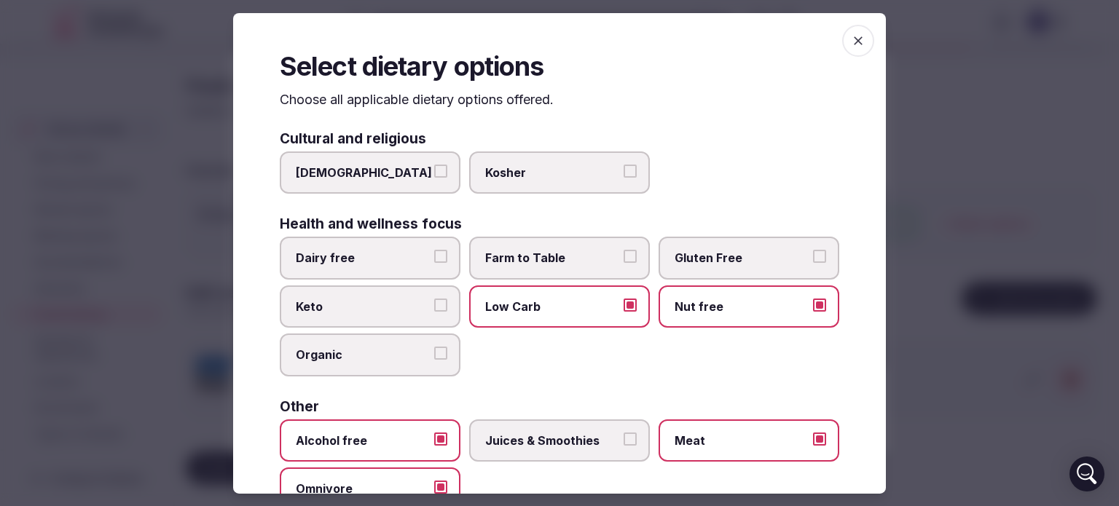
click at [851, 37] on icon "button" at bounding box center [858, 40] width 15 height 15
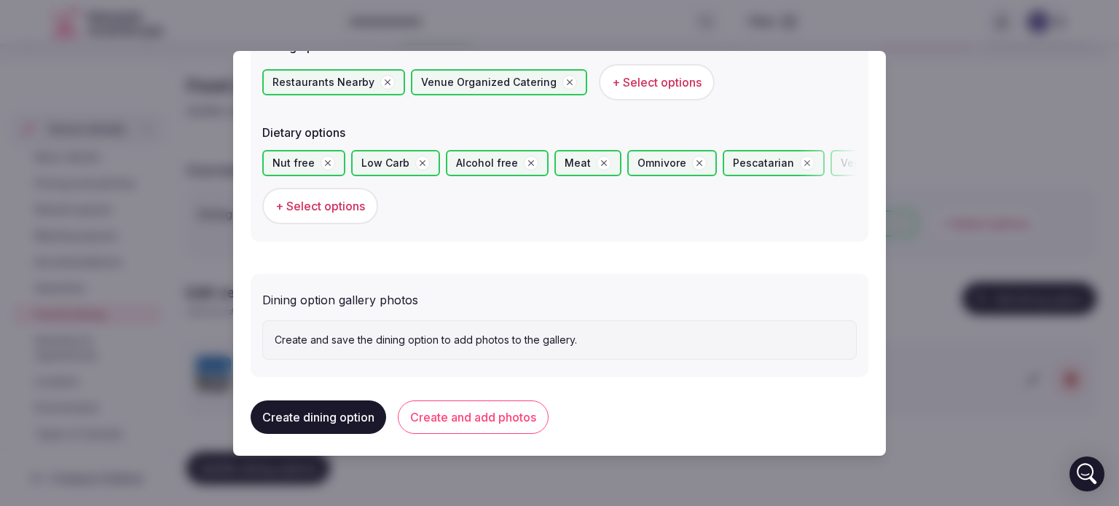
scroll to position [450, 0]
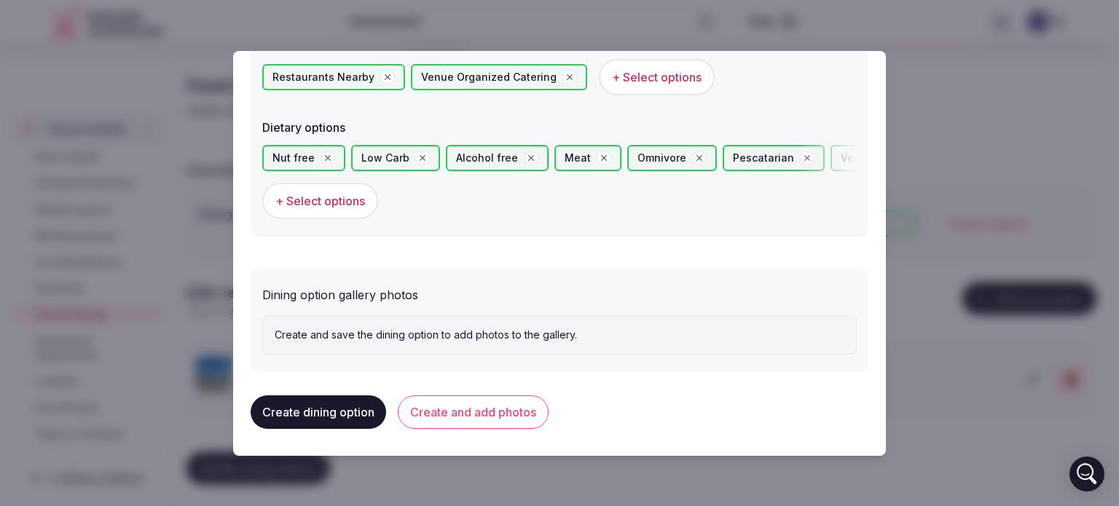
click at [332, 401] on button "Create dining option" at bounding box center [318, 412] width 135 height 34
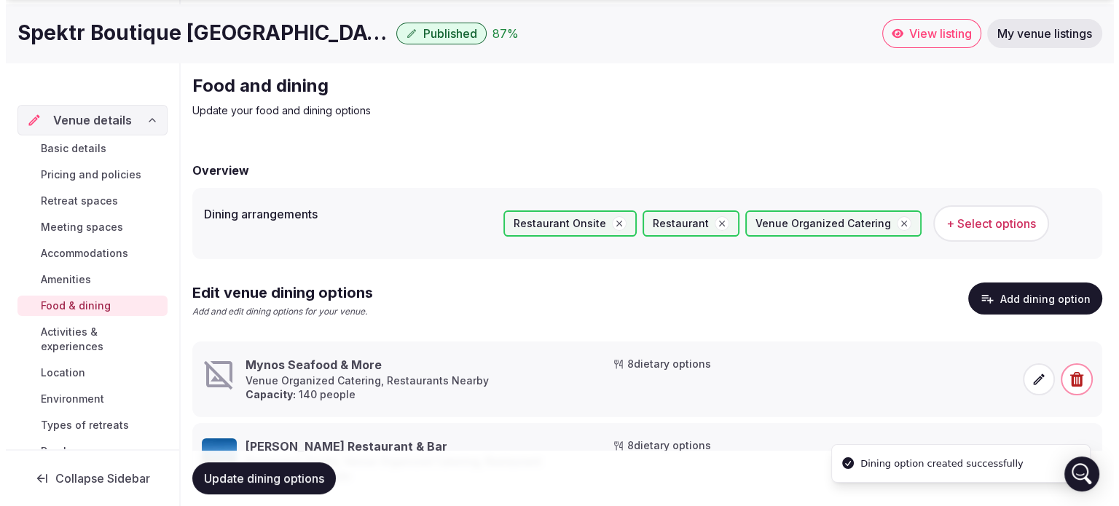
scroll to position [120, 0]
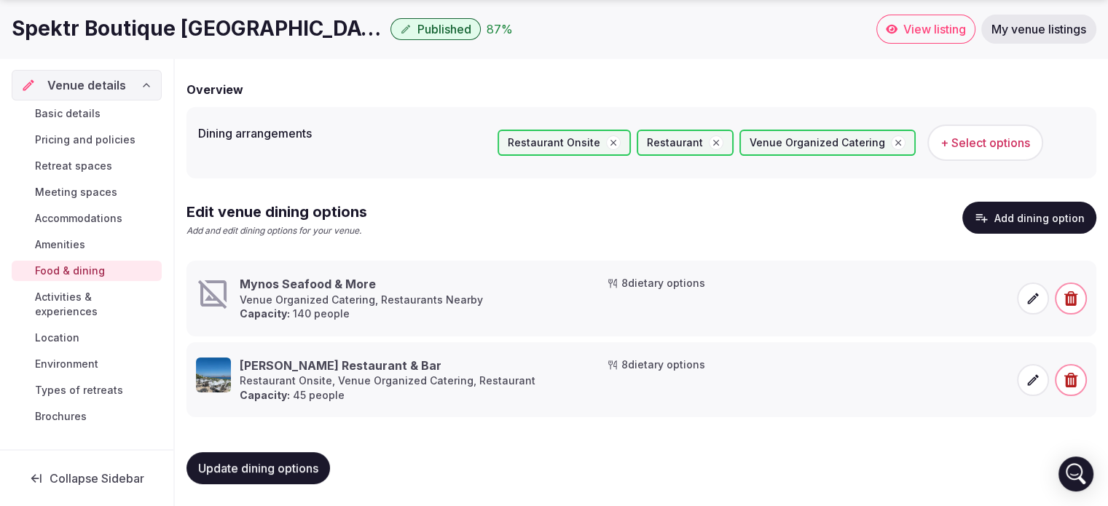
click at [1026, 299] on icon at bounding box center [1033, 298] width 15 height 15
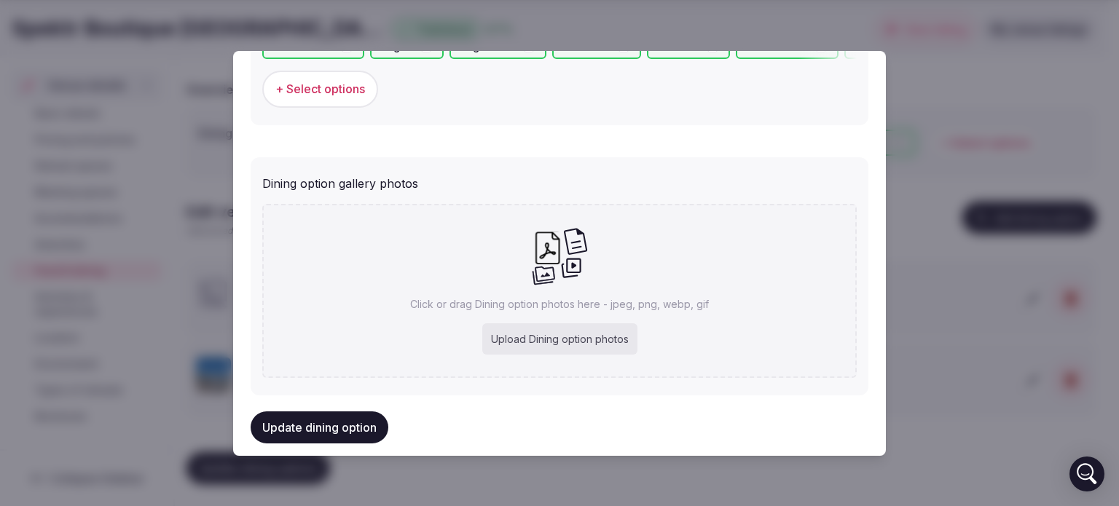
scroll to position [584, 0]
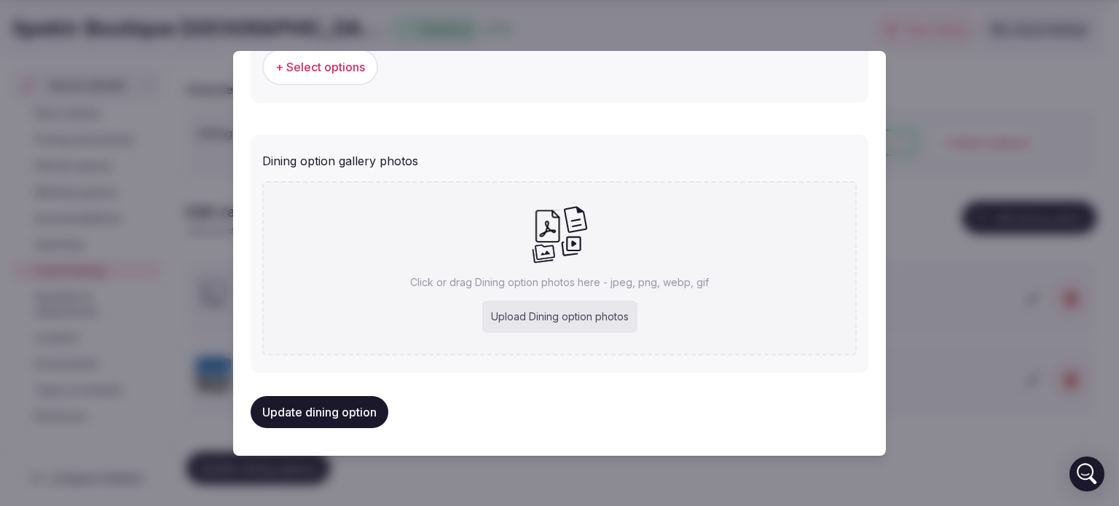
click at [529, 318] on div "Upload Dining option photos" at bounding box center [559, 317] width 155 height 32
type input "**********"
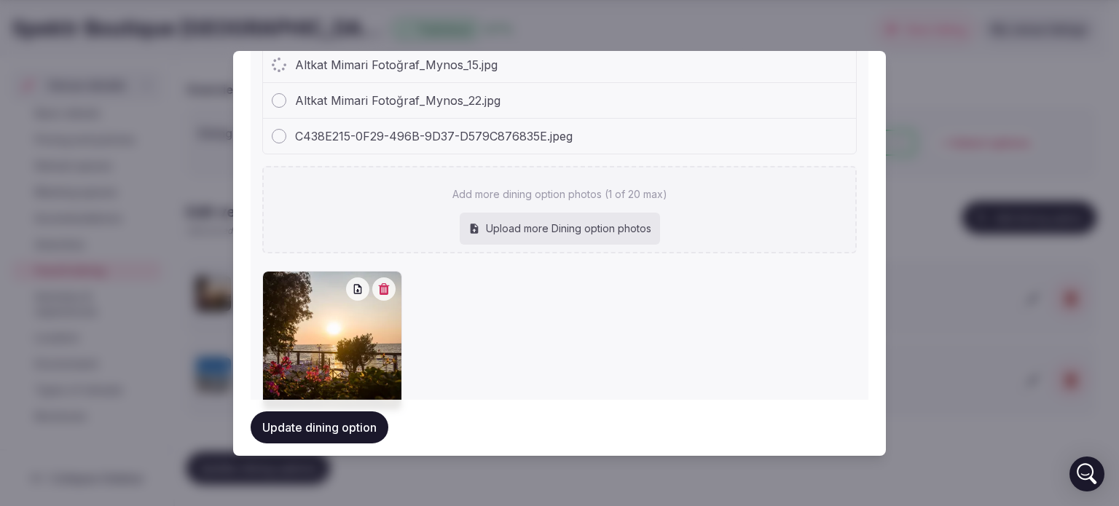
scroll to position [771, 0]
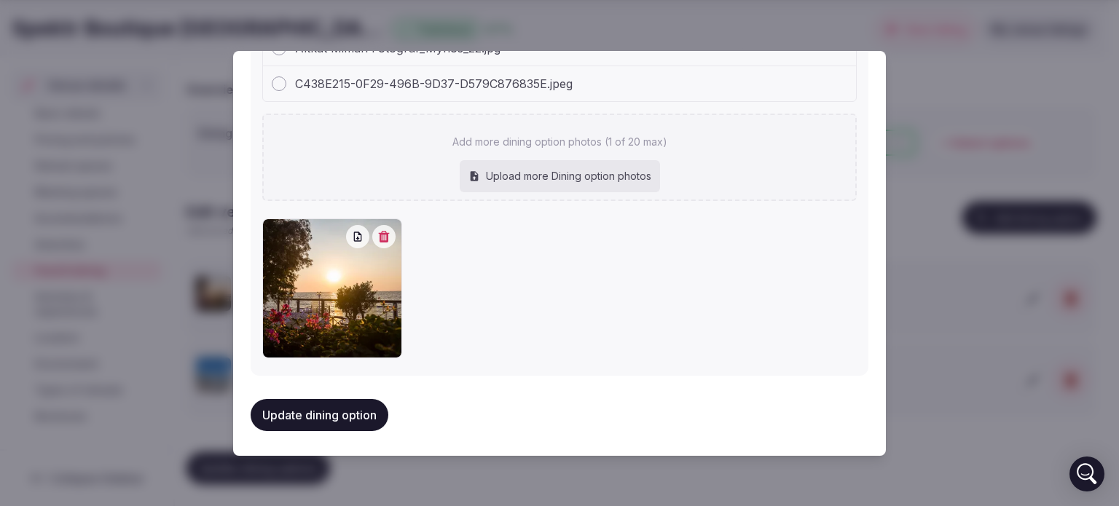
click at [668, 416] on div "Update dining option" at bounding box center [560, 414] width 618 height 55
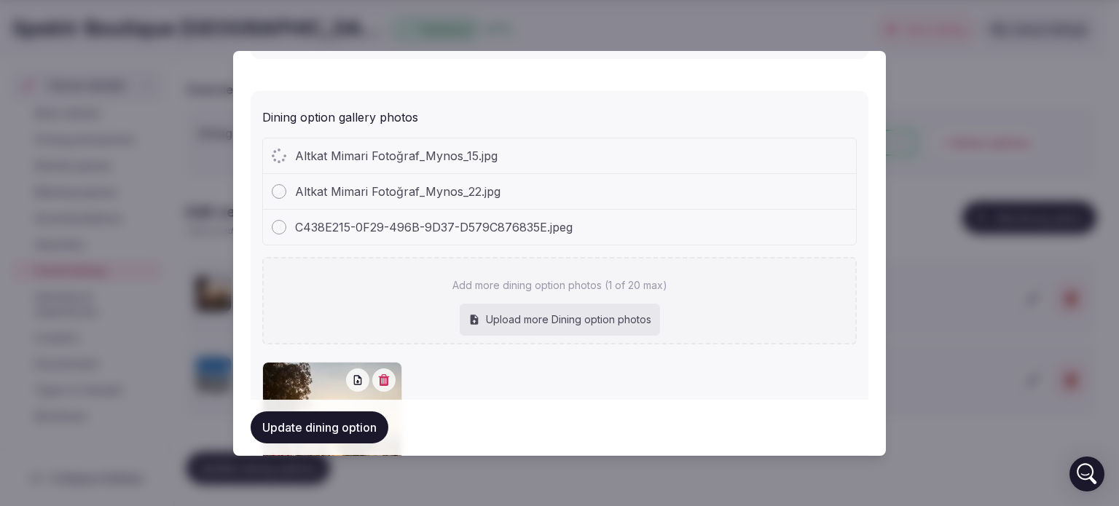
scroll to position [626, 0]
click at [548, 310] on div "Upload more Dining option photos" at bounding box center [560, 322] width 200 height 32
type input "**********"
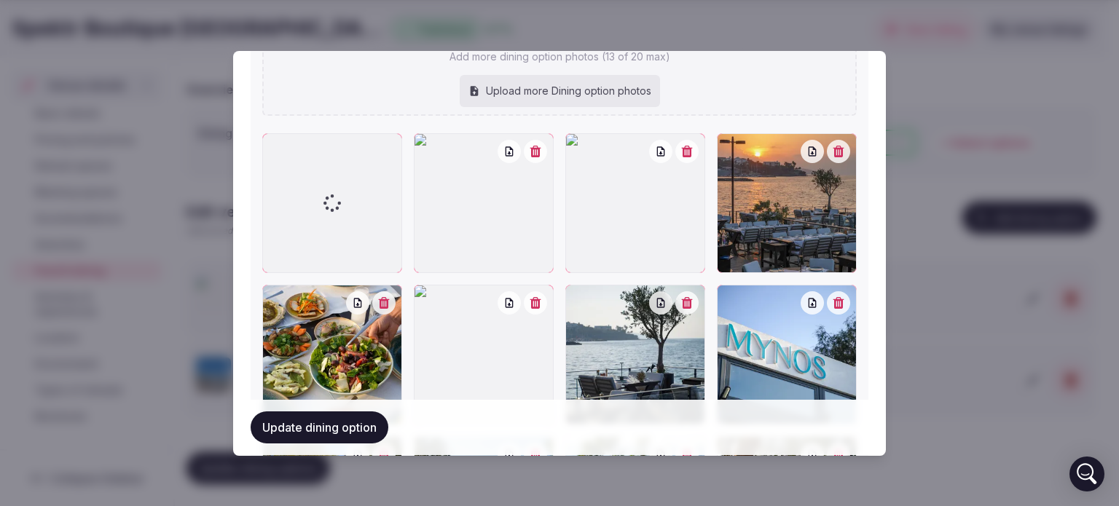
scroll to position [784, 0]
click at [683, 158] on button "button" at bounding box center [686, 152] width 23 height 23
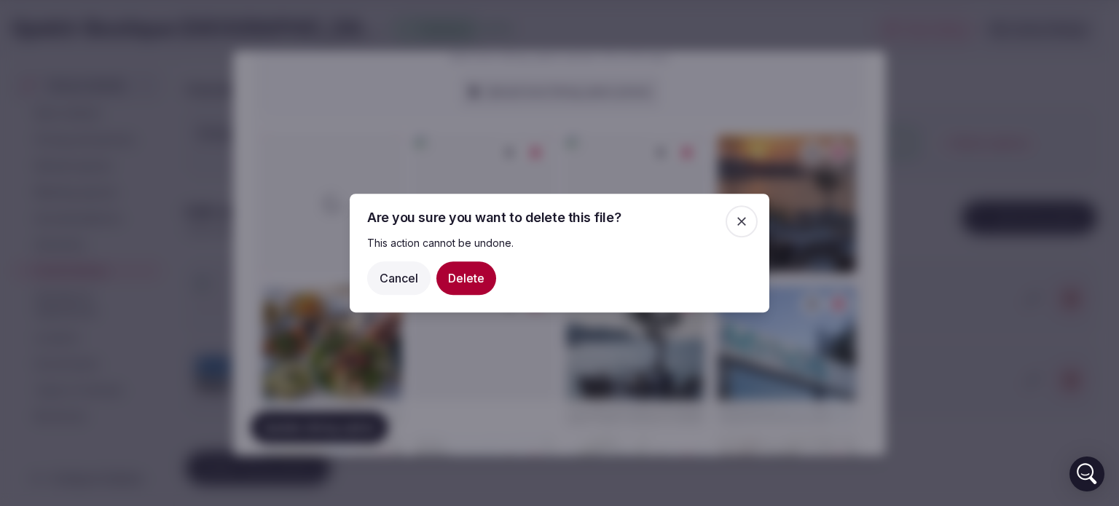
click at [460, 271] on button "Delete" at bounding box center [466, 278] width 60 height 34
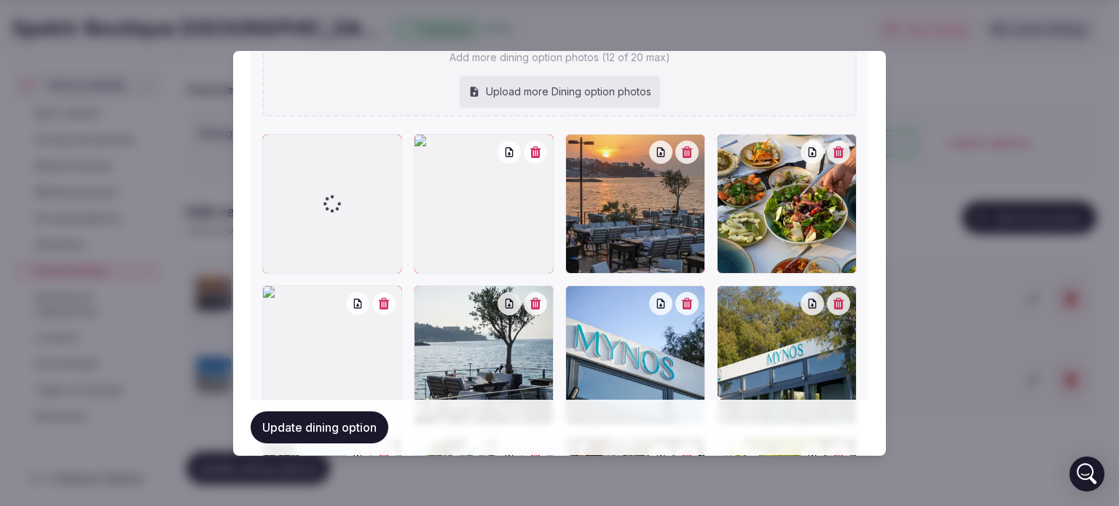
click at [392, 309] on div at bounding box center [332, 356] width 140 height 140
click at [384, 300] on icon "button" at bounding box center [384, 304] width 12 height 12
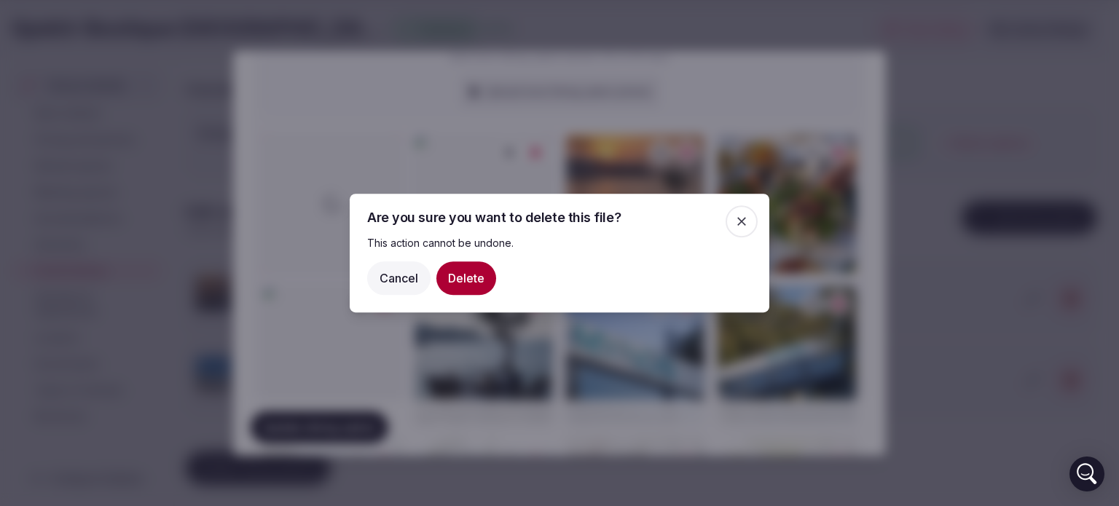
click at [458, 277] on button "Delete" at bounding box center [466, 278] width 60 height 34
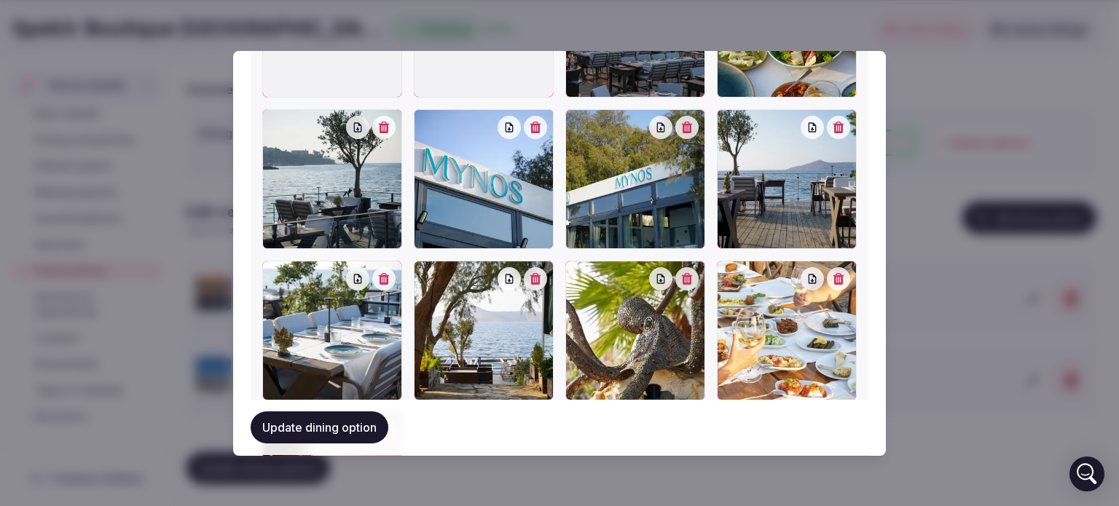
scroll to position [961, 0]
click at [537, 126] on button "button" at bounding box center [535, 126] width 23 height 23
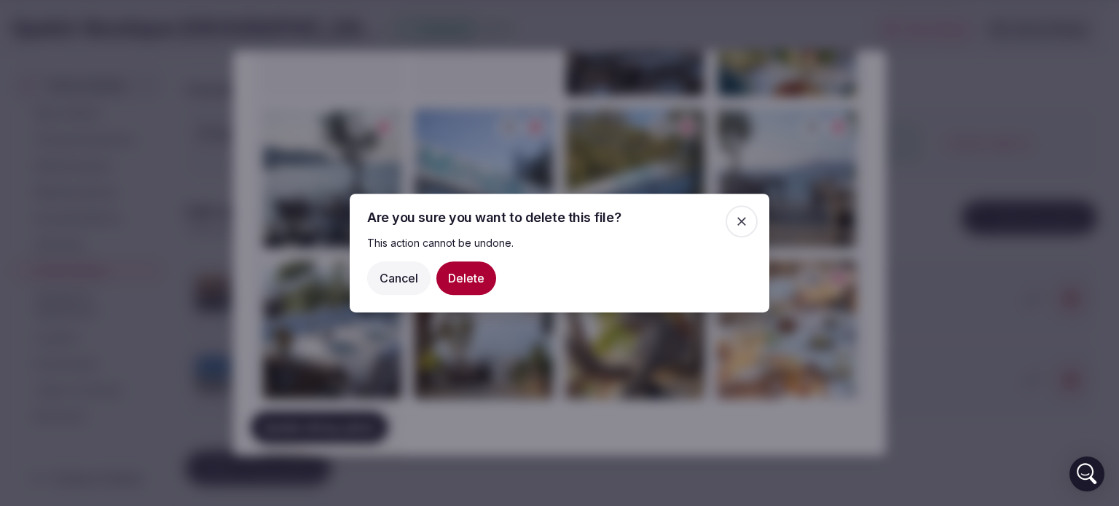
click at [463, 279] on button "Delete" at bounding box center [466, 278] width 60 height 34
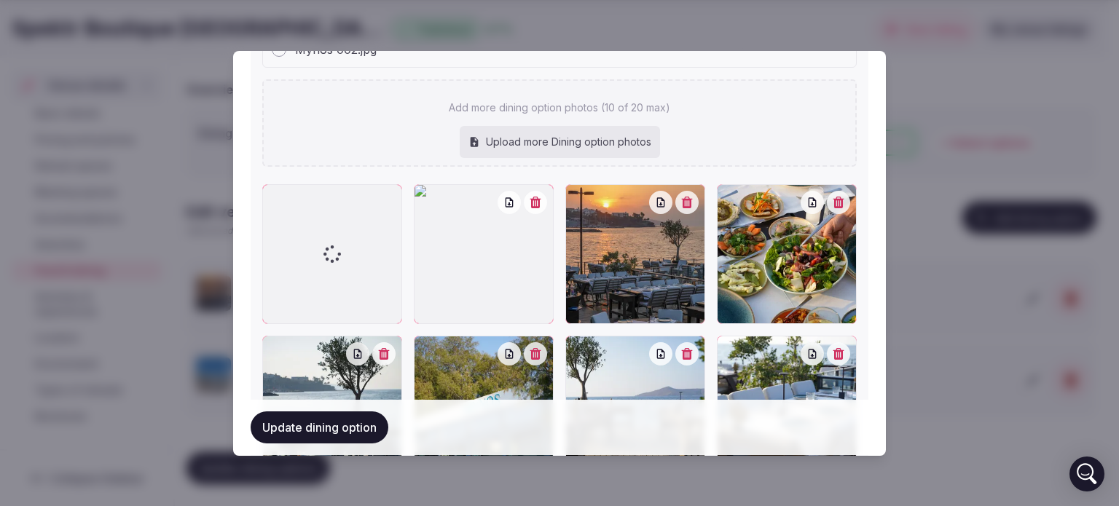
scroll to position [743, 0]
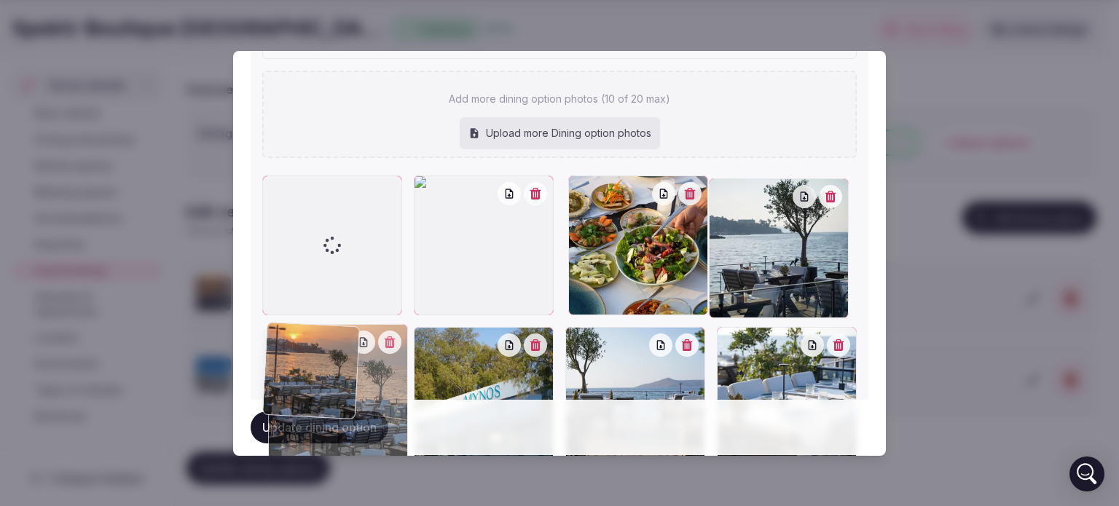
drag, startPoint x: 621, startPoint y: 253, endPoint x: 349, endPoint y: 266, distance: 272.0
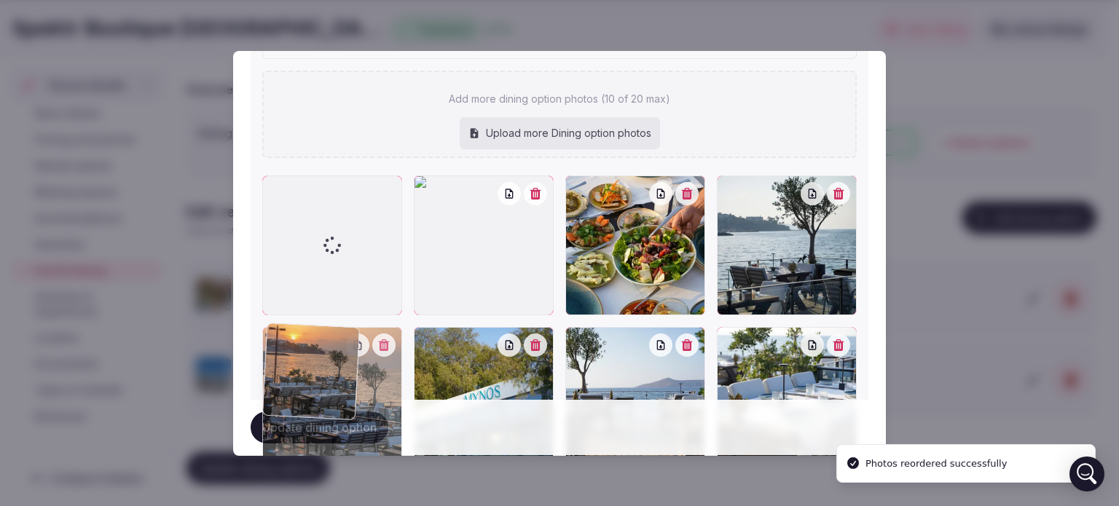
drag, startPoint x: 332, startPoint y: 376, endPoint x: 312, endPoint y: 241, distance: 136.3
click at [310, 242] on div at bounding box center [559, 397] width 594 height 443
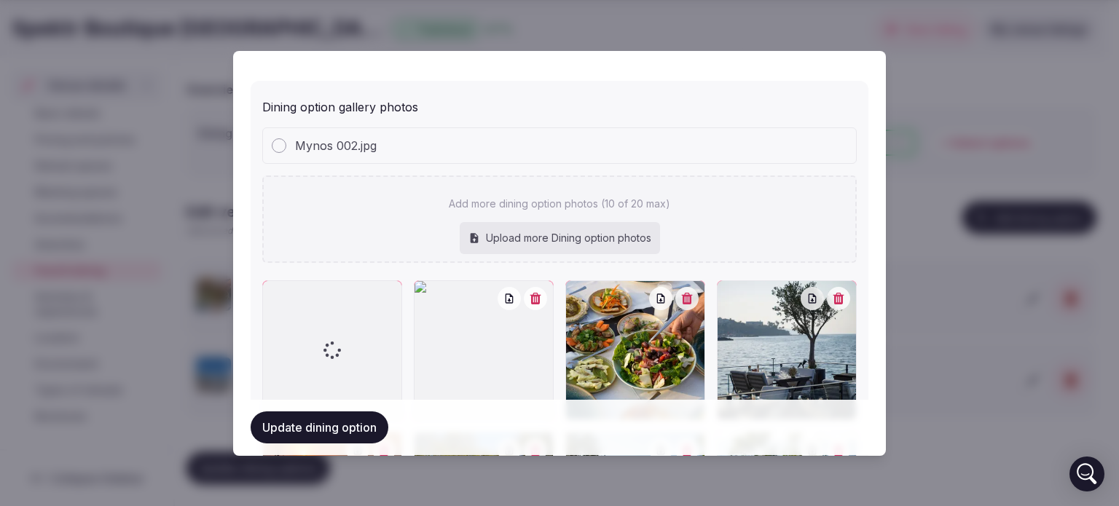
scroll to position [639, 0]
click at [282, 143] on div at bounding box center [279, 145] width 15 height 15
click at [326, 142] on span "Mynos 002.jpg" at bounding box center [336, 144] width 82 height 17
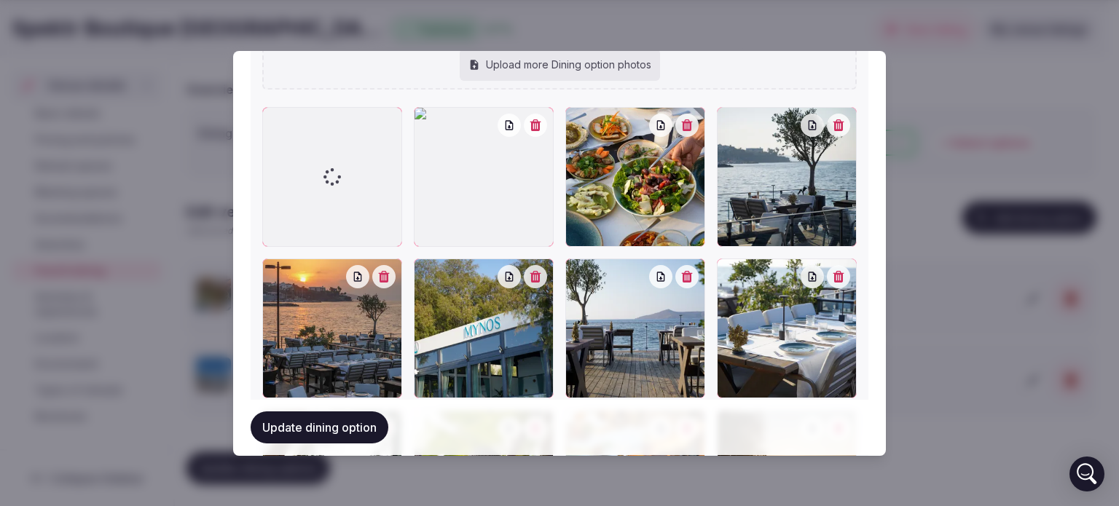
scroll to position [813, 0]
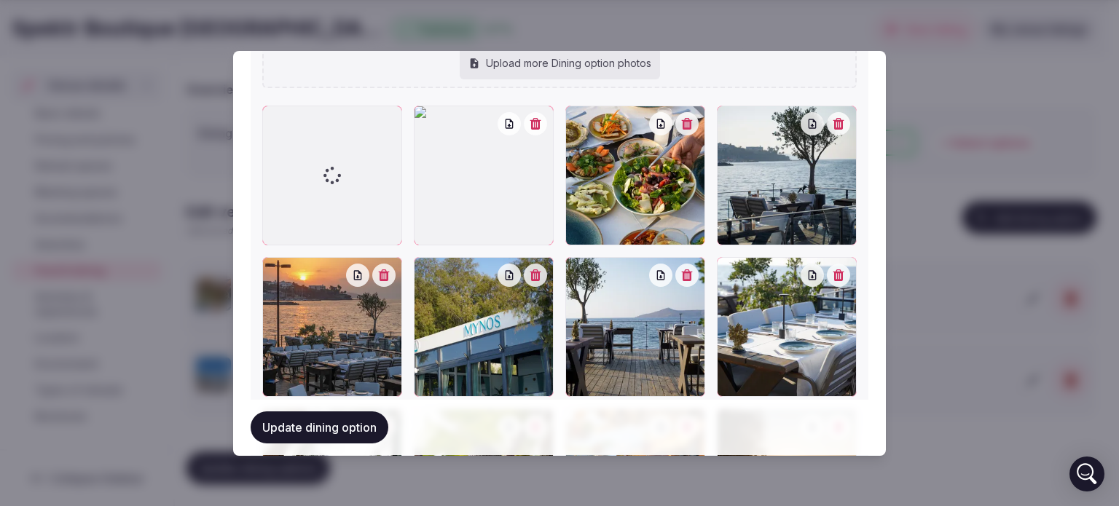
click at [323, 437] on button "Update dining option" at bounding box center [320, 428] width 138 height 32
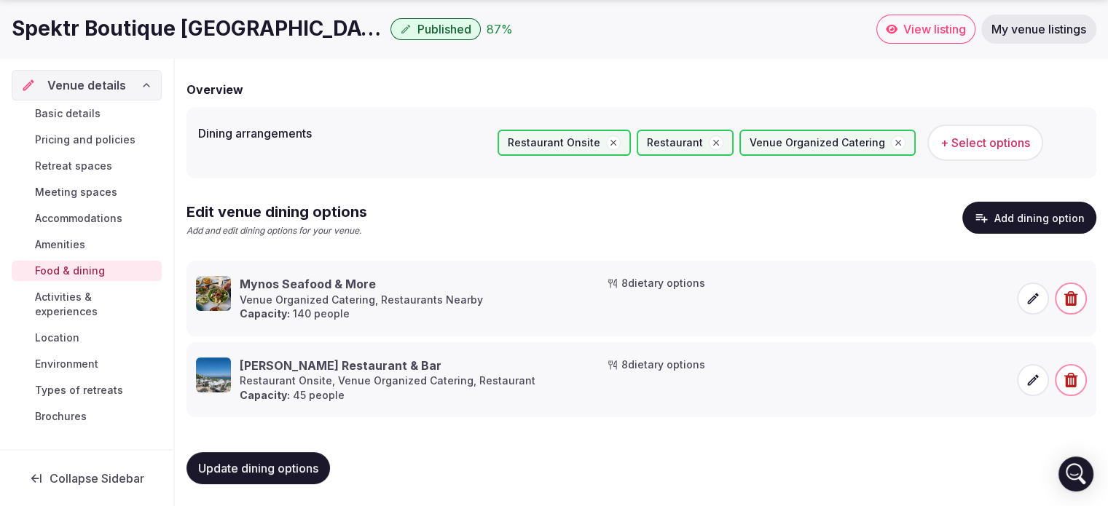
click at [1030, 297] on icon at bounding box center [1033, 298] width 15 height 15
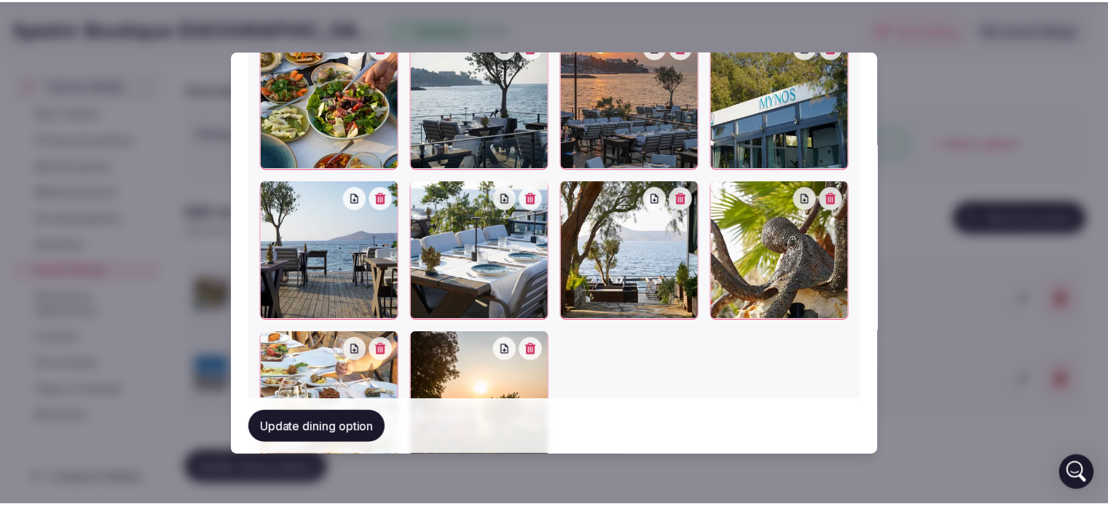
scroll to position [845, 0]
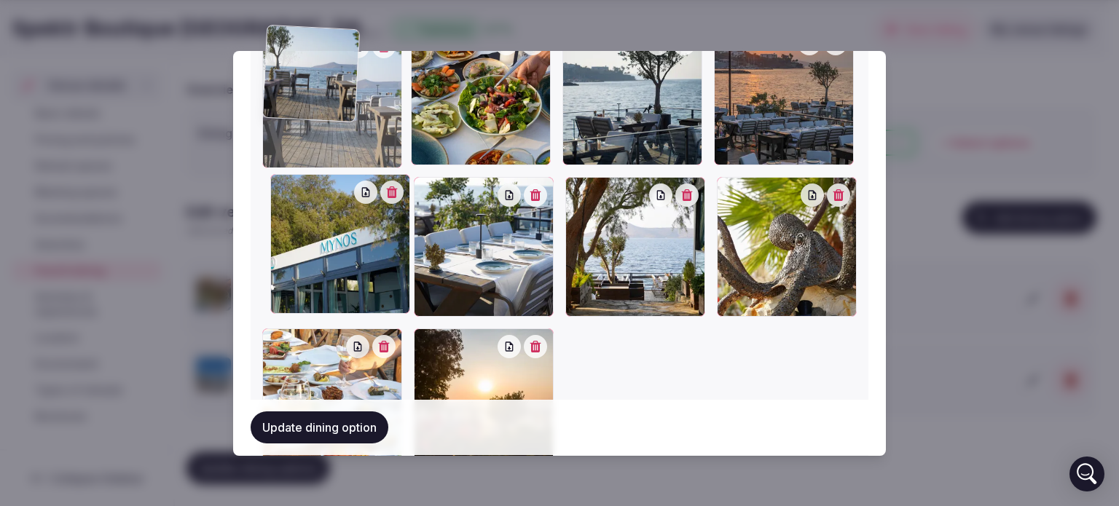
drag, startPoint x: 344, startPoint y: 259, endPoint x: 338, endPoint y: 159, distance: 100.0
click at [338, 159] on div at bounding box center [332, 98] width 140 height 140
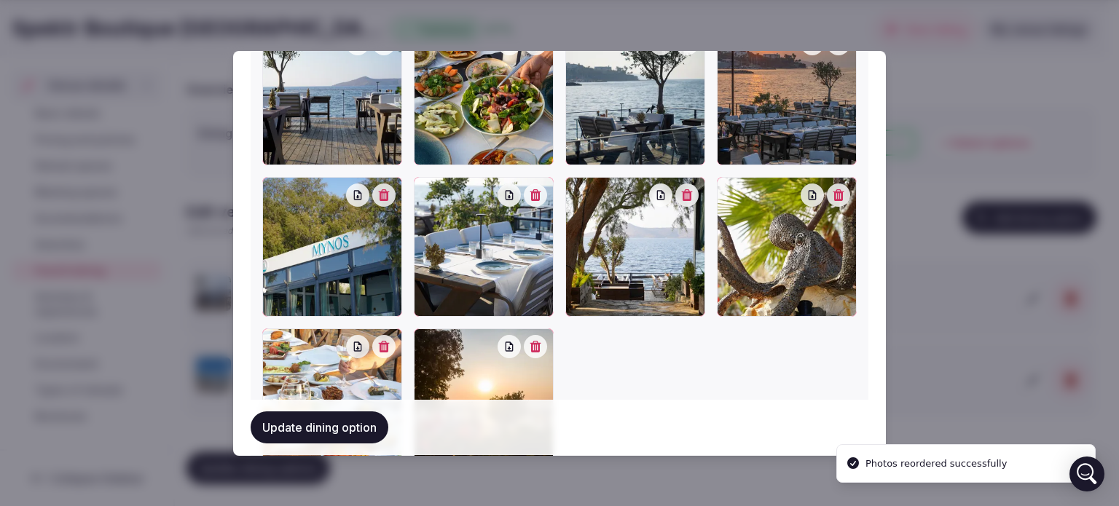
click at [349, 430] on button "Update dining option" at bounding box center [320, 428] width 138 height 32
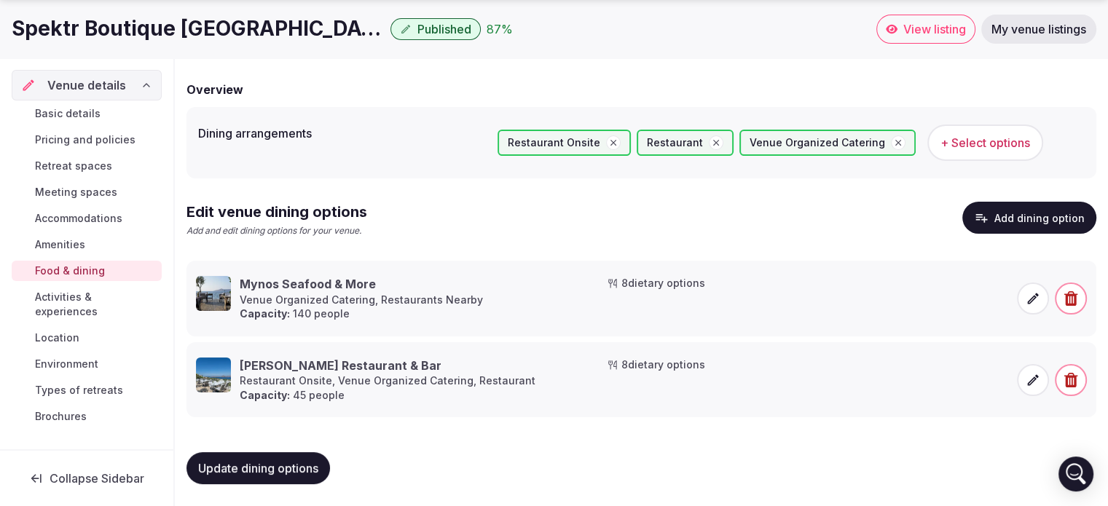
click at [278, 461] on span "Update dining options" at bounding box center [258, 468] width 120 height 15
click at [102, 291] on span "Activities & experiences" at bounding box center [95, 304] width 121 height 29
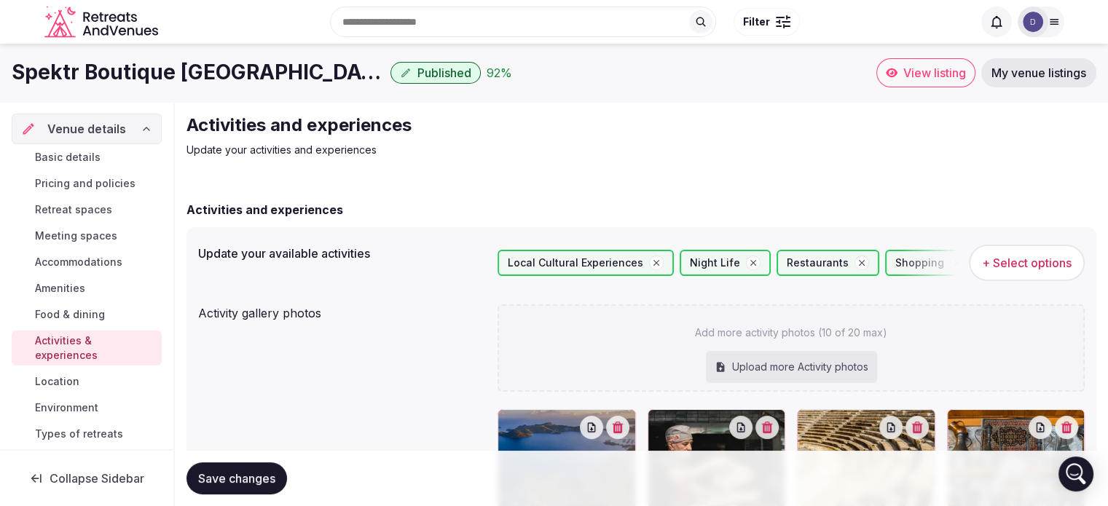
click at [1010, 270] on span "+ Select options" at bounding box center [1027, 263] width 90 height 16
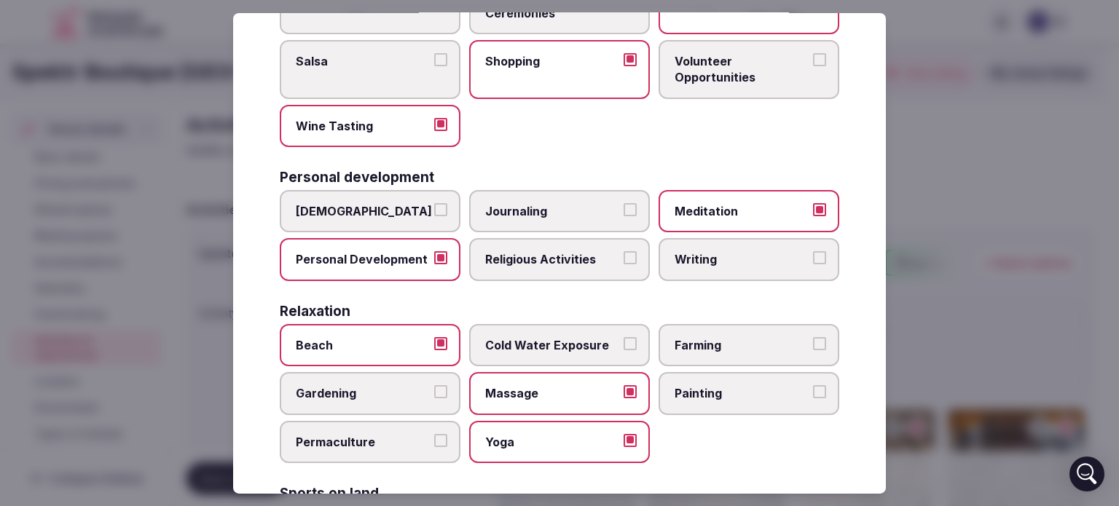
scroll to position [311, 0]
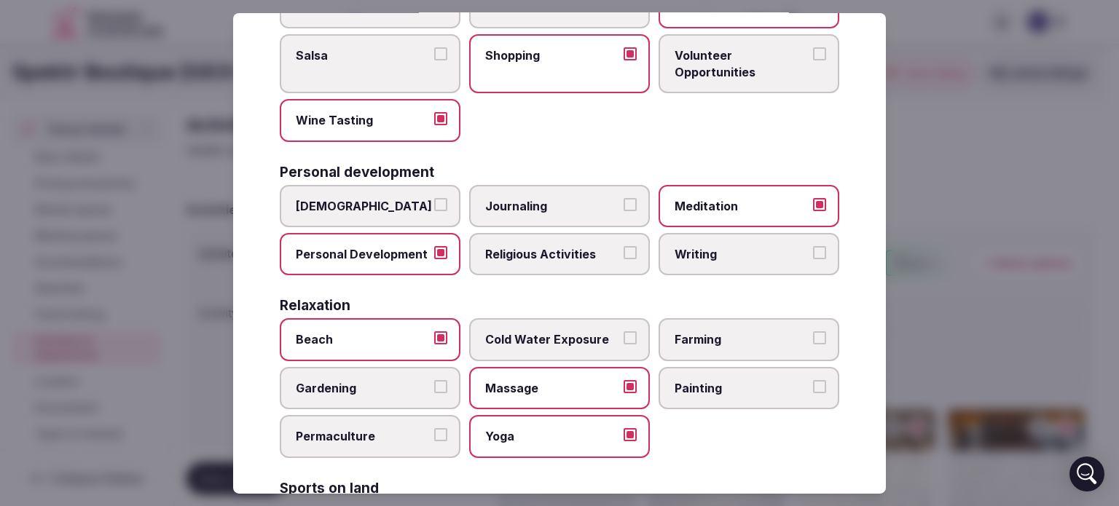
click at [813, 199] on button "Meditation" at bounding box center [819, 203] width 13 height 13
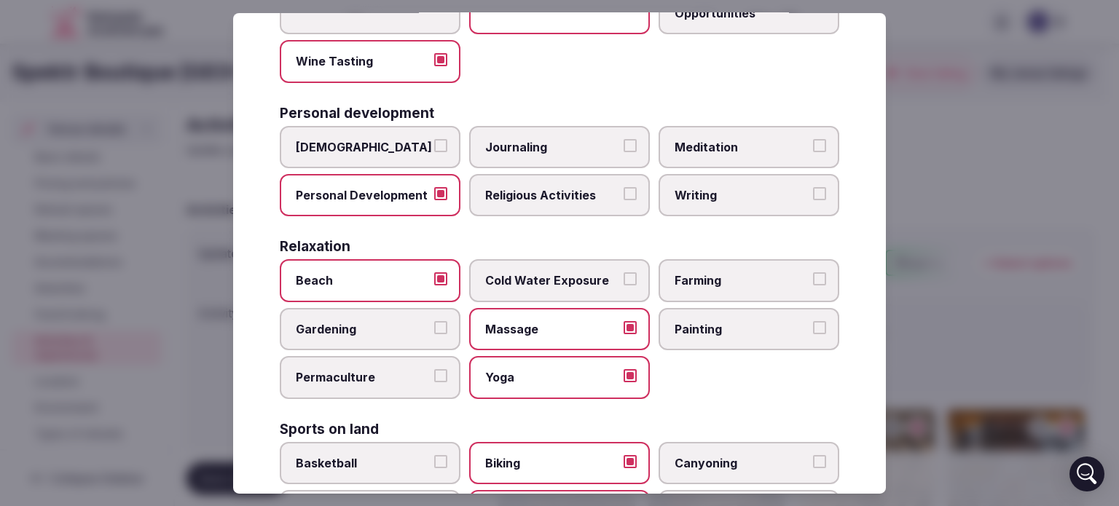
scroll to position [375, 0]
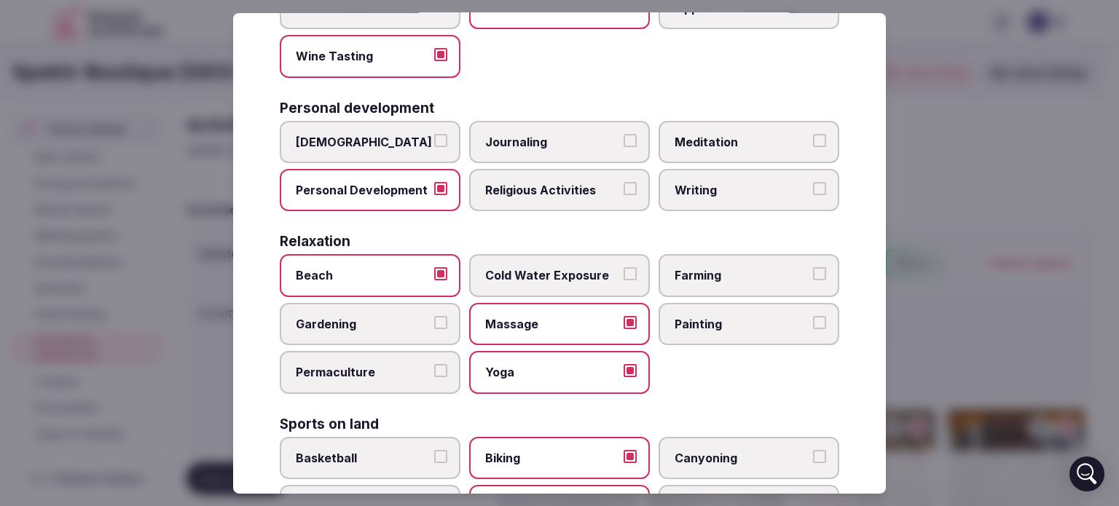
click at [437, 267] on button "Beach" at bounding box center [440, 273] width 13 height 13
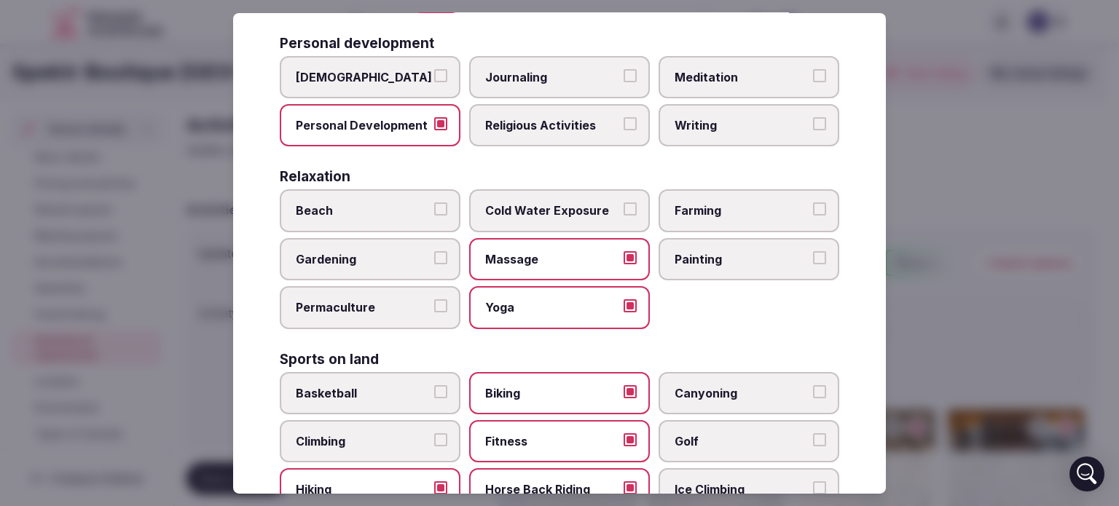
scroll to position [440, 0]
click at [623, 251] on button "Massage" at bounding box center [629, 257] width 13 height 13
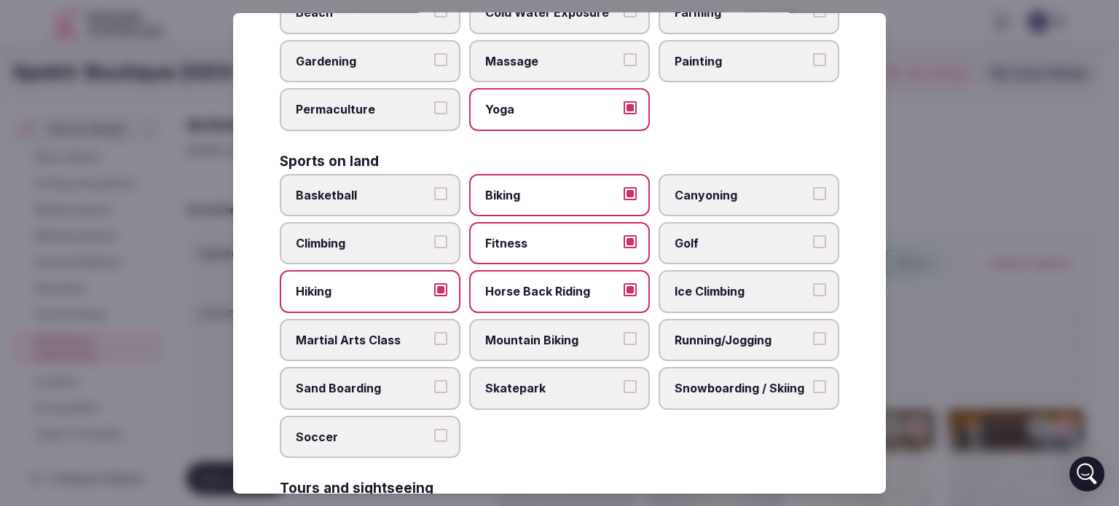
scroll to position [638, 0]
click at [623, 189] on button "Biking" at bounding box center [629, 192] width 13 height 13
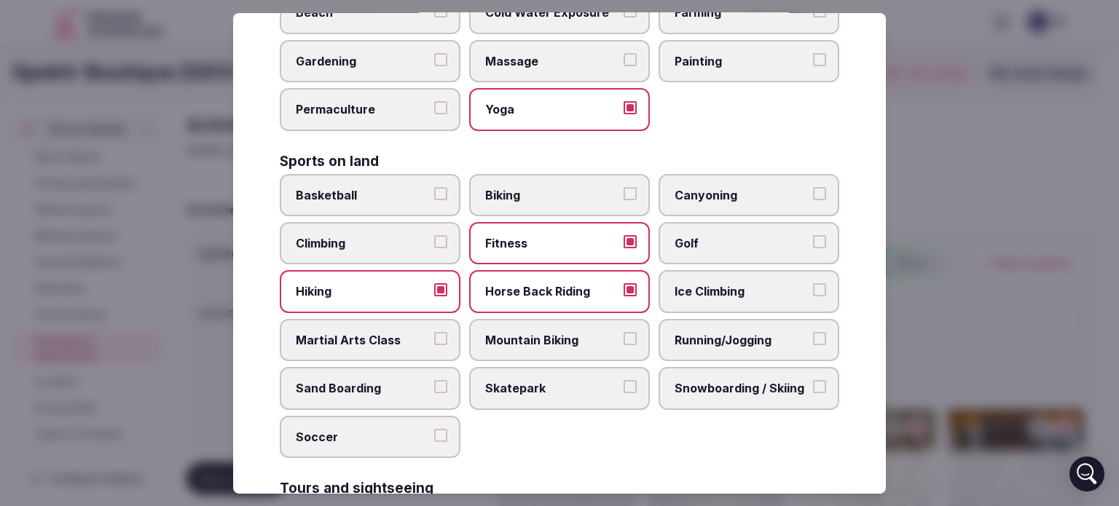
click at [813, 332] on button "Running/Jogging" at bounding box center [819, 338] width 13 height 13
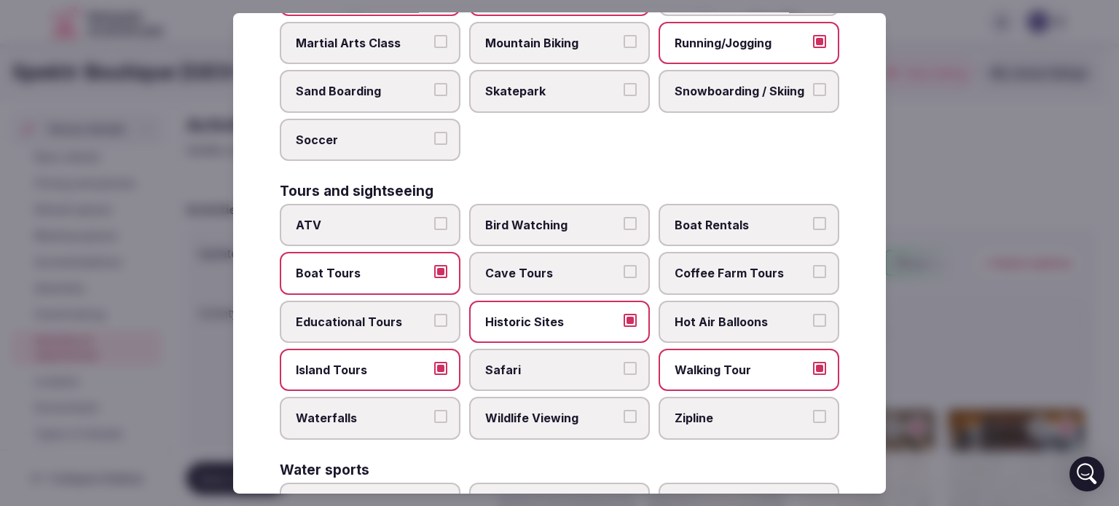
scroll to position [935, 0]
click at [434, 217] on button "ATV" at bounding box center [440, 223] width 13 height 13
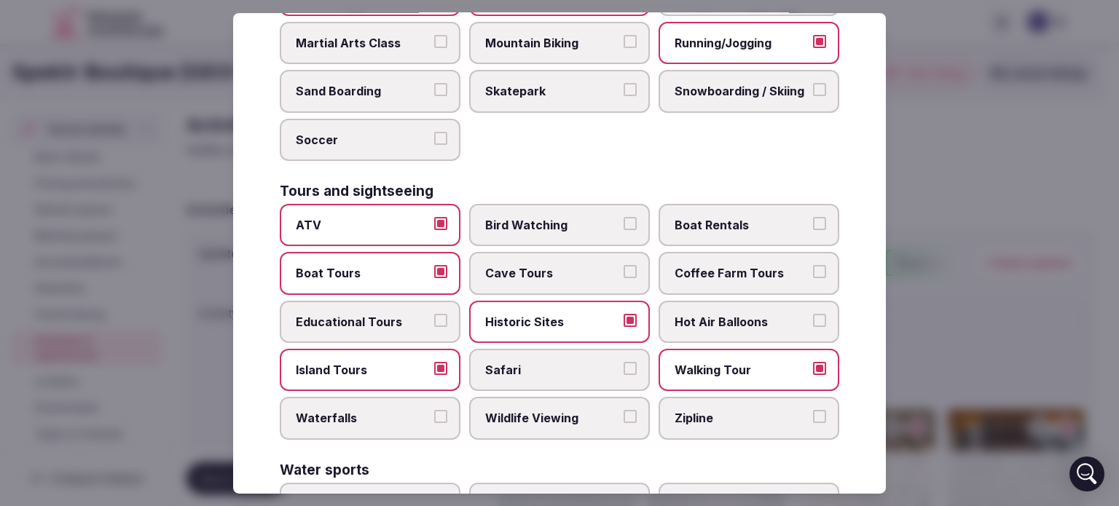
click at [436, 314] on button "Educational Tours" at bounding box center [440, 320] width 13 height 13
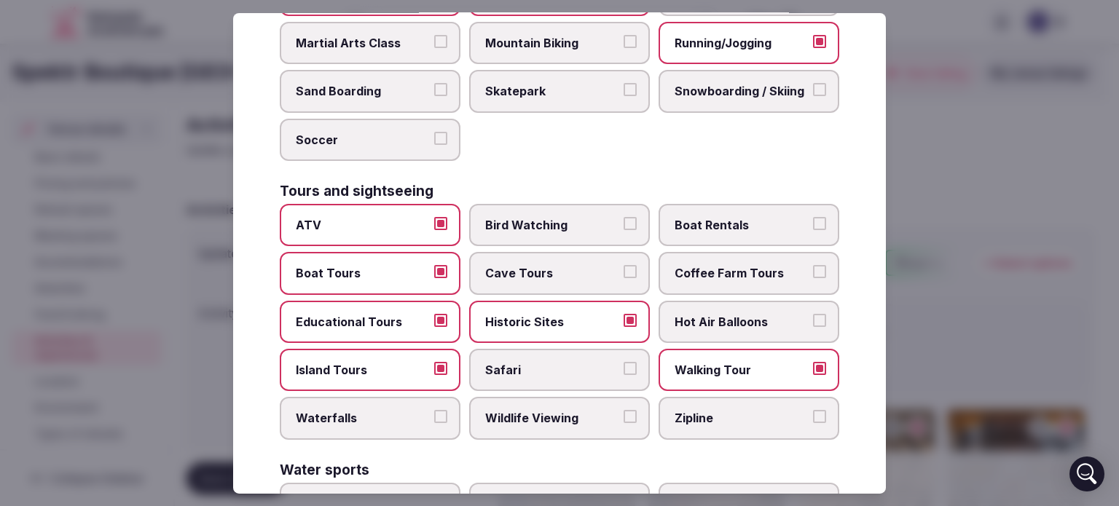
click at [813, 217] on button "Boat Rentals" at bounding box center [819, 223] width 13 height 13
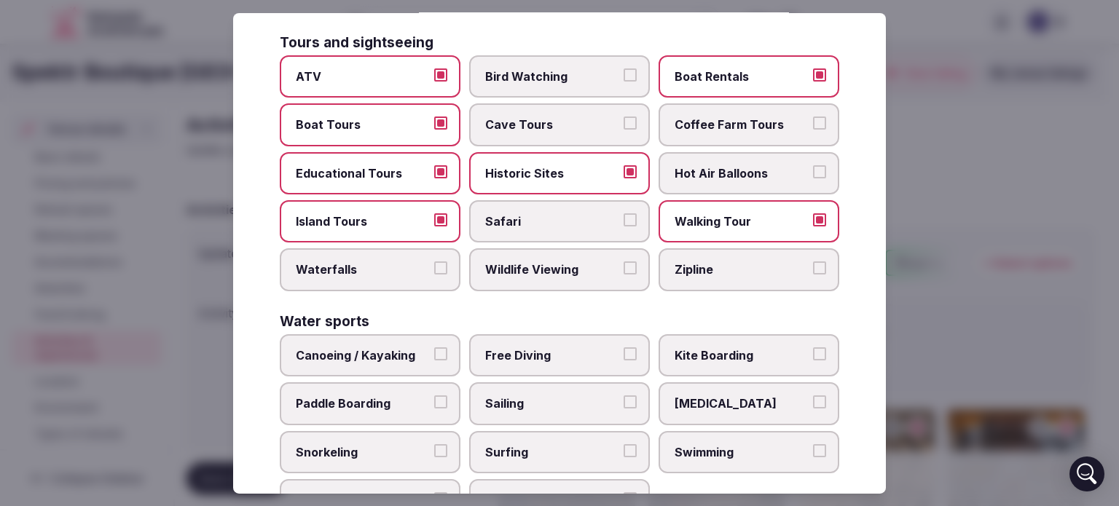
scroll to position [1148, 0]
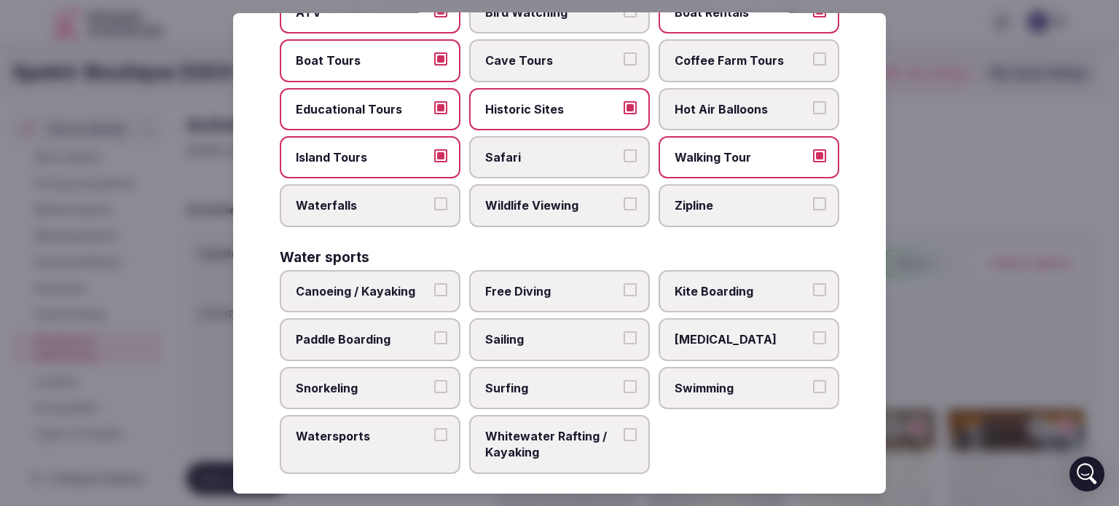
click at [623, 331] on button "Sailing" at bounding box center [629, 337] width 13 height 13
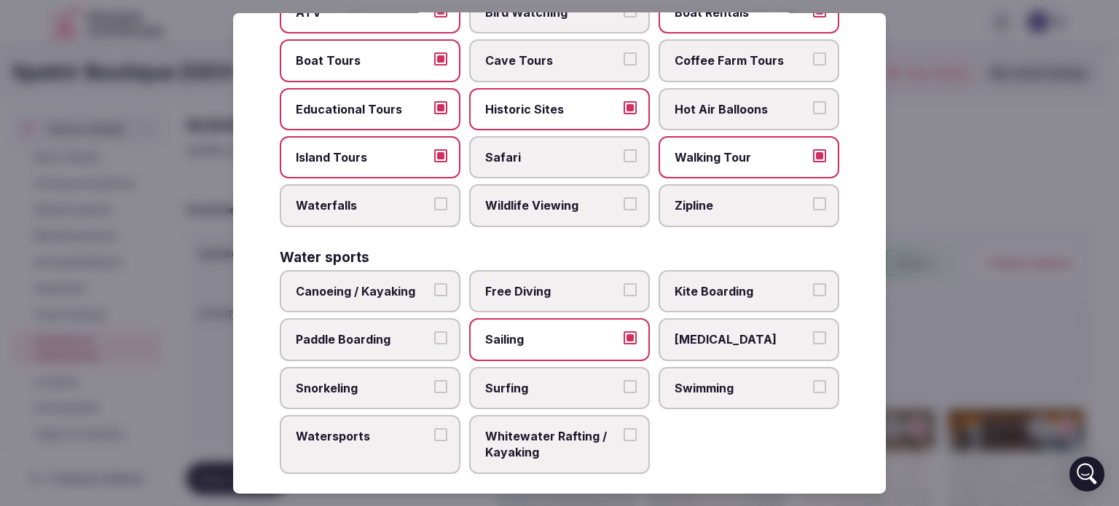
click at [813, 331] on button "[MEDICAL_DATA]" at bounding box center [819, 337] width 13 height 13
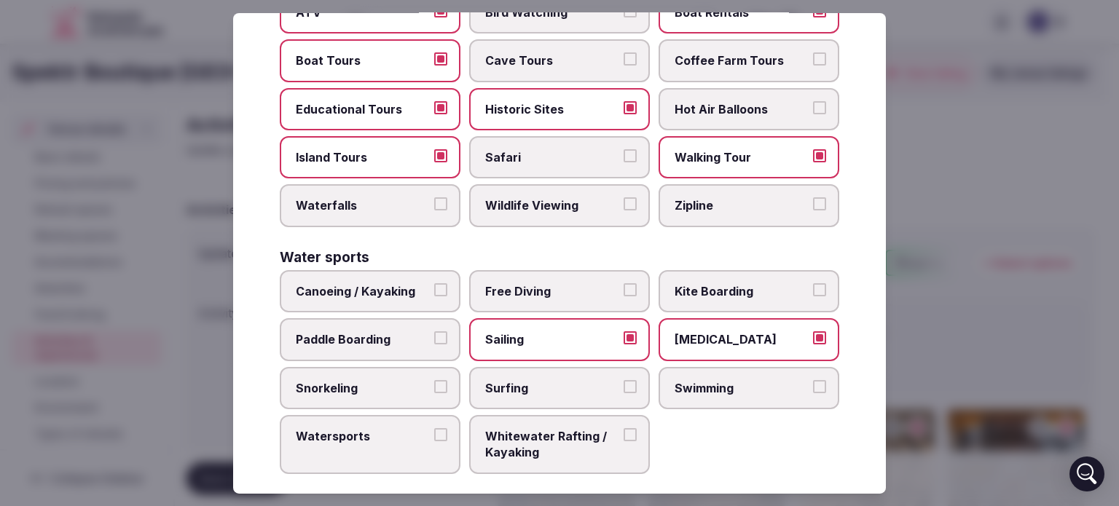
click at [813, 380] on button "Swimming" at bounding box center [819, 386] width 13 height 13
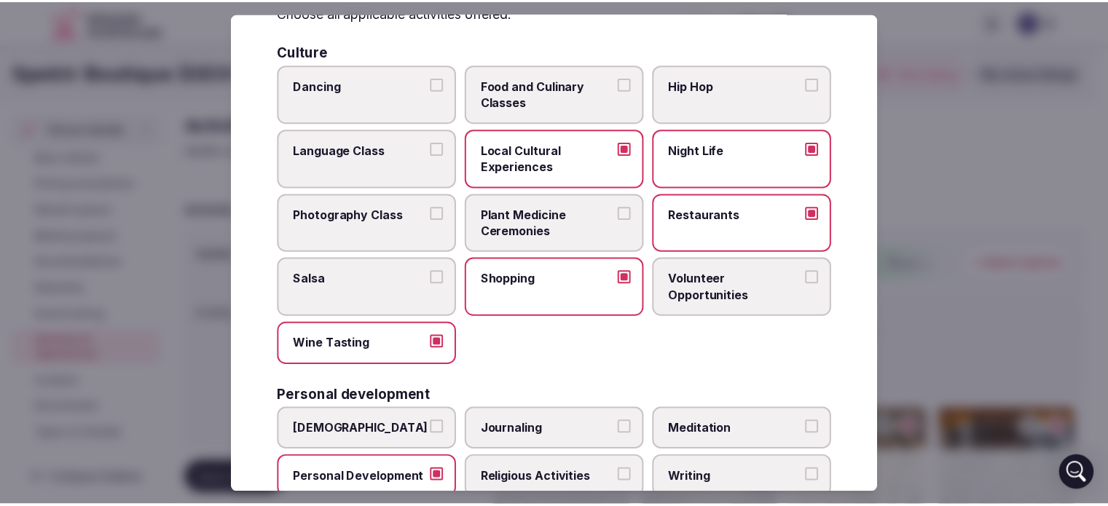
scroll to position [0, 0]
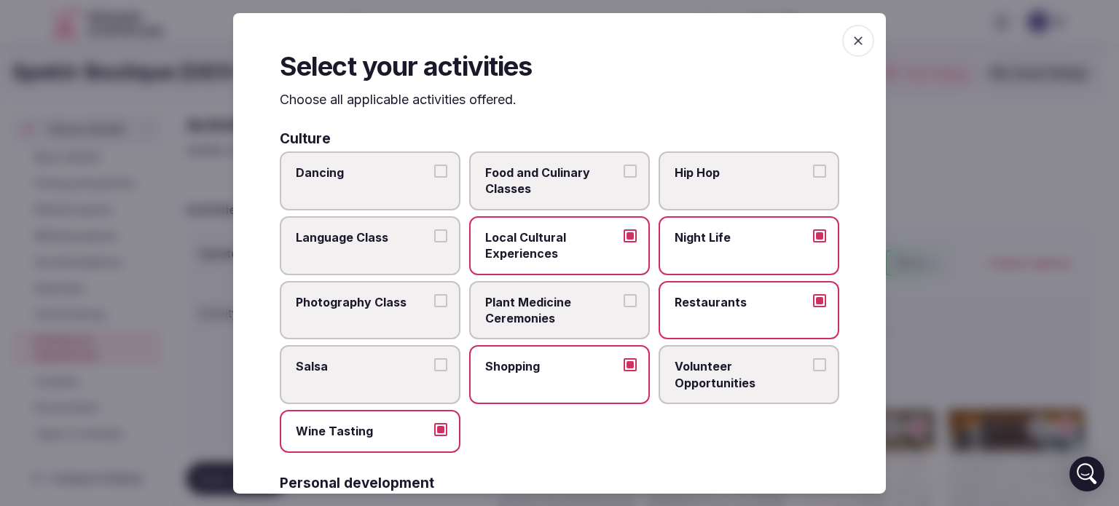
click at [846, 31] on span "button" at bounding box center [858, 40] width 32 height 32
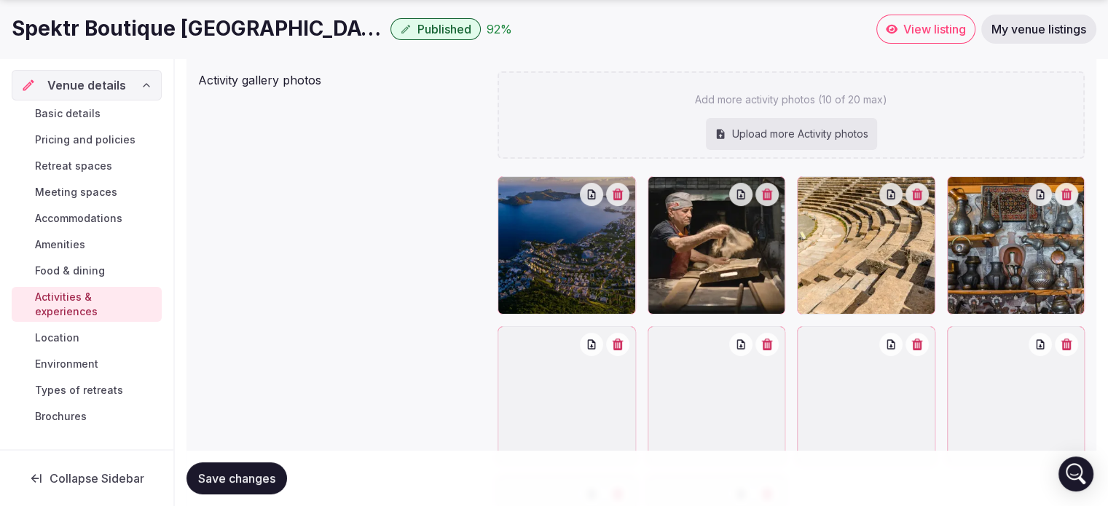
scroll to position [235, 0]
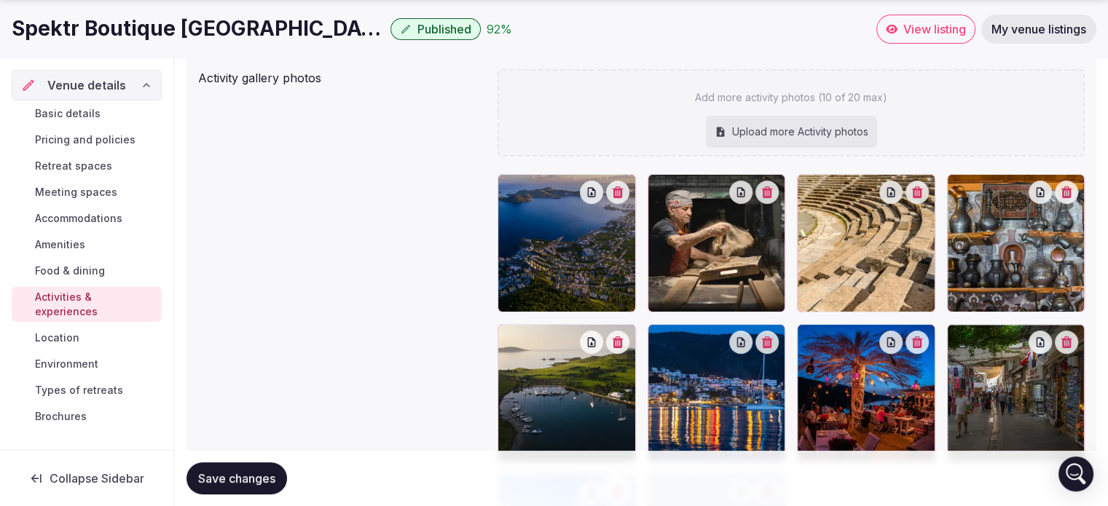
click at [773, 197] on button "button" at bounding box center [766, 192] width 23 height 23
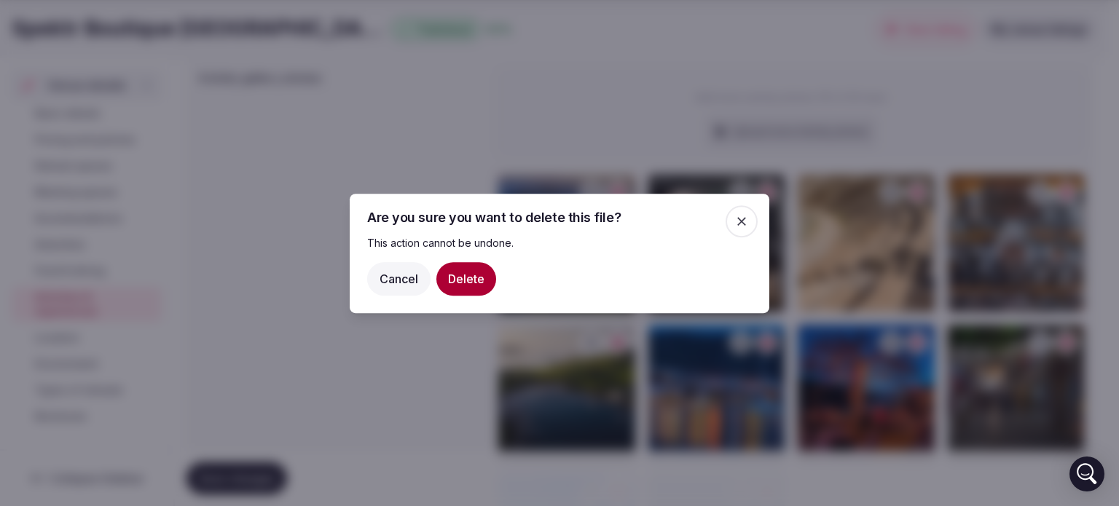
click at [471, 275] on button "Delete" at bounding box center [466, 278] width 60 height 34
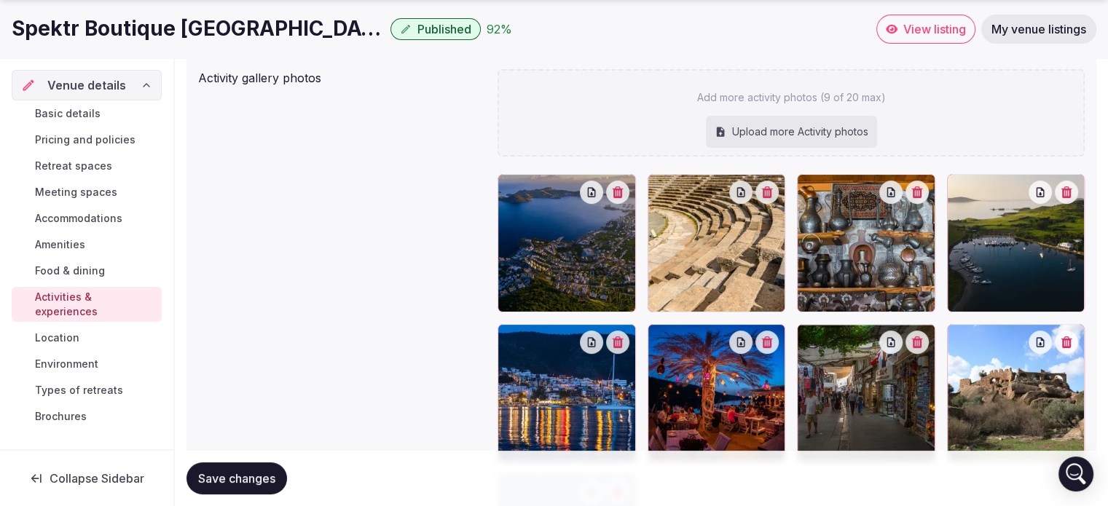
click at [917, 191] on icon "button" at bounding box center [917, 192] width 12 height 12
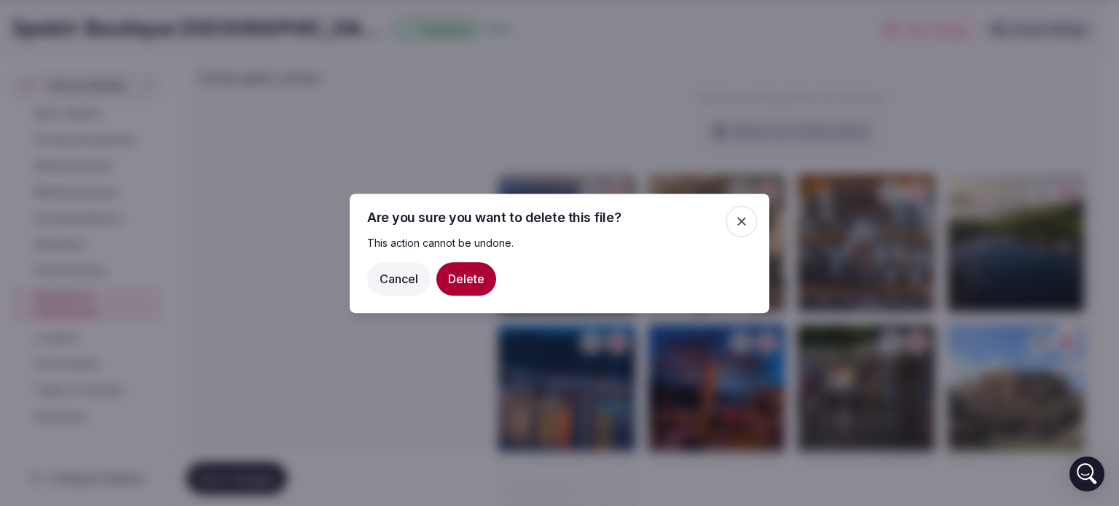
click at [481, 282] on button "Delete" at bounding box center [466, 278] width 60 height 34
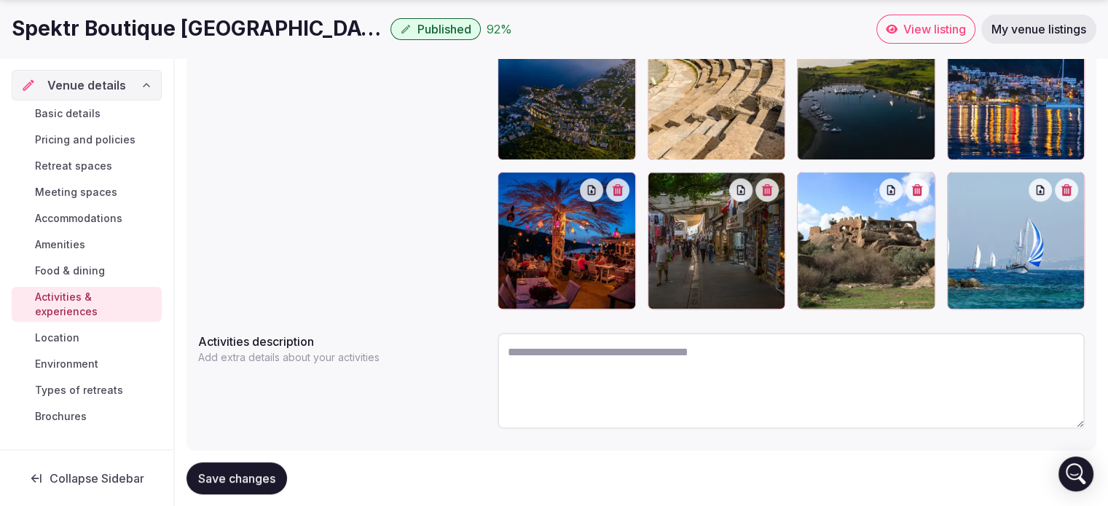
scroll to position [422, 0]
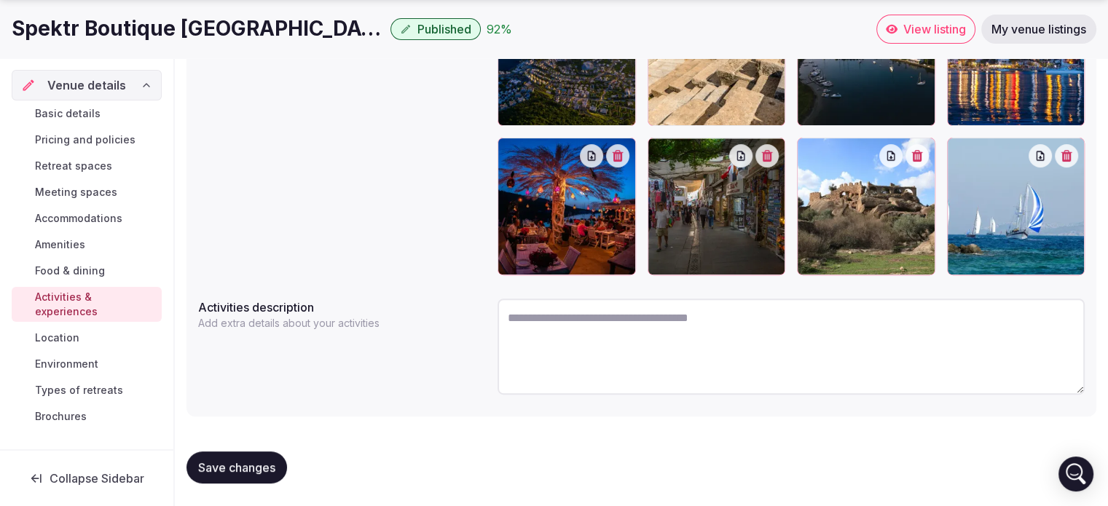
click at [549, 331] on textarea at bounding box center [790, 347] width 587 height 96
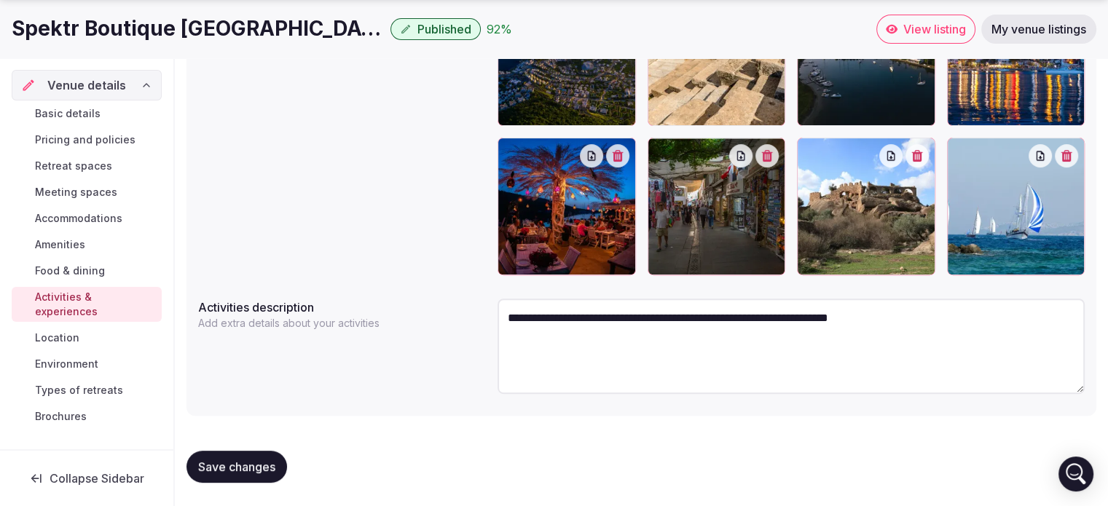
type textarea "**********"
click at [229, 460] on span "Save changes" at bounding box center [236, 467] width 77 height 15
click at [82, 328] on link "Location" at bounding box center [87, 338] width 150 height 20
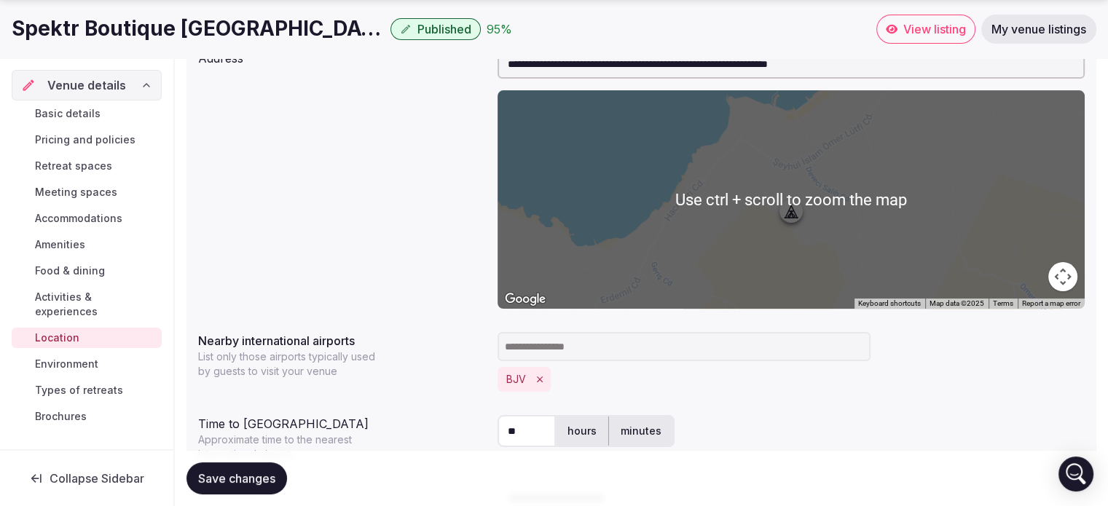
scroll to position [195, 0]
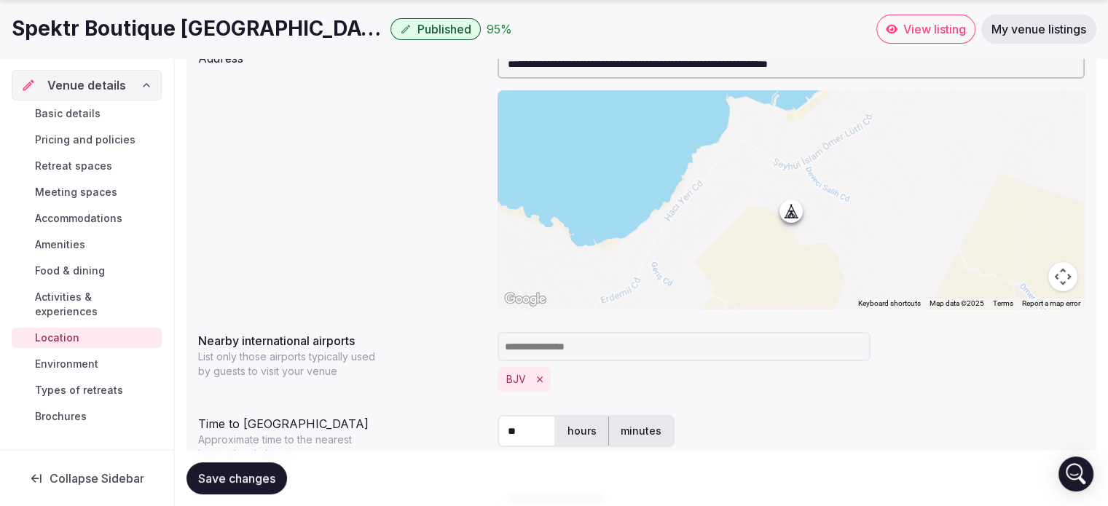
click at [1058, 274] on button "Map camera controls" at bounding box center [1062, 276] width 29 height 29
click at [1025, 204] on button "Zoom in" at bounding box center [1026, 203] width 29 height 29
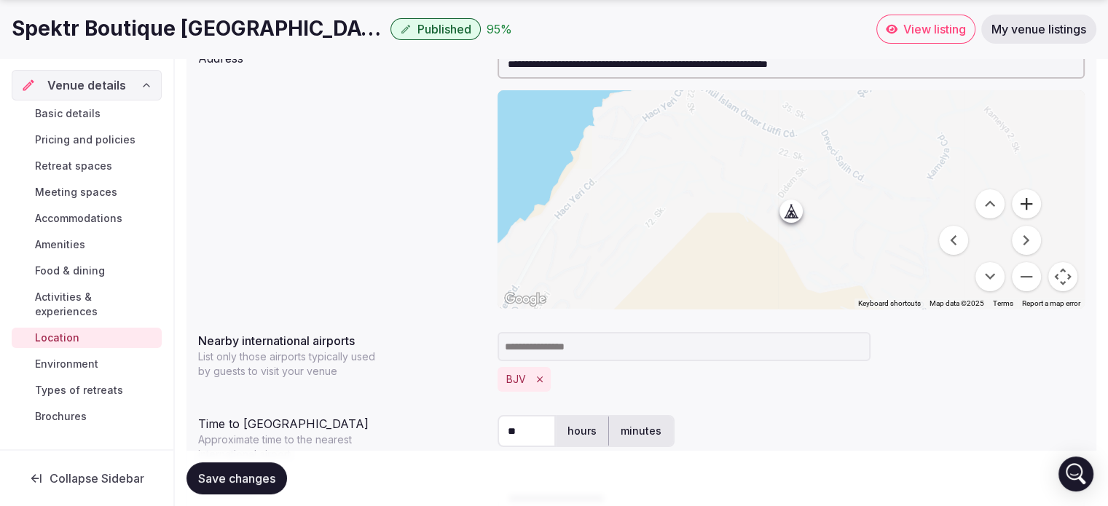
click at [1025, 204] on button "Zoom in" at bounding box center [1026, 203] width 29 height 29
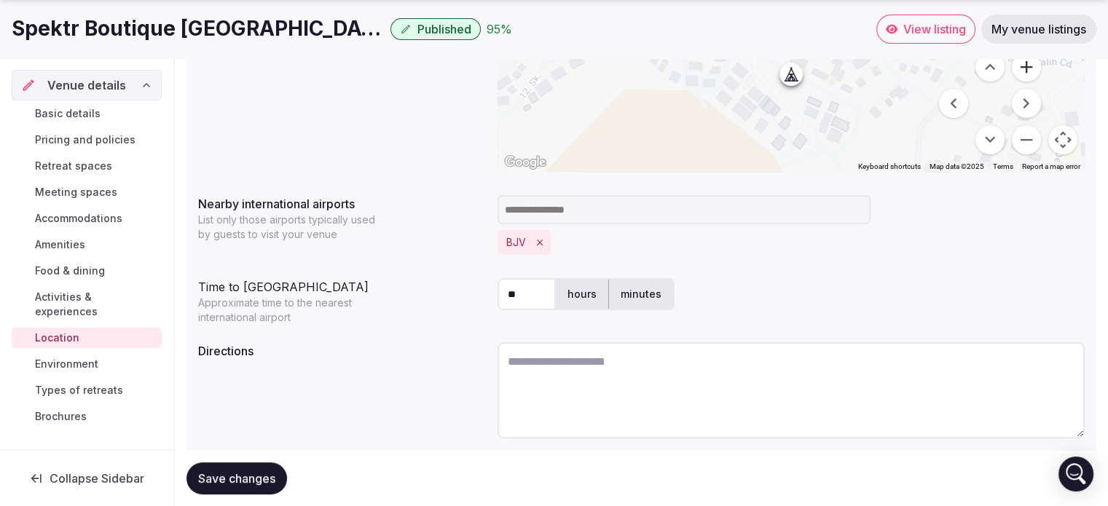
scroll to position [376, 0]
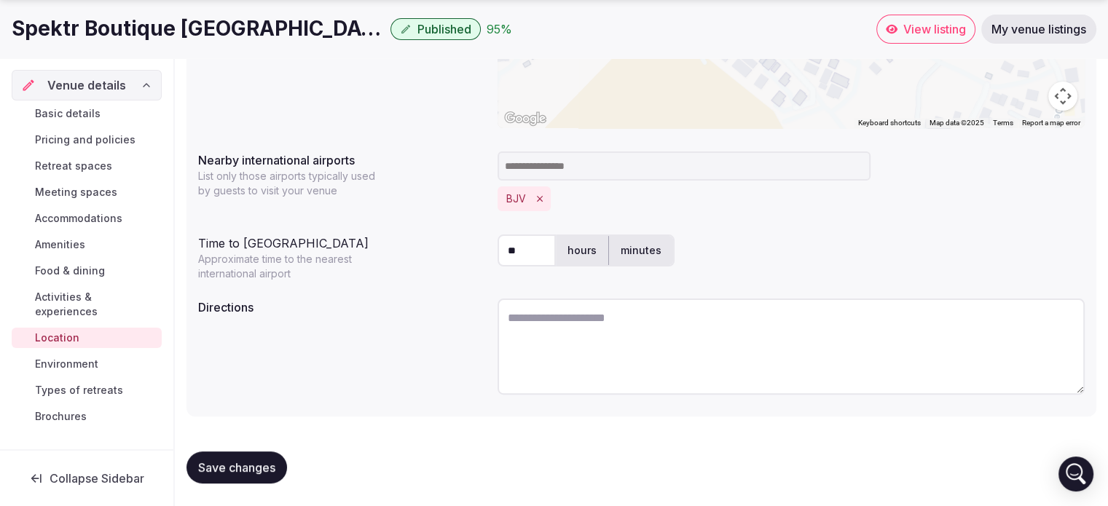
click at [219, 473] on span "Save changes" at bounding box center [236, 467] width 77 height 15
click at [89, 357] on span "Environment" at bounding box center [66, 364] width 63 height 15
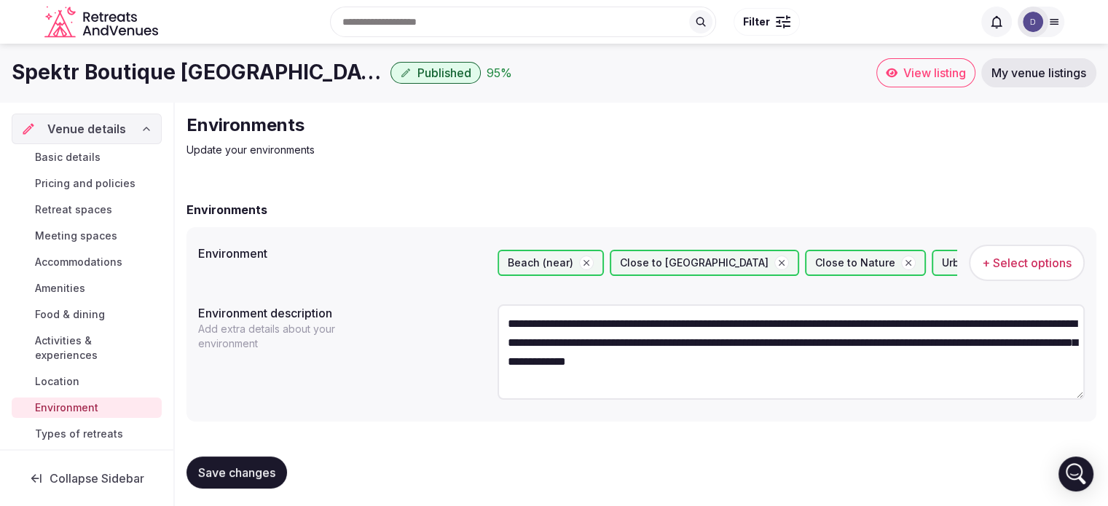
click at [996, 264] on span "+ Select options" at bounding box center [1027, 263] width 90 height 16
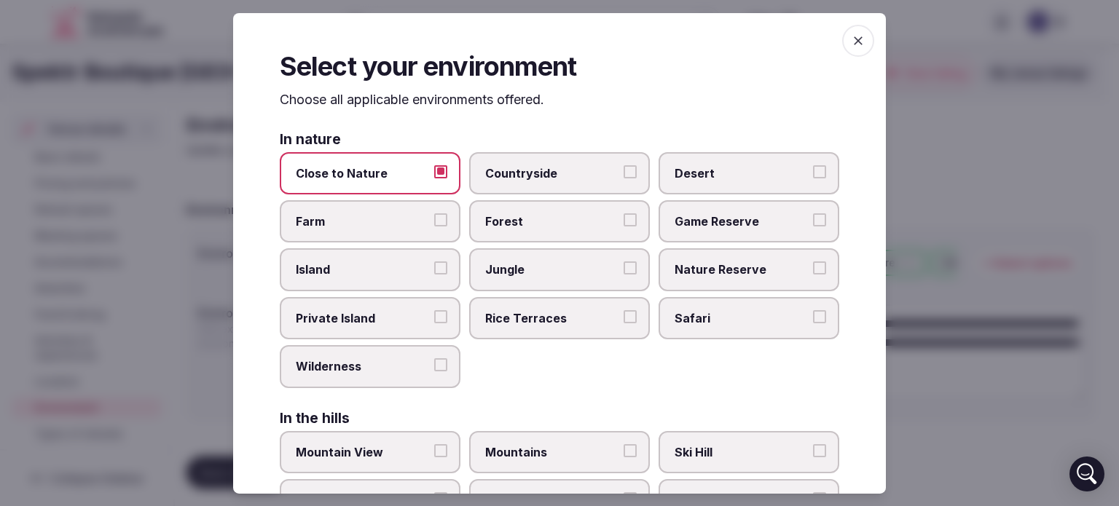
click at [440, 264] on button "Island" at bounding box center [440, 267] width 13 height 13
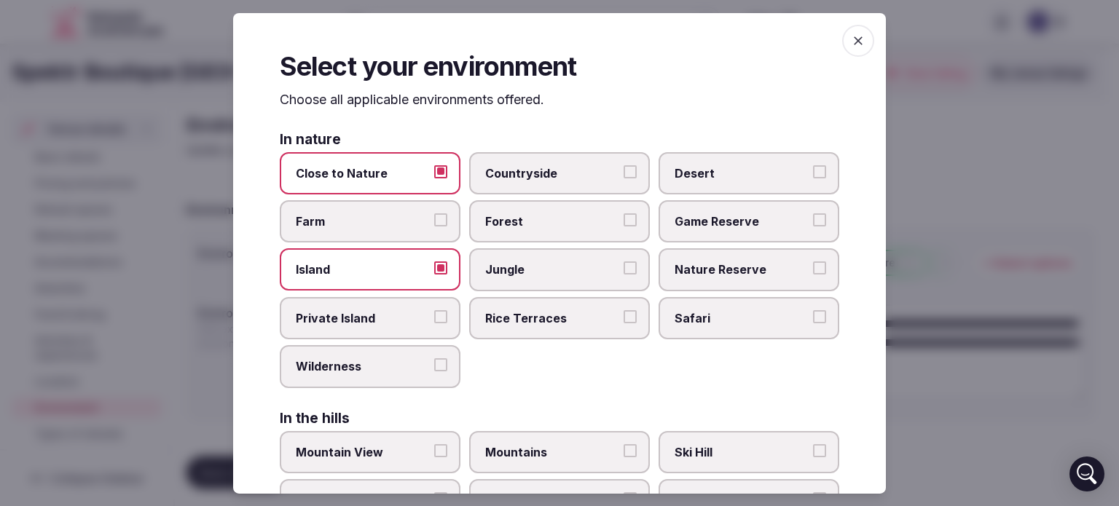
click at [440, 264] on button "Island" at bounding box center [440, 267] width 13 height 13
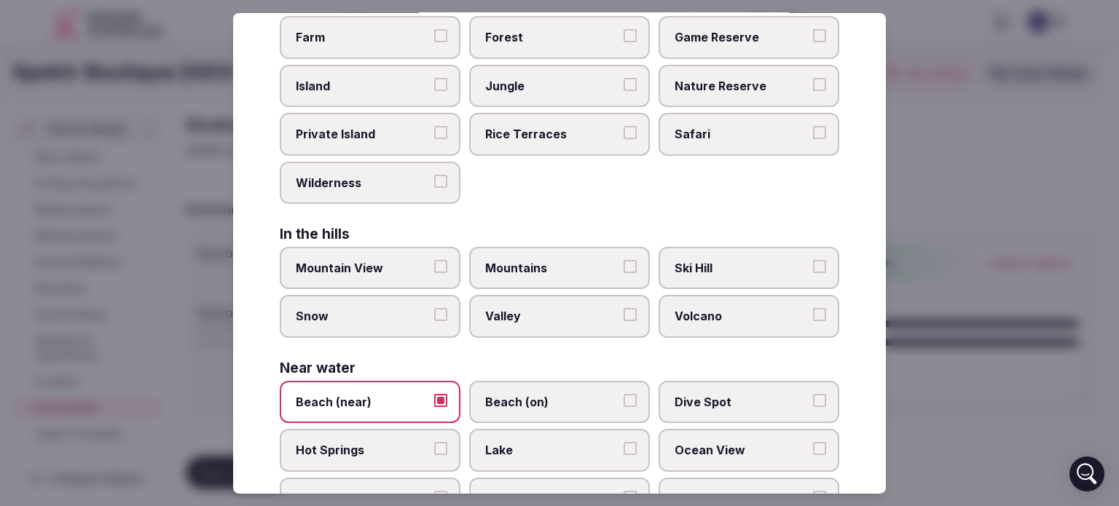
scroll to position [192, 0]
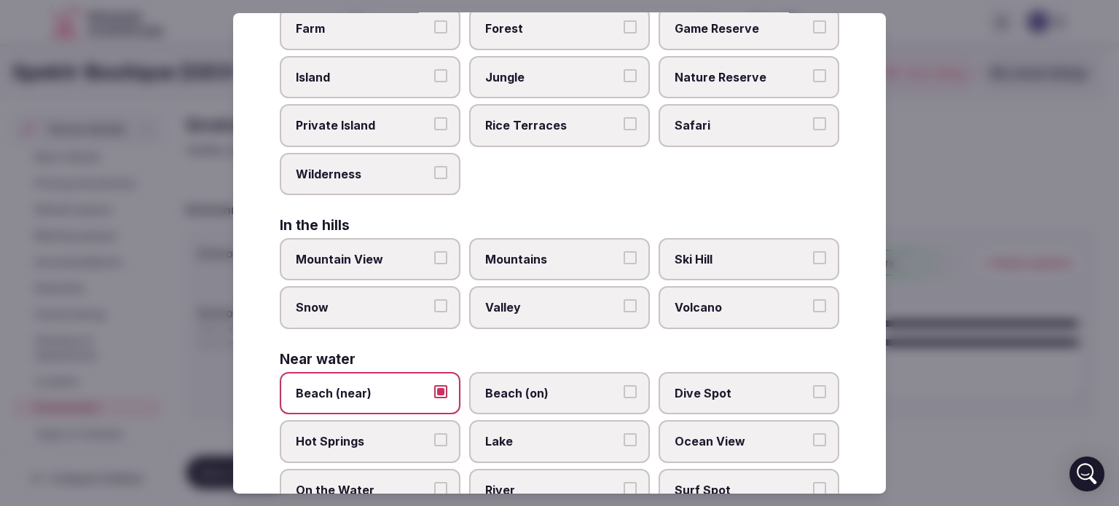
click at [436, 252] on button "Mountain View" at bounding box center [440, 257] width 13 height 13
click at [625, 254] on button "Mountains" at bounding box center [629, 257] width 13 height 13
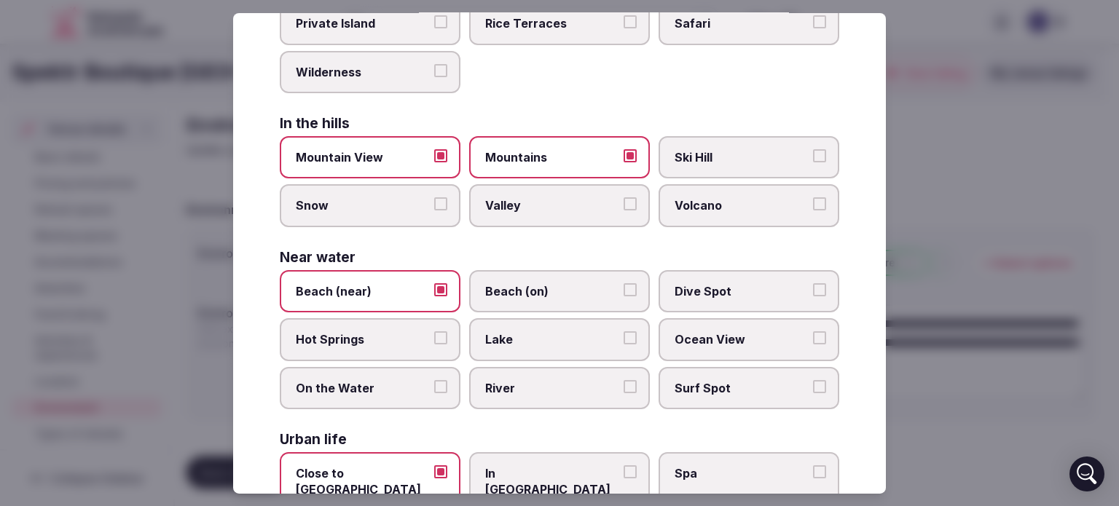
scroll to position [371, 0]
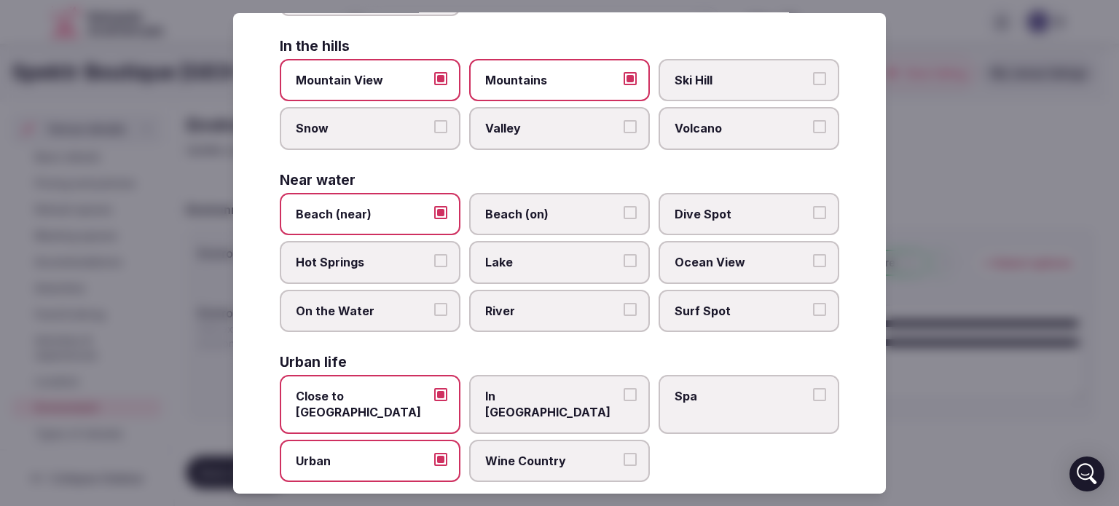
click at [813, 257] on button "Ocean View" at bounding box center [819, 260] width 13 height 13
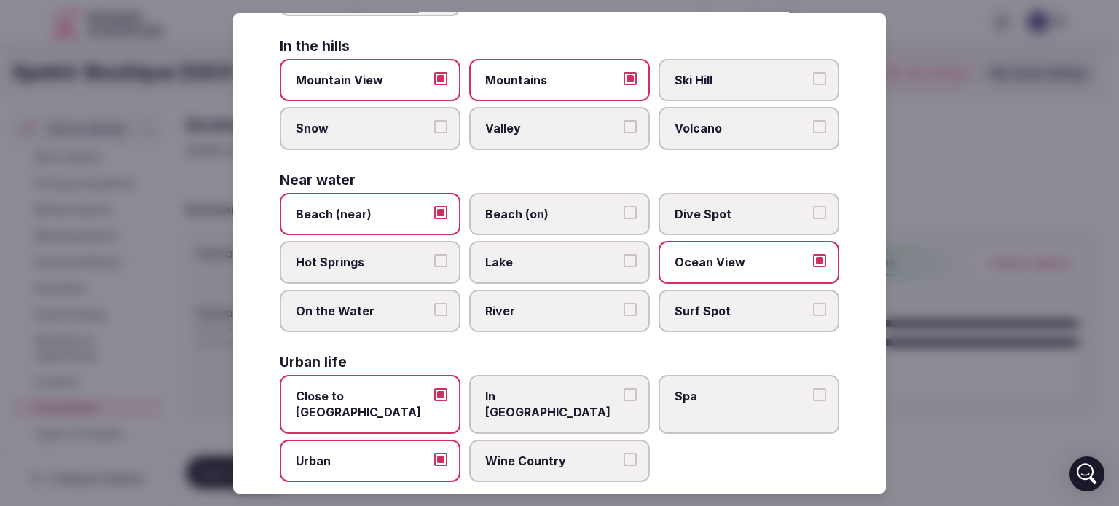
click at [440, 453] on button "Urban" at bounding box center [440, 459] width 13 height 13
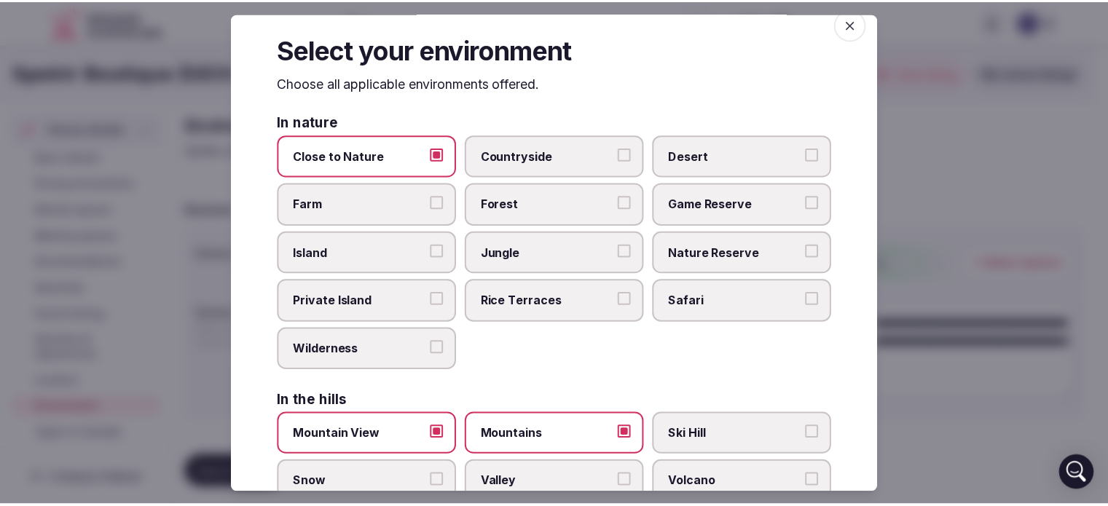
scroll to position [0, 0]
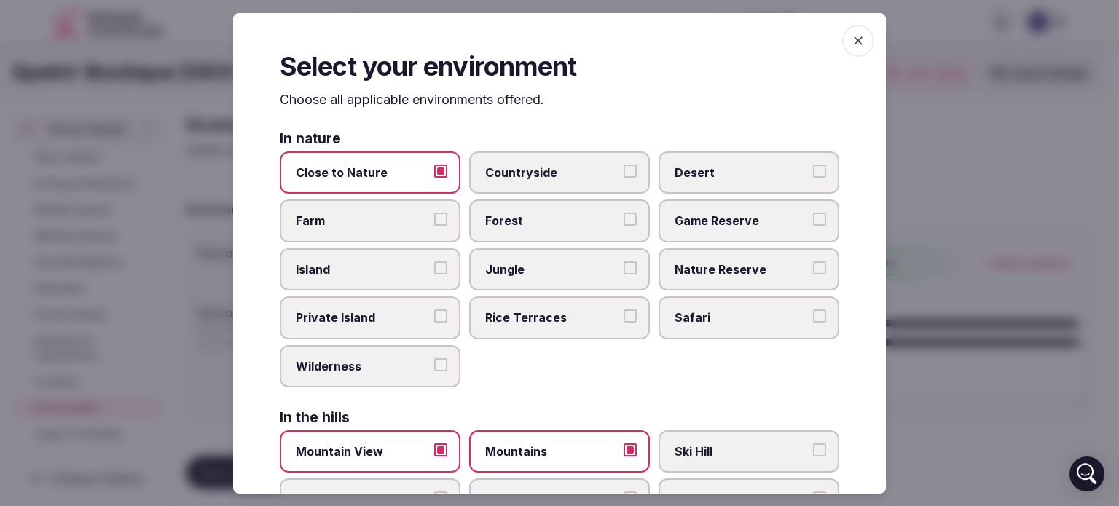
click at [842, 44] on span "button" at bounding box center [858, 40] width 32 height 32
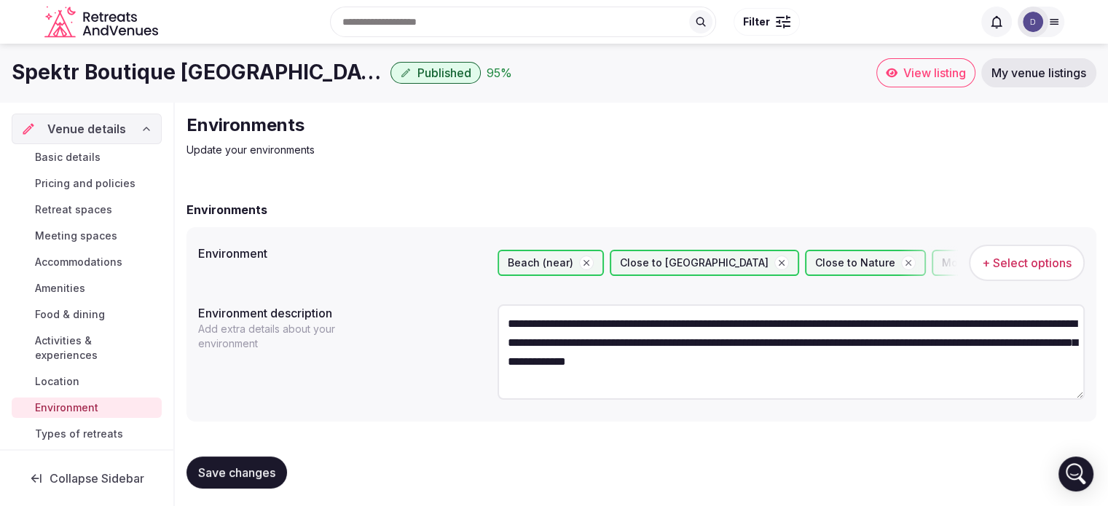
scroll to position [6, 0]
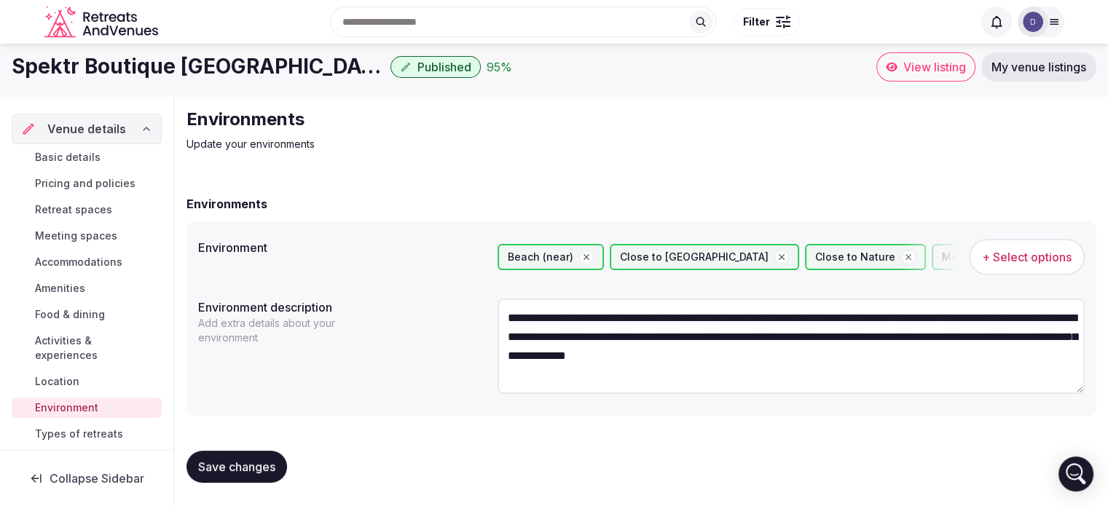
click at [228, 465] on span "Save changes" at bounding box center [236, 467] width 77 height 15
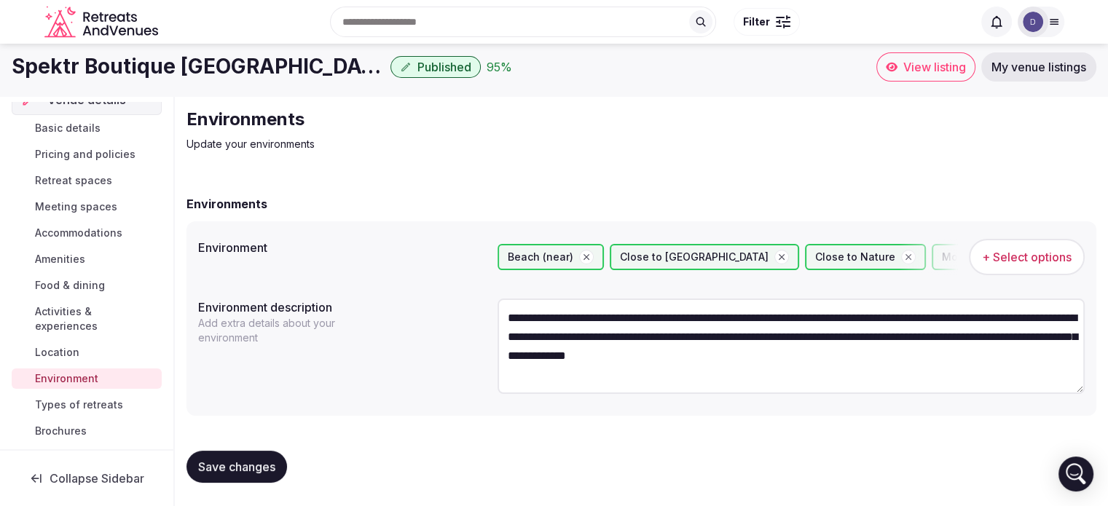
scroll to position [35, 0]
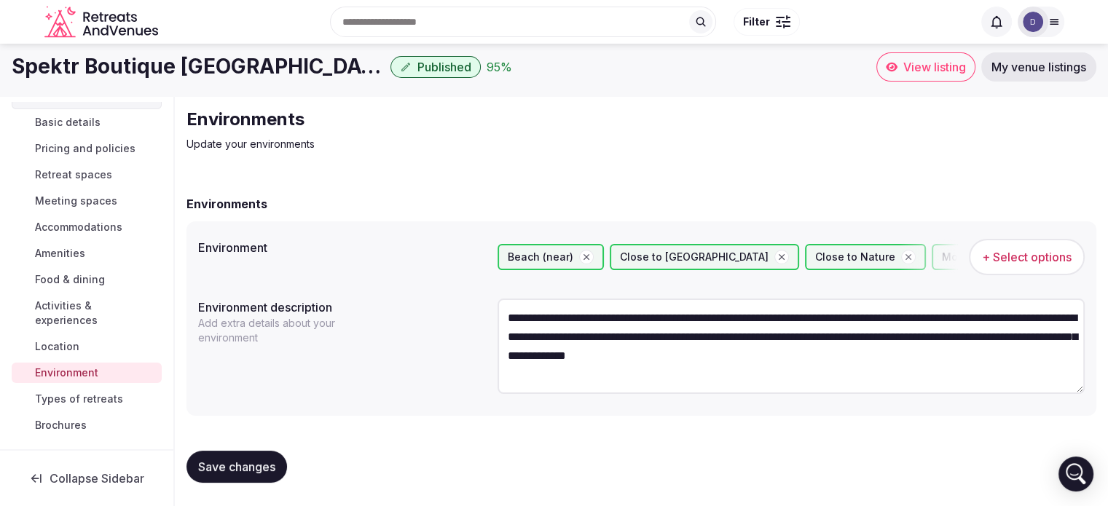
click at [103, 393] on span "Types of retreats" at bounding box center [79, 399] width 88 height 15
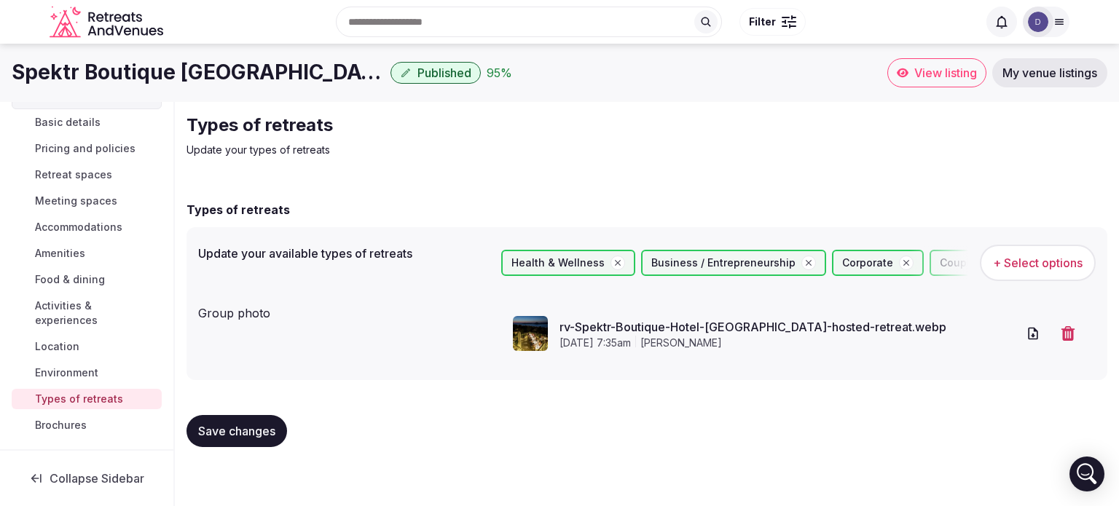
click at [1031, 259] on span "+ Select options" at bounding box center [1038, 263] width 90 height 16
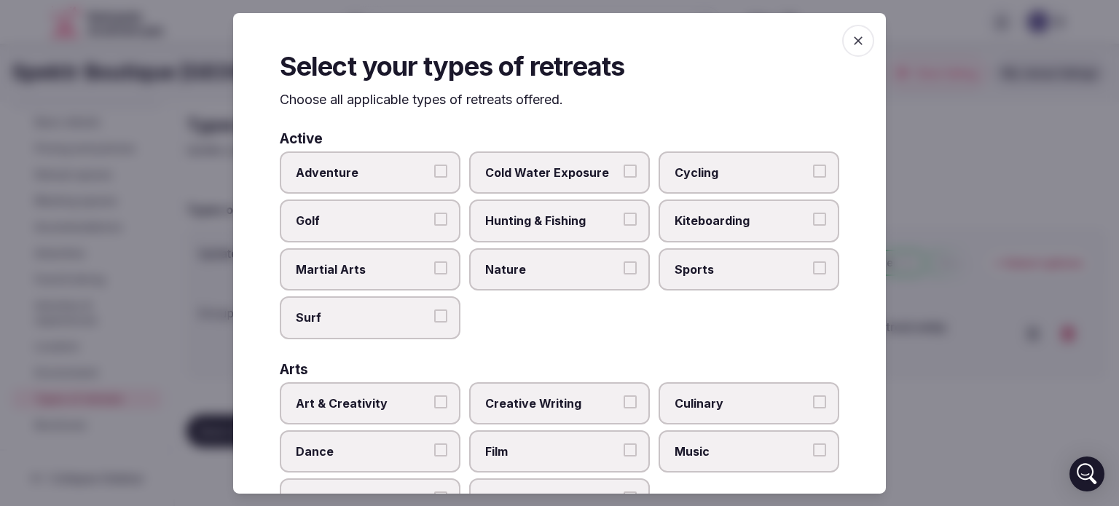
click at [435, 211] on label "Golf" at bounding box center [370, 221] width 181 height 42
click at [435, 213] on button "Golf" at bounding box center [440, 219] width 13 height 13
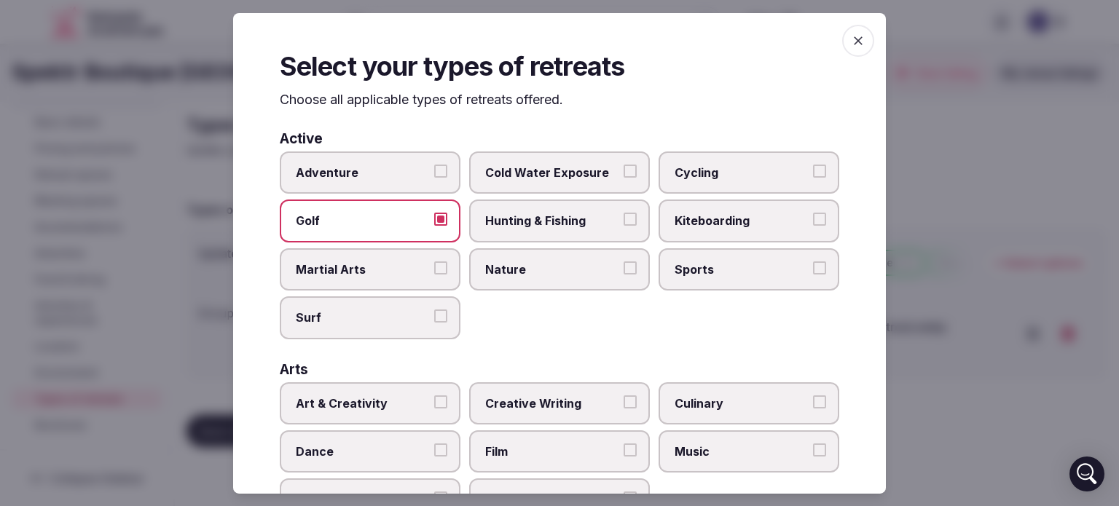
click at [443, 317] on button "Surf" at bounding box center [440, 316] width 13 height 13
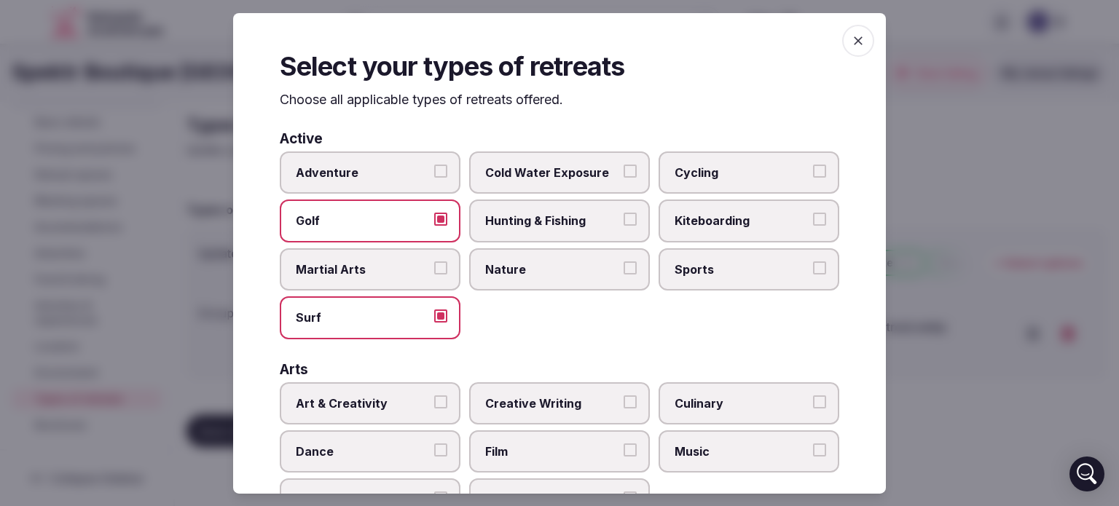
click at [813, 267] on button "Sports" at bounding box center [819, 267] width 13 height 13
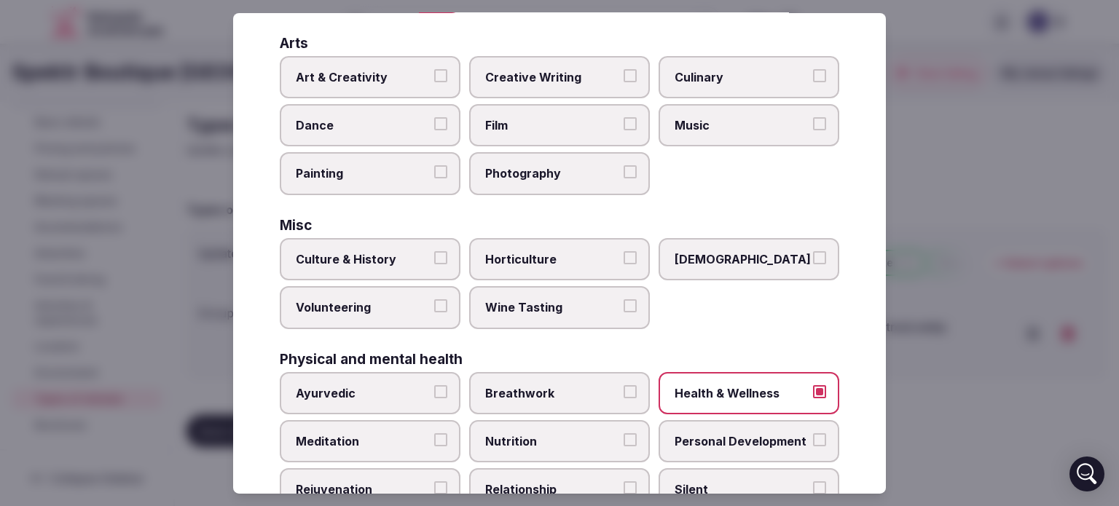
scroll to position [331, 0]
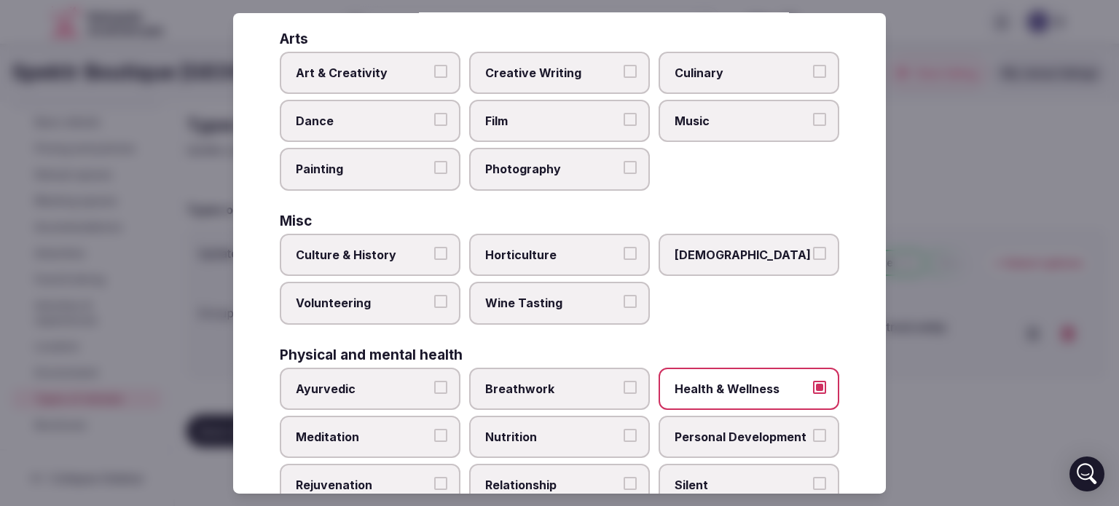
click at [434, 247] on button "Culture & History" at bounding box center [440, 253] width 13 height 13
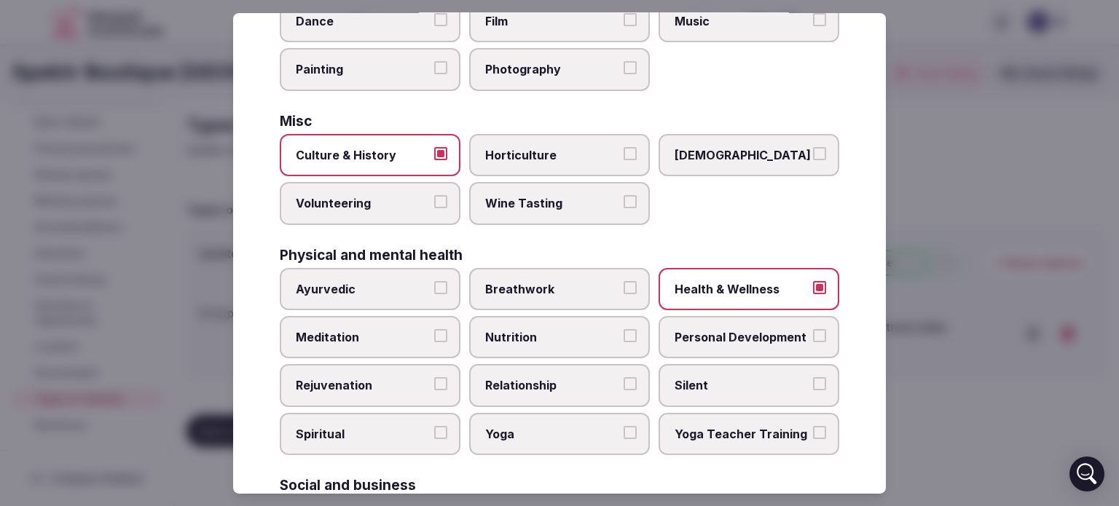
scroll to position [436, 0]
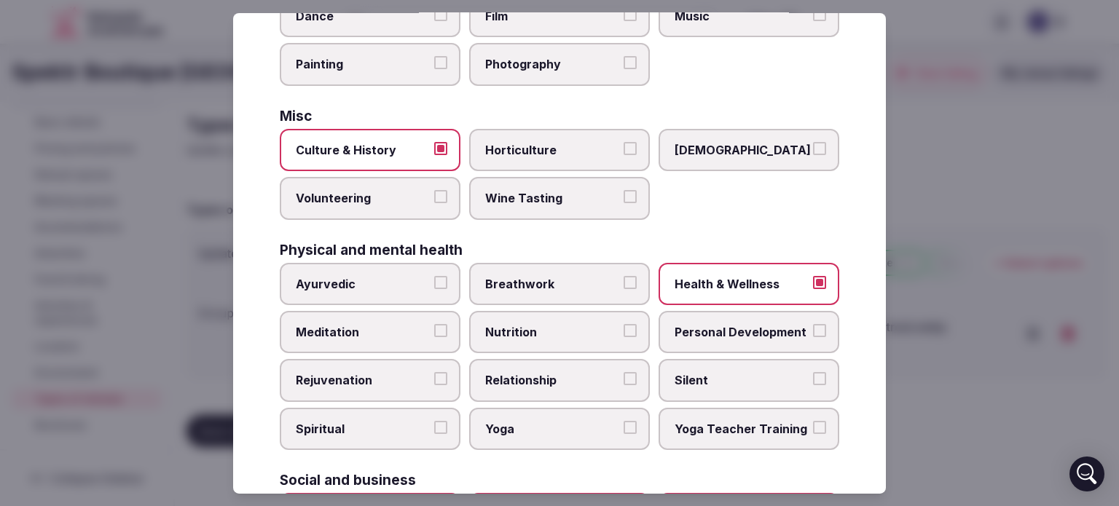
click at [629, 188] on label "Wine Tasting" at bounding box center [559, 198] width 181 height 42
click at [629, 190] on button "Wine Tasting" at bounding box center [629, 196] width 13 height 13
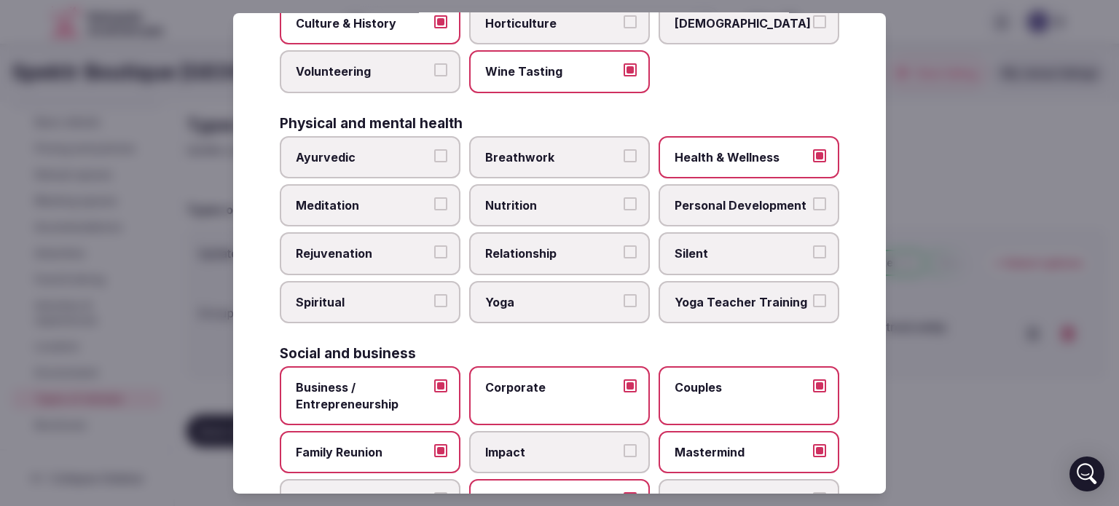
scroll to position [565, 0]
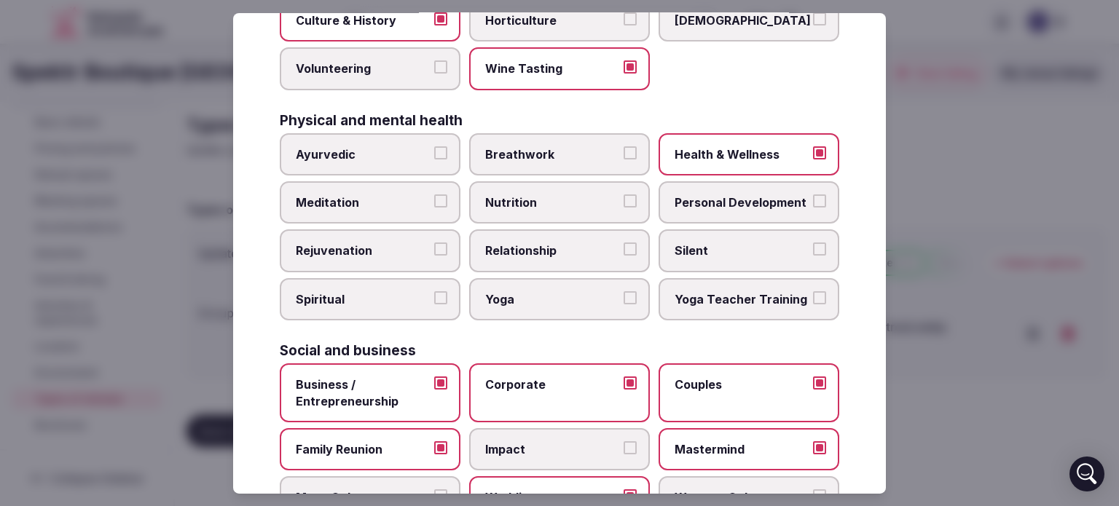
click at [813, 194] on button "Personal Development" at bounding box center [819, 200] width 13 height 13
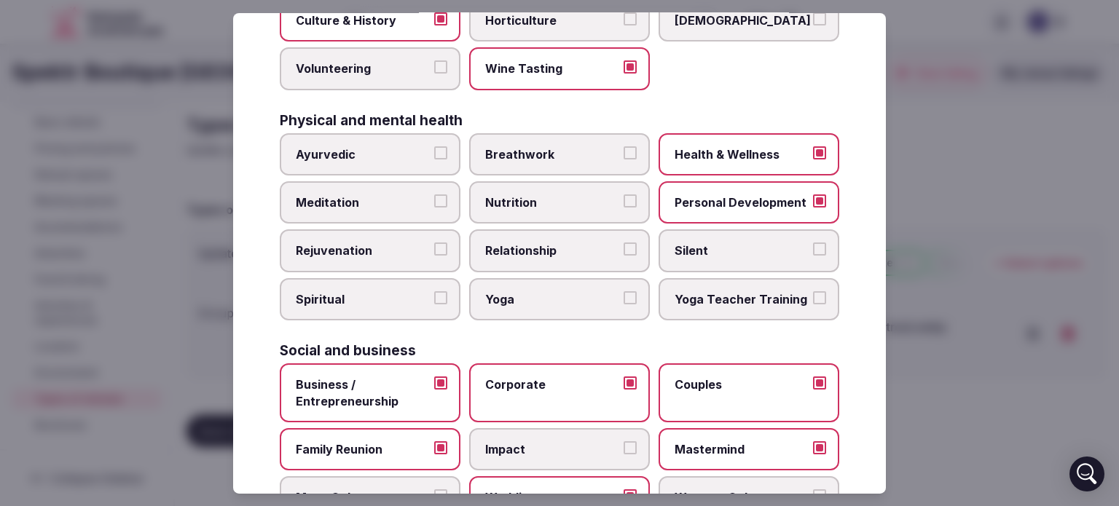
scroll to position [615, 0]
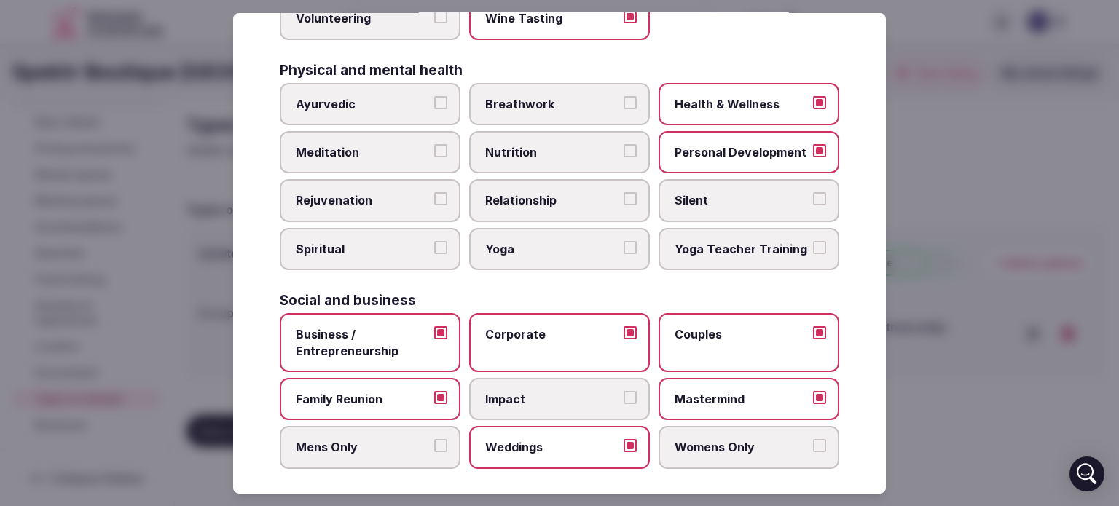
click at [813, 391] on button "Mastermind" at bounding box center [819, 397] width 13 height 13
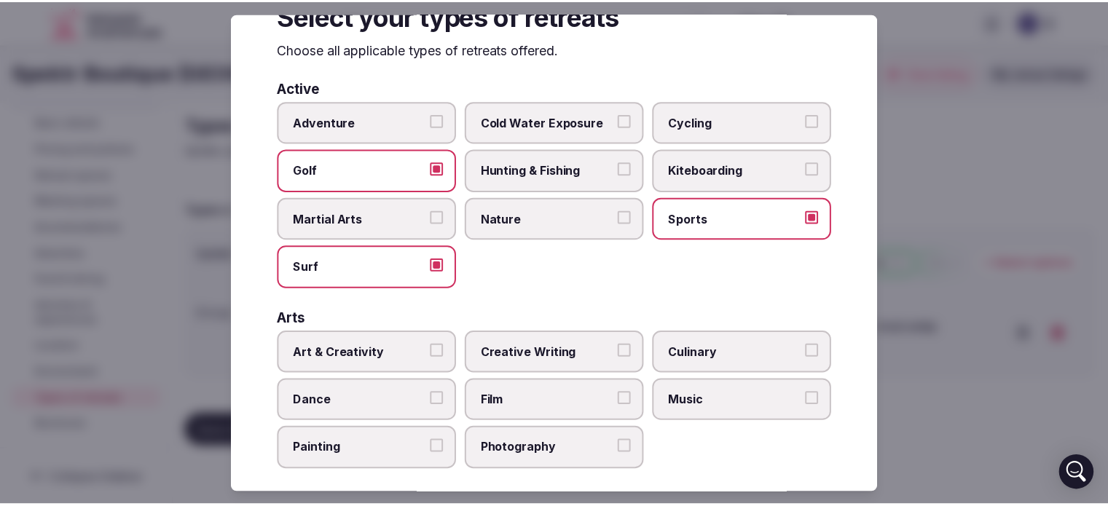
scroll to position [0, 0]
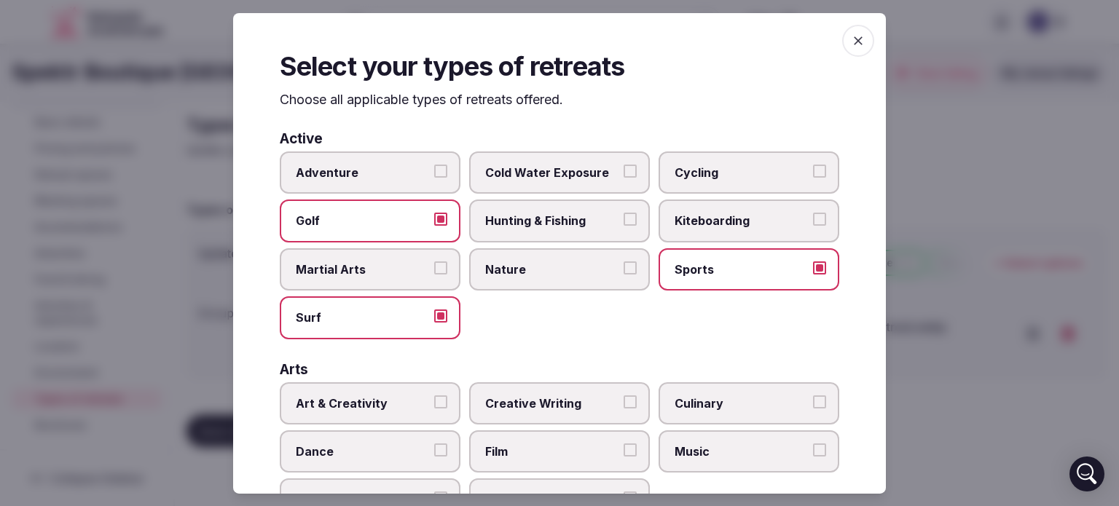
click at [851, 42] on icon "button" at bounding box center [858, 40] width 15 height 15
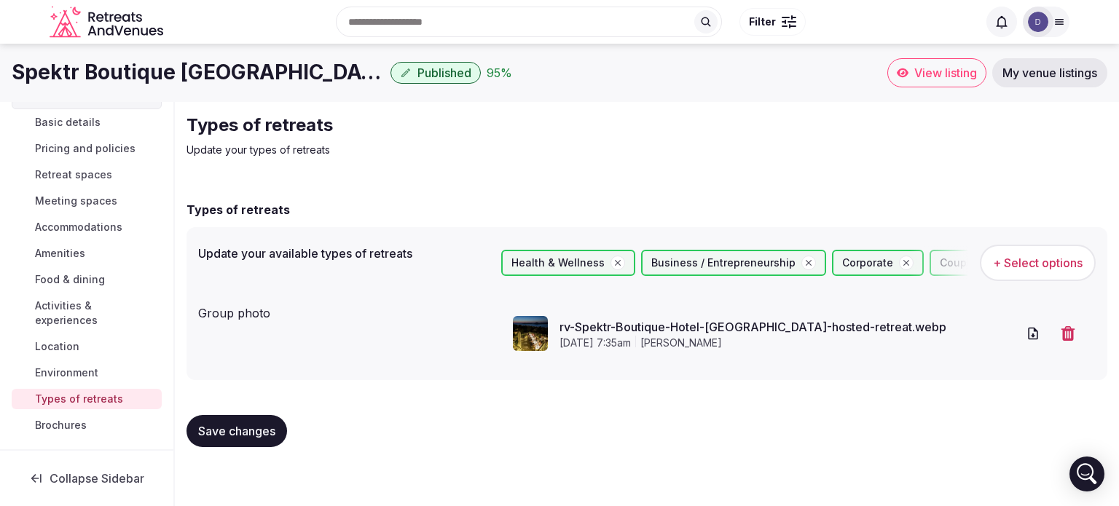
click at [246, 429] on span "Save changes" at bounding box center [236, 431] width 77 height 15
click at [629, 324] on link "rv-Spektr-Boutique-Hotel-[GEOGRAPHIC_DATA]-hosted-retreat.webp" at bounding box center [787, 326] width 457 height 17
click at [242, 438] on span "Save changes" at bounding box center [236, 431] width 77 height 15
click at [84, 433] on link "Brochures" at bounding box center [87, 425] width 150 height 20
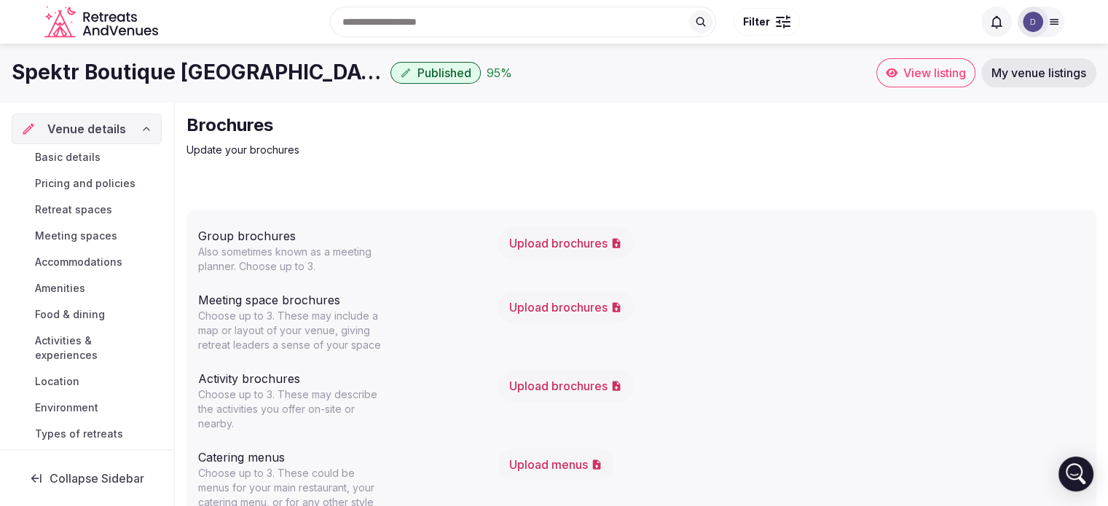
click at [76, 152] on span "Basic details" at bounding box center [68, 157] width 66 height 15
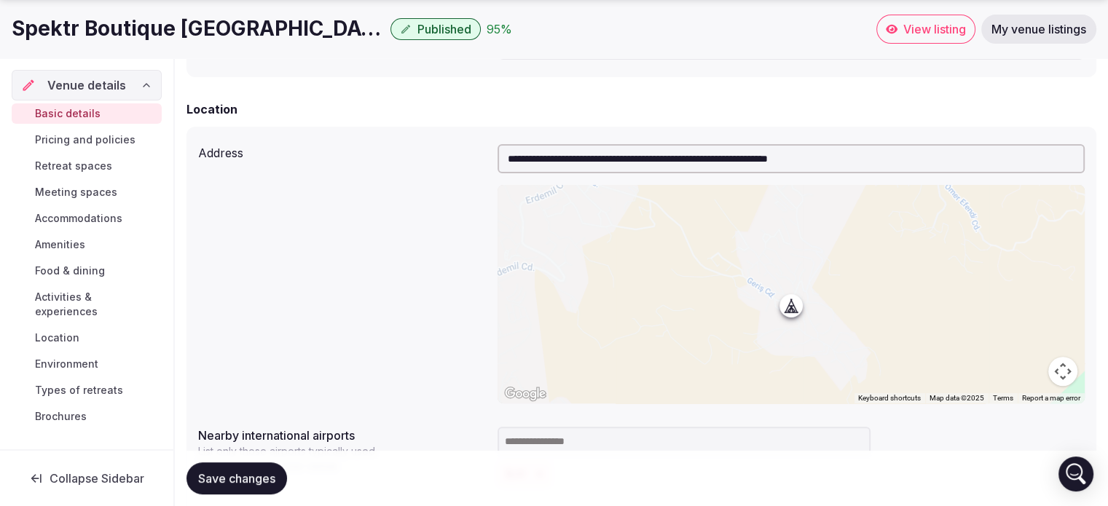
scroll to position [446, 0]
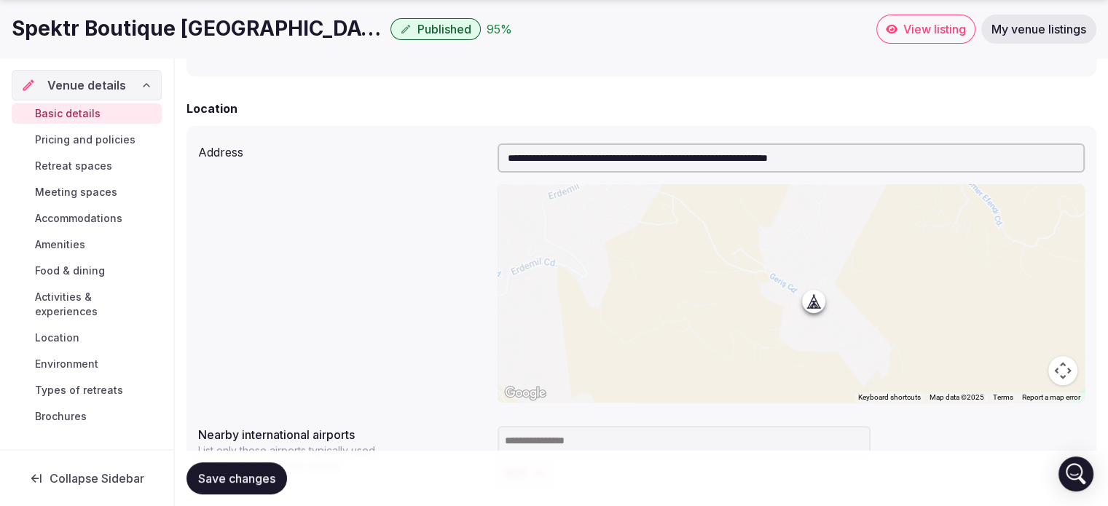
drag, startPoint x: 790, startPoint y: 311, endPoint x: 811, endPoint y: 306, distance: 21.0
click at [811, 306] on div at bounding box center [790, 293] width 587 height 219
click at [814, 303] on div at bounding box center [790, 293] width 587 height 219
click at [562, 153] on input "**********" at bounding box center [790, 157] width 587 height 29
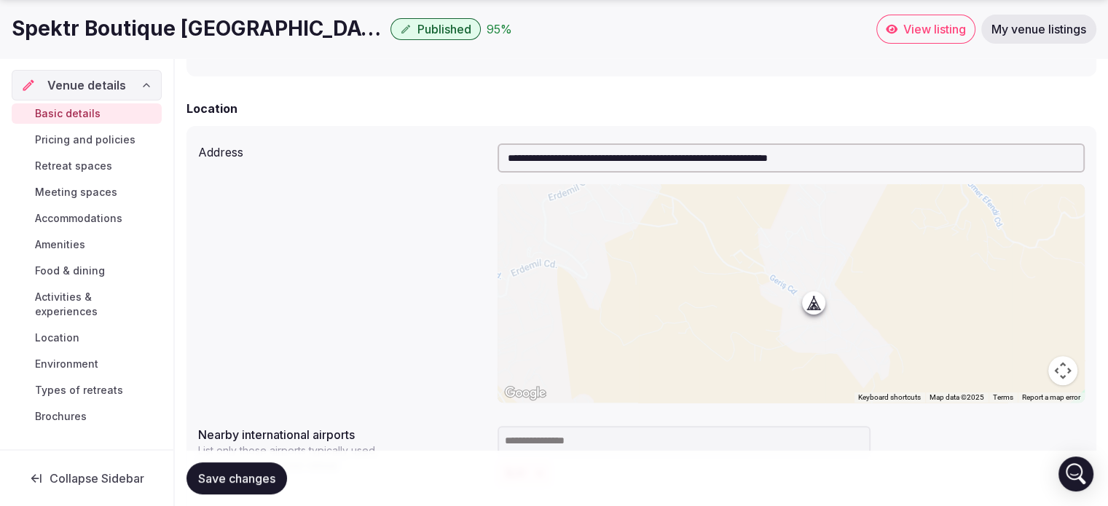
click at [593, 160] on input "**********" at bounding box center [790, 157] width 587 height 29
type input "**********"
click at [250, 476] on span "Save changes" at bounding box center [236, 478] width 77 height 15
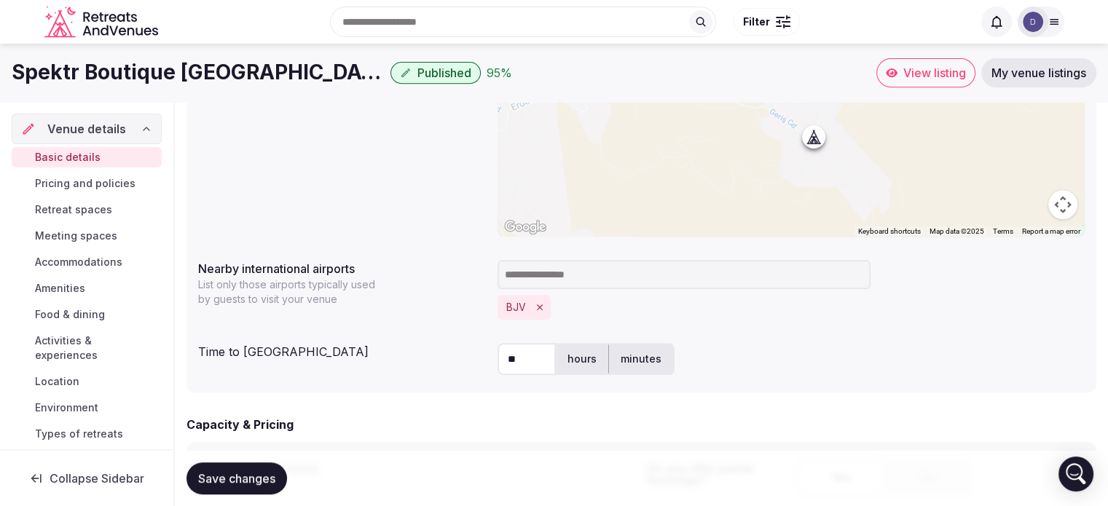
scroll to position [609, 0]
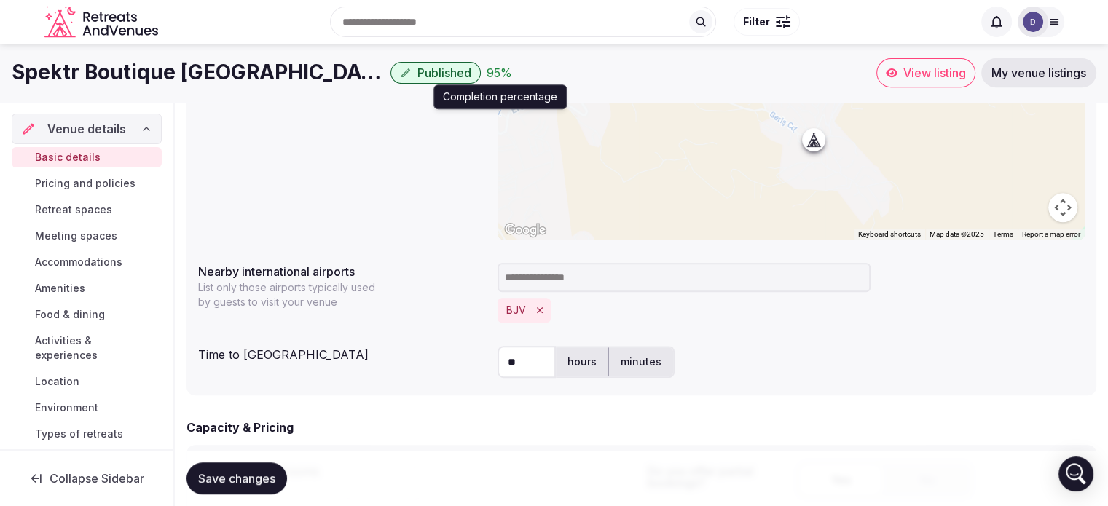
click at [487, 69] on div "95 %" at bounding box center [499, 72] width 25 height 17
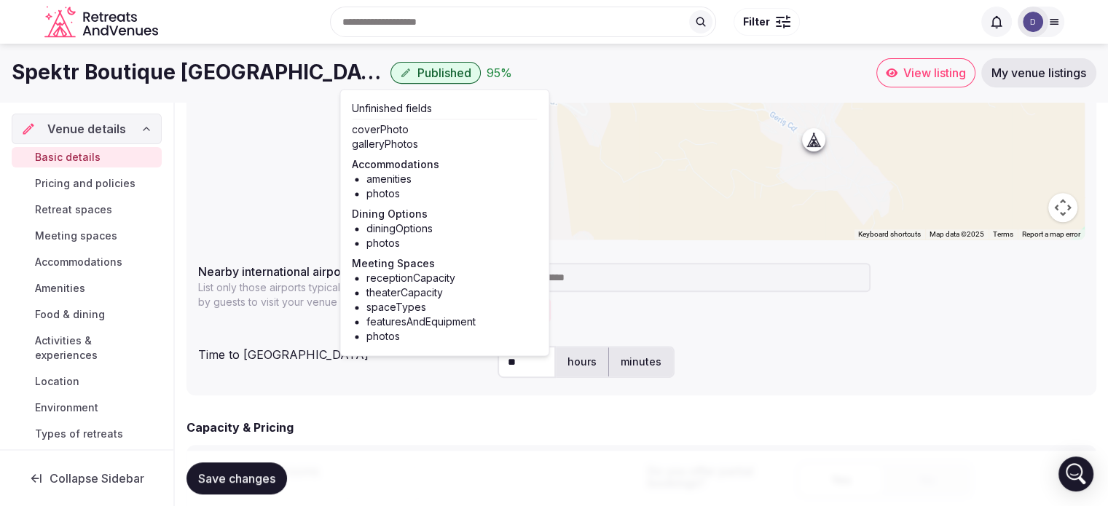
click at [460, 436] on div "Capacity & Pricing Number of bedrooms ** Do you offer partial bookings? Yes No …" at bounding box center [641, 508] width 910 height 179
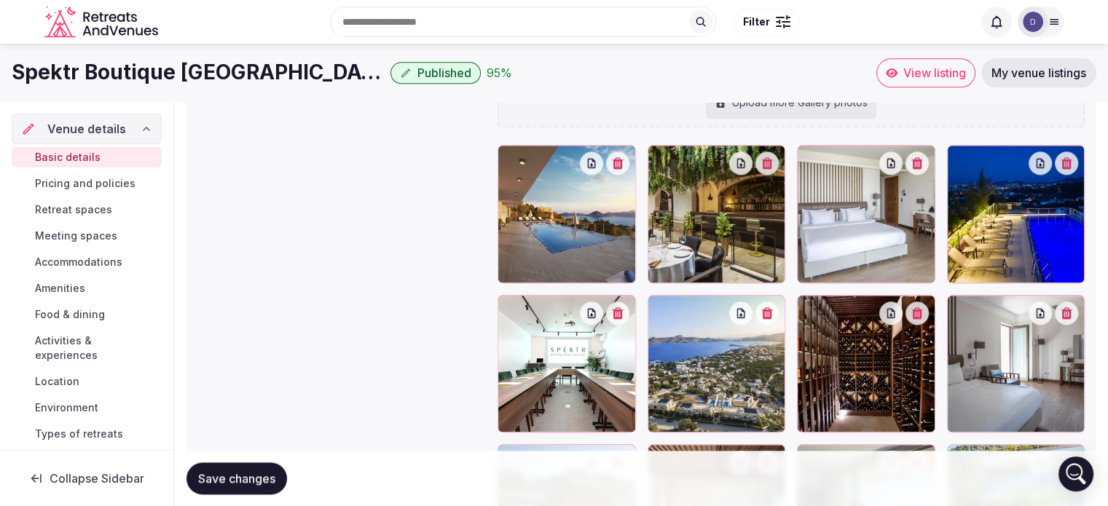
scroll to position [1605, 0]
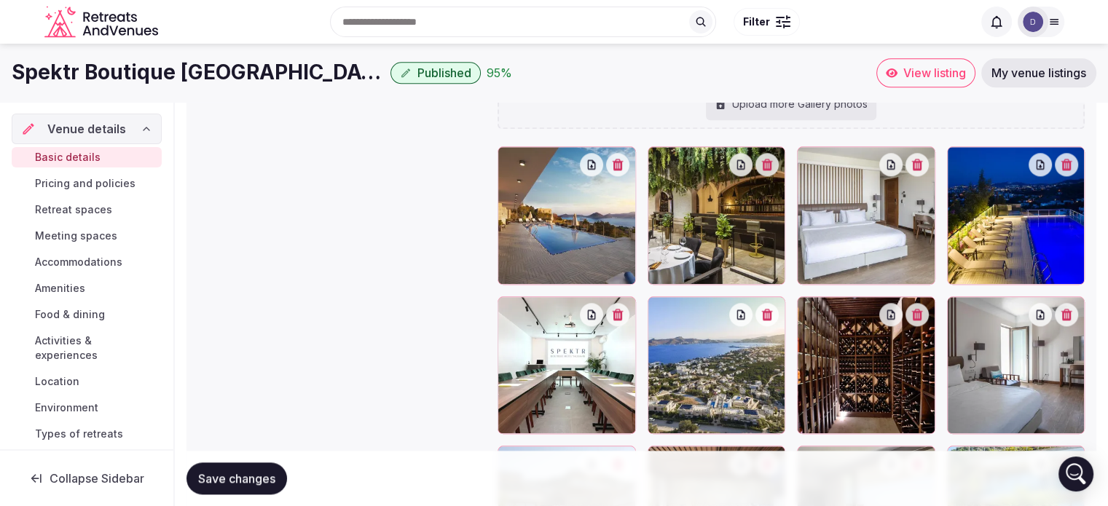
click at [239, 468] on button "Save changes" at bounding box center [236, 479] width 101 height 32
click at [55, 379] on span "Location" at bounding box center [57, 381] width 44 height 15
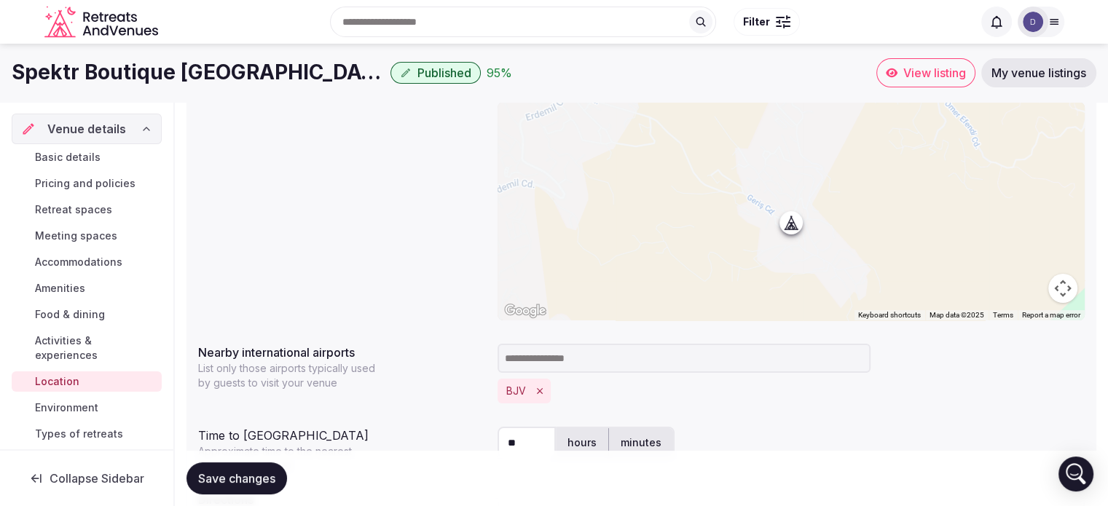
scroll to position [182, 0]
click at [1055, 288] on button "Map camera controls" at bounding box center [1062, 289] width 29 height 29
click at [1023, 224] on button "Zoom in" at bounding box center [1026, 216] width 29 height 29
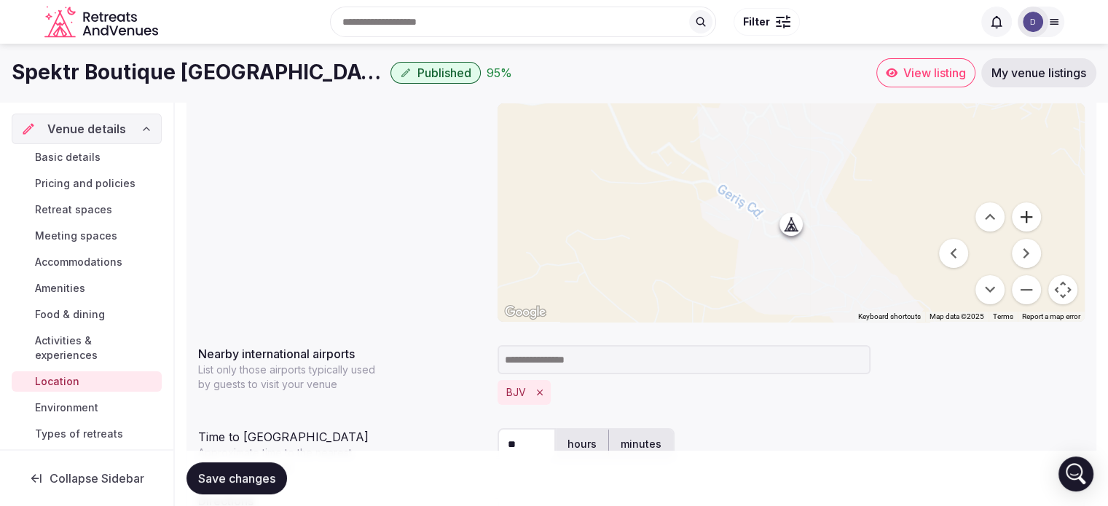
click at [1023, 224] on button "Zoom in" at bounding box center [1026, 216] width 29 height 29
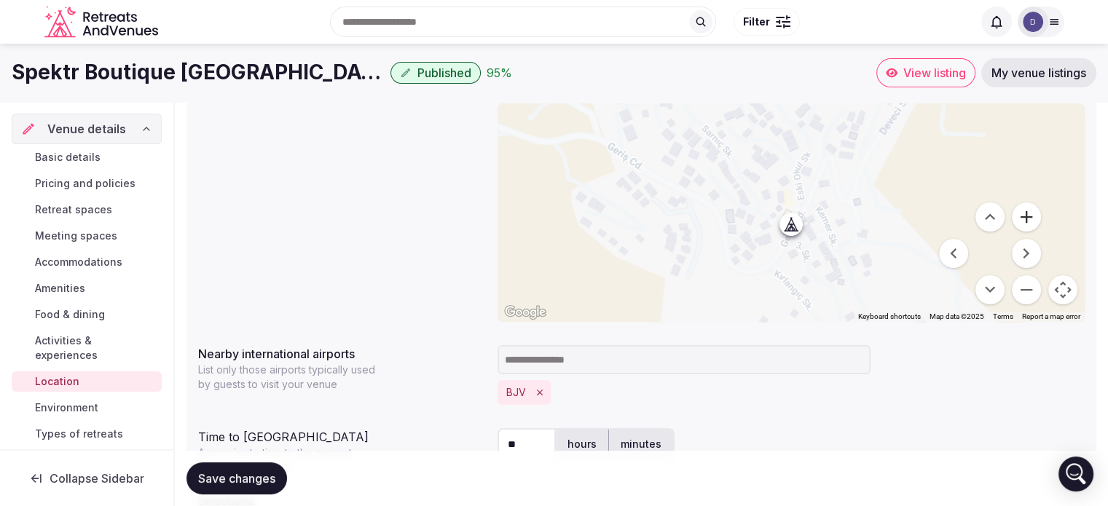
click at [1023, 224] on button "Zoom in" at bounding box center [1026, 216] width 29 height 29
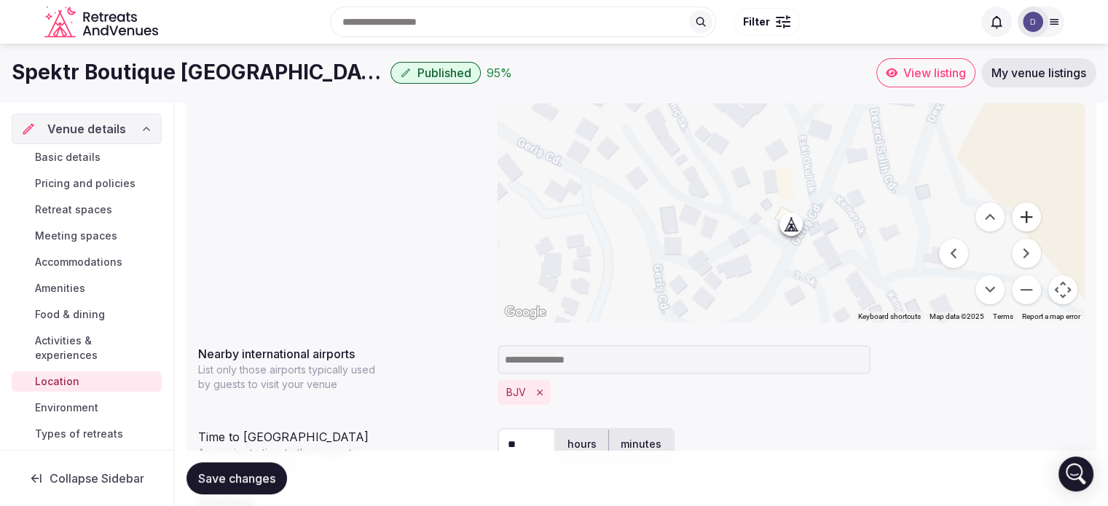
click at [1023, 224] on button "Zoom in" at bounding box center [1026, 216] width 29 height 29
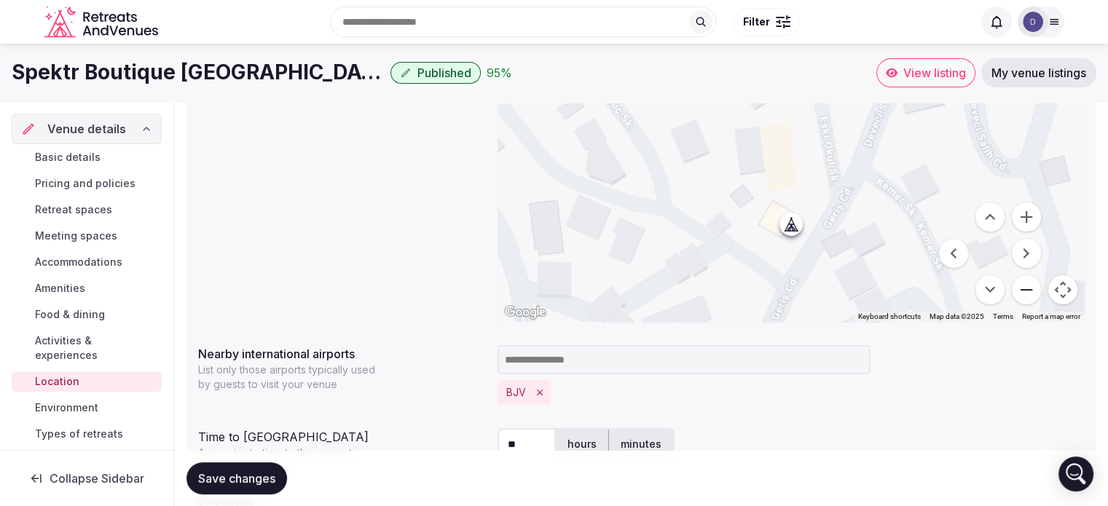
click at [1021, 286] on button "Zoom out" at bounding box center [1026, 289] width 29 height 29
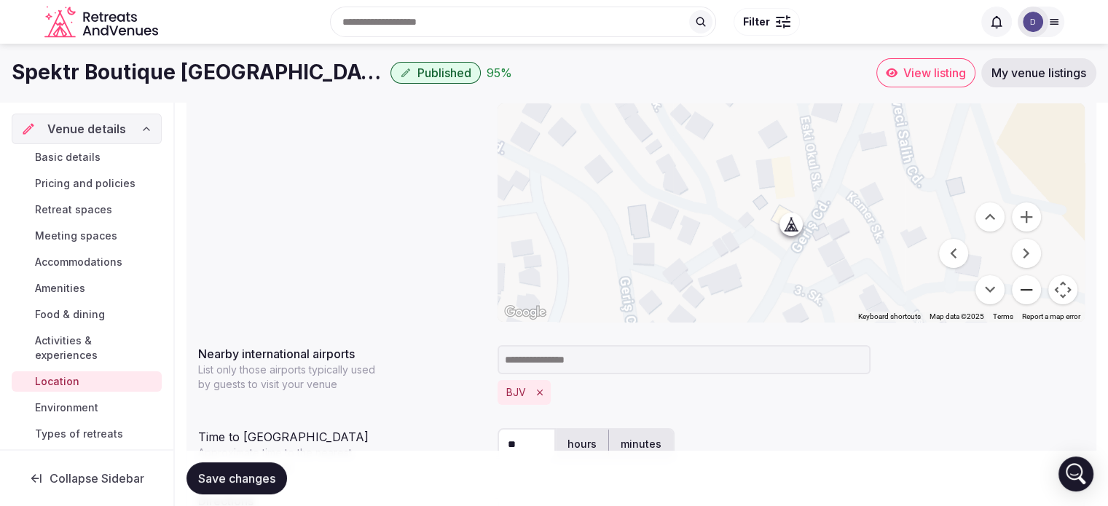
click at [1021, 286] on button "Zoom out" at bounding box center [1026, 289] width 29 height 29
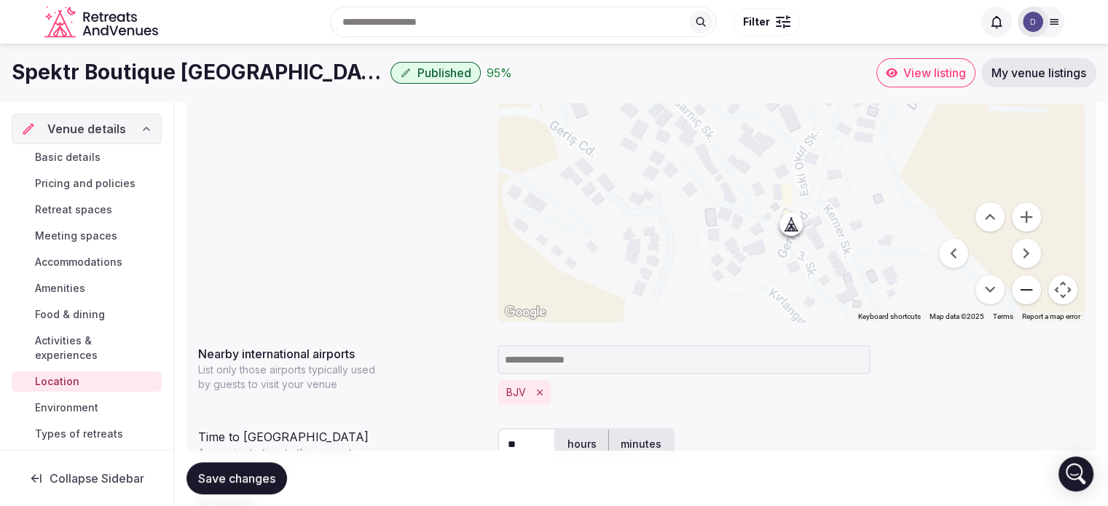
click at [1021, 286] on button "Zoom out" at bounding box center [1026, 289] width 29 height 29
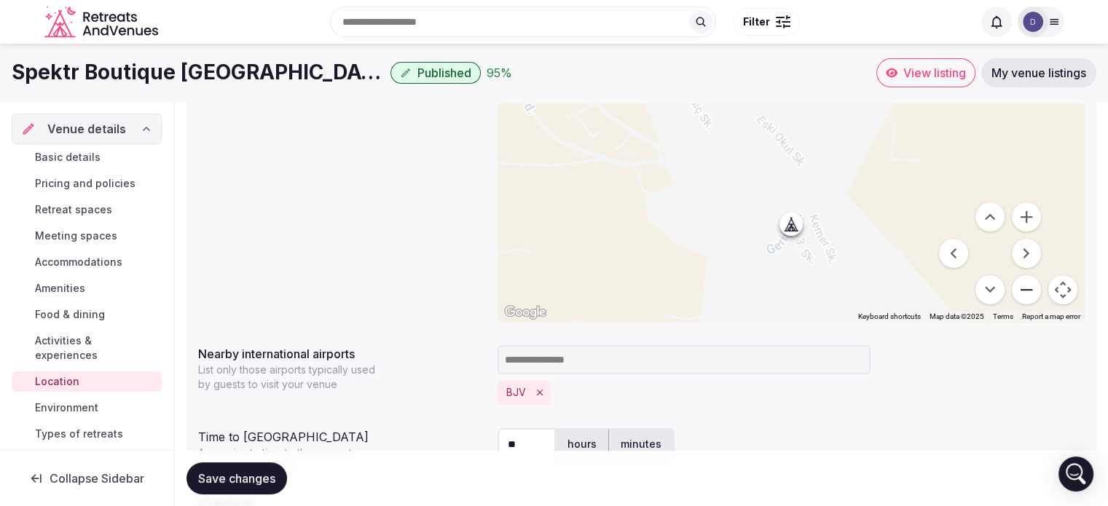
click at [1021, 286] on button "Zoom out" at bounding box center [1026, 289] width 29 height 29
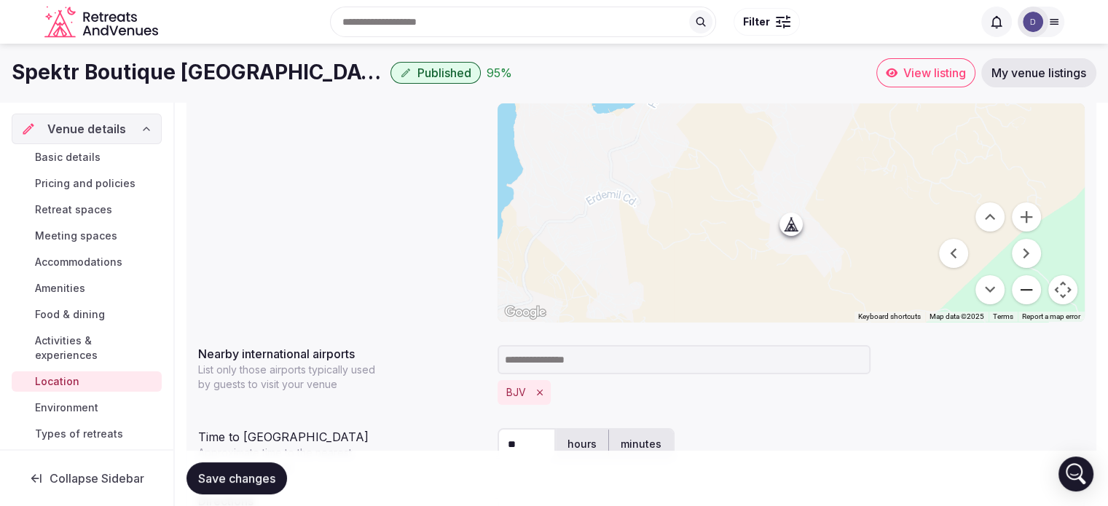
click at [1021, 286] on button "Zoom out" at bounding box center [1026, 289] width 29 height 29
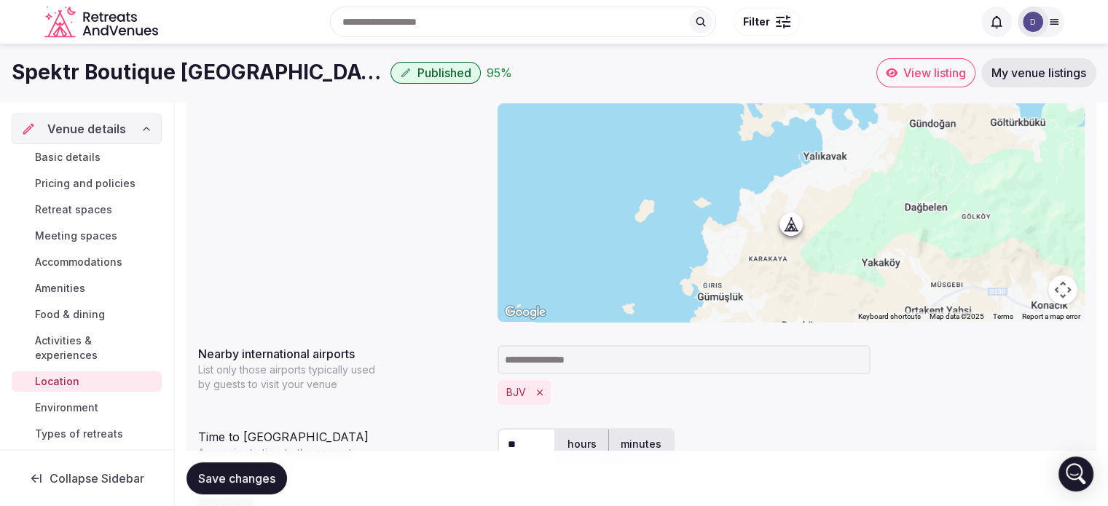
click at [70, 154] on span "Basic details" at bounding box center [68, 157] width 66 height 15
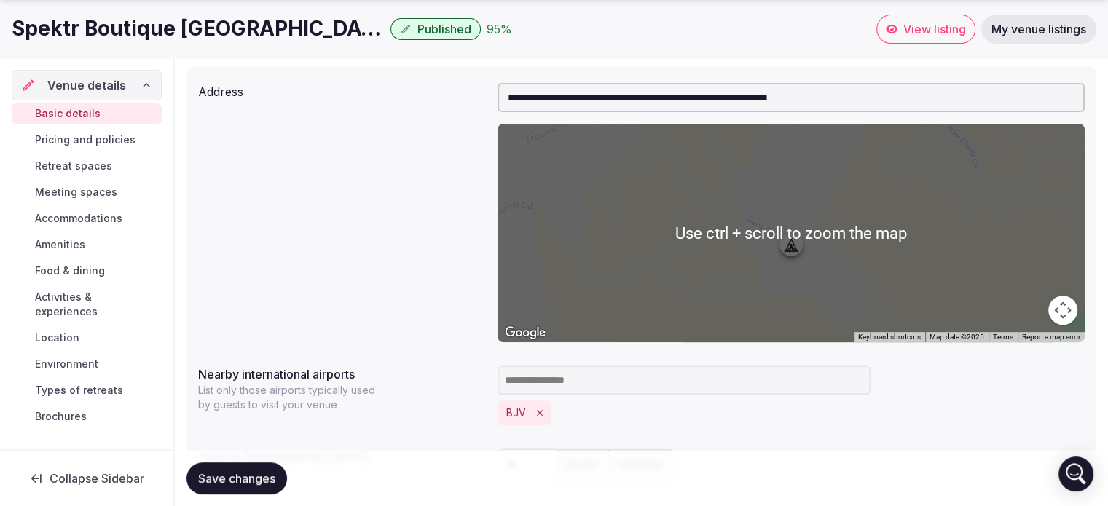
scroll to position [514, 0]
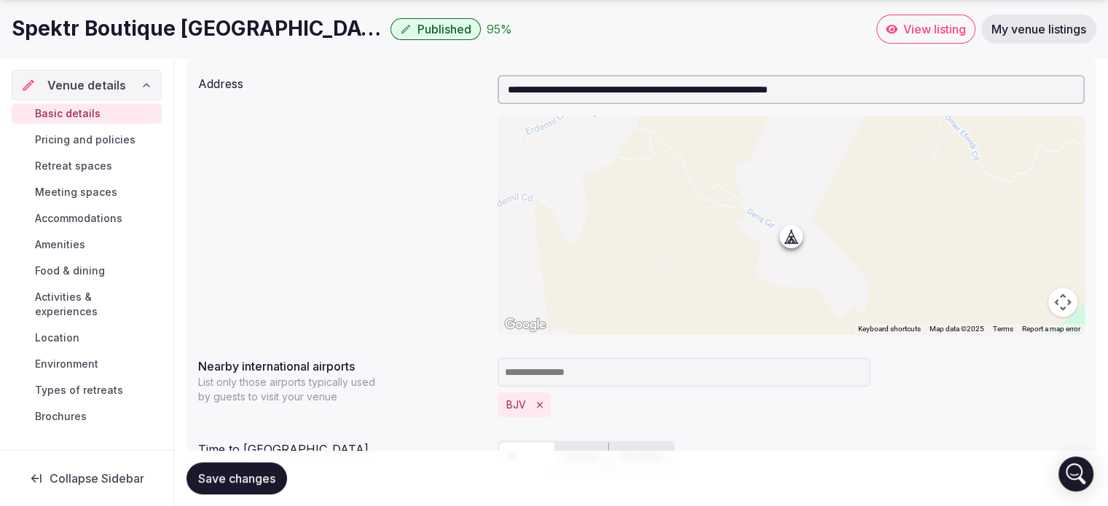
click at [1055, 304] on button "Map camera controls" at bounding box center [1062, 302] width 29 height 29
click at [1024, 232] on button "Zoom in" at bounding box center [1026, 229] width 29 height 29
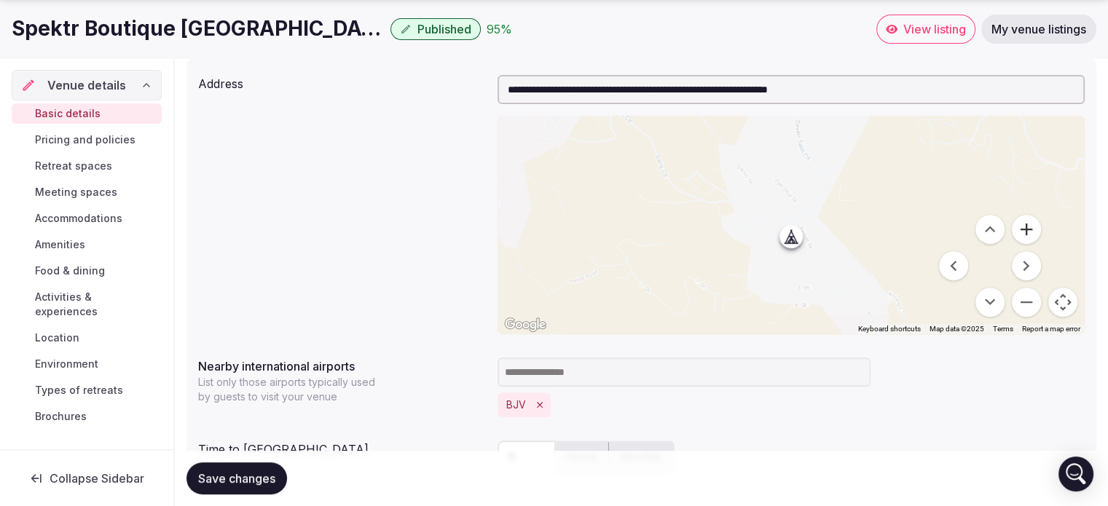
click at [1024, 232] on button "Zoom in" at bounding box center [1026, 229] width 29 height 29
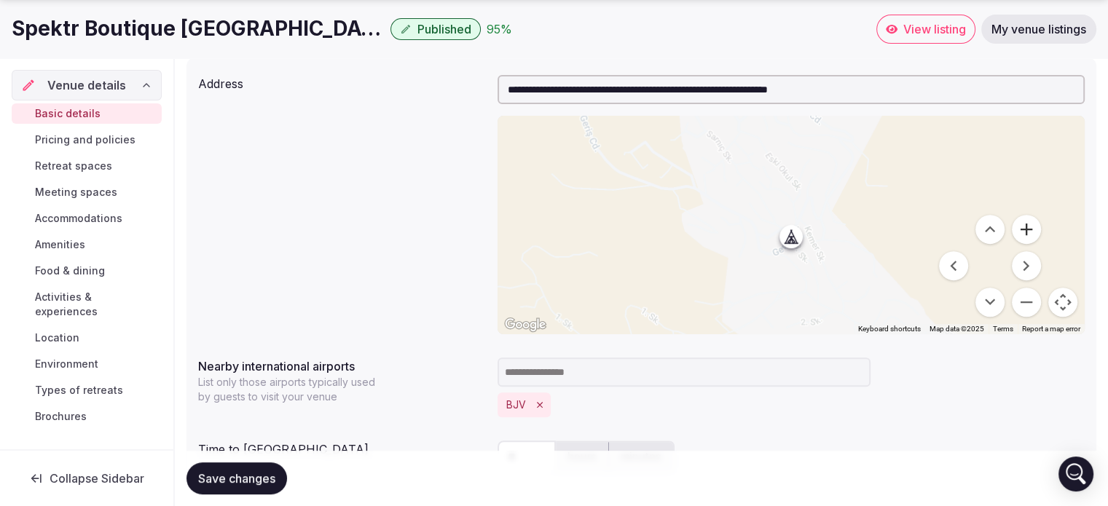
click at [1024, 232] on button "Zoom in" at bounding box center [1026, 229] width 29 height 29
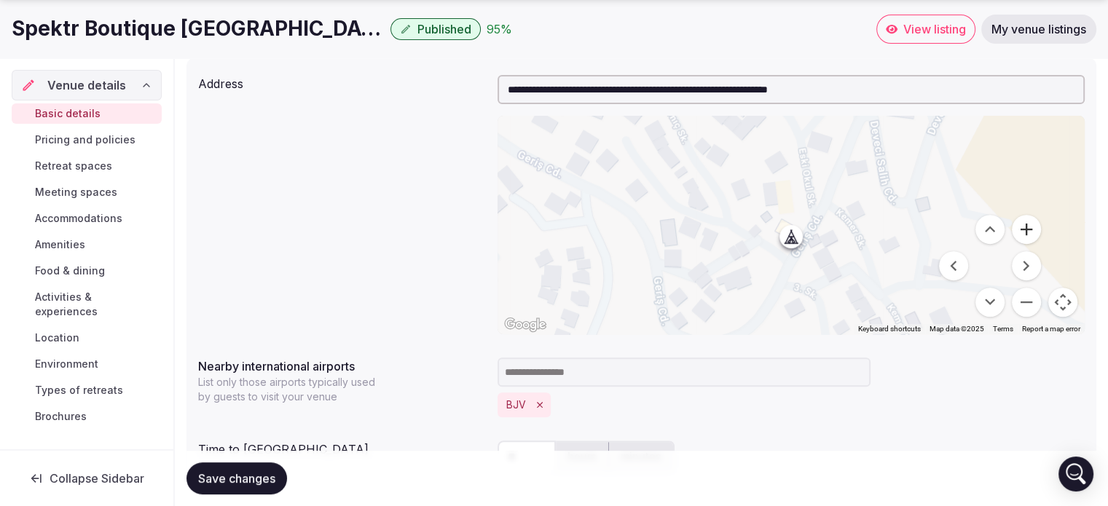
click at [1024, 232] on button "Zoom in" at bounding box center [1026, 229] width 29 height 29
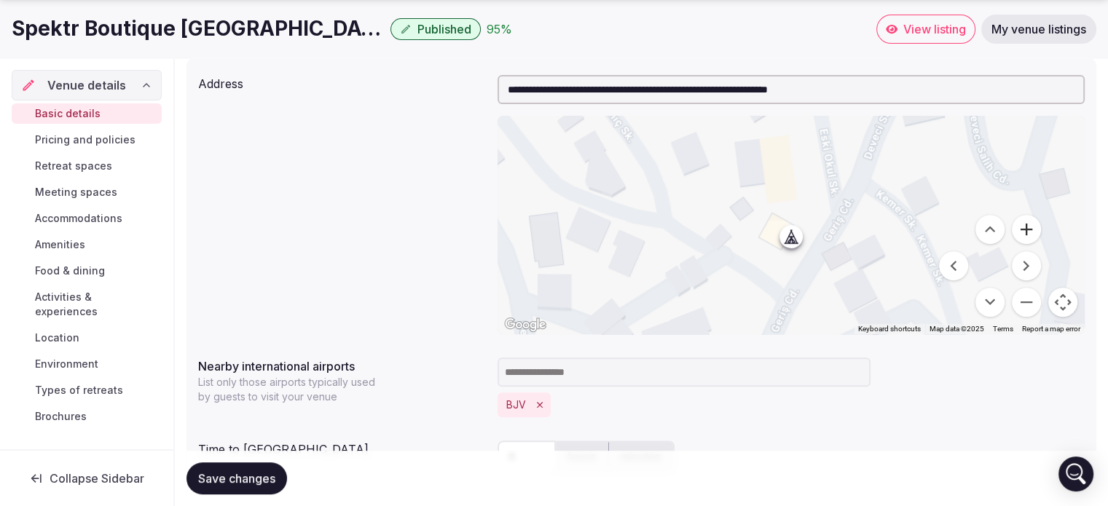
click at [1024, 232] on button "Zoom in" at bounding box center [1026, 229] width 29 height 29
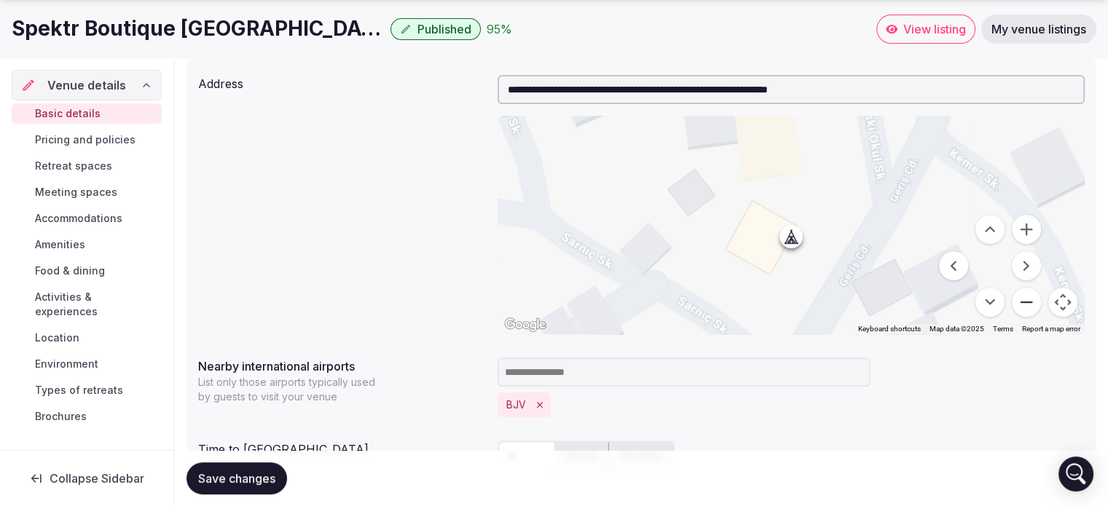
click at [1026, 299] on button "Zoom out" at bounding box center [1026, 302] width 29 height 29
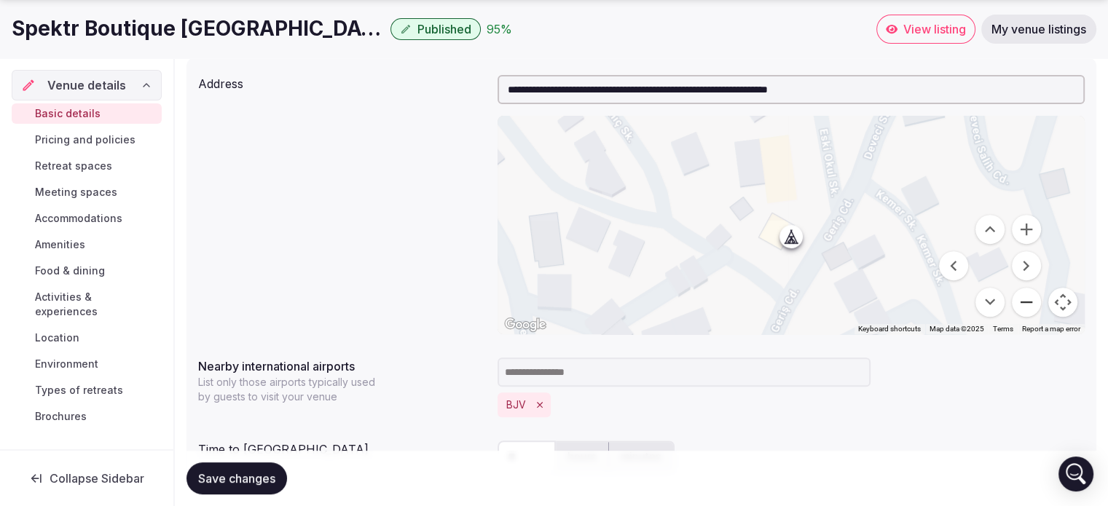
click at [1026, 299] on button "Zoom out" at bounding box center [1026, 302] width 29 height 29
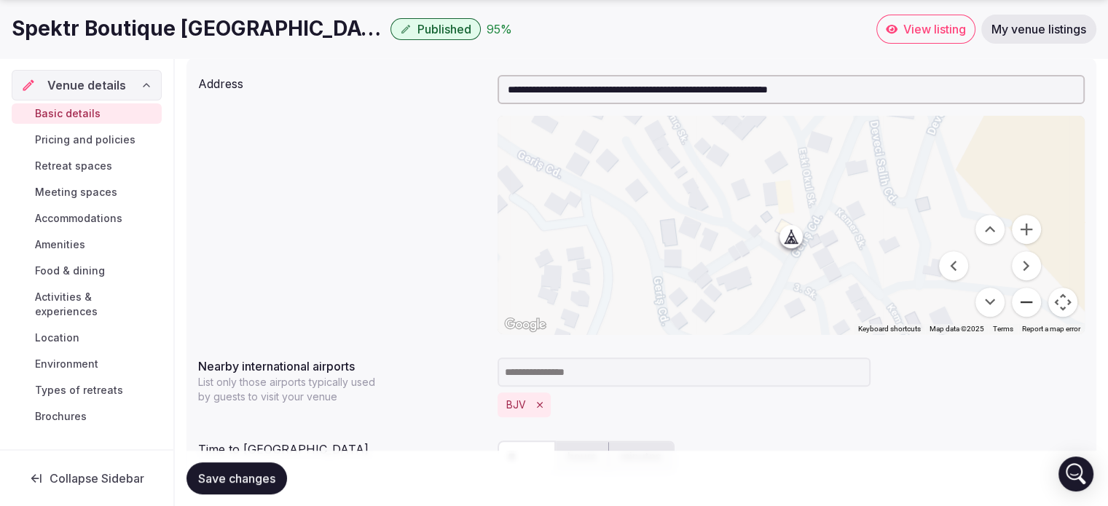
click at [1026, 299] on button "Zoom out" at bounding box center [1026, 302] width 29 height 29
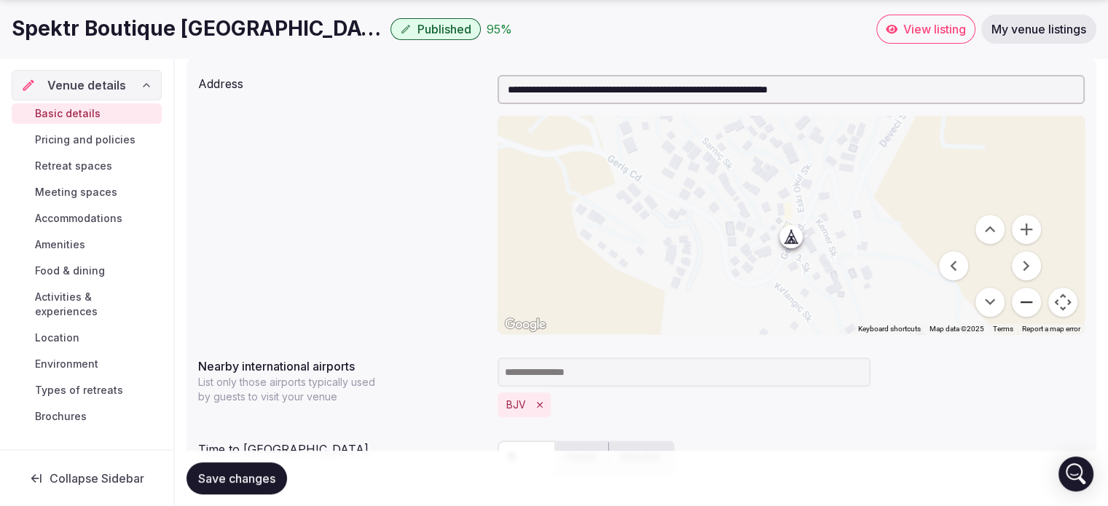
click at [1026, 299] on button "Zoom out" at bounding box center [1026, 302] width 29 height 29
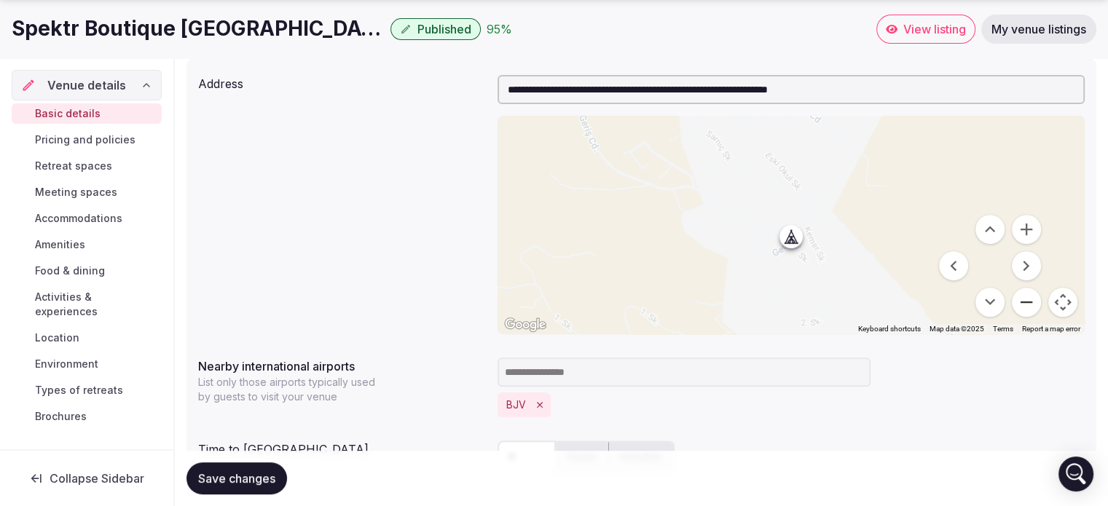
click at [1026, 299] on button "Zoom out" at bounding box center [1026, 302] width 29 height 29
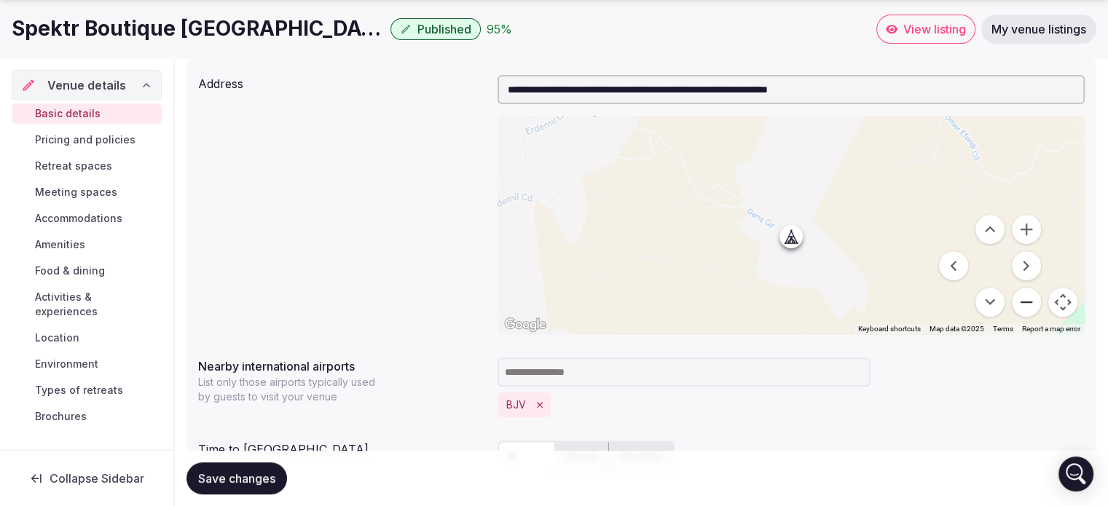
click at [1026, 299] on button "Zoom out" at bounding box center [1026, 302] width 29 height 29
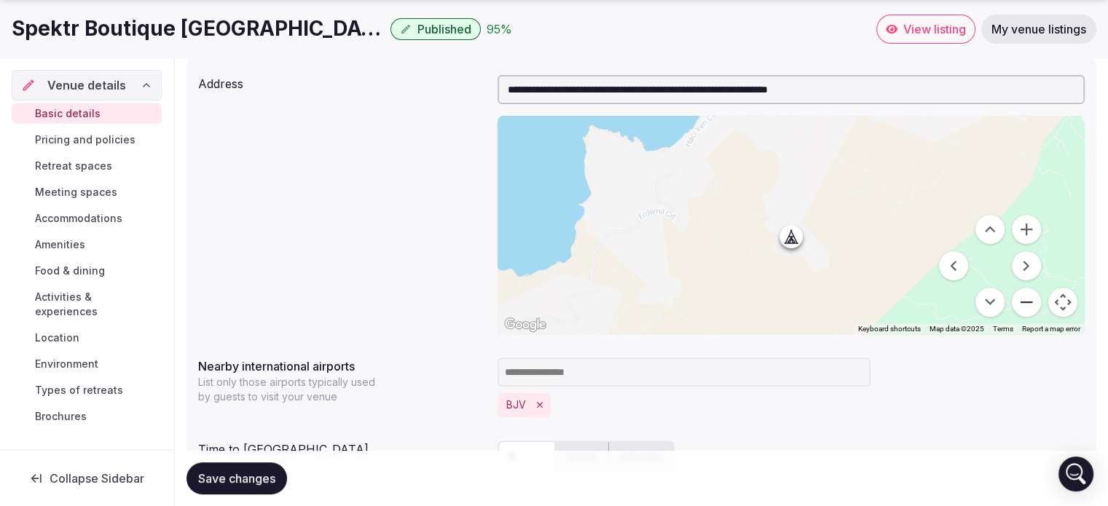
click at [1026, 299] on button "Zoom out" at bounding box center [1026, 302] width 29 height 29
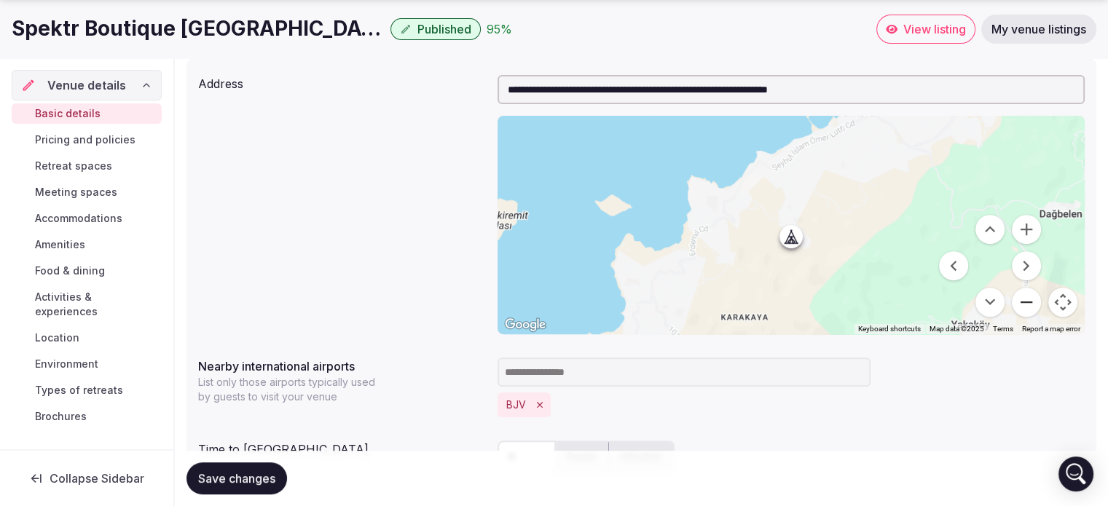
click at [1026, 299] on button "Zoom out" at bounding box center [1026, 302] width 29 height 29
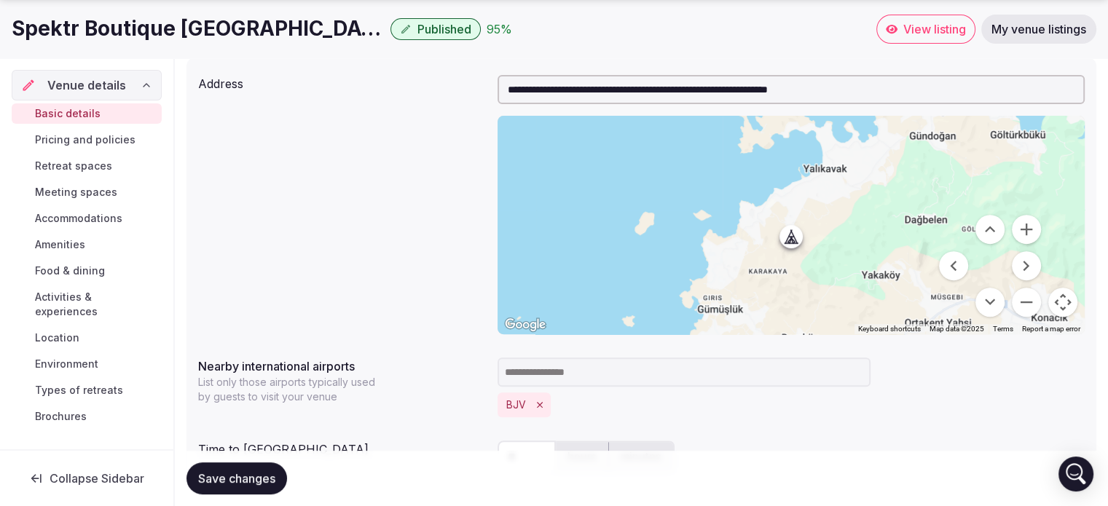
click at [810, 221] on div at bounding box center [790, 225] width 587 height 219
click at [1026, 230] on button "Zoom in" at bounding box center [1026, 229] width 29 height 29
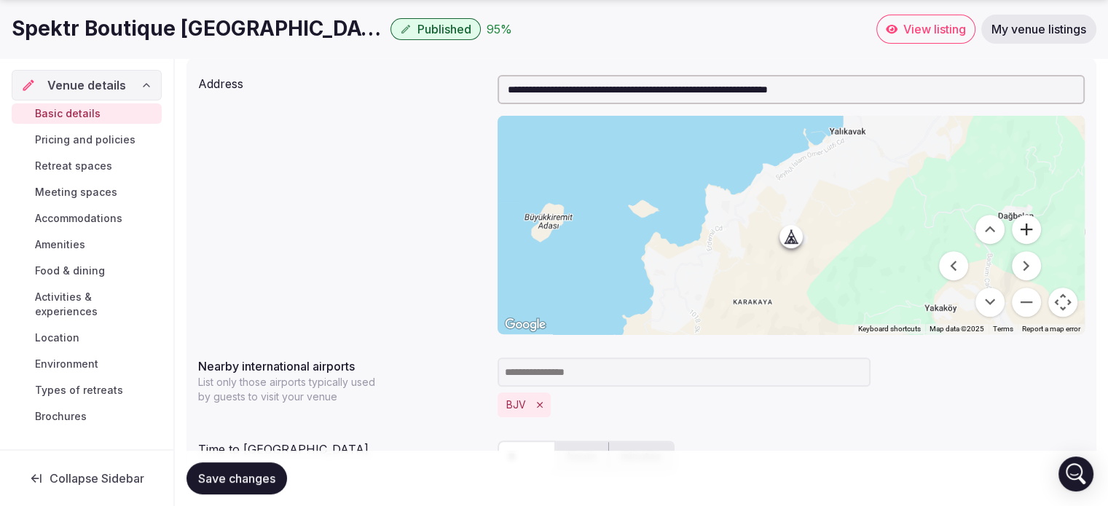
click at [1026, 230] on button "Zoom in" at bounding box center [1026, 229] width 29 height 29
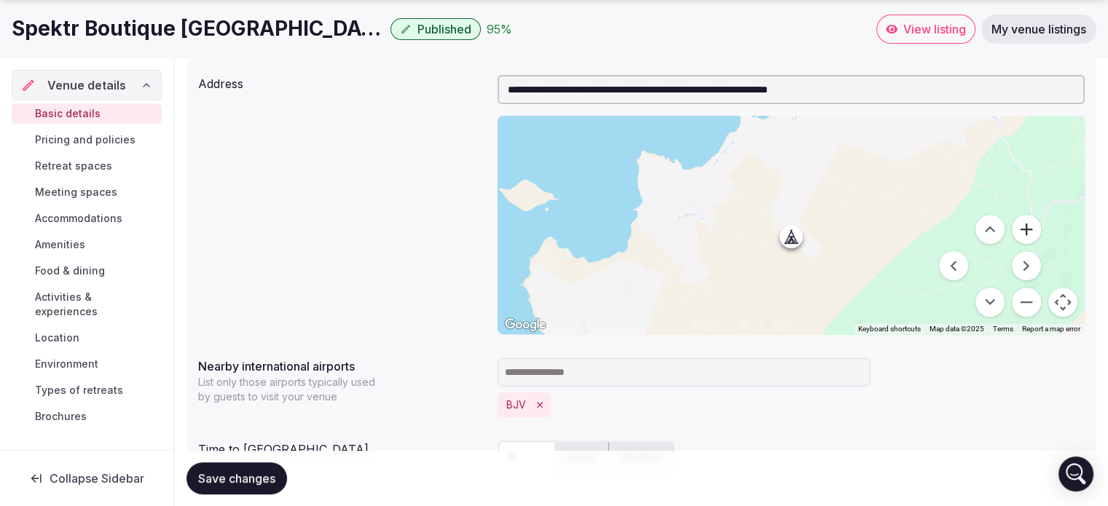
click at [1026, 230] on button "Zoom in" at bounding box center [1026, 229] width 29 height 29
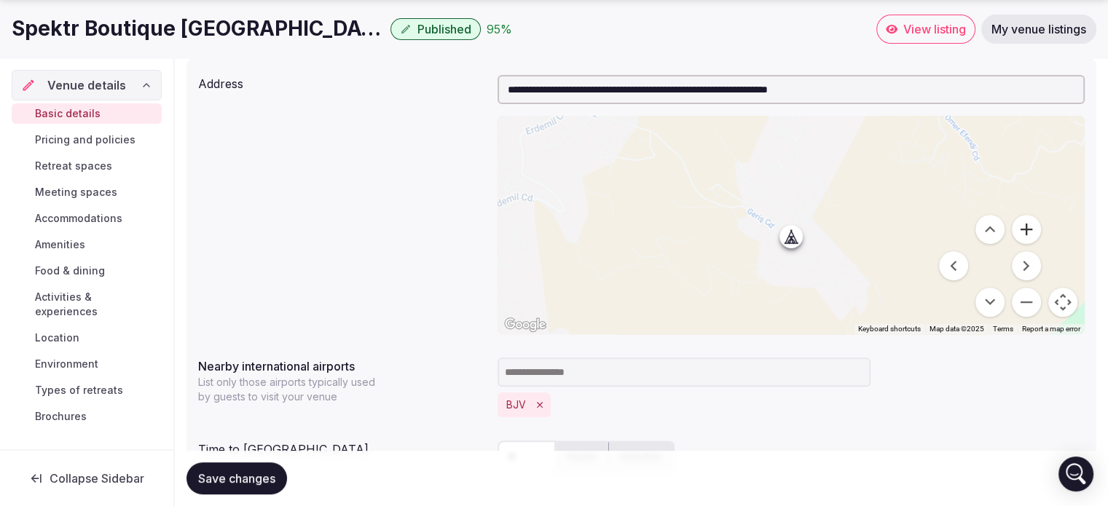
click at [1026, 230] on button "Zoom in" at bounding box center [1026, 229] width 29 height 29
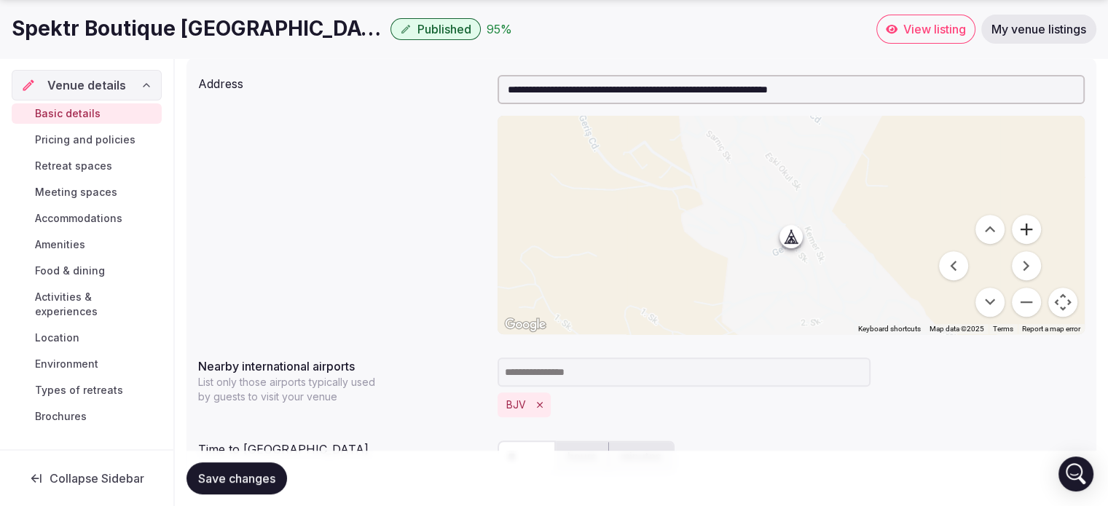
click at [1026, 230] on button "Zoom in" at bounding box center [1026, 229] width 29 height 29
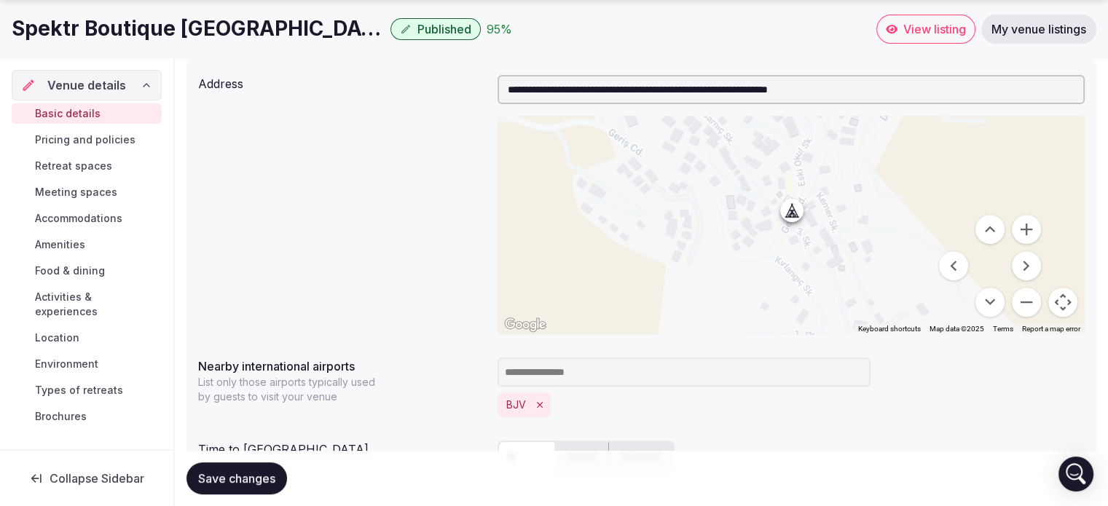
drag, startPoint x: 795, startPoint y: 231, endPoint x: 795, endPoint y: 200, distance: 30.6
click at [795, 200] on div at bounding box center [790, 225] width 587 height 219
click at [790, 213] on div at bounding box center [790, 225] width 587 height 219
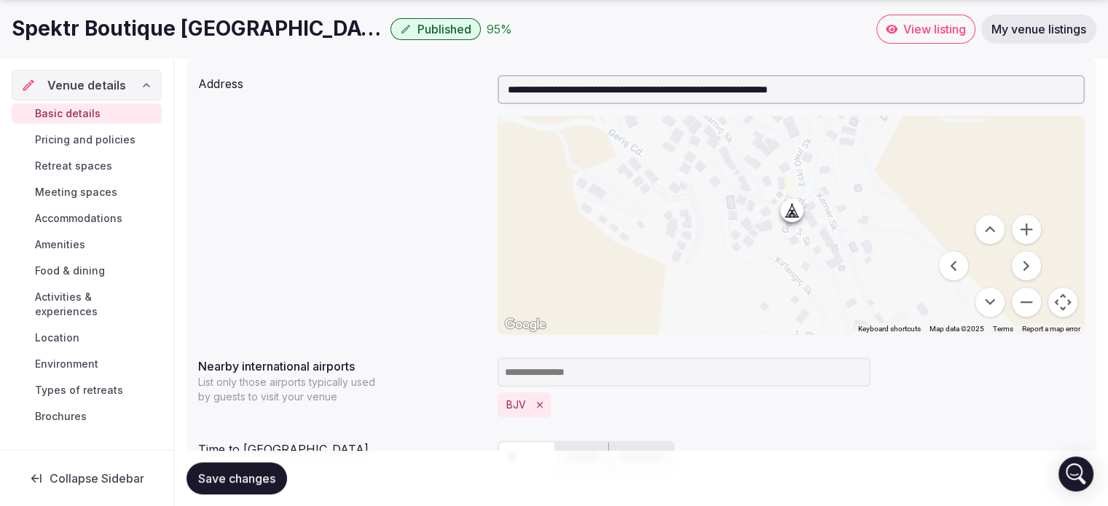
click at [790, 213] on div at bounding box center [790, 225] width 587 height 219
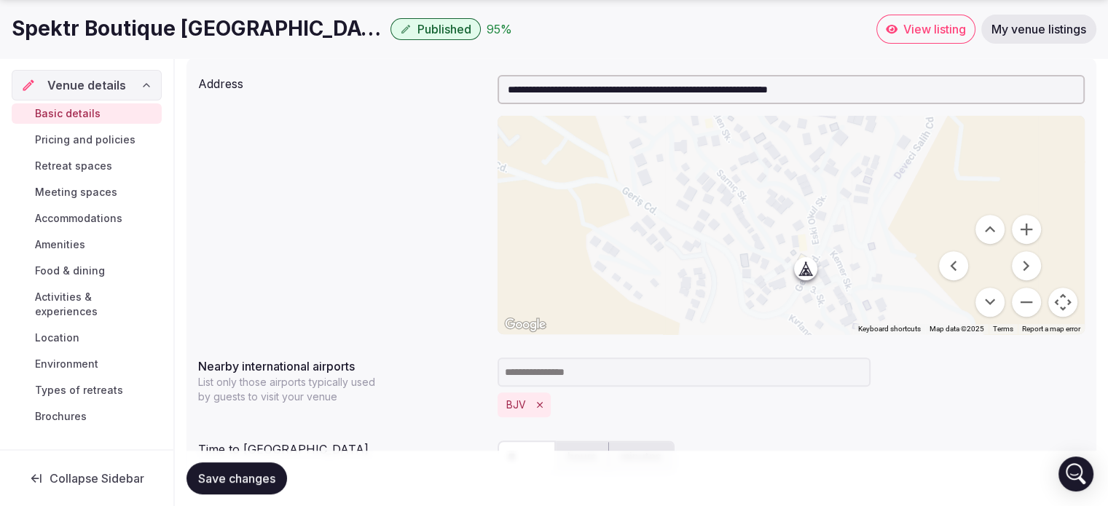
drag, startPoint x: 795, startPoint y: 213, endPoint x: 827, endPoint y: 276, distance: 71.0
click at [827, 276] on div at bounding box center [790, 225] width 587 height 219
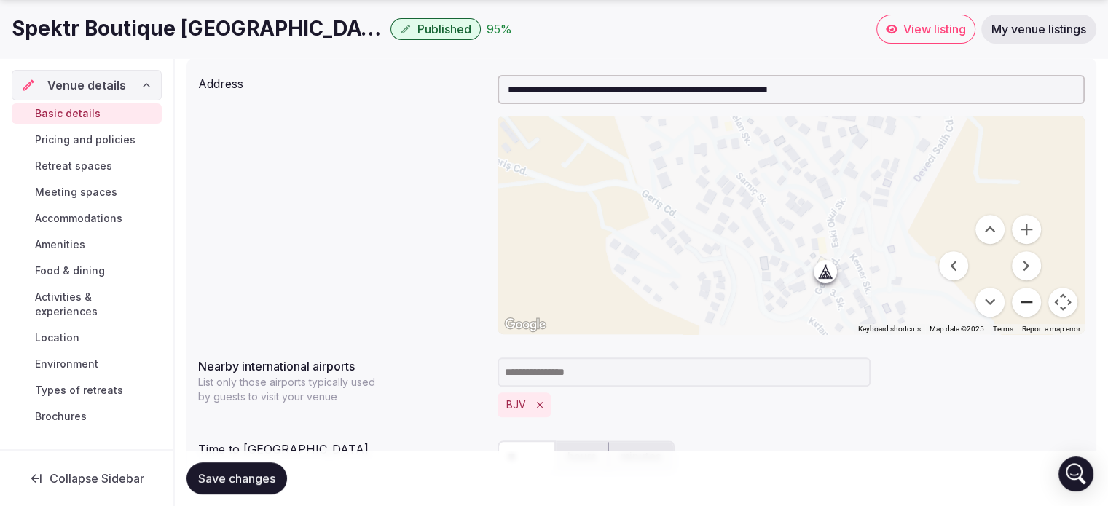
click at [1026, 303] on button "Zoom out" at bounding box center [1026, 302] width 29 height 29
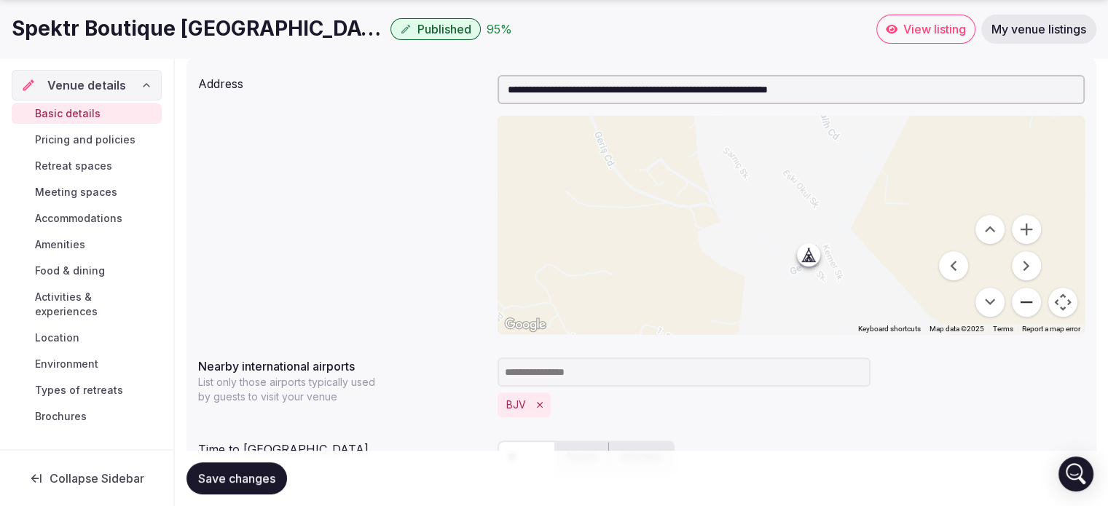
click at [1026, 303] on button "Zoom out" at bounding box center [1026, 302] width 29 height 29
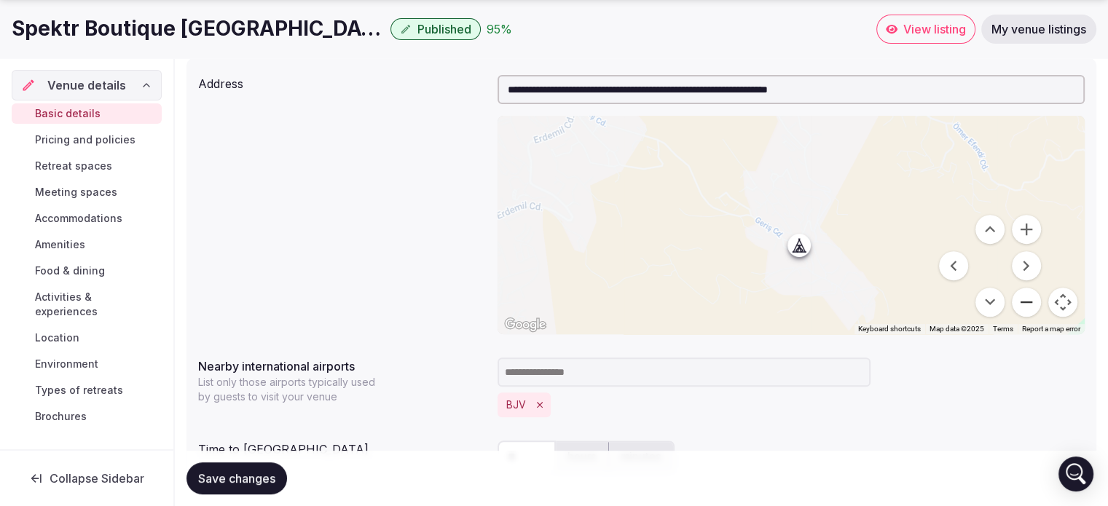
click at [1026, 303] on button "Zoom out" at bounding box center [1026, 302] width 29 height 29
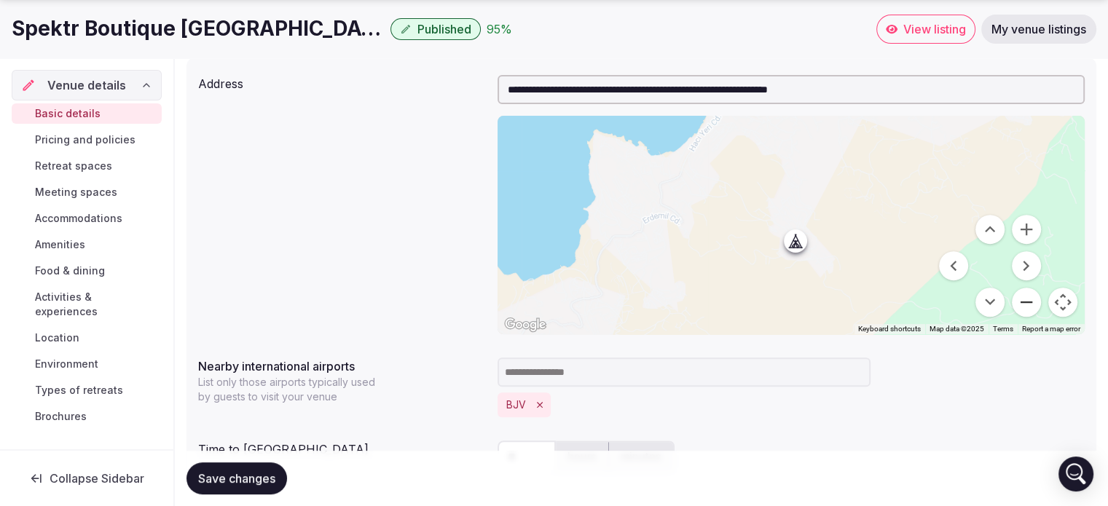
click at [1026, 303] on button "Zoom out" at bounding box center [1026, 302] width 29 height 29
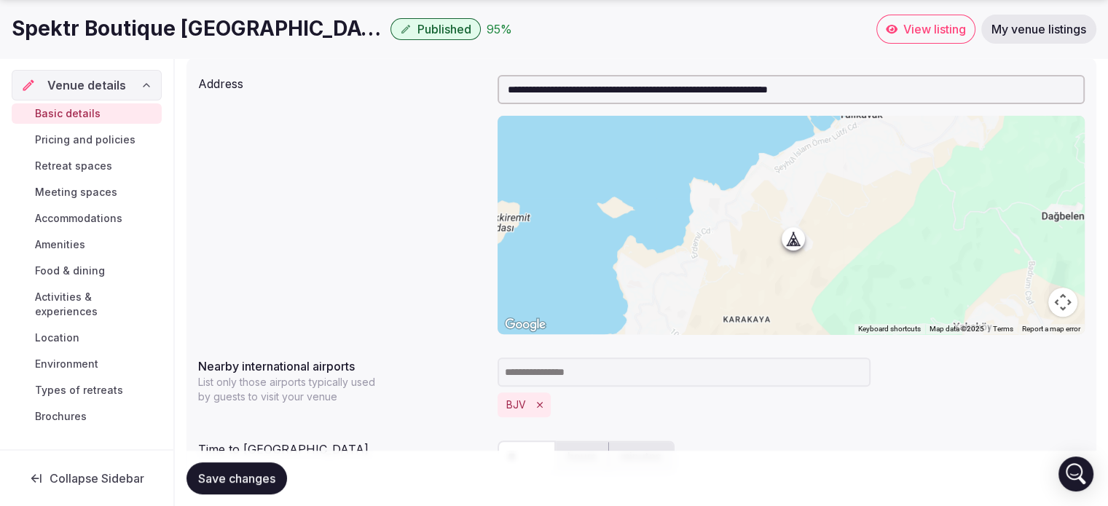
drag, startPoint x: 592, startPoint y: 87, endPoint x: 499, endPoint y: 76, distance: 93.8
click at [499, 76] on input "**********" at bounding box center [790, 89] width 587 height 29
type input "**********"
click at [261, 486] on button "Save changes" at bounding box center [236, 479] width 101 height 32
click at [56, 170] on span "Retreat spaces" at bounding box center [73, 166] width 77 height 15
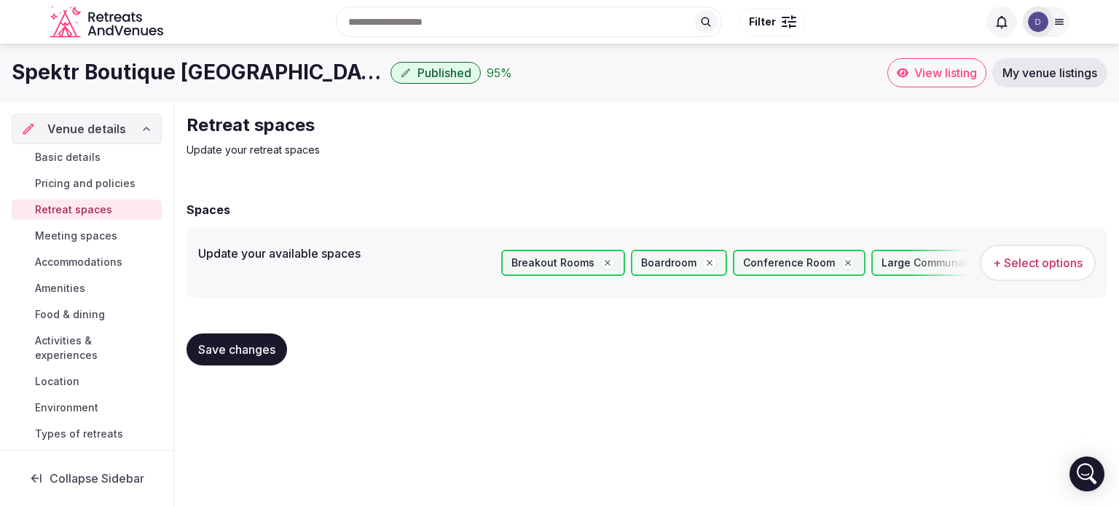
click at [60, 154] on span "Basic details" at bounding box center [68, 157] width 66 height 15
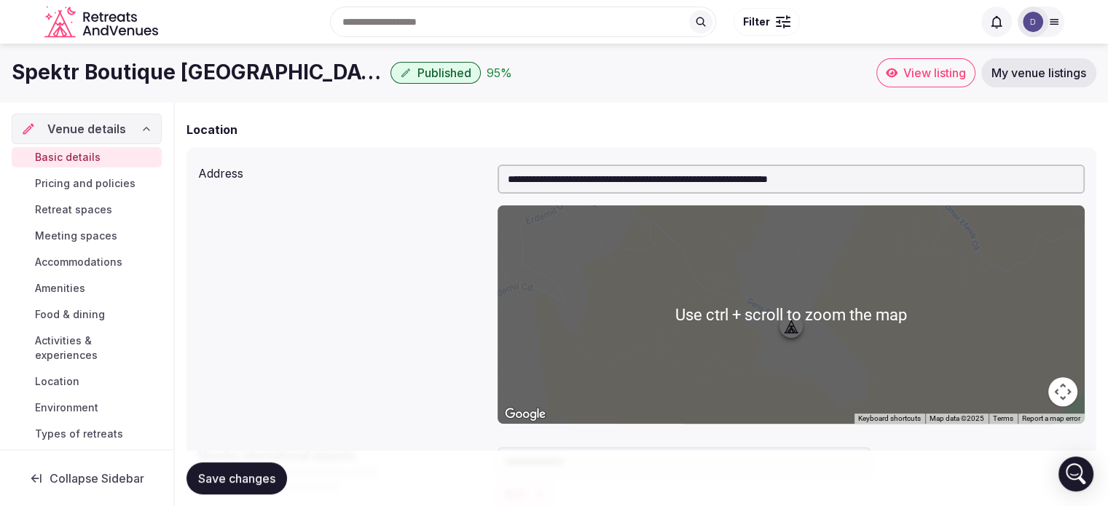
scroll to position [422, 0]
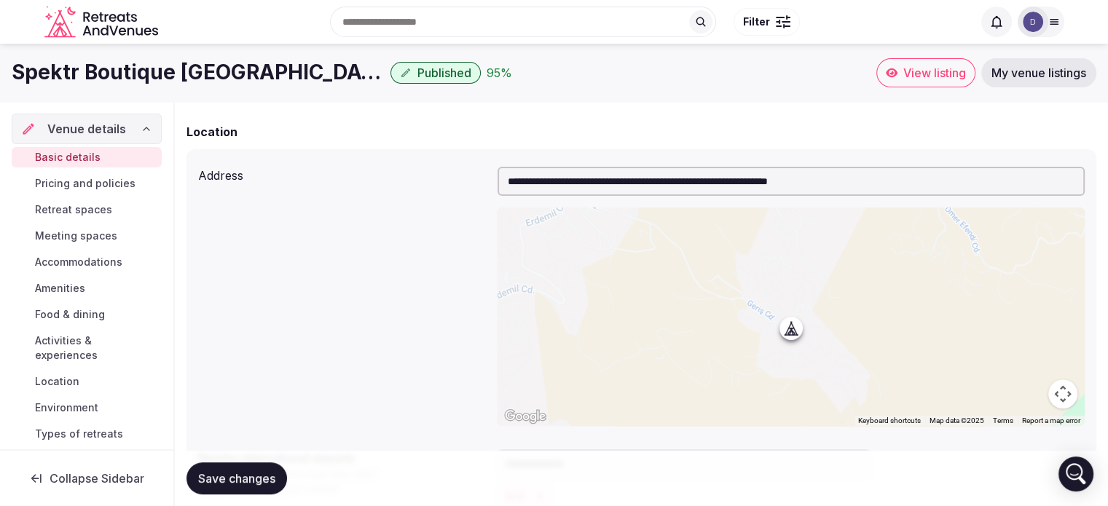
click at [233, 465] on button "Save changes" at bounding box center [236, 479] width 101 height 32
click at [920, 71] on span "View listing" at bounding box center [934, 73] width 63 height 15
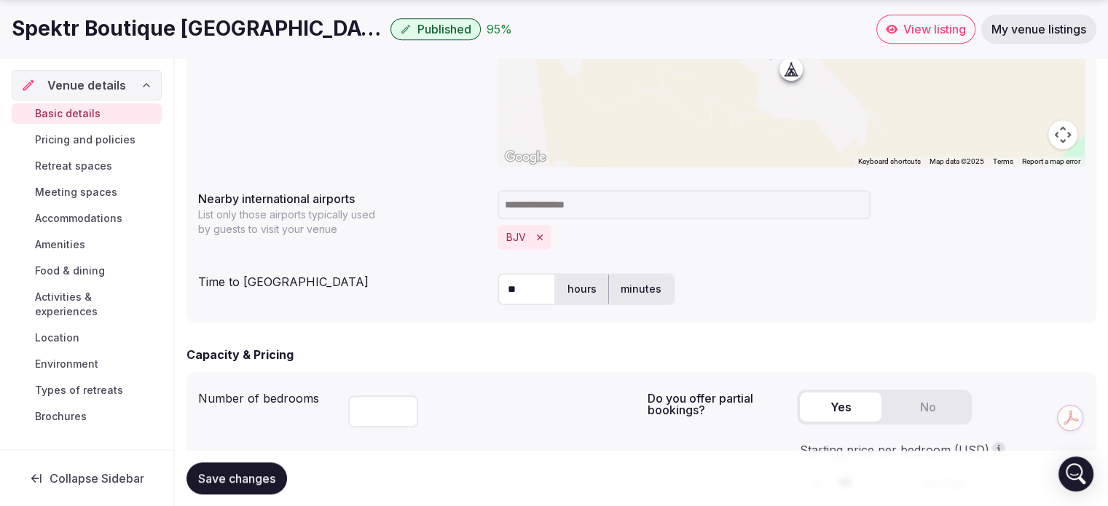
scroll to position [683, 0]
click at [73, 269] on span "Food & dining" at bounding box center [70, 271] width 70 height 15
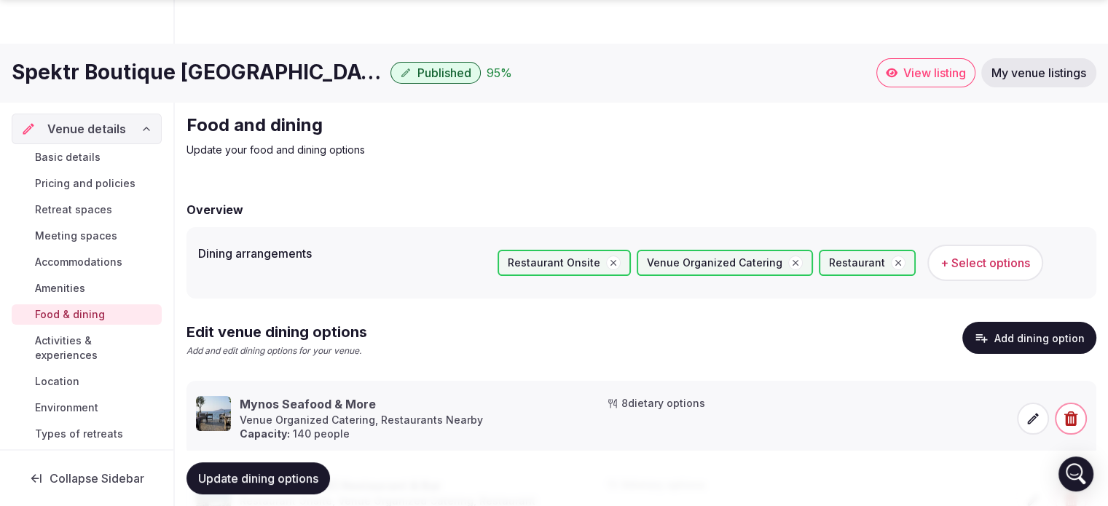
scroll to position [120, 0]
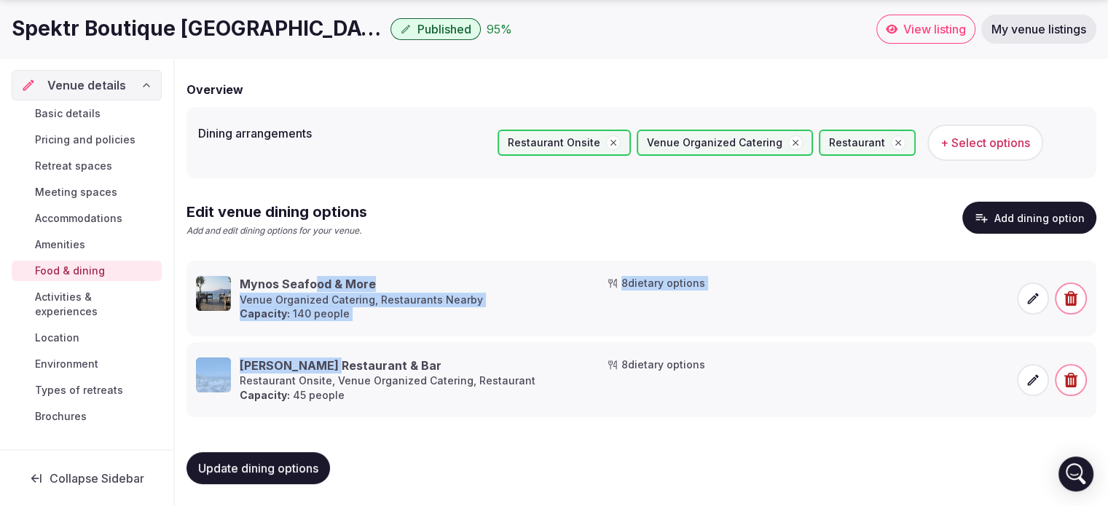
drag, startPoint x: 321, startPoint y: 369, endPoint x: 315, endPoint y: 270, distance: 99.3
click at [315, 270] on ul "Mynos Seafood & More Venue Organized Catering, Restaurants Nearby Capacity: 140…" at bounding box center [641, 339] width 910 height 157
click at [525, 279] on div "Mynos Seafood & More Venue Organized Catering, Restaurants Nearby Capacity: 140…" at bounding box center [397, 298] width 402 height 45
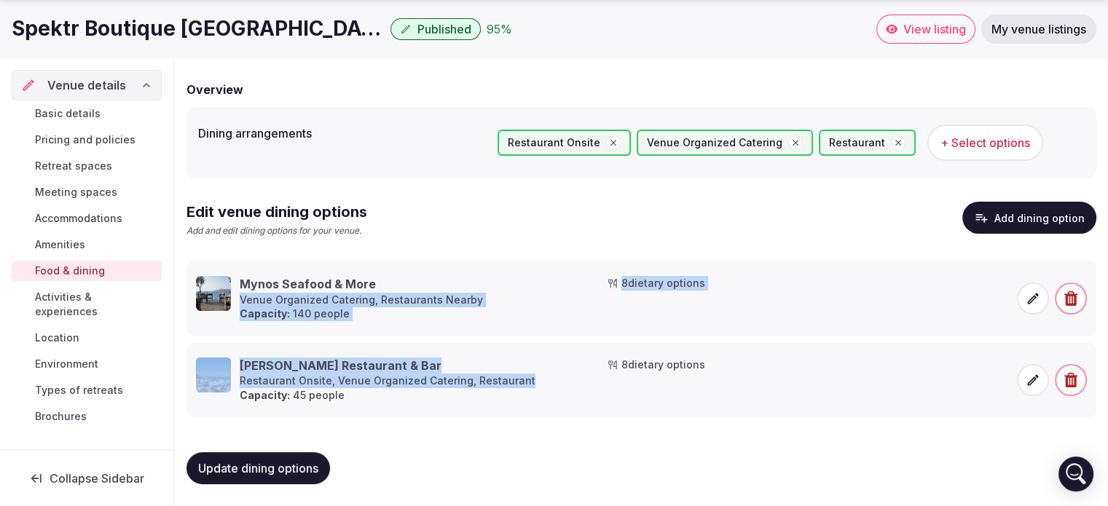
drag, startPoint x: 537, startPoint y: 372, endPoint x: 539, endPoint y: 275, distance: 96.9
click at [539, 275] on ul "Mynos Seafood & More Venue Organized Catering, Restaurants Nearby Capacity: 140…" at bounding box center [641, 339] width 910 height 157
click at [184, 360] on icon at bounding box center [176, 355] width 22 height 22
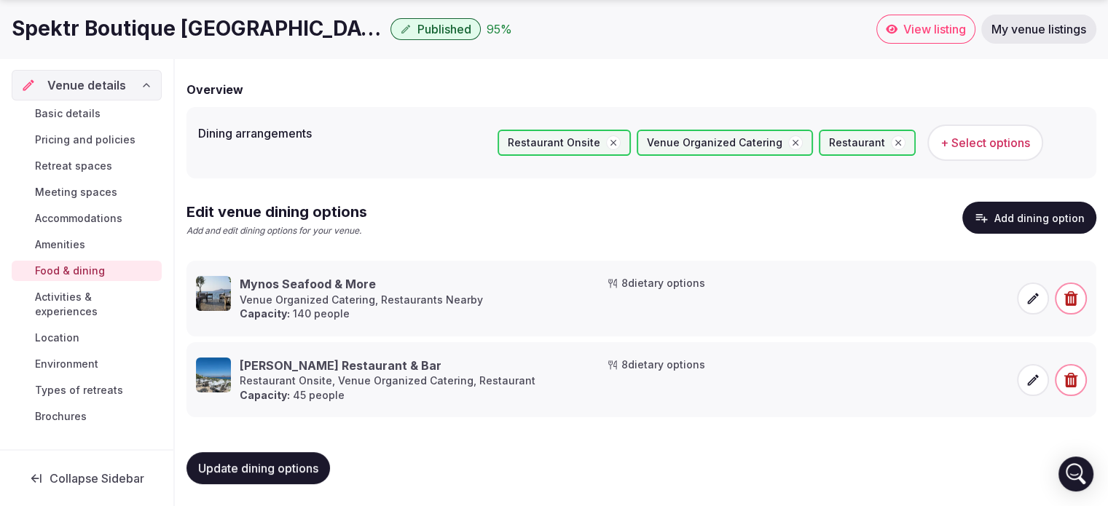
click at [179, 358] on icon at bounding box center [175, 354] width 9 height 15
click at [181, 353] on icon at bounding box center [176, 355] width 22 height 22
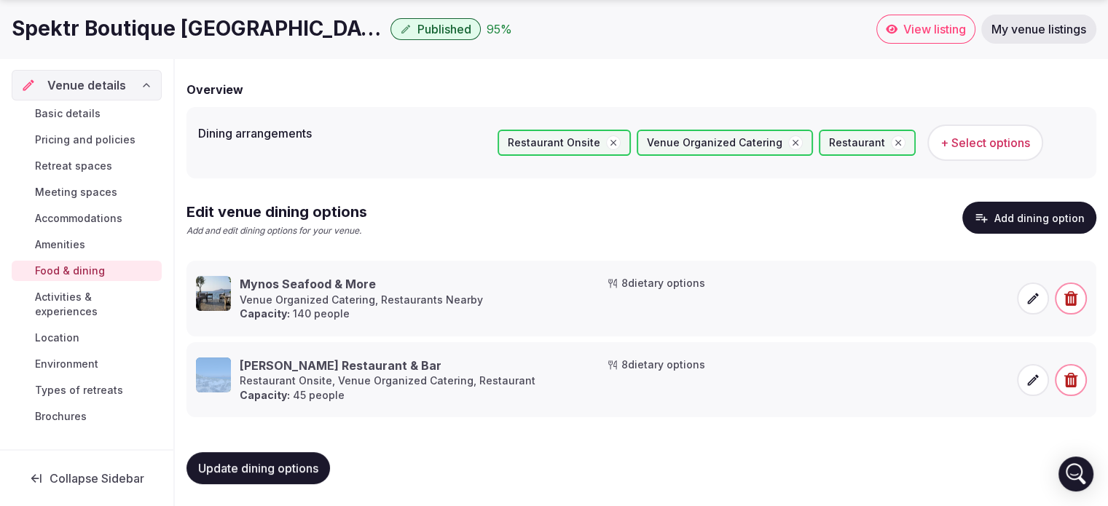
click at [181, 353] on icon at bounding box center [176, 355] width 22 height 22
click at [1026, 299] on icon at bounding box center [1033, 298] width 15 height 15
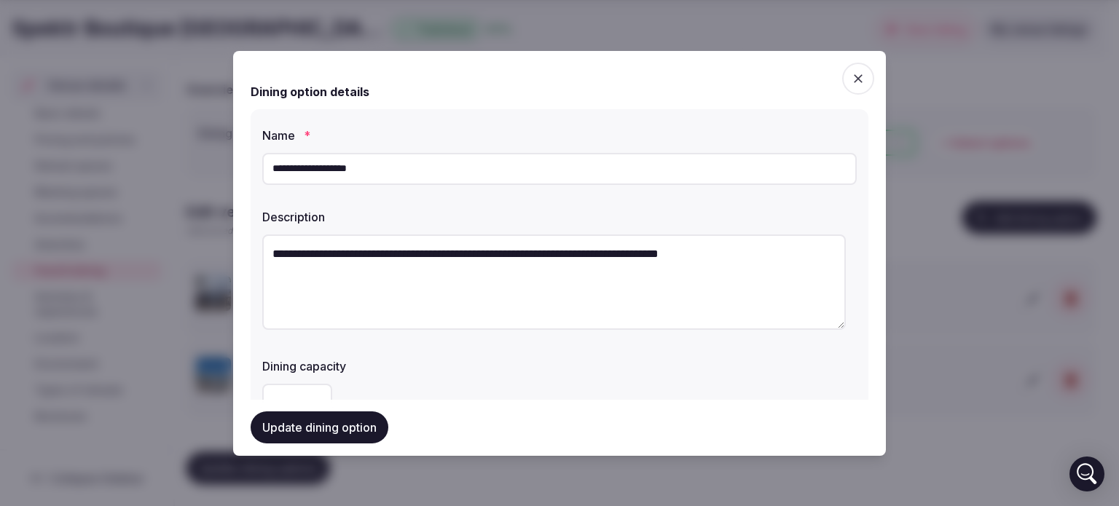
click at [497, 251] on textarea "**********" at bounding box center [553, 282] width 583 height 95
type textarea "**********"
click at [359, 422] on button "Update dining option" at bounding box center [320, 428] width 138 height 32
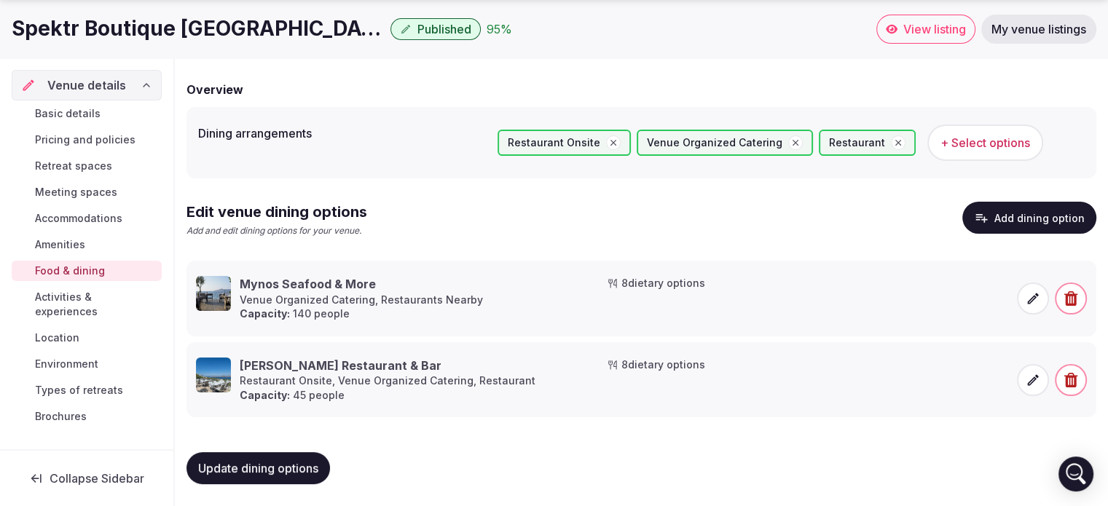
click at [913, 28] on span "View listing" at bounding box center [934, 29] width 63 height 15
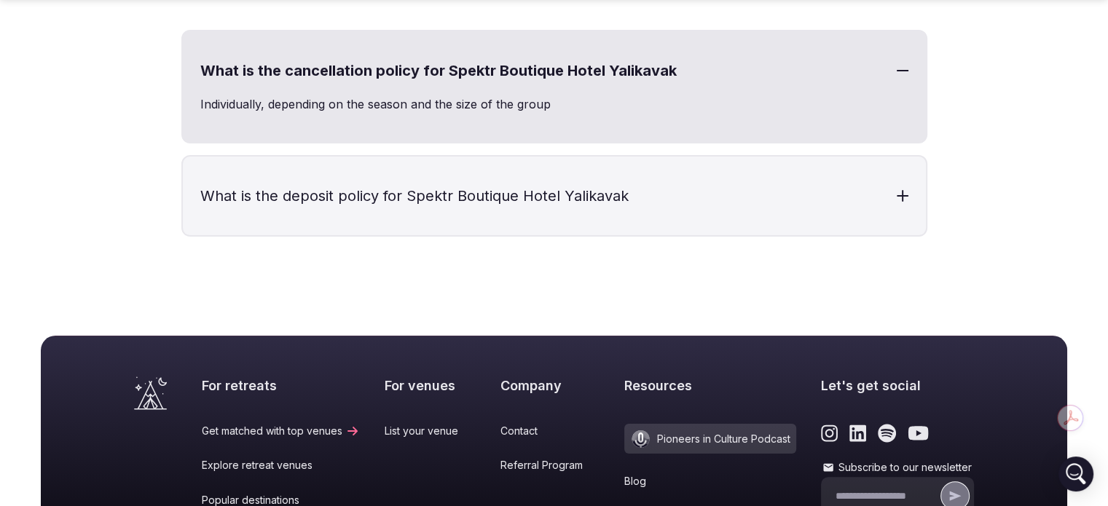
scroll to position [5760, 0]
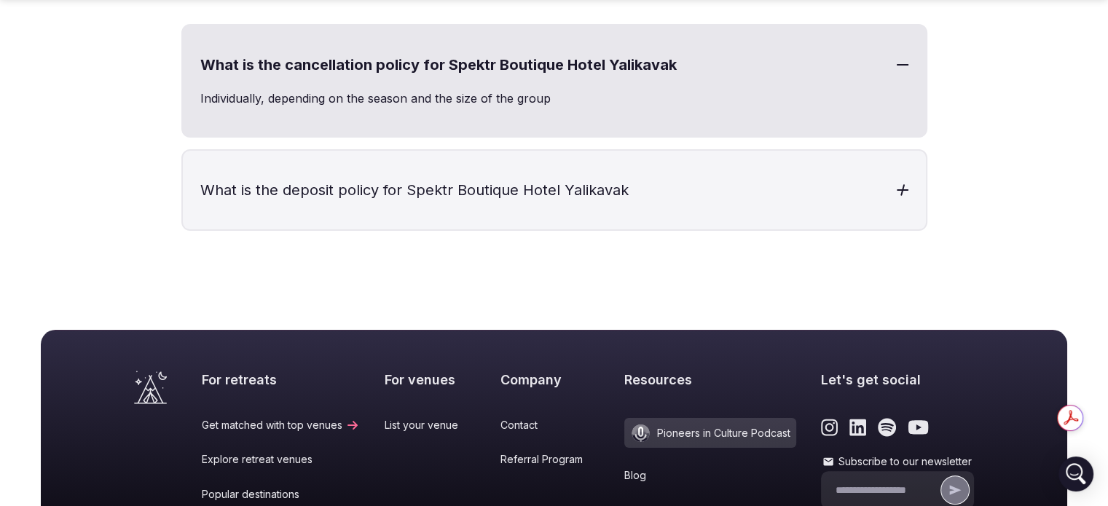
click at [899, 184] on div at bounding box center [903, 190] width 12 height 12
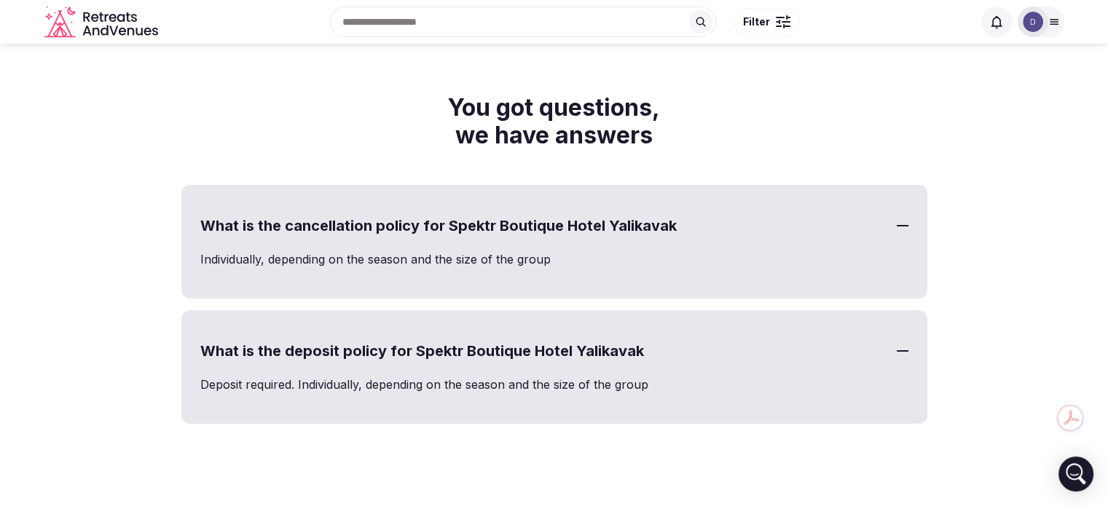
scroll to position [5592, 0]
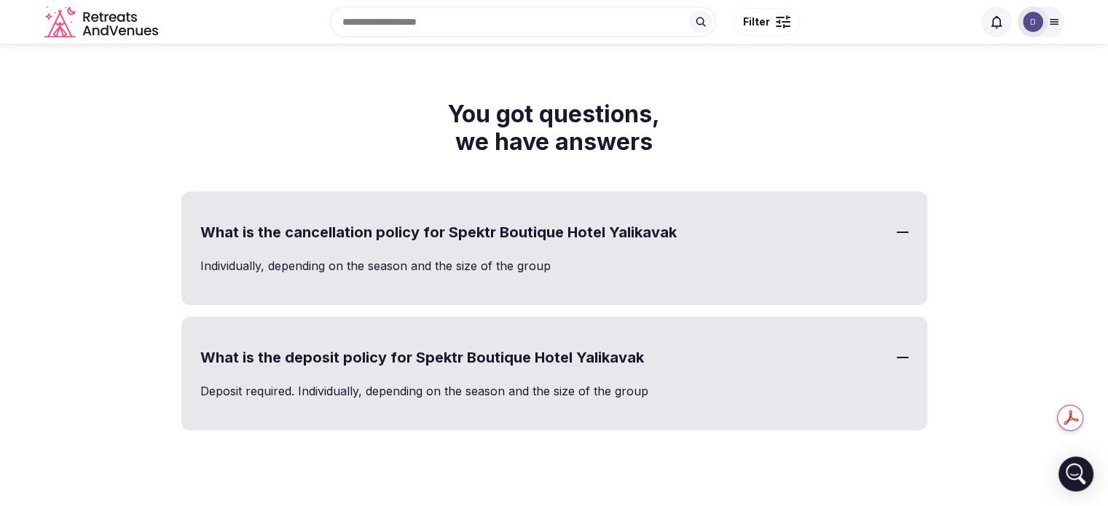
click at [1047, 17] on div at bounding box center [1033, 22] width 31 height 31
